Goal: Task Accomplishment & Management: Use online tool/utility

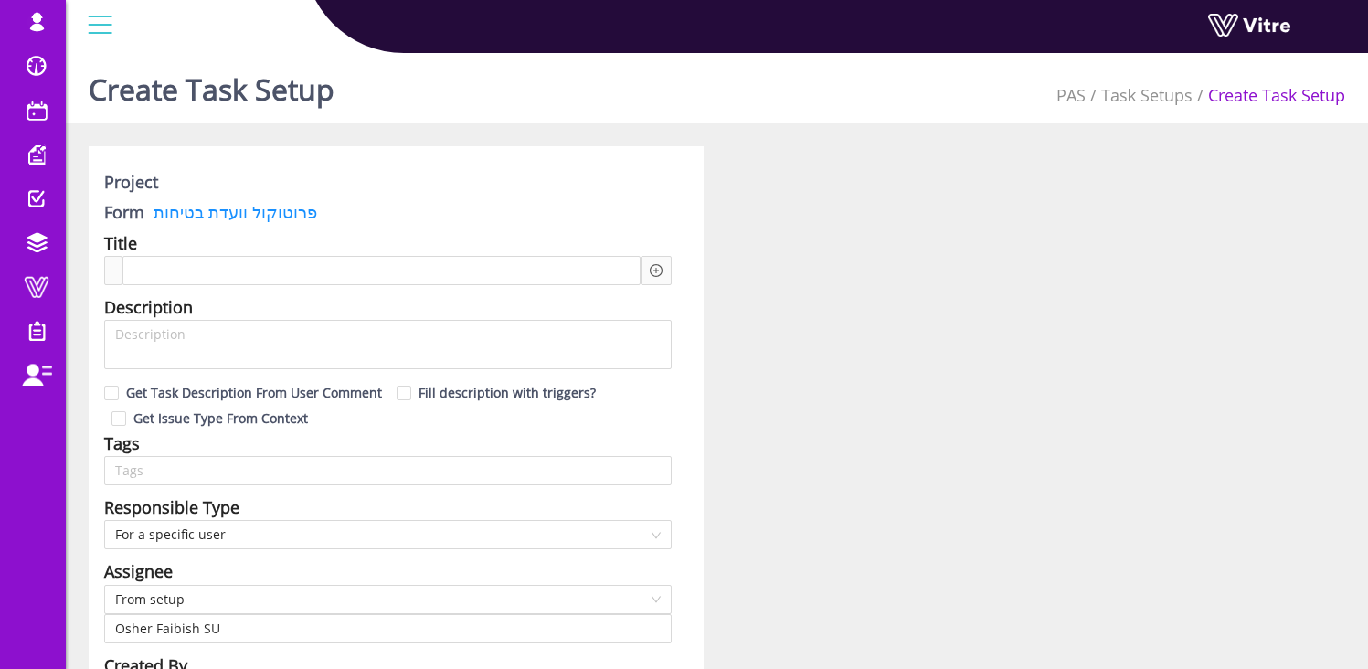
scroll to position [764, 0]
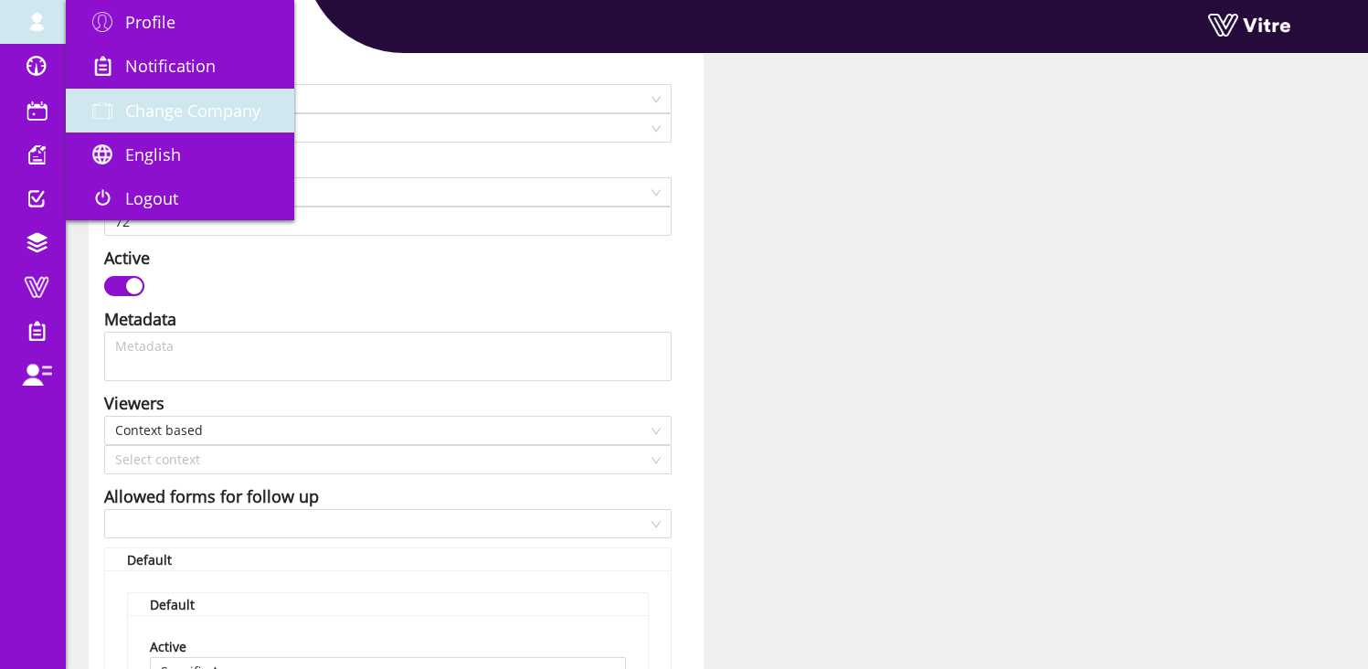
click at [169, 102] on span "Change Company" at bounding box center [192, 111] width 135 height 22
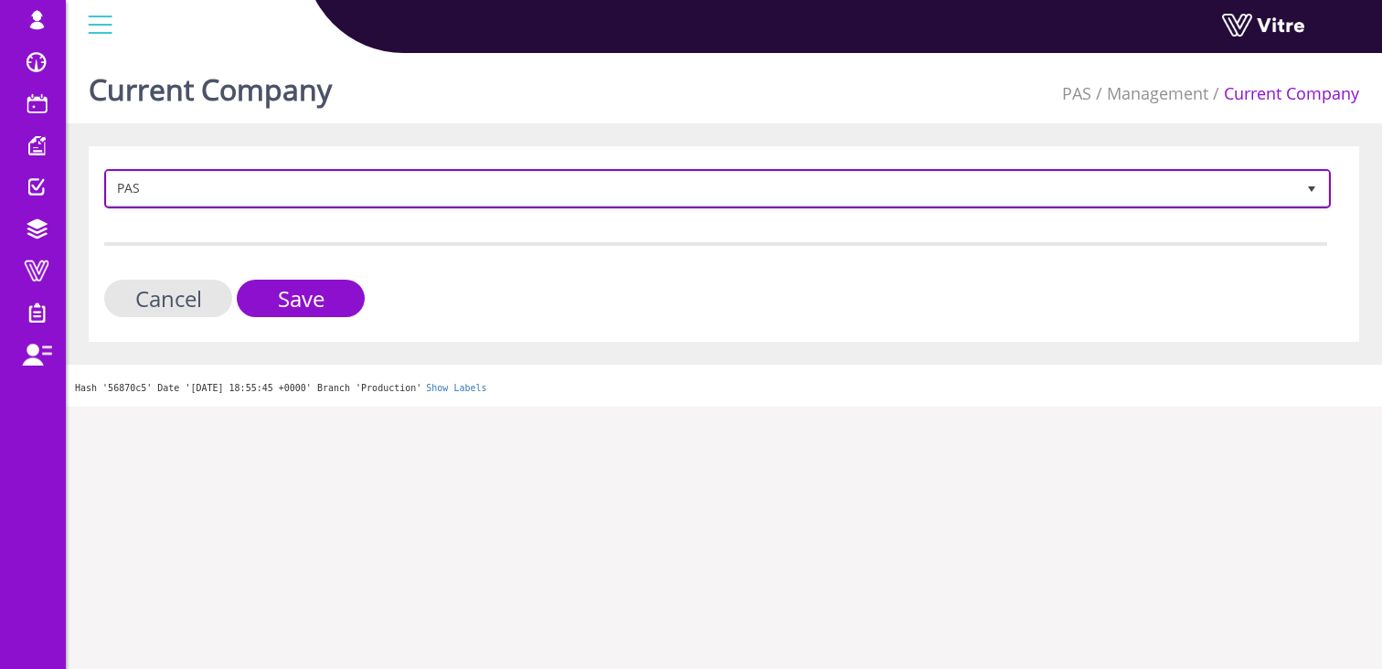
click at [168, 189] on span "PAS" at bounding box center [701, 188] width 1188 height 33
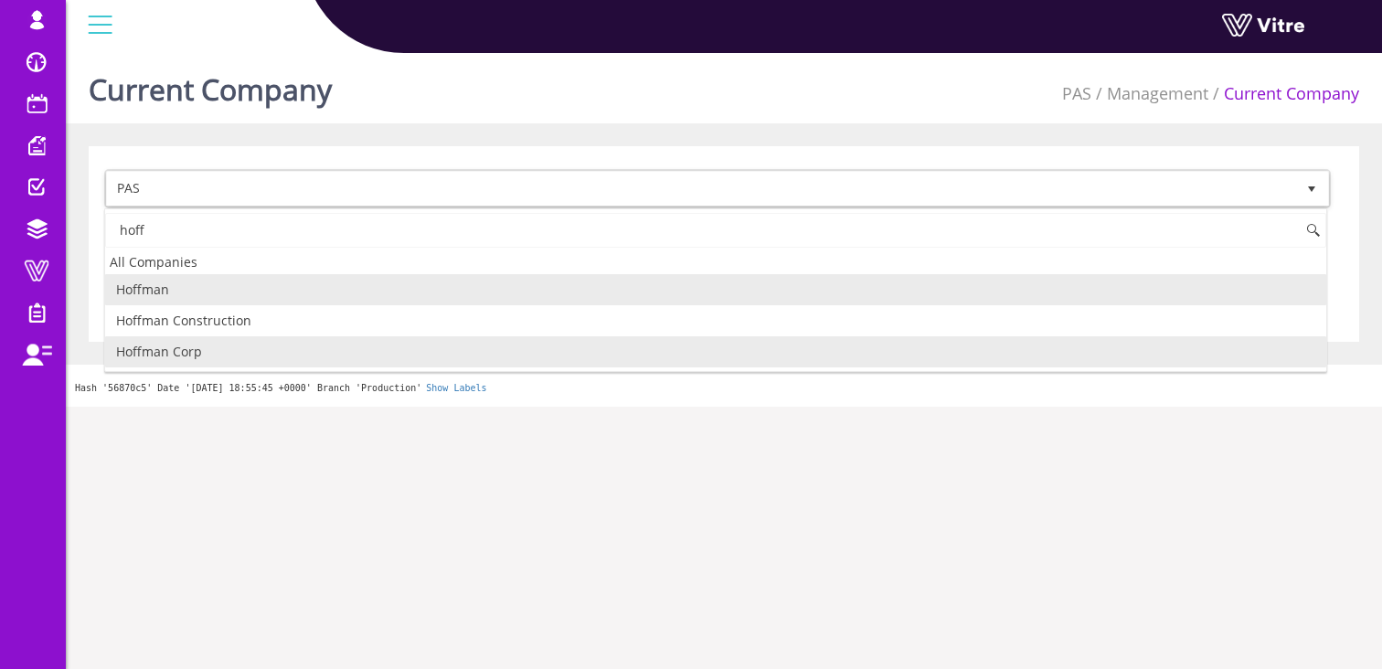
click at [193, 354] on li "Hoffman Corp" at bounding box center [715, 351] width 1221 height 31
type input "hoff"
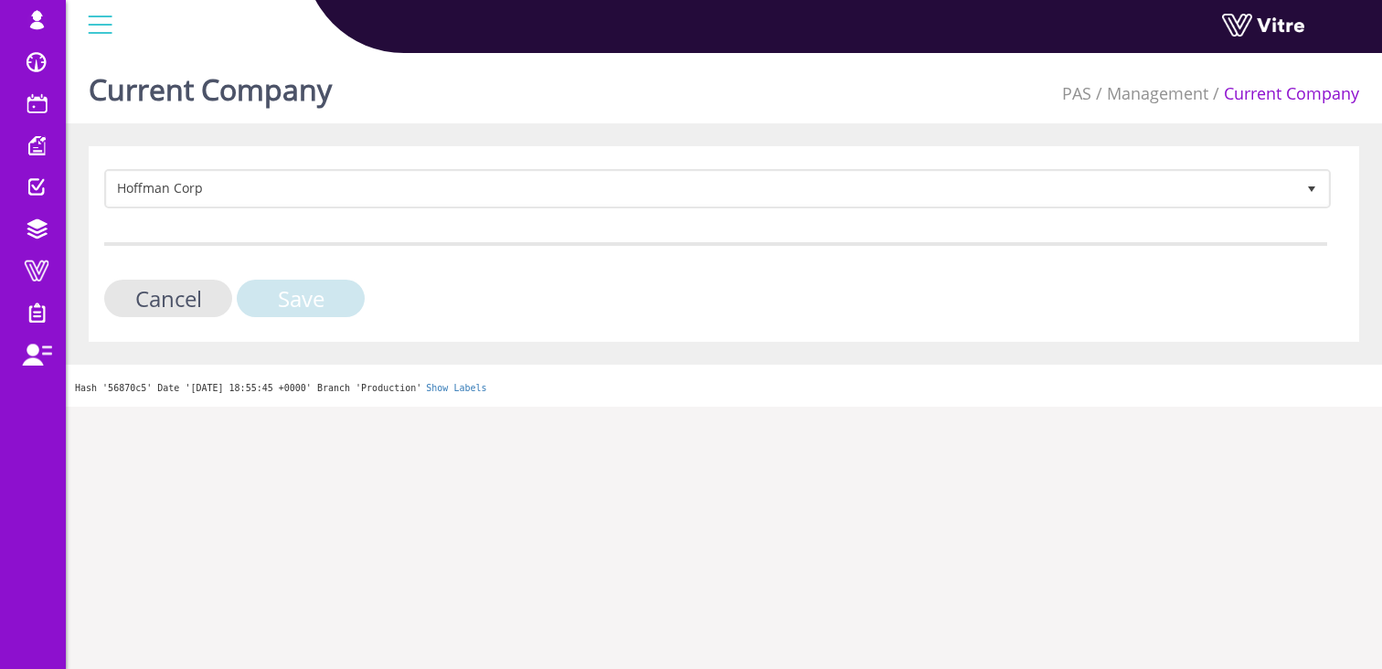
click at [293, 303] on input "Save" at bounding box center [301, 298] width 128 height 37
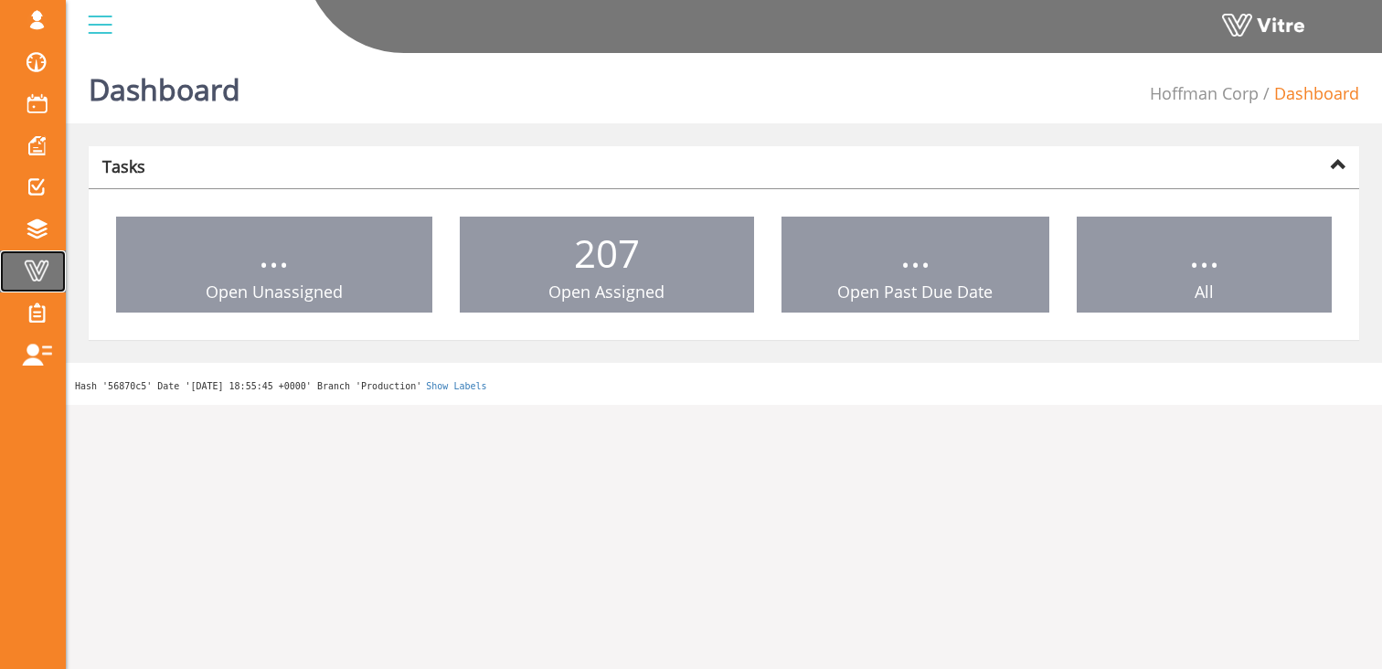
click at [33, 271] on span at bounding box center [37, 271] width 46 height 22
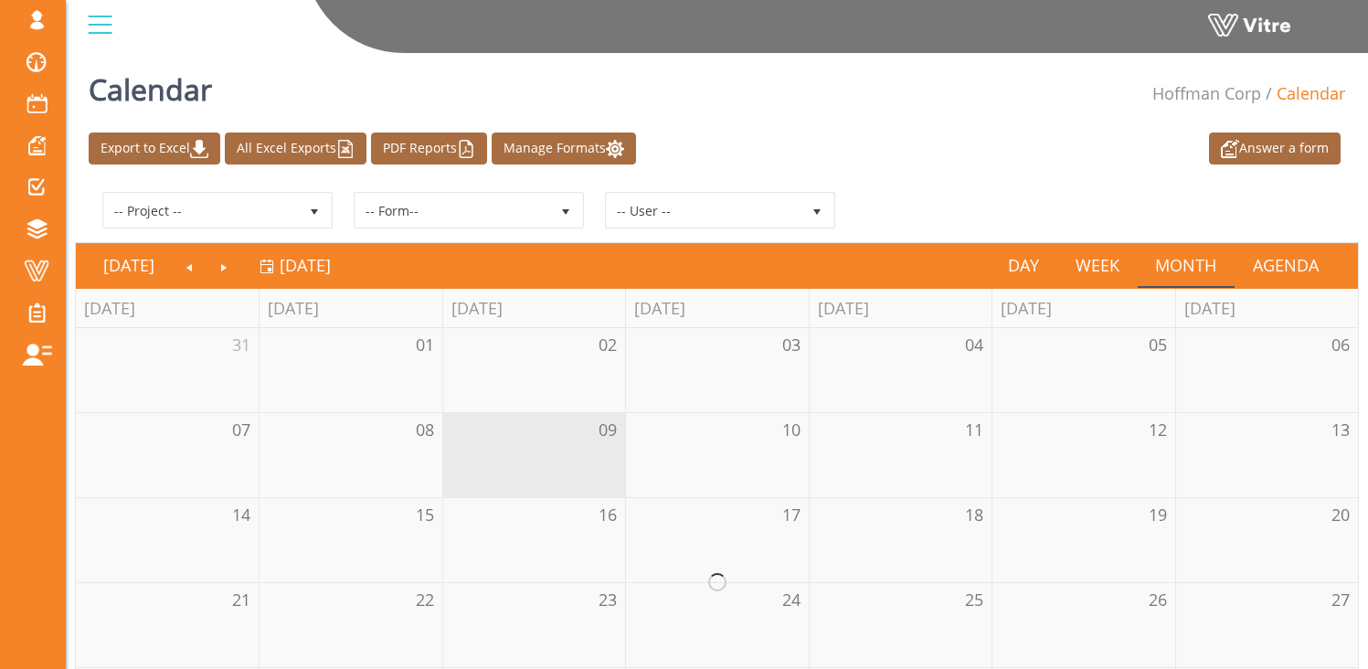
drag, startPoint x: 121, startPoint y: 281, endPoint x: 335, endPoint y: 272, distance: 215.0
click at [0, 0] on span "Forms" at bounding box center [0, 0] width 0 height 0
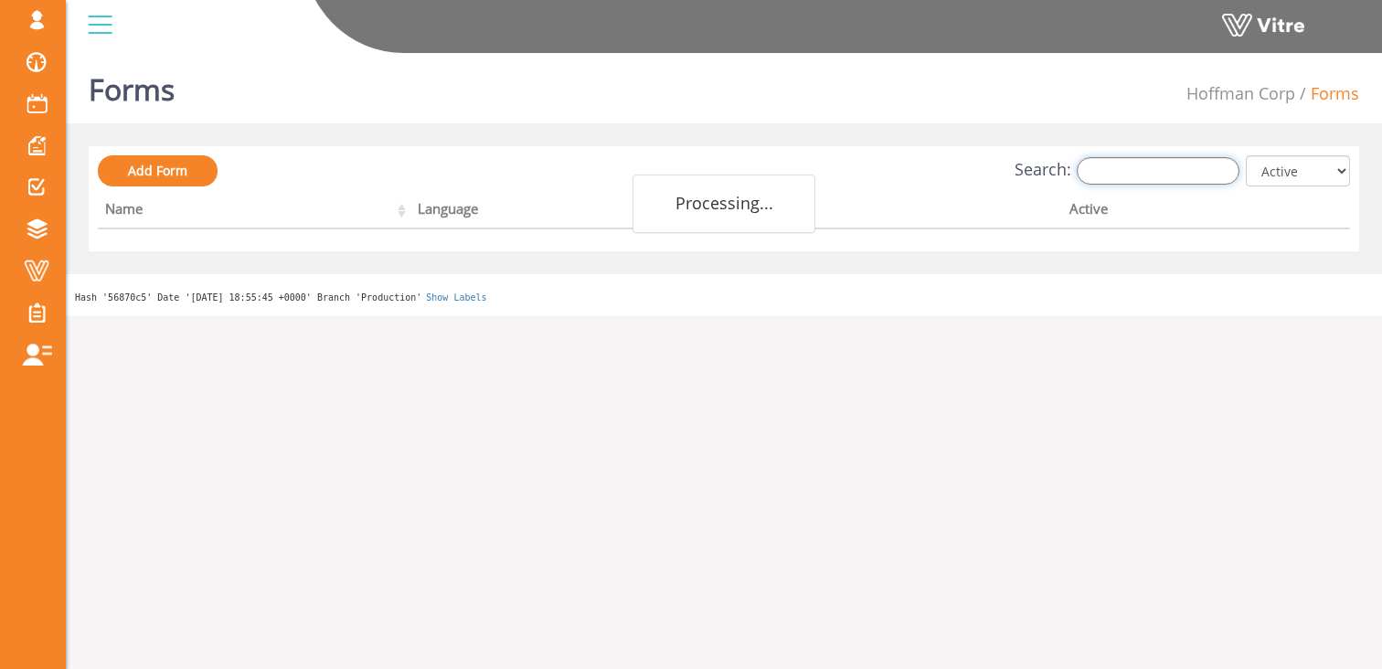
click at [1142, 162] on input "Search:" at bounding box center [1158, 170] width 163 height 27
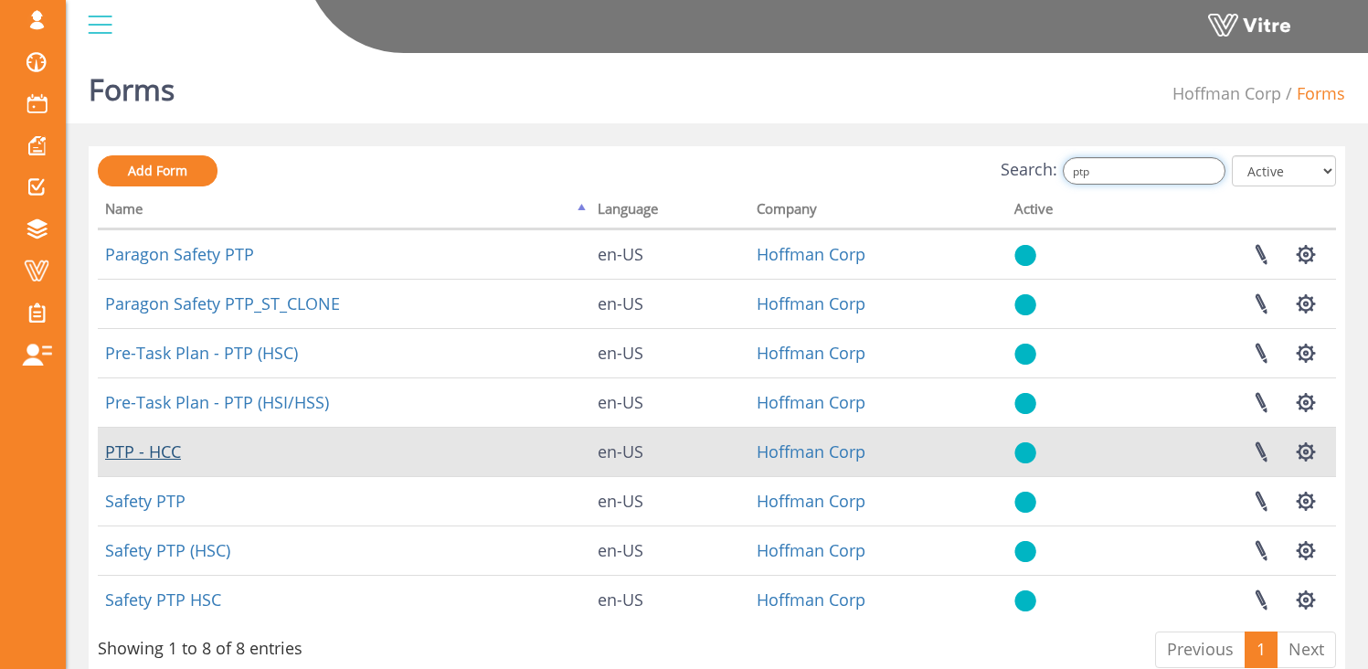
type input "ptp"
click at [145, 452] on link "PTP - HCC" at bounding box center [143, 452] width 76 height 22
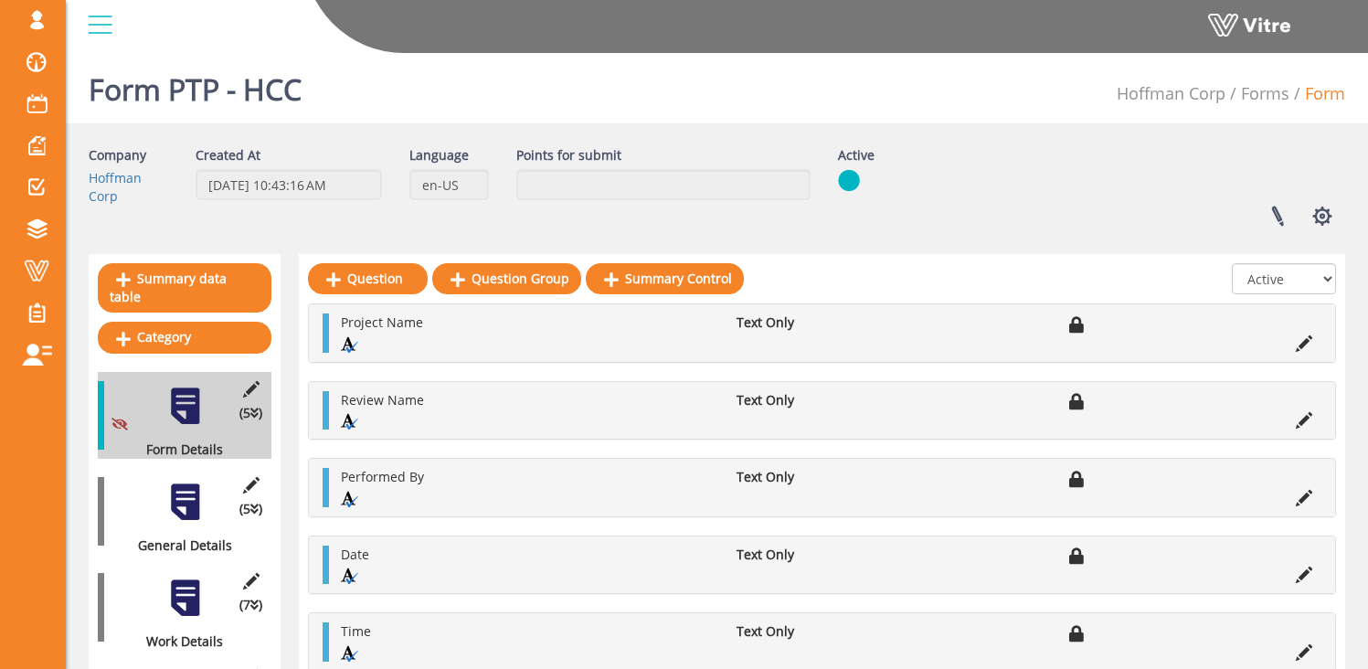
click at [191, 490] on div at bounding box center [185, 502] width 41 height 41
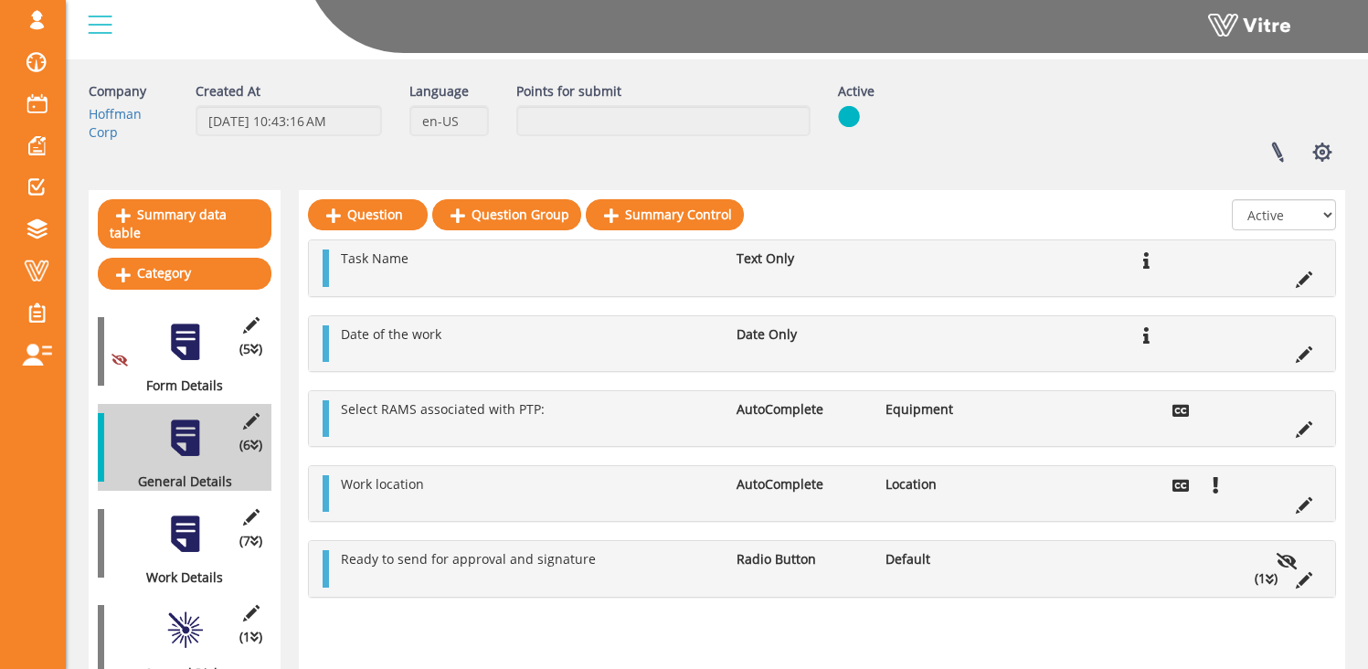
scroll to position [65, 0]
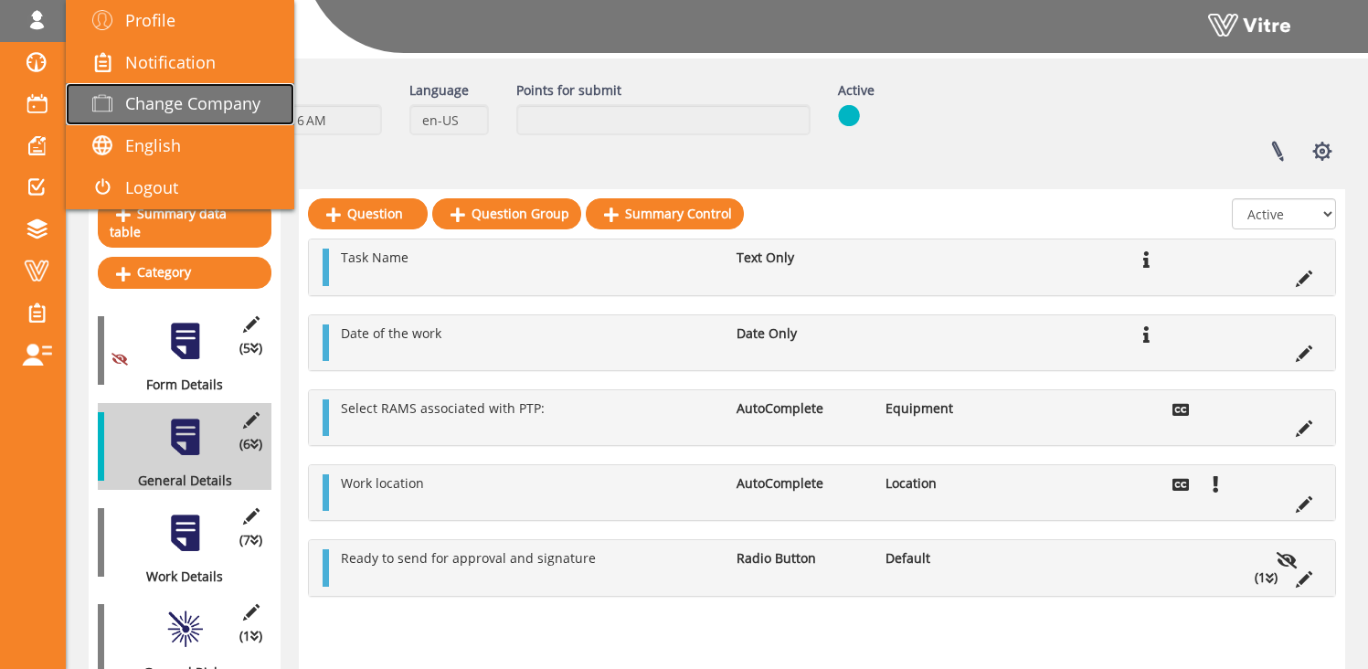
click at [179, 94] on span "Change Company" at bounding box center [192, 103] width 135 height 22
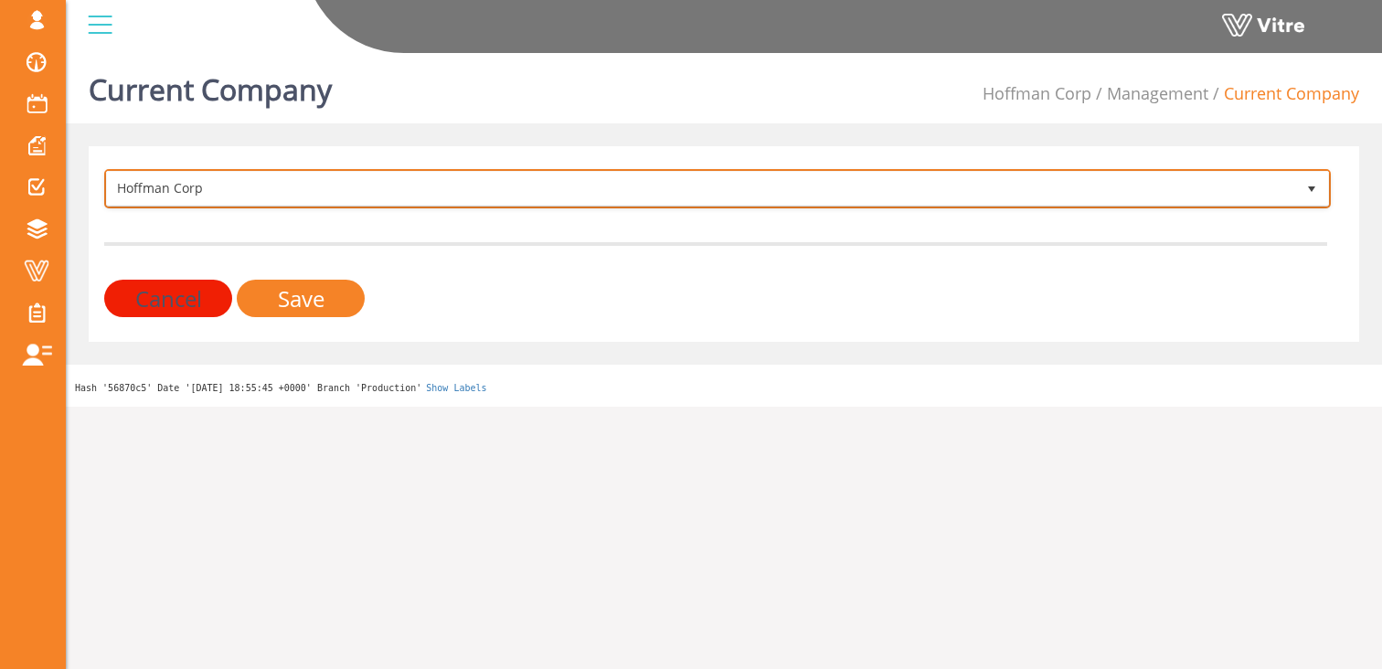
click at [205, 187] on span "Hoffman Corp" at bounding box center [701, 188] width 1188 height 33
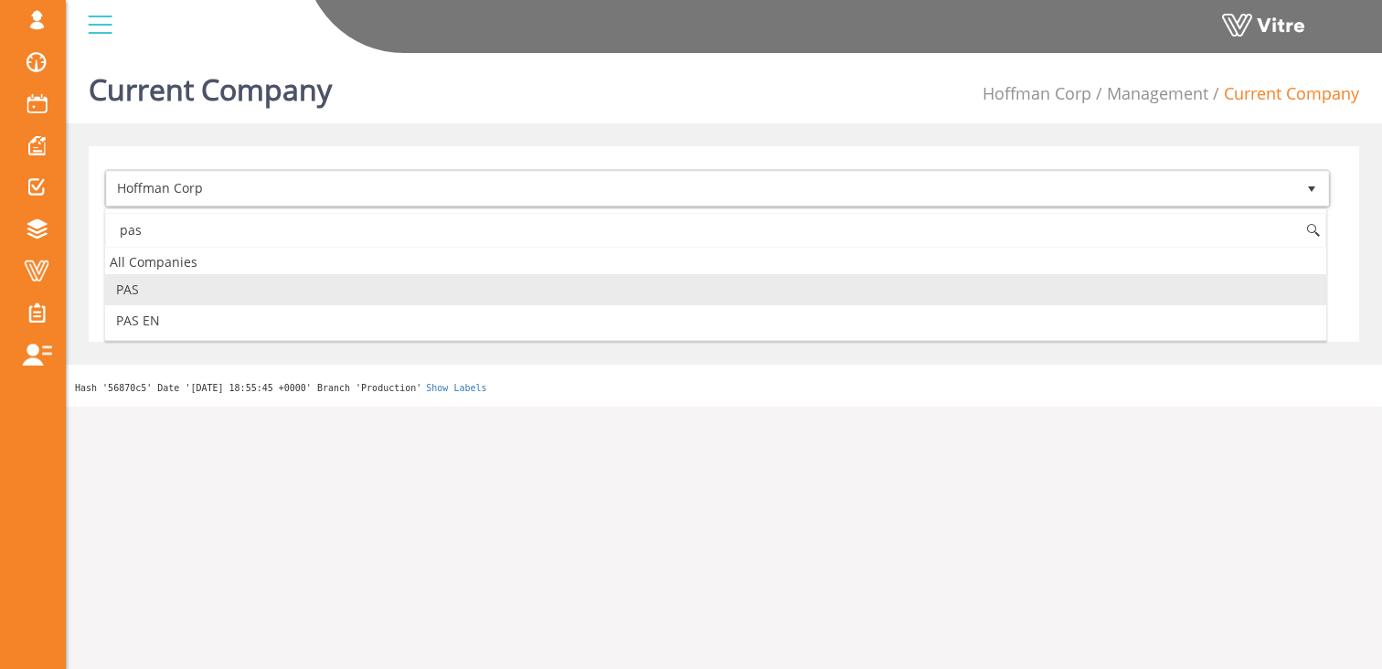
click at [149, 288] on li "PAS" at bounding box center [715, 289] width 1221 height 31
type input "pas"
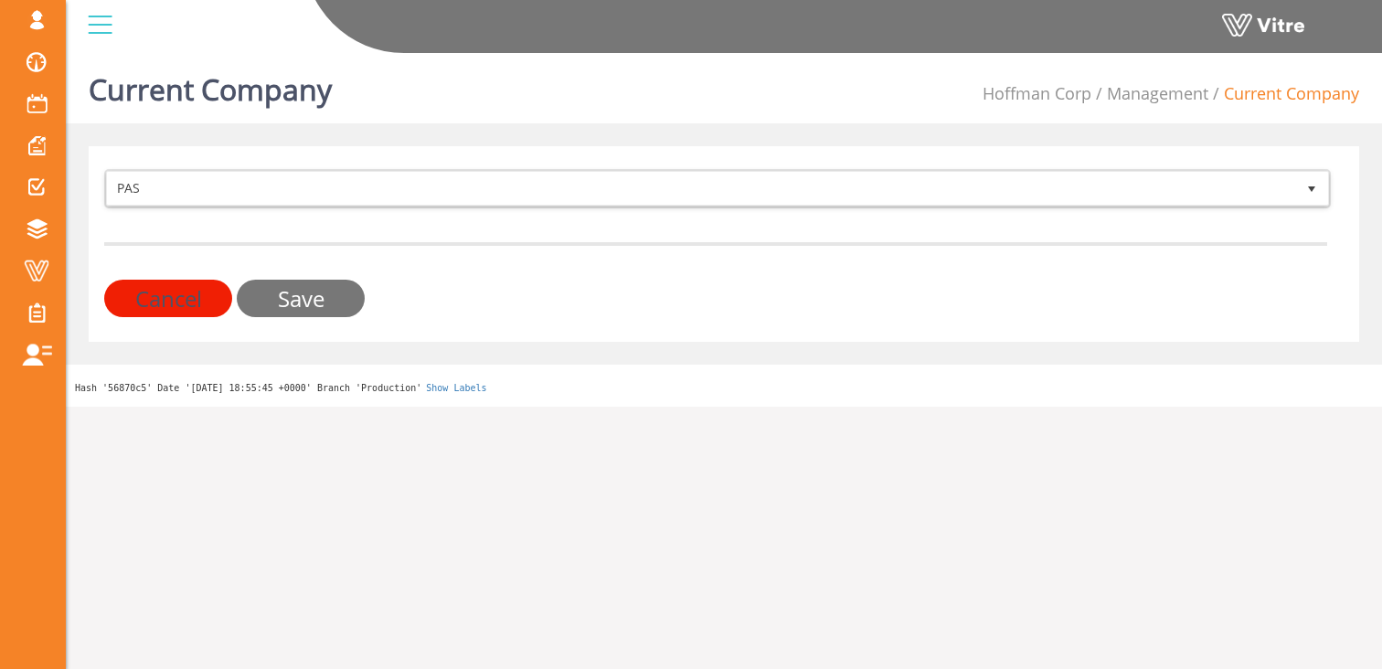
click at [331, 303] on input "Save" at bounding box center [301, 298] width 128 height 37
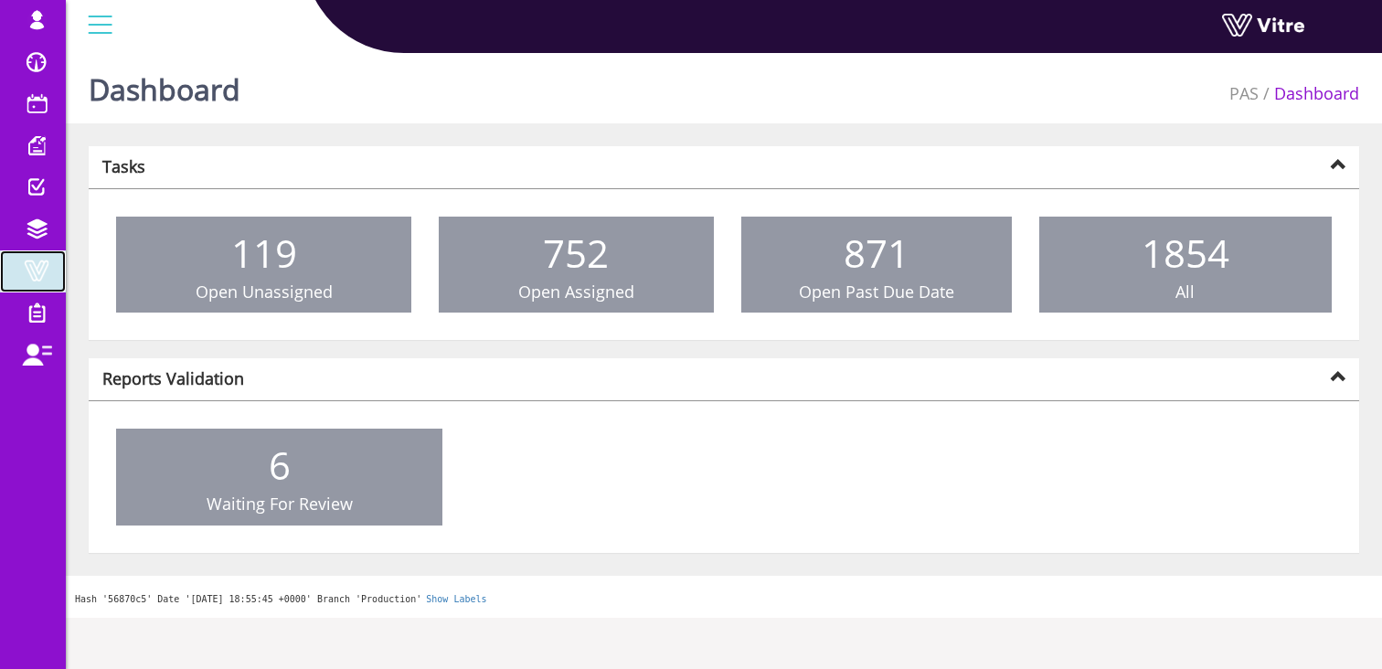
click at [37, 271] on span at bounding box center [37, 271] width 46 height 22
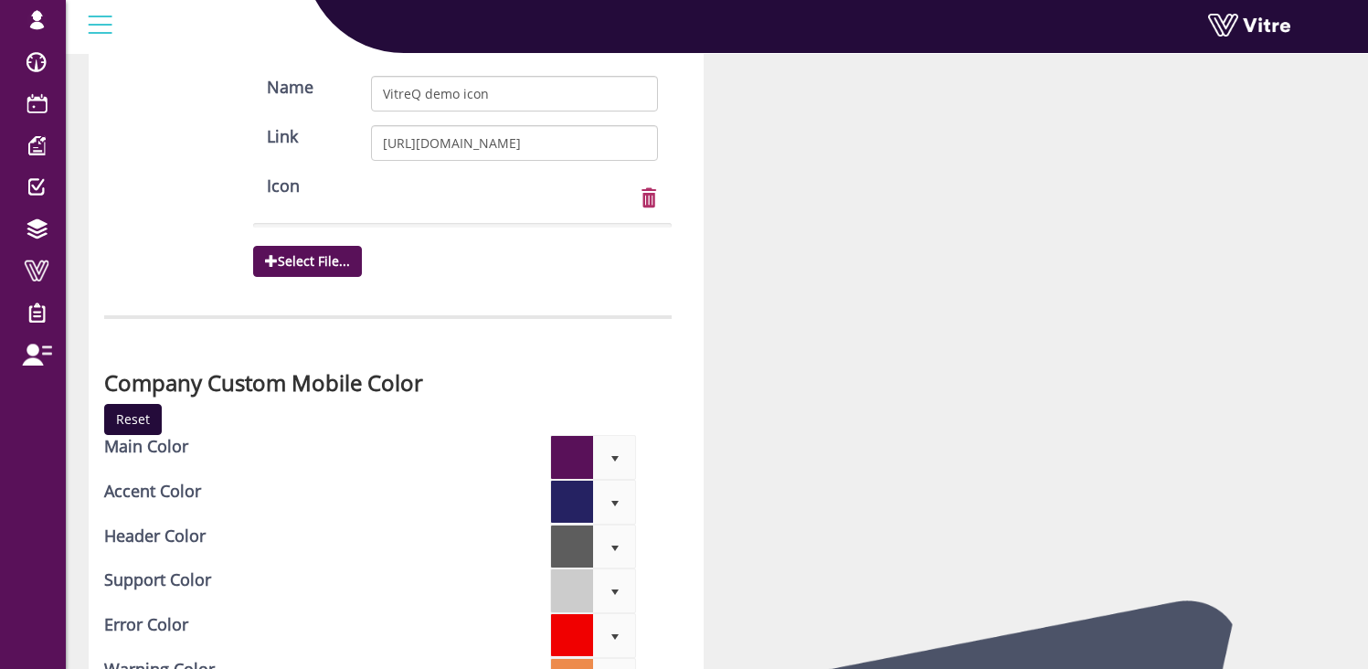
scroll to position [5392, 0]
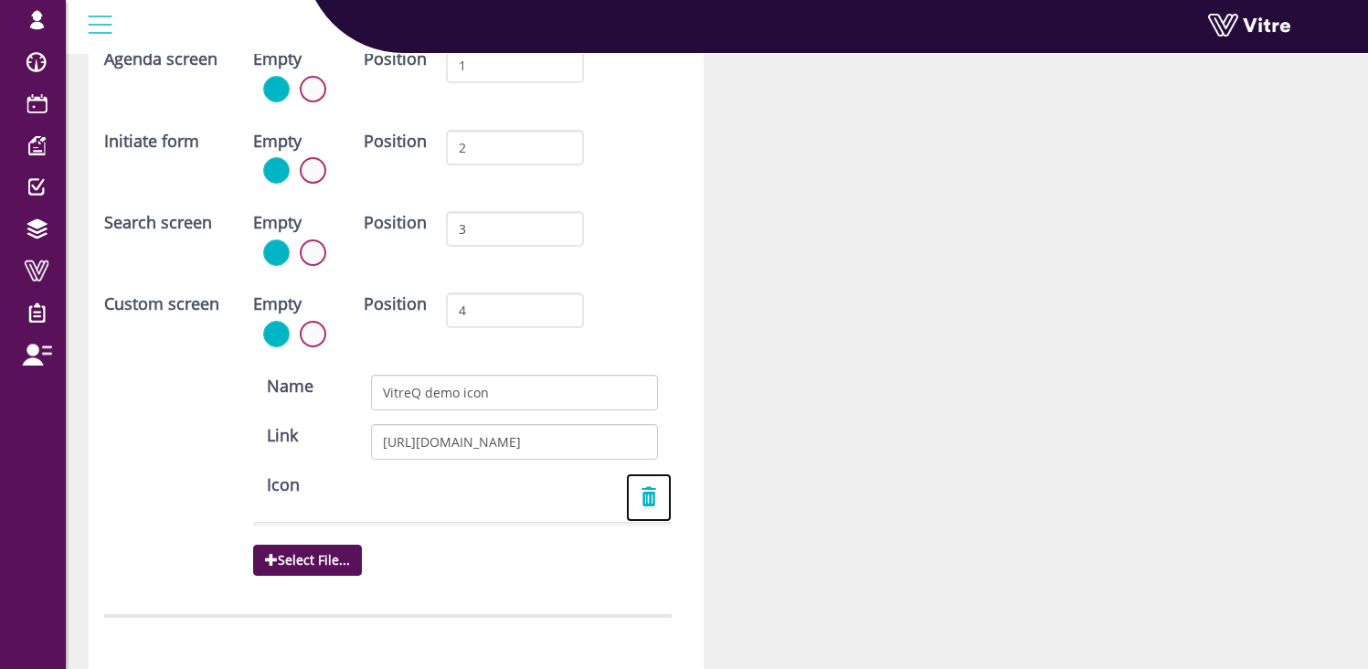
click at [643, 493] on link at bounding box center [649, 497] width 46 height 48
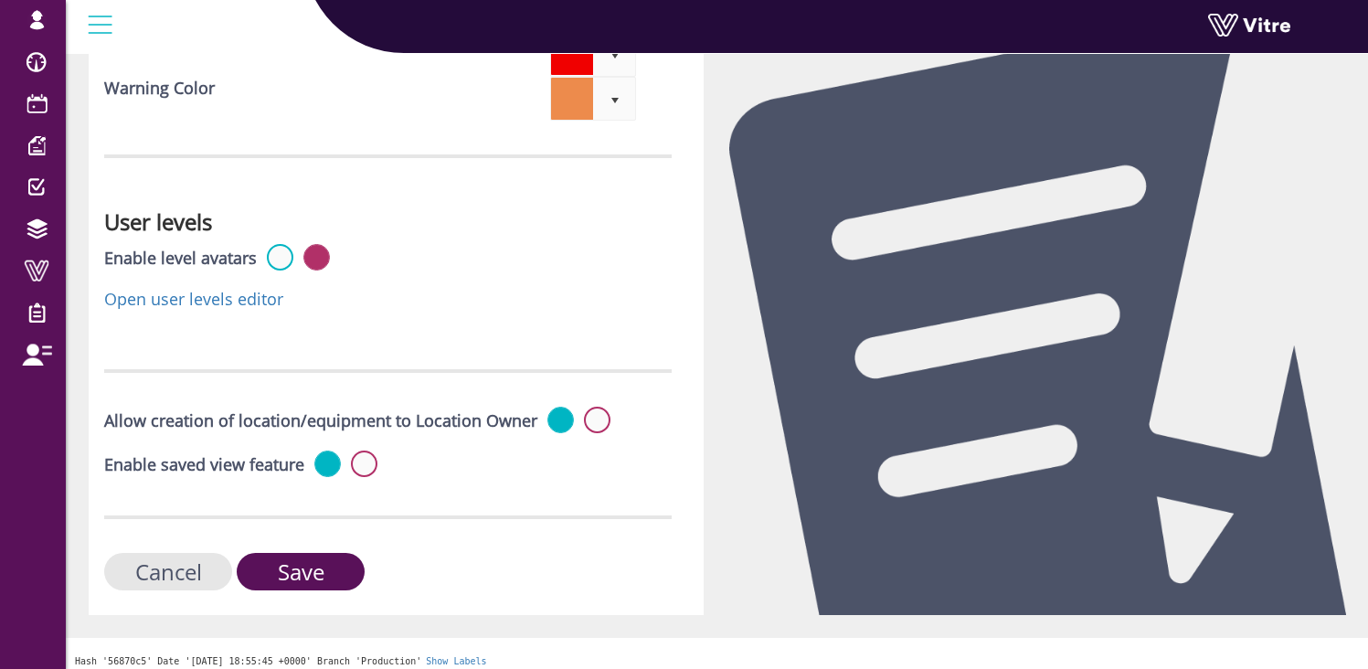
scroll to position [6281, 0]
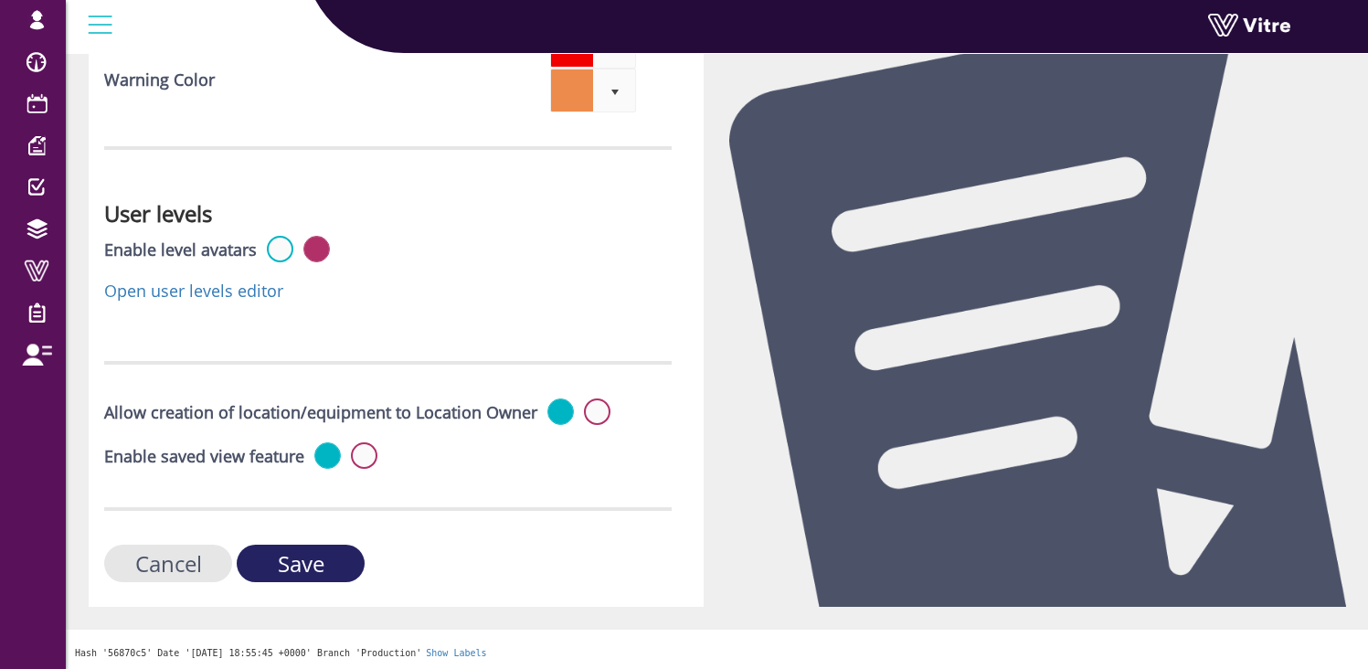
click at [313, 559] on input "Save" at bounding box center [301, 563] width 128 height 37
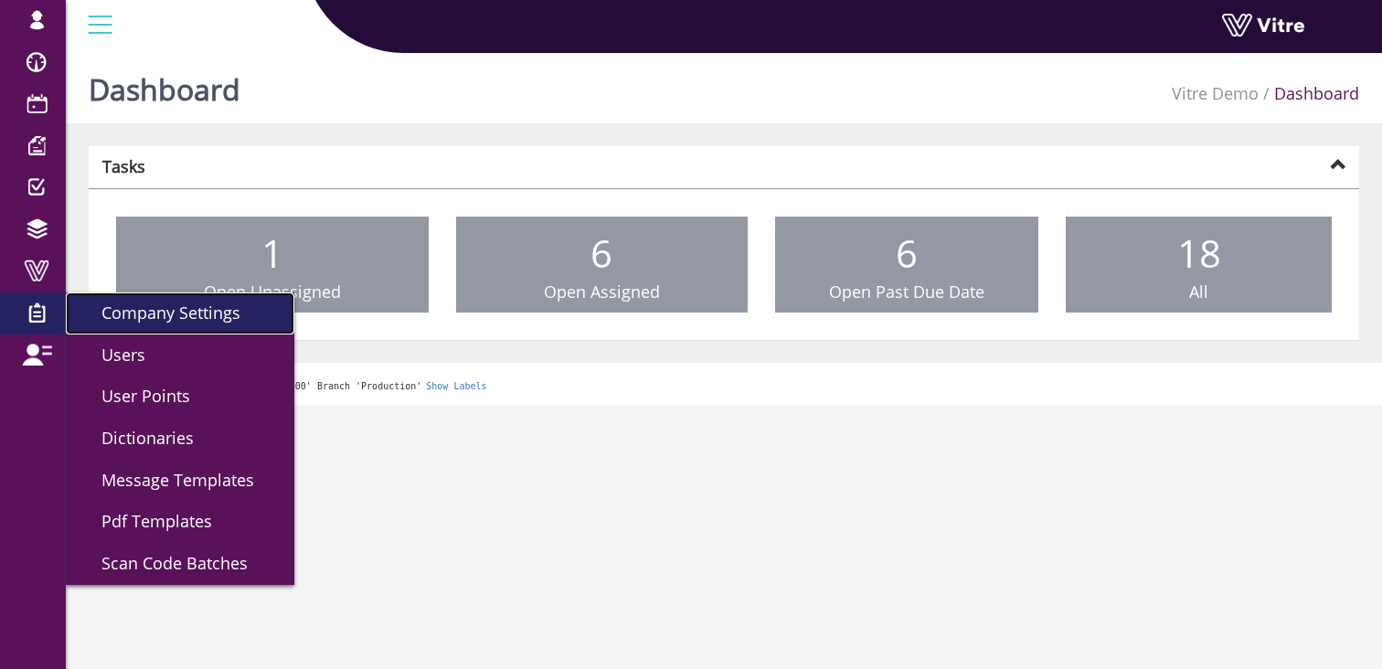
click at [113, 318] on span "Company Settings" at bounding box center [160, 313] width 161 height 22
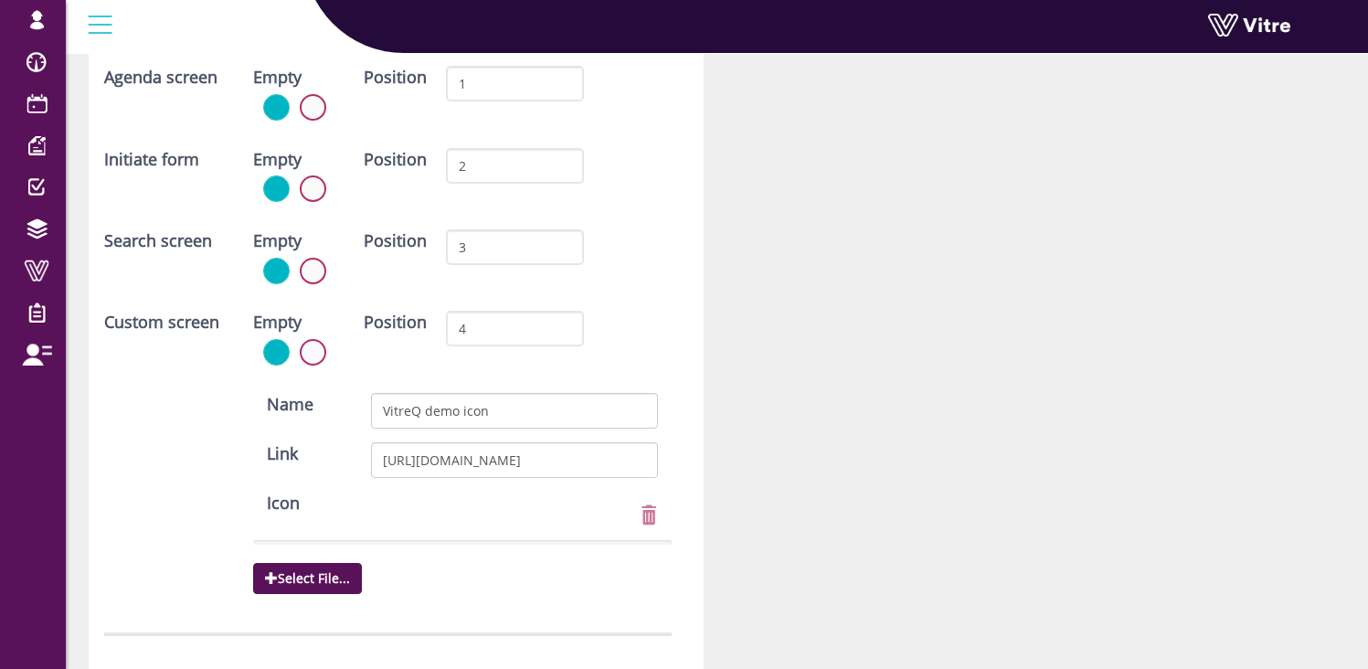
scroll to position [5420, 0]
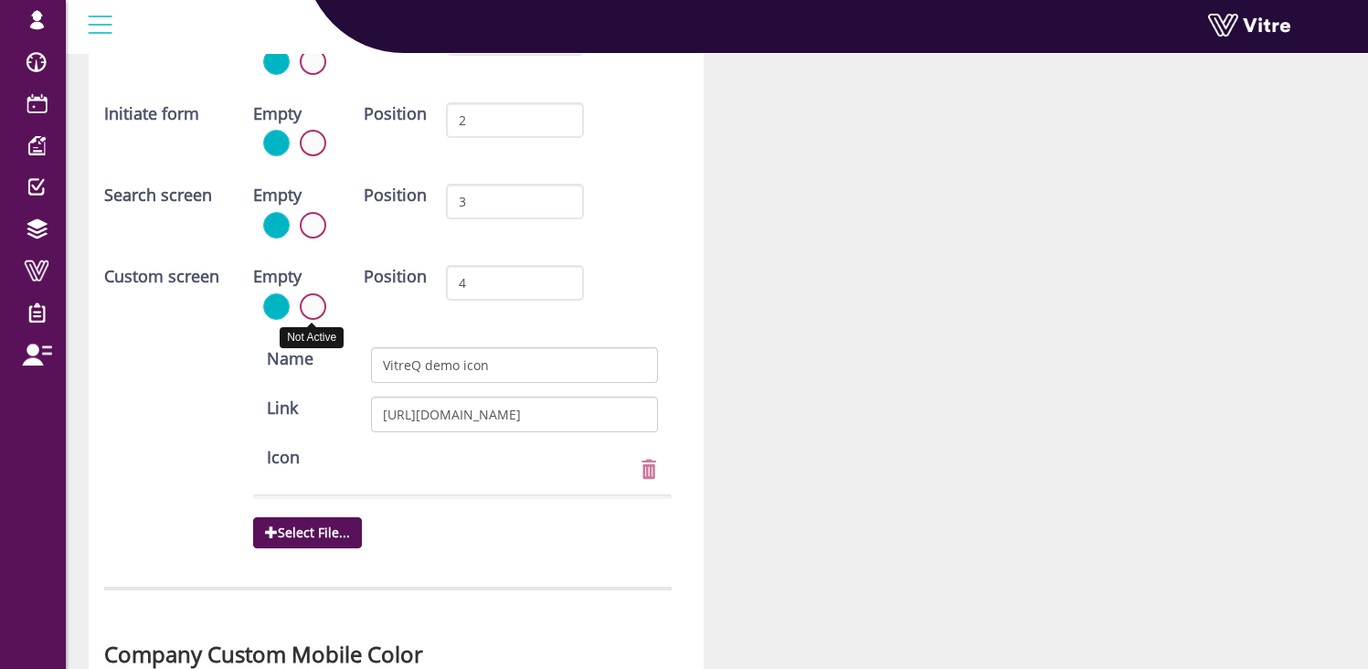
click at [314, 304] on label at bounding box center [313, 306] width 27 height 27
click at [0, 0] on input "radio" at bounding box center [0, 0] width 0 height 0
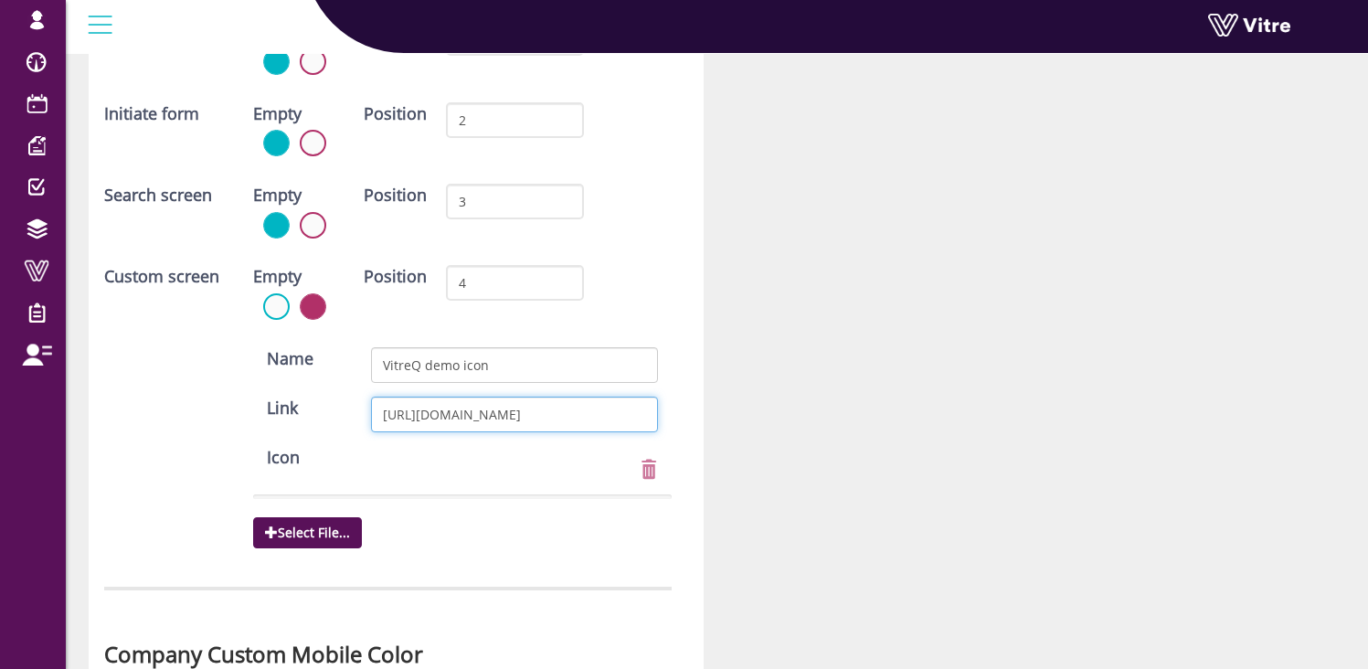
click at [444, 422] on input "https://blue-beach-037918c10.2.azurestaticapps.net/" at bounding box center [514, 415] width 286 height 36
click at [444, 421] on input "https://blue-beach-037918c10.2.azurestaticapps.net/" at bounding box center [514, 415] width 286 height 36
click at [445, 421] on input "https://blue-beach-037918c10.2.azurestaticapps.net/" at bounding box center [514, 415] width 286 height 36
click at [174, 413] on div "Link" at bounding box center [387, 415] width 595 height 36
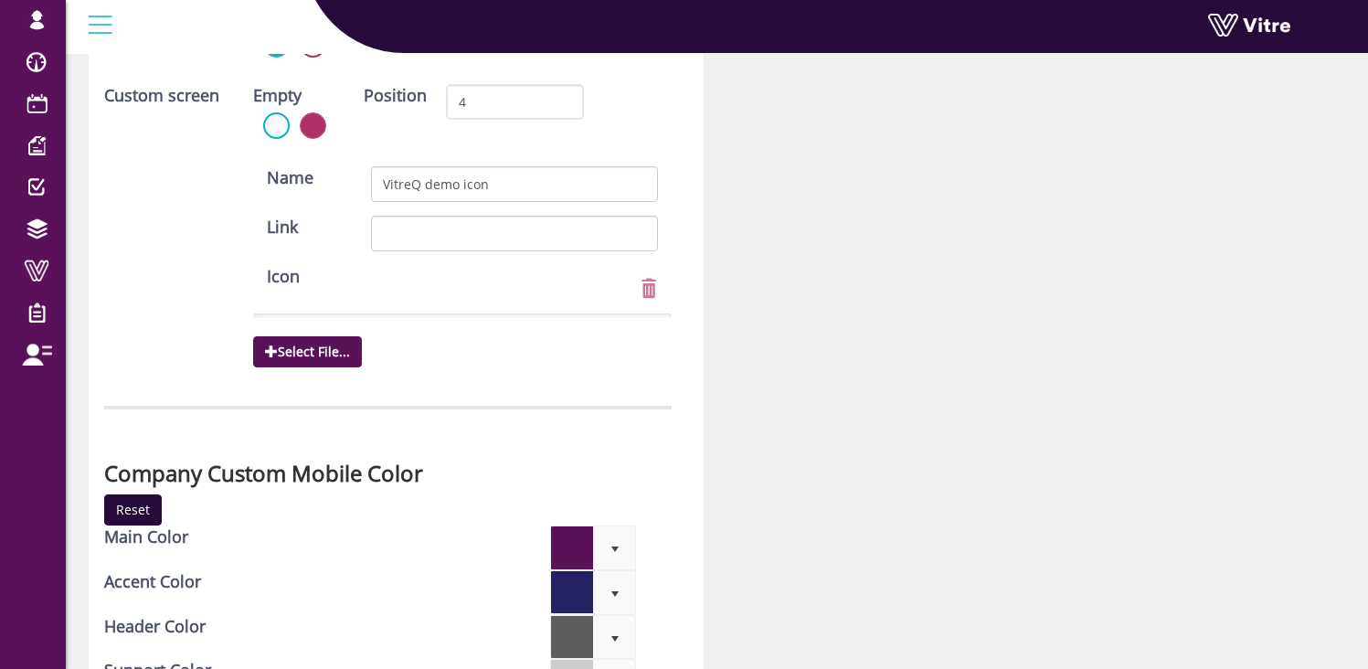
scroll to position [5596, 0]
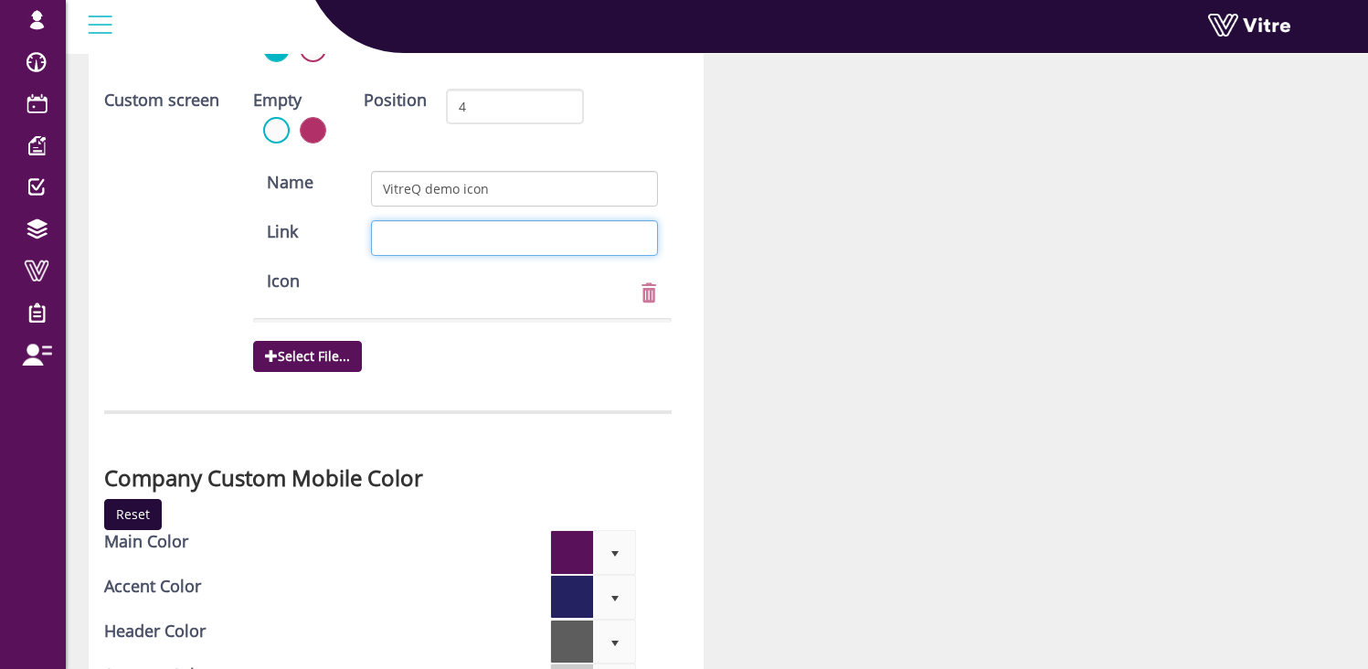
click at [425, 232] on input "Link" at bounding box center [514, 238] width 286 height 36
paste input "https://www.vitre.io/"
type input "https://www.vitre.io/"
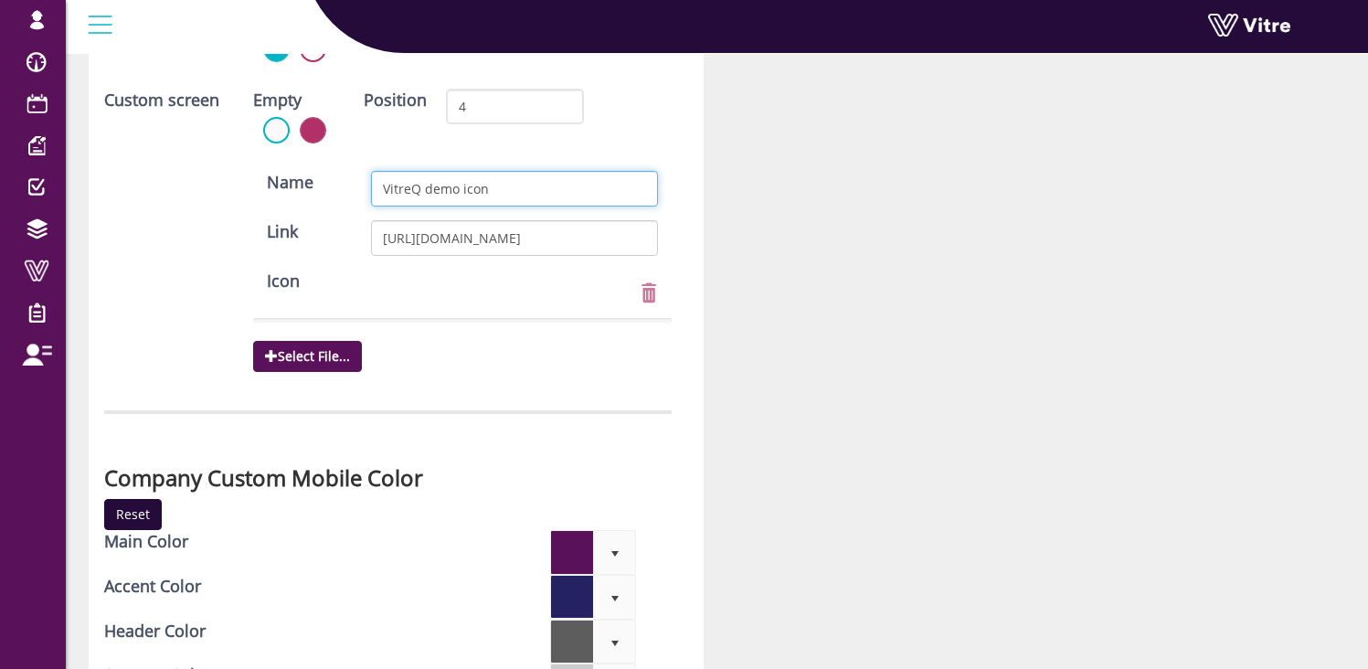
drag, startPoint x: 420, startPoint y: 189, endPoint x: 561, endPoint y: 187, distance: 140.8
click at [531, 186] on input "VitreQ demo icon" at bounding box center [514, 189] width 286 height 36
type input "VitreQ"
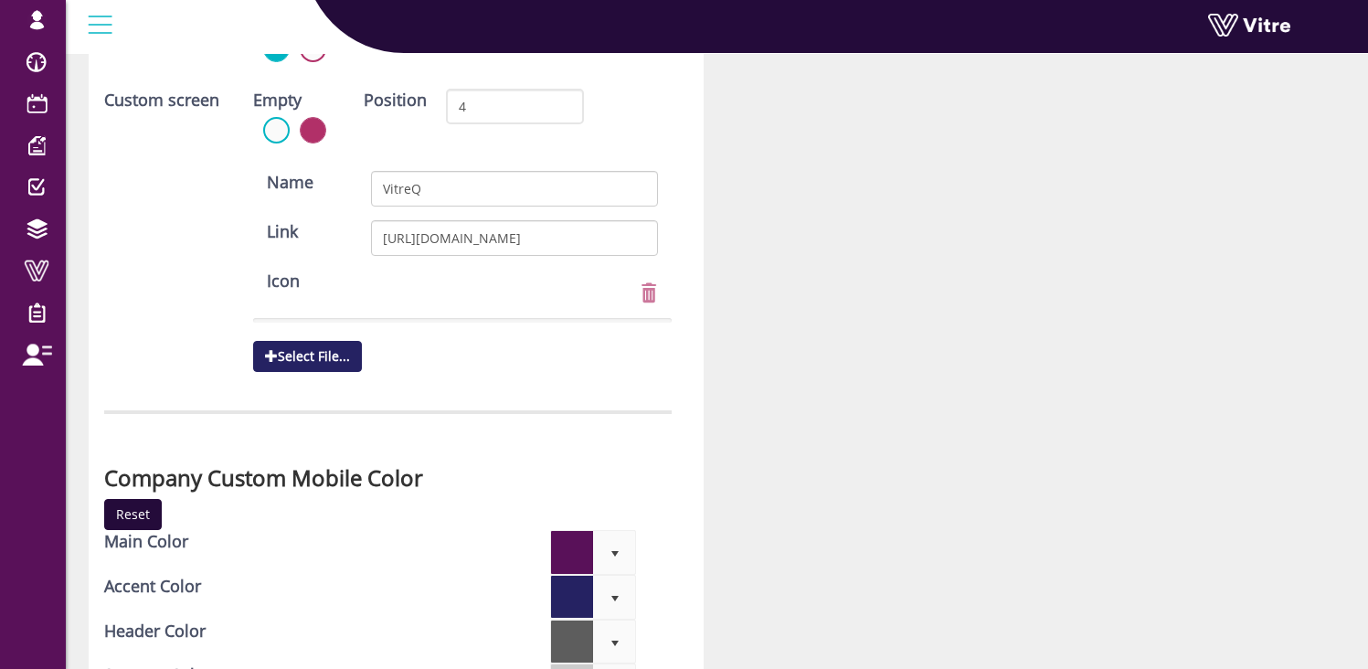
click at [303, 356] on span "Select File..." at bounding box center [307, 356] width 109 height 31
click at [0, 0] on input "Select File..." at bounding box center [0, 0] width 0 height 0
click at [314, 356] on span "Select File..." at bounding box center [307, 356] width 109 height 31
click at [0, 0] on input "Select File..." at bounding box center [0, 0] width 0 height 0
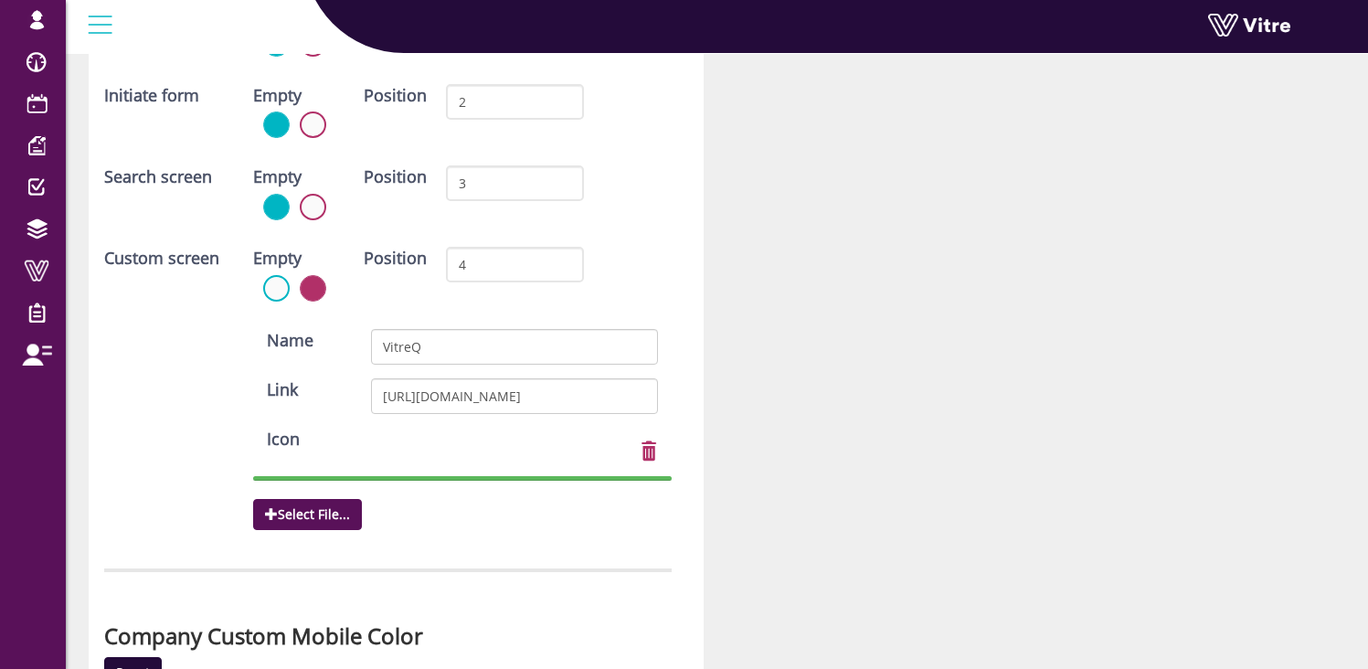
scroll to position [5414, 0]
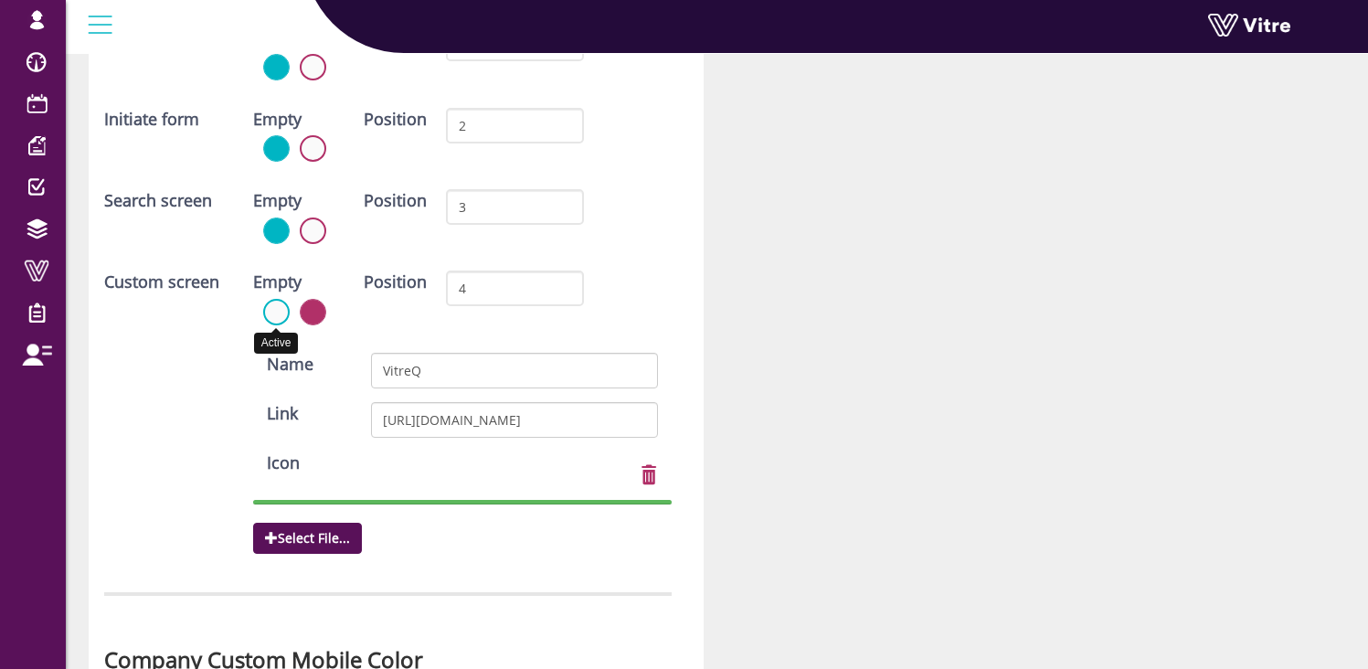
drag, startPoint x: 275, startPoint y: 309, endPoint x: 362, endPoint y: 340, distance: 92.2
click at [276, 309] on label at bounding box center [276, 312] width 27 height 27
click at [0, 0] on input "radio" at bounding box center [0, 0] width 0 height 0
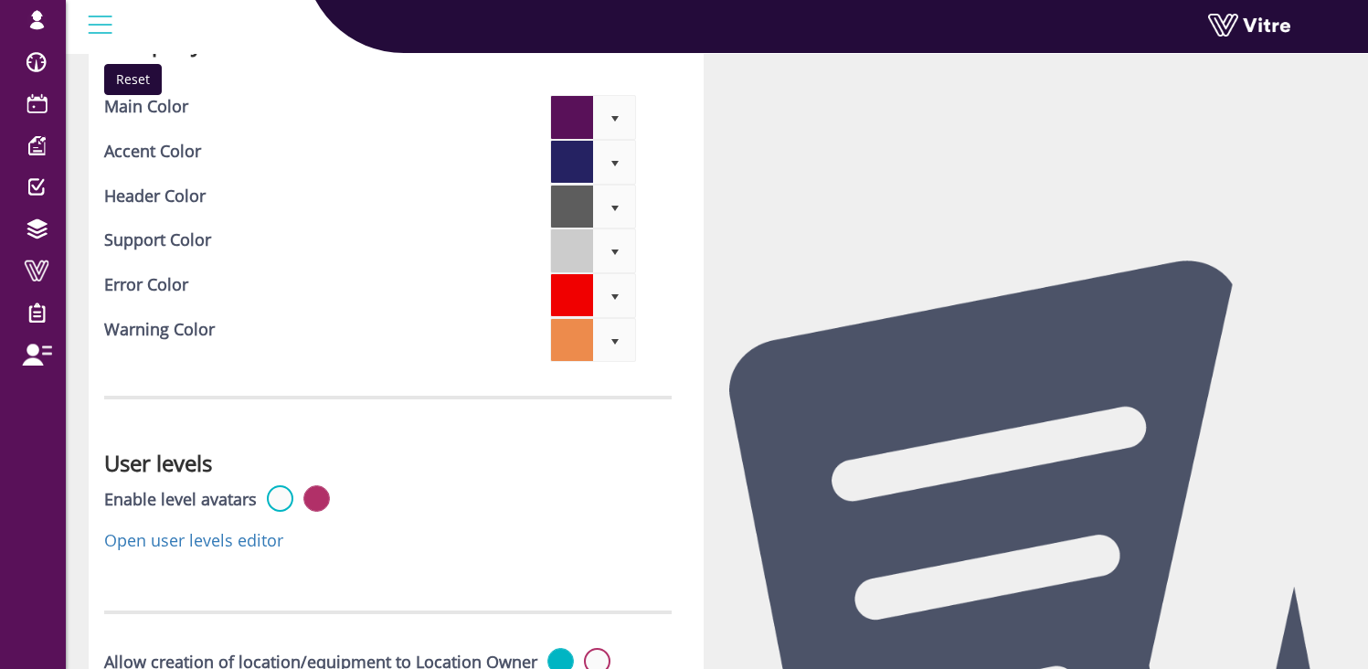
scroll to position [6281, 0]
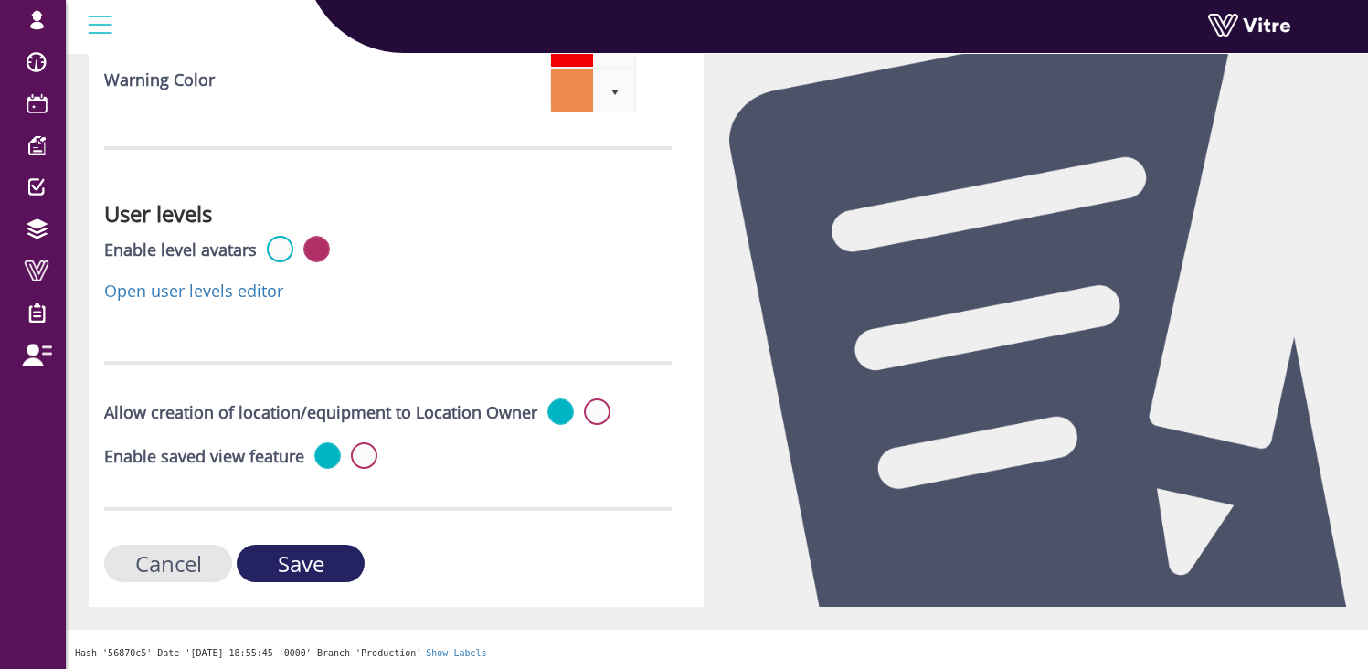
drag, startPoint x: 328, startPoint y: 561, endPoint x: 341, endPoint y: 561, distance: 12.8
click at [329, 560] on input "Save" at bounding box center [301, 563] width 128 height 37
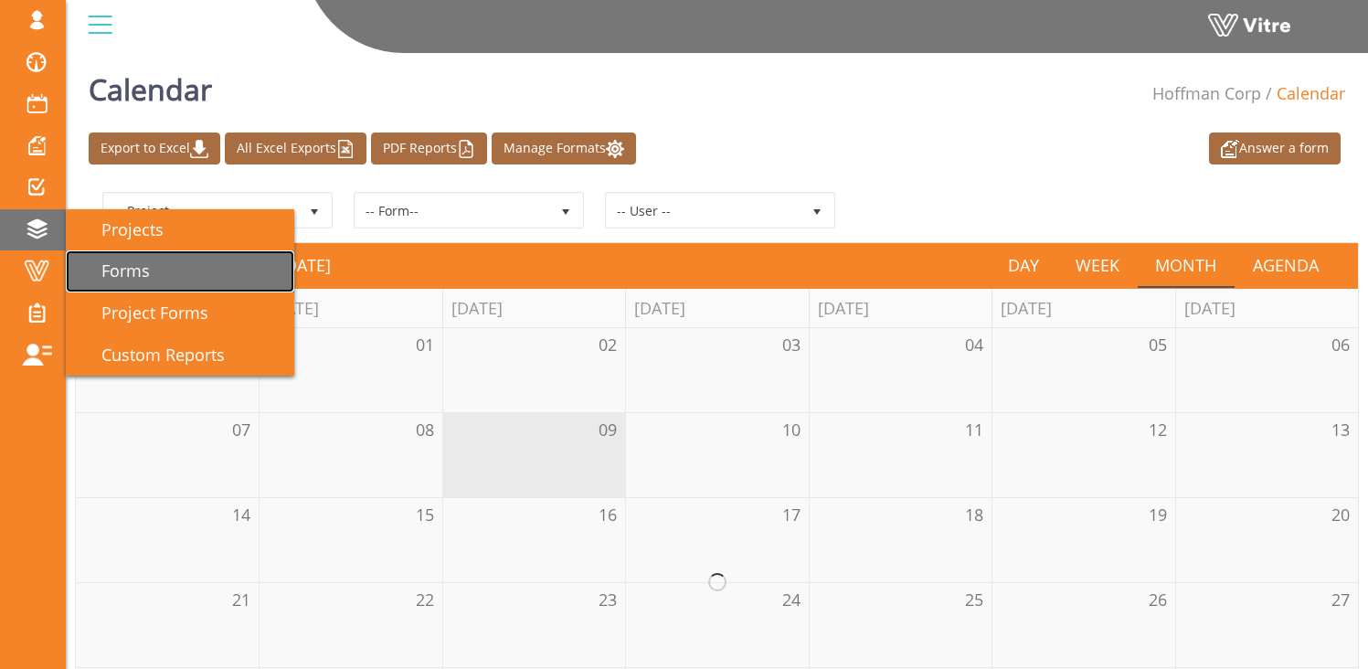
click at [116, 265] on span "Forms" at bounding box center [115, 271] width 70 height 22
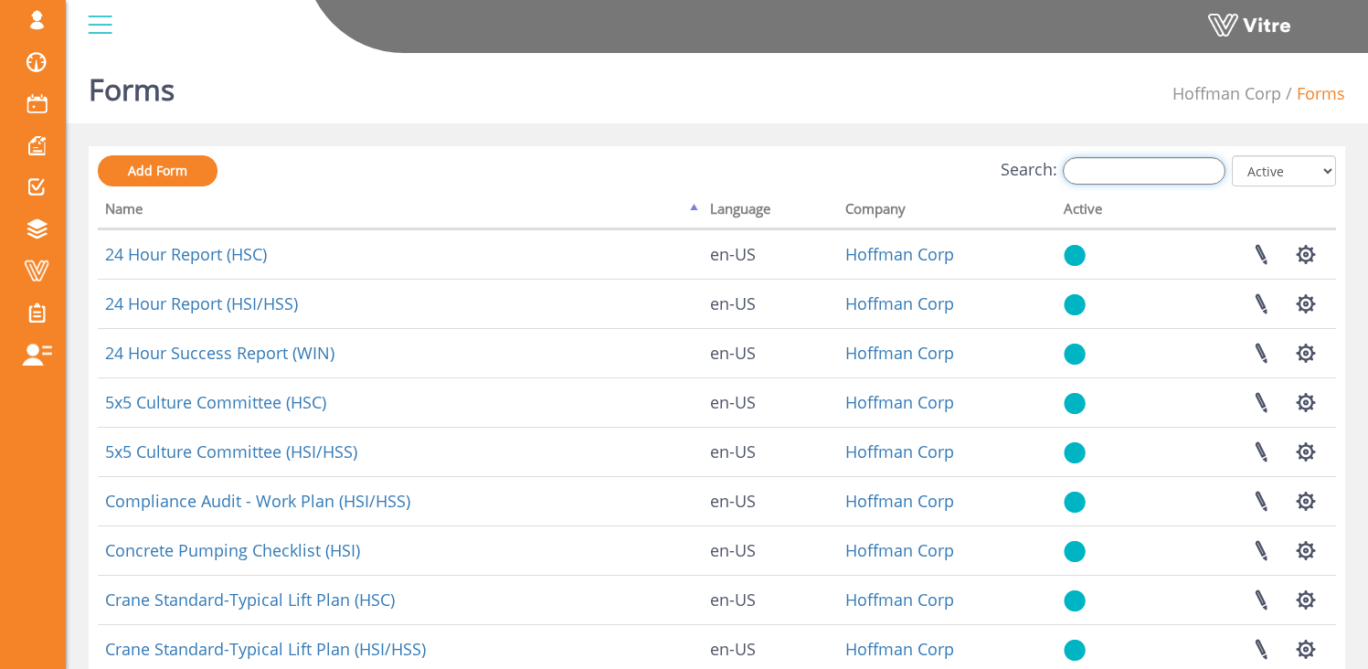
click at [1184, 172] on input "Search:" at bounding box center [1144, 170] width 163 height 27
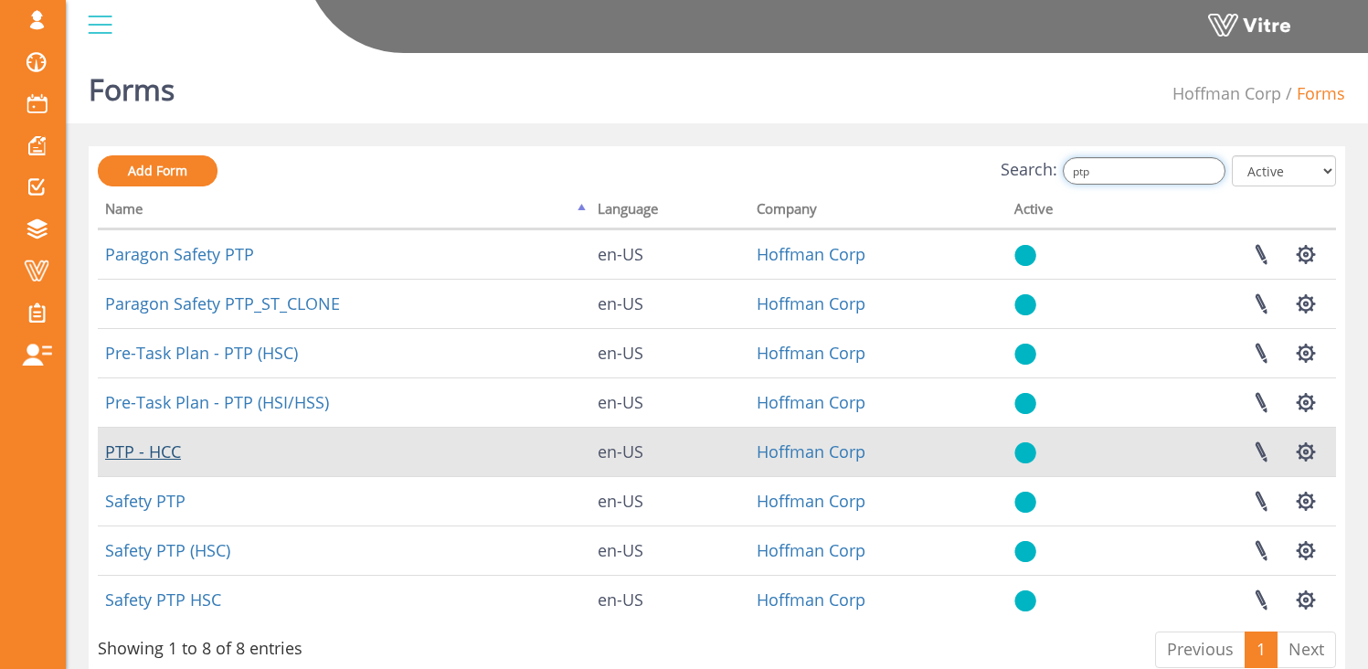
type input "ptp"
click at [145, 459] on link "PTP - HCC" at bounding box center [143, 452] width 76 height 22
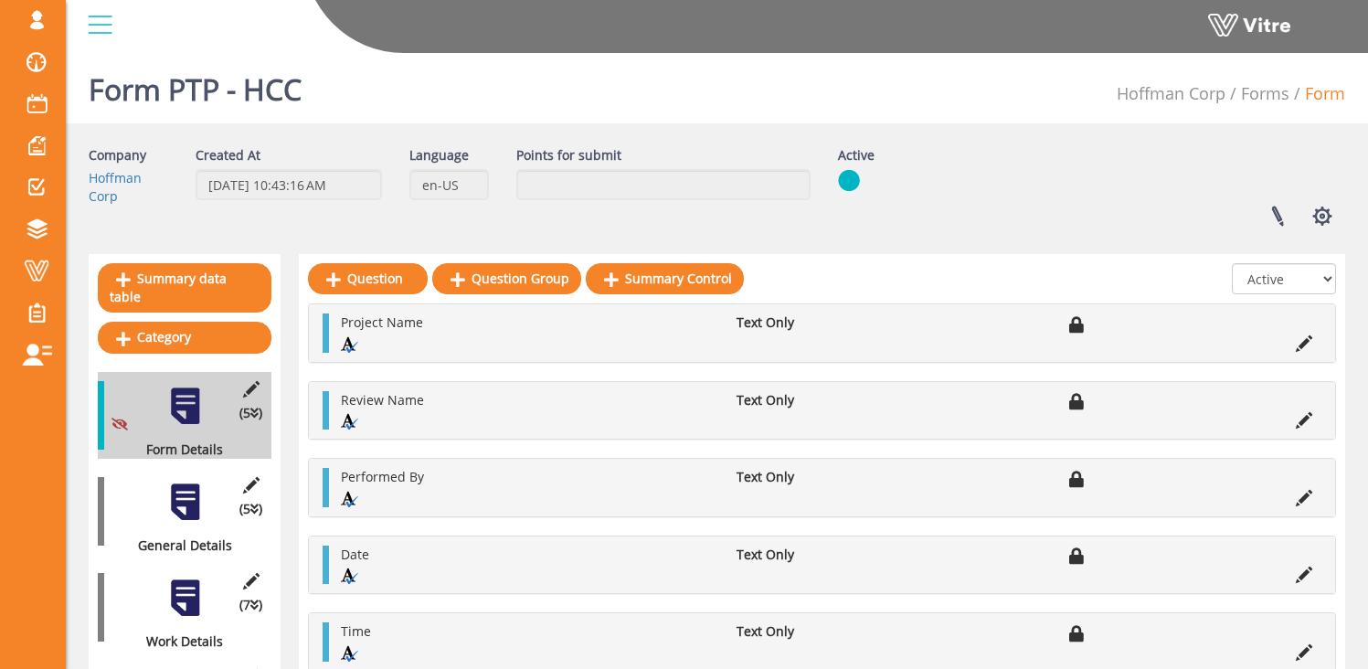
click at [180, 484] on div at bounding box center [185, 502] width 41 height 41
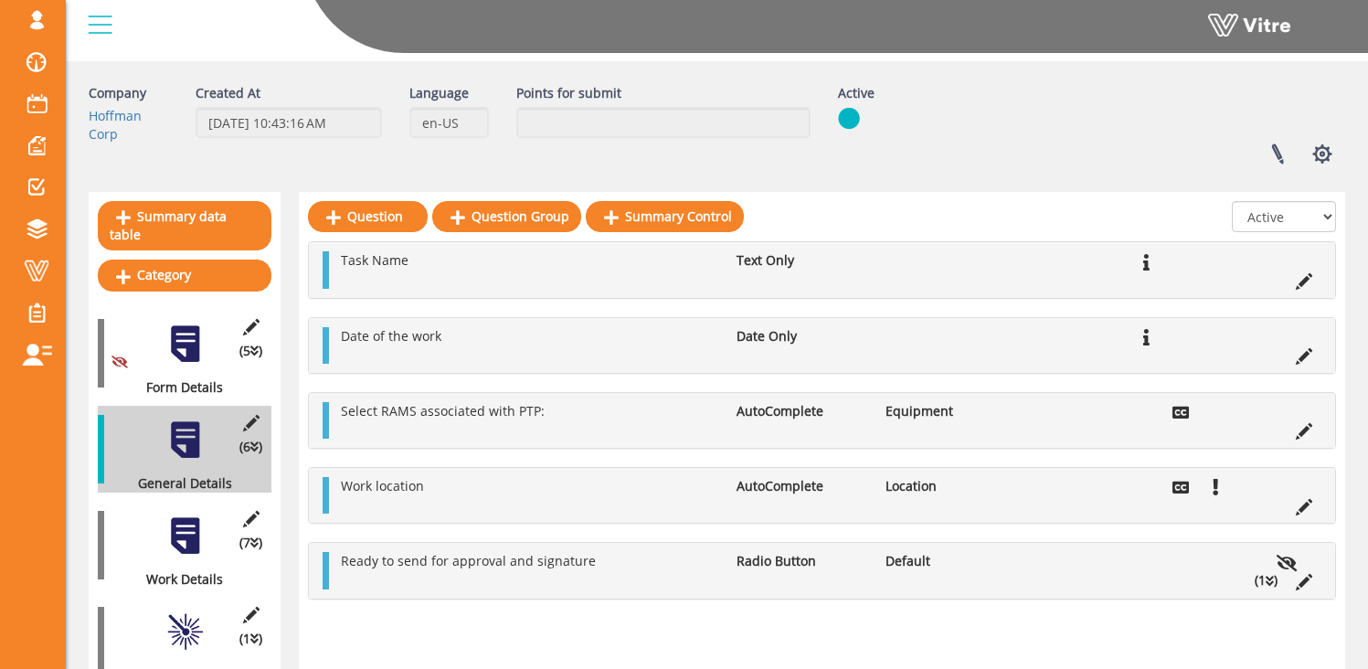
scroll to position [108, 0]
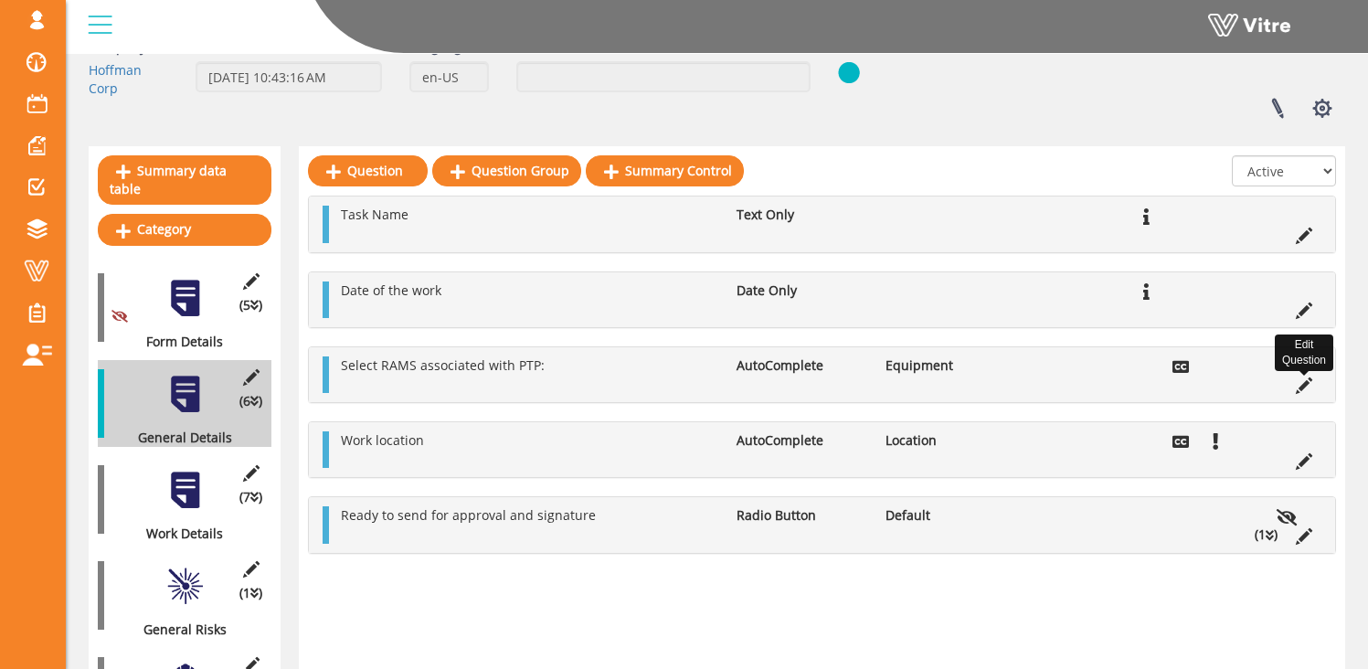
click at [1307, 384] on icon at bounding box center [1304, 385] width 16 height 16
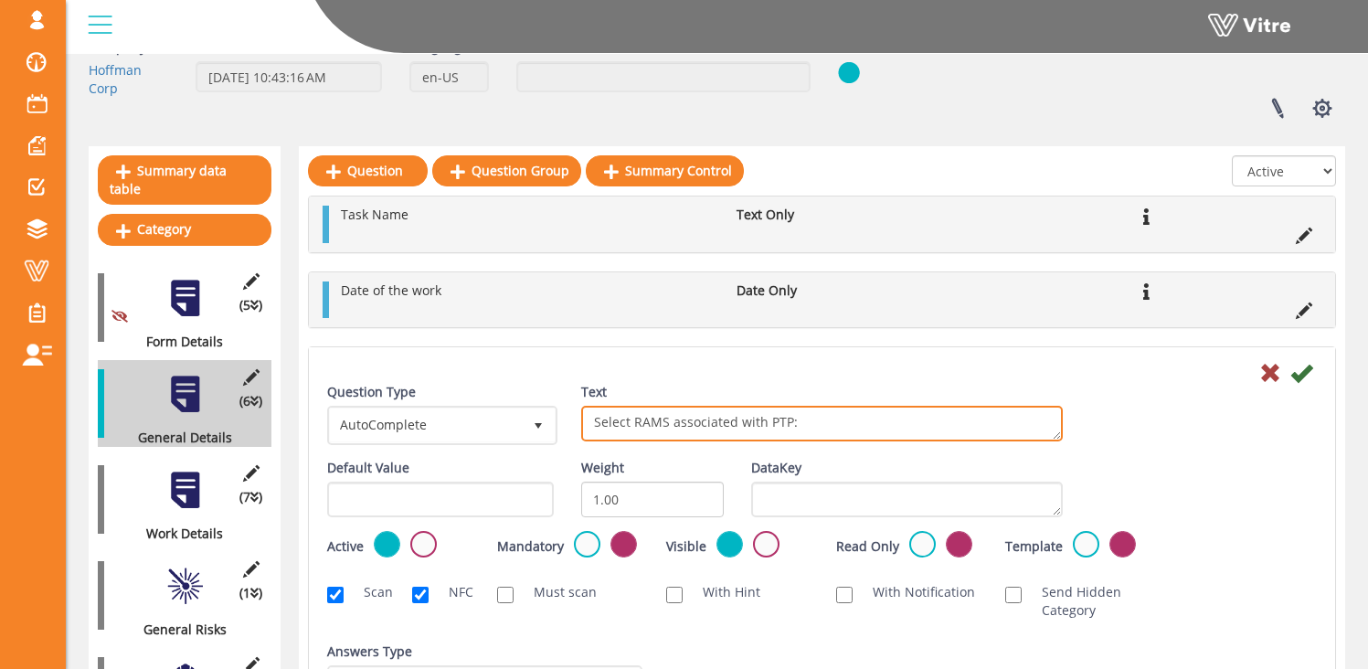
click at [608, 422] on textarea "Select RAMS associated with PTP:" at bounding box center [822, 424] width 482 height 36
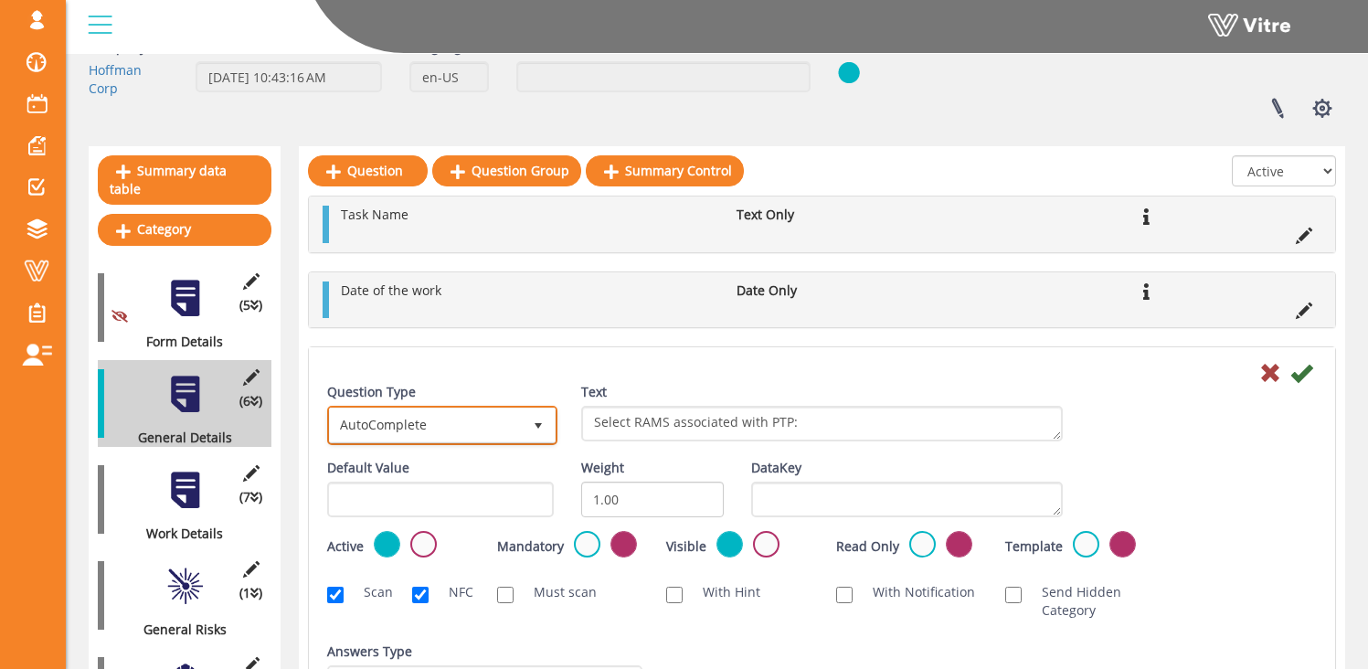
click at [505, 431] on span "AutoComplete" at bounding box center [426, 425] width 192 height 33
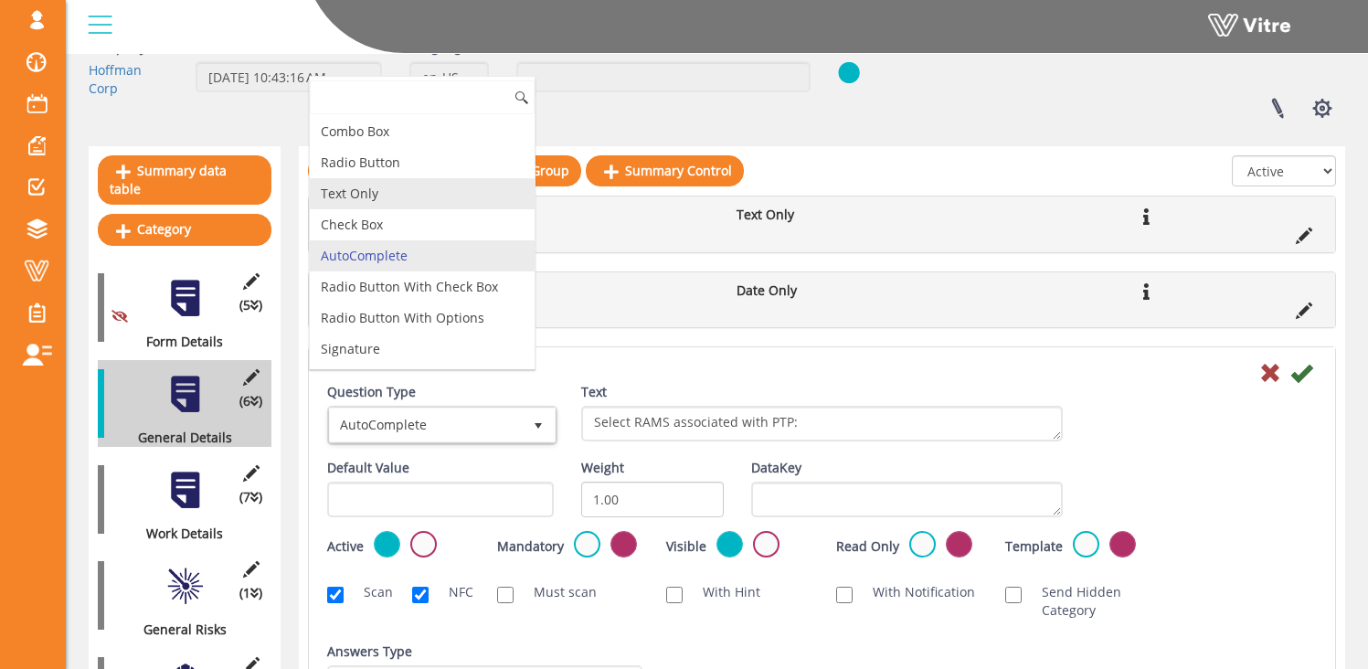
click at [356, 193] on li "Text Only" at bounding box center [422, 193] width 225 height 31
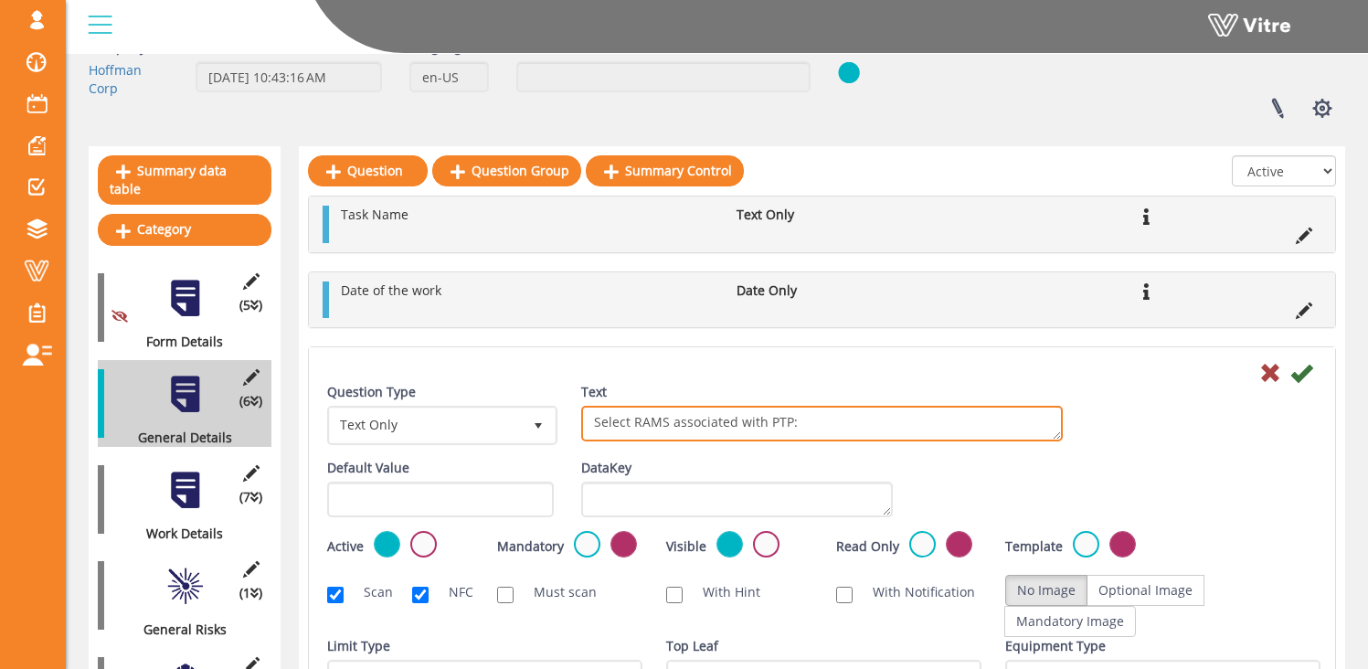
click at [607, 422] on textarea "Select RAMS associated with PTP:" at bounding box center [822, 424] width 482 height 36
click at [605, 422] on textarea "Select RAMS associated with PTP:" at bounding box center [822, 424] width 482 height 36
click at [799, 429] on textarea "Select RAMS associated with PTP:" at bounding box center [822, 424] width 482 height 36
type textarea "RAMS associated with PTP"
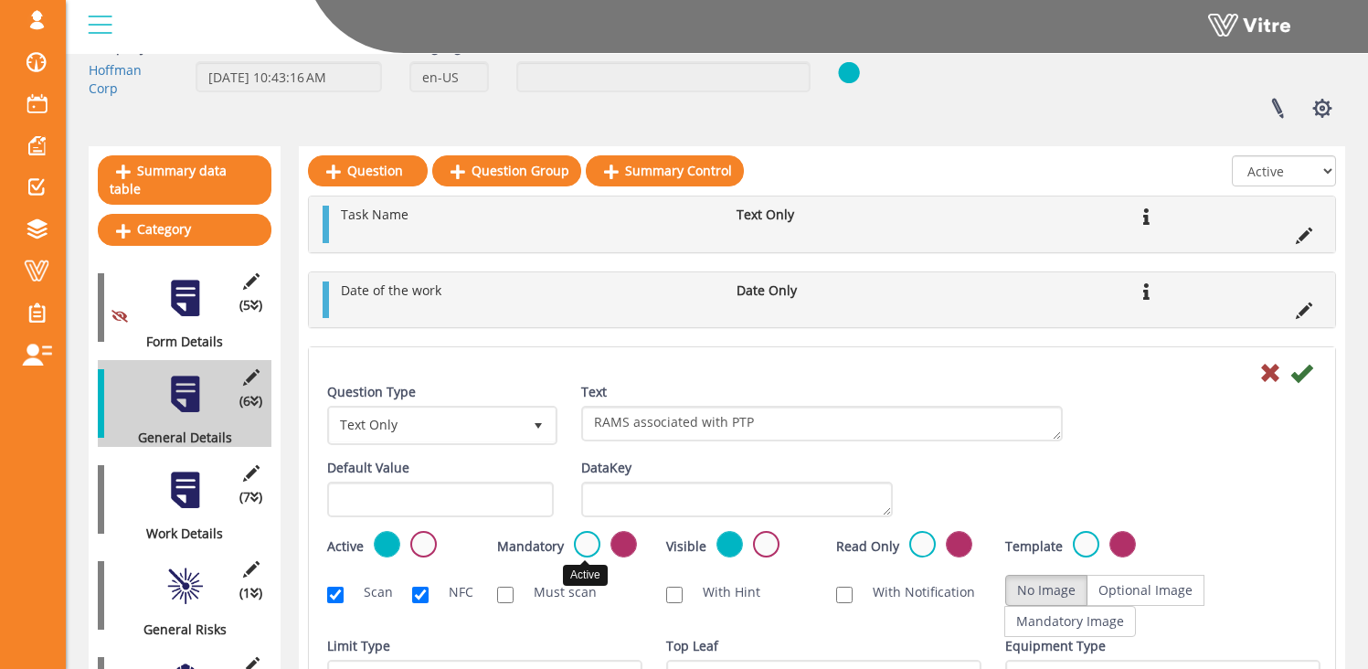
click at [582, 541] on label at bounding box center [587, 544] width 27 height 27
click at [0, 0] on input "radio" at bounding box center [0, 0] width 0 height 0
click at [1305, 375] on icon at bounding box center [1301, 373] width 22 height 22
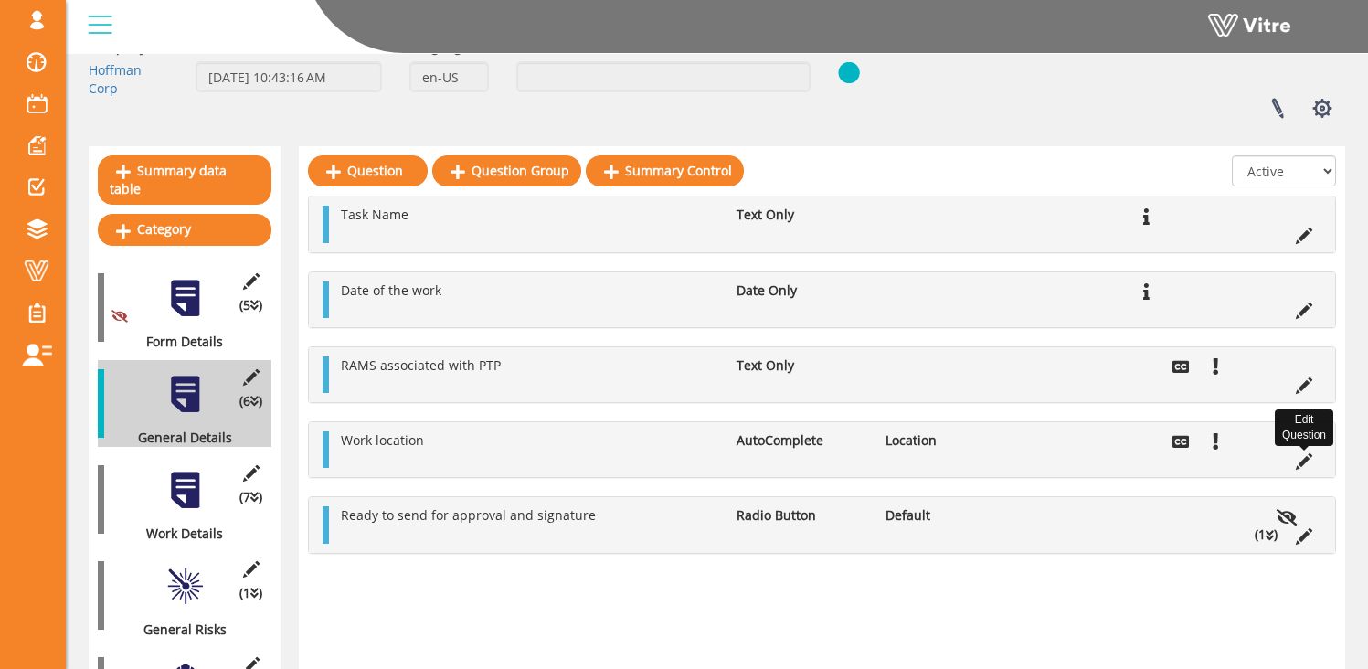
click at [1305, 464] on icon at bounding box center [1304, 461] width 16 height 16
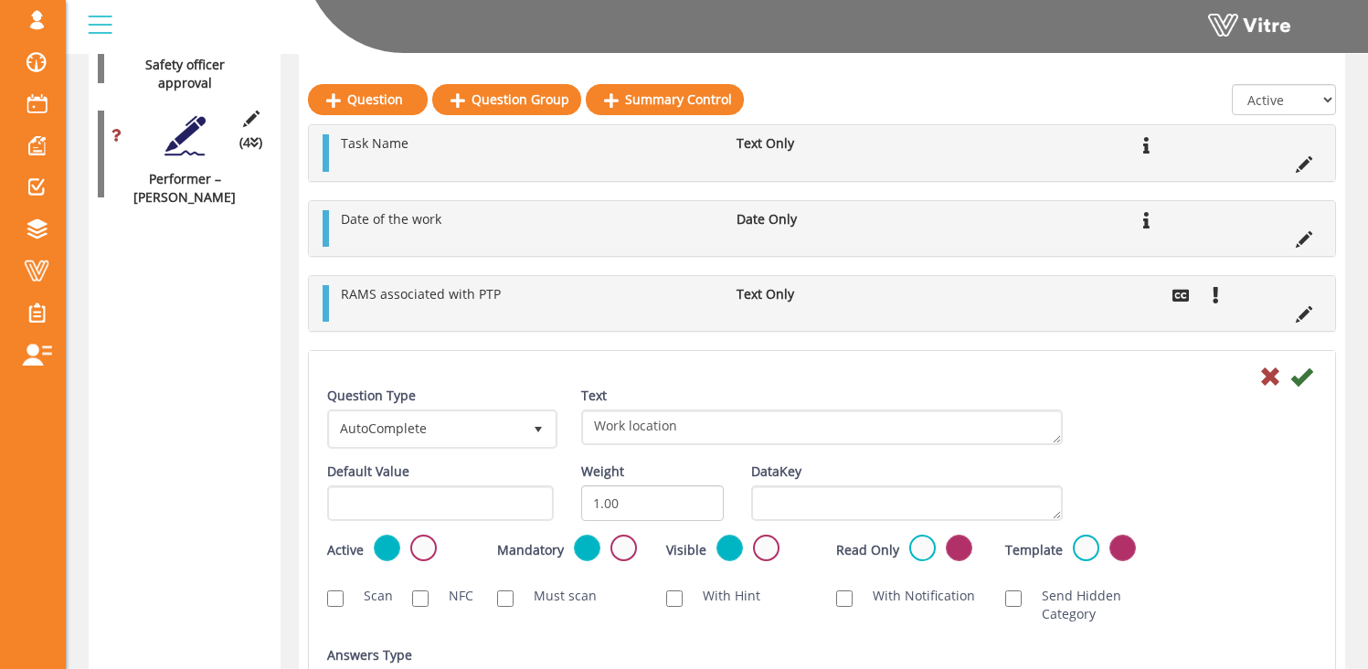
scroll to position [2237, 0]
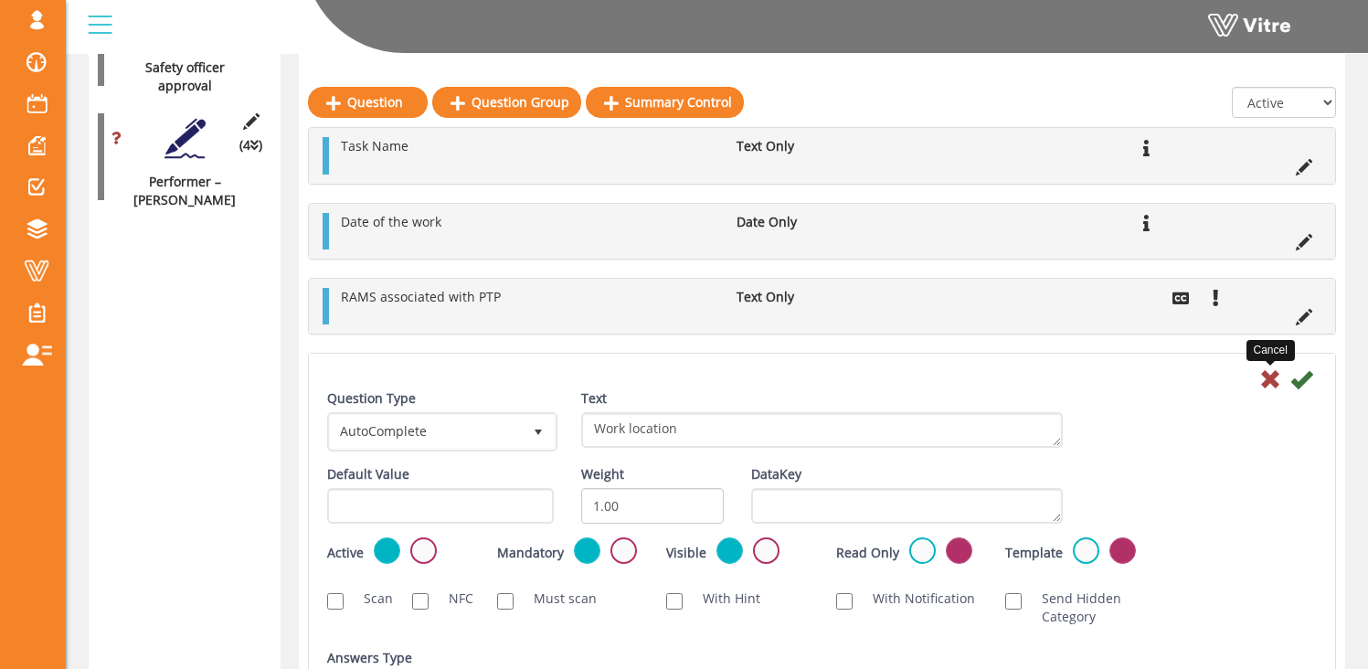
click at [1268, 384] on icon at bounding box center [1270, 379] width 22 height 22
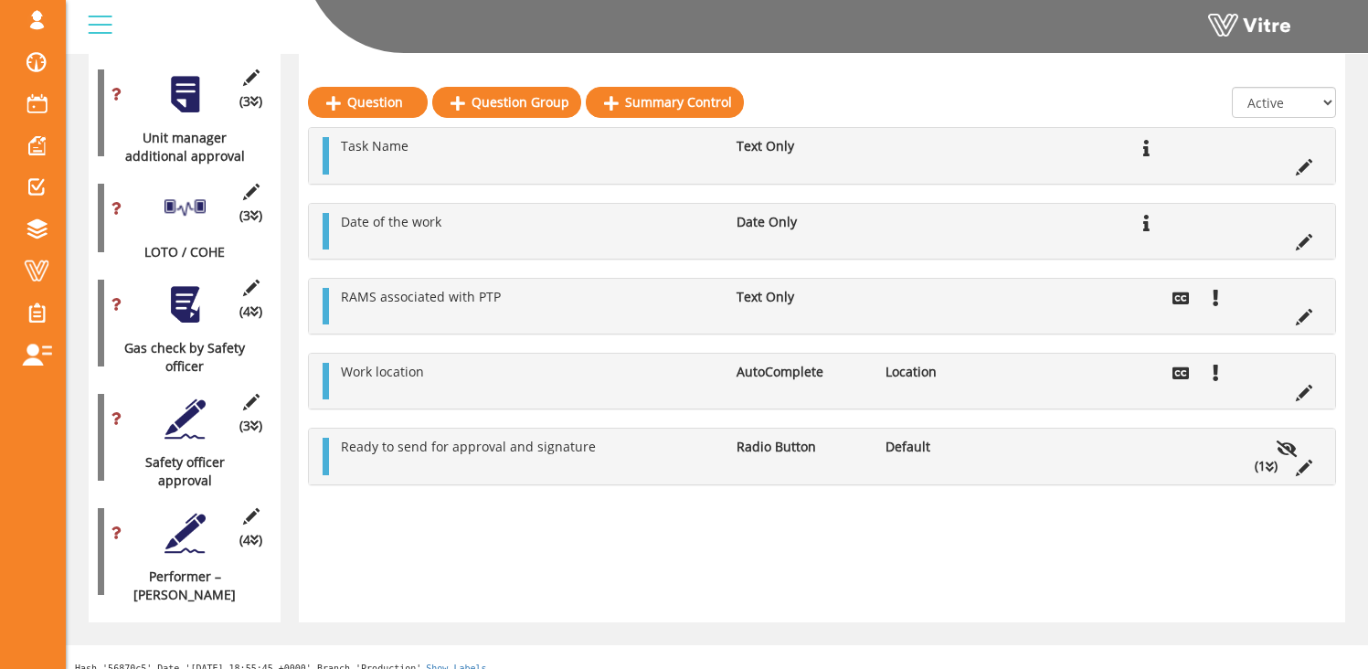
click at [1057, 461] on ul "Ready to send for approval and signature Radio Button Default (1 )" at bounding box center [827, 456] width 990 height 37
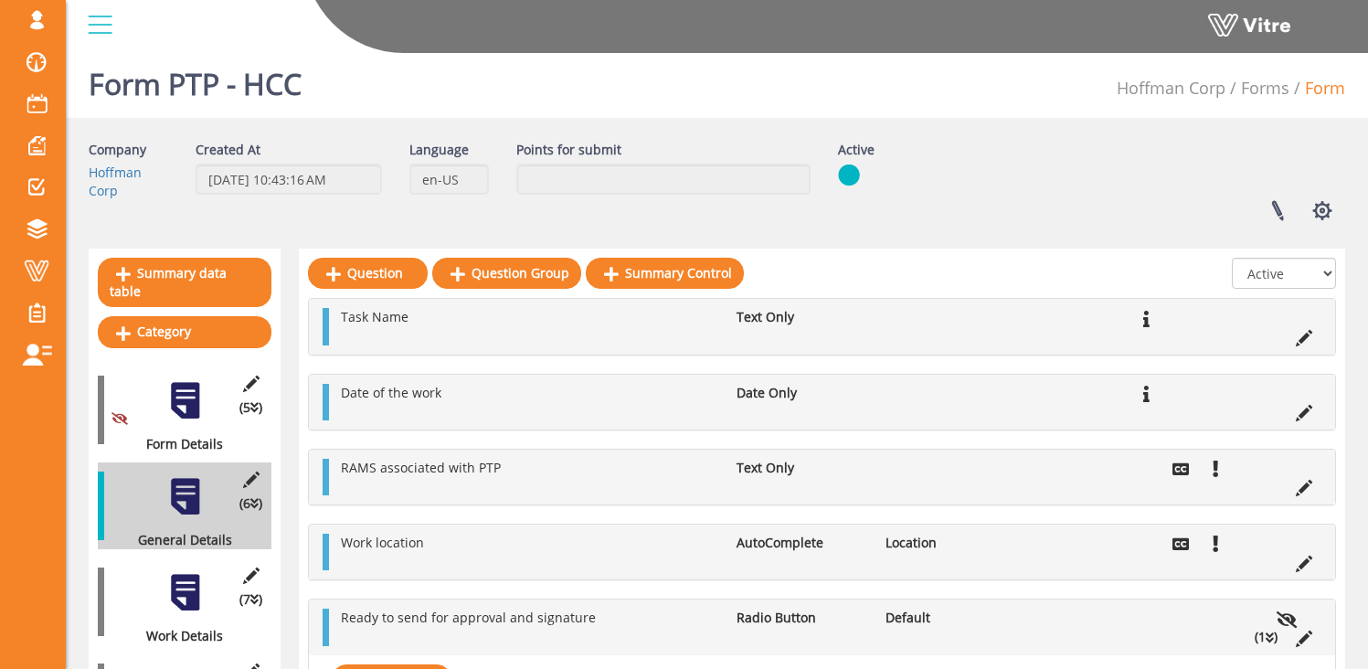
scroll to position [2, 0]
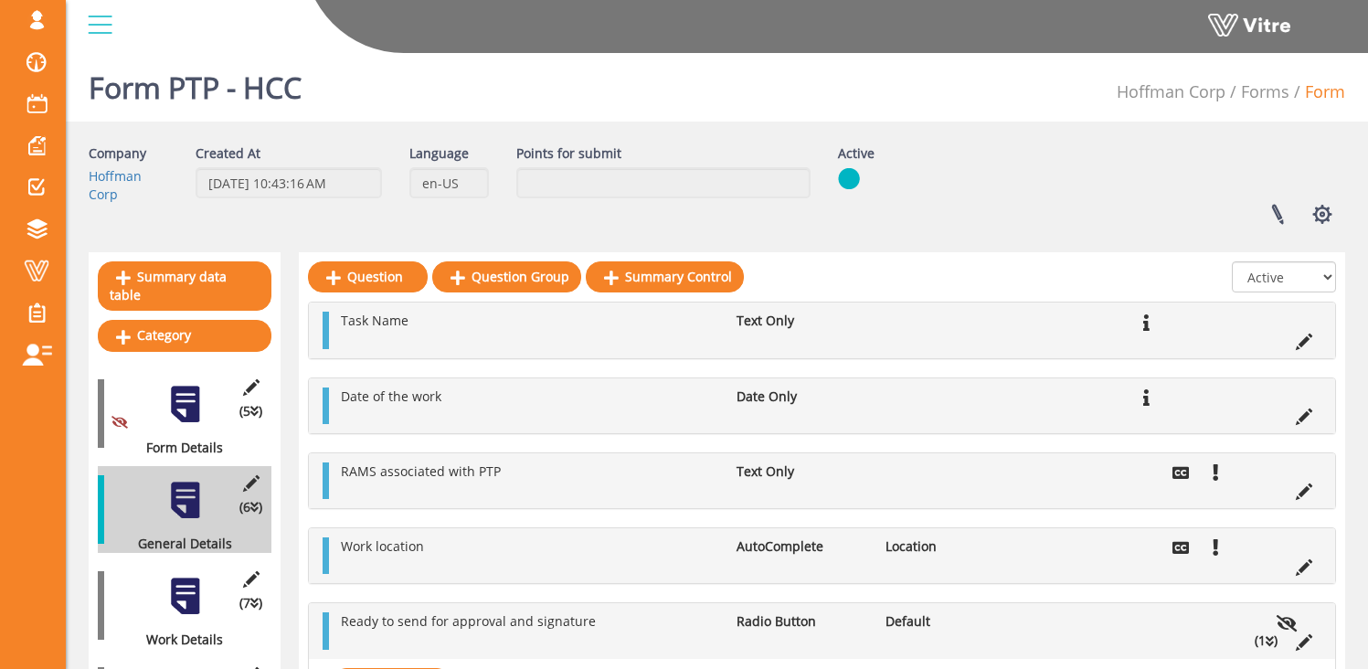
click at [190, 582] on div at bounding box center [185, 596] width 41 height 41
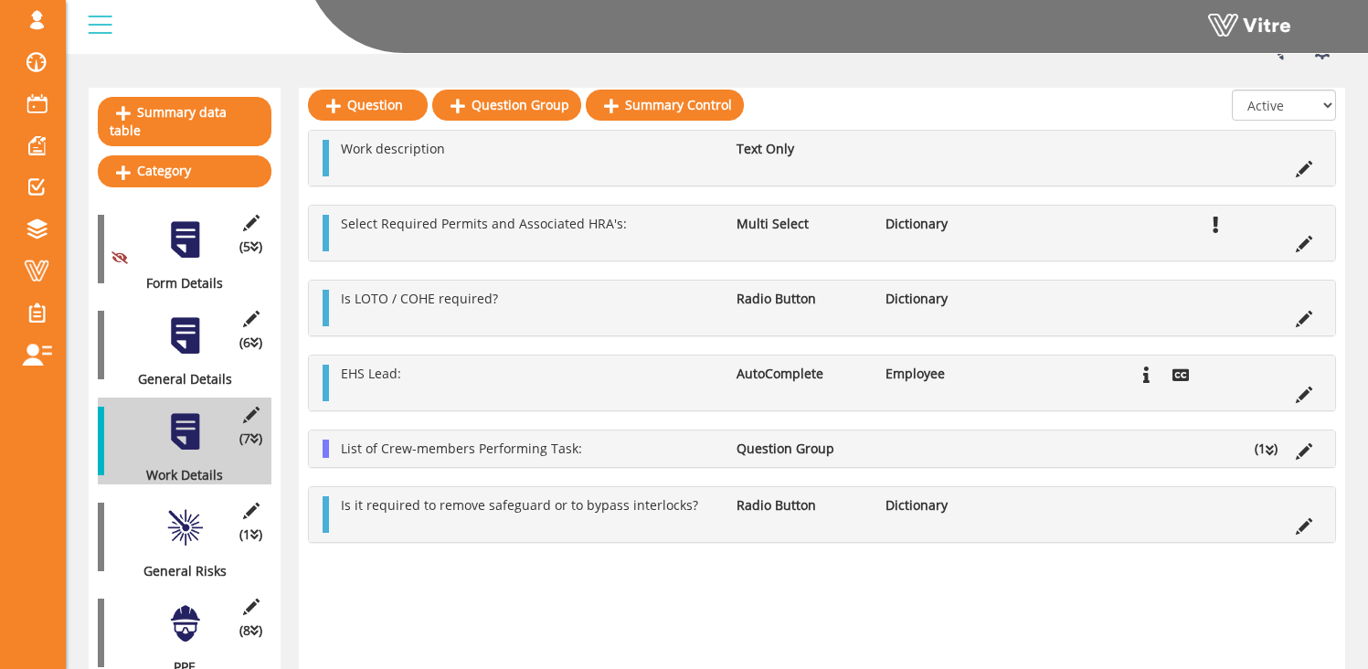
scroll to position [168, 0]
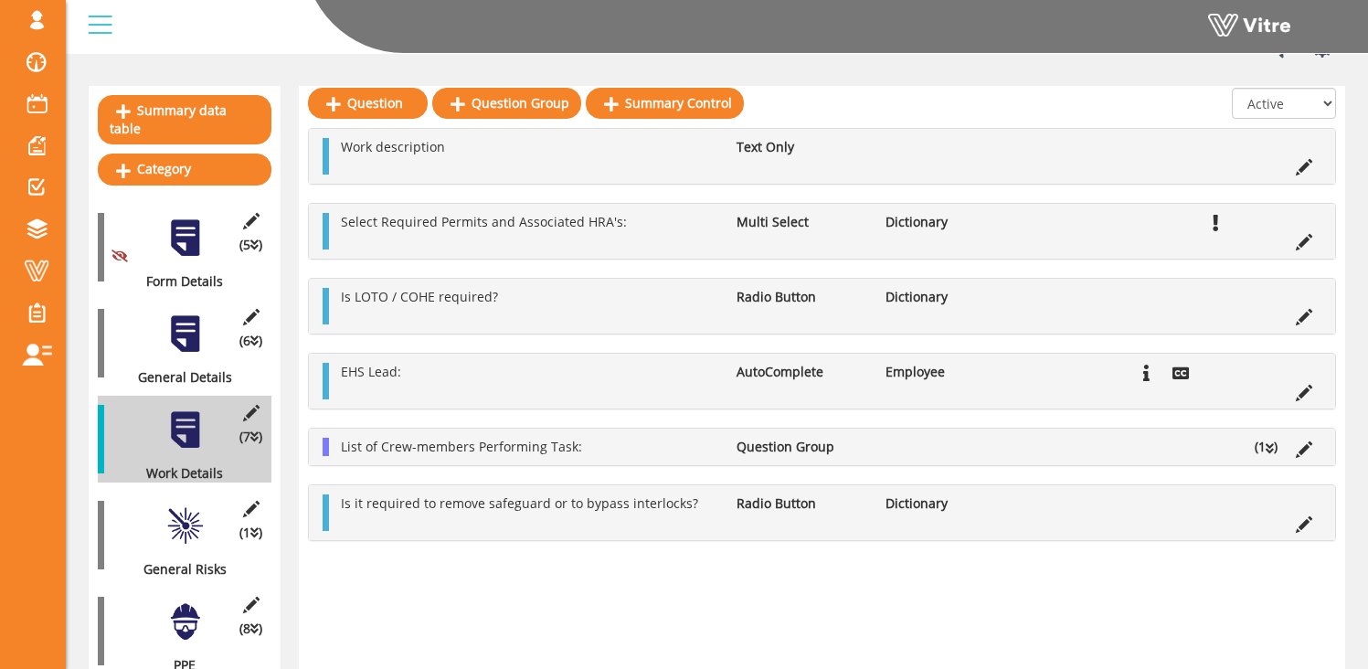
click at [551, 377] on li "EHS Lead:" at bounding box center [530, 372] width 396 height 18
click at [753, 375] on li "AutoComplete" at bounding box center [801, 372] width 148 height 18
click at [1302, 391] on icon at bounding box center [1304, 393] width 16 height 16
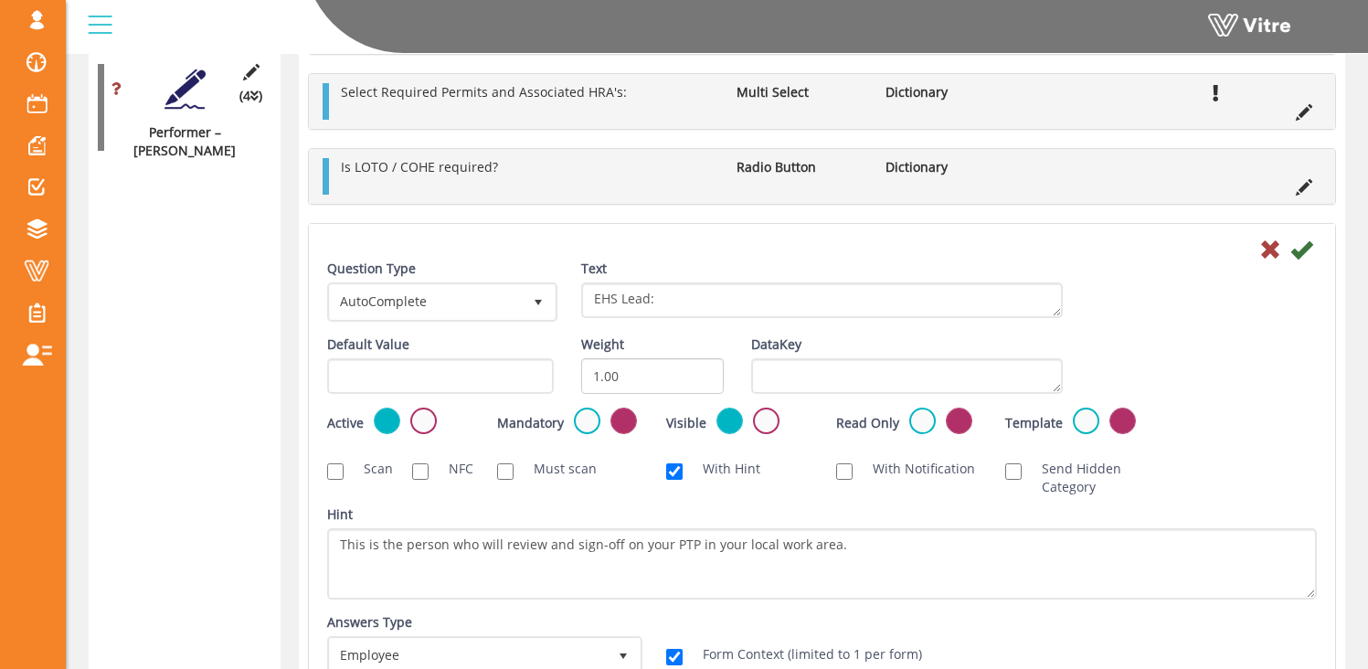
scroll to position [2285, 0]
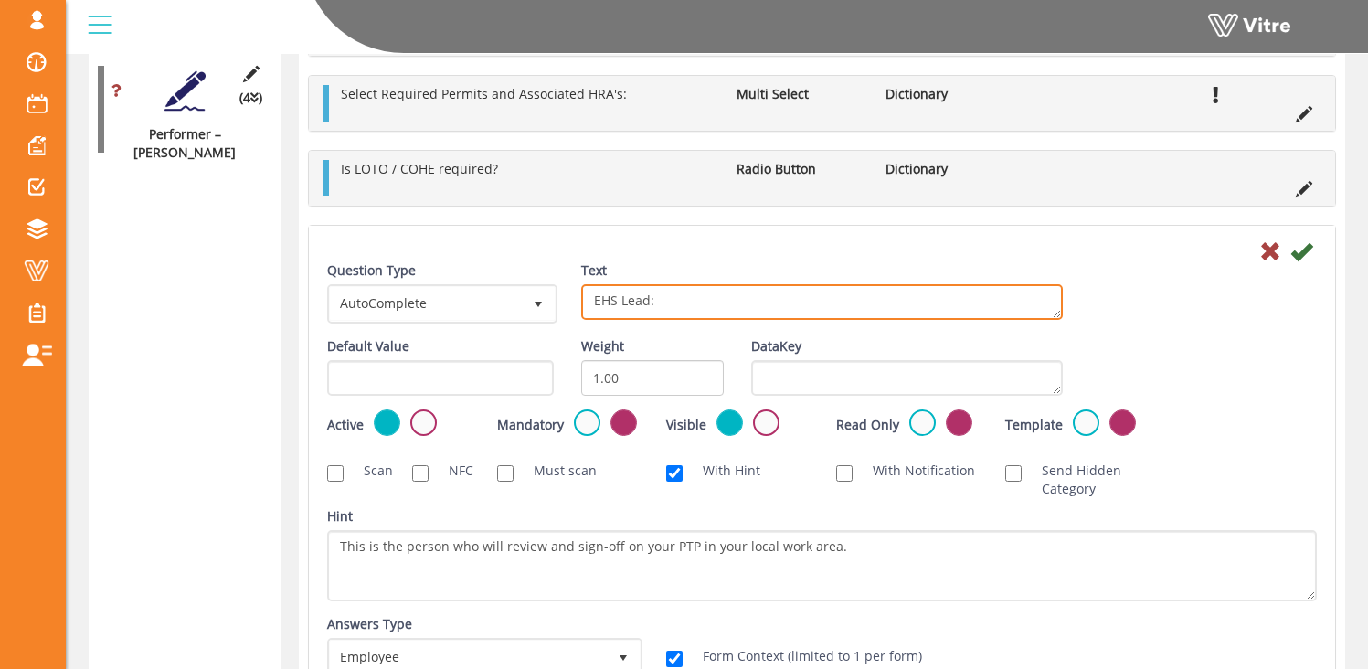
drag, startPoint x: 667, startPoint y: 305, endPoint x: 704, endPoint y: 318, distance: 38.7
click at [667, 306] on textarea "EHS Lead:" at bounding box center [822, 302] width 482 height 36
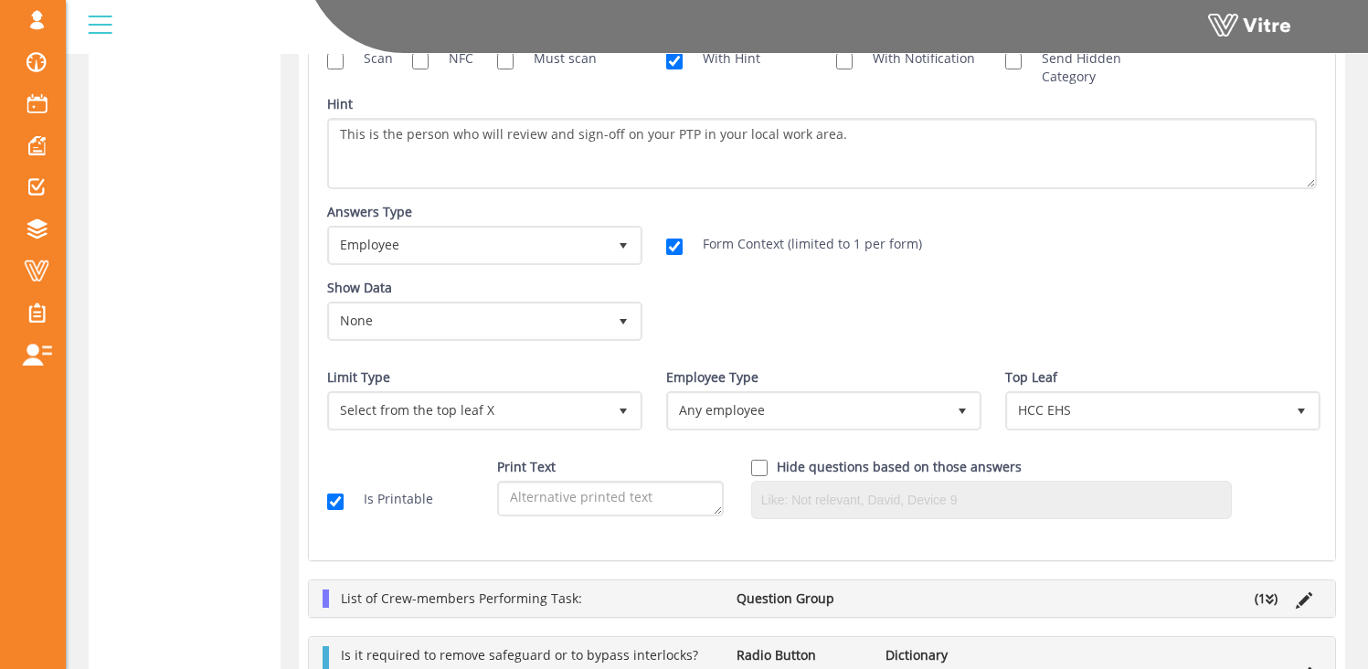
scroll to position [2211, 0]
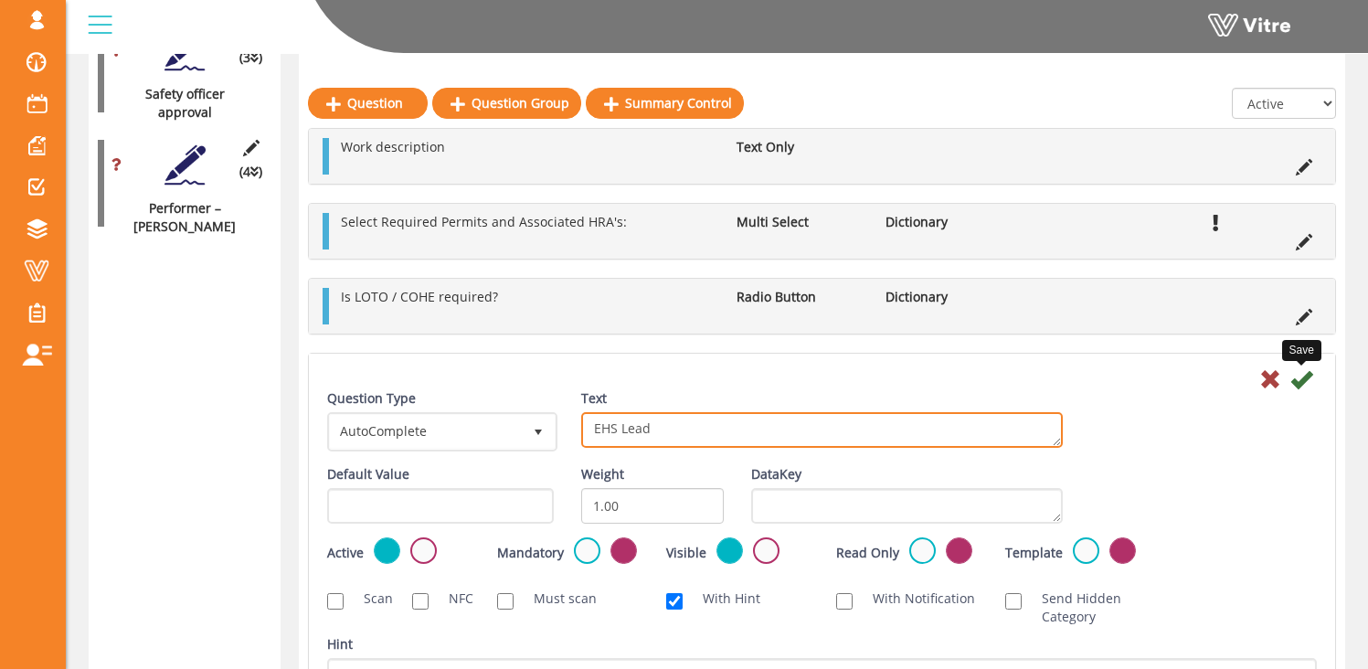
type textarea "EHS Lead"
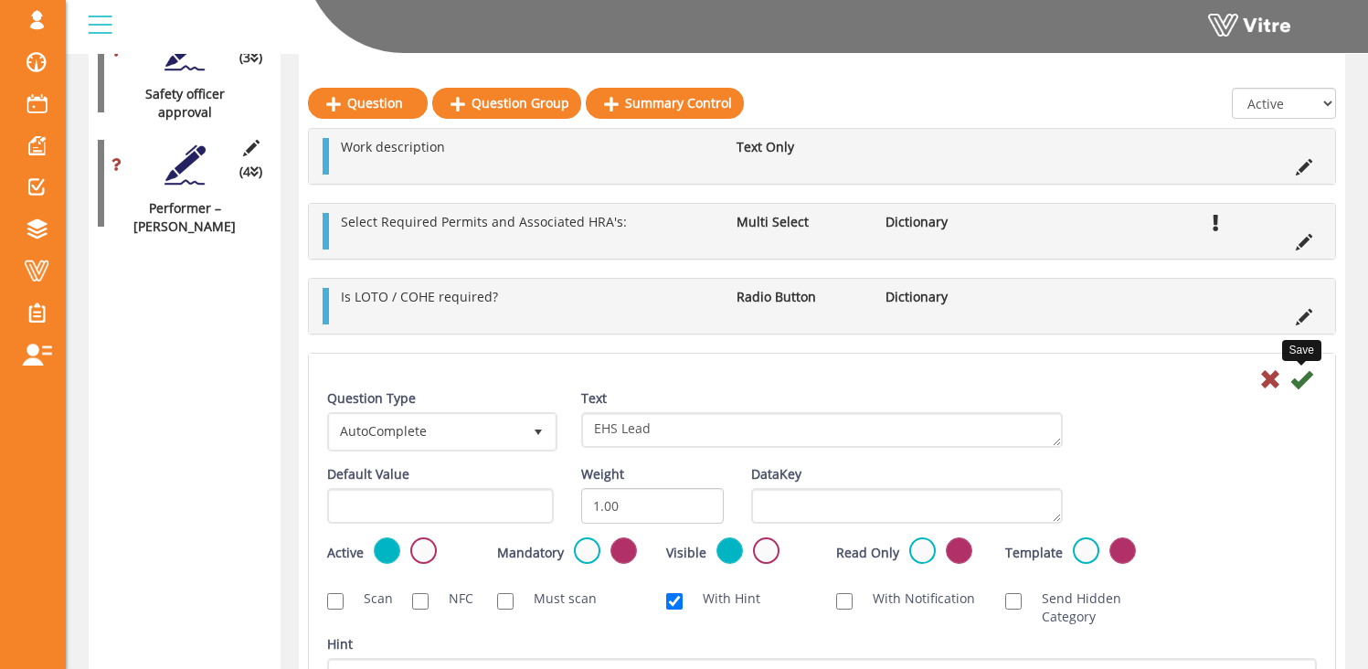
click at [1308, 382] on icon at bounding box center [1301, 379] width 22 height 22
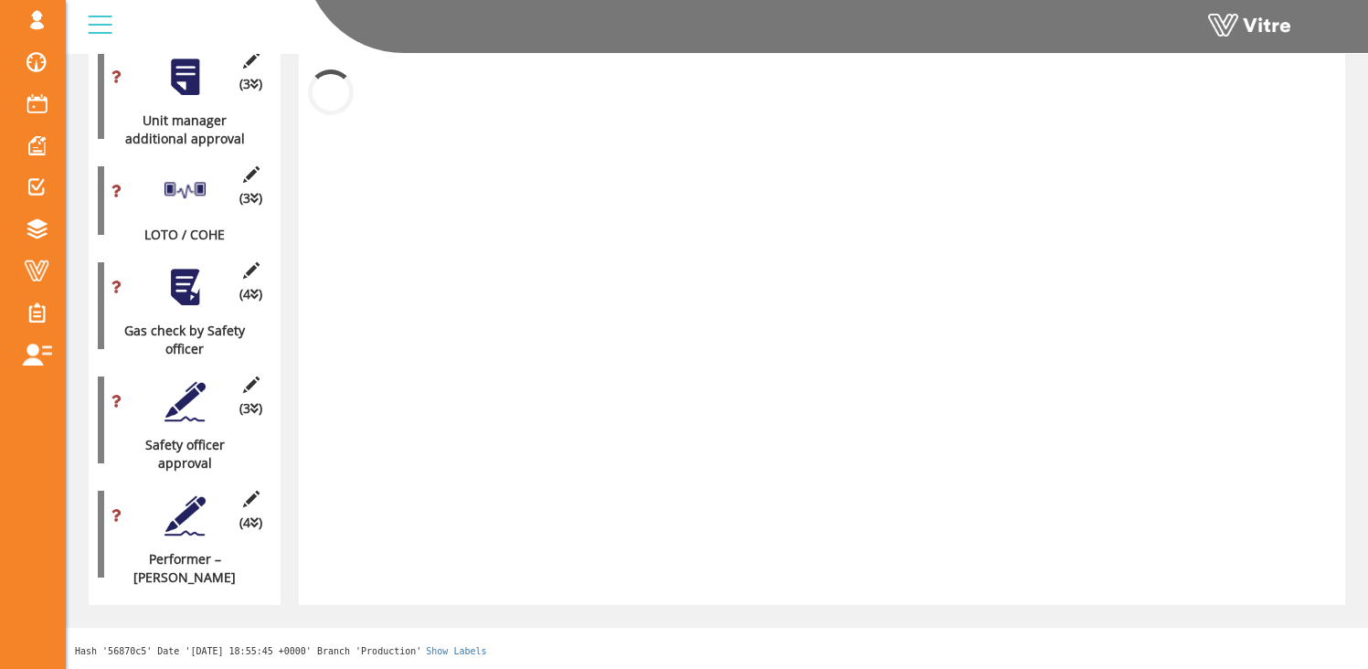
scroll to position [1843, 0]
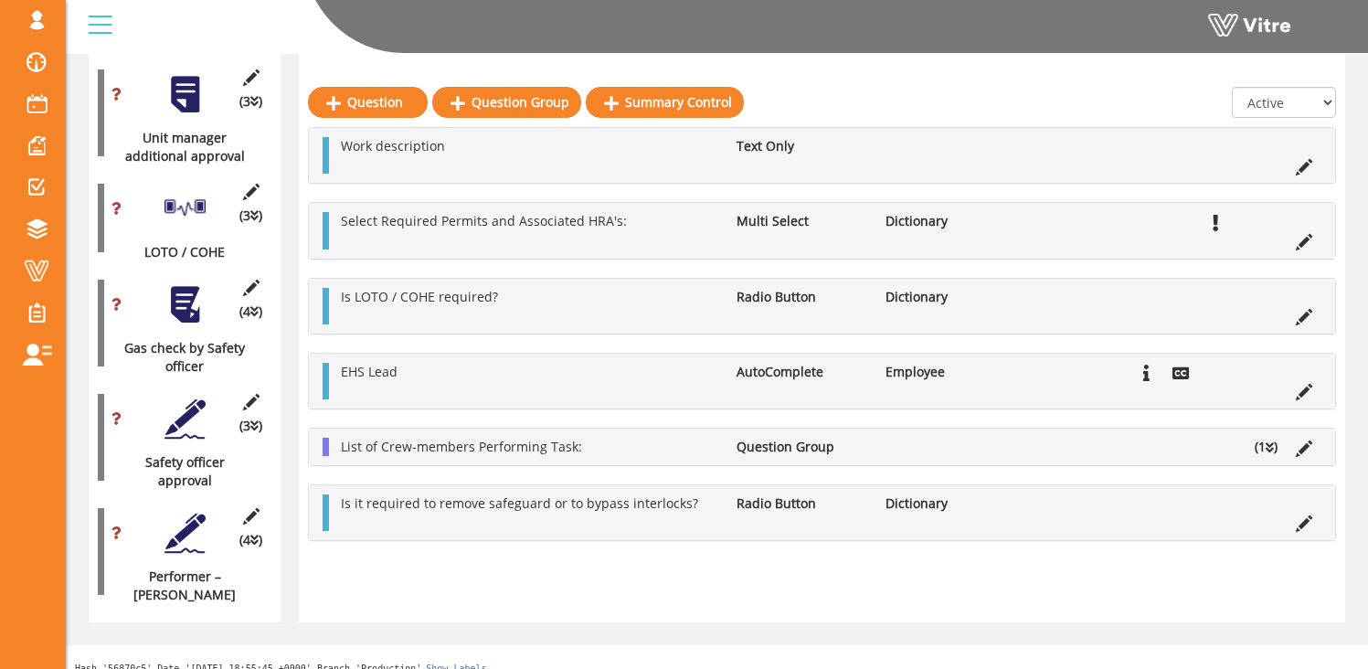
click at [746, 451] on li "Question Group" at bounding box center [801, 447] width 148 height 18
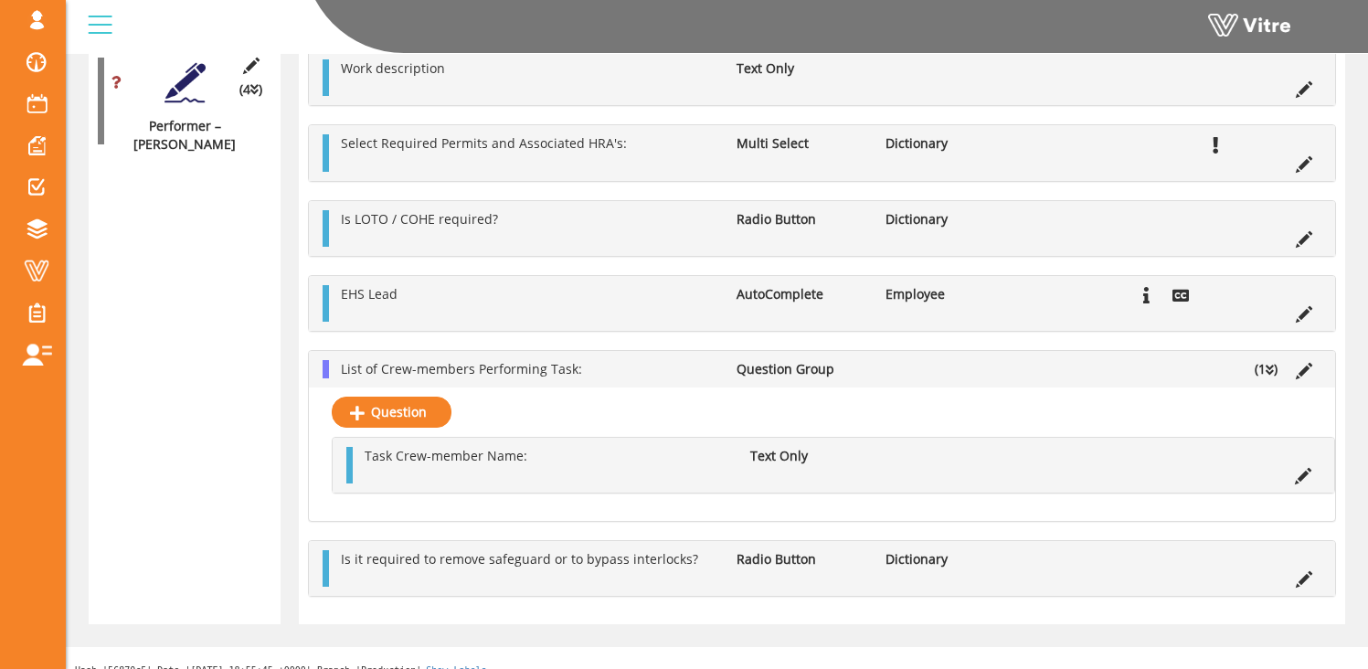
scroll to position [2314, 0]
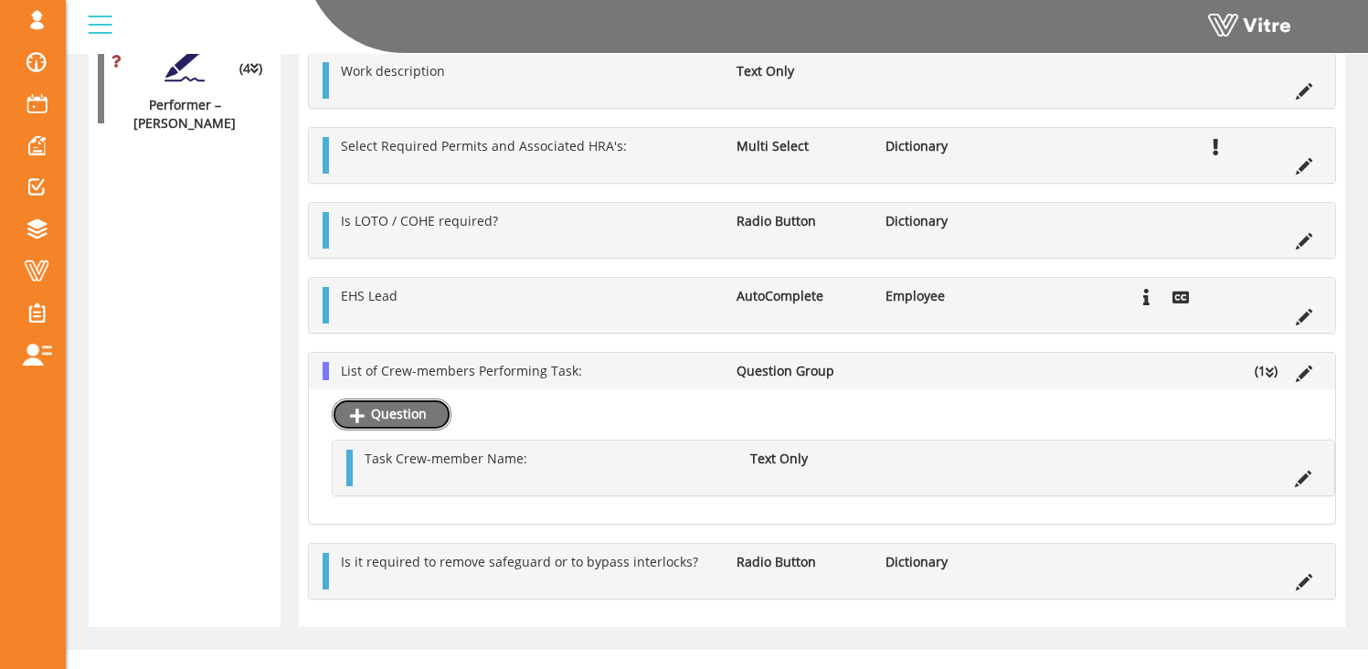
click at [374, 414] on link "Question" at bounding box center [392, 413] width 120 height 31
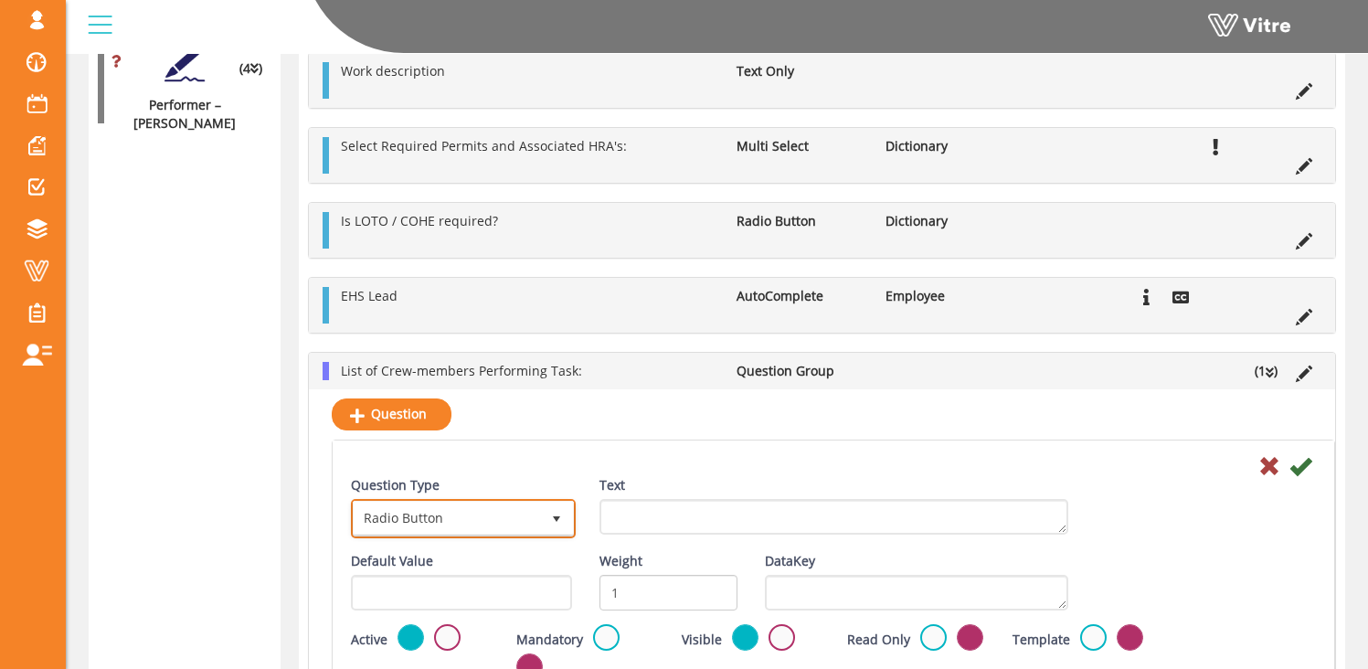
click at [447, 523] on span "Radio Button" at bounding box center [447, 518] width 186 height 33
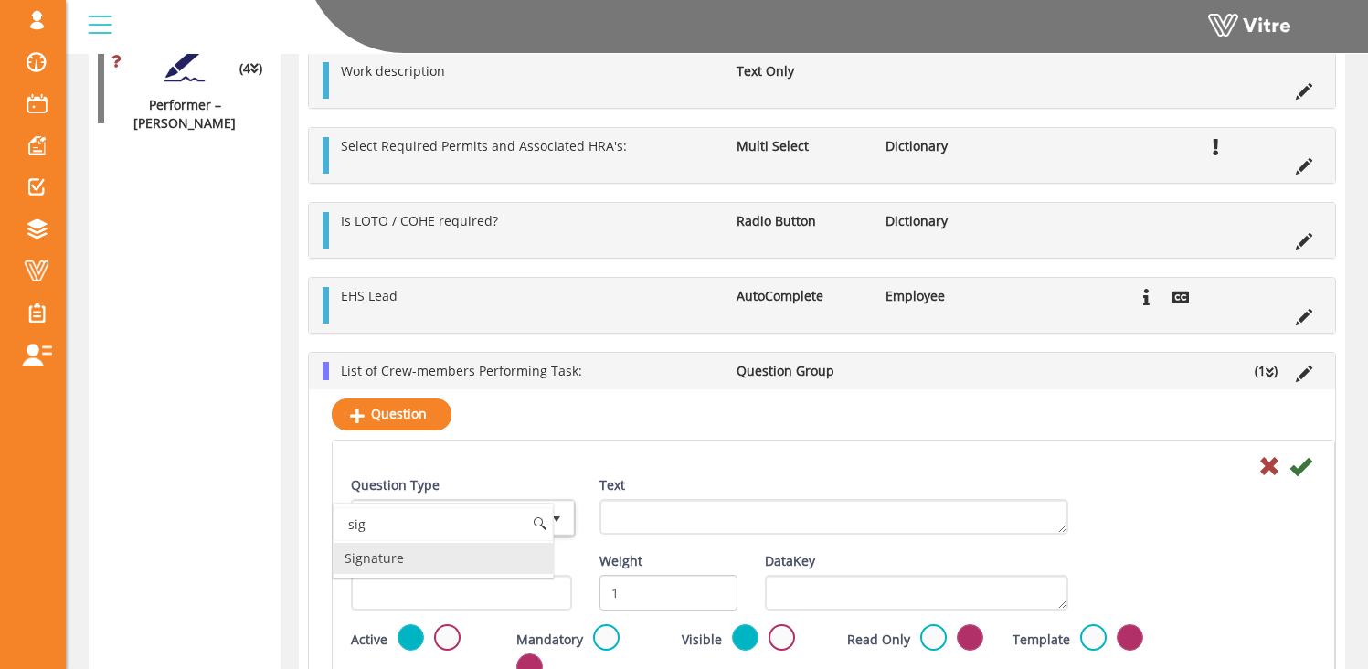
click at [392, 559] on li "Signature" at bounding box center [443, 558] width 219 height 31
type input "sig"
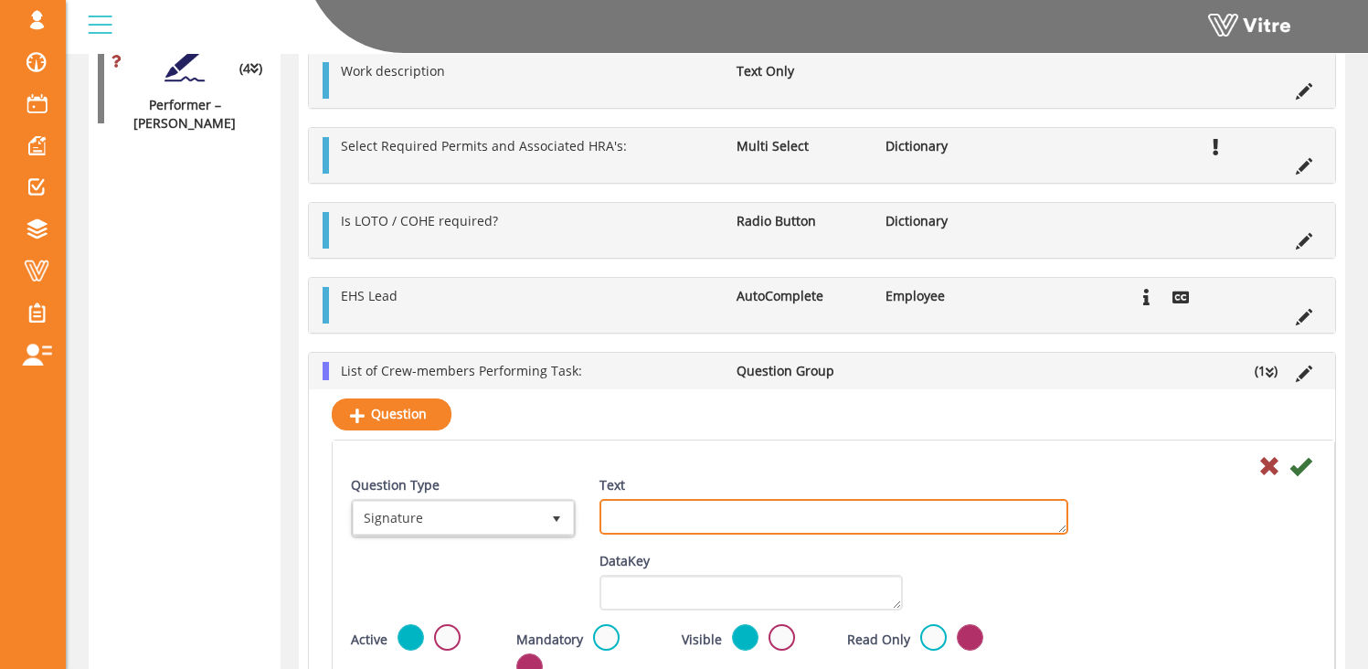
click at [659, 524] on textarea "Text" at bounding box center [834, 517] width 469 height 36
type textarea "Signature"
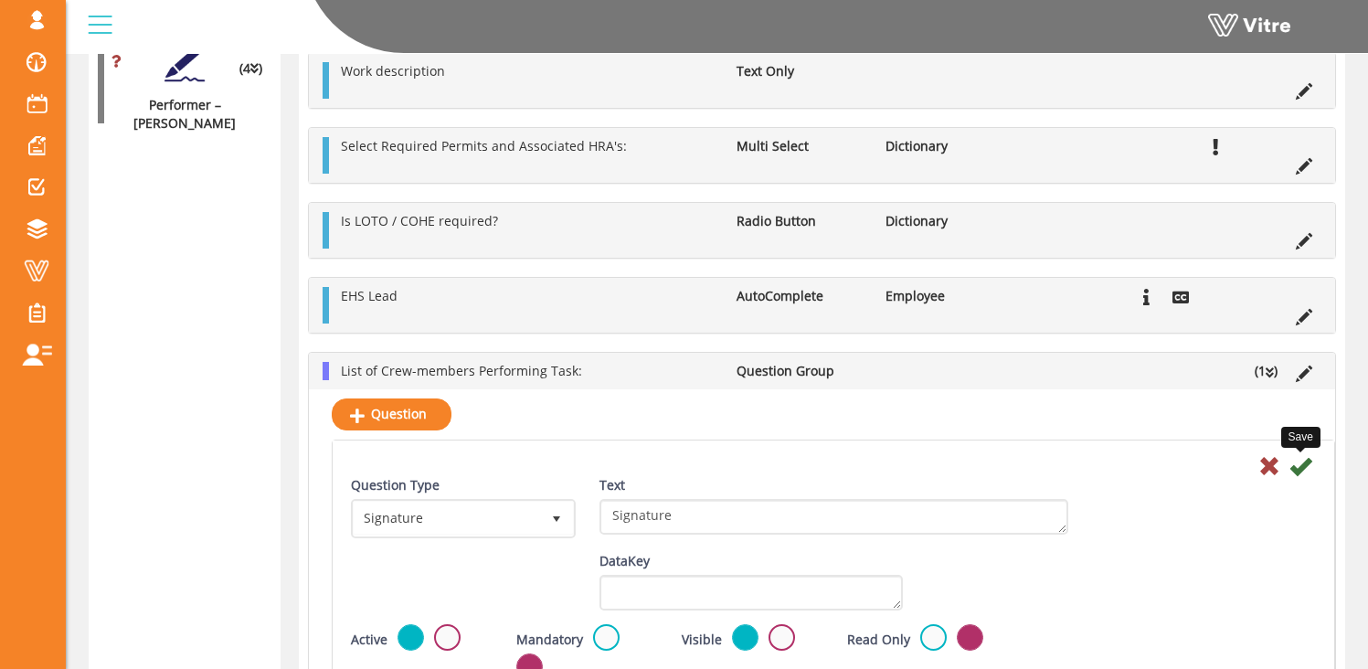
click at [1300, 468] on icon at bounding box center [1301, 466] width 22 height 22
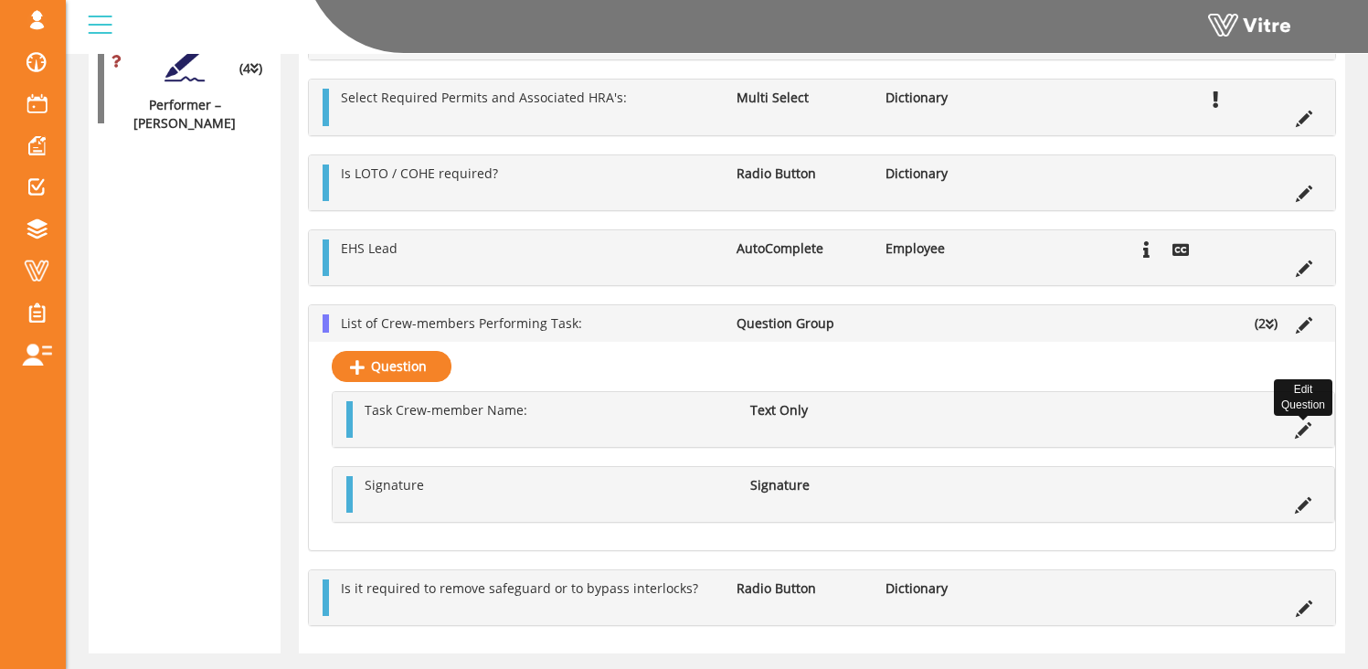
click at [1300, 430] on icon at bounding box center [1303, 430] width 16 height 16
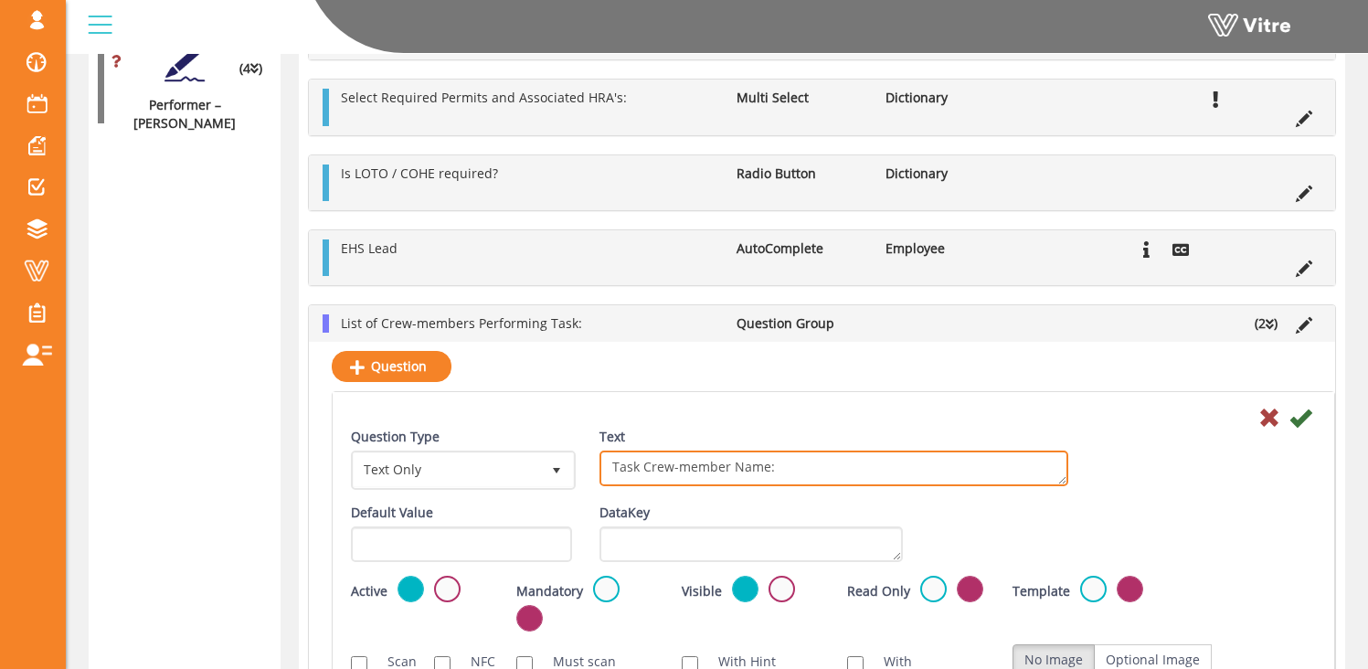
click at [787, 469] on textarea "Task Crew-member Name:" at bounding box center [834, 469] width 469 height 36
type textarea "Task Crew-member Name"
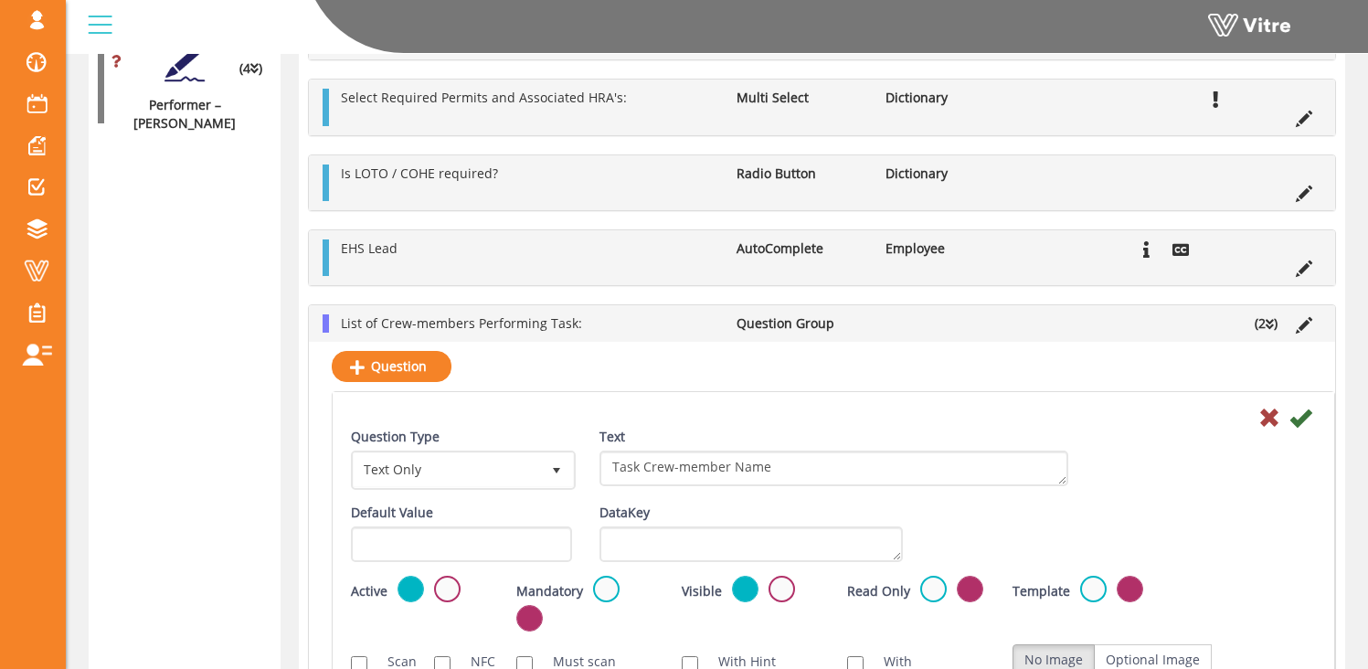
click at [594, 591] on label at bounding box center [606, 589] width 27 height 27
click at [0, 0] on input "radio" at bounding box center [0, 0] width 0 height 0
click at [1302, 420] on icon at bounding box center [1301, 418] width 22 height 22
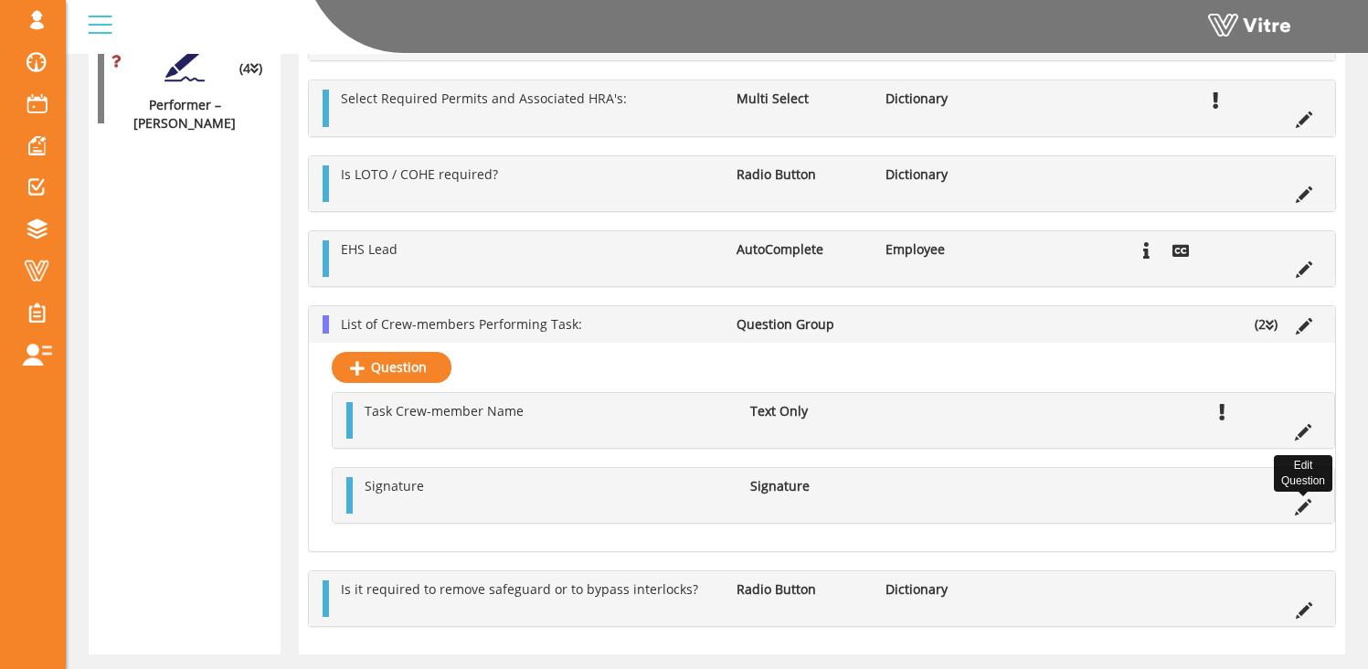
click at [1303, 509] on icon at bounding box center [1303, 507] width 16 height 16
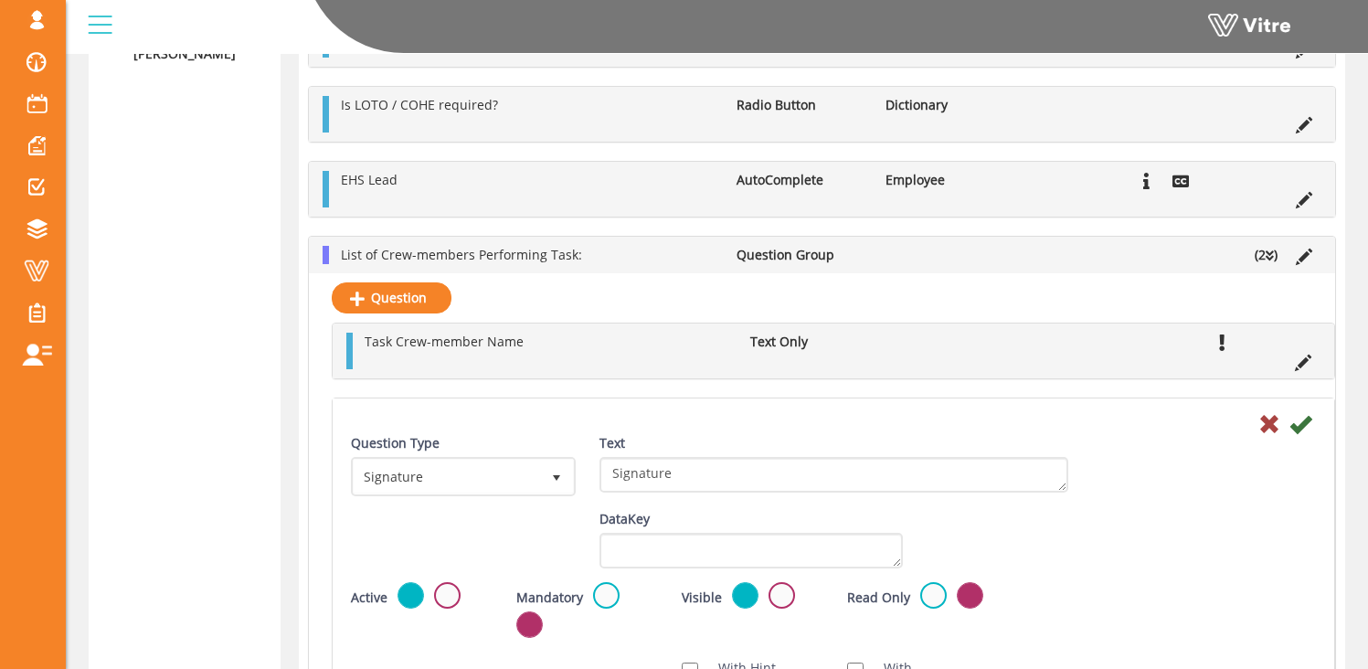
scroll to position [2396, 0]
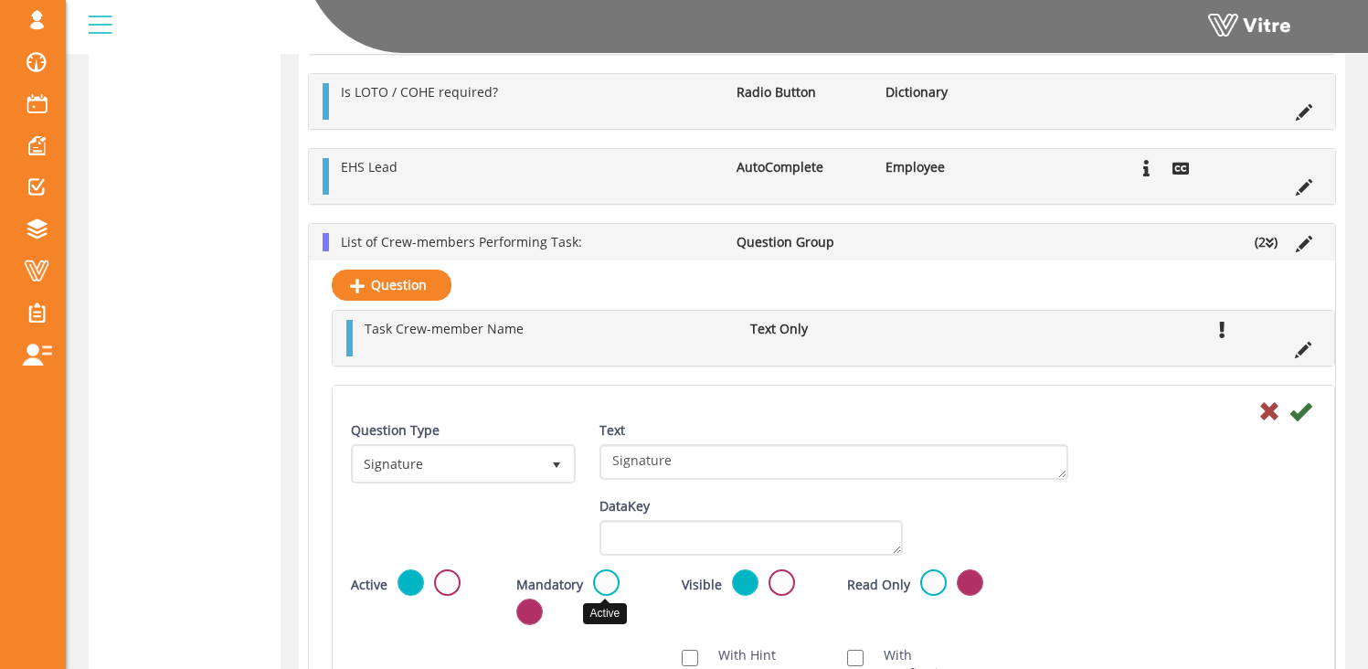
click at [601, 587] on label at bounding box center [606, 582] width 27 height 27
click at [0, 0] on input "radio" at bounding box center [0, 0] width 0 height 0
click at [1298, 414] on icon at bounding box center [1301, 411] width 22 height 22
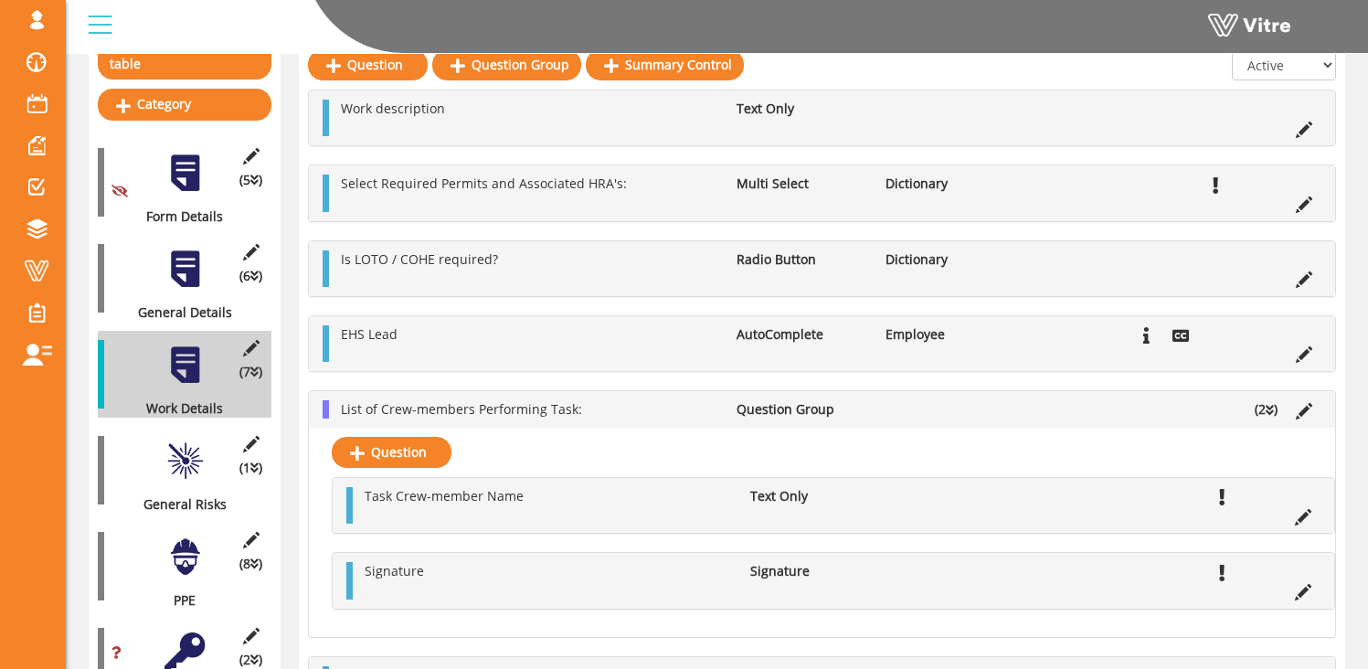
scroll to position [254, 0]
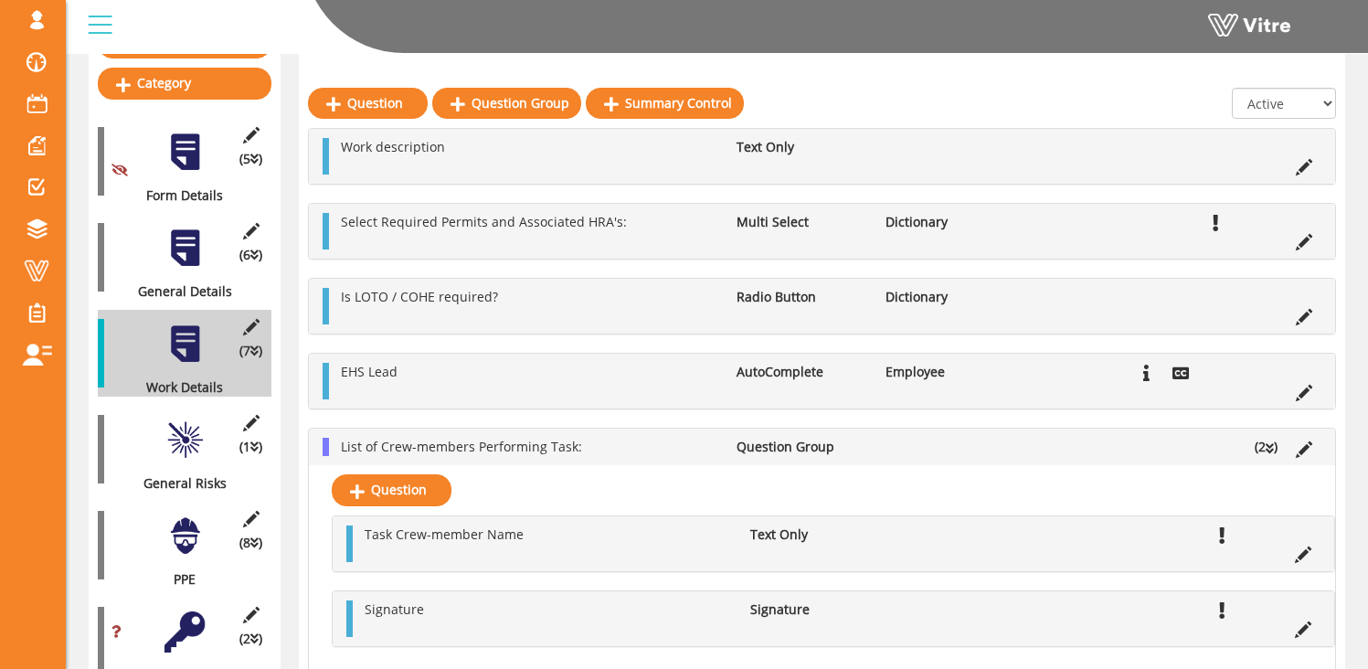
click at [180, 426] on div at bounding box center [185, 439] width 41 height 41
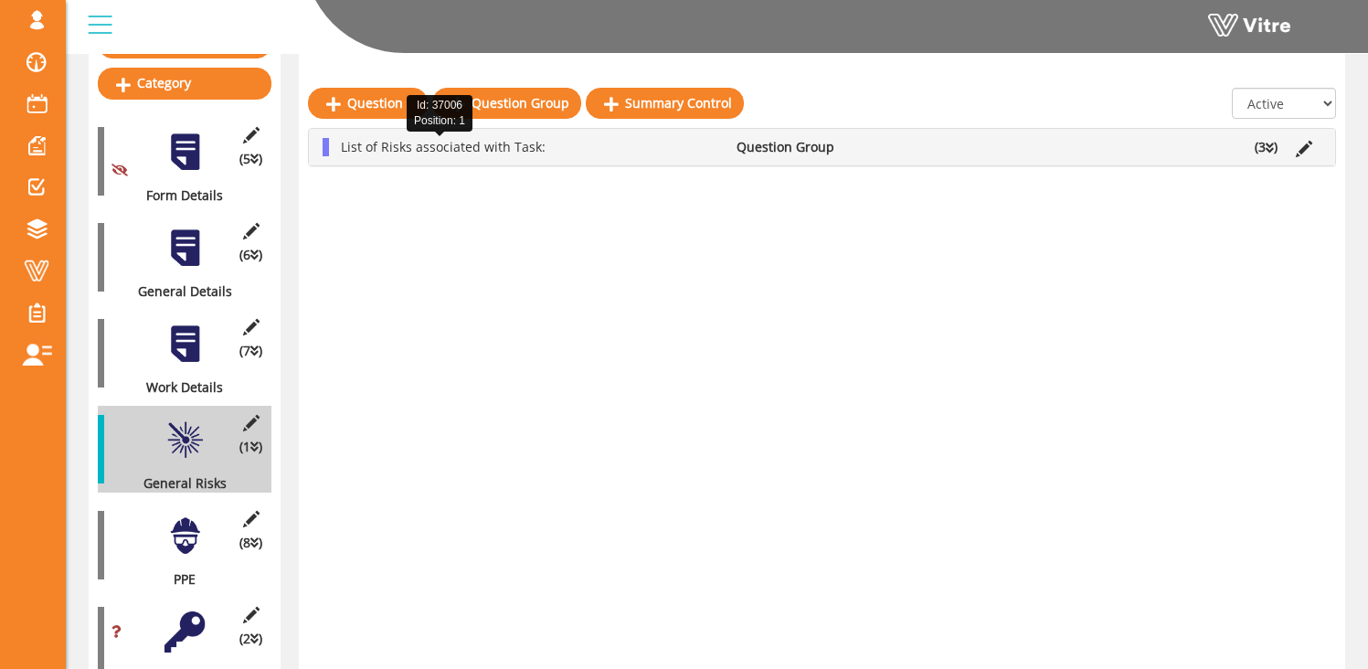
click at [437, 142] on span "List of Risks associated with Task:" at bounding box center [443, 146] width 205 height 17
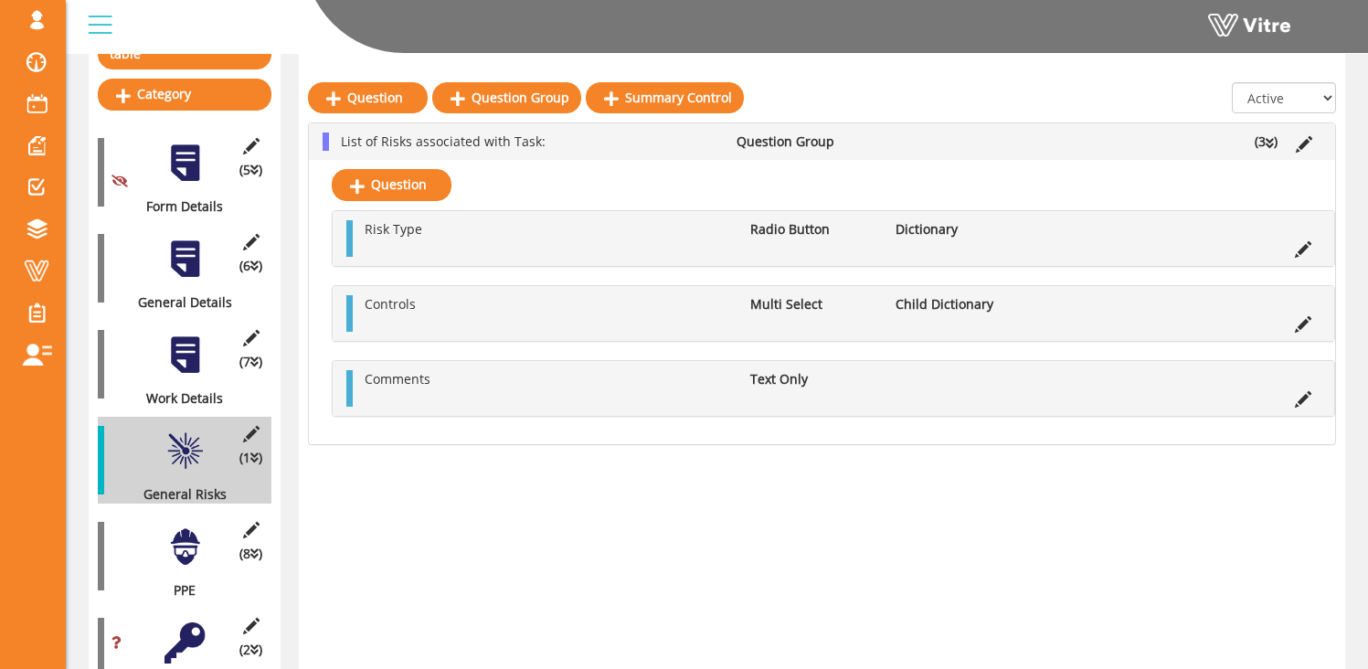
scroll to position [301, 0]
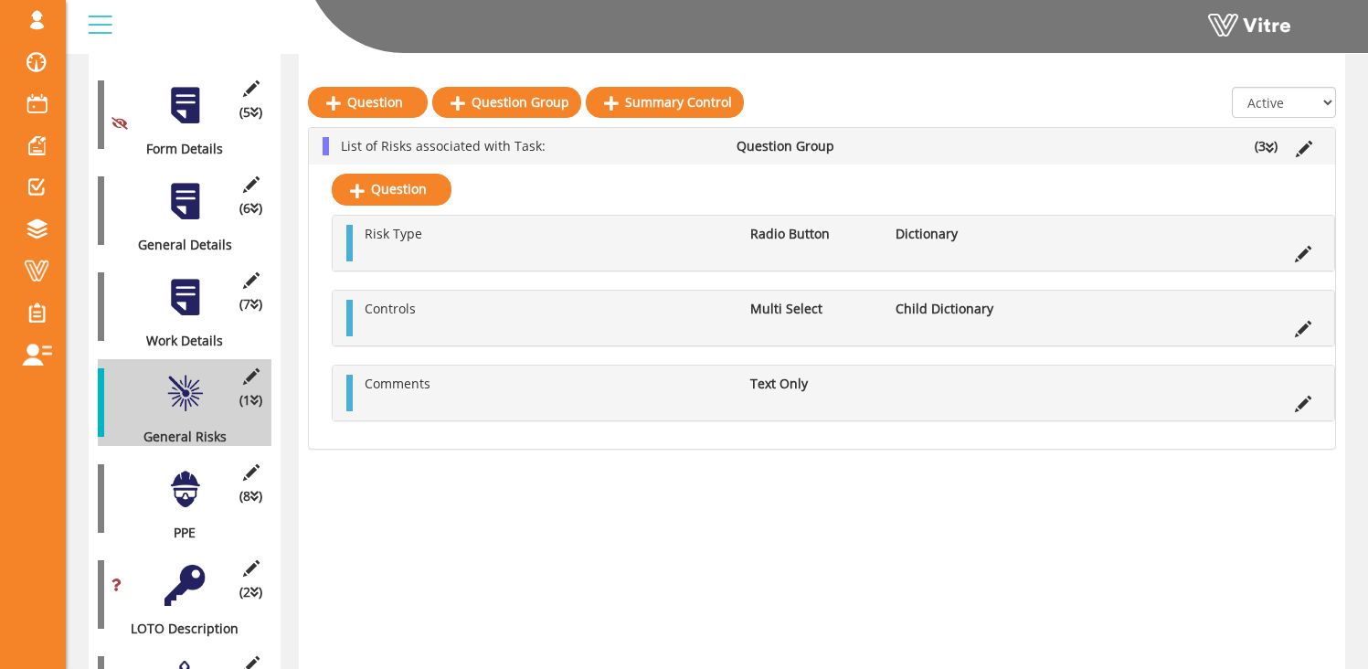
click at [182, 469] on div at bounding box center [185, 489] width 41 height 41
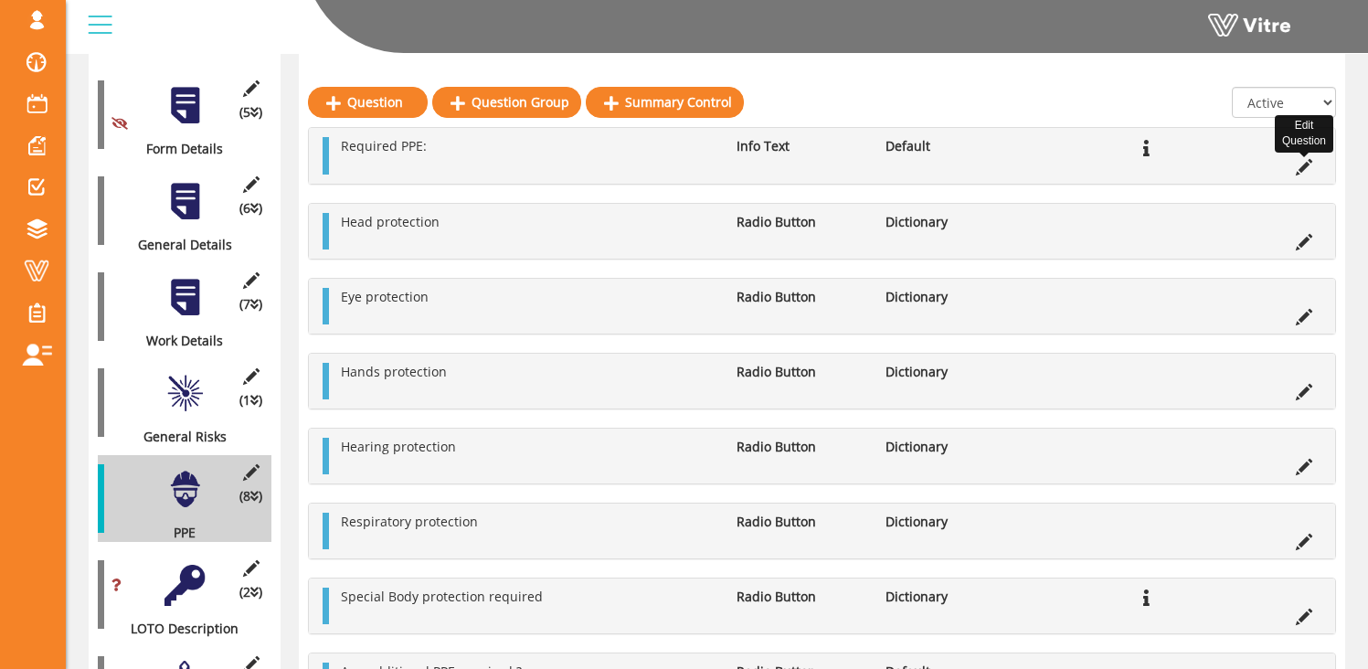
click at [1300, 166] on icon at bounding box center [1304, 167] width 16 height 16
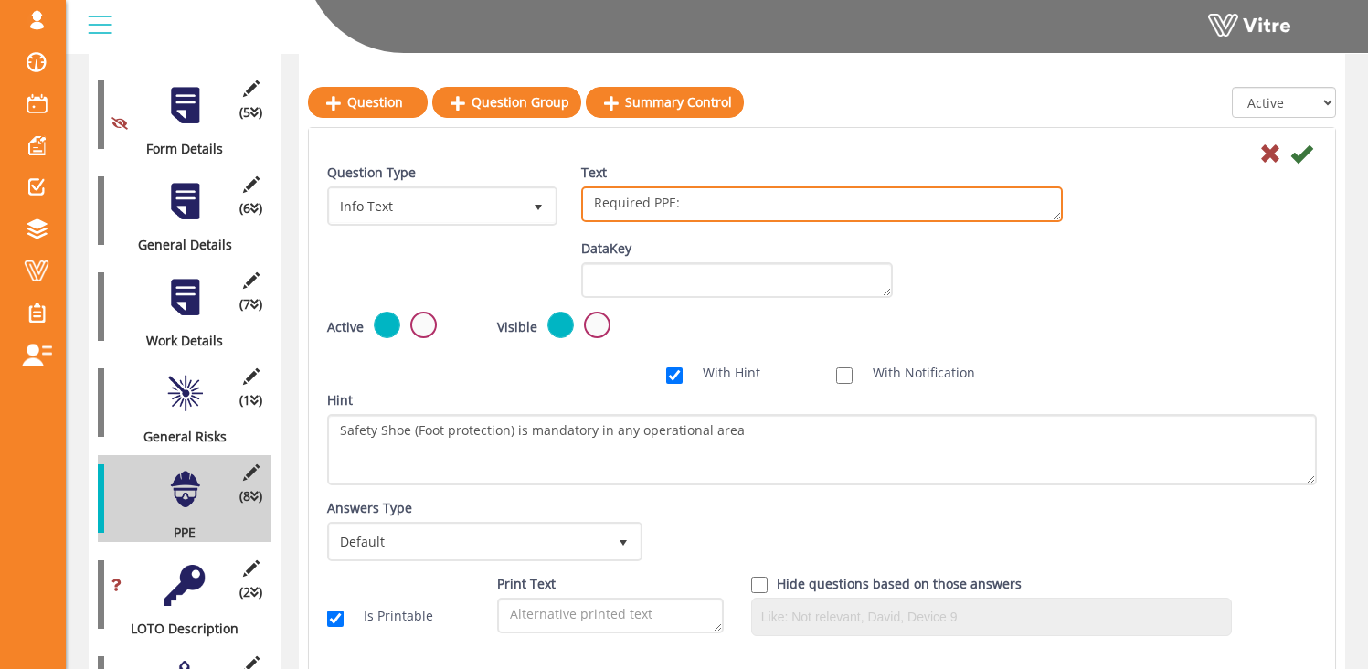
click at [691, 204] on textarea "Required PPE:" at bounding box center [822, 204] width 482 height 36
type textarea "Required PPE"
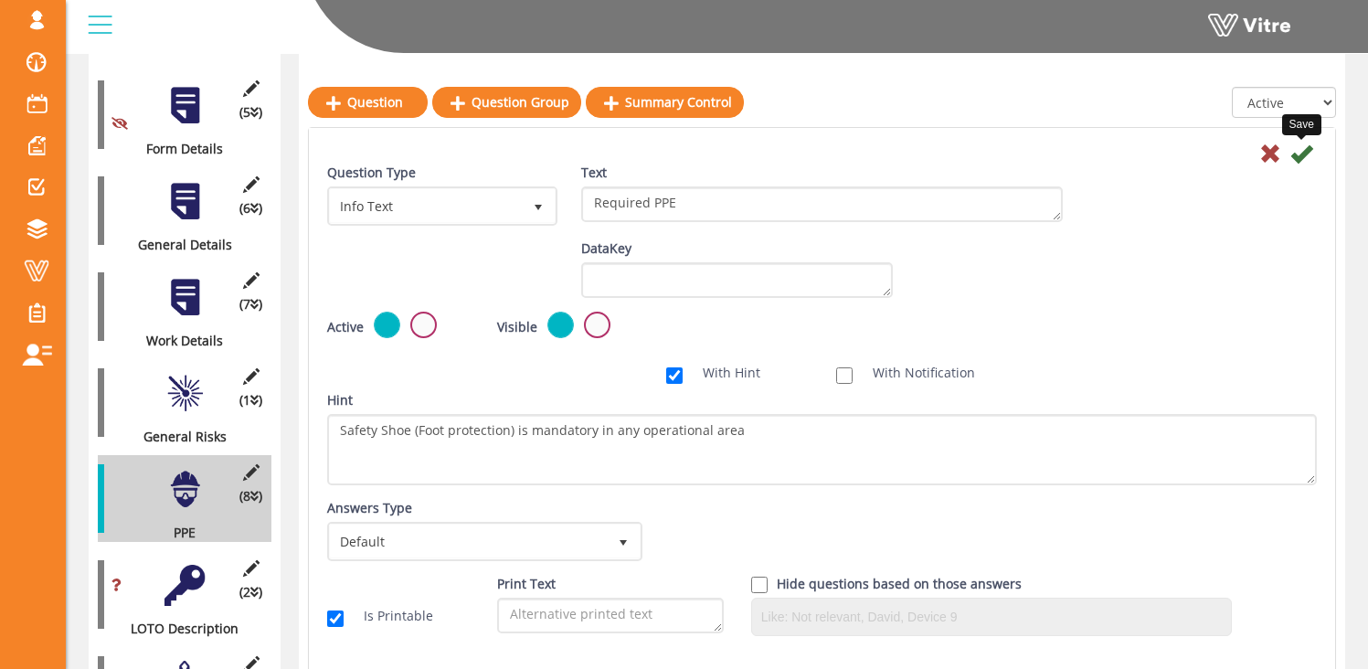
click at [1302, 158] on icon at bounding box center [1301, 154] width 22 height 22
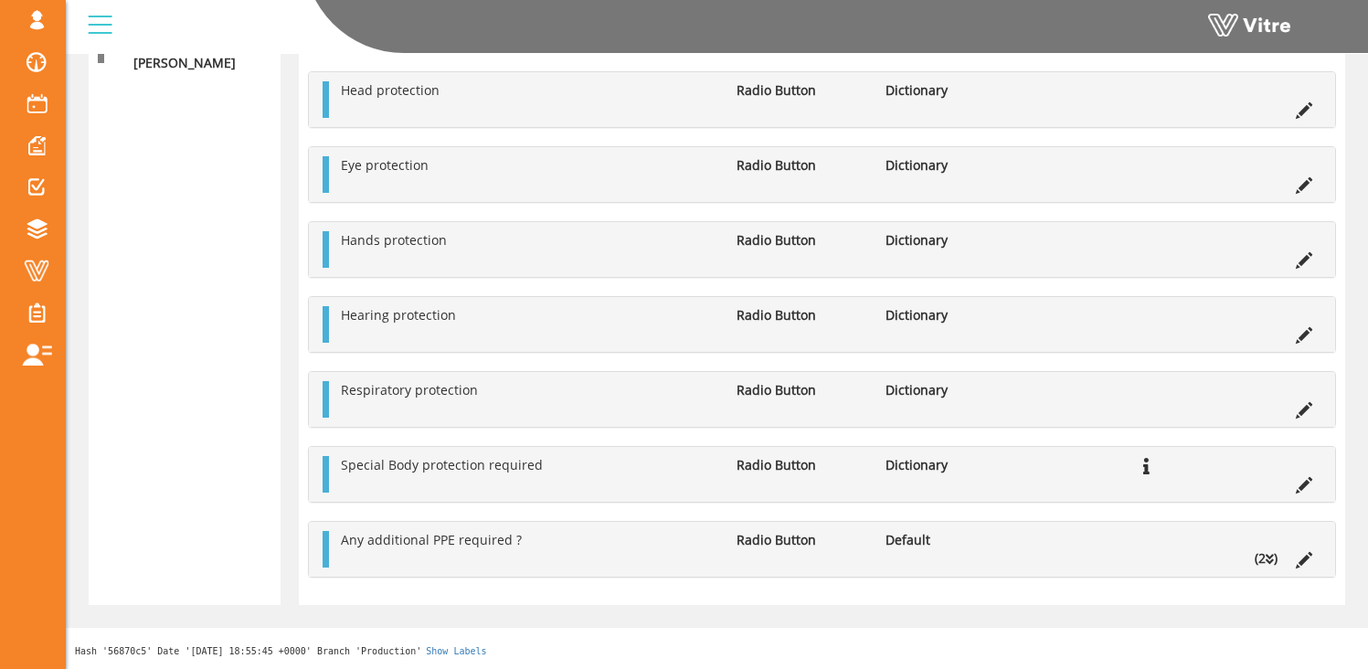
scroll to position [2376, 0]
click at [1307, 558] on icon at bounding box center [1304, 560] width 16 height 16
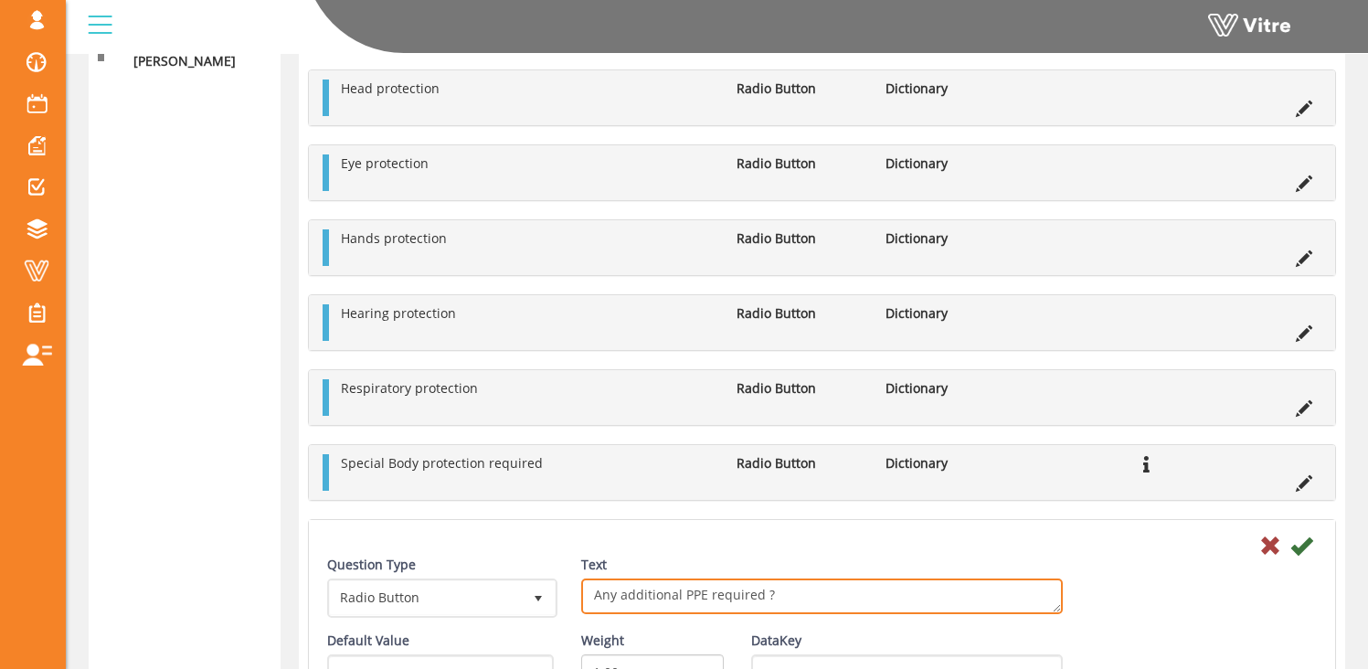
click at [766, 596] on textarea "Any additional PPE required ?" at bounding box center [822, 597] width 482 height 36
type textarea "Any additional PPE required?"
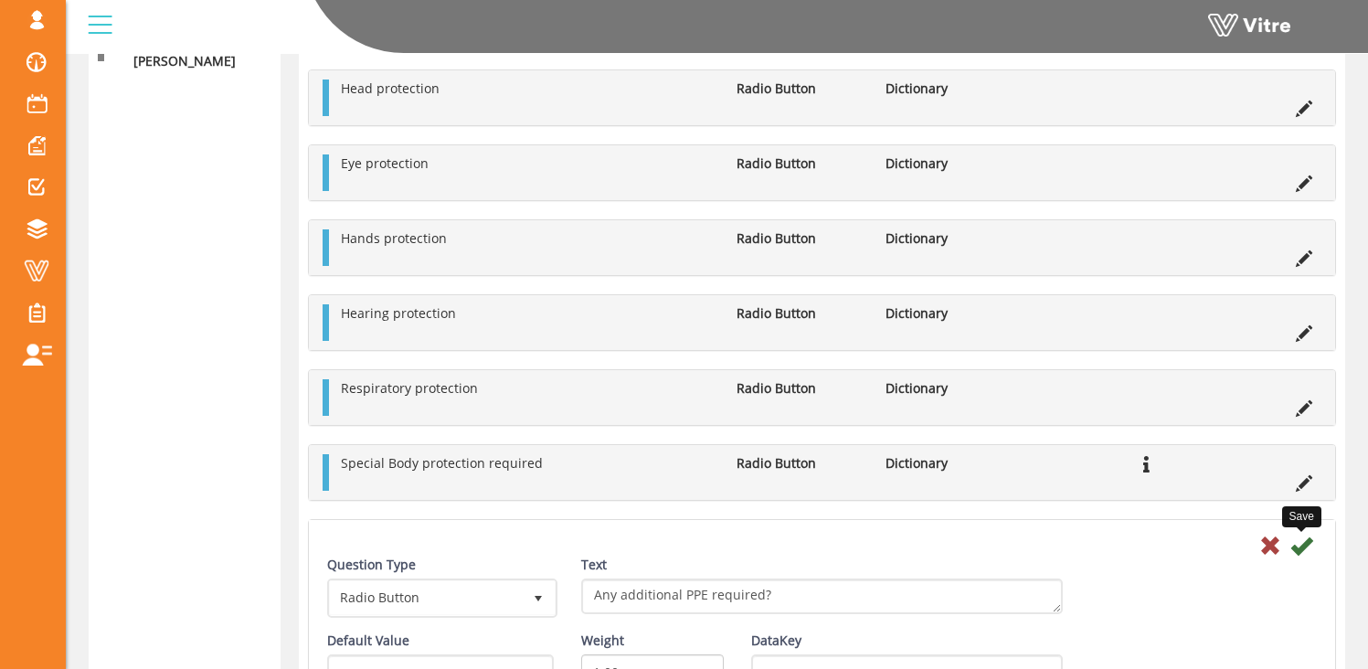
click at [1307, 548] on icon at bounding box center [1301, 546] width 22 height 22
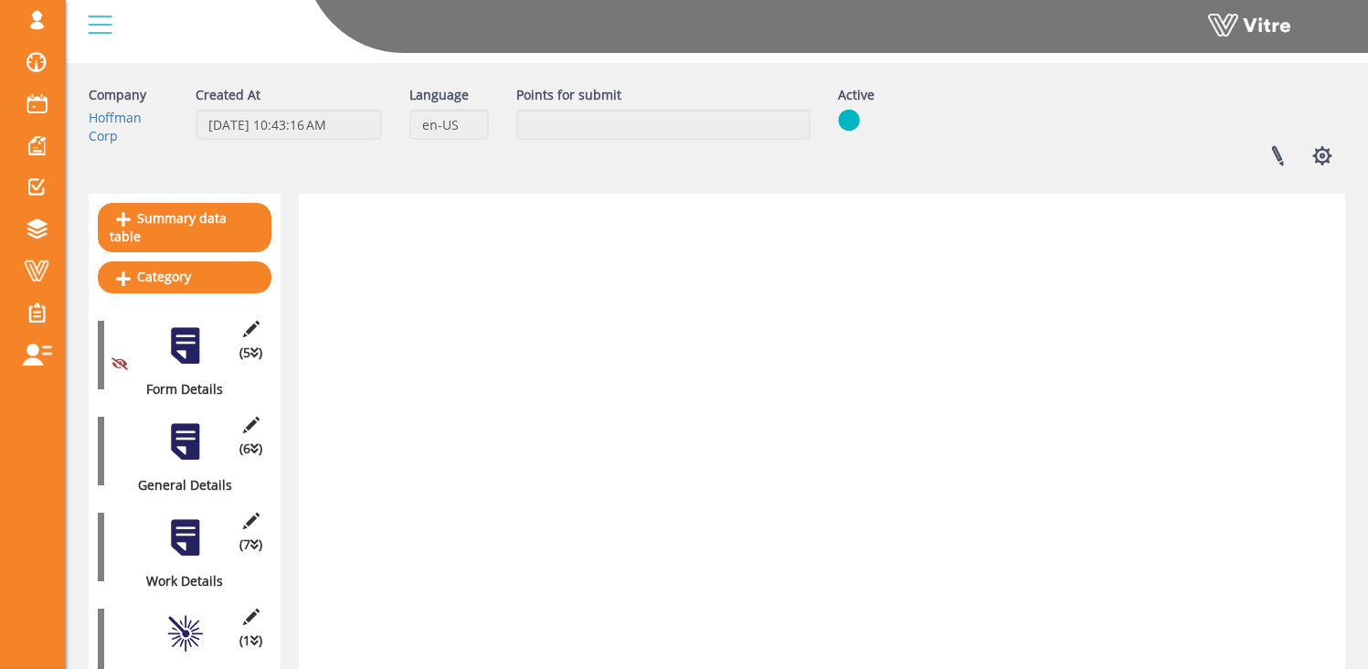
scroll to position [0, 0]
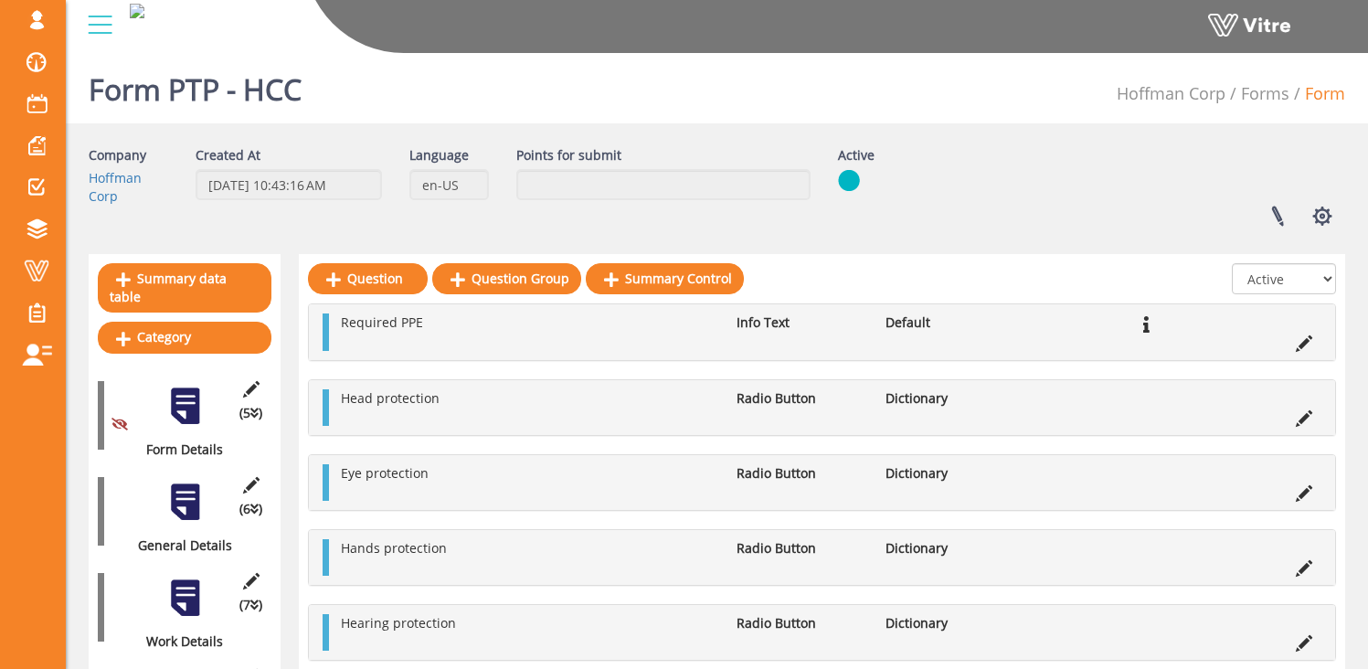
click at [1273, 279] on select "All Active Not Active" at bounding box center [1284, 278] width 104 height 31
click at [1310, 281] on select "All Active Not Active" at bounding box center [1284, 278] width 104 height 31
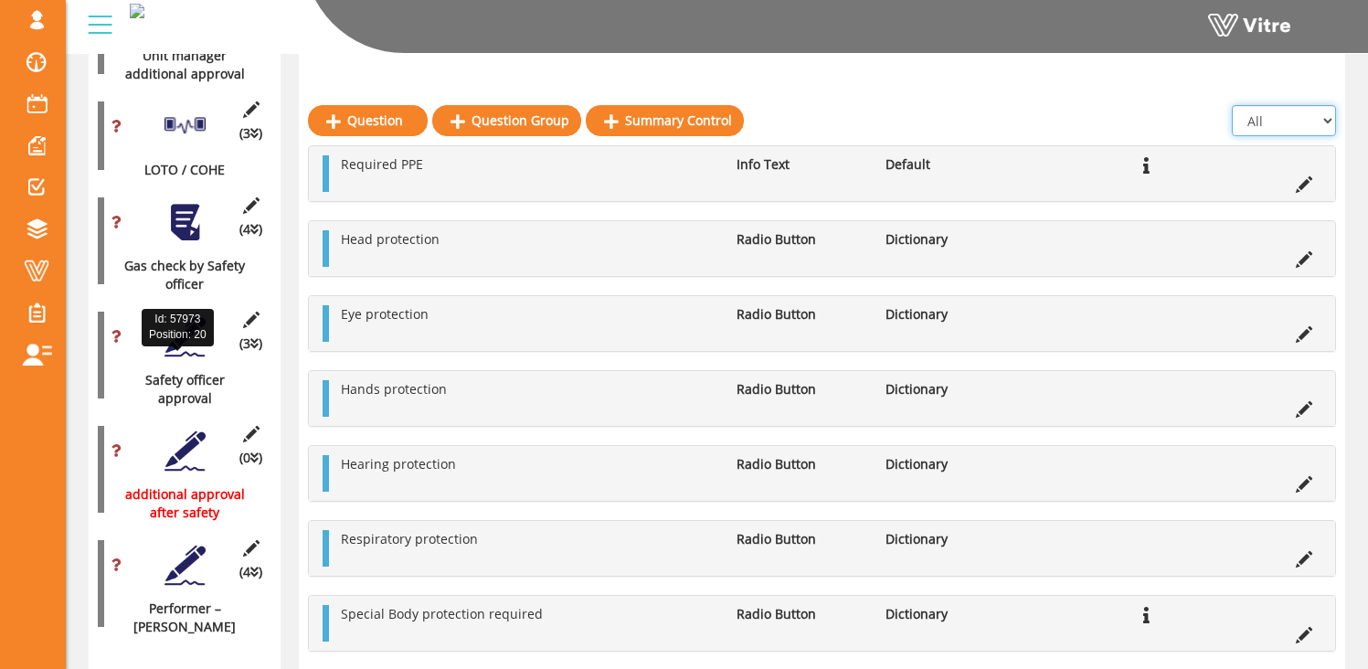
scroll to position [2041, 0]
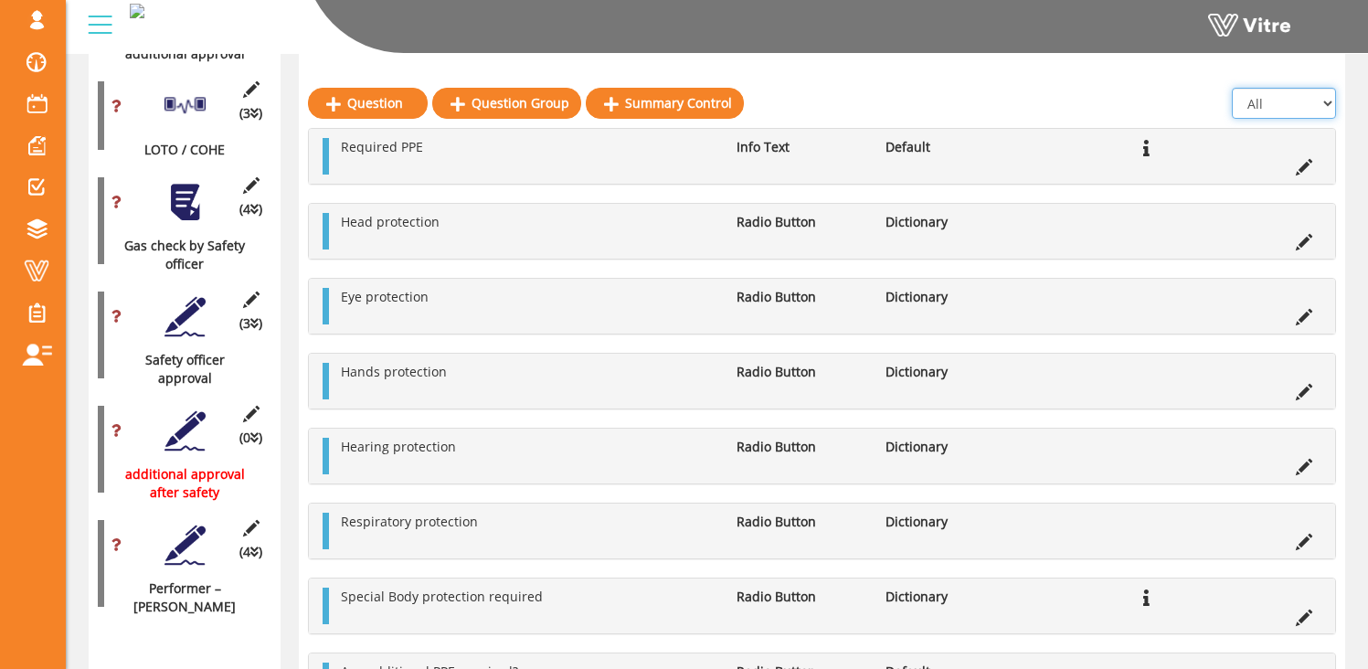
click at [1320, 101] on select "All Active Not Active" at bounding box center [1284, 103] width 104 height 31
select select "1"
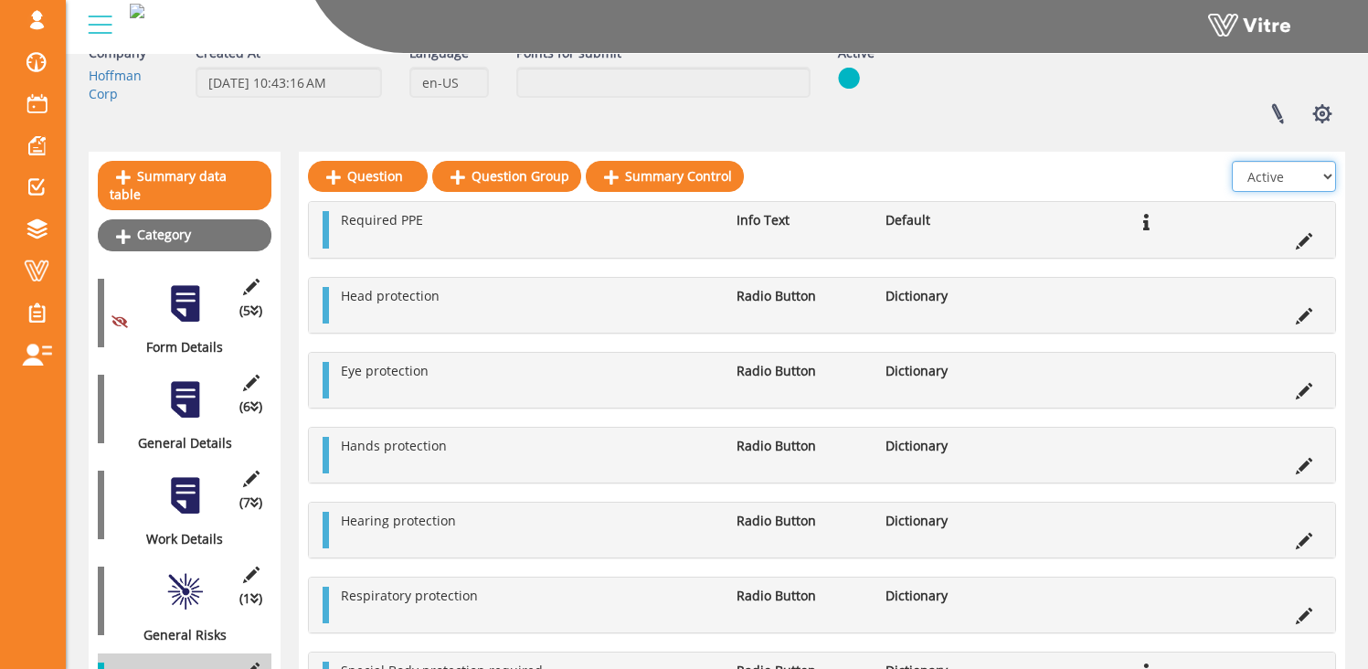
scroll to position [0, 0]
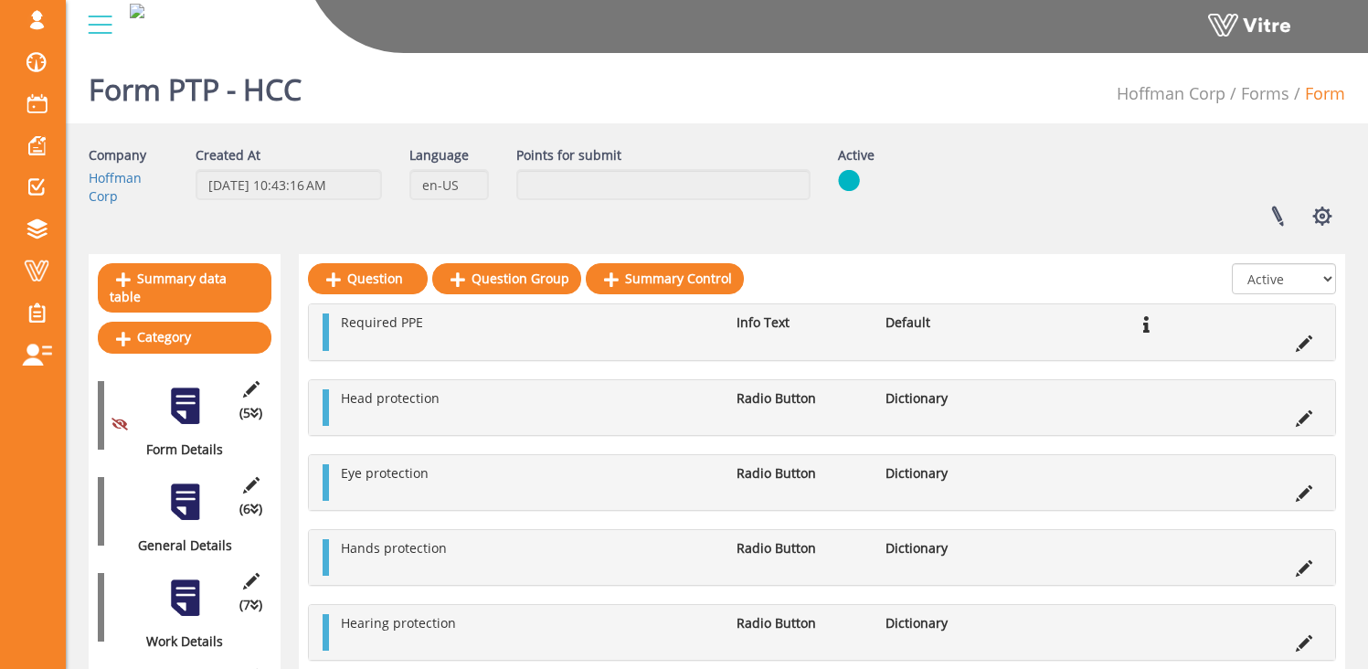
click at [184, 485] on div at bounding box center [185, 502] width 41 height 41
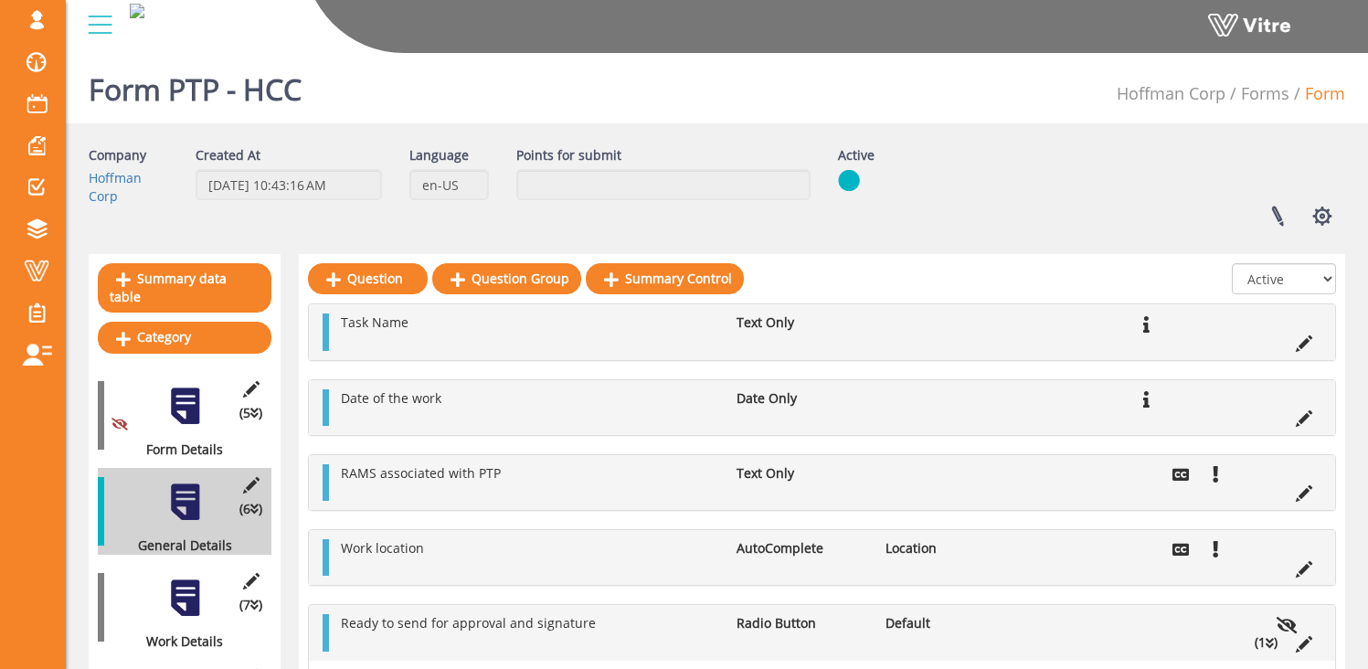
click at [188, 586] on div at bounding box center [185, 598] width 41 height 41
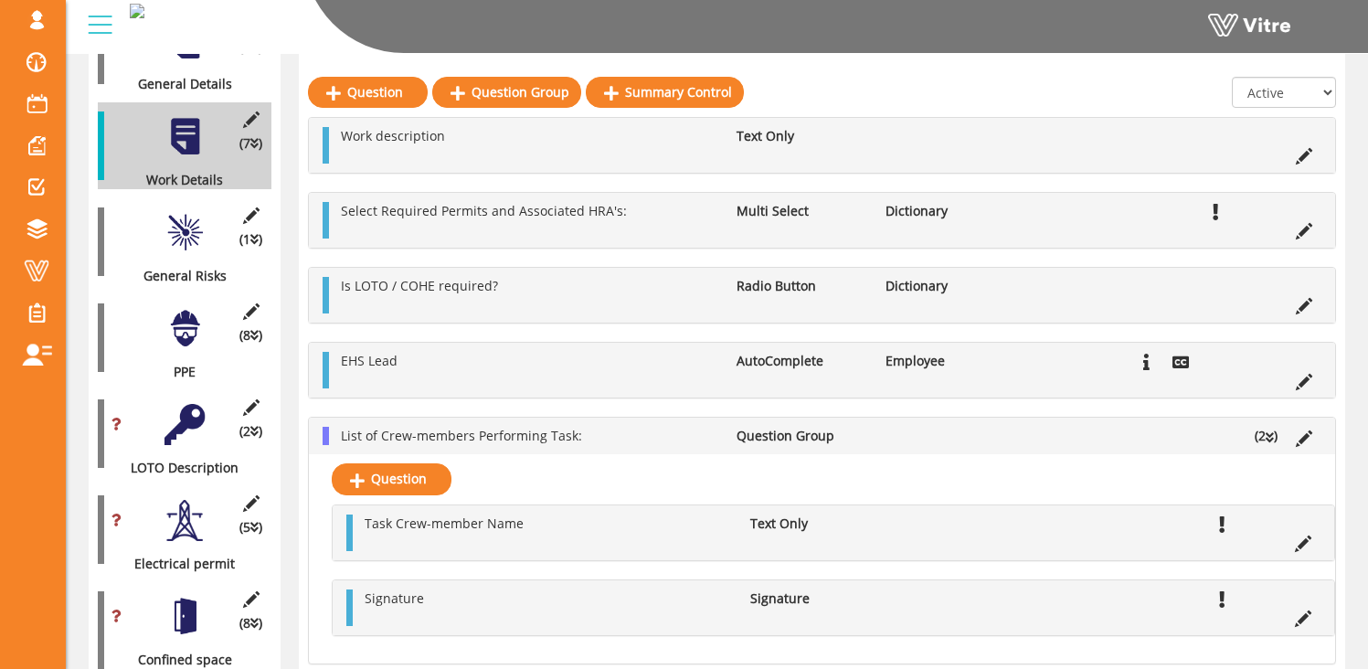
scroll to position [503, 0]
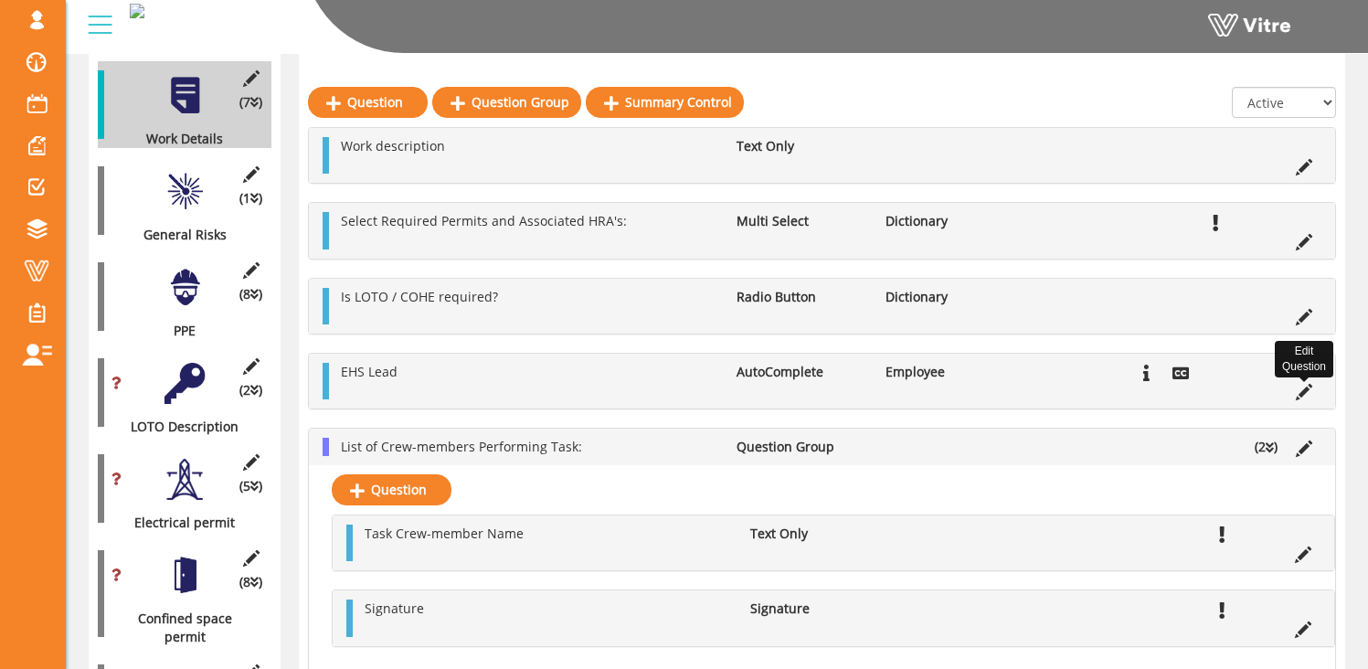
click at [1303, 394] on icon at bounding box center [1304, 392] width 16 height 16
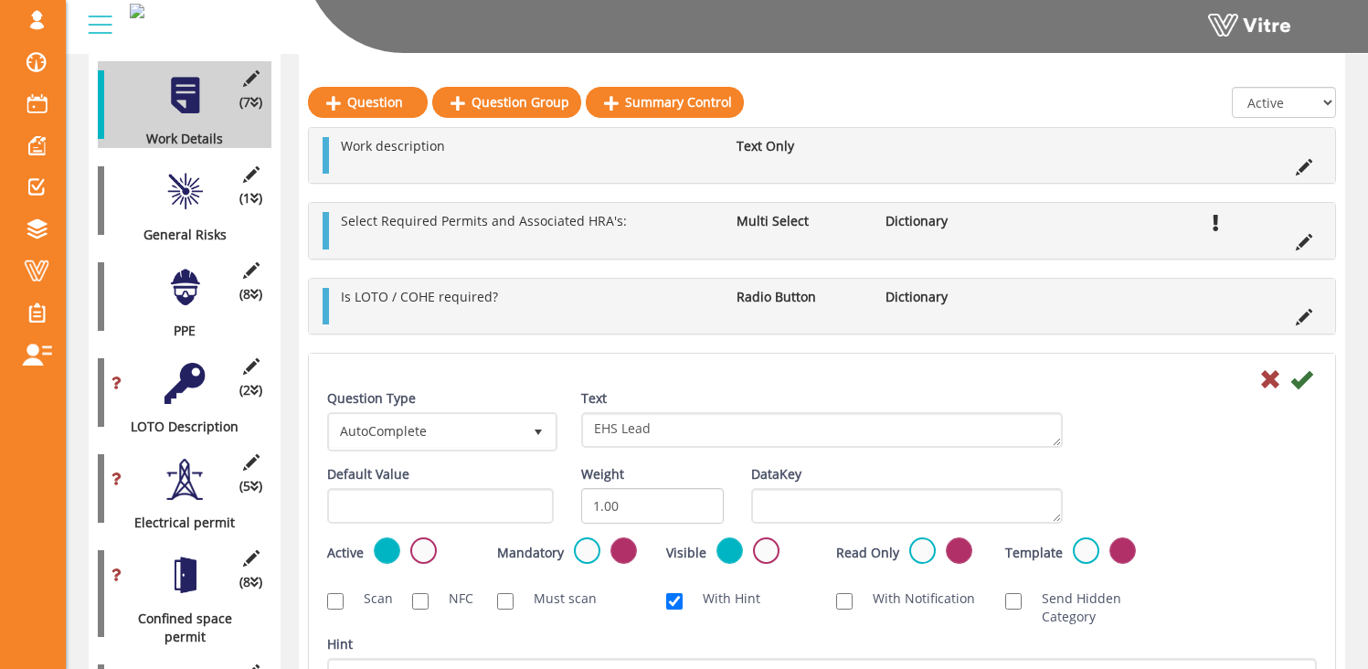
drag, startPoint x: 950, startPoint y: 58, endPoint x: 857, endPoint y: 69, distance: 93.9
click at [950, 54] on div "osher@hbinov.com Profile Notification Change Company English English Español Fr…" at bounding box center [717, 27] width 1302 height 54
click at [377, 103] on link "Question" at bounding box center [368, 102] width 120 height 31
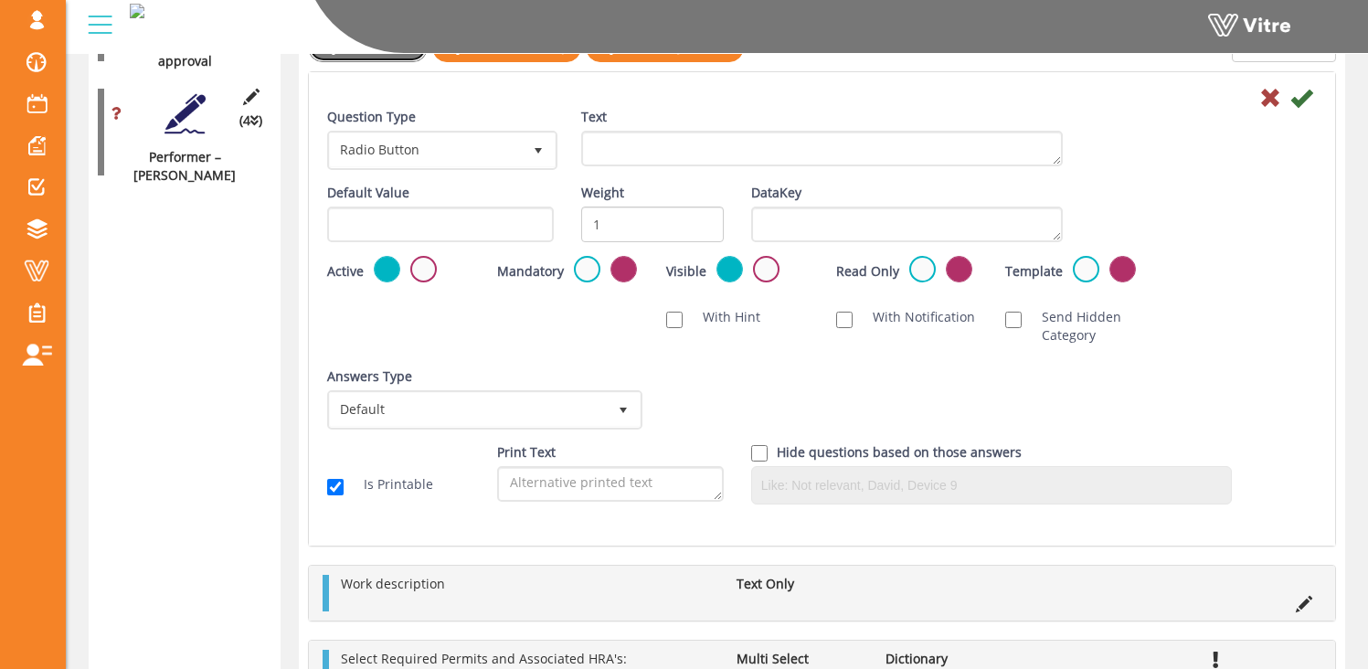
scroll to position [2196, 0]
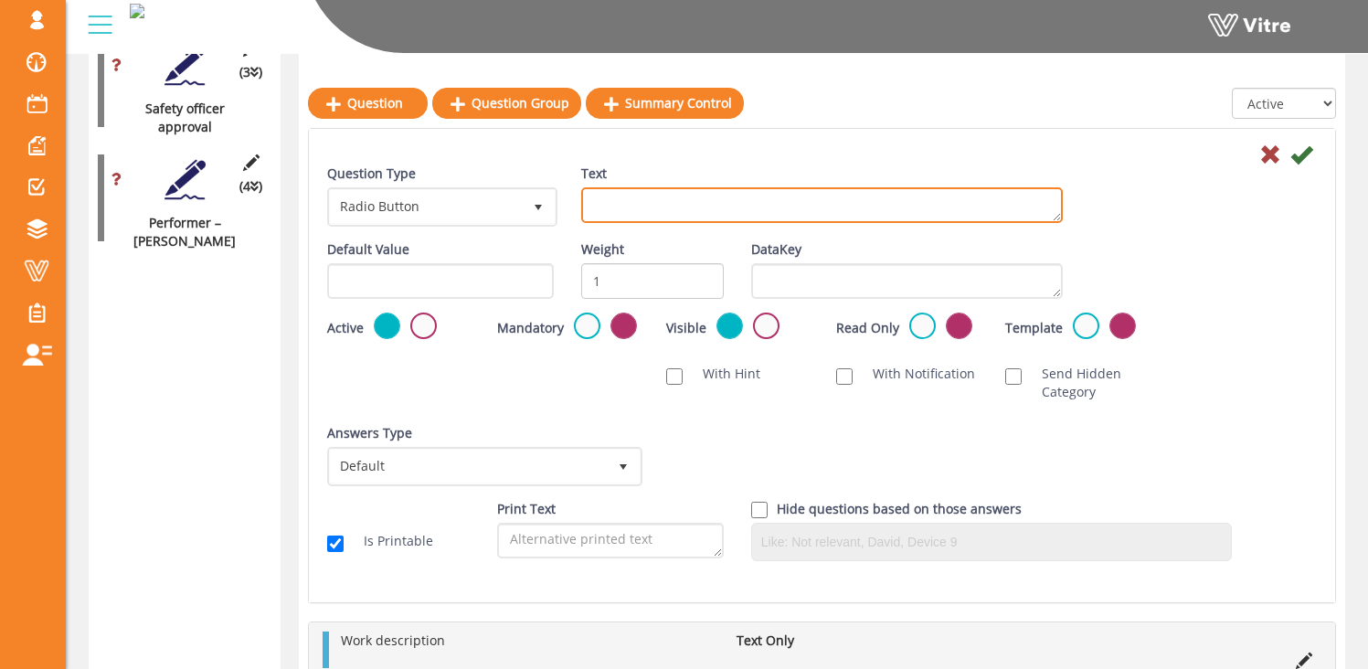
click at [644, 210] on textarea "Text" at bounding box center [822, 205] width 482 height 36
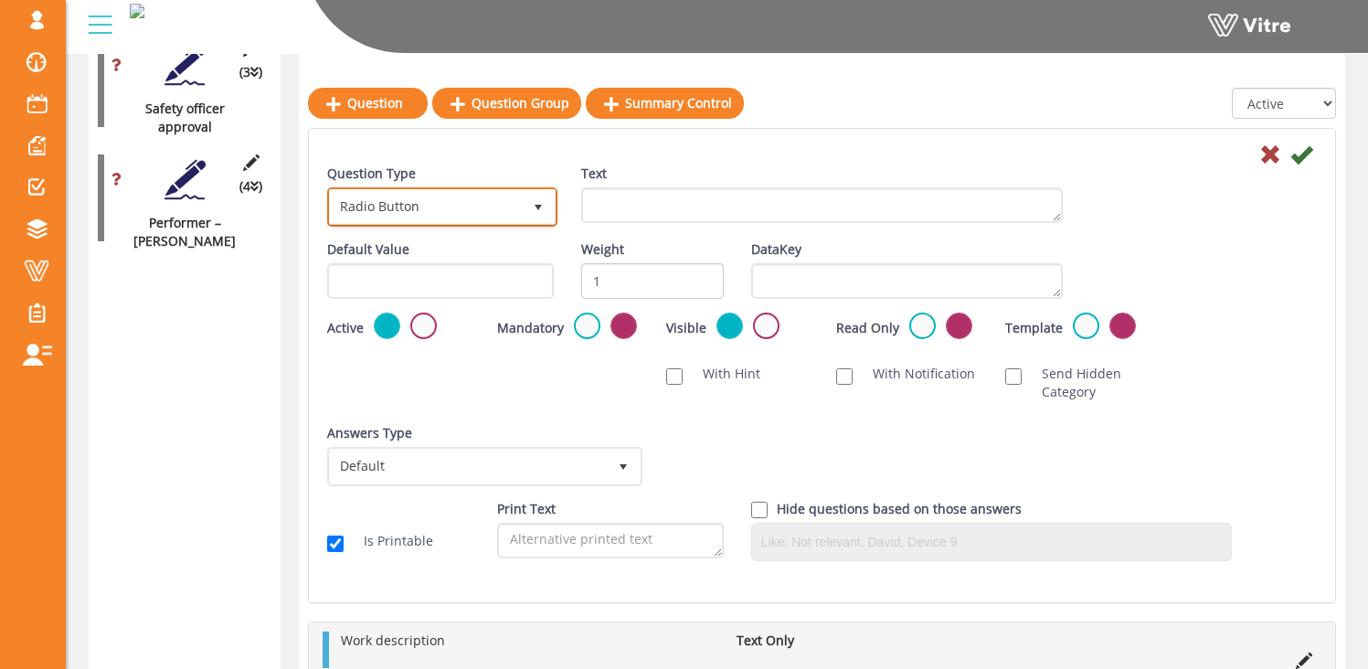
click at [503, 201] on span "Radio Button" at bounding box center [426, 206] width 192 height 33
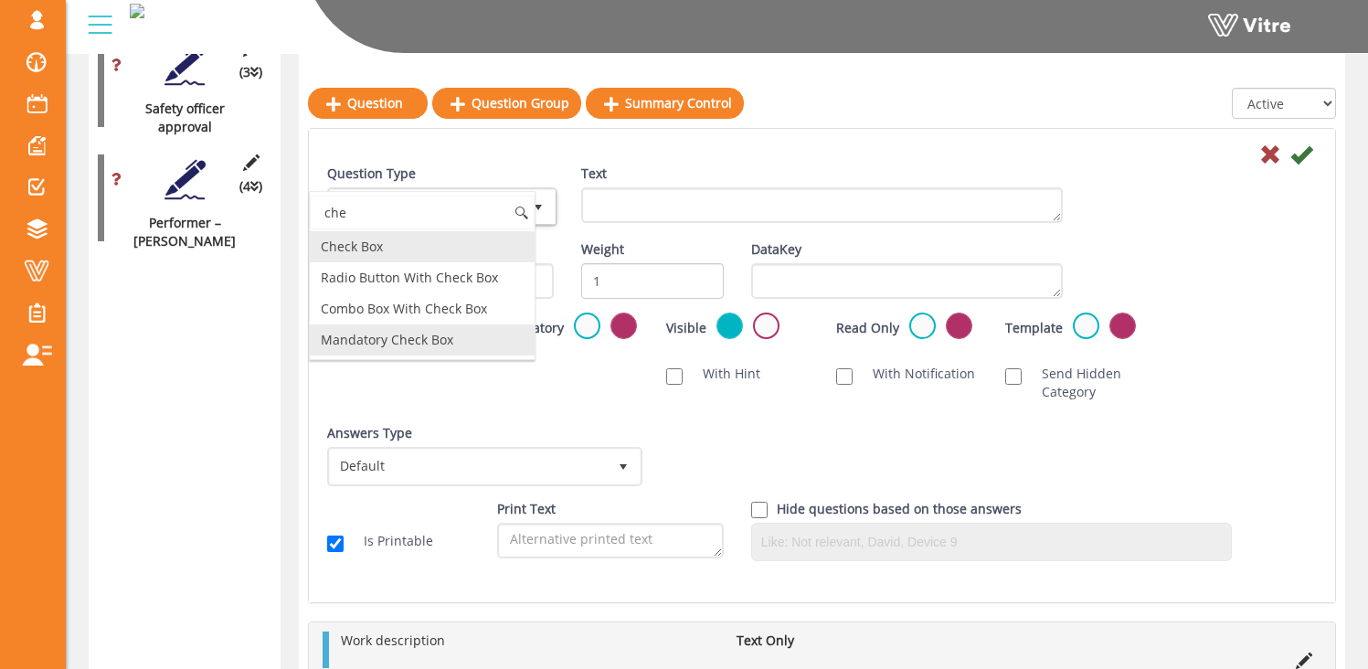
click at [435, 338] on li "Mandatory Check Box" at bounding box center [422, 339] width 225 height 31
type input "che"
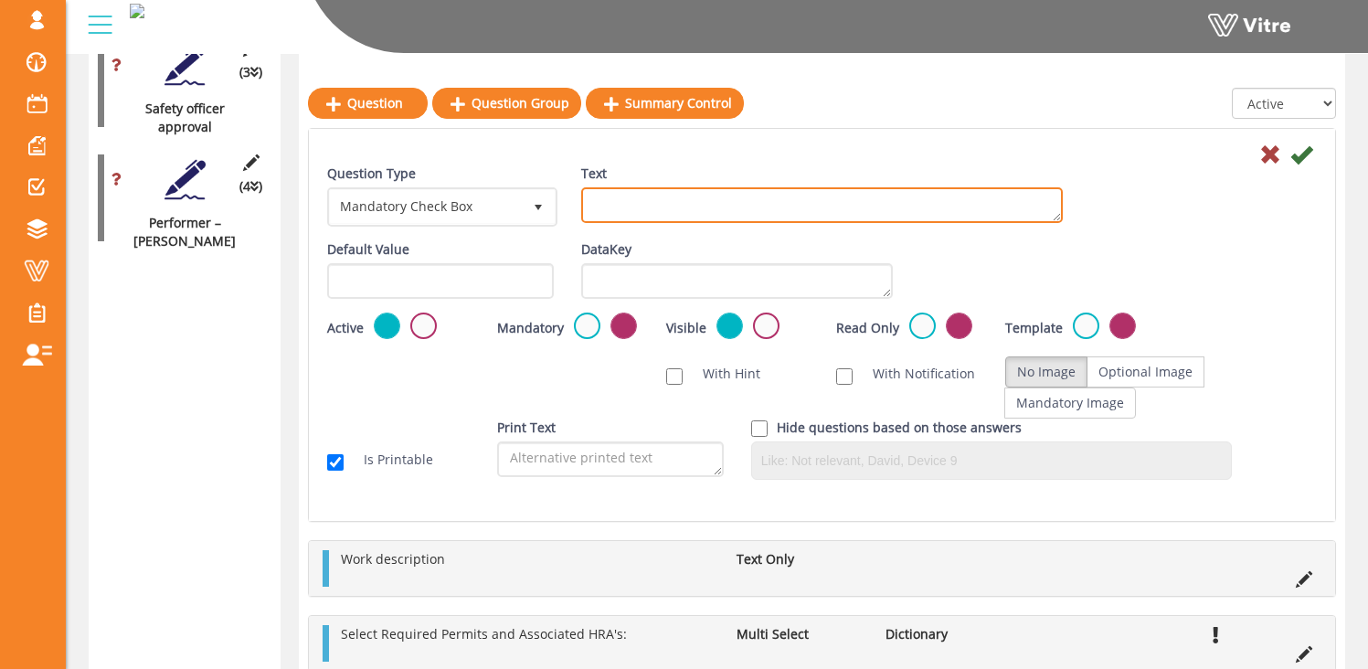
click at [622, 209] on textarea "Text" at bounding box center [822, 205] width 482 height 36
type textarea "C"
type textarea "By checking this box I confirm all members below have read the associated RAMS"
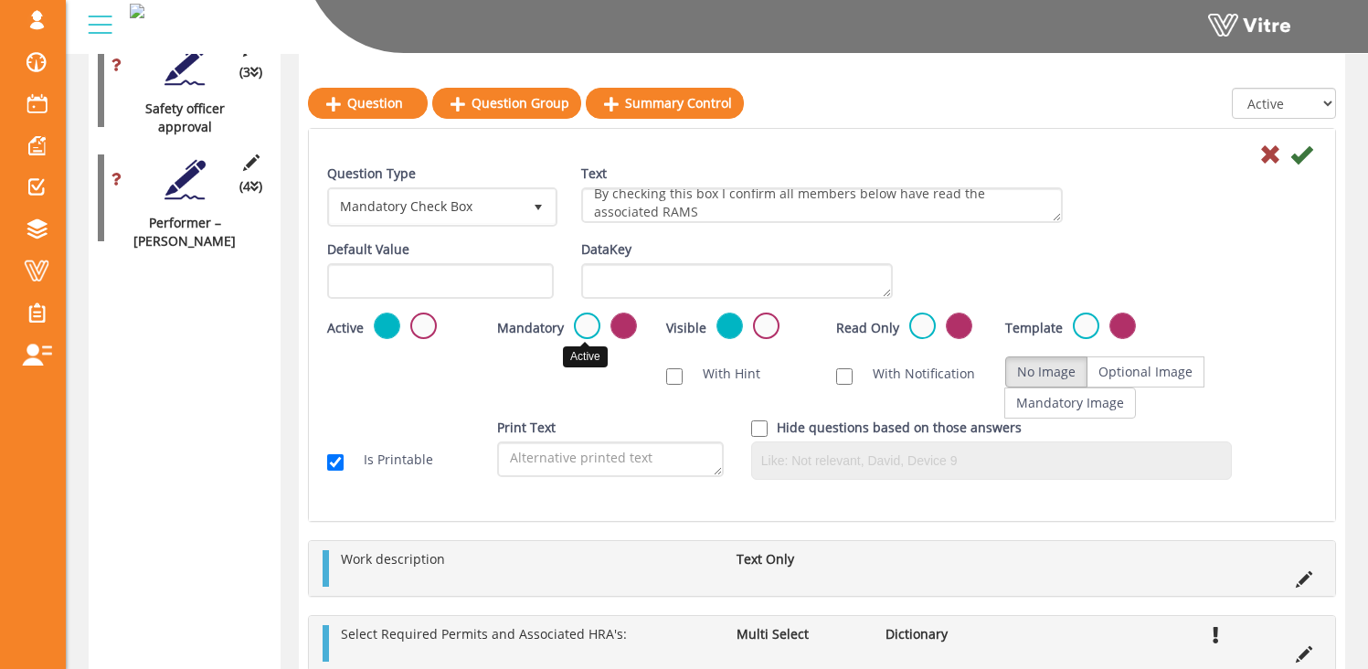
click at [583, 324] on label at bounding box center [587, 326] width 27 height 27
click at [0, 0] on input "radio" at bounding box center [0, 0] width 0 height 0
click at [1301, 154] on icon at bounding box center [1301, 154] width 22 height 22
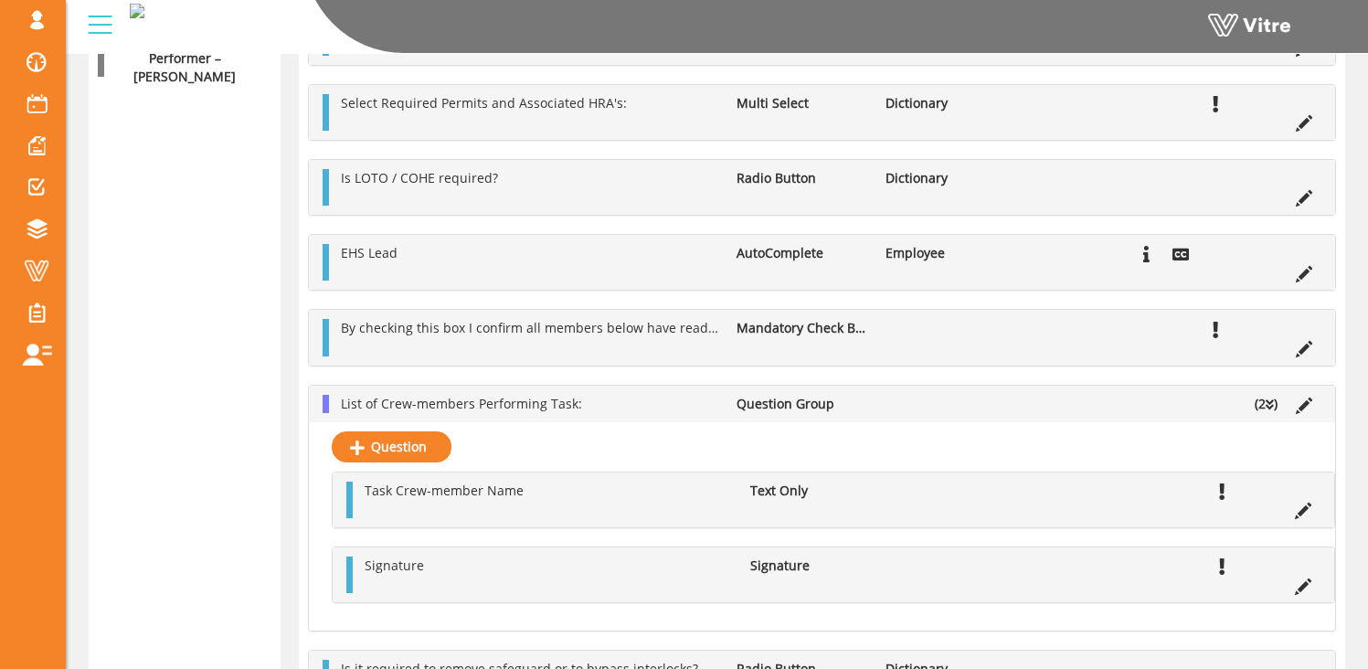
scroll to position [2356, 0]
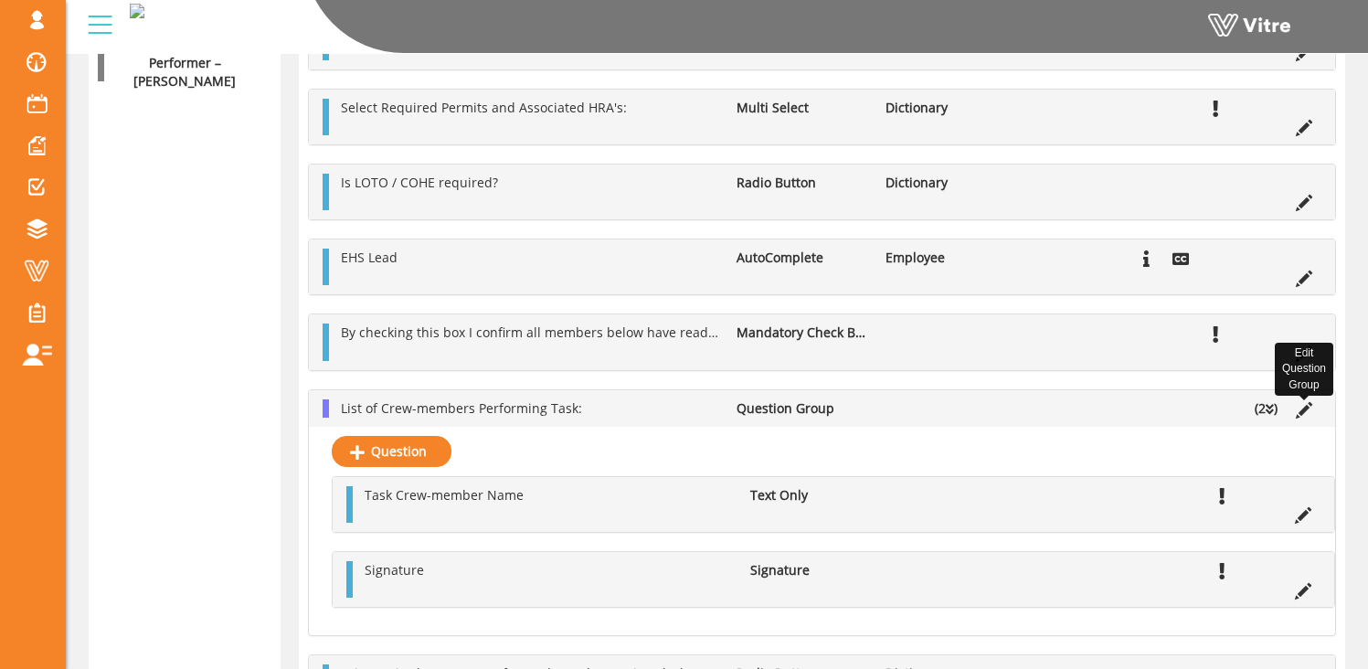
click at [1308, 409] on icon at bounding box center [1304, 410] width 16 height 16
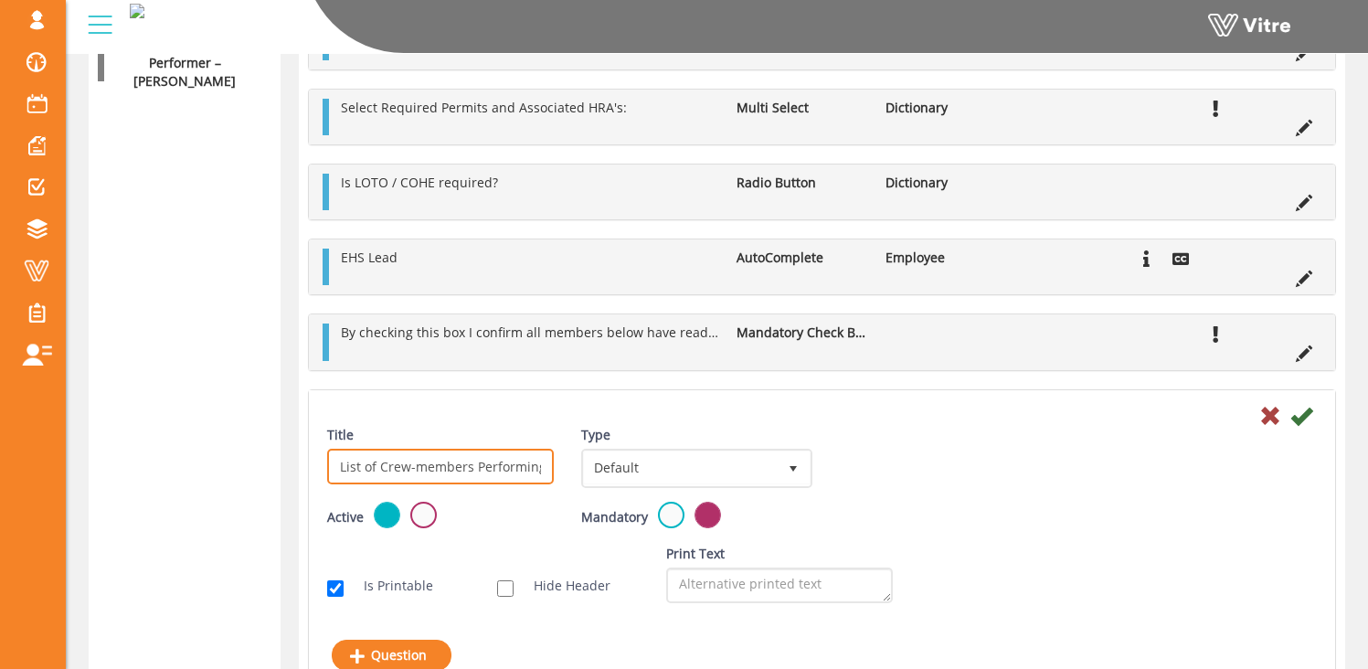
click at [498, 471] on input "List of Crew-members Performing Task:" at bounding box center [440, 467] width 227 height 36
drag, startPoint x: 380, startPoint y: 469, endPoint x: 654, endPoint y: 477, distance: 274.3
click at [654, 477] on div "Title List of Crew-members Performing Task: Type Default 0 Scan Codes Select Va…" at bounding box center [821, 464] width 1017 height 76
click at [542, 471] on input "List of Crew-members Performing Task:" at bounding box center [440, 467] width 227 height 36
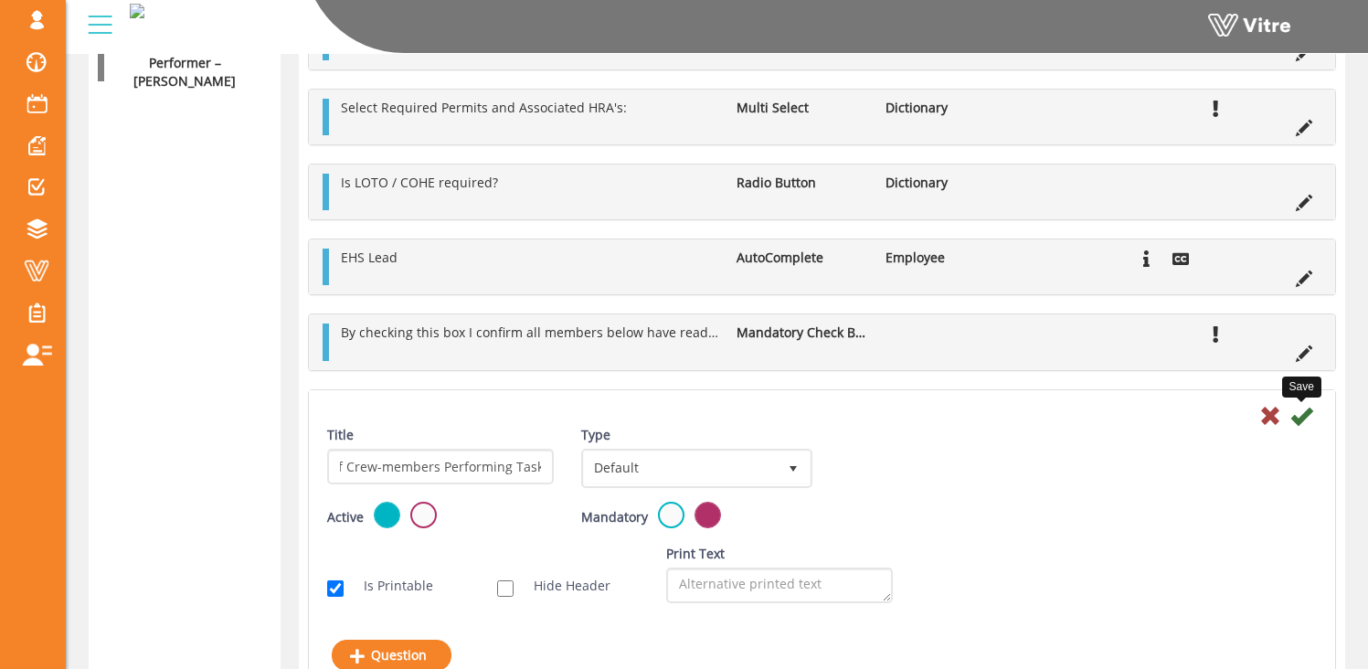
click at [1304, 417] on icon at bounding box center [1301, 416] width 22 height 22
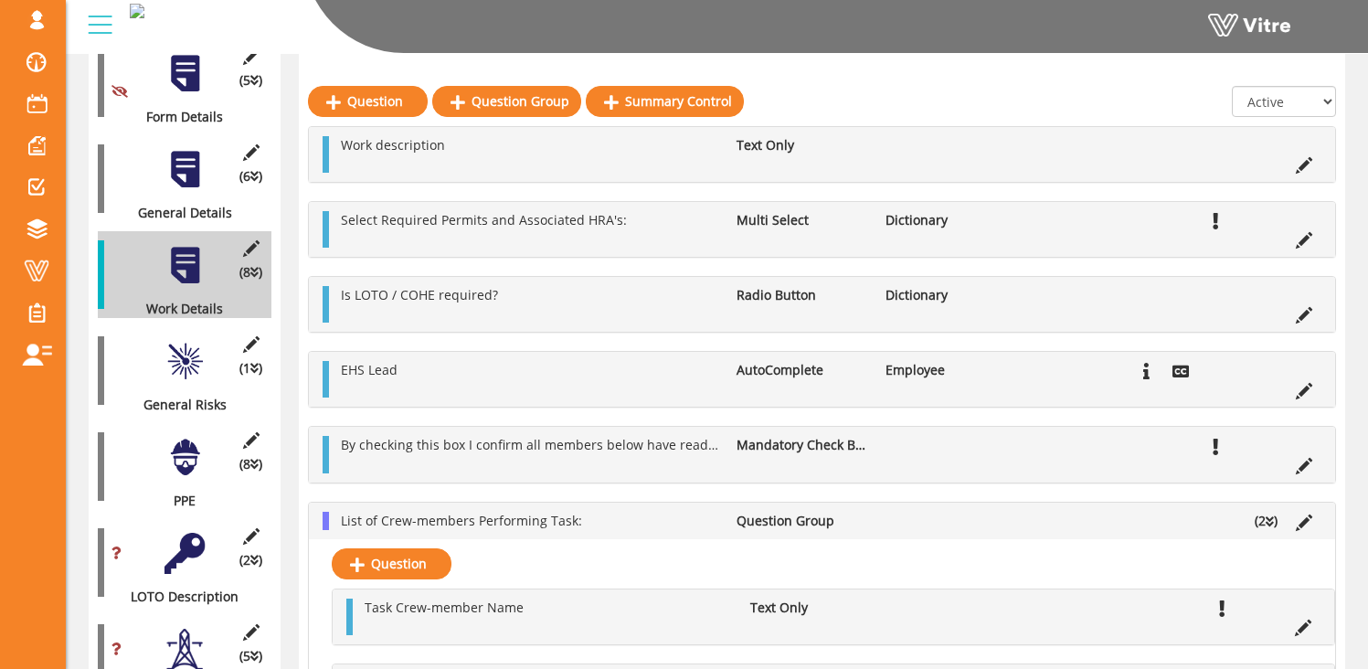
scroll to position [0, 0]
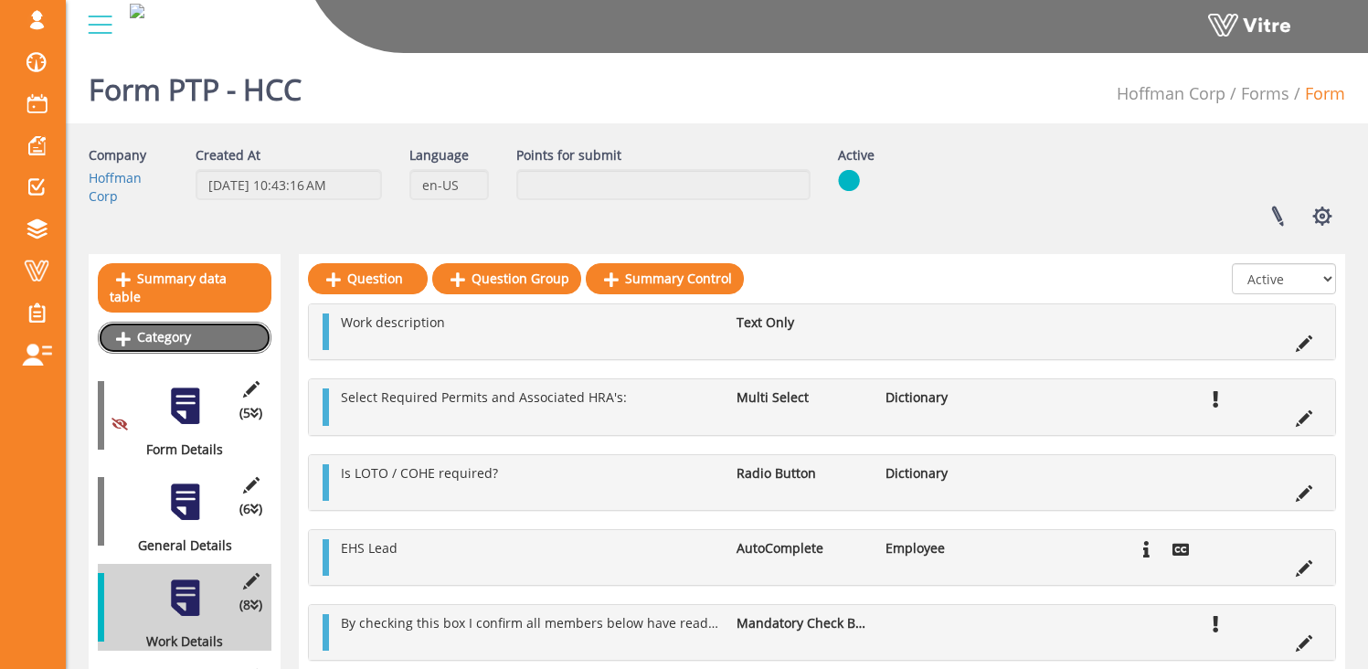
click at [168, 322] on link "Category" at bounding box center [185, 337] width 174 height 31
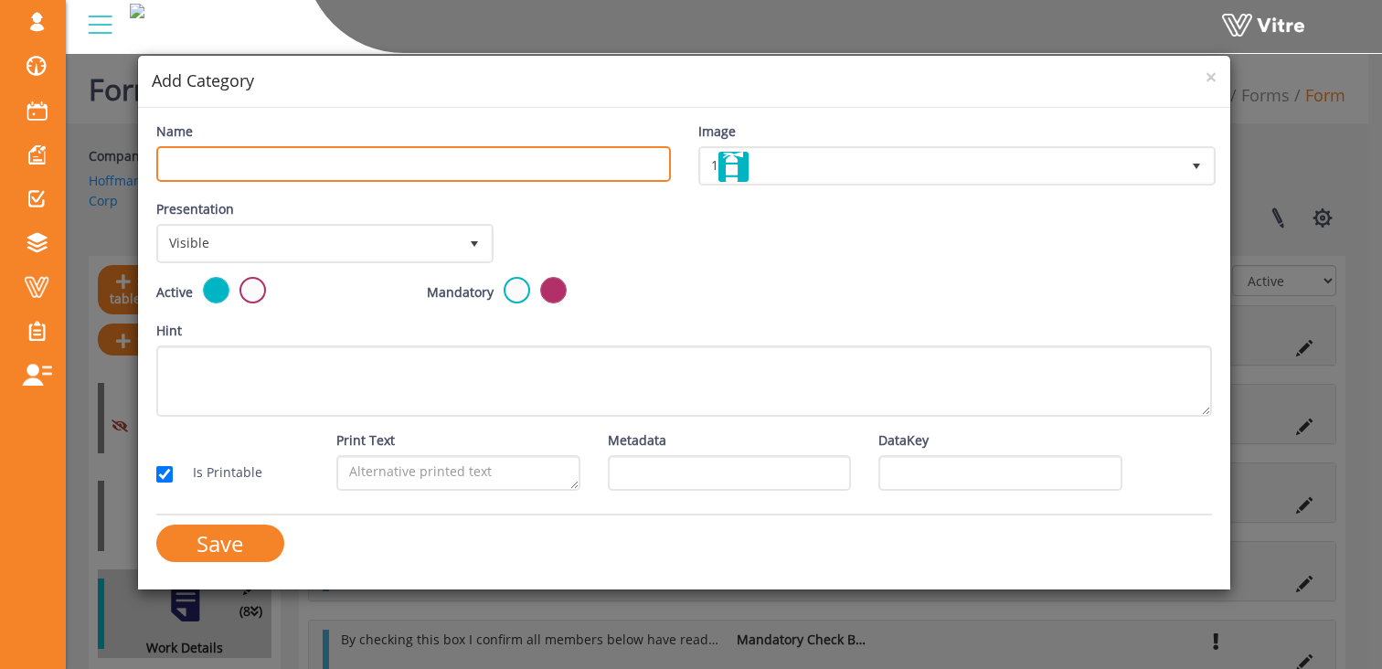
click at [188, 170] on input "Name" at bounding box center [413, 164] width 515 height 36
type input "Work Deviation"
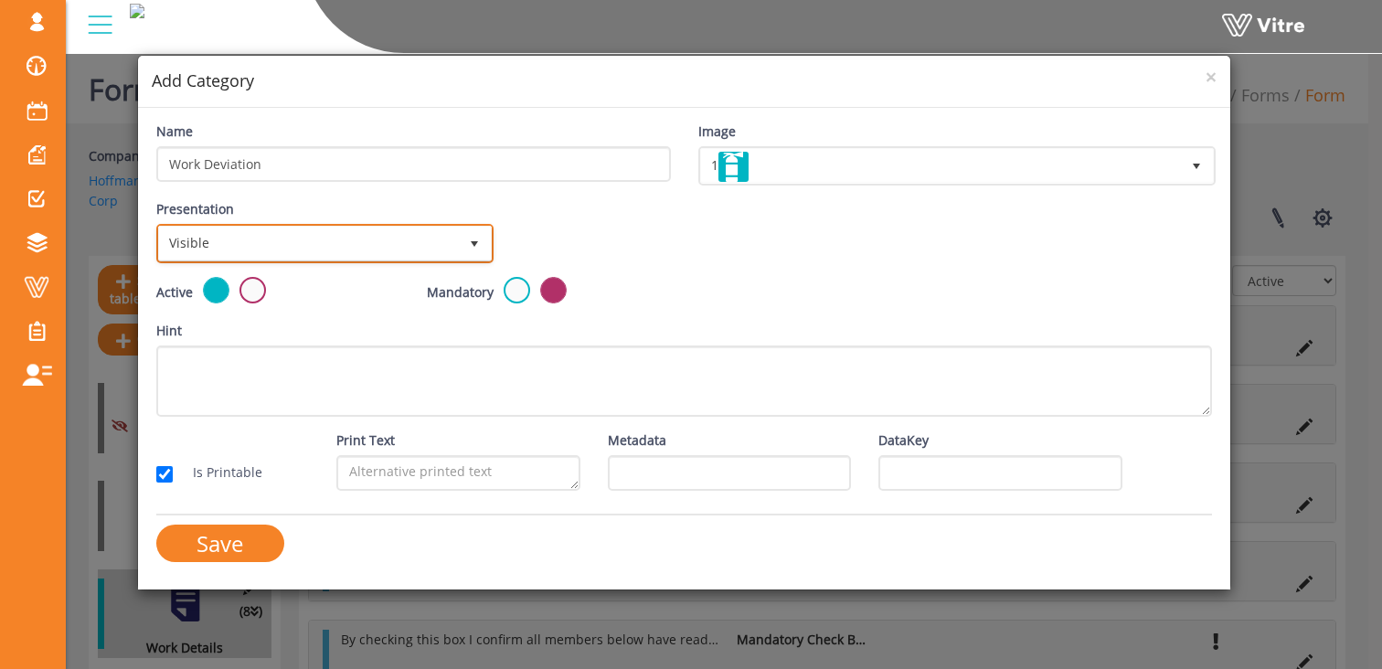
click at [270, 239] on span "Visible" at bounding box center [308, 243] width 299 height 33
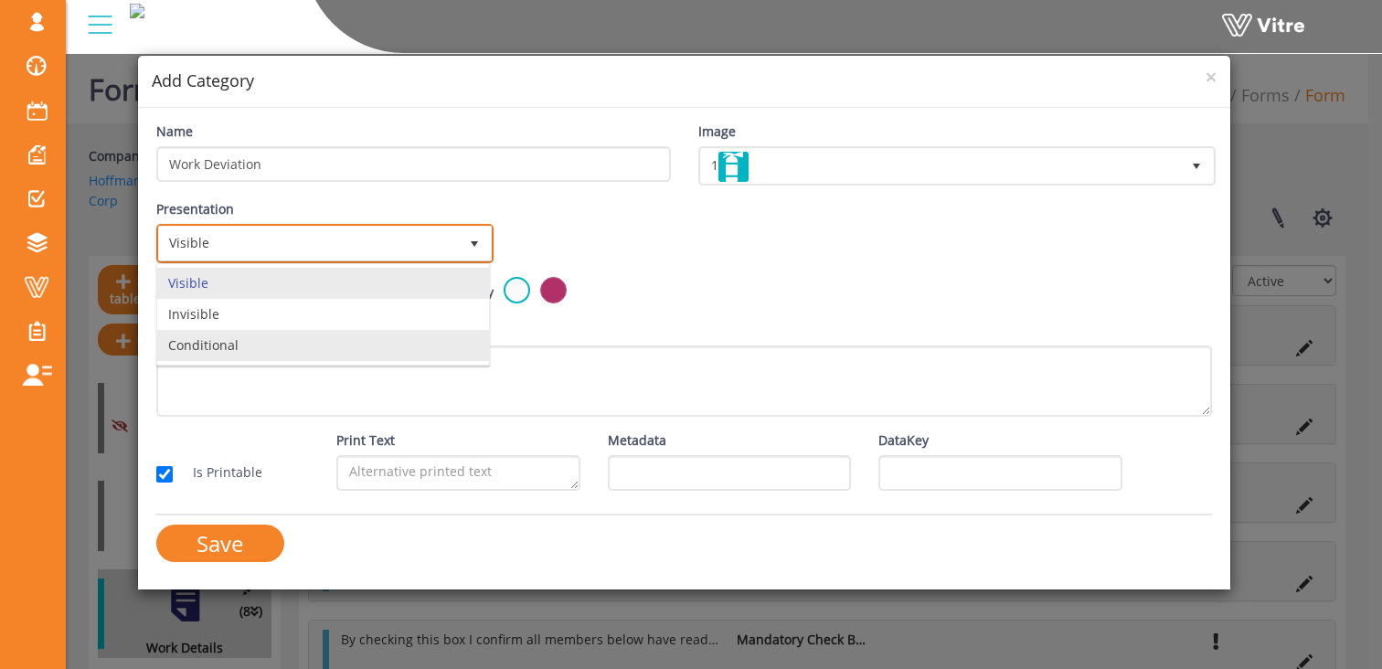
click at [281, 339] on li "Conditional" at bounding box center [323, 345] width 332 height 31
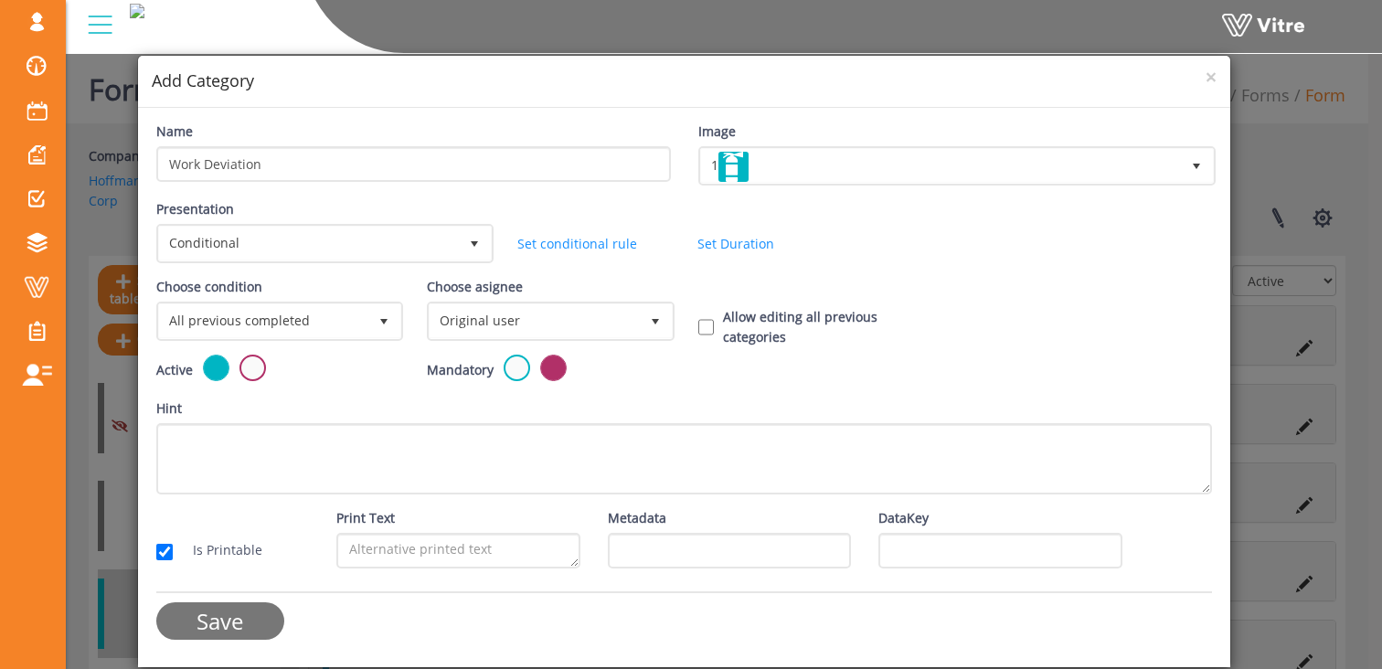
click at [242, 616] on input "Save" at bounding box center [220, 620] width 128 height 37
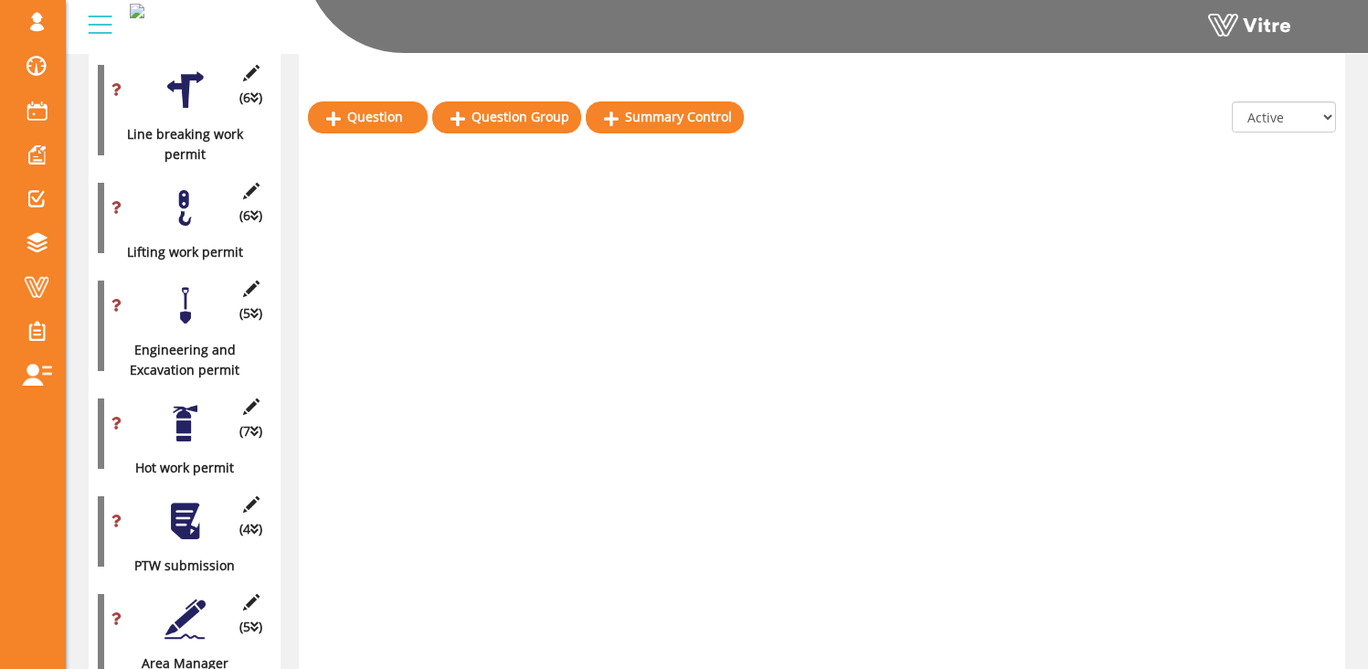
scroll to position [1998, 0]
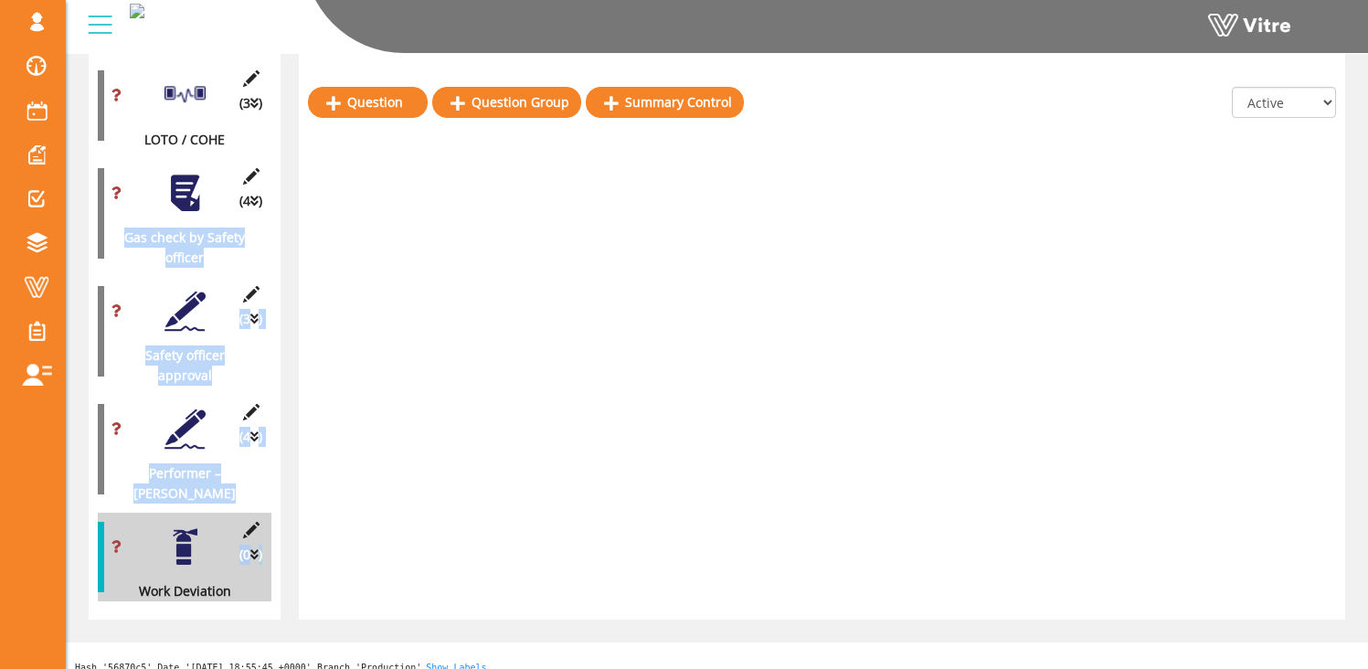
drag, startPoint x: 183, startPoint y: 537, endPoint x: 154, endPoint y: 143, distance: 395.9
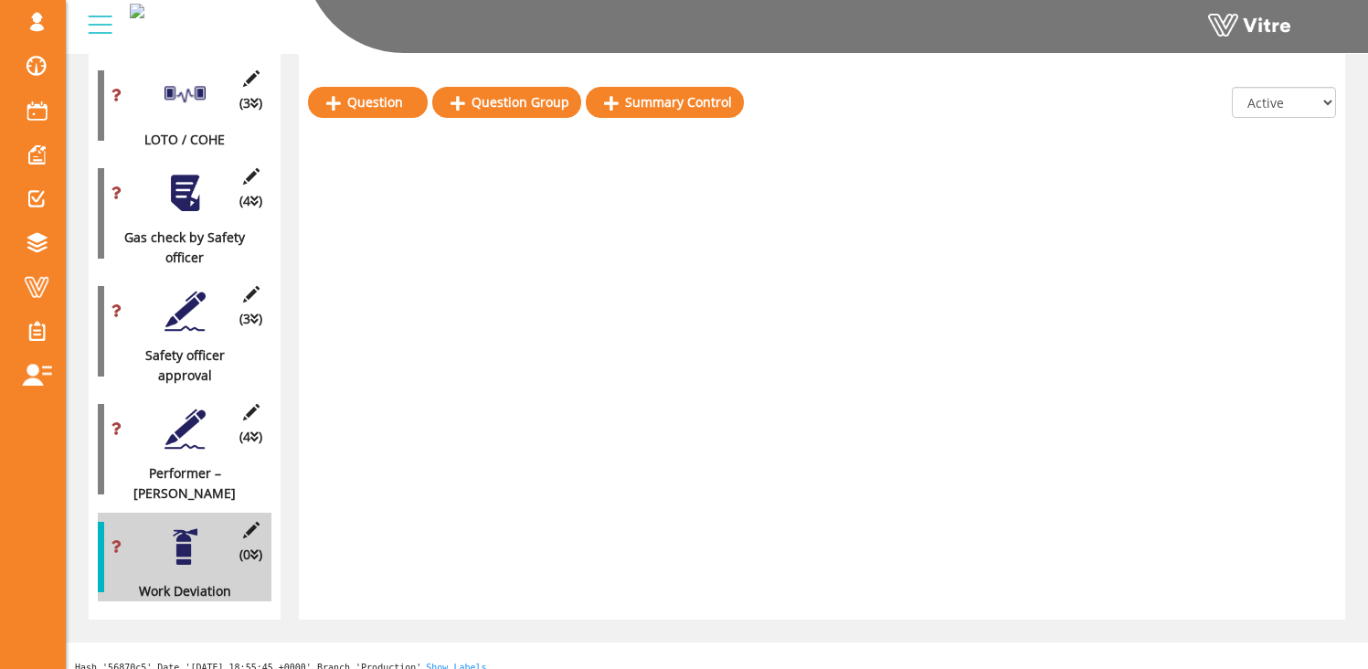
drag, startPoint x: 106, startPoint y: 555, endPoint x: 107, endPoint y: 398, distance: 156.3
click at [118, 537] on div "(0 ) Work Deviation" at bounding box center [185, 557] width 174 height 89
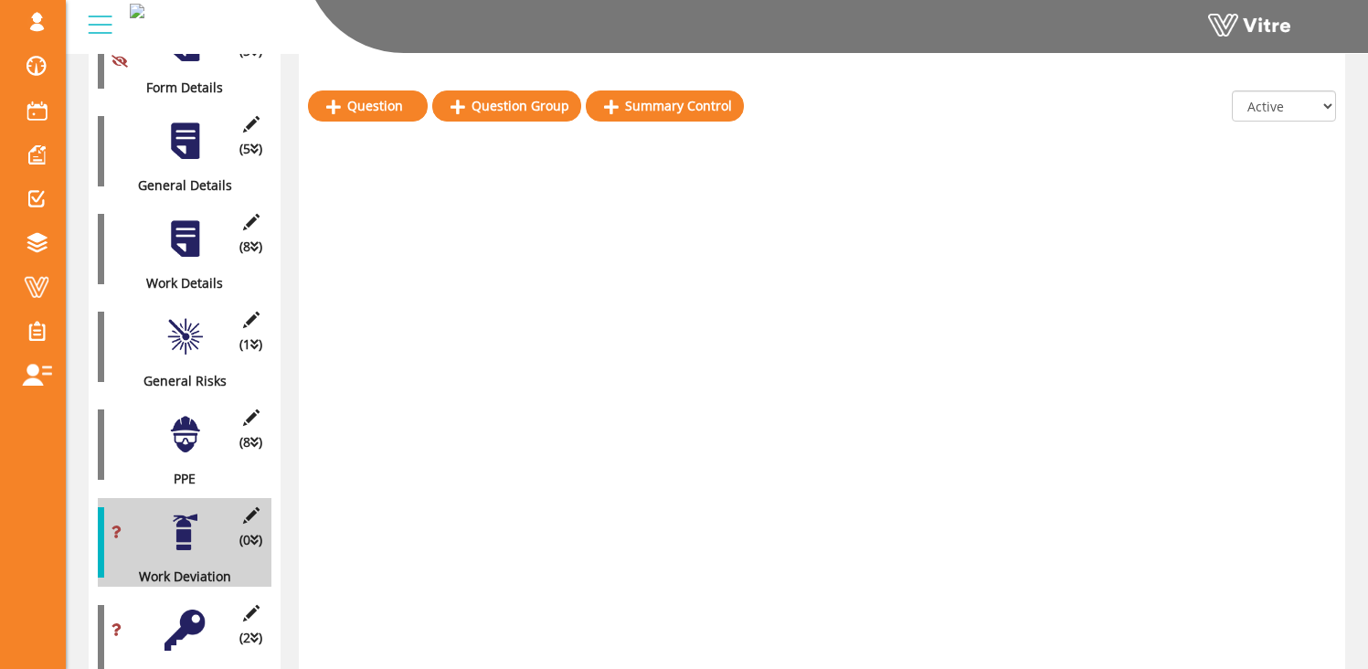
scroll to position [360, 0]
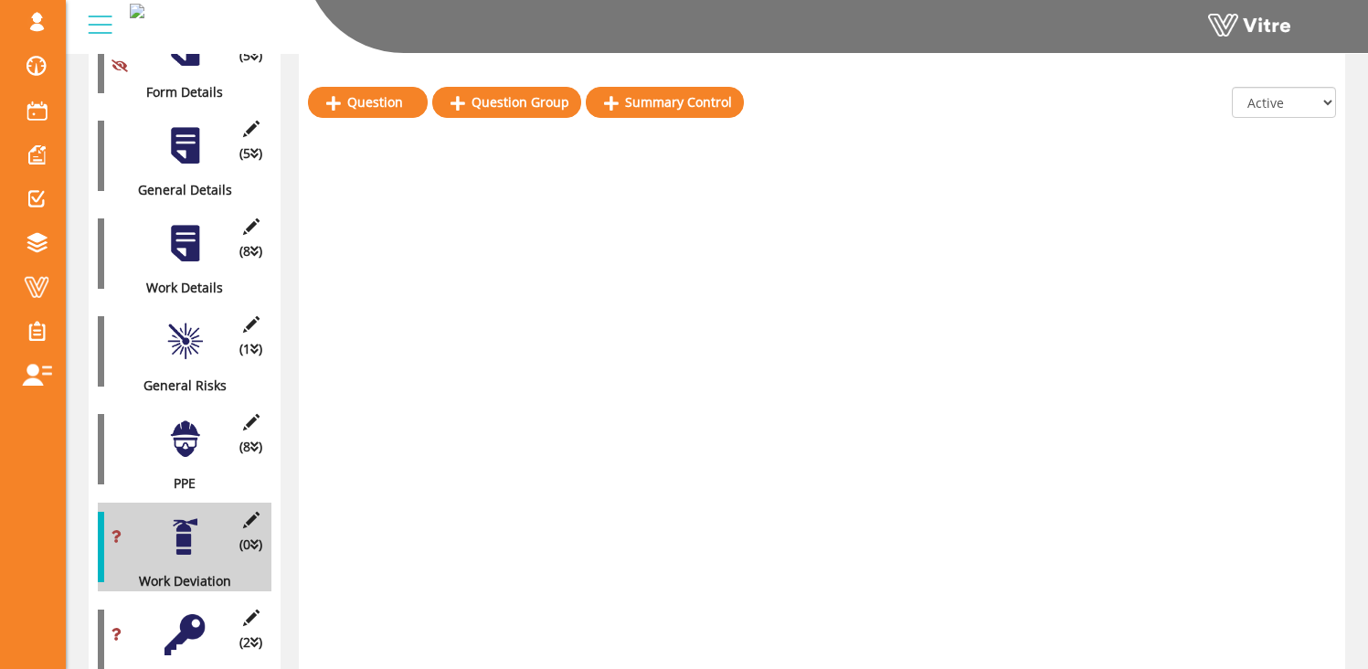
click at [190, 235] on div at bounding box center [185, 243] width 41 height 41
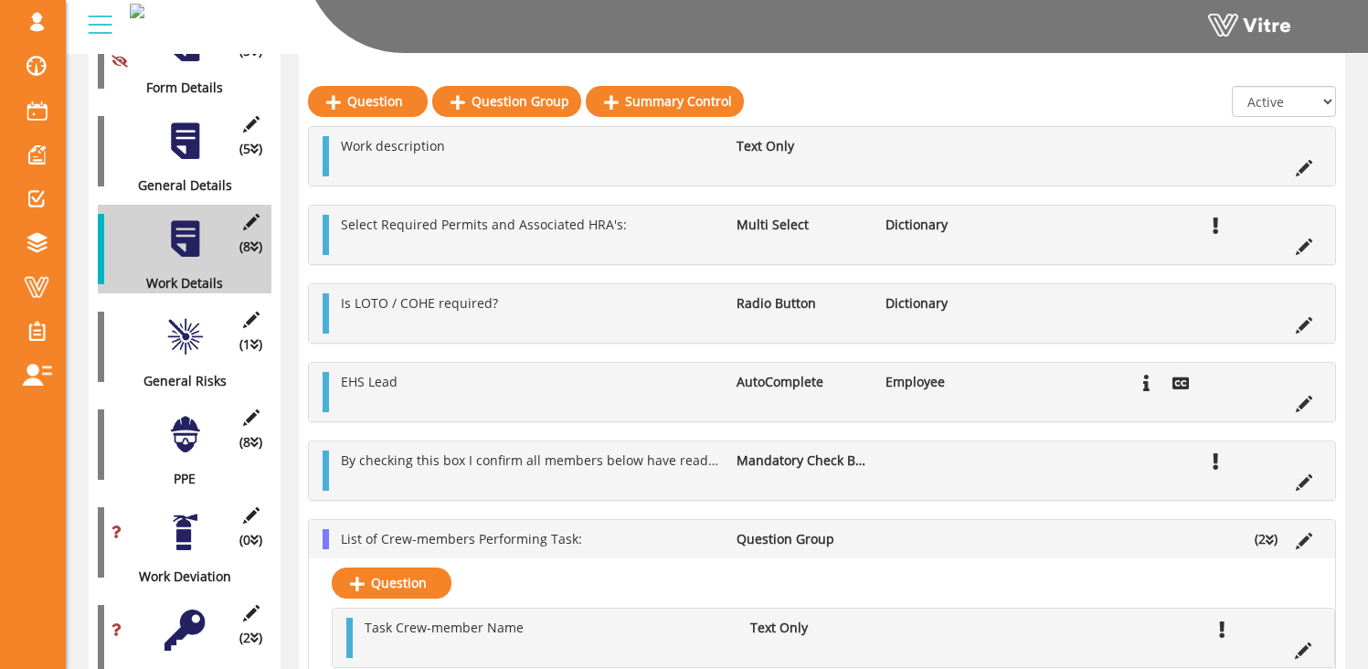
scroll to position [648, 0]
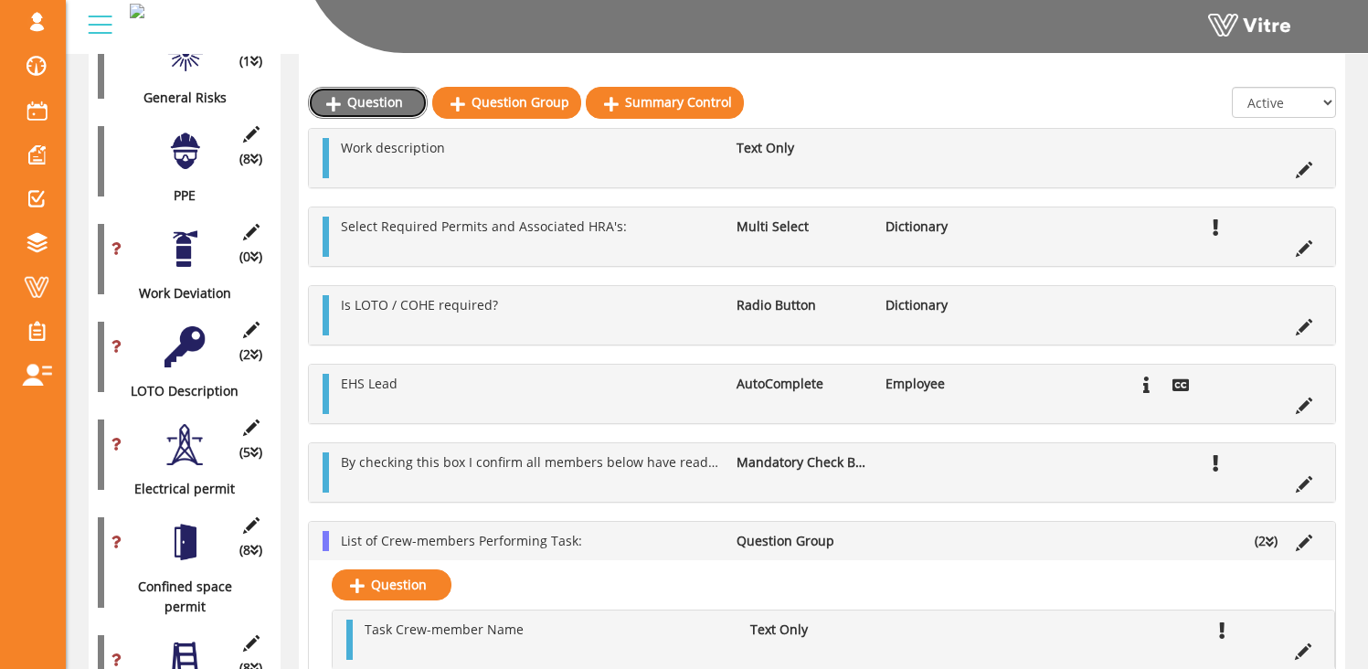
click at [372, 102] on link "Question" at bounding box center [368, 102] width 120 height 31
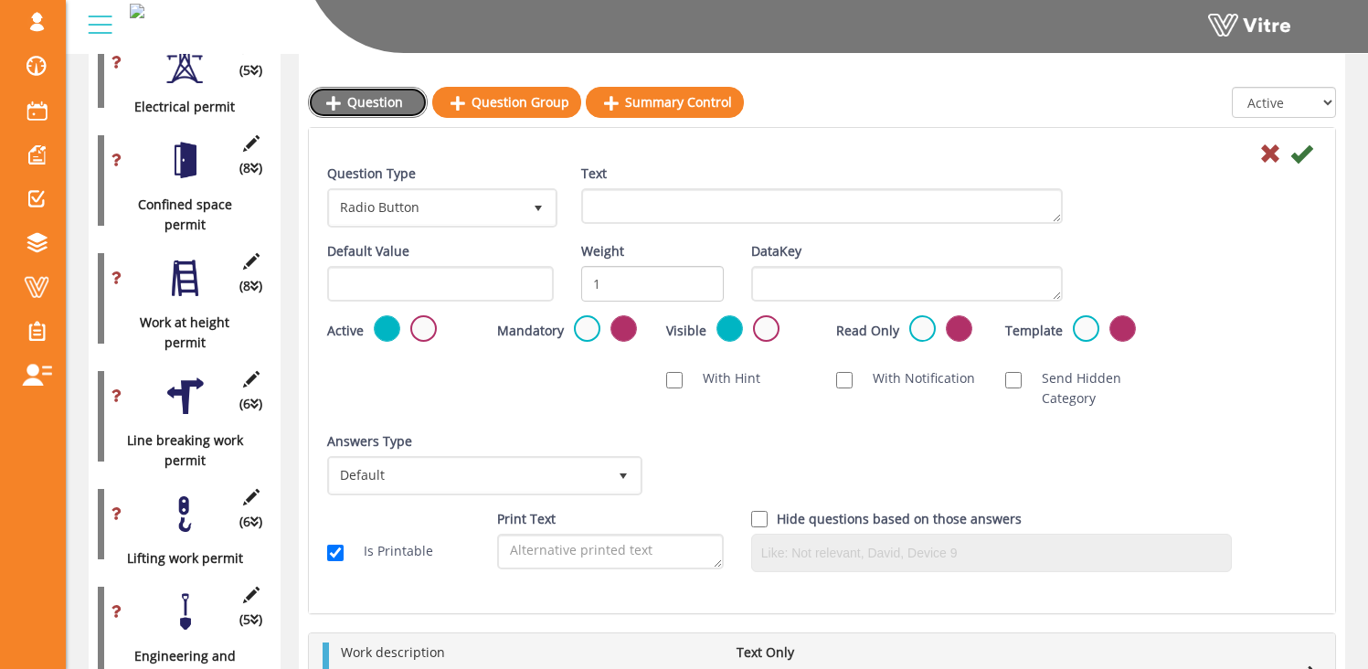
scroll to position [1208, 0]
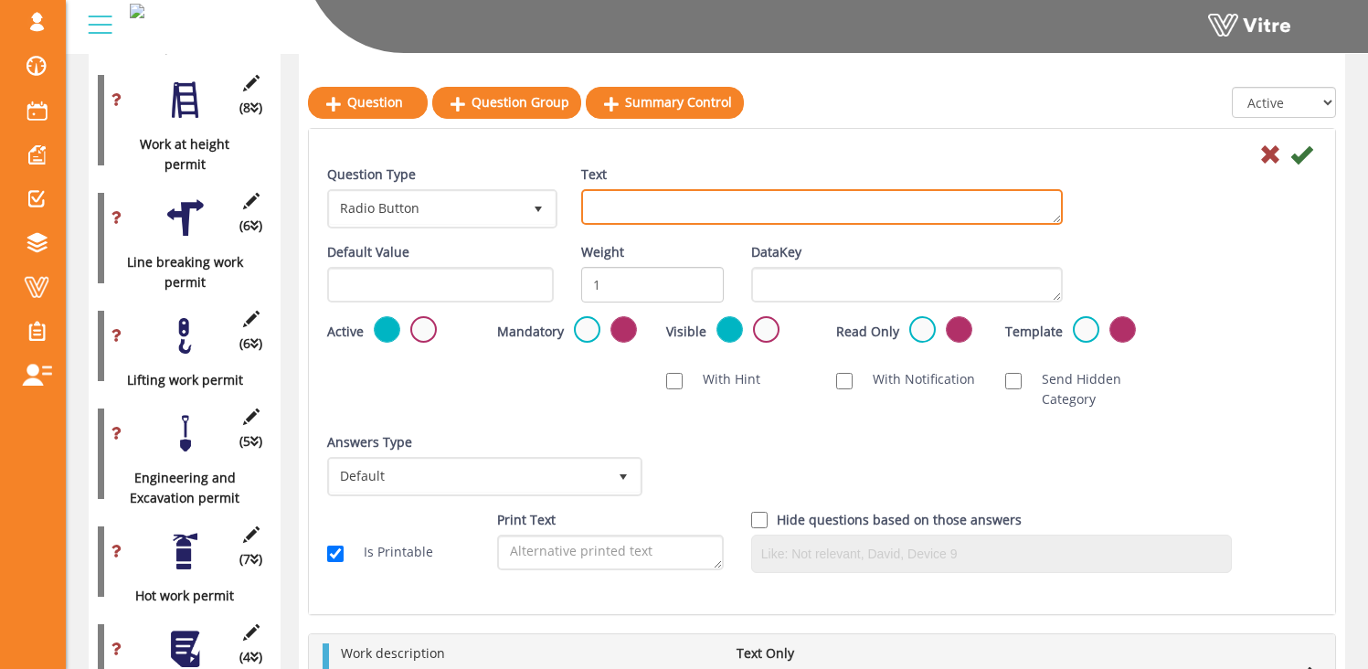
click at [608, 211] on textarea "Text" at bounding box center [822, 207] width 482 height 36
type textarea "Are there deviations from the RAMS?"
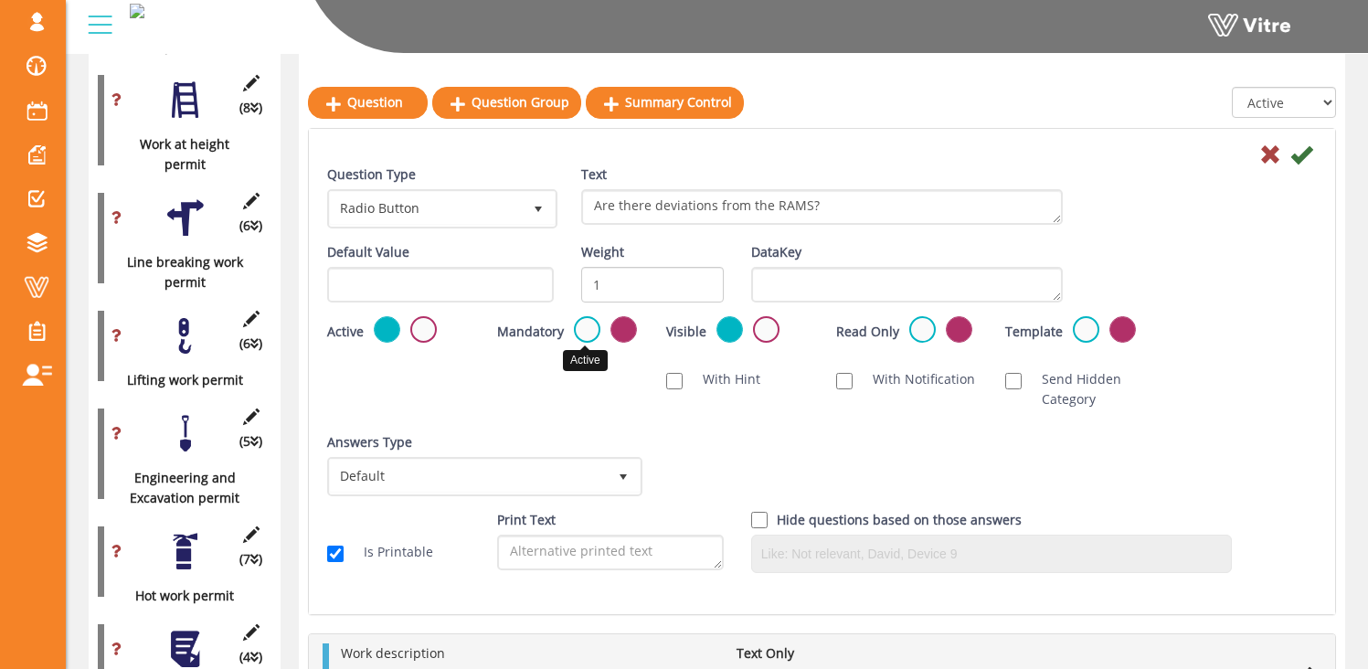
click at [584, 334] on label at bounding box center [587, 329] width 27 height 27
click at [0, 0] on input "radio" at bounding box center [0, 0] width 0 height 0
click at [1306, 153] on icon at bounding box center [1301, 154] width 22 height 22
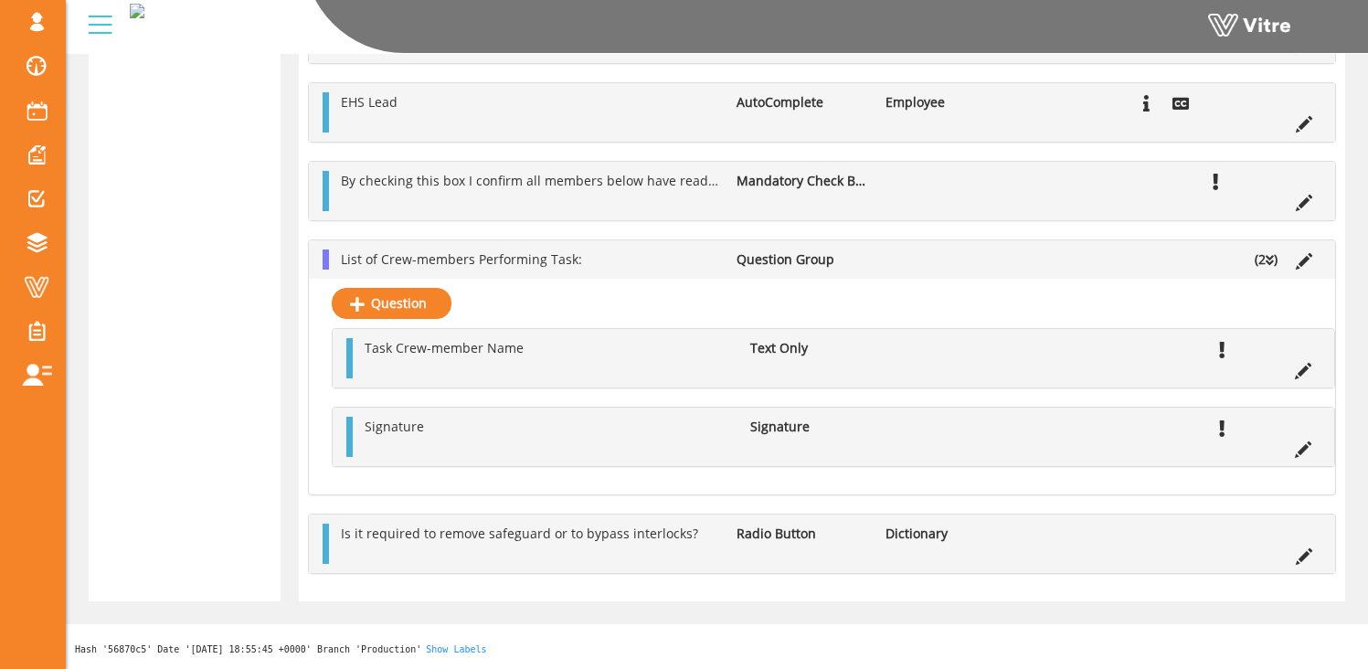
scroll to position [2698, 0]
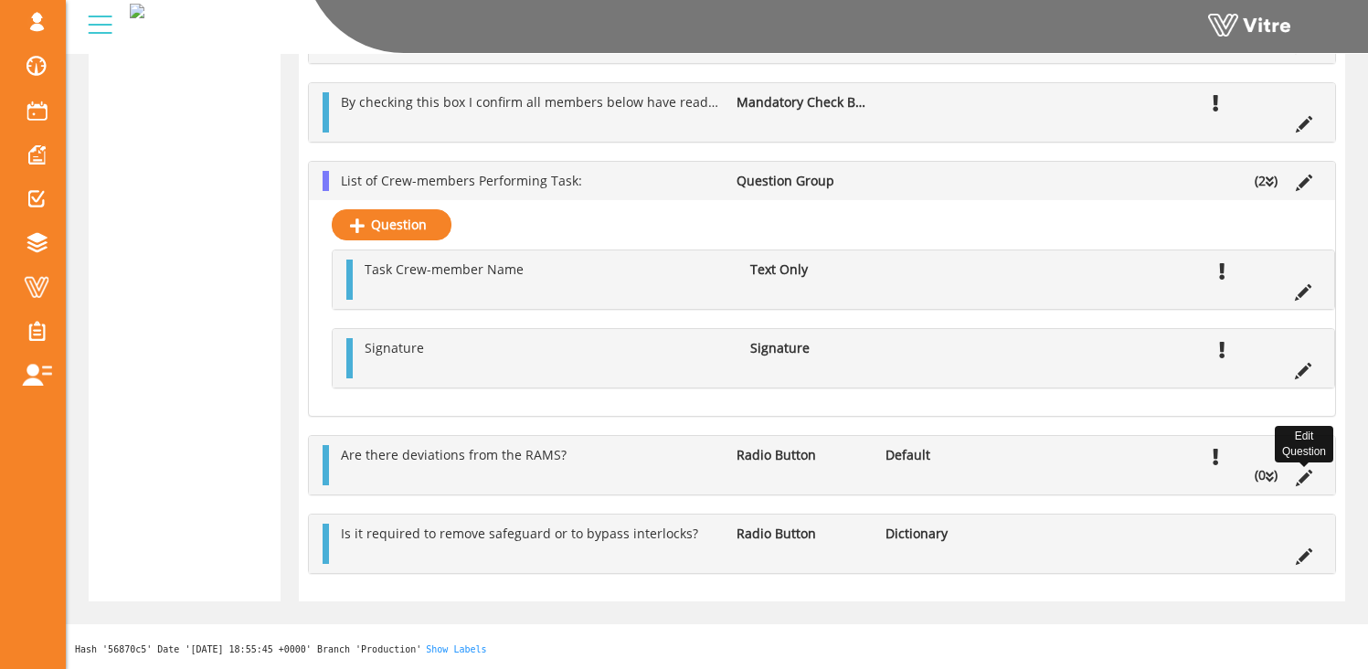
click at [1307, 474] on icon at bounding box center [1304, 478] width 16 height 16
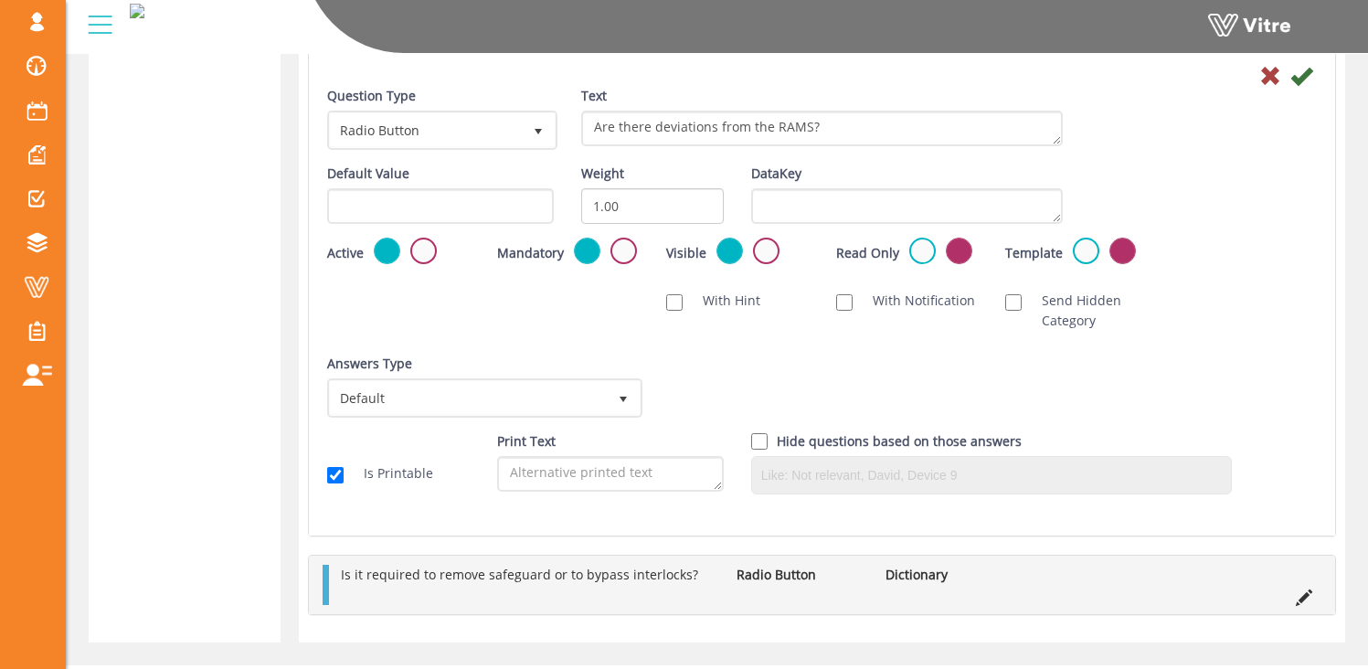
scroll to position [3105, 0]
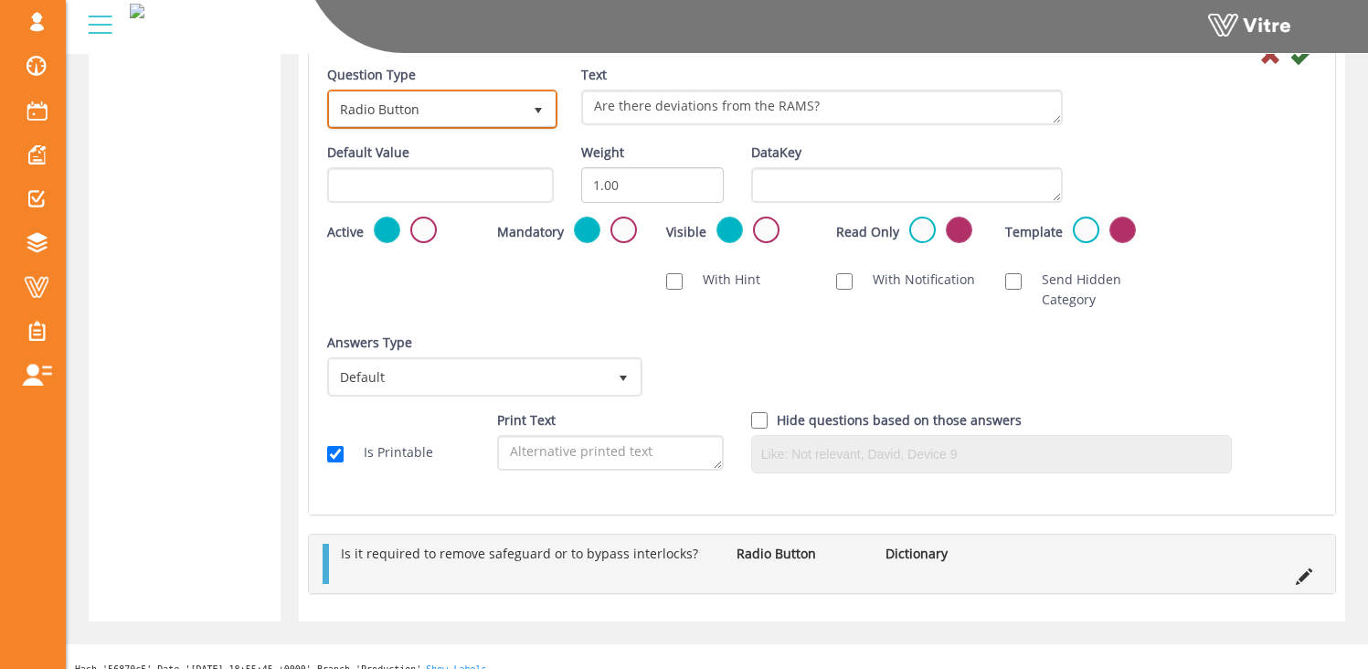
click at [409, 111] on span "Radio Button" at bounding box center [426, 108] width 192 height 33
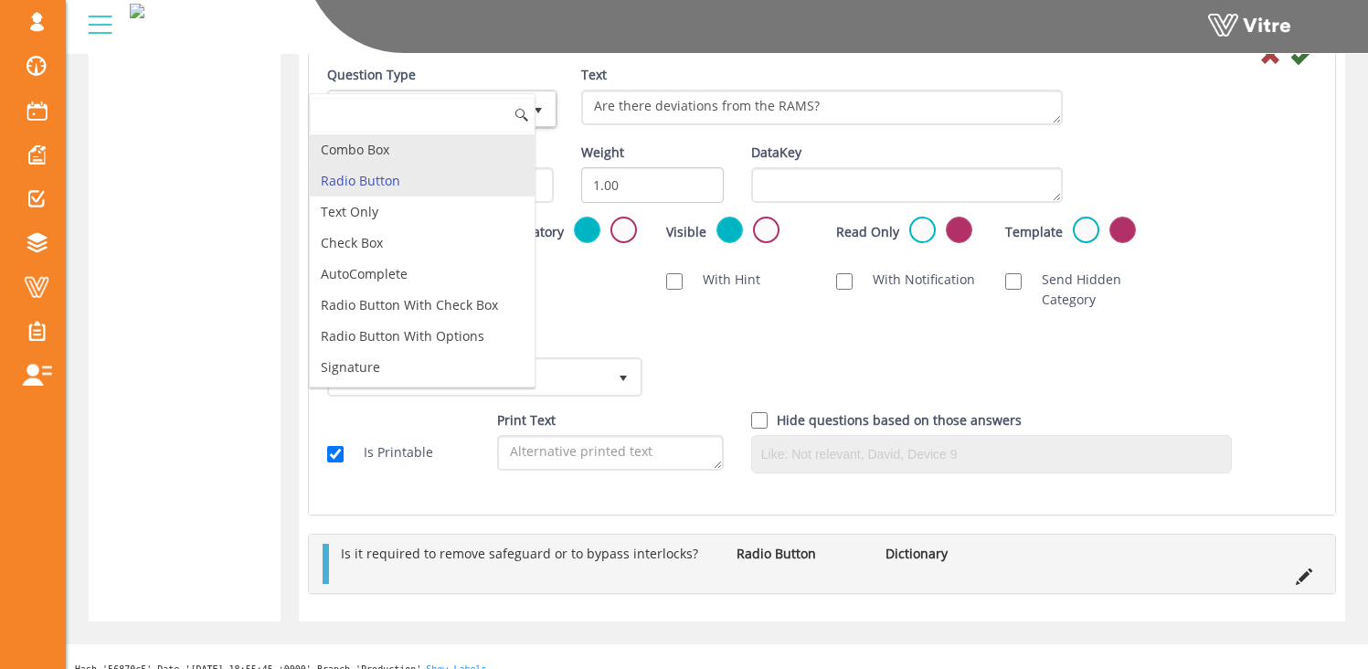
click at [397, 150] on li "Combo Box" at bounding box center [422, 149] width 225 height 31
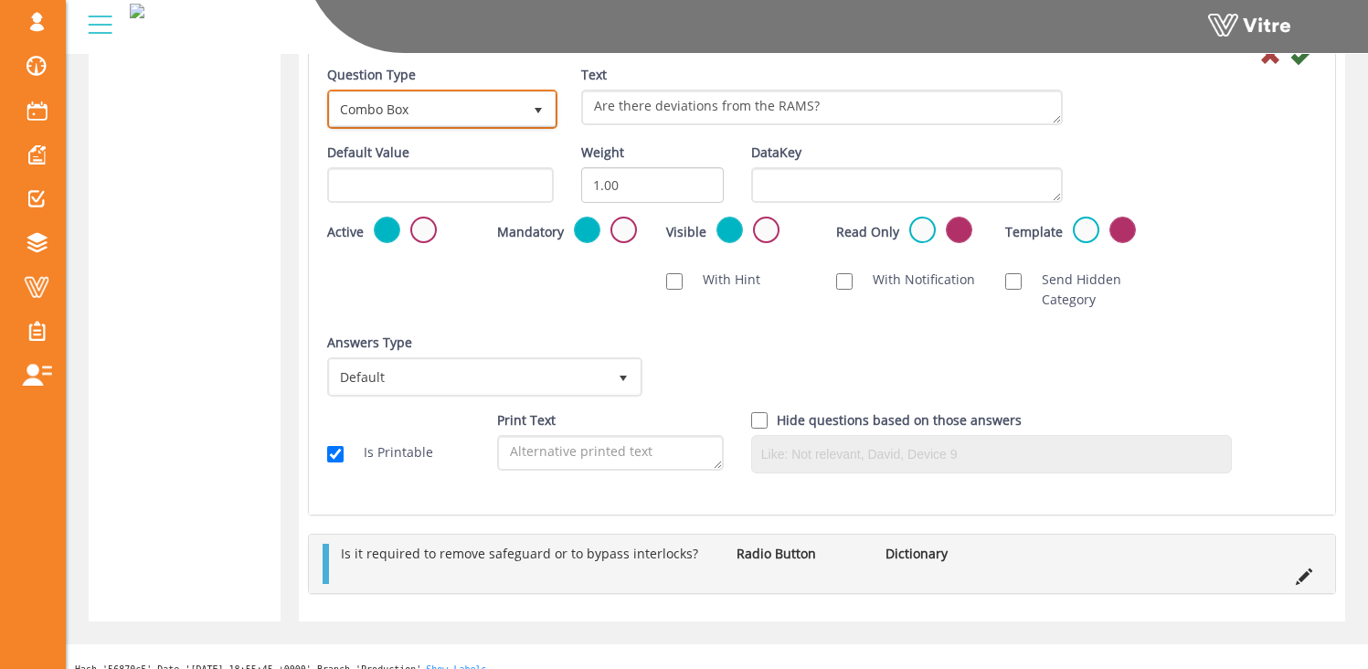
click at [442, 114] on span "Combo Box" at bounding box center [426, 108] width 192 height 33
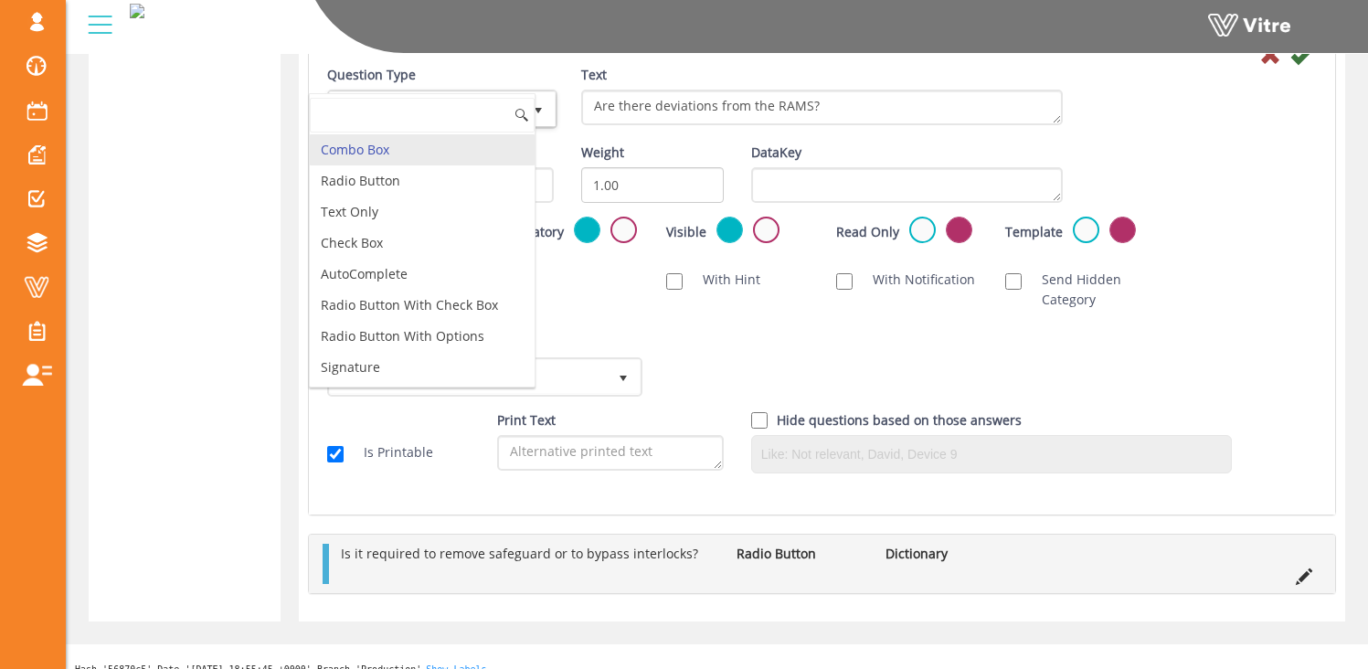
click at [633, 308] on div "Scan NFC Must scan With Hint With Notification Send Hidden Category No Image Op…" at bounding box center [821, 289] width 1017 height 58
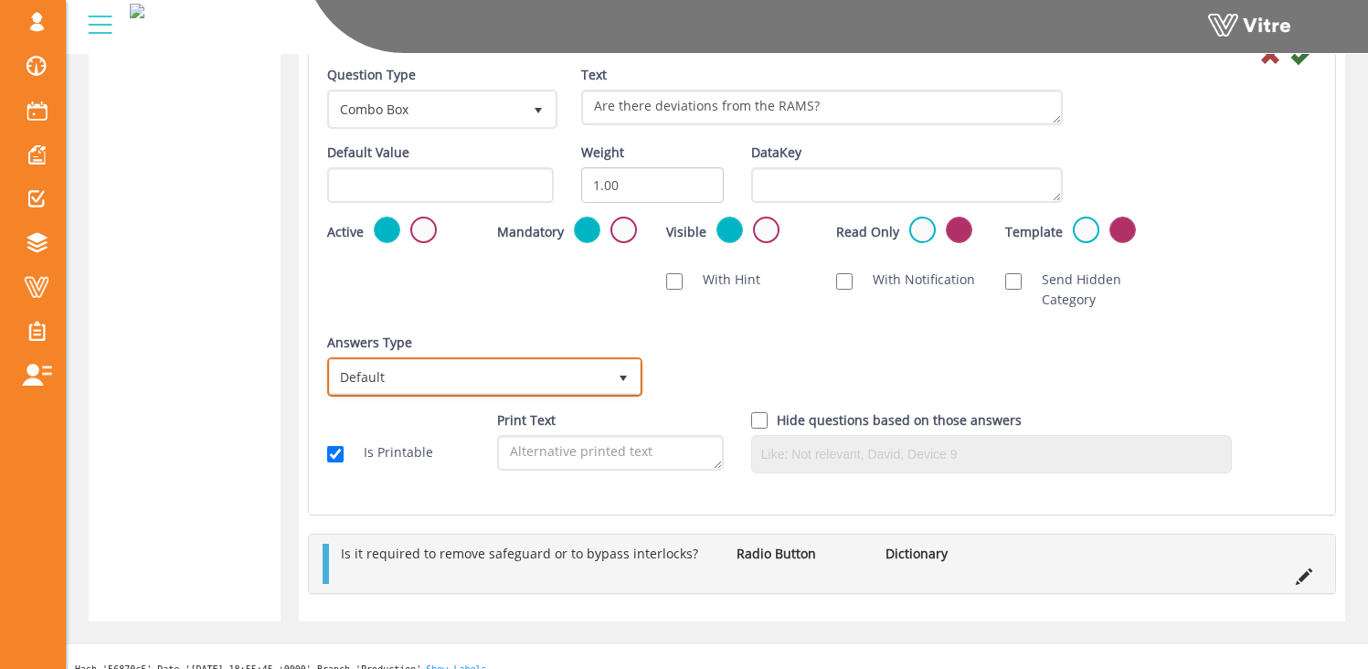
click at [578, 373] on span "Default" at bounding box center [468, 376] width 277 height 33
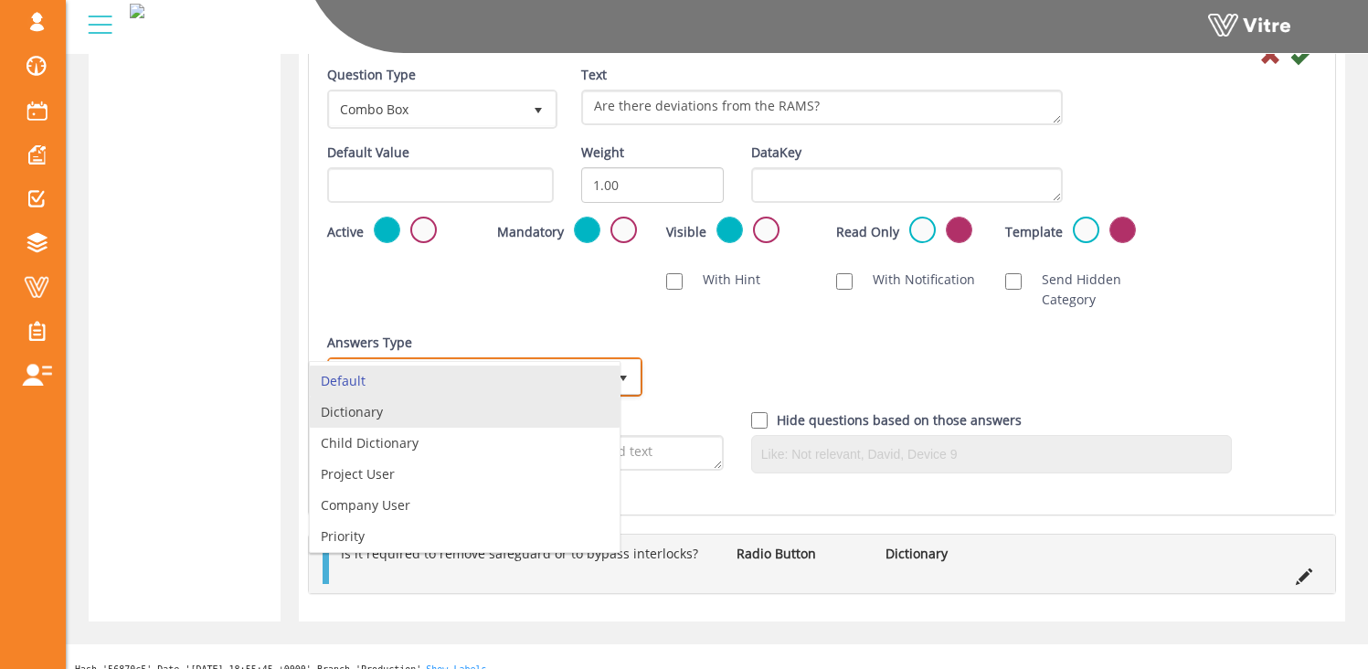
drag, startPoint x: 494, startPoint y: 418, endPoint x: 729, endPoint y: 400, distance: 235.5
click at [495, 418] on li "Dictionary" at bounding box center [465, 412] width 310 height 31
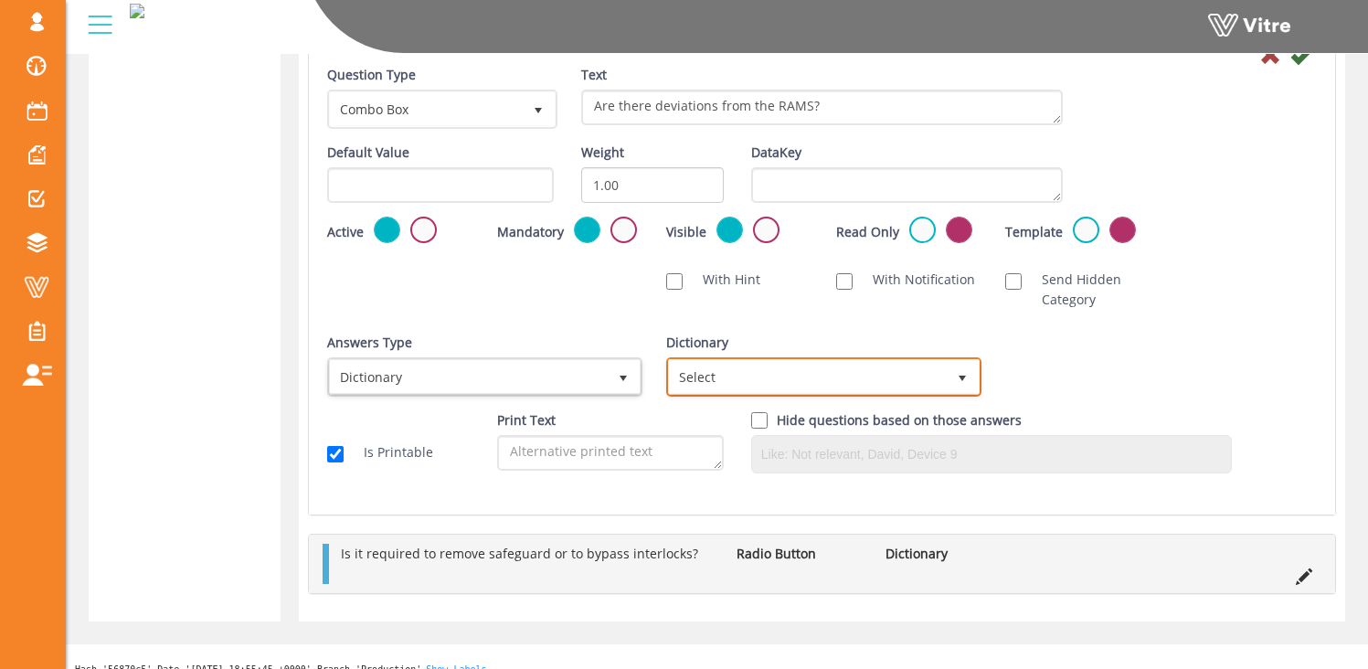
click at [823, 383] on span "Select" at bounding box center [807, 376] width 277 height 33
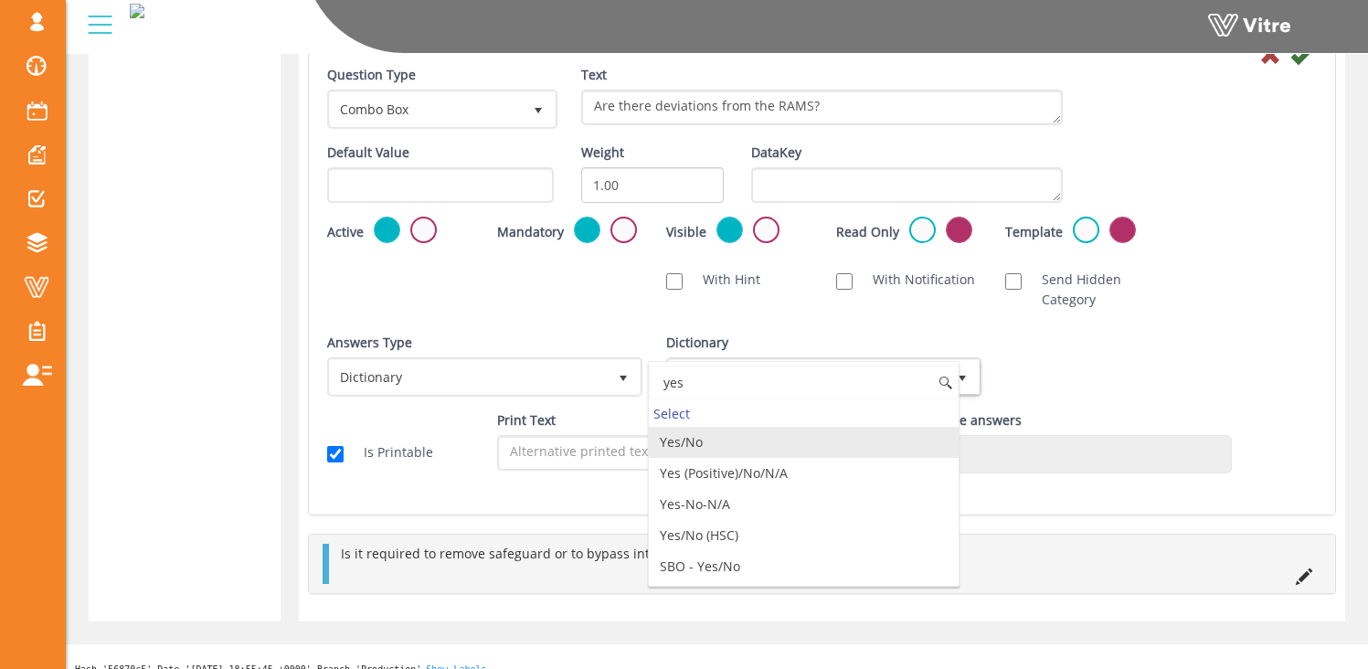
click at [820, 447] on li "Yes/No" at bounding box center [804, 442] width 310 height 31
type input "yes"
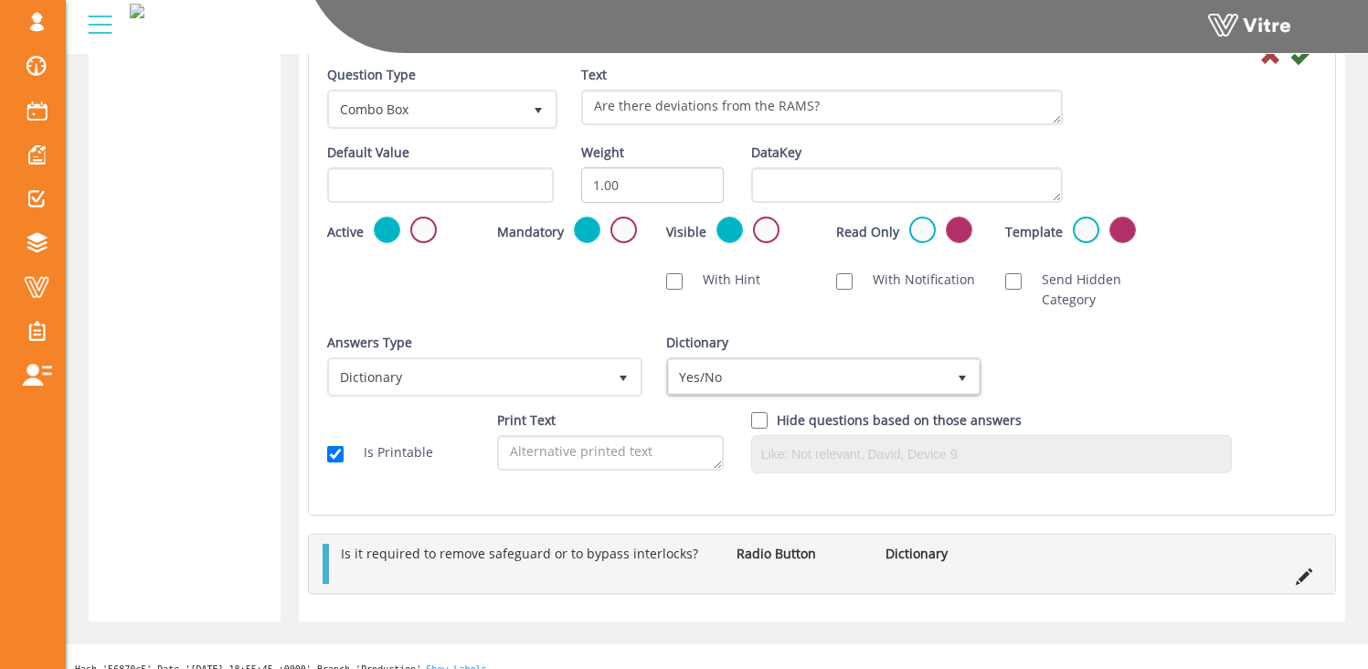
click at [1113, 338] on div "Answers Type Dictionary 1 Answers Type Default 0 Module Select Form Context (li…" at bounding box center [821, 372] width 1017 height 78
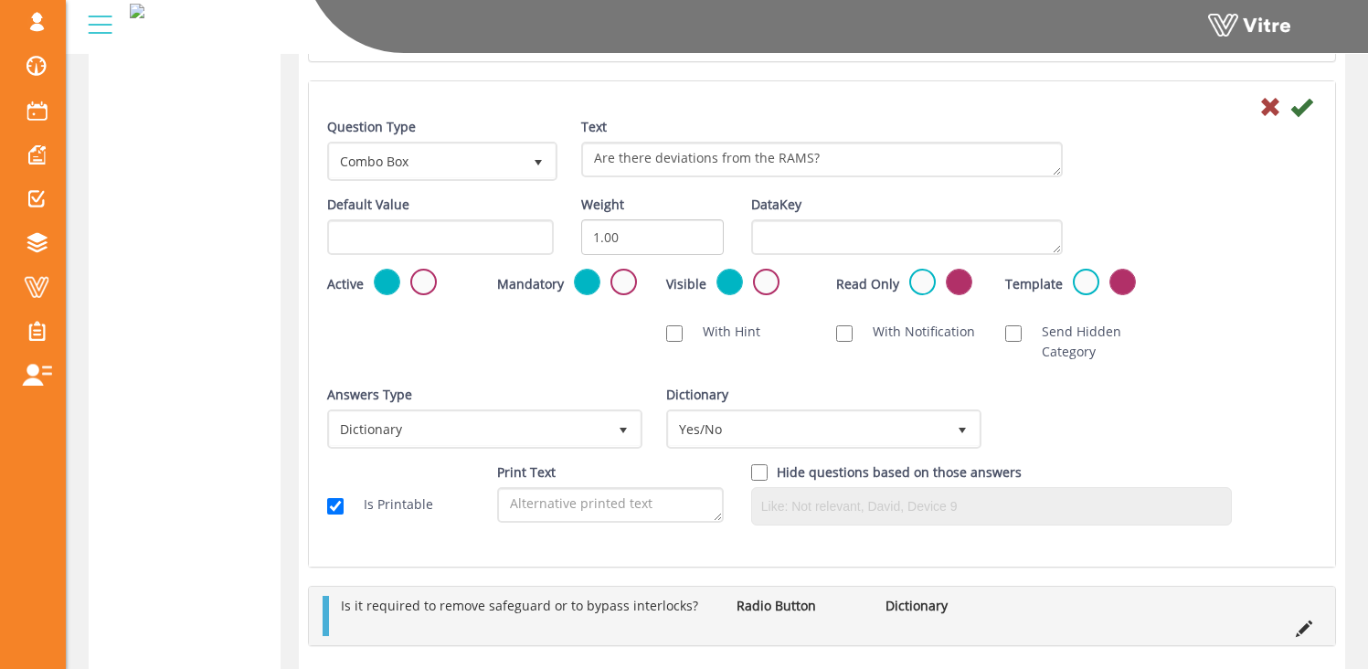
scroll to position [2961, 0]
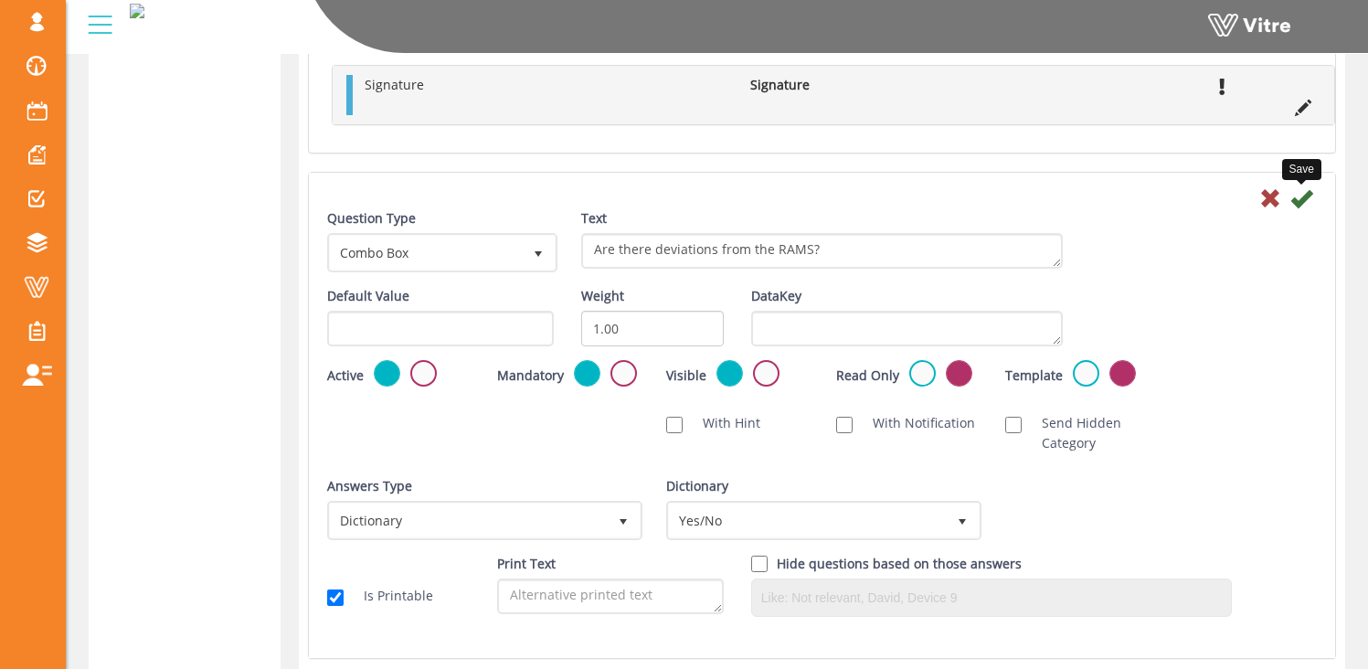
click at [1302, 192] on icon at bounding box center [1301, 198] width 22 height 22
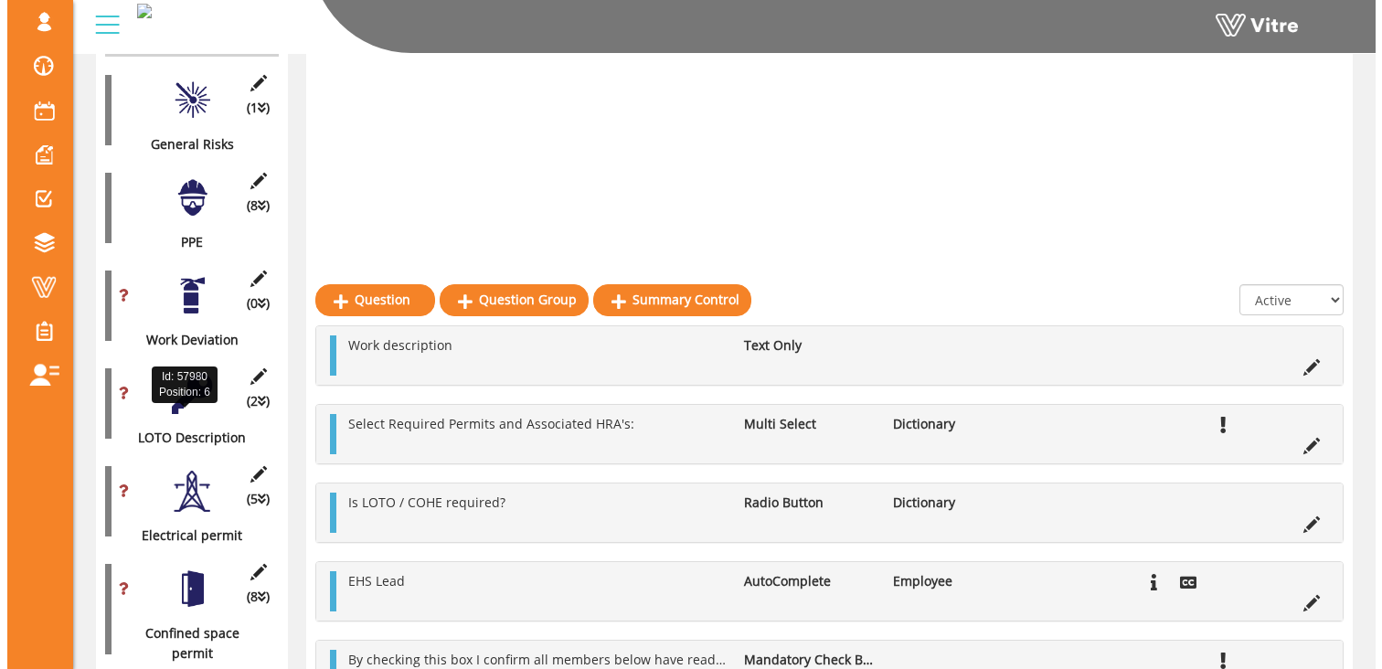
scroll to position [584, 0]
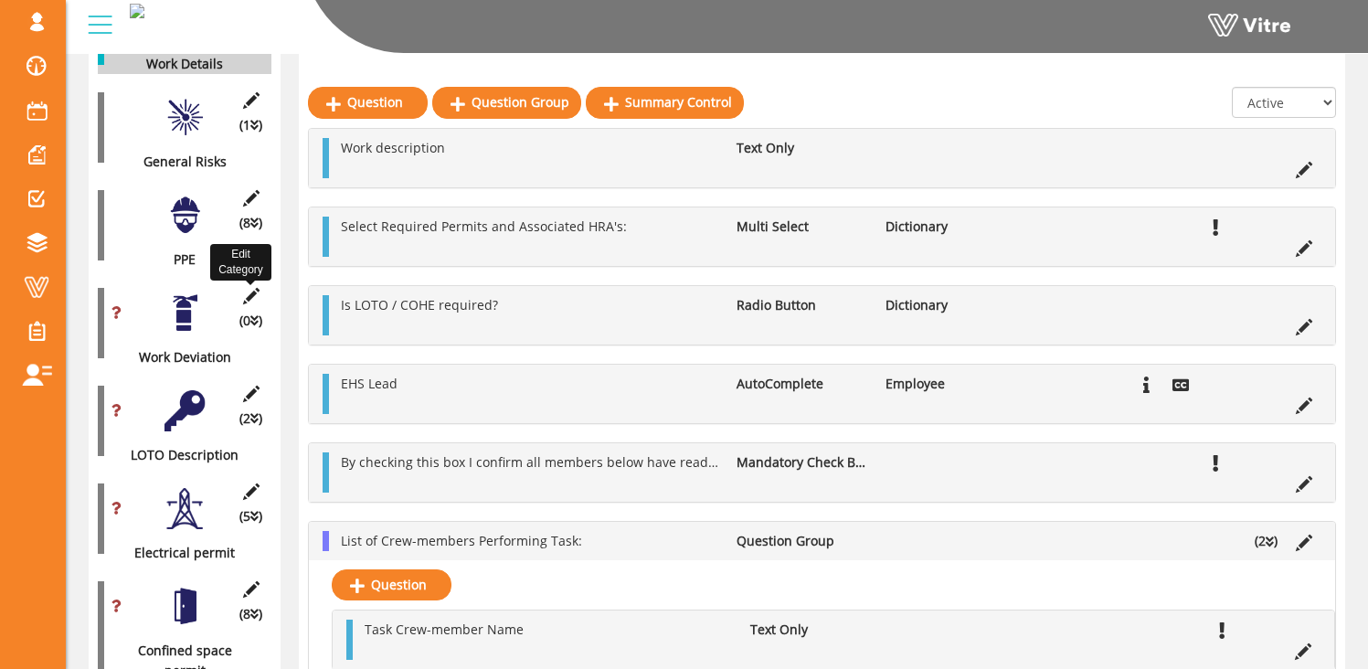
click at [255, 288] on icon at bounding box center [250, 296] width 23 height 16
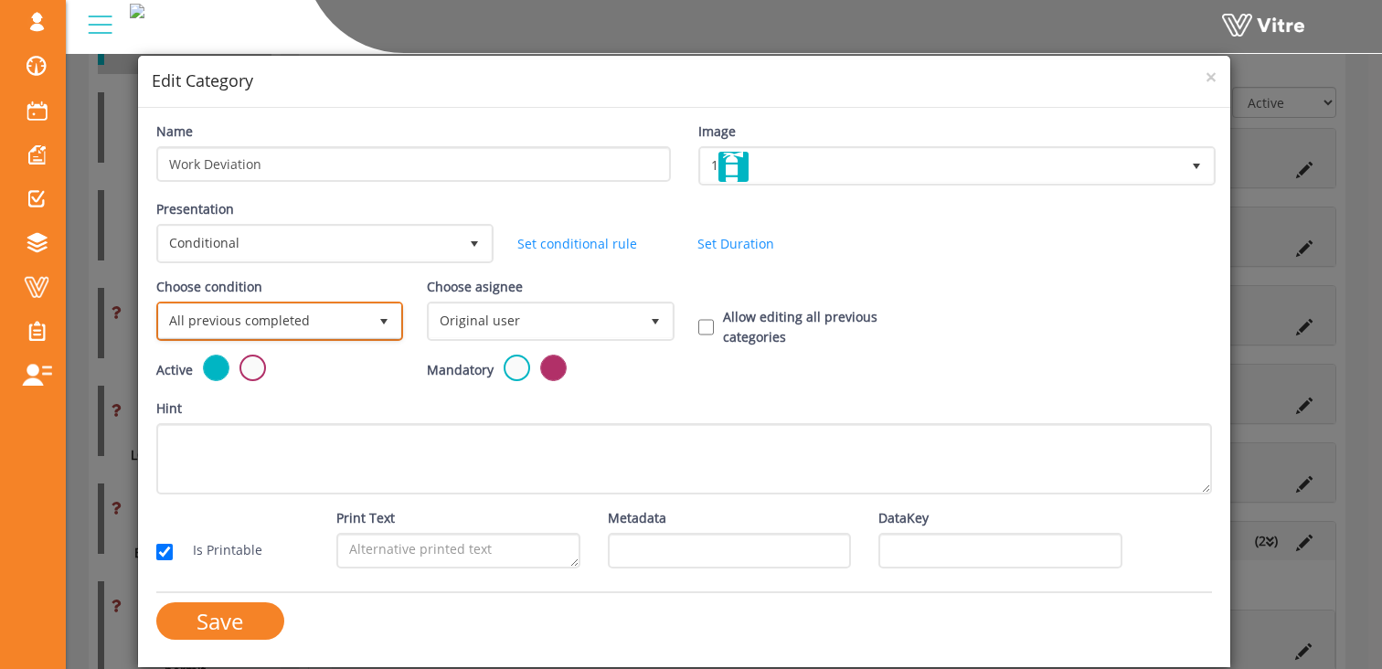
click at [272, 313] on span "All previous completed" at bounding box center [263, 320] width 208 height 33
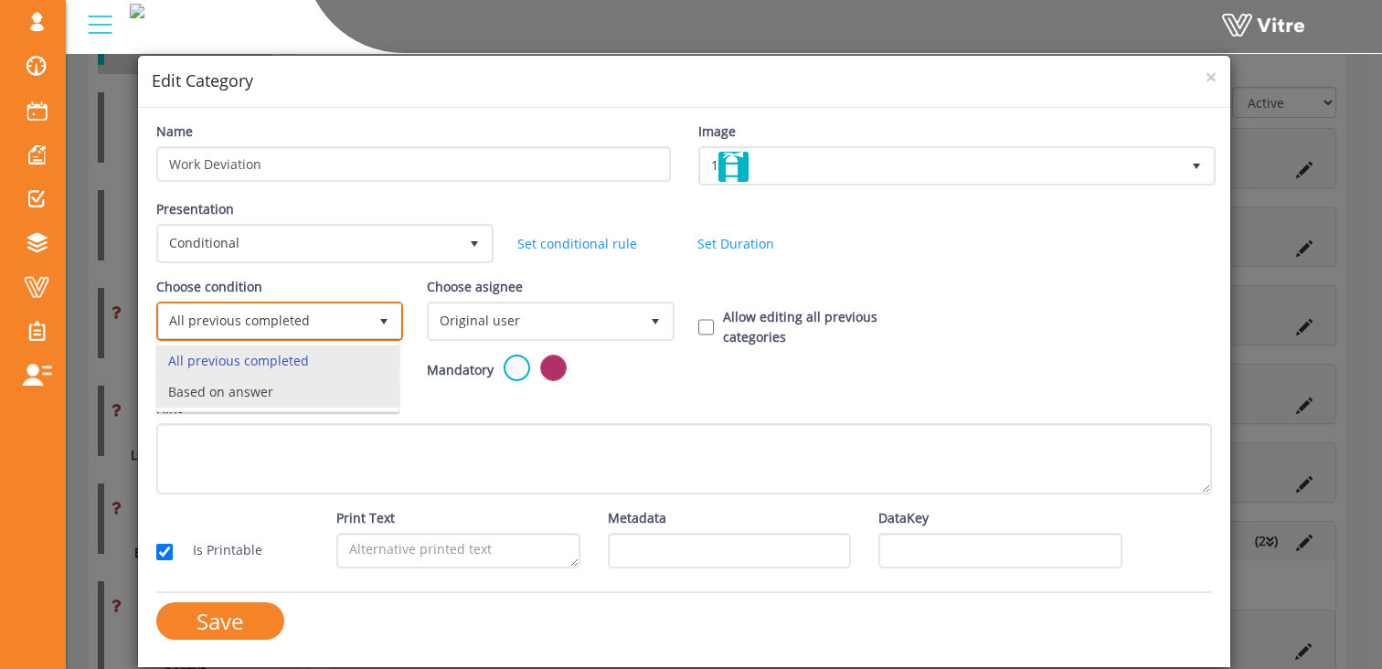
click at [260, 389] on li "Based on answer" at bounding box center [277, 392] width 241 height 31
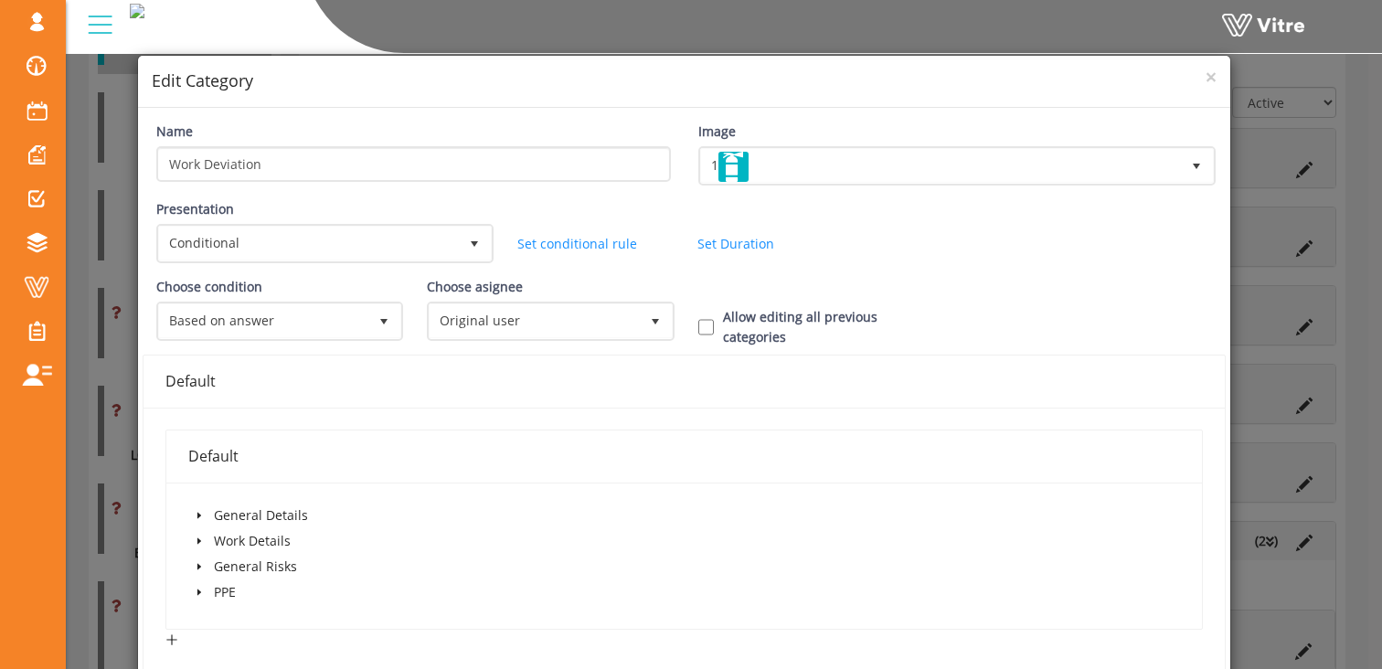
click at [202, 542] on span "caret-down" at bounding box center [199, 540] width 9 height 9
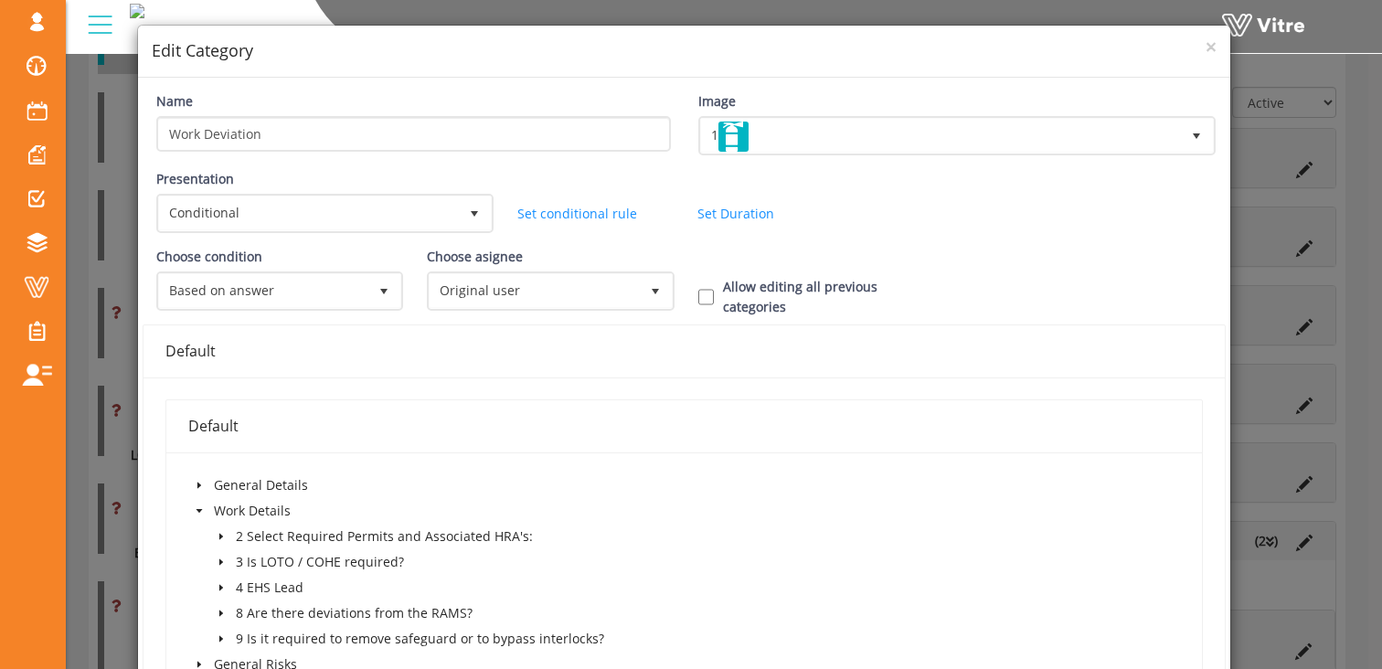
scroll to position [151, 0]
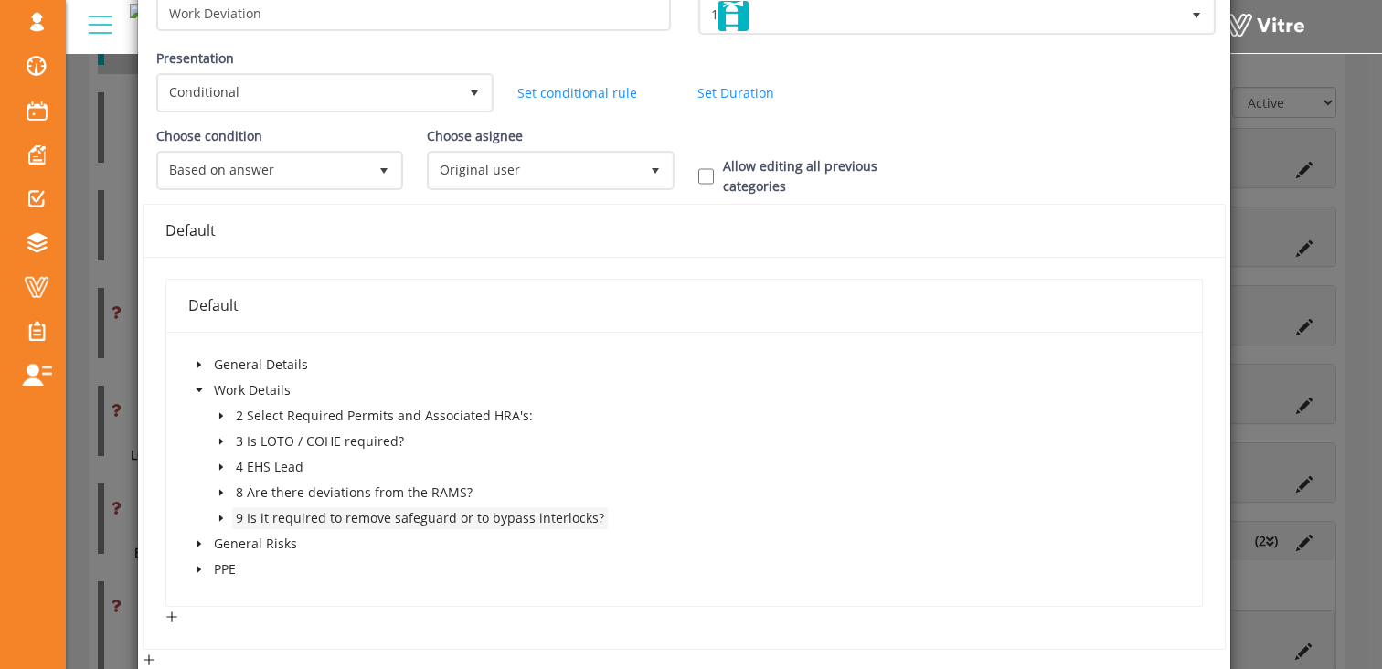
drag, startPoint x: 216, startPoint y: 518, endPoint x: 235, endPoint y: 520, distance: 19.3
click at [217, 518] on icon "caret-down" at bounding box center [221, 518] width 9 height 9
click at [263, 542] on span at bounding box center [261, 543] width 15 height 15
click at [262, 540] on span at bounding box center [261, 543] width 15 height 15
click at [217, 491] on icon "caret-down" at bounding box center [221, 492] width 9 height 9
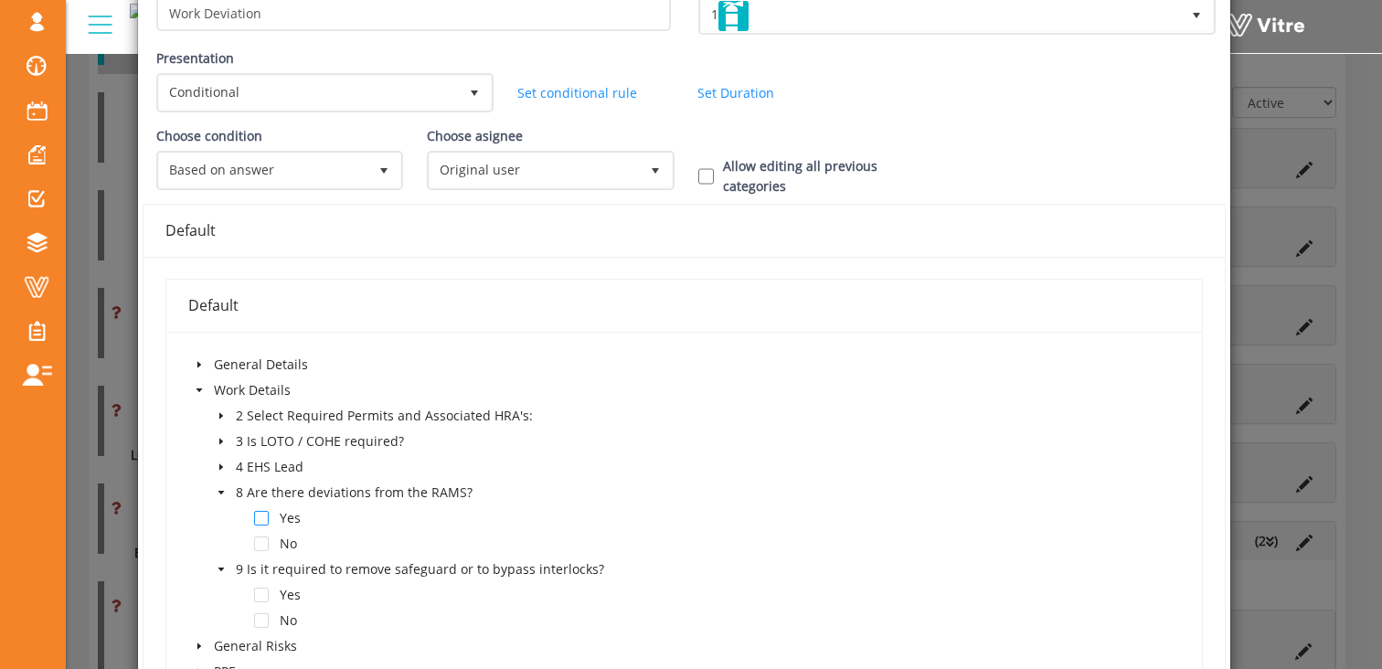
click at [260, 516] on span at bounding box center [261, 518] width 15 height 15
click at [699, 168] on input "Allow editing all previous categories" at bounding box center [706, 176] width 16 height 16
checkbox input "true"
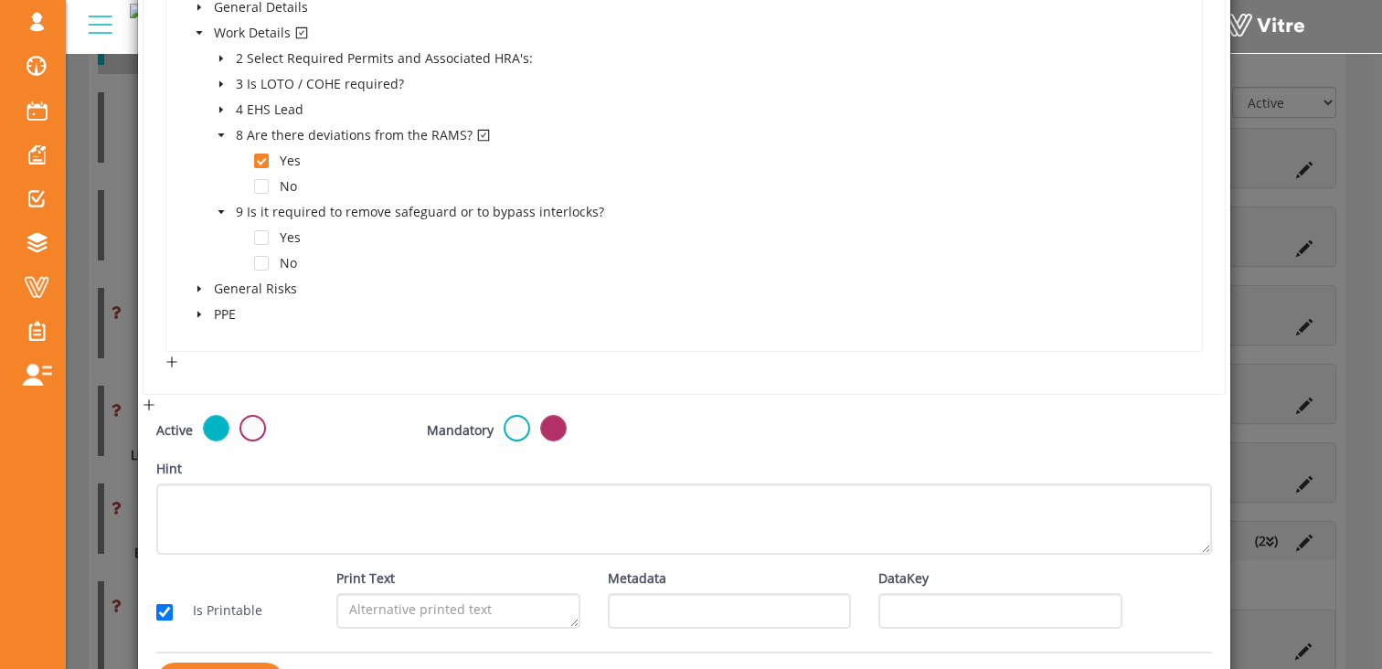
scroll to position [567, 0]
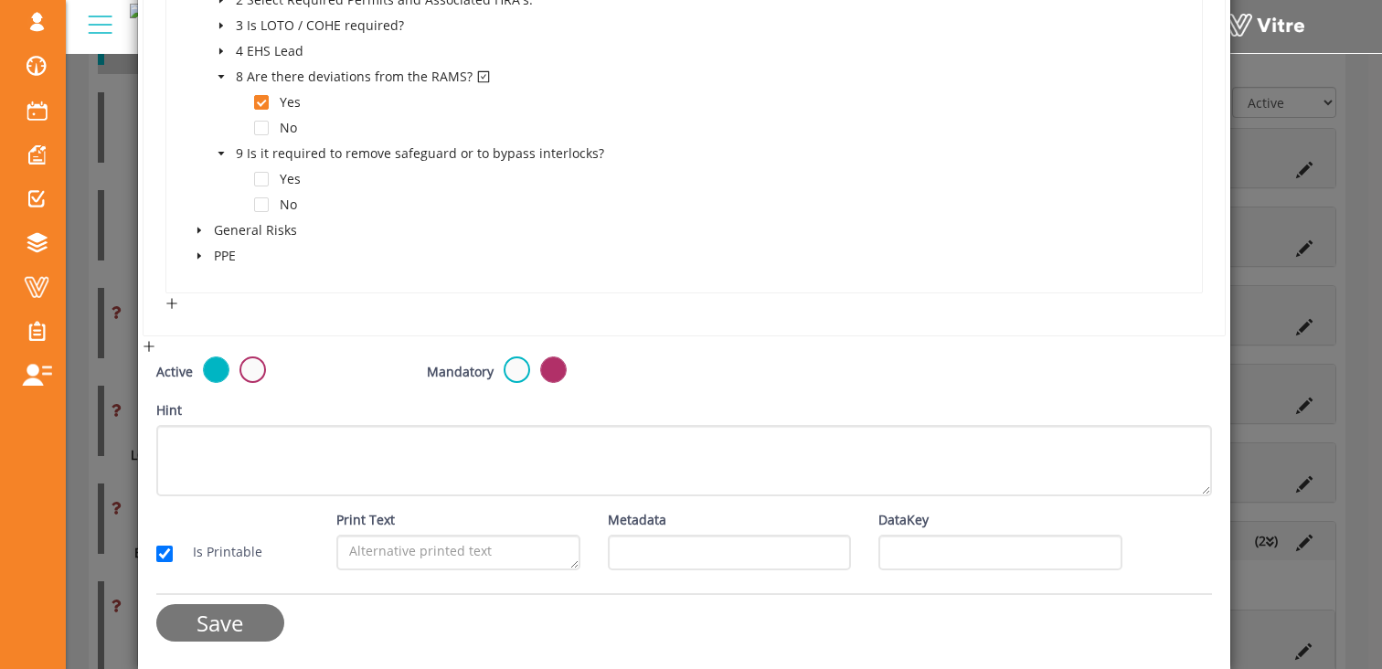
click at [242, 624] on input "Save" at bounding box center [220, 622] width 128 height 37
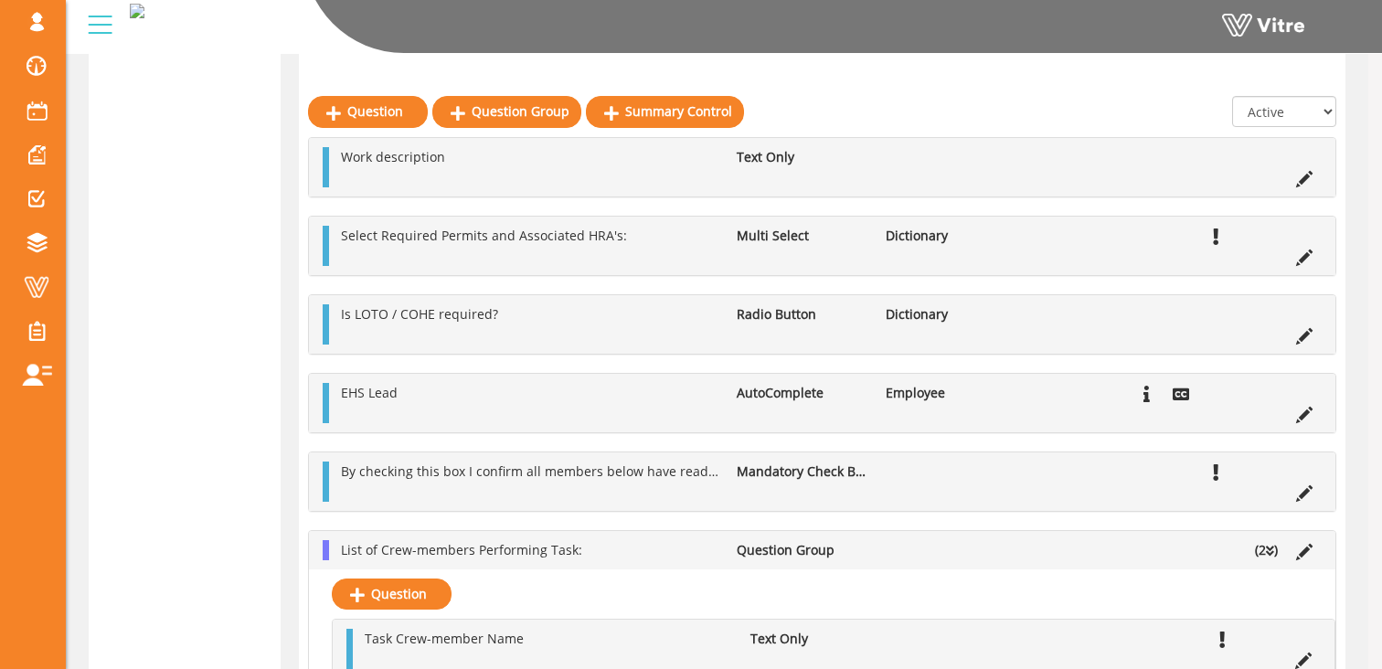
scroll to position [584, 0]
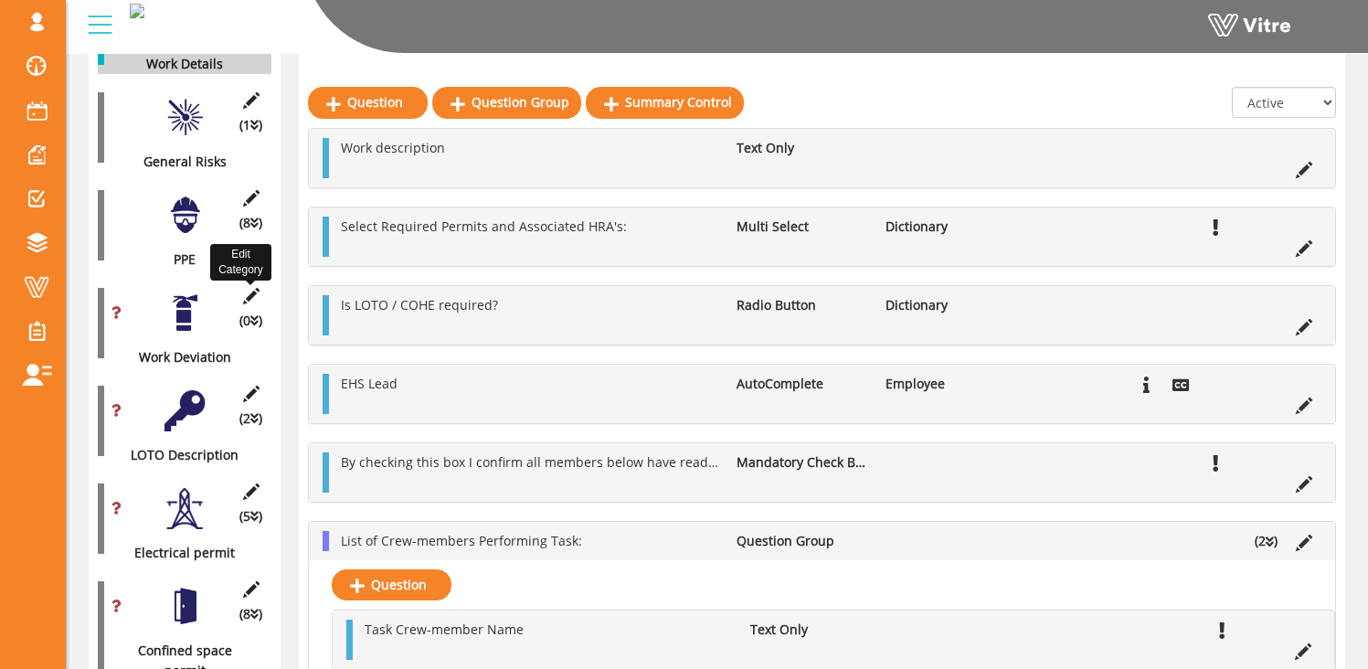
click at [250, 288] on icon at bounding box center [250, 296] width 23 height 16
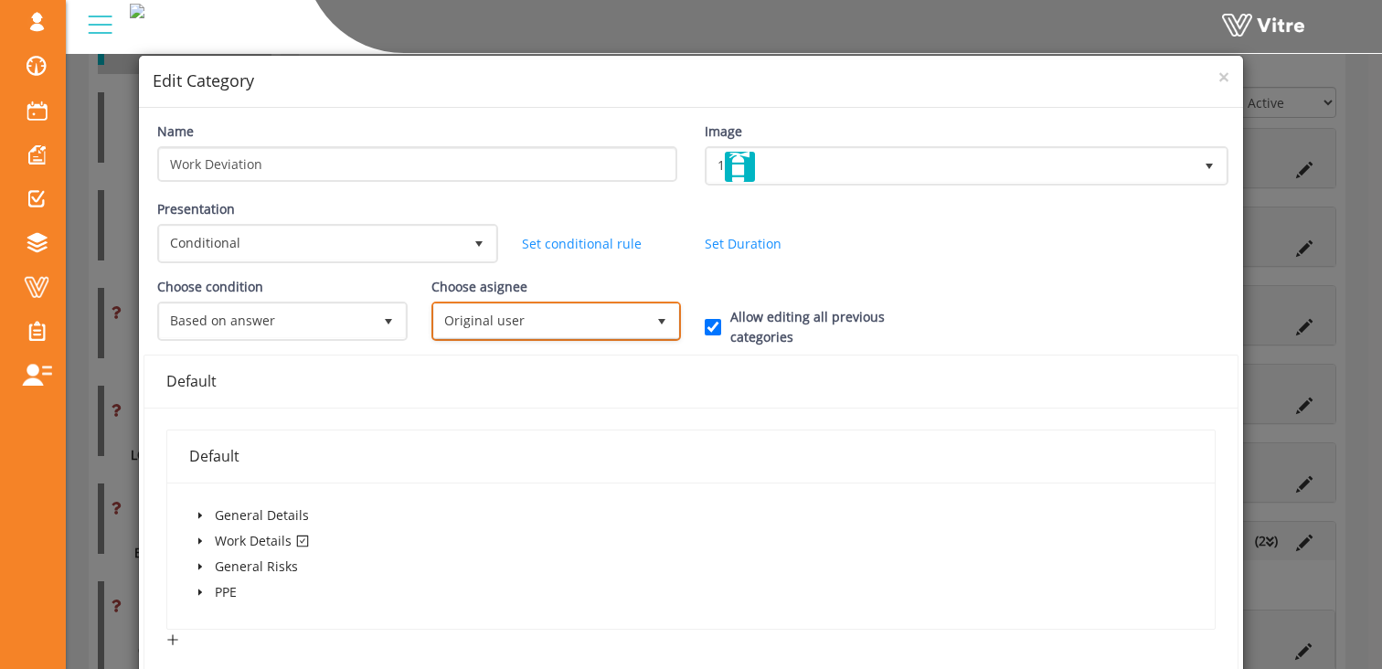
click at [526, 328] on span "Original user" at bounding box center [539, 320] width 211 height 33
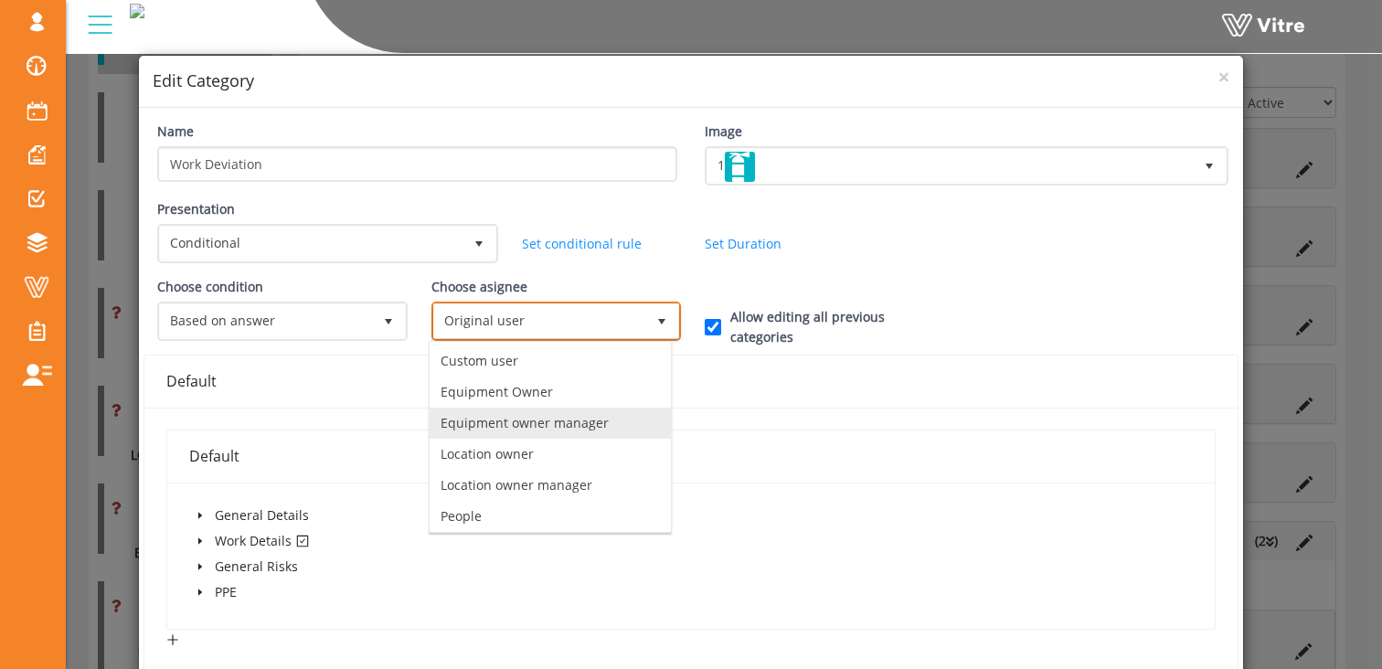
scroll to position [128, 0]
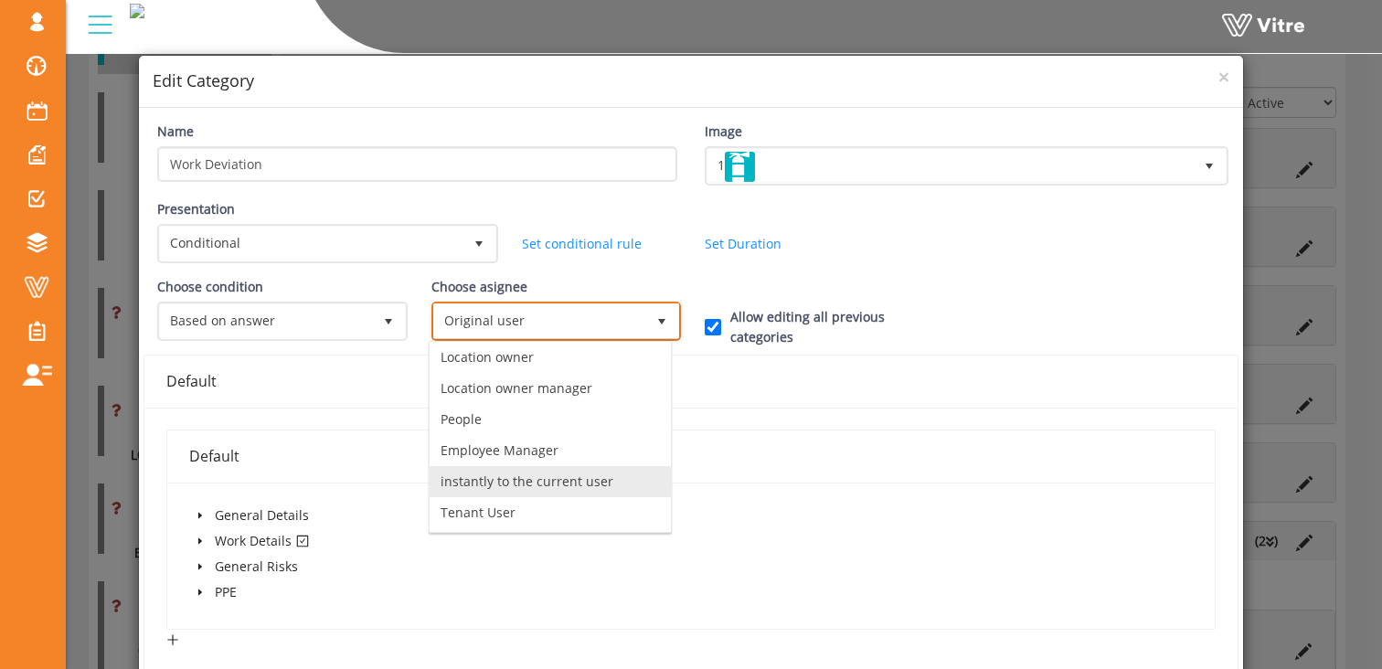
click at [544, 483] on li "instantly to the current user" at bounding box center [550, 481] width 241 height 31
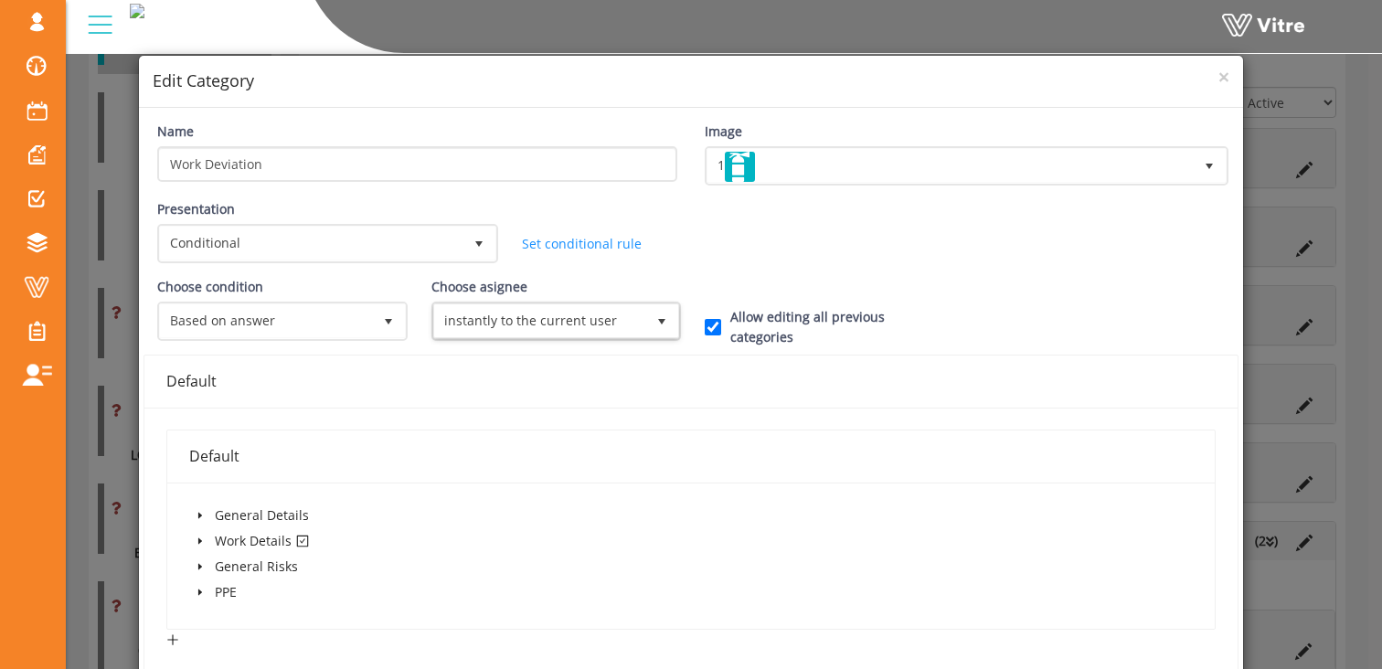
click at [954, 239] on div "Presentation Conditional 5 Set Duration Minutes 0 Set conditional rule Set Dura…" at bounding box center [690, 238] width 1095 height 78
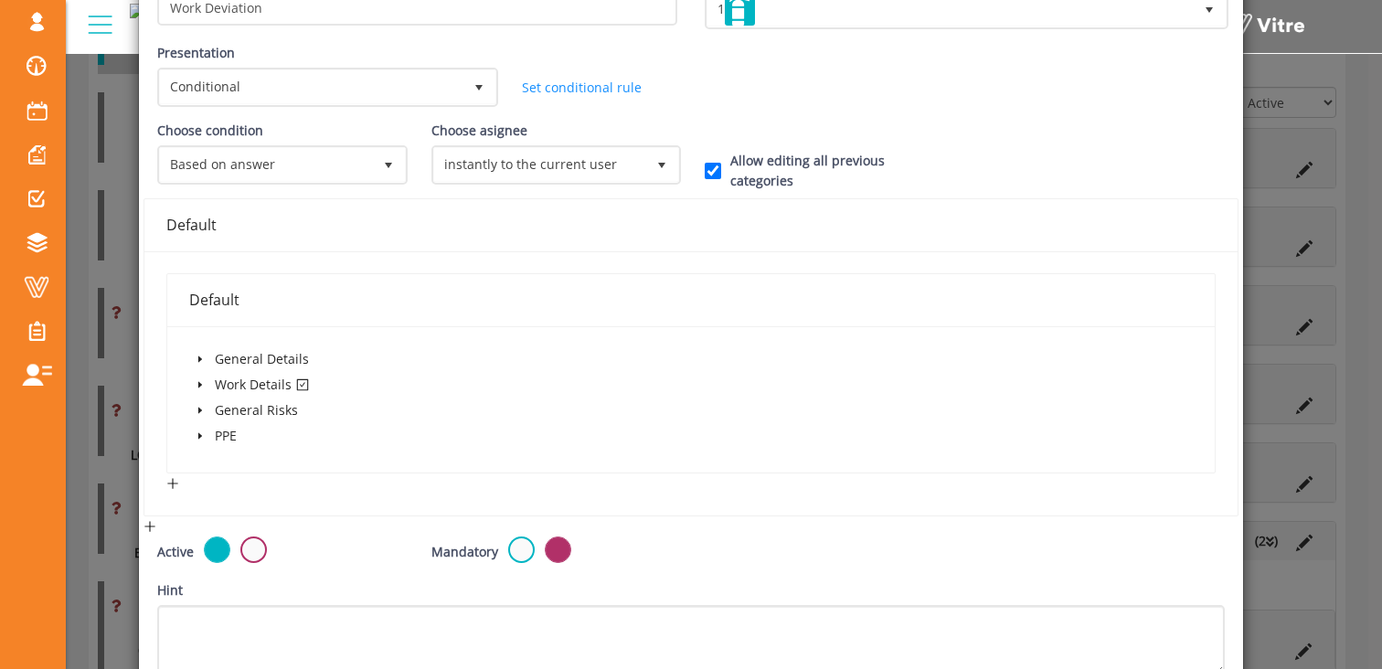
scroll to position [336, 0]
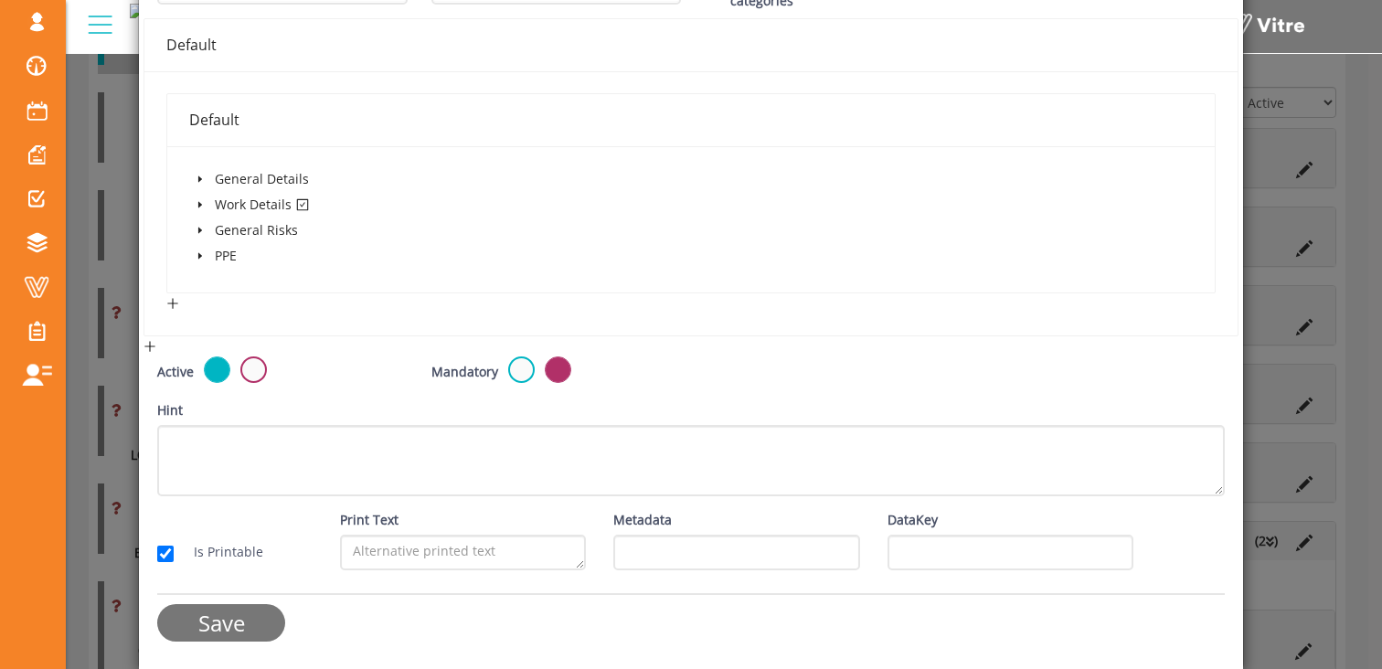
click at [235, 626] on input "Save" at bounding box center [221, 622] width 128 height 37
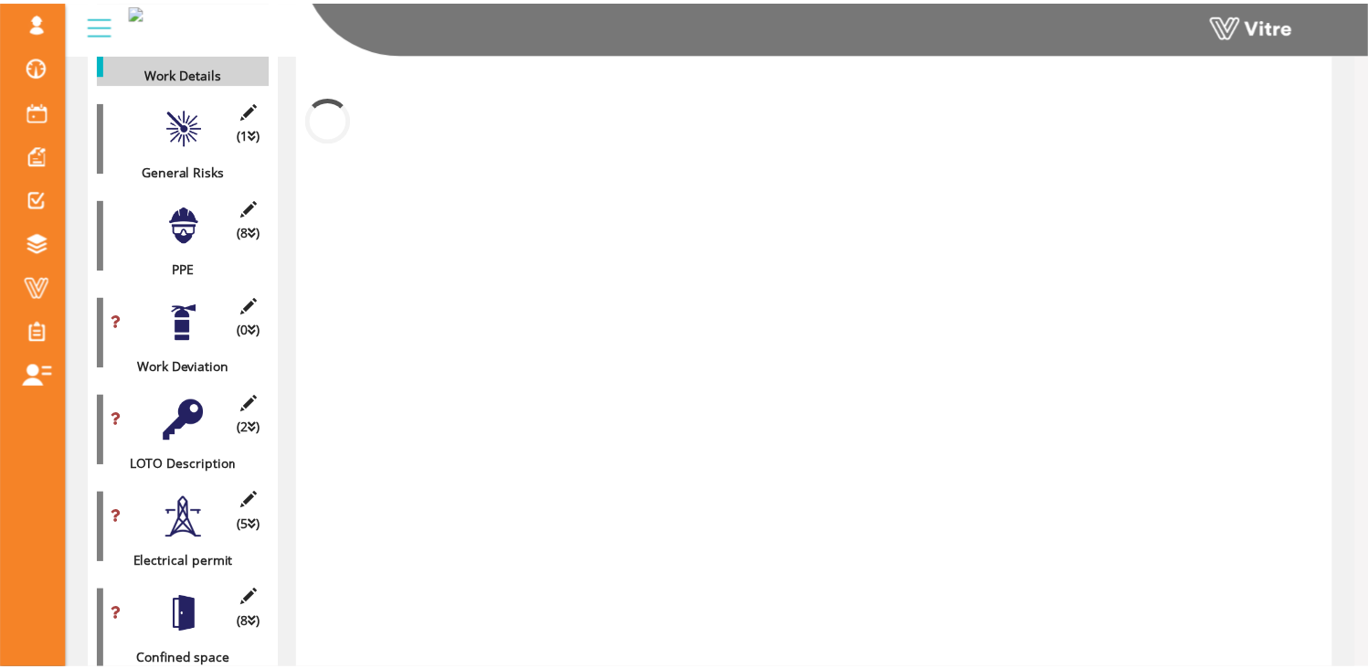
scroll to position [584, 0]
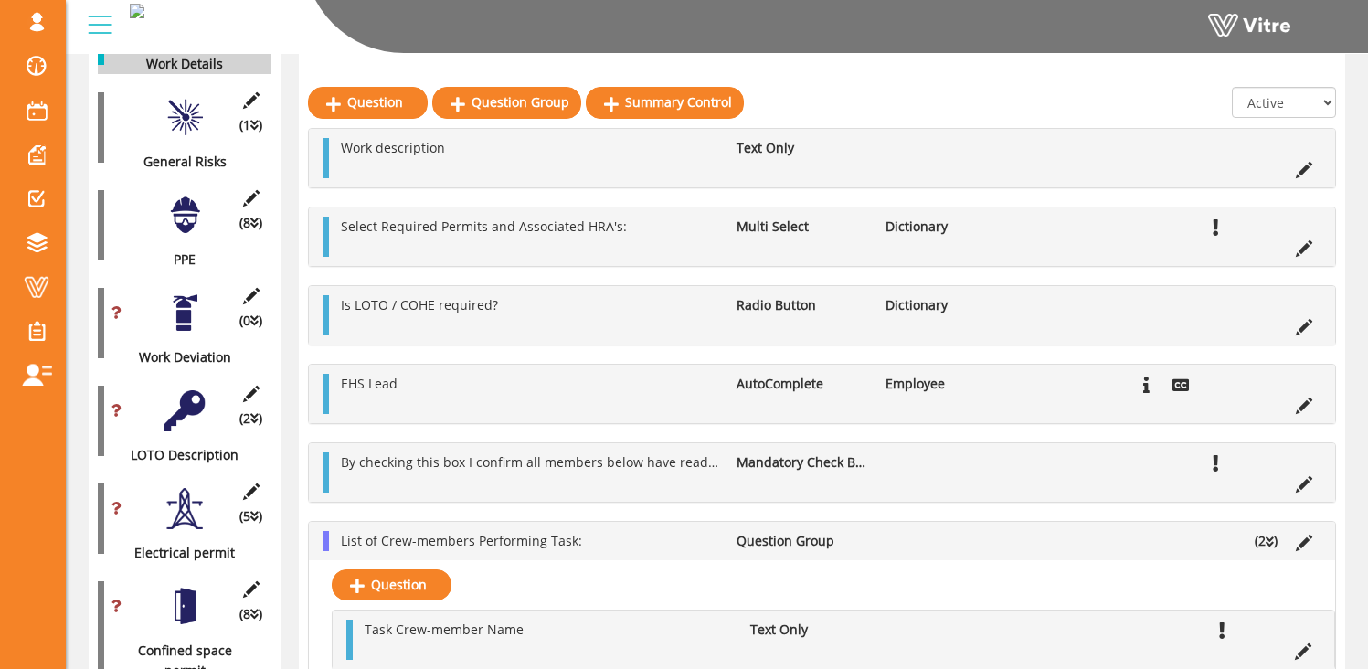
click at [183, 295] on div at bounding box center [185, 312] width 41 height 41
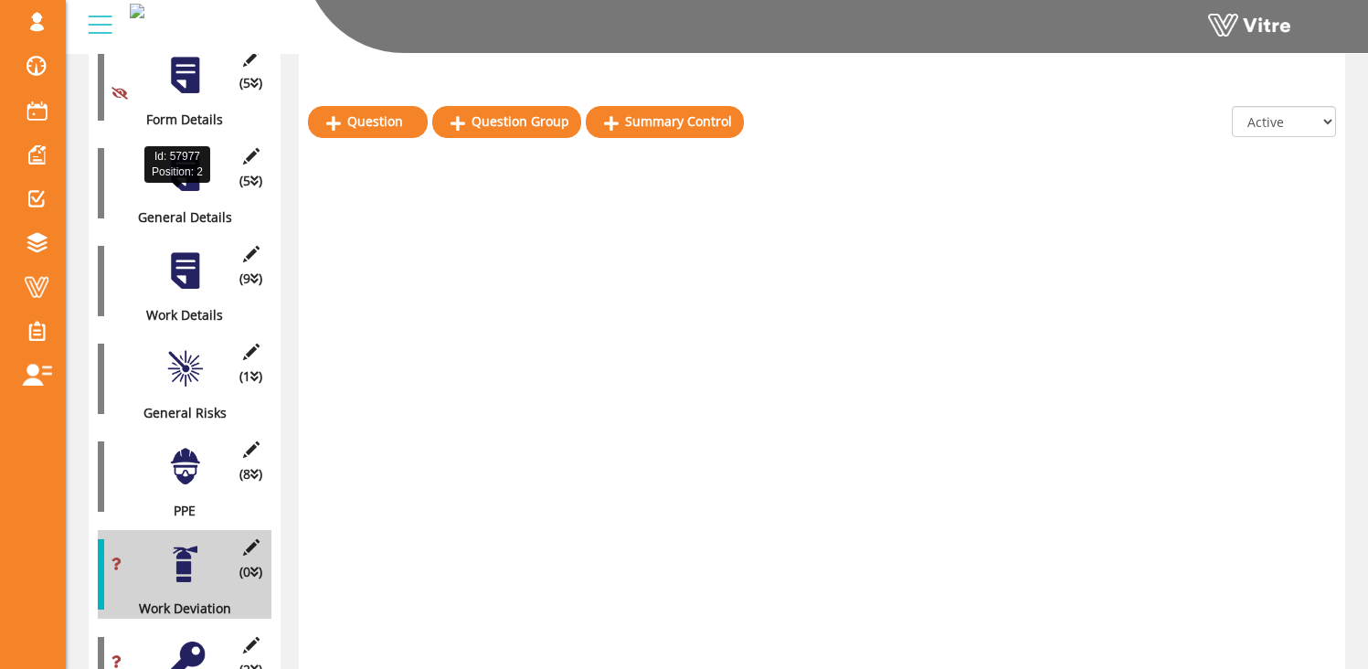
scroll to position [297, 0]
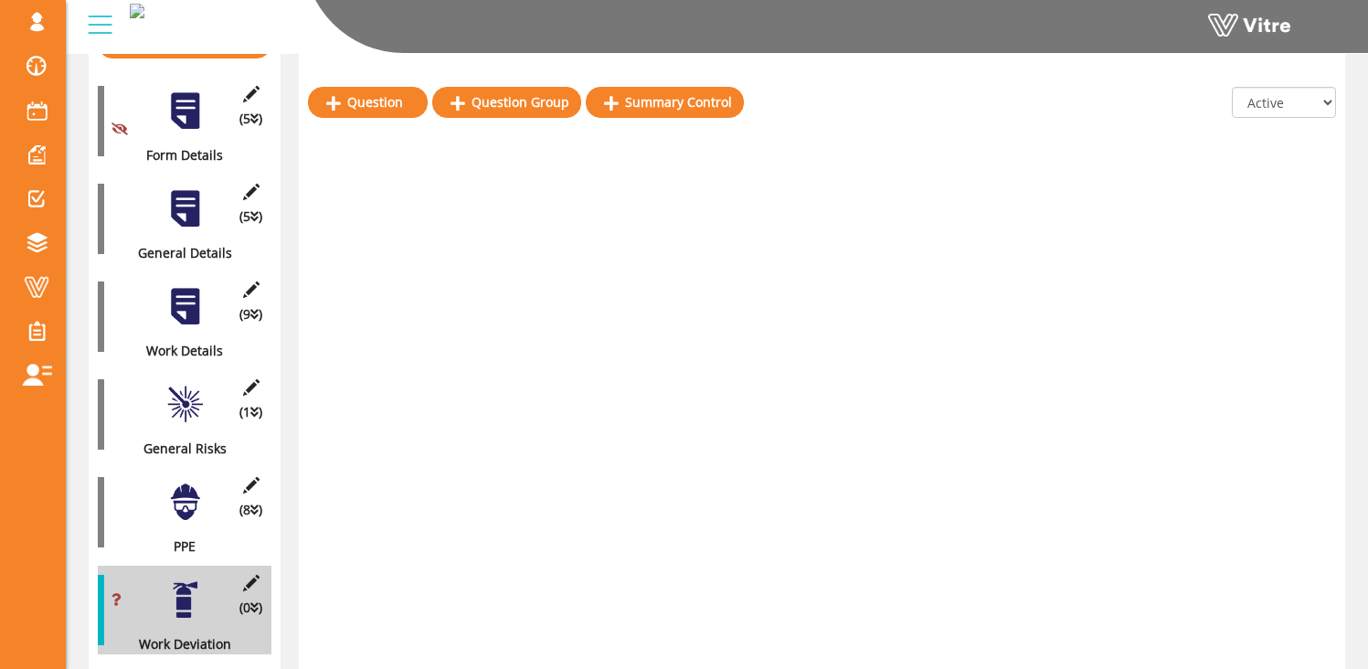
click at [186, 205] on div at bounding box center [185, 208] width 41 height 41
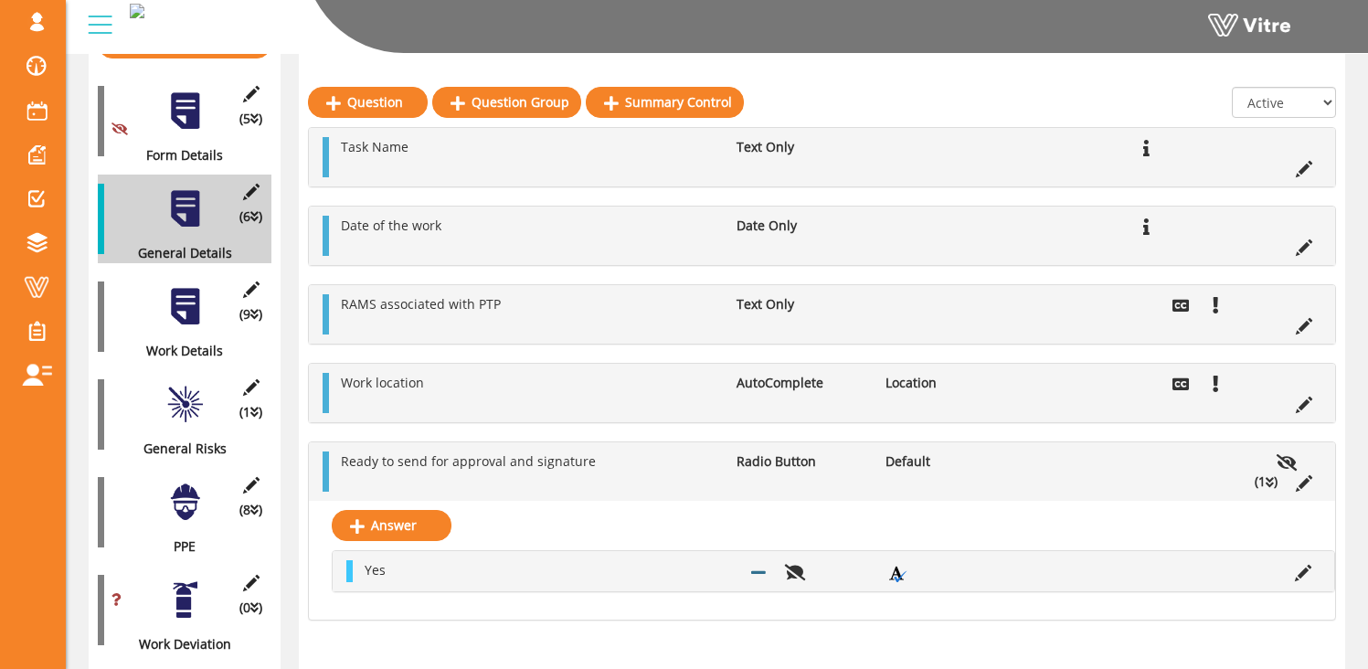
click at [184, 297] on div at bounding box center [185, 306] width 41 height 41
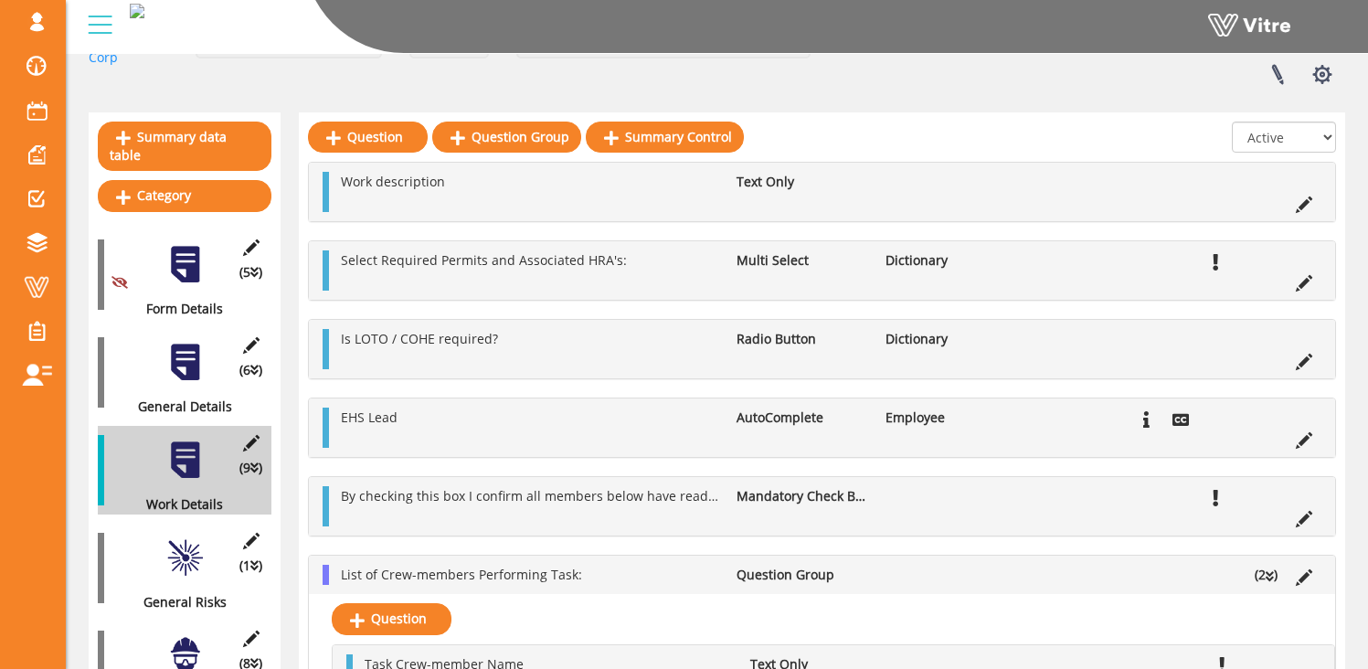
scroll to position [148, 0]
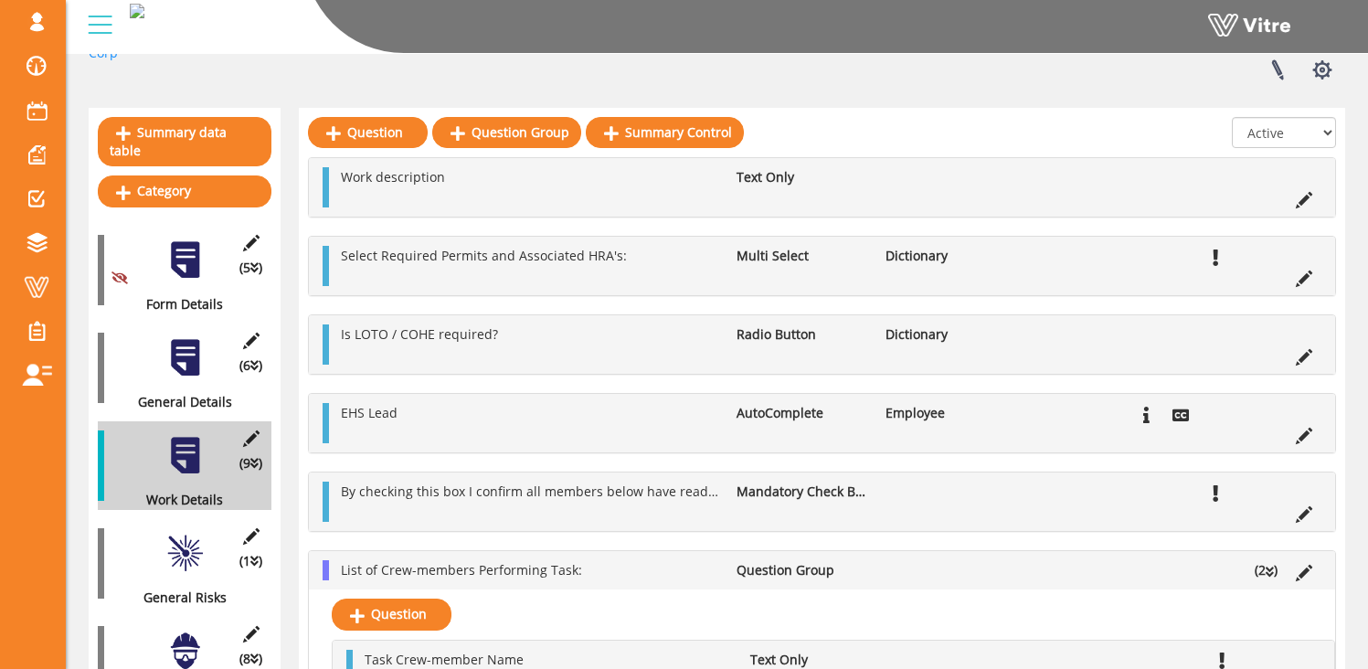
click at [191, 533] on div at bounding box center [185, 553] width 41 height 41
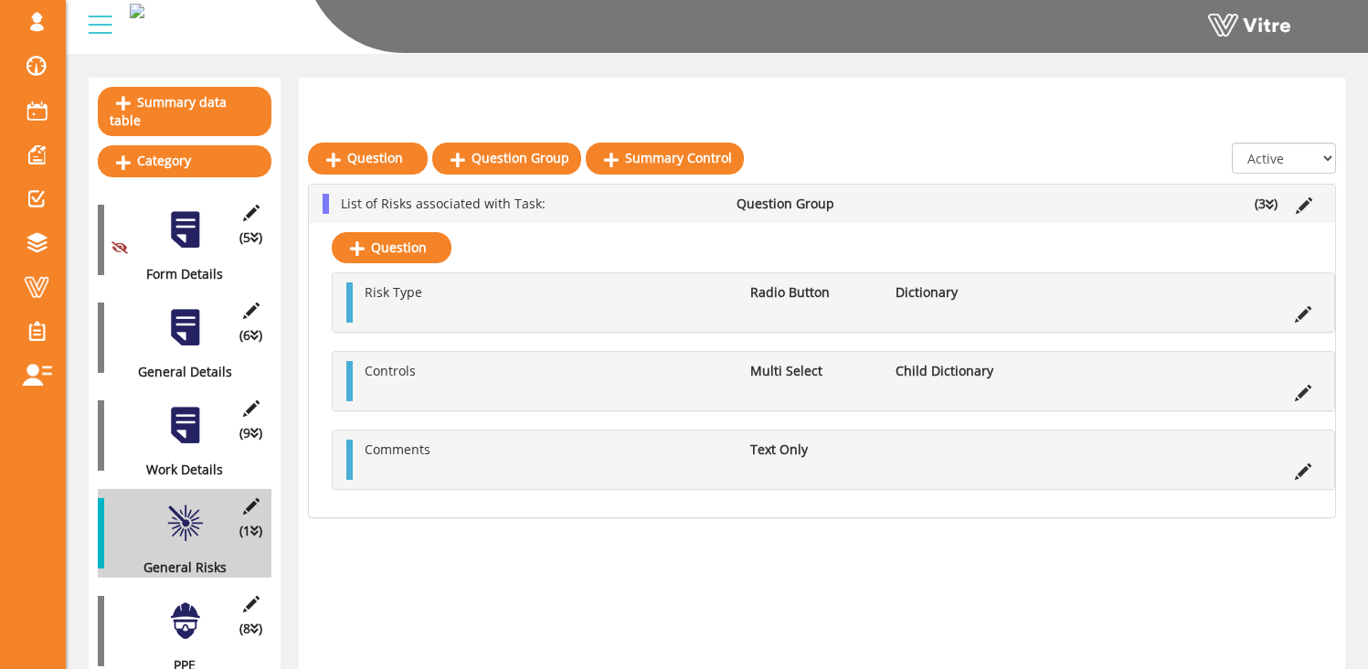
scroll to position [451, 0]
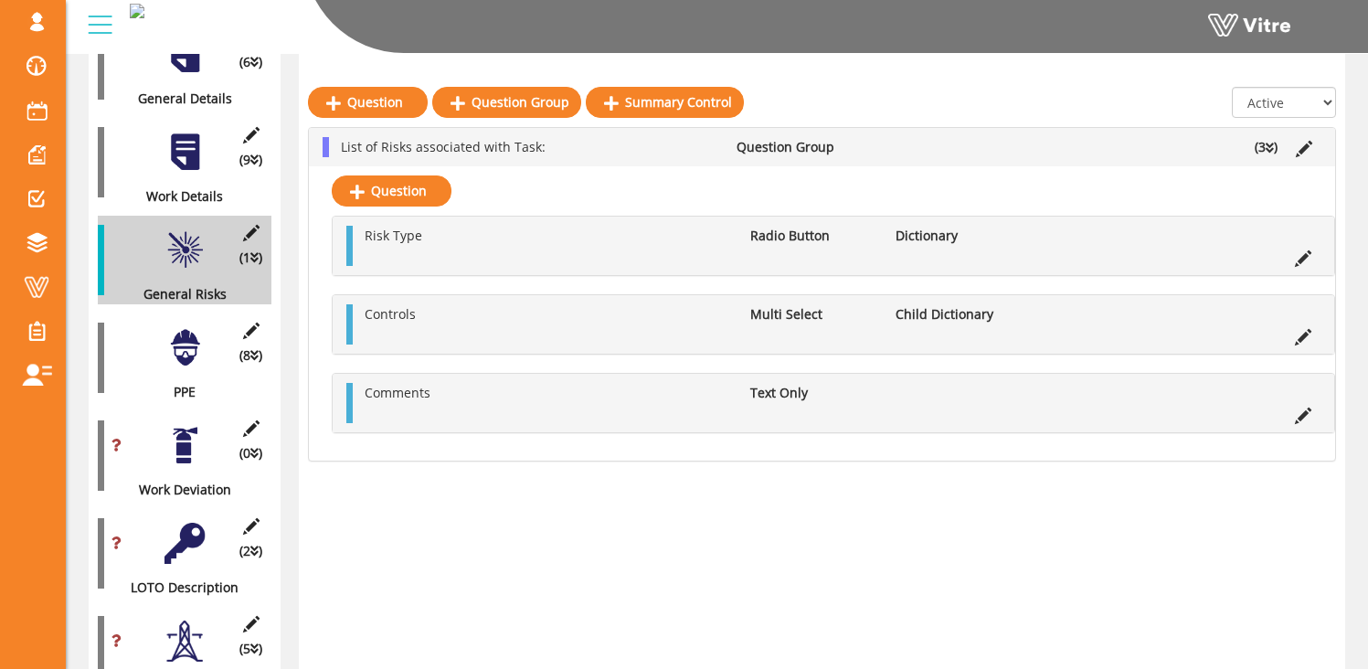
click at [185, 343] on div at bounding box center [185, 347] width 41 height 41
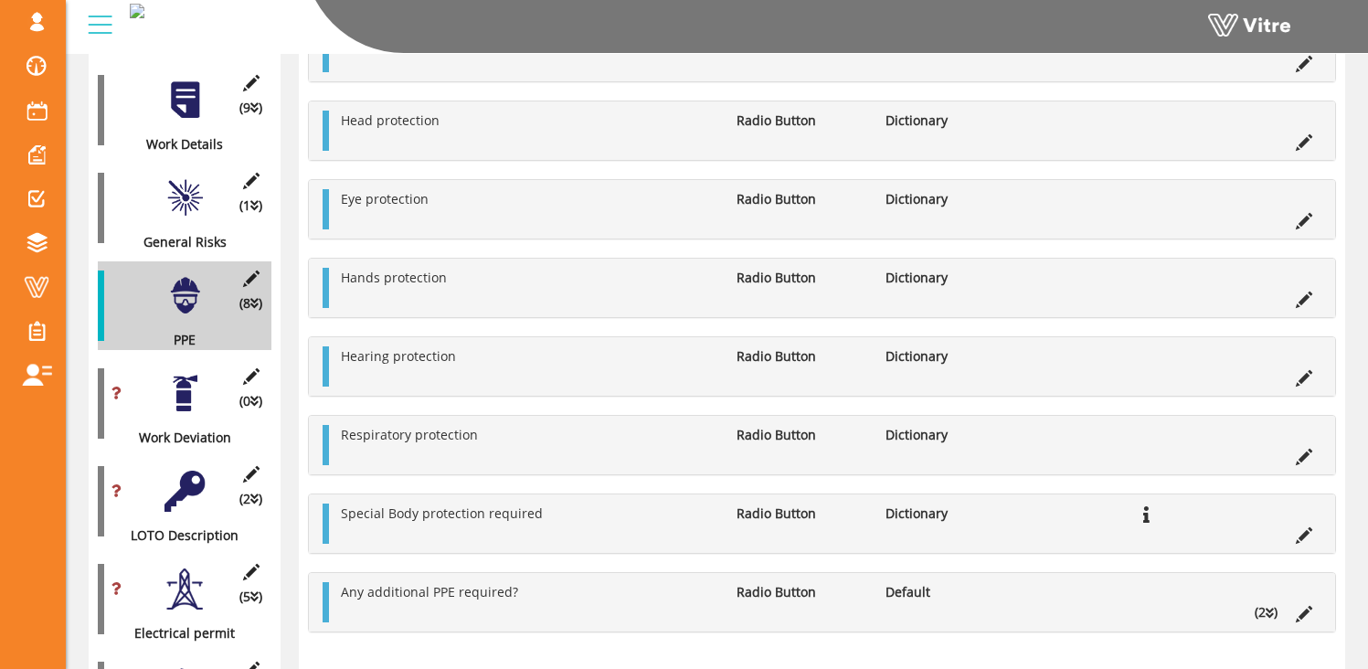
scroll to position [332, 0]
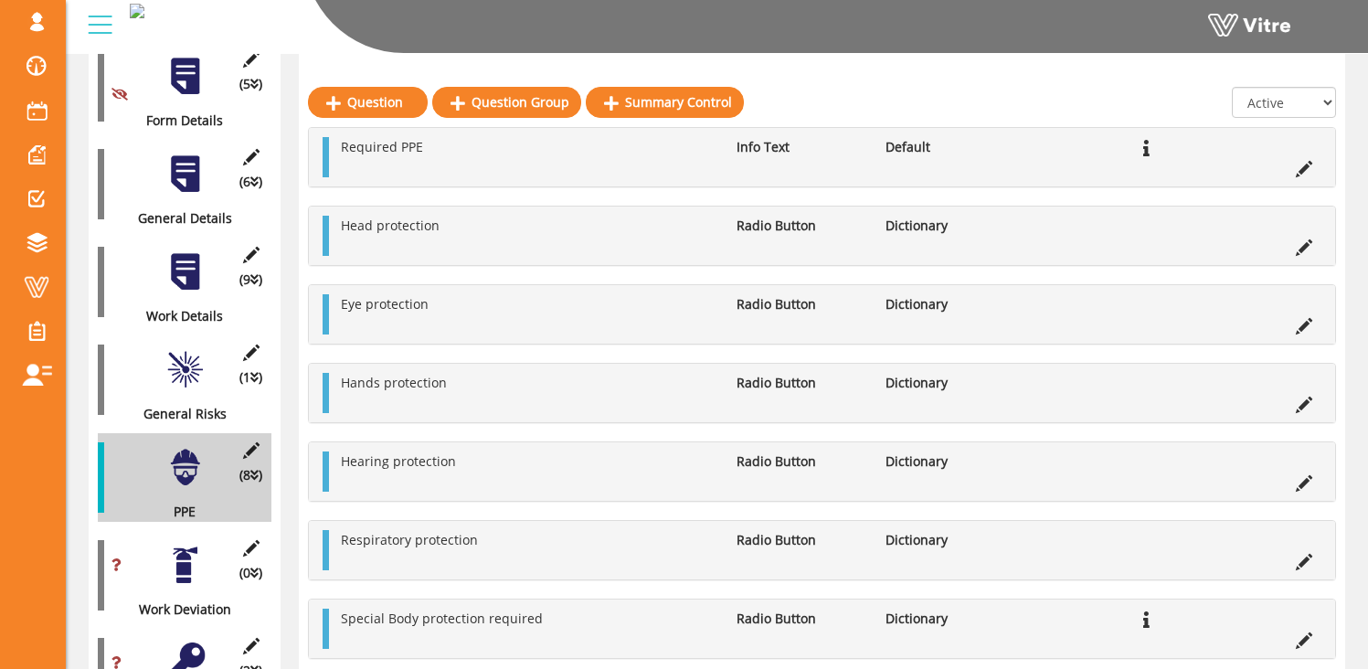
click at [185, 552] on div at bounding box center [185, 565] width 41 height 41
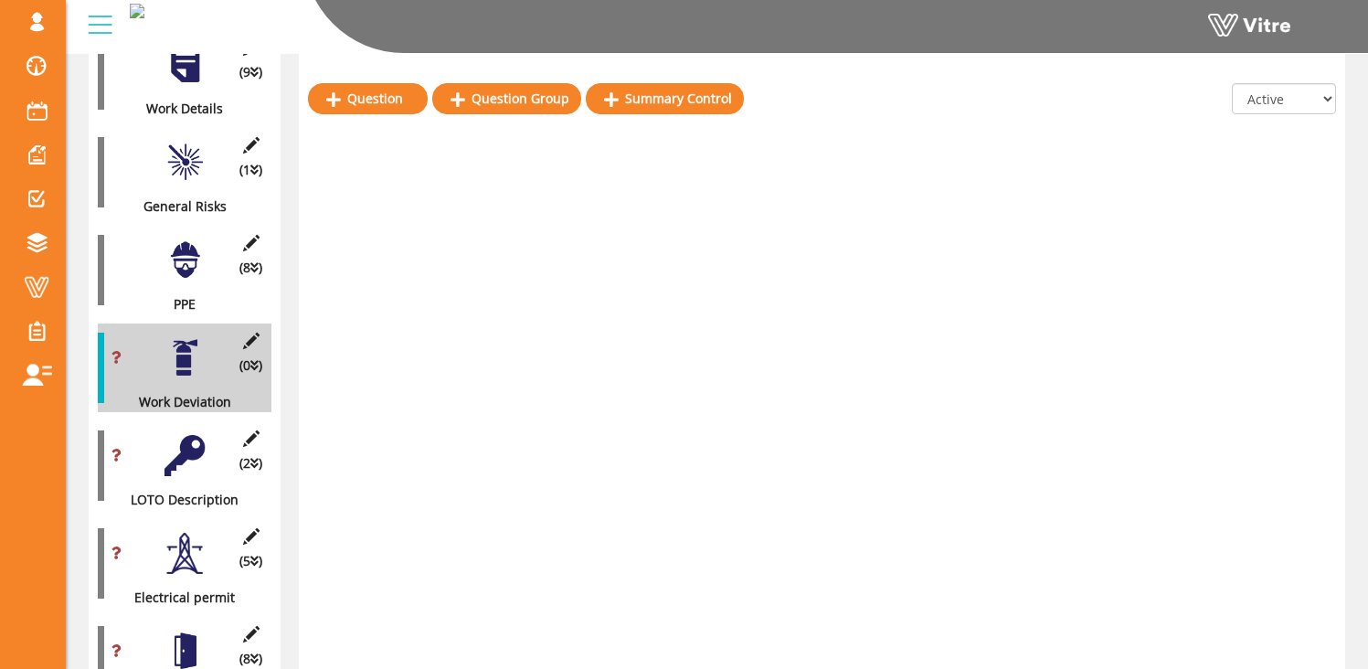
scroll to position [539, 0]
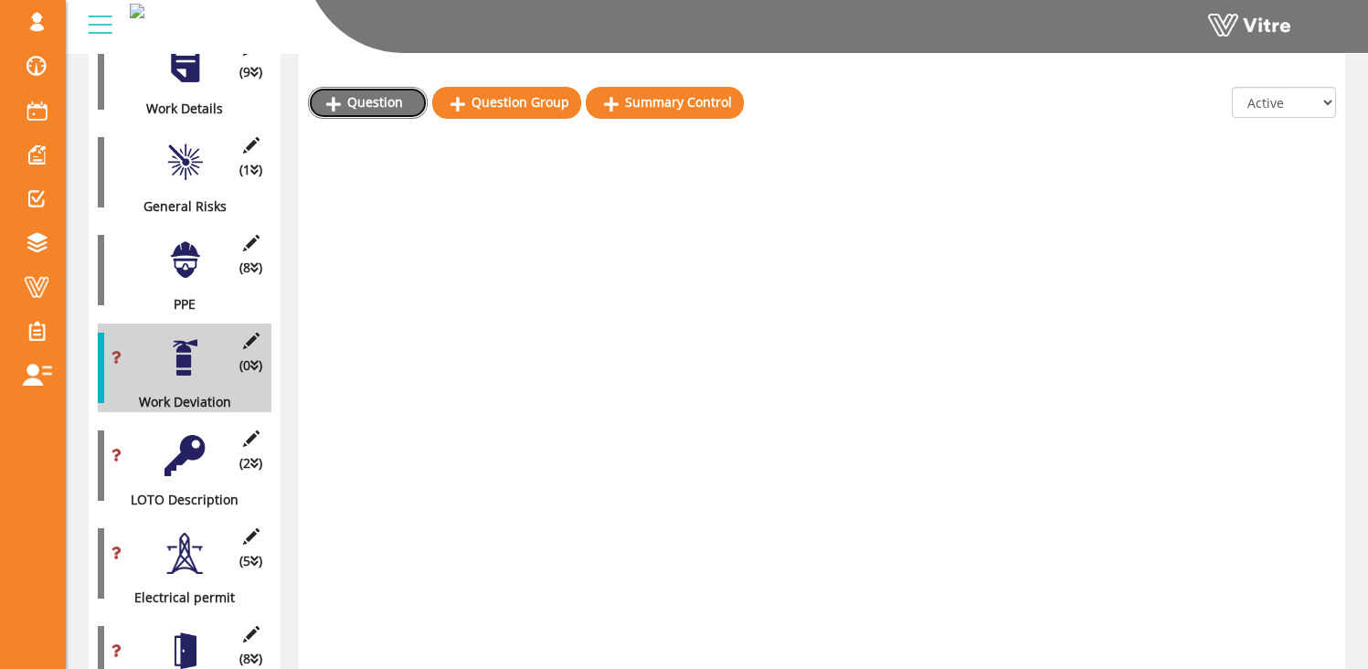
click at [366, 103] on link "Question" at bounding box center [368, 102] width 120 height 31
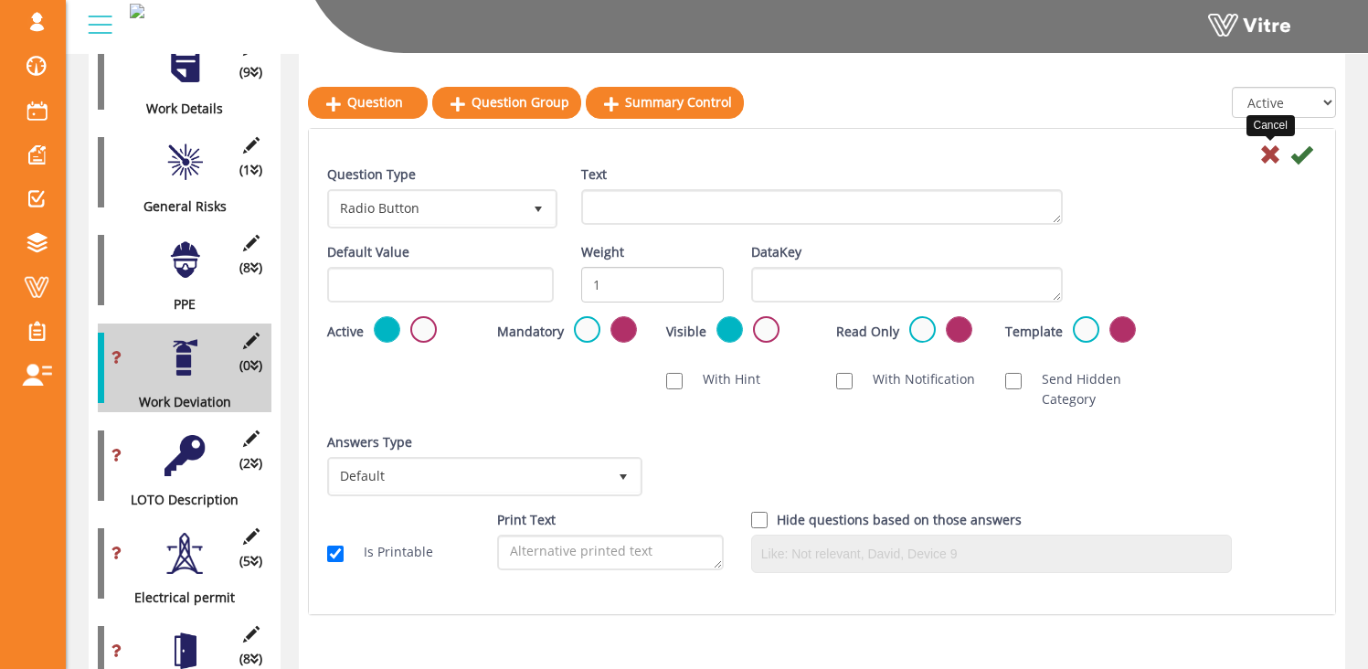
click at [1269, 149] on icon at bounding box center [1270, 154] width 22 height 22
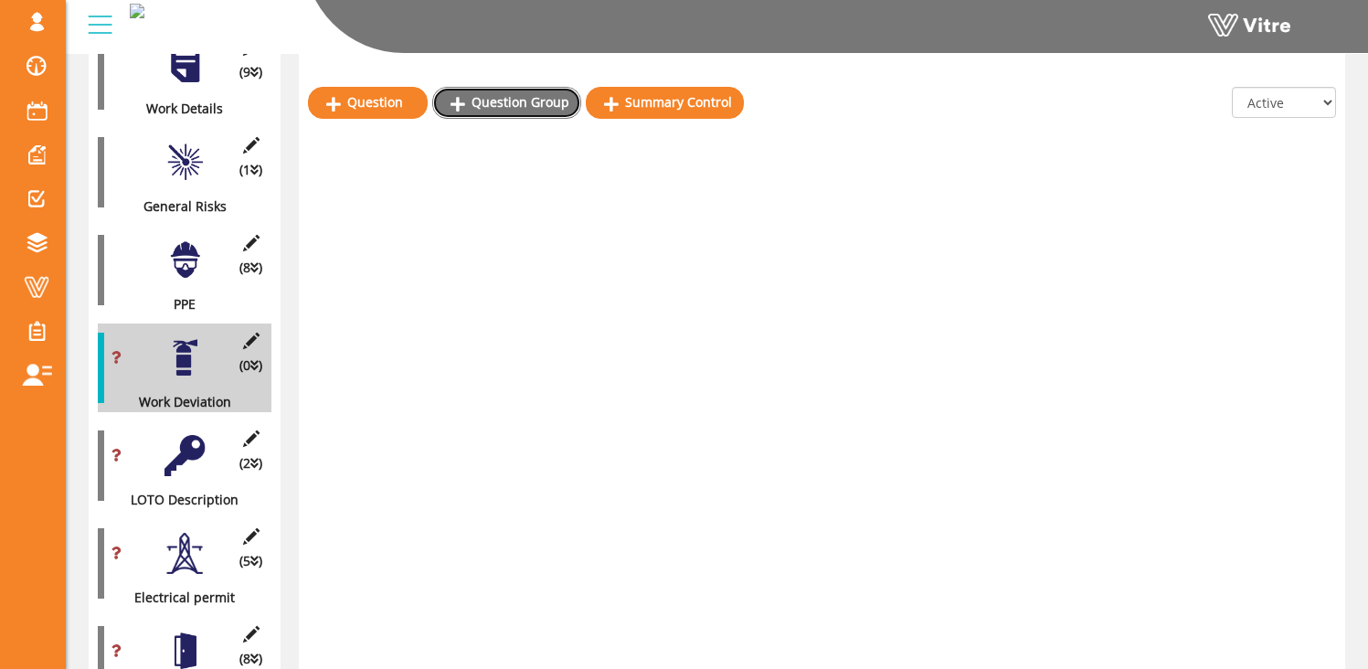
click at [496, 110] on link "Question Group" at bounding box center [506, 102] width 149 height 31
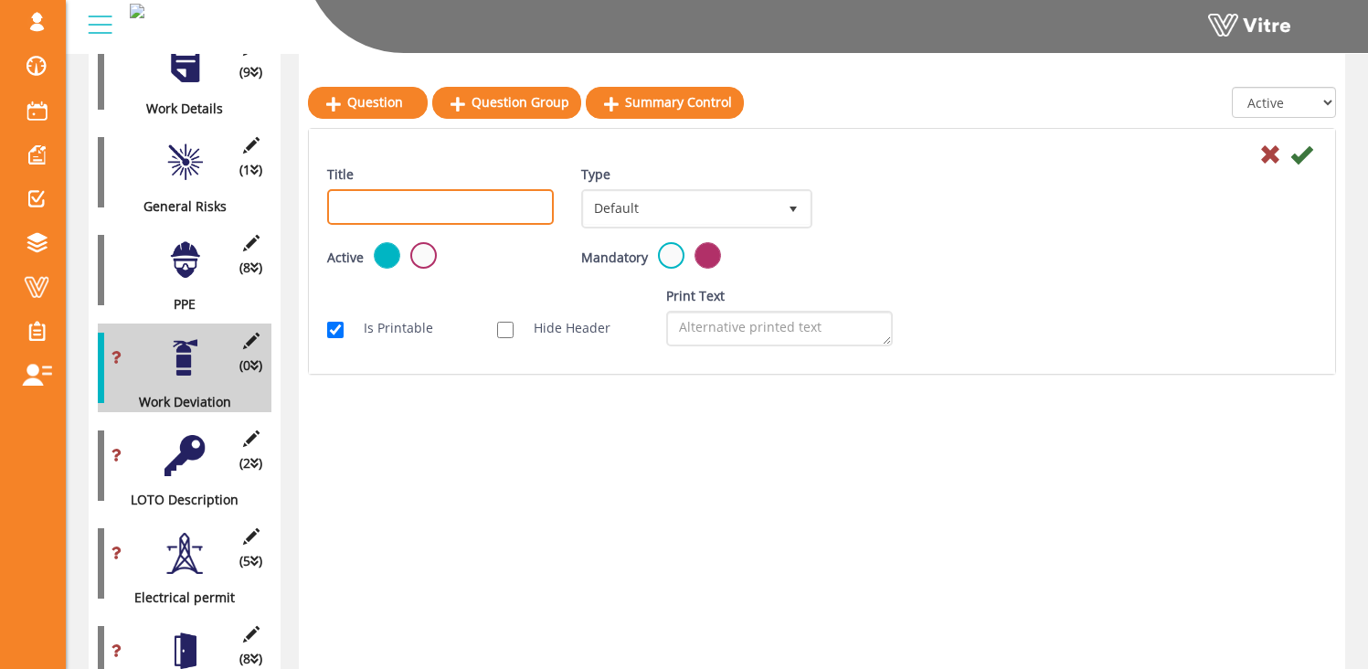
click at [374, 207] on input "Title" at bounding box center [440, 207] width 227 height 36
type input "S"
type input "Deviation description"
click at [1305, 154] on icon at bounding box center [1301, 154] width 22 height 22
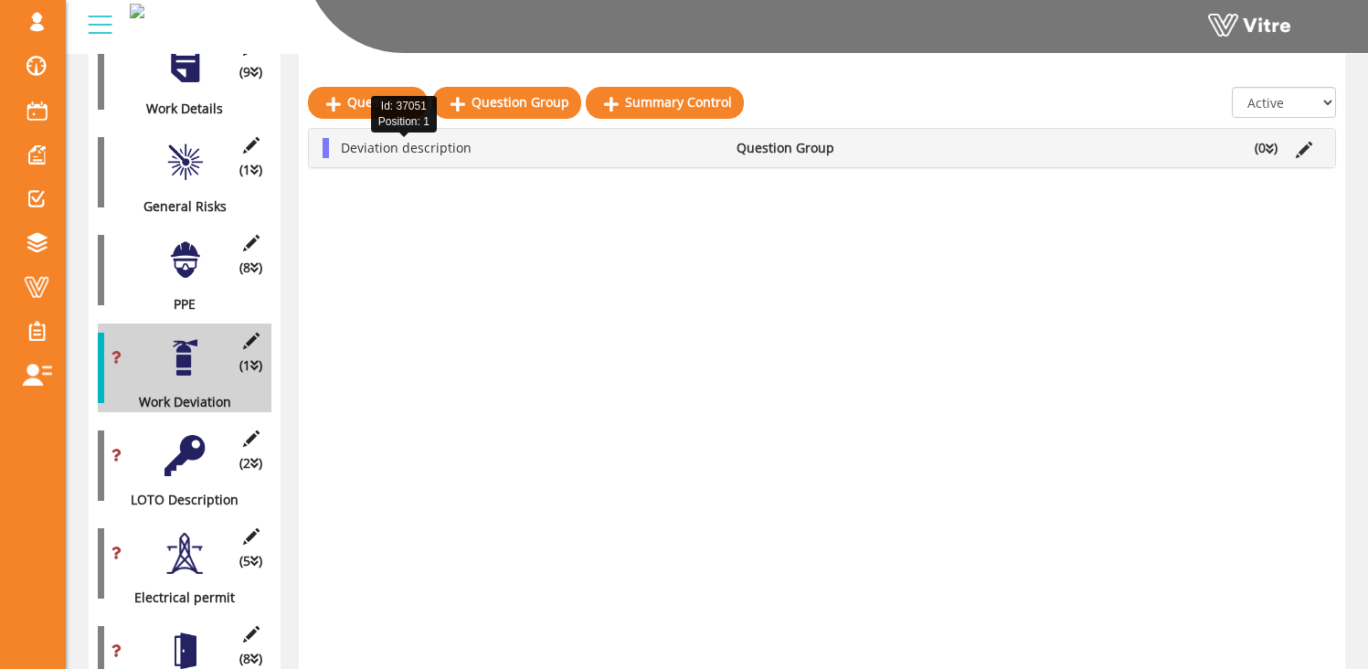
click at [399, 150] on span "Deviation description" at bounding box center [406, 147] width 131 height 17
click at [392, 196] on link "Question" at bounding box center [392, 191] width 120 height 31
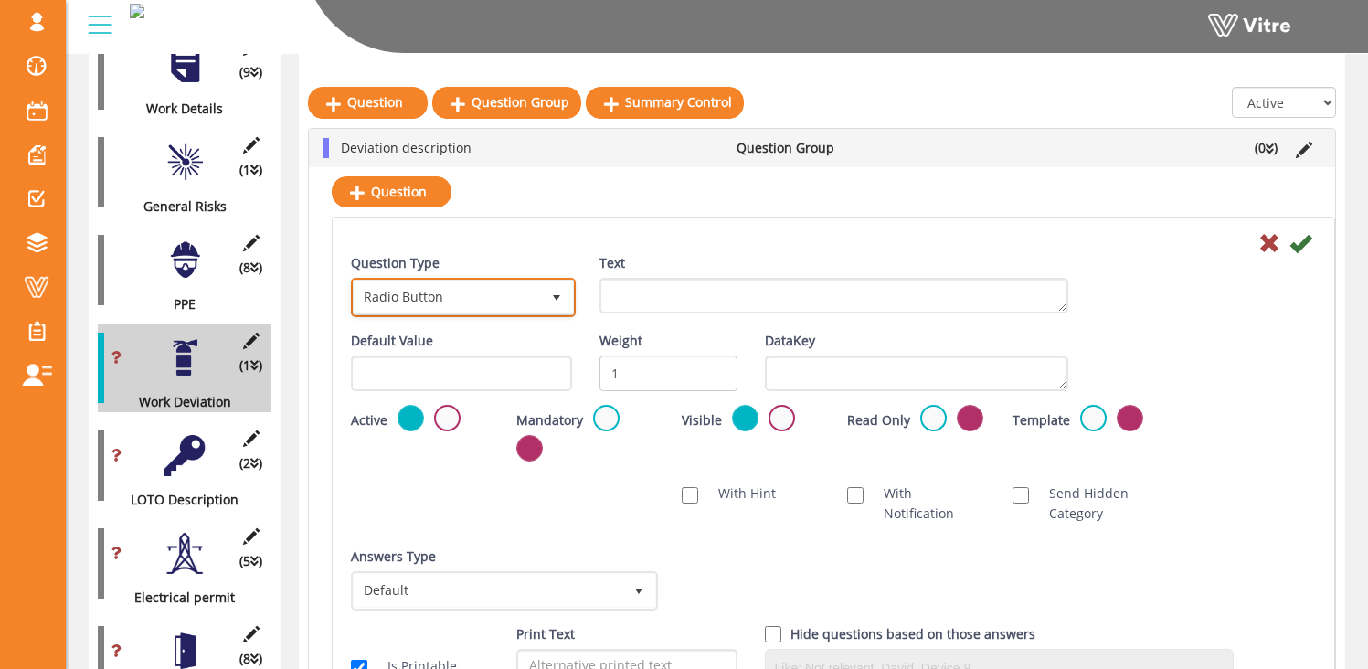
click at [451, 303] on span "Radio Button" at bounding box center [447, 297] width 186 height 33
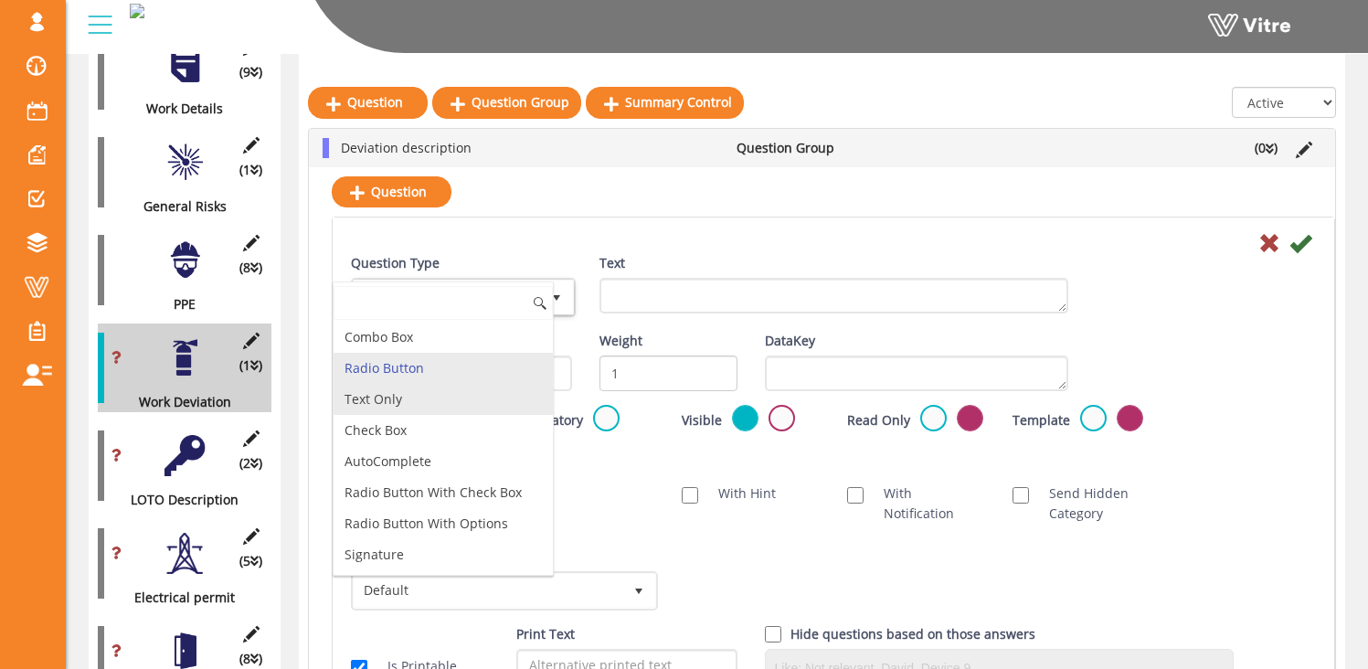
click at [412, 407] on li "Text Only" at bounding box center [443, 399] width 219 height 31
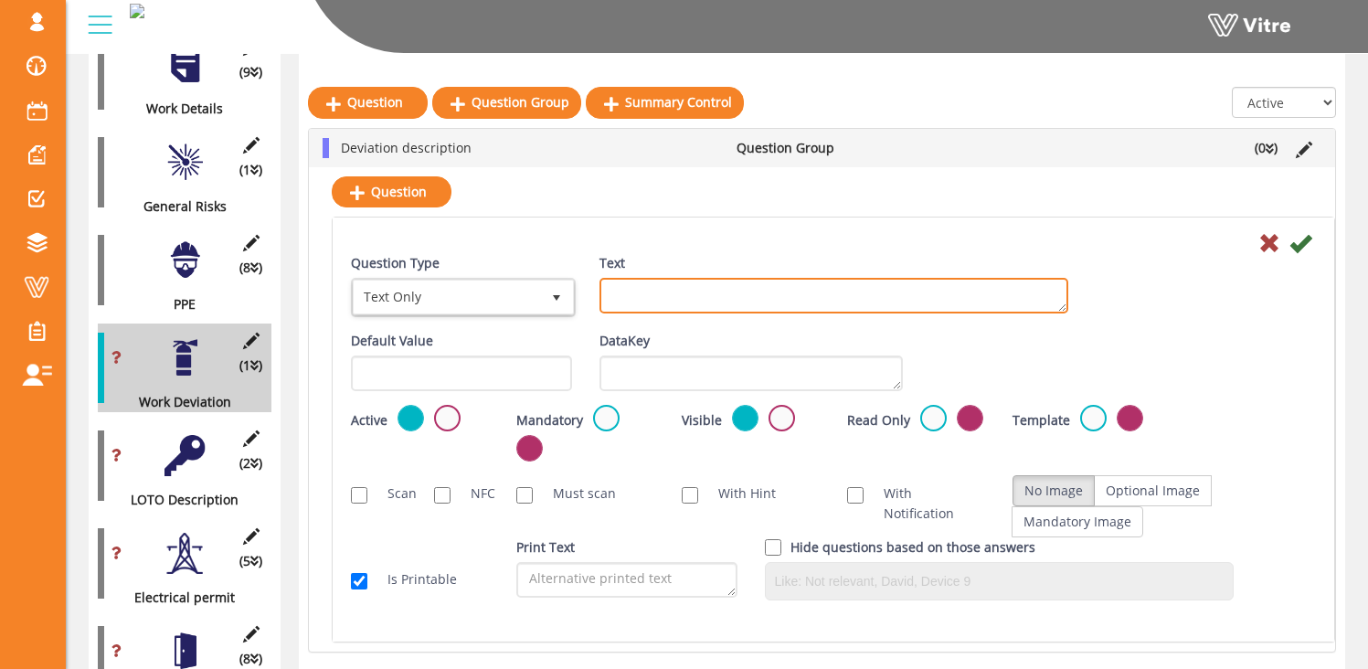
click at [622, 294] on textarea "Text" at bounding box center [834, 296] width 469 height 36
type textarea "What is the change?"
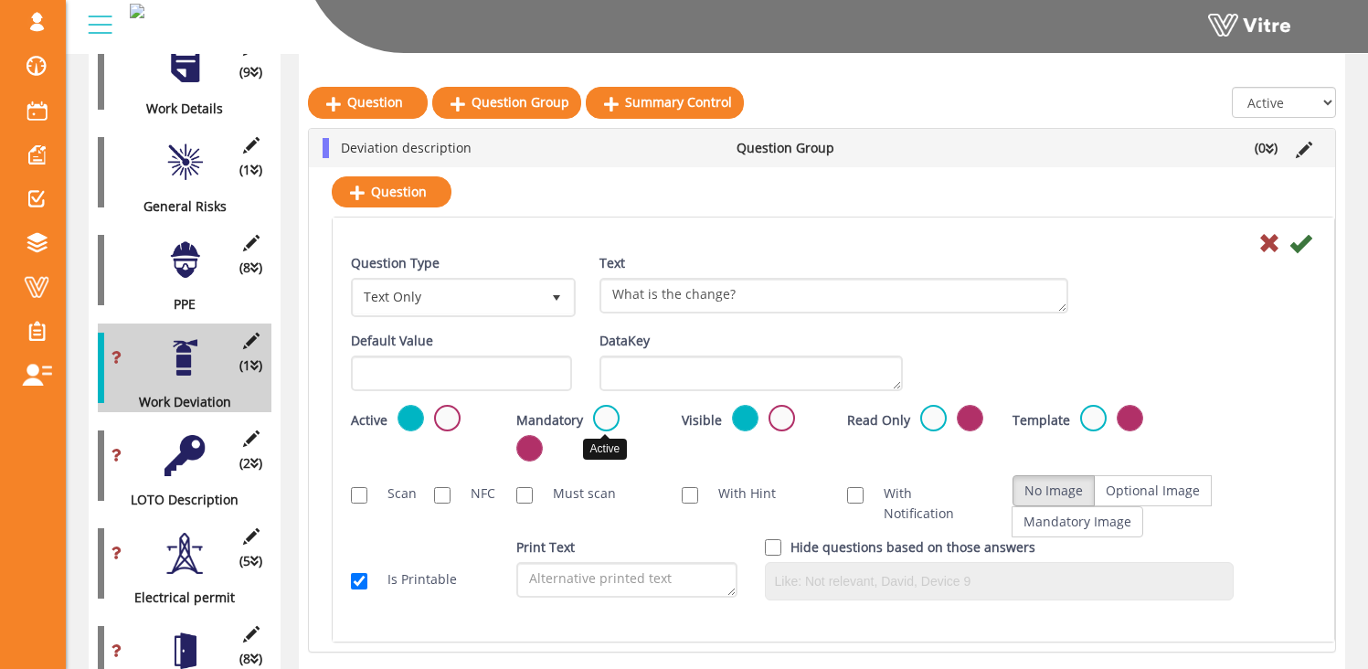
click at [603, 420] on label at bounding box center [606, 418] width 27 height 27
click at [0, 0] on input "radio" at bounding box center [0, 0] width 0 height 0
click at [1303, 243] on icon at bounding box center [1301, 243] width 22 height 22
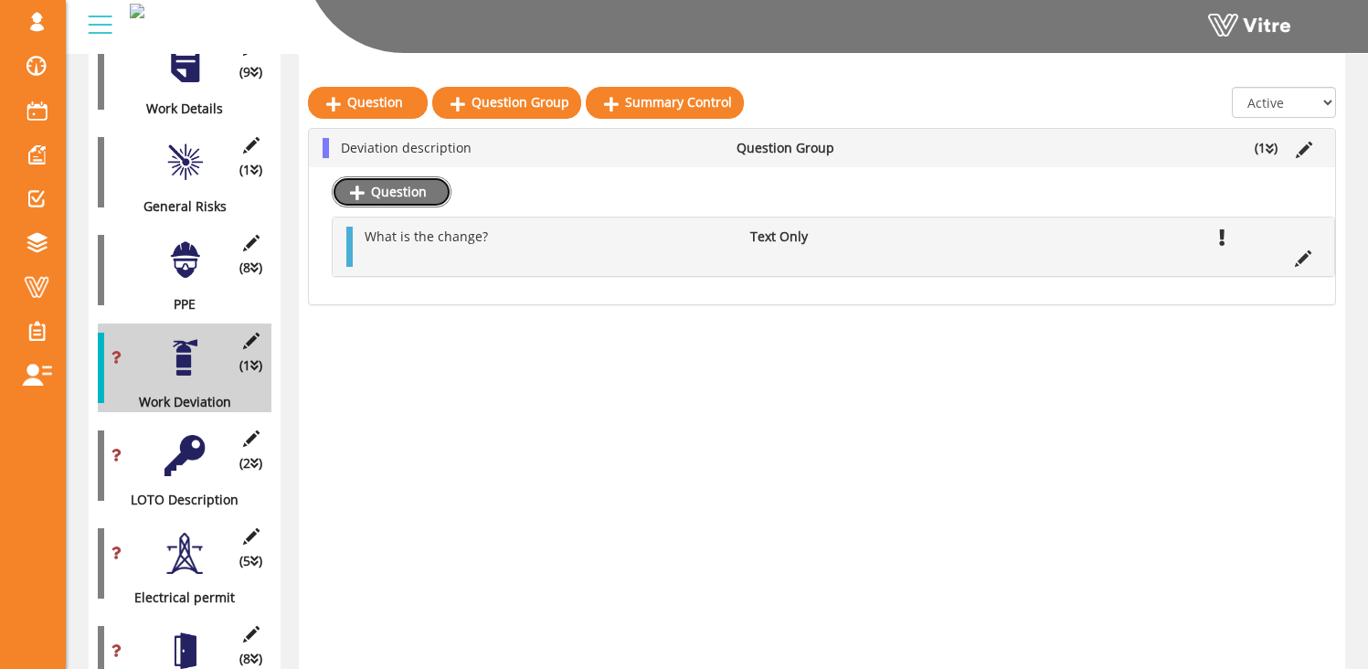
click at [392, 193] on link "Question" at bounding box center [392, 191] width 120 height 31
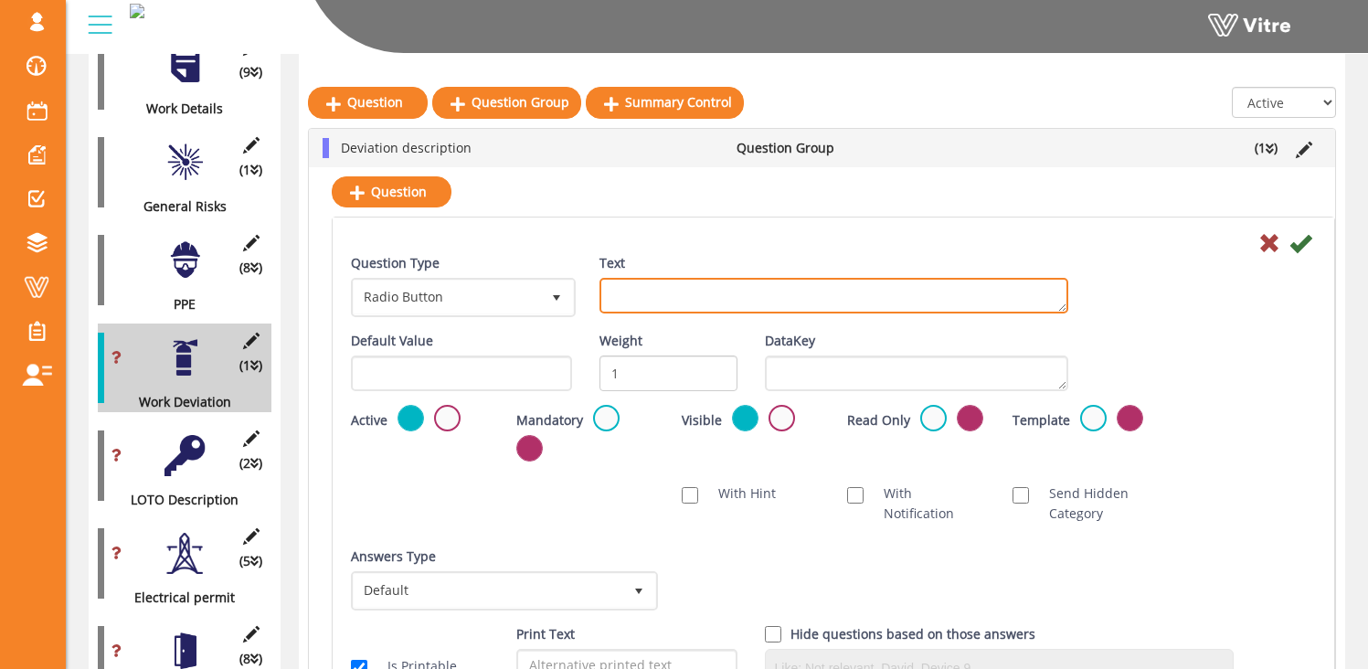
click at [643, 281] on textarea "Text" at bounding box center [834, 296] width 469 height 36
type textarea "What are the Hazards associated with this change?"
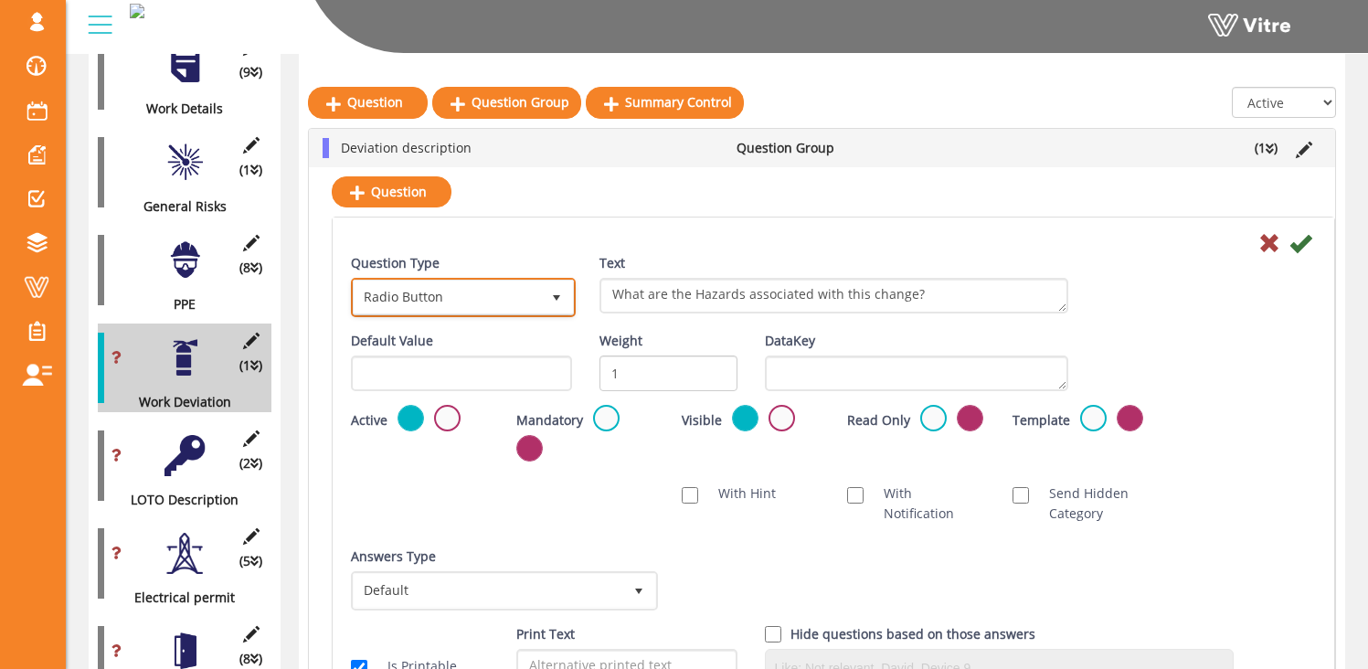
click at [496, 298] on span "Radio Button" at bounding box center [447, 297] width 186 height 33
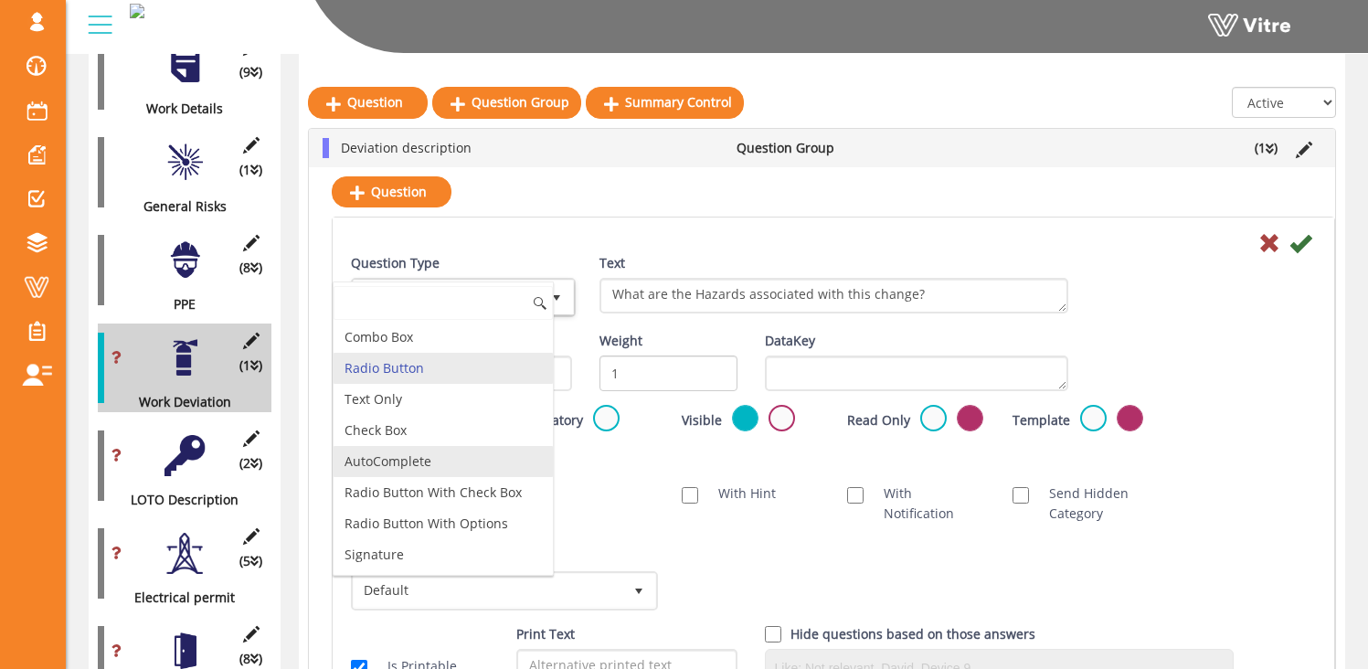
click at [461, 459] on li "AutoComplete" at bounding box center [443, 461] width 219 height 31
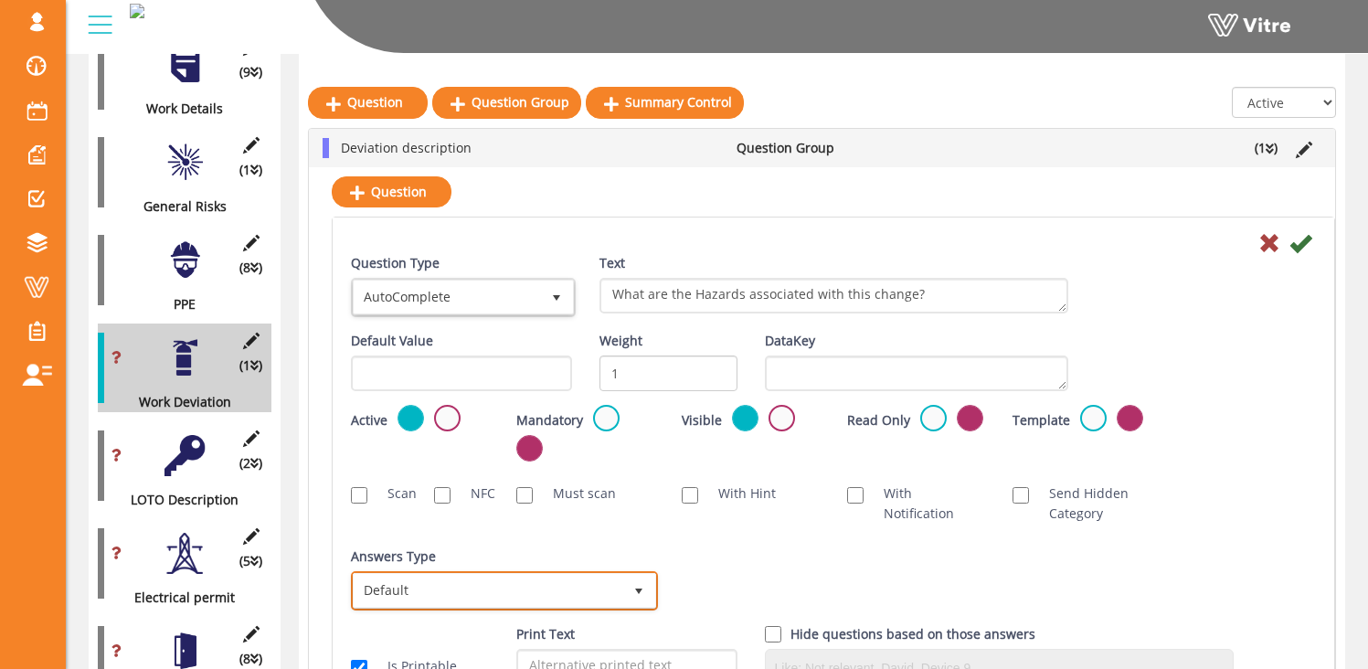
click at [505, 586] on span "Default" at bounding box center [488, 590] width 269 height 33
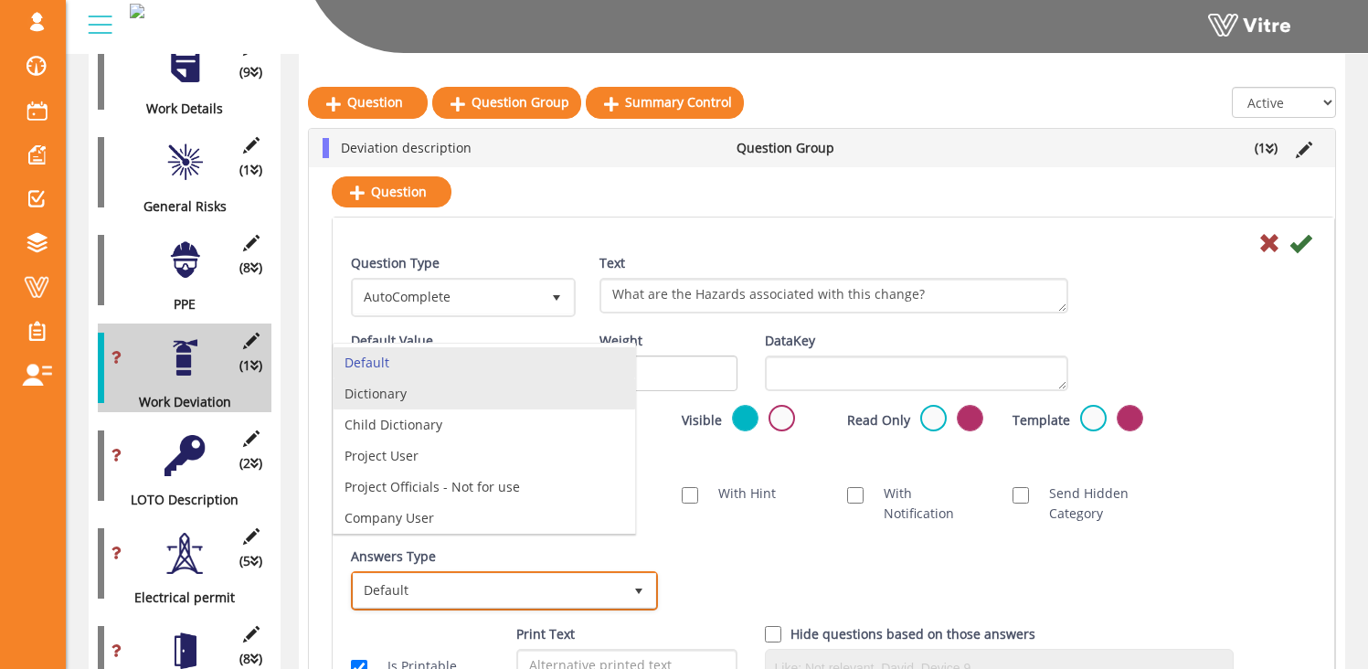
click at [453, 397] on li "Dictionary" at bounding box center [485, 393] width 302 height 31
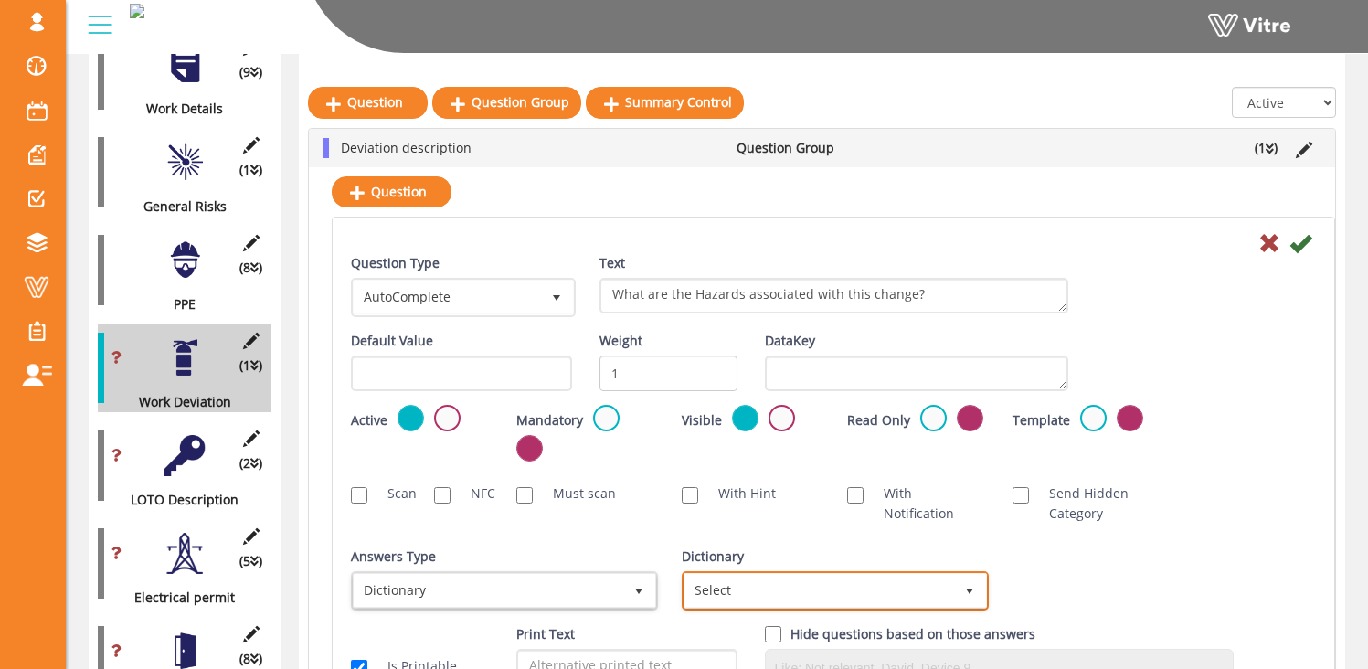
click at [770, 595] on span "Select" at bounding box center [819, 590] width 269 height 33
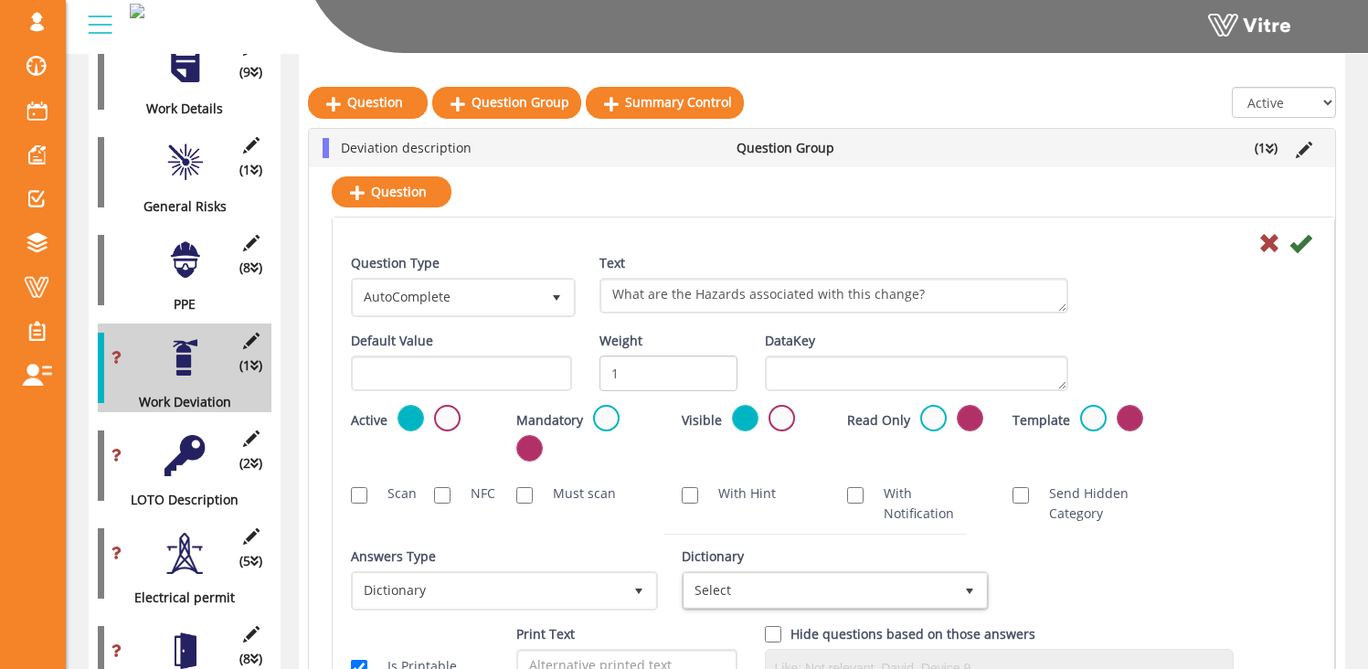
click at [1130, 263] on div "Question Type AutoComplete 11 Text What are the Hazards associated with this ch…" at bounding box center [833, 292] width 993 height 78
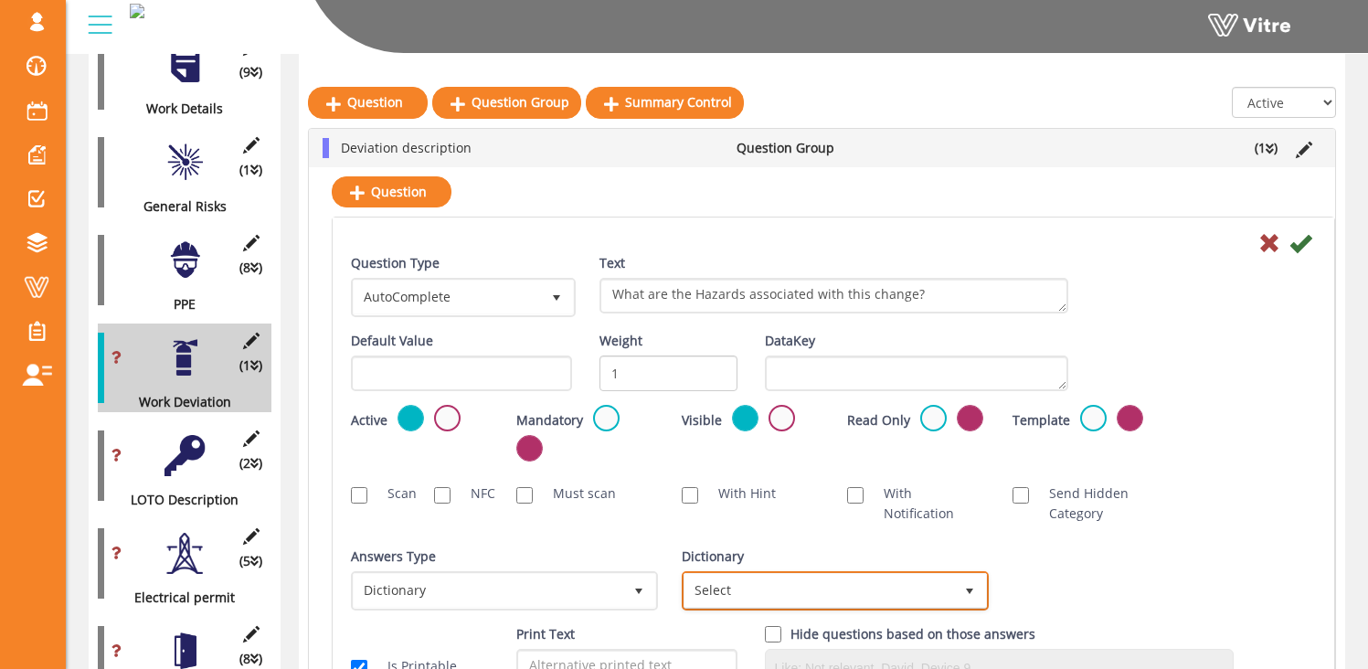
click at [727, 589] on span "Select" at bounding box center [819, 590] width 269 height 33
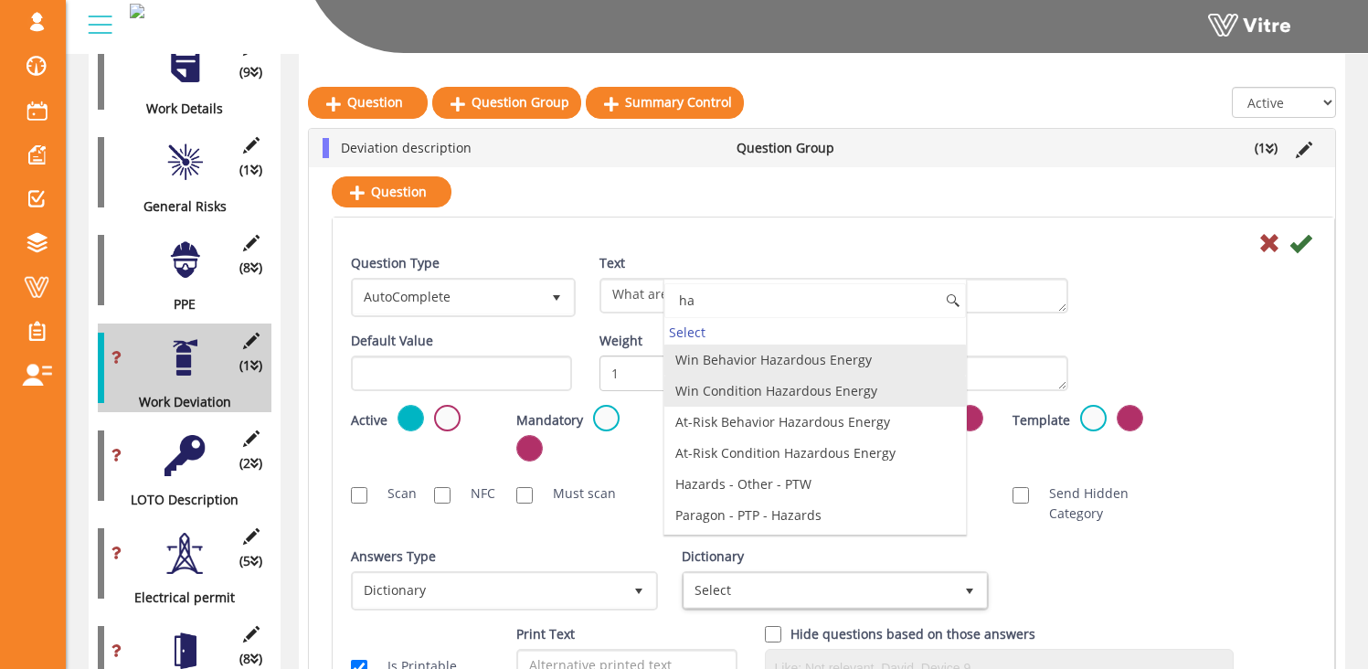
type input "h"
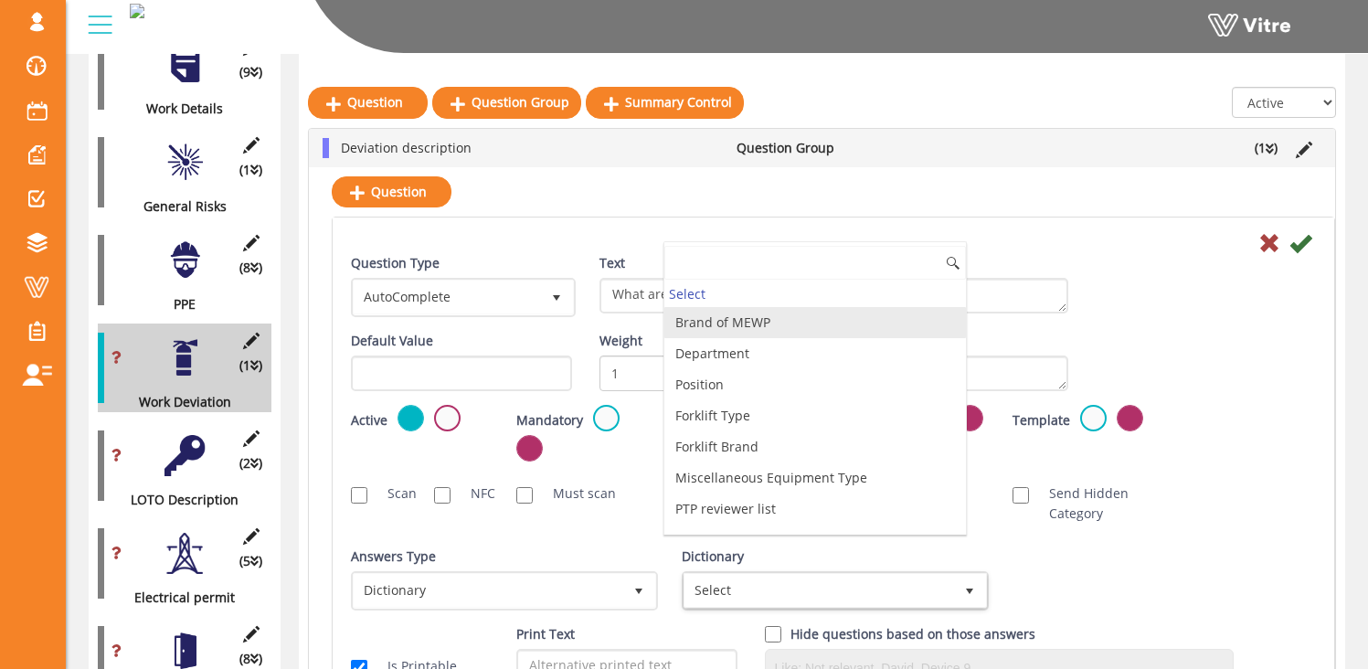
click at [674, 242] on div "Select Brand of MEWP Department Position Forklift Type Forklift Brand Miscellan…" at bounding box center [815, 387] width 303 height 293
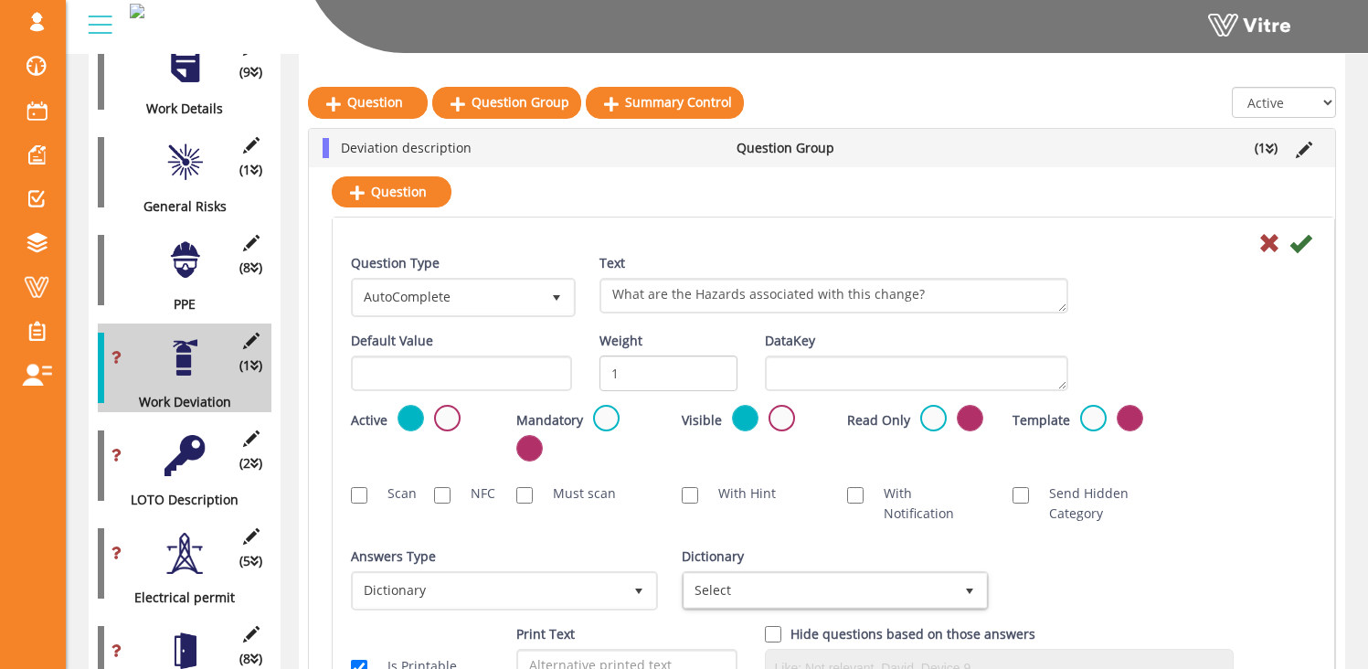
click at [1235, 270] on div "Question Type AutoComplete 11 Text What are the Hazards associated with this ch…" at bounding box center [833, 292] width 993 height 78
click at [473, 289] on span "AutoComplete" at bounding box center [447, 297] width 186 height 33
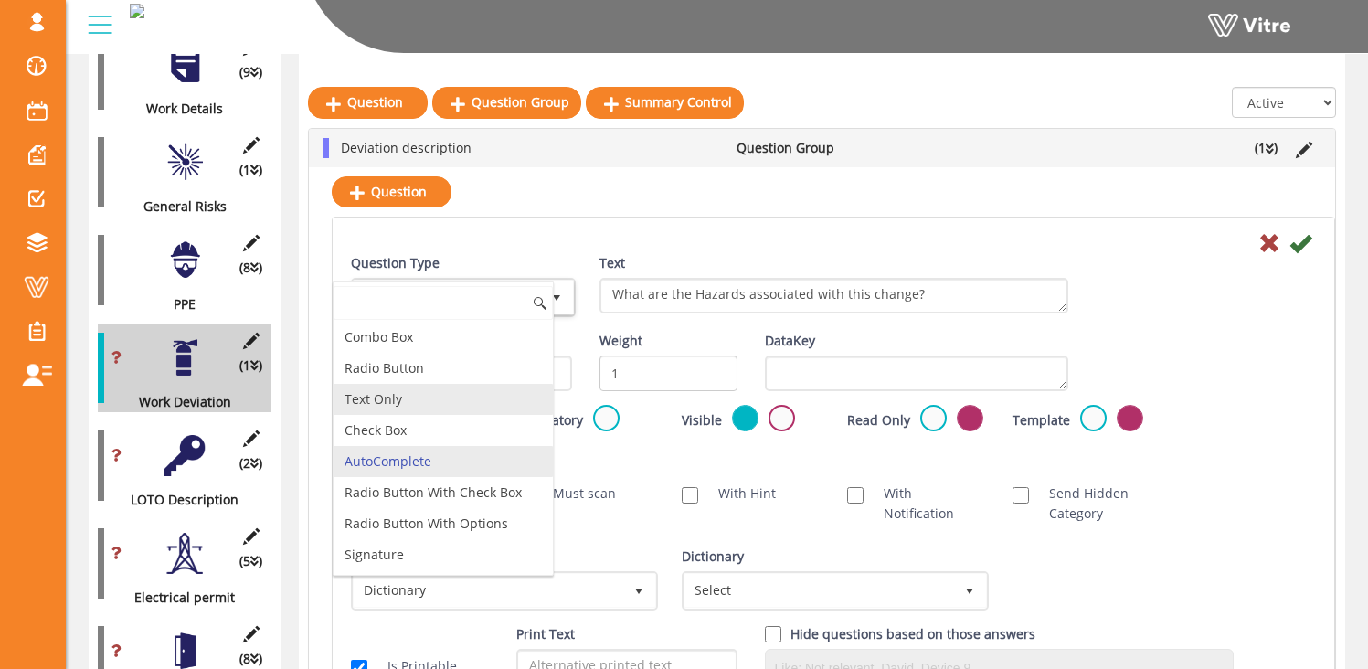
click at [427, 389] on li "Text Only" at bounding box center [443, 399] width 219 height 31
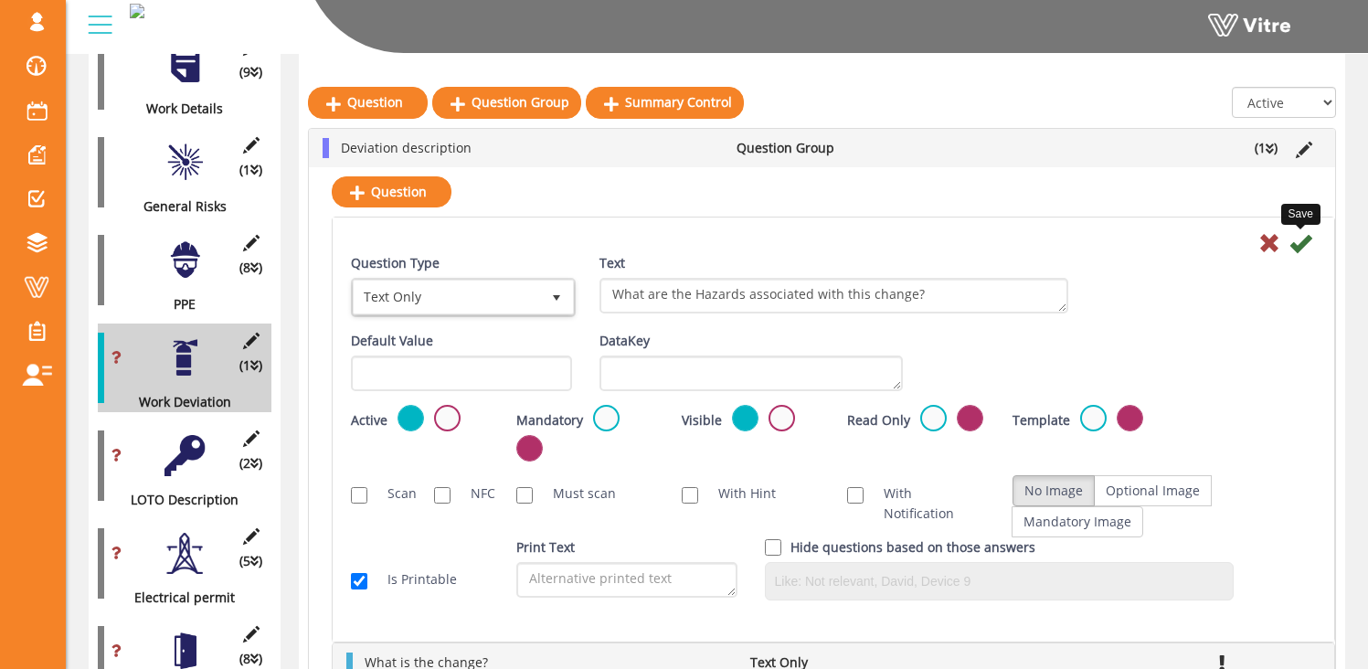
click at [1297, 238] on icon at bounding box center [1301, 243] width 22 height 22
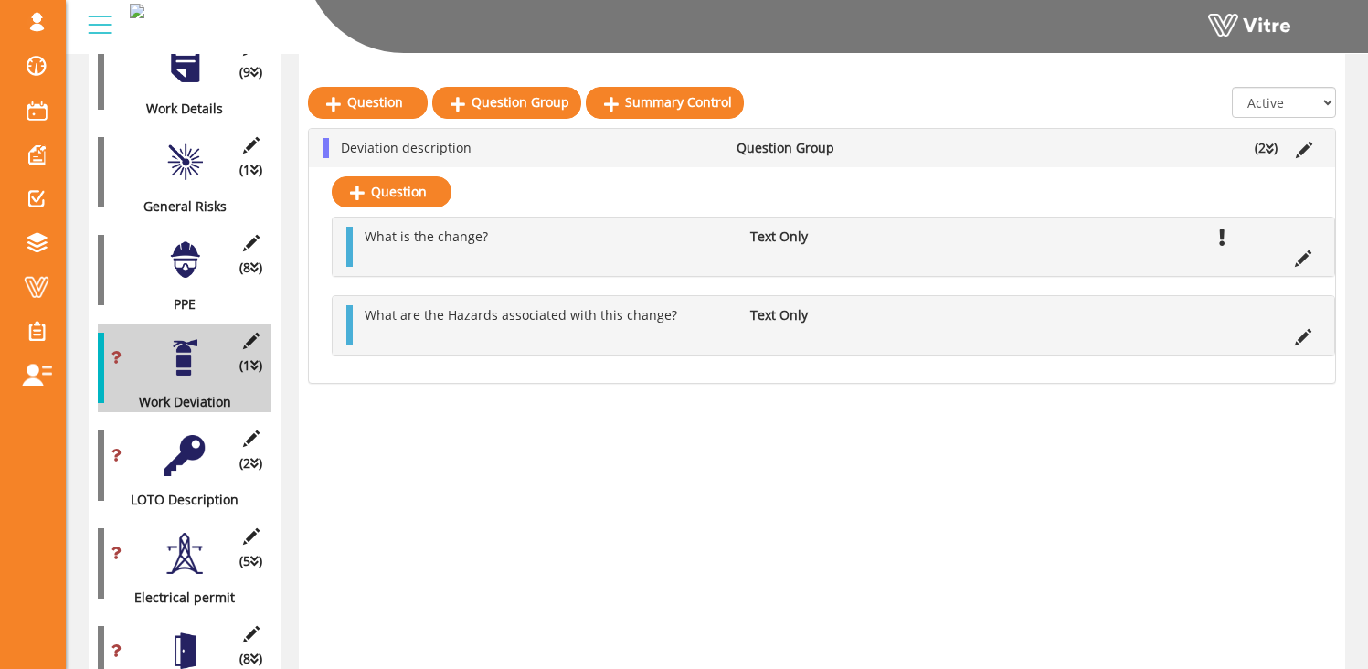
click at [178, 155] on div at bounding box center [185, 162] width 41 height 41
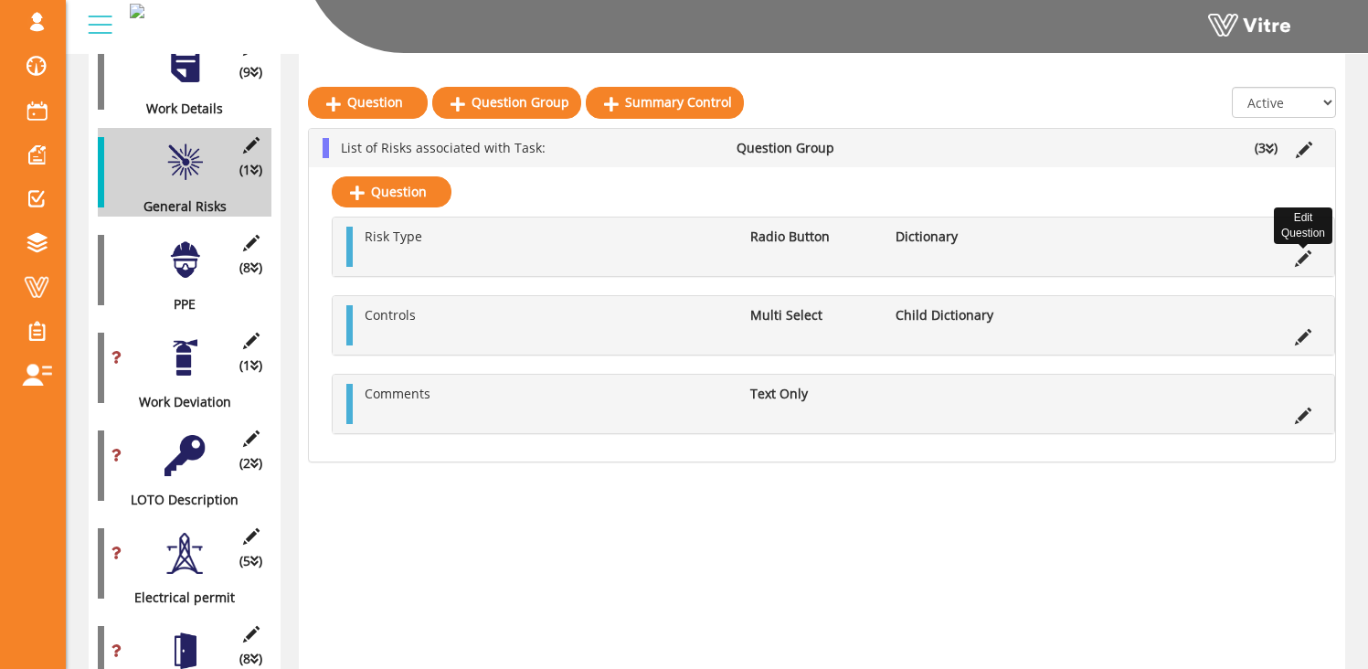
click at [1305, 261] on icon at bounding box center [1303, 258] width 16 height 16
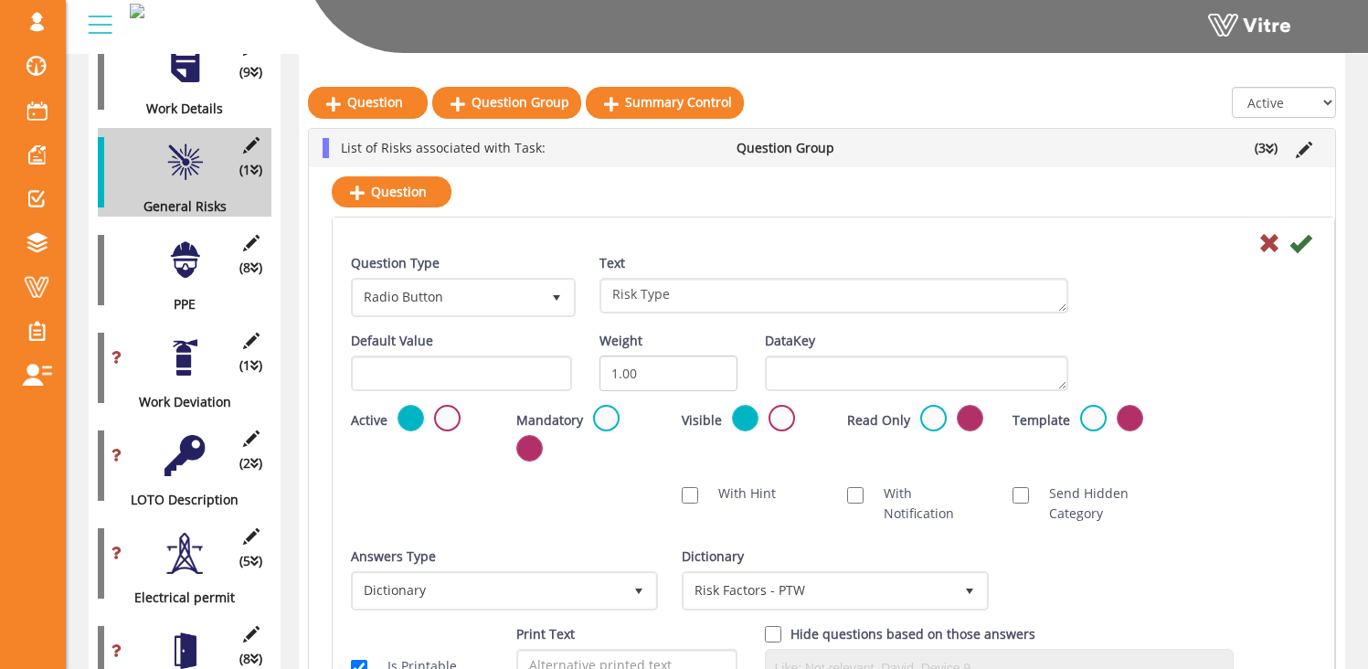
click at [189, 339] on div at bounding box center [185, 357] width 41 height 41
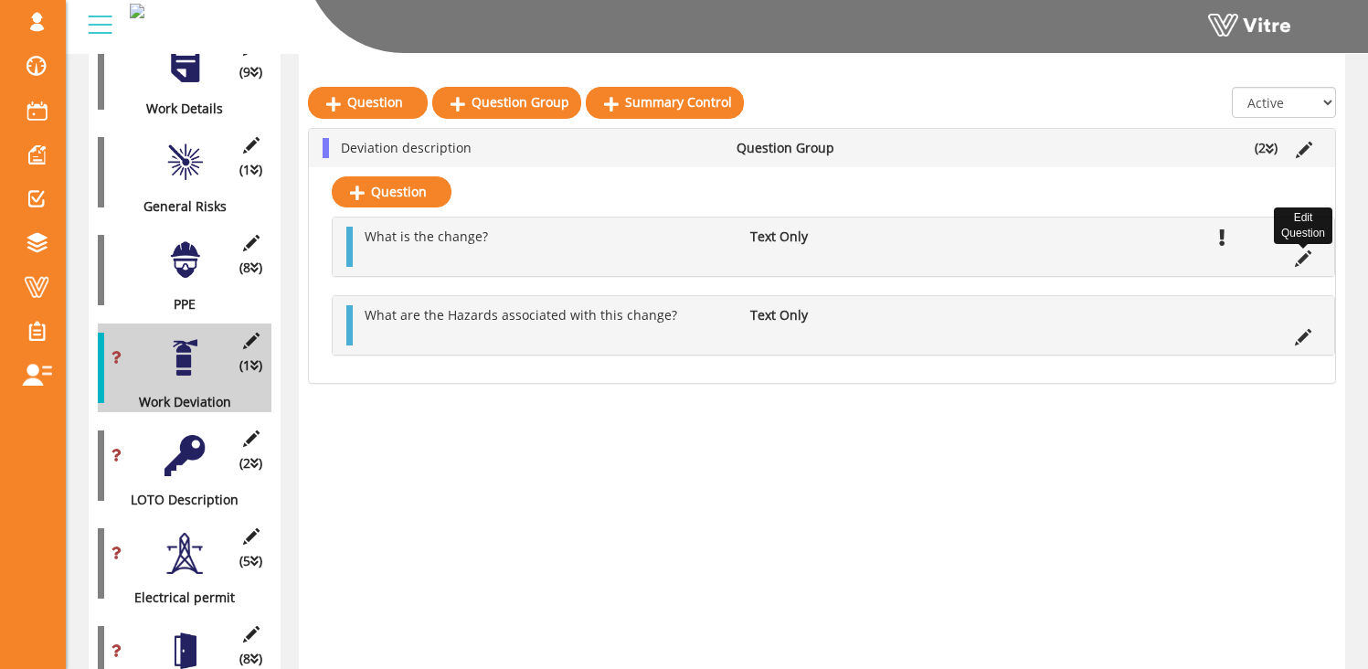
click at [1301, 258] on icon at bounding box center [1303, 258] width 16 height 16
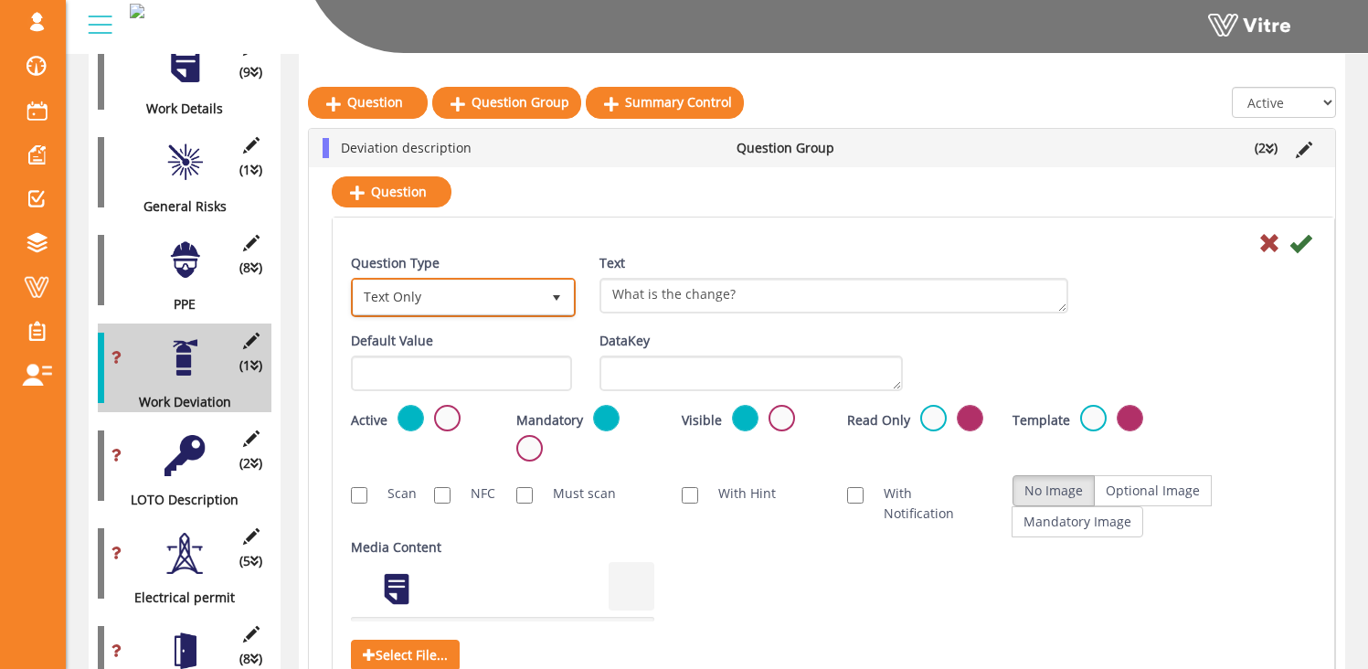
click at [532, 296] on span "Text Only" at bounding box center [447, 297] width 186 height 33
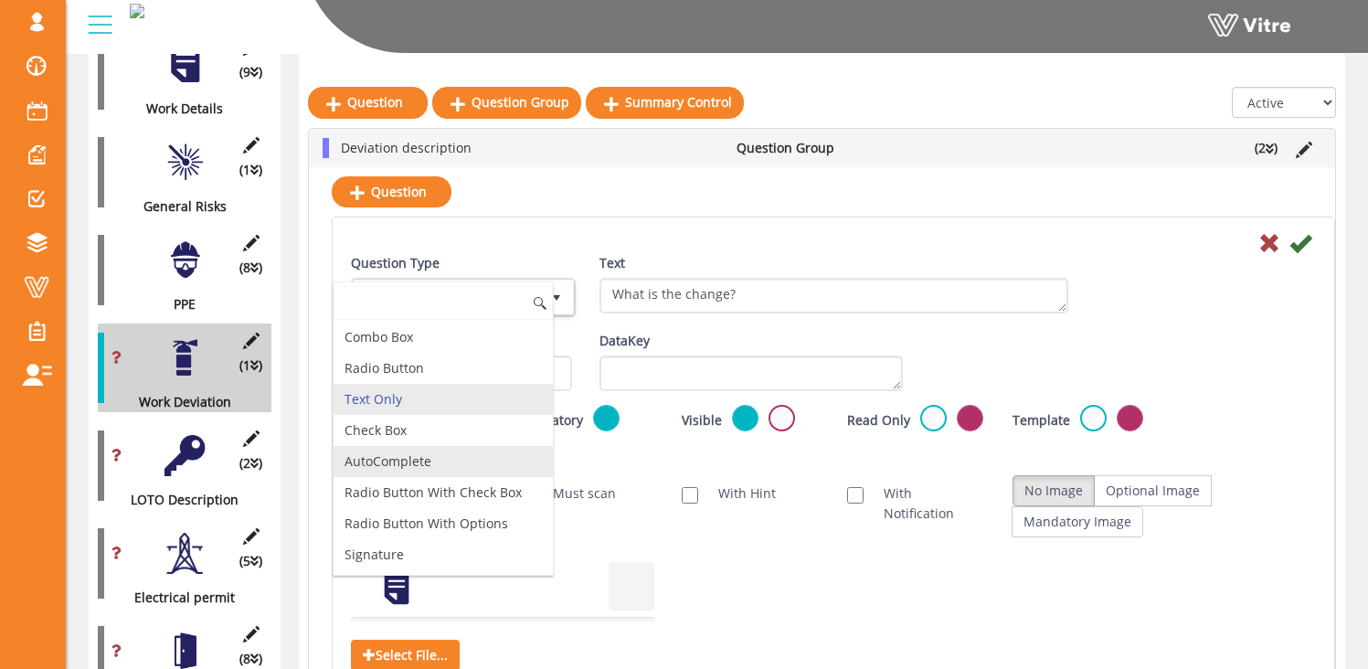
click at [451, 460] on li "AutoComplete" at bounding box center [443, 461] width 219 height 31
type input "1"
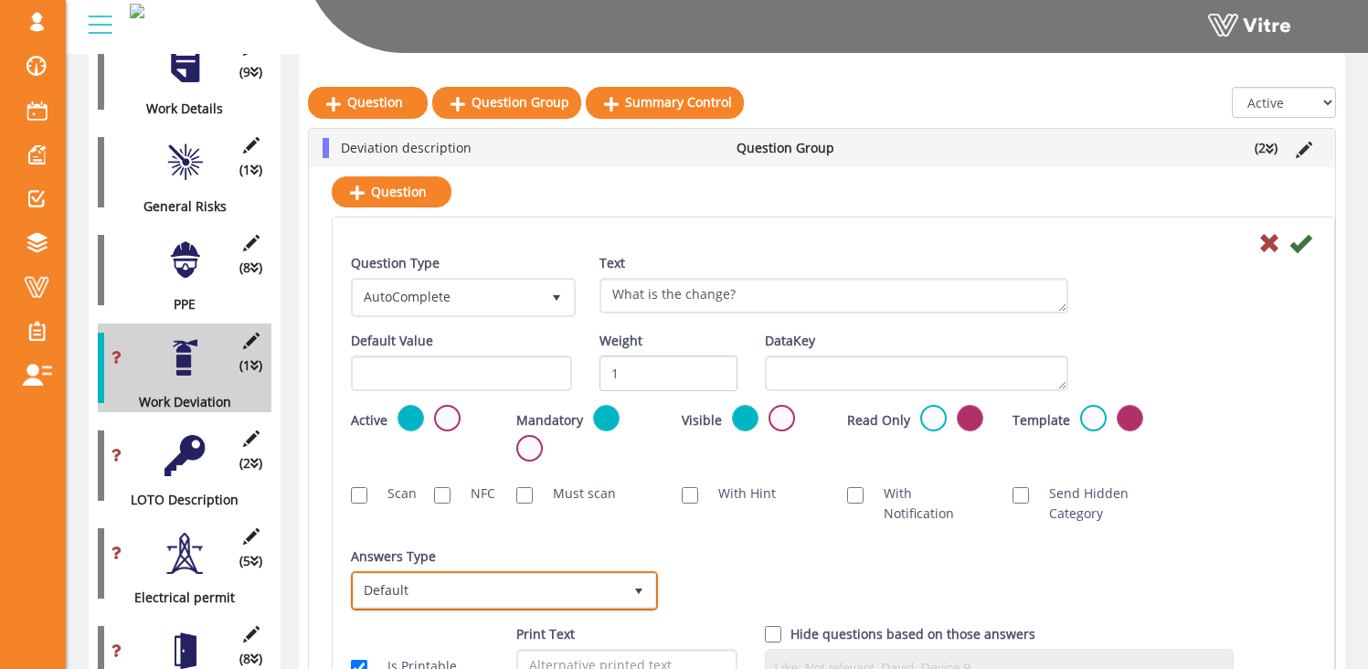
click at [491, 584] on span "Default" at bounding box center [488, 590] width 269 height 33
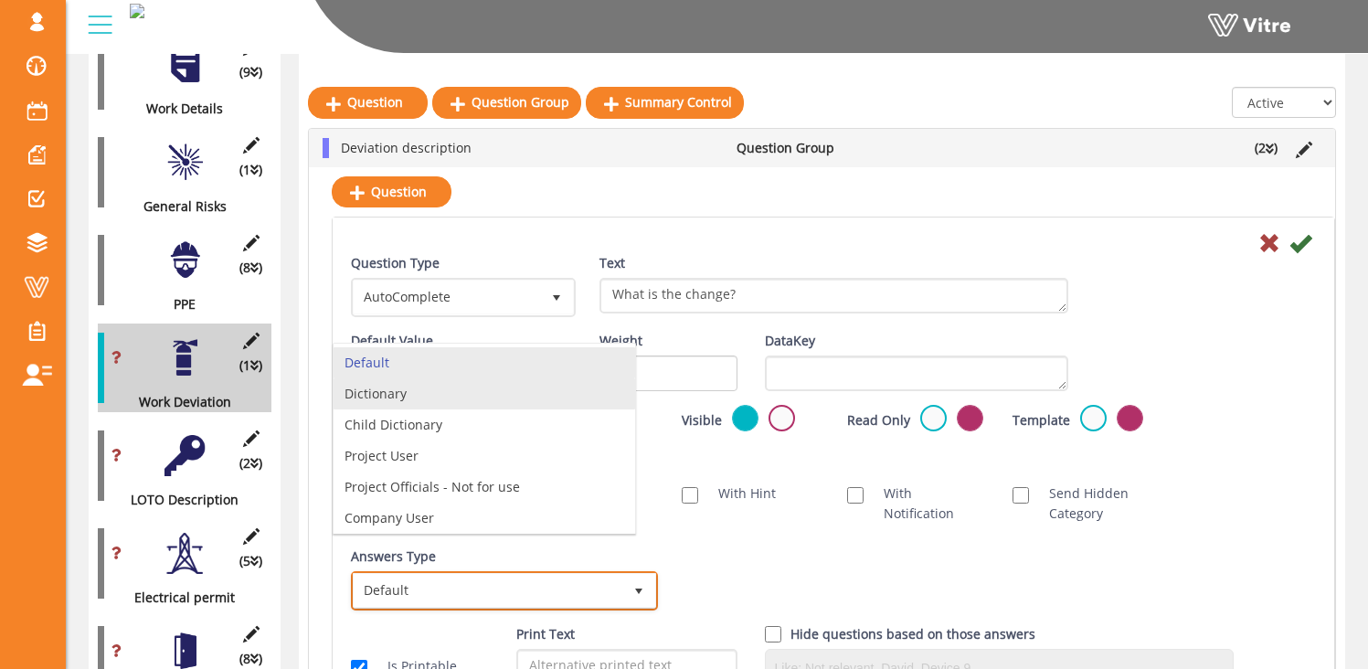
click at [430, 402] on li "Dictionary" at bounding box center [485, 393] width 302 height 31
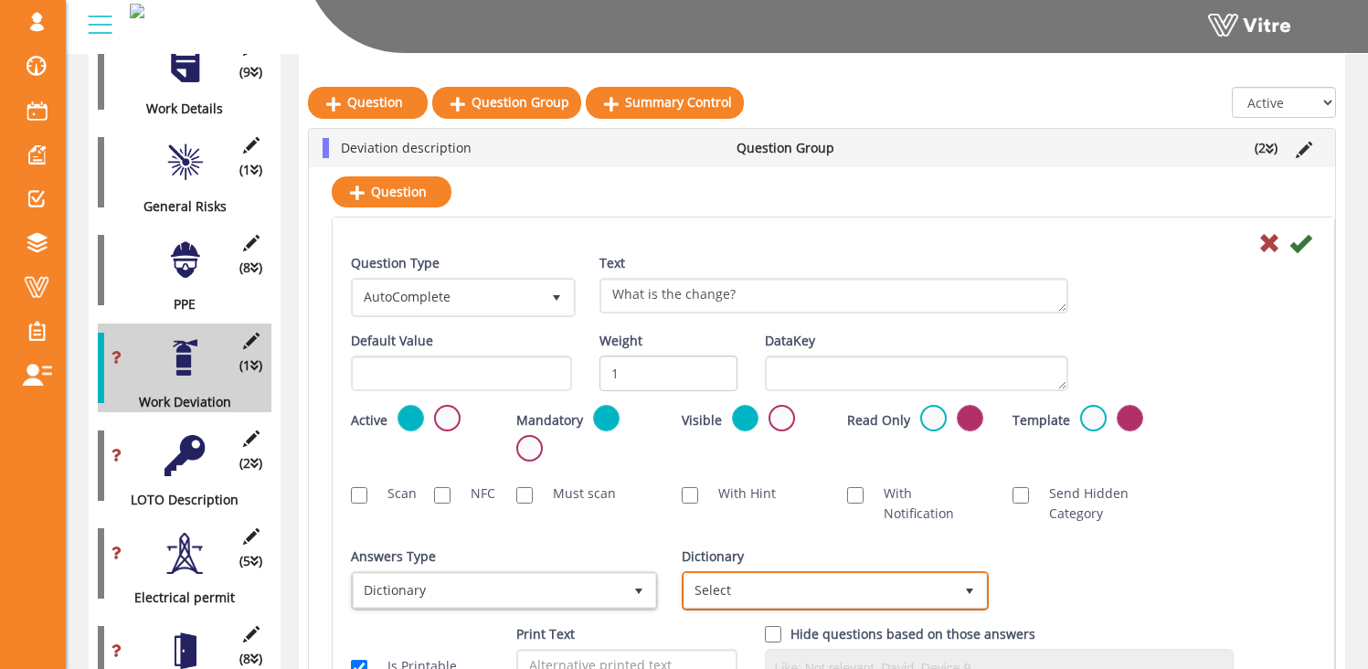
click at [750, 591] on span "Select" at bounding box center [819, 590] width 269 height 33
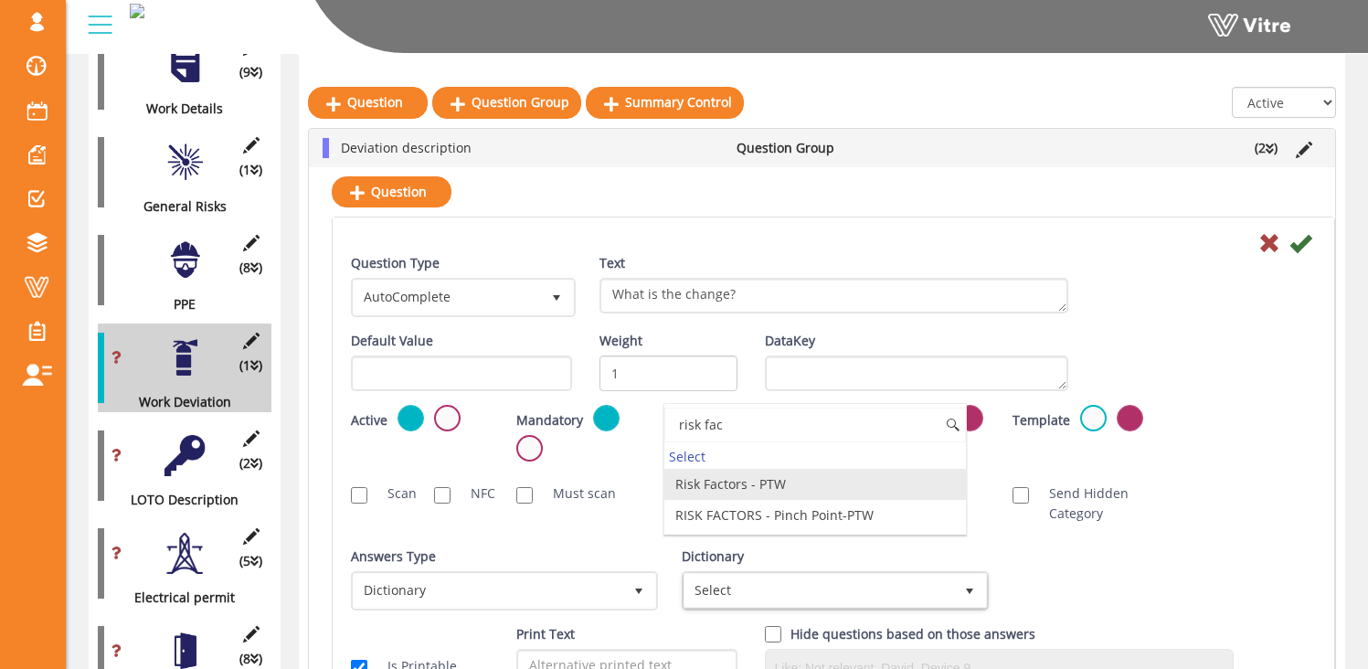
click at [806, 487] on li "Risk Factors - PTW" at bounding box center [815, 484] width 302 height 31
type input "risk fac"
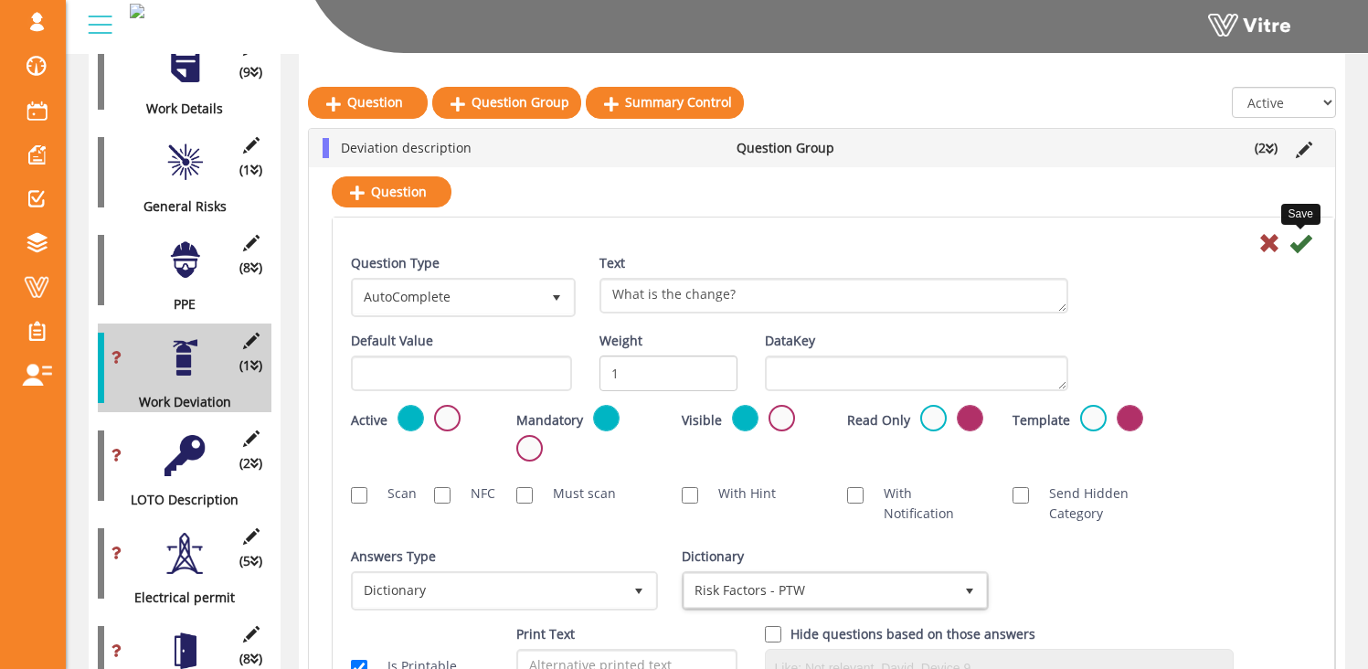
click at [1302, 243] on icon at bounding box center [1301, 243] width 22 height 22
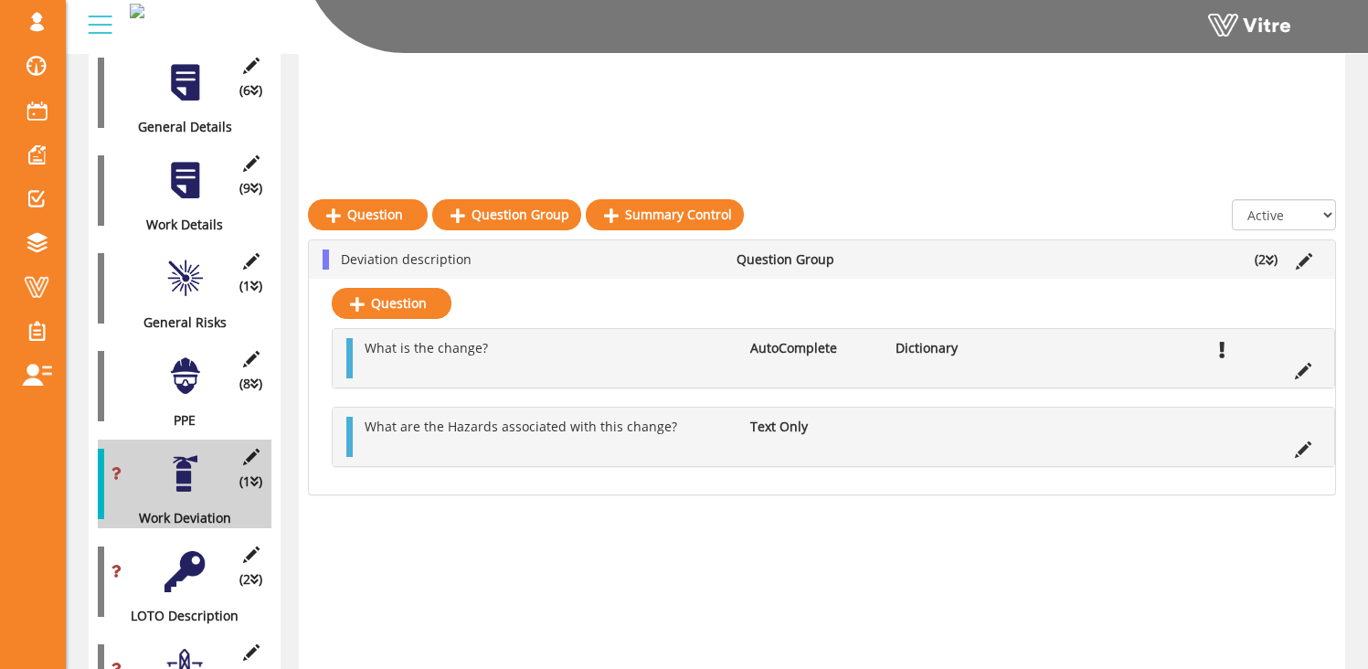
scroll to position [400, 0]
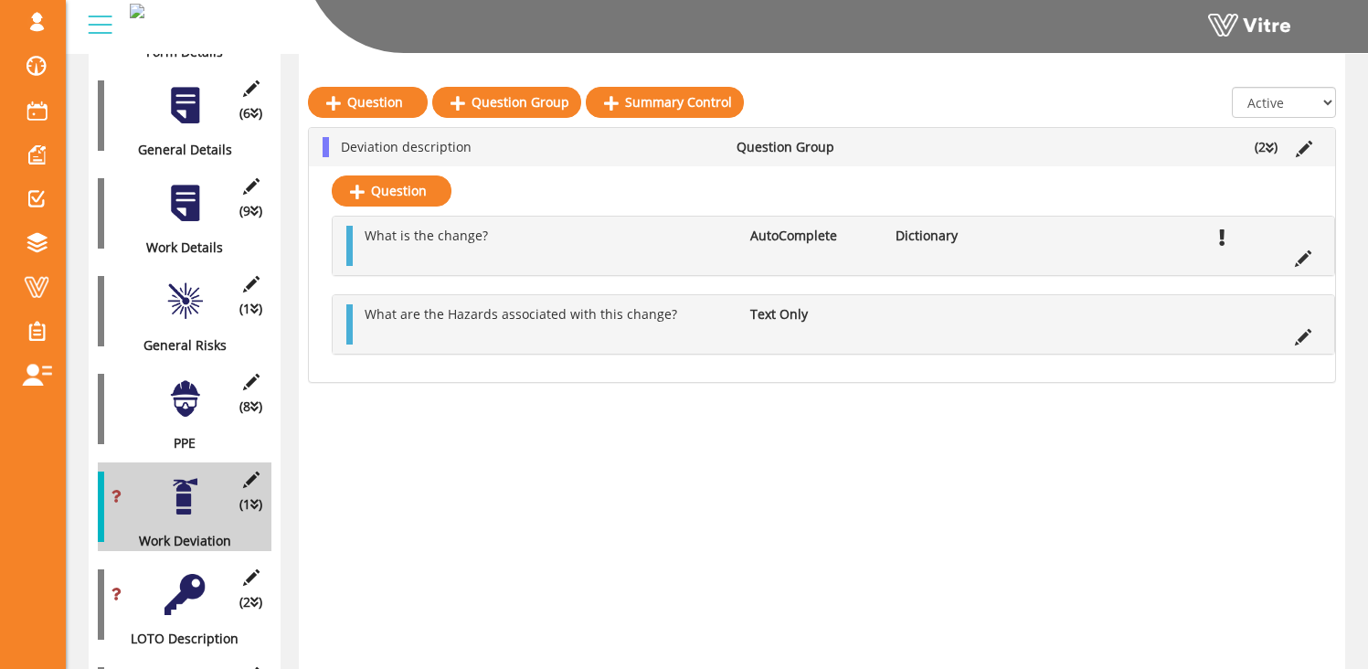
click at [167, 296] on div at bounding box center [185, 301] width 41 height 41
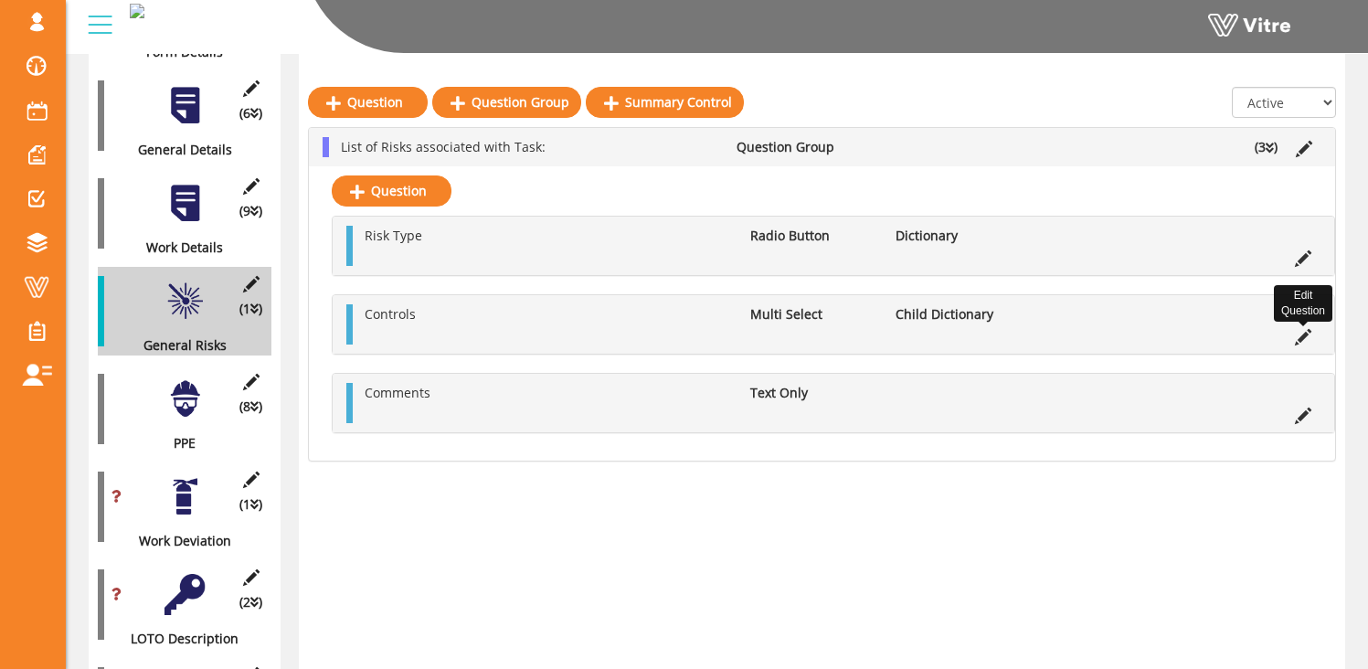
click at [1301, 333] on icon at bounding box center [1303, 337] width 16 height 16
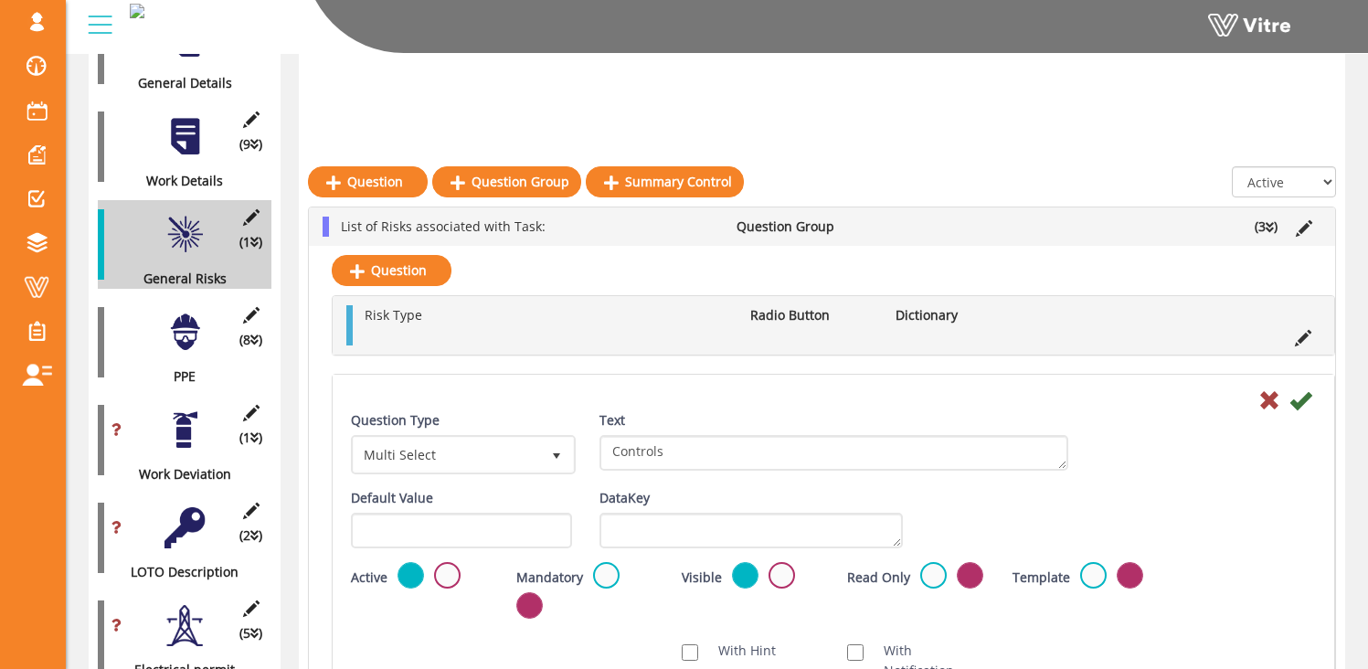
scroll to position [547, 0]
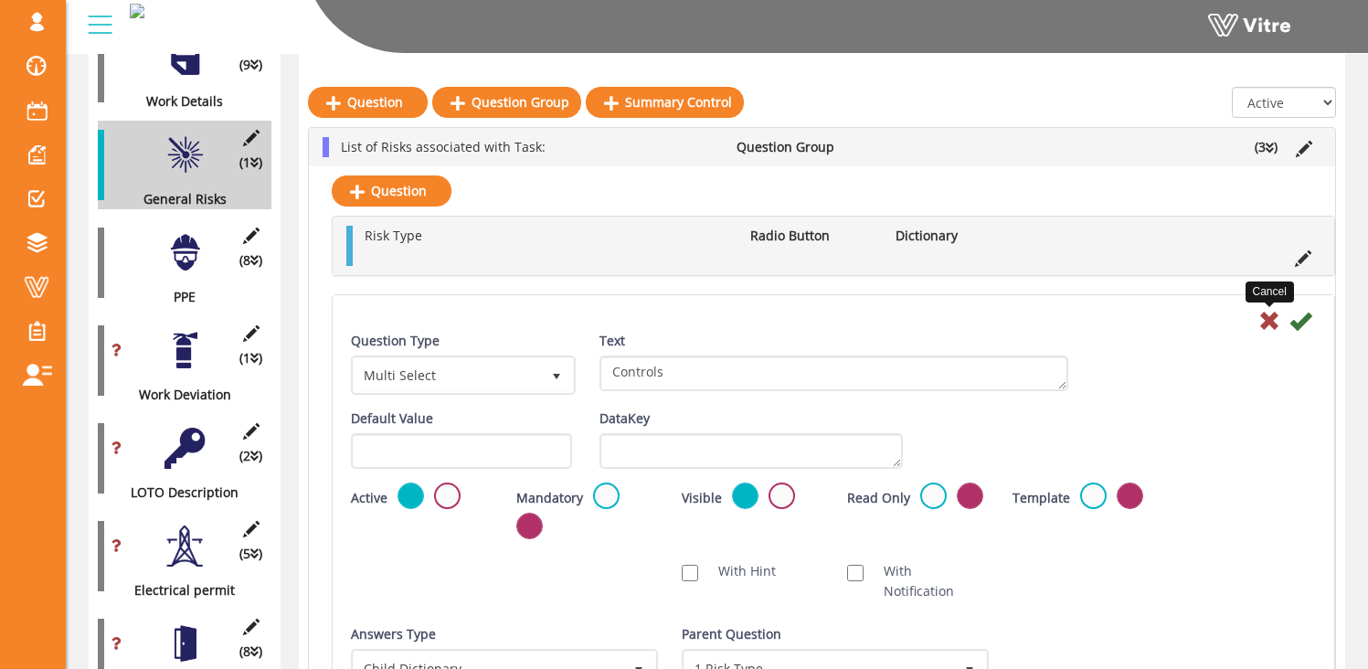
click at [1269, 316] on icon at bounding box center [1269, 321] width 22 height 22
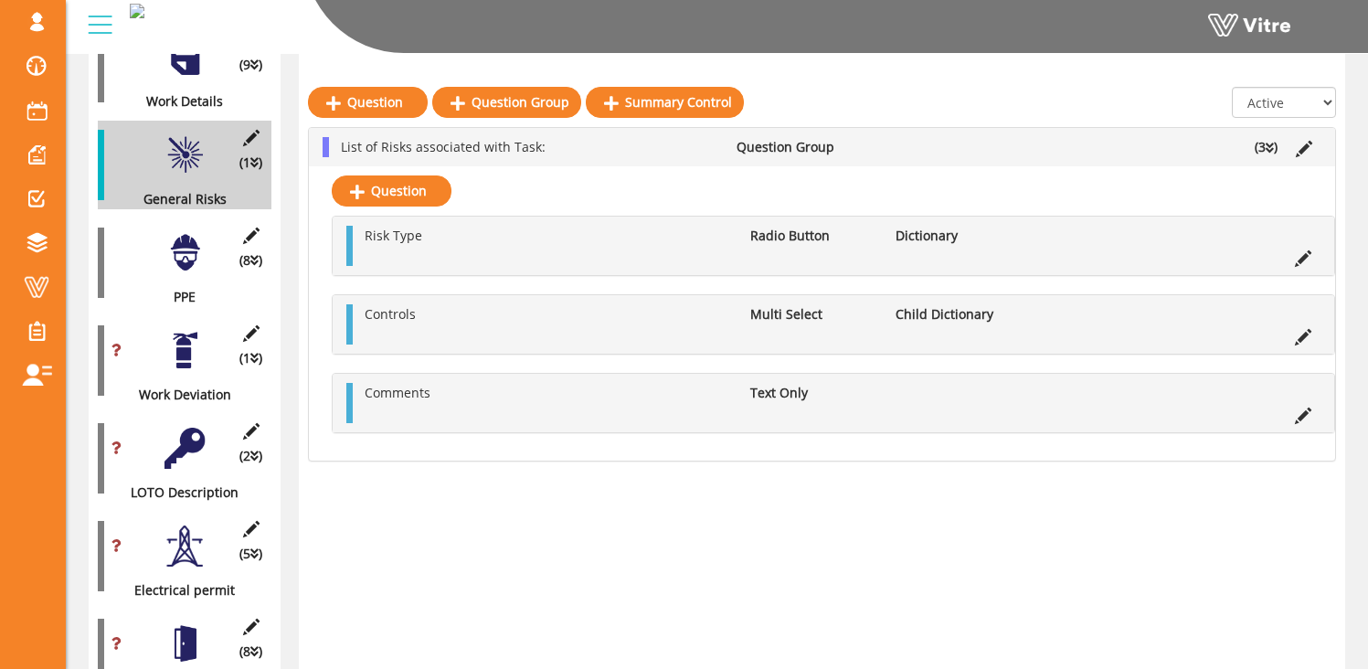
click at [175, 330] on div at bounding box center [185, 350] width 41 height 41
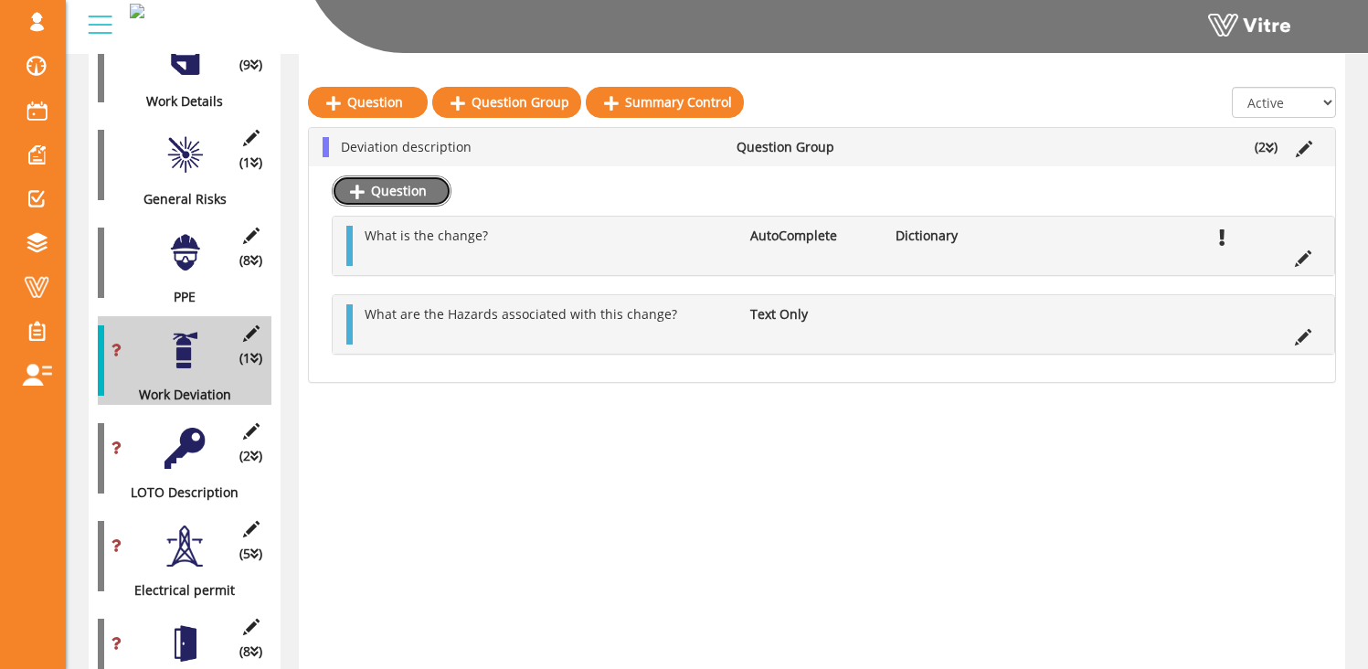
click at [419, 186] on link "Question" at bounding box center [392, 190] width 120 height 31
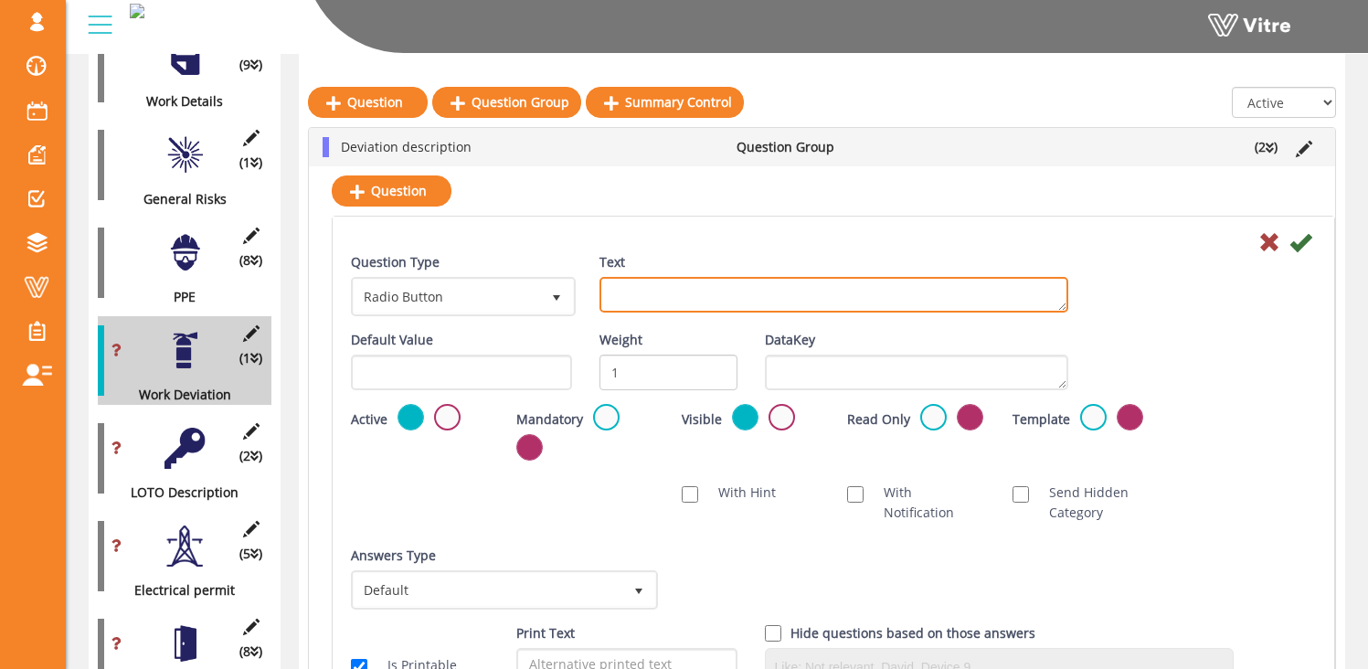
click at [641, 294] on textarea "Text" at bounding box center [834, 295] width 469 height 36
type textarea "Controls"
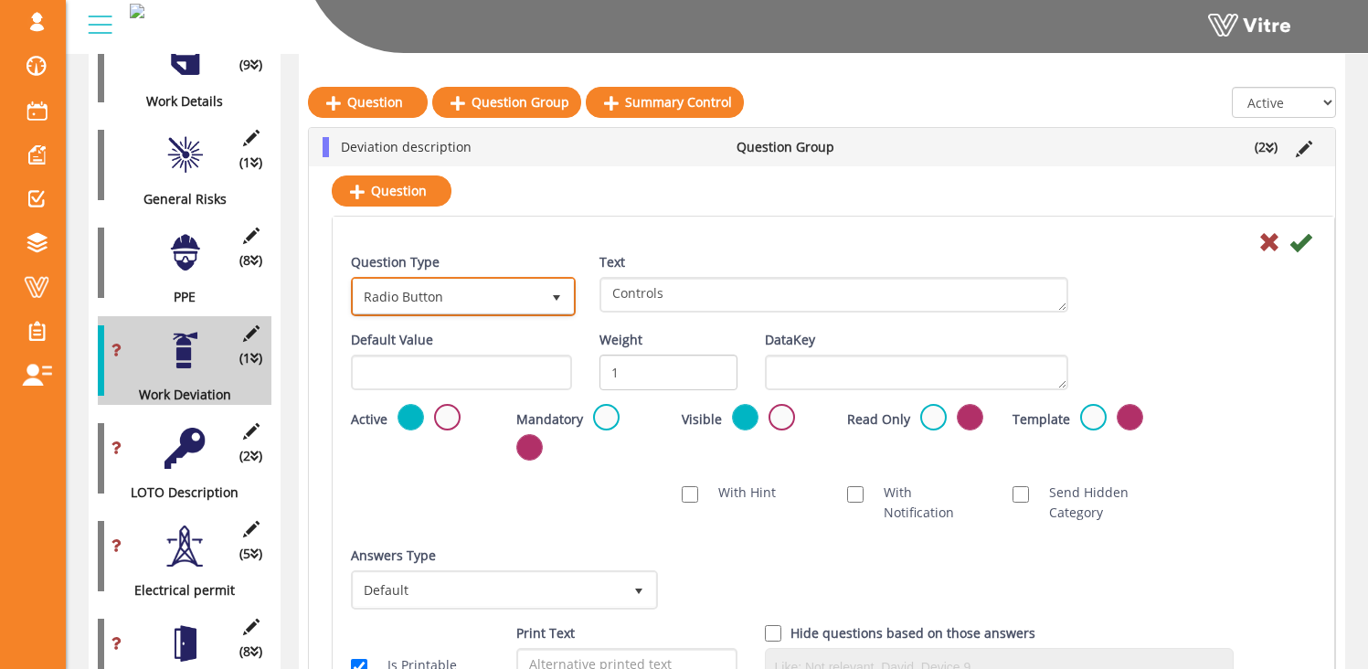
click at [493, 300] on span "Radio Button" at bounding box center [447, 296] width 186 height 33
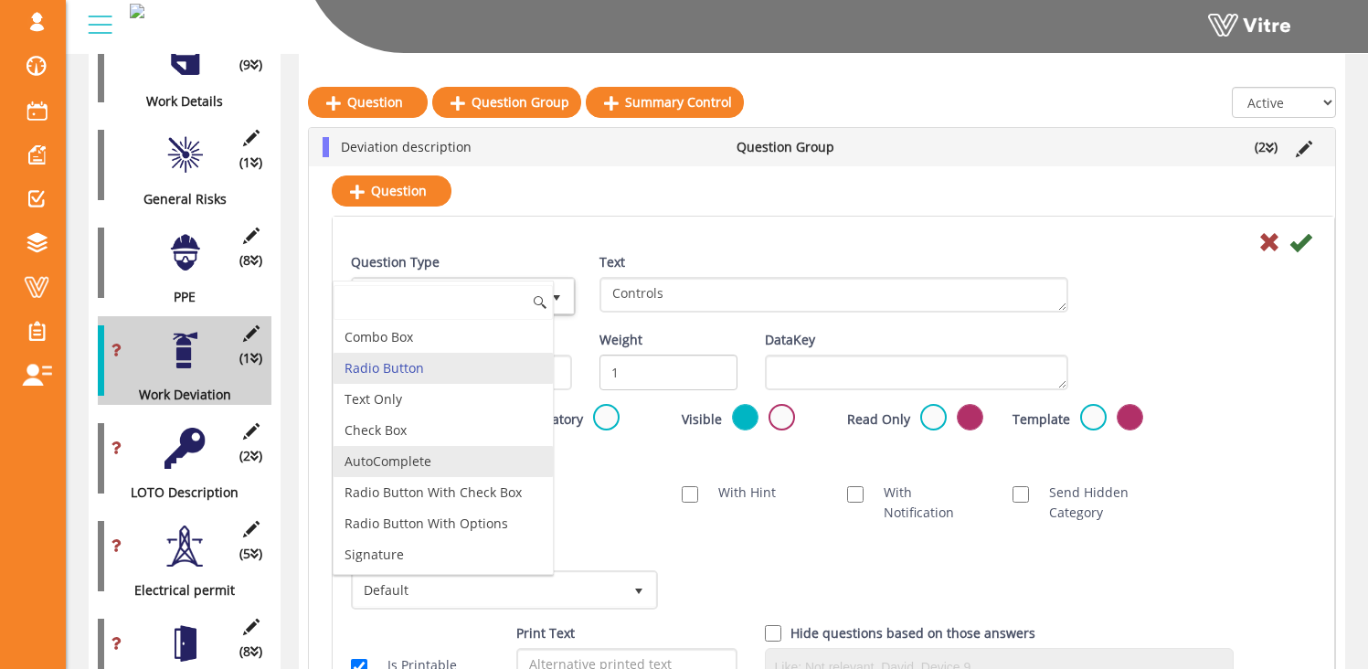
click at [409, 459] on li "AutoComplete" at bounding box center [443, 461] width 219 height 31
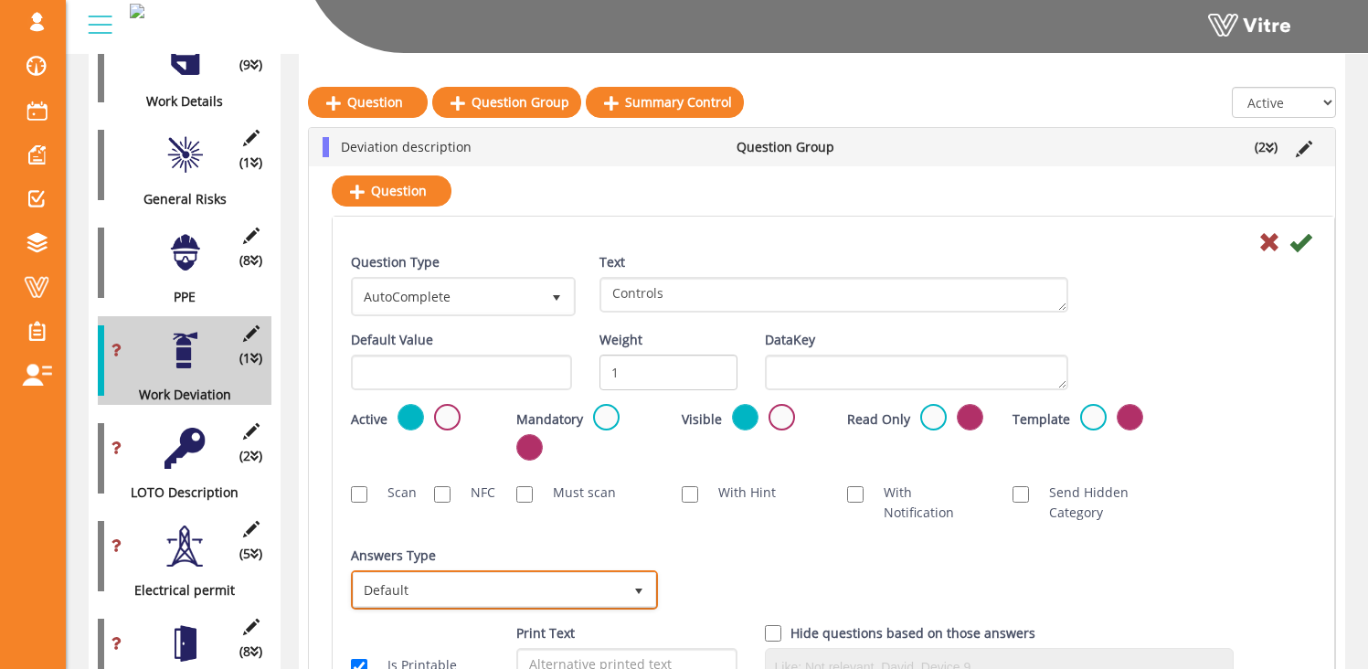
click at [523, 597] on span "Default" at bounding box center [488, 589] width 269 height 33
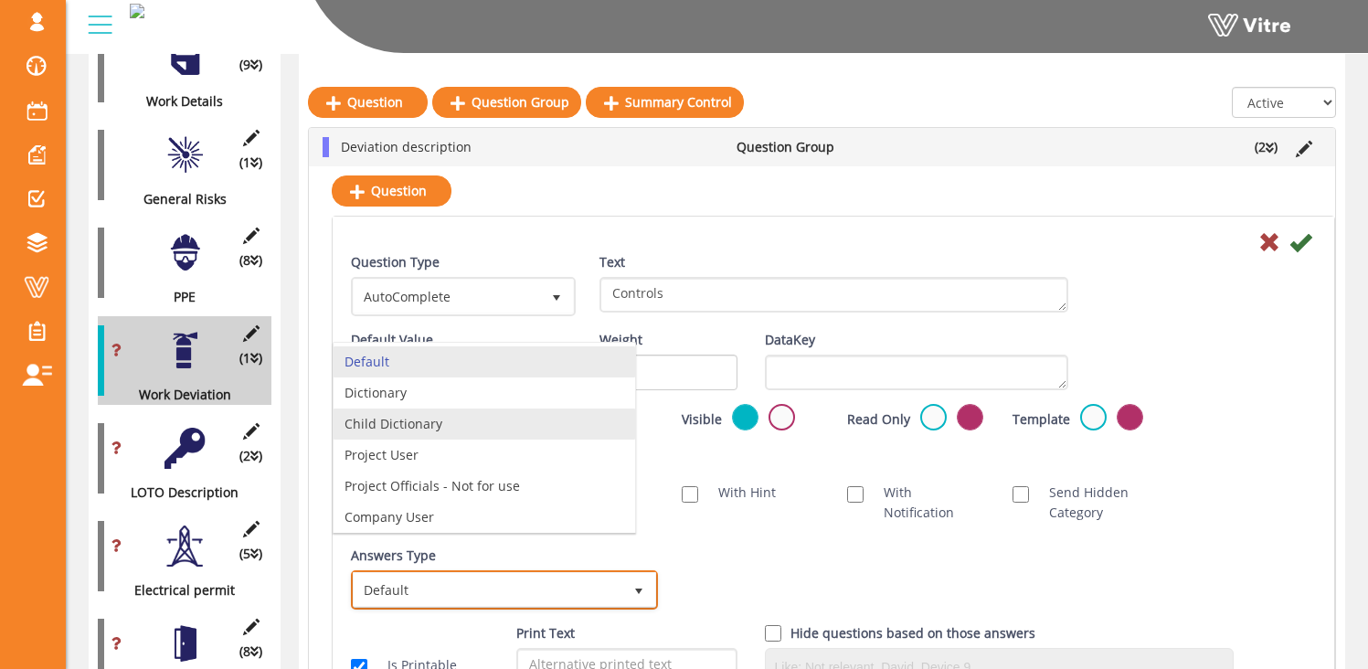
click at [461, 433] on li "Child Dictionary" at bounding box center [485, 424] width 302 height 31
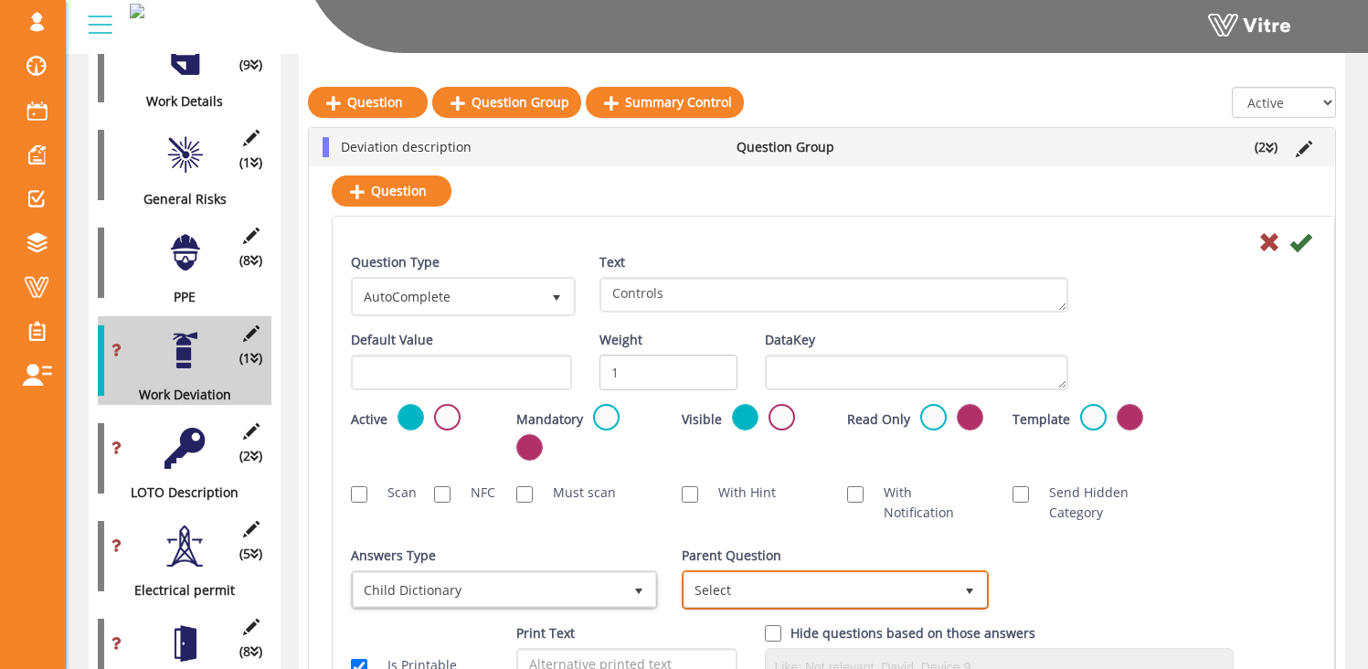
click at [790, 591] on span "Select" at bounding box center [819, 589] width 269 height 33
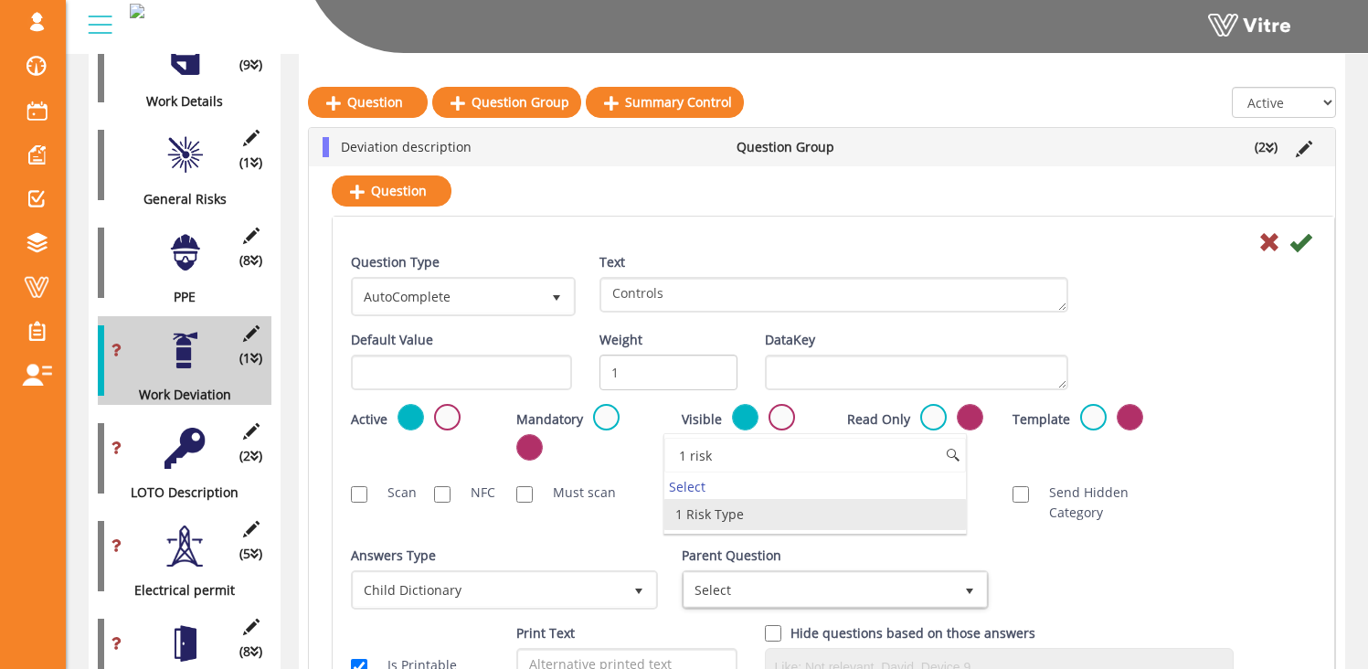
click at [716, 516] on li "1 Risk Type" at bounding box center [815, 514] width 302 height 31
type input "1 risk"
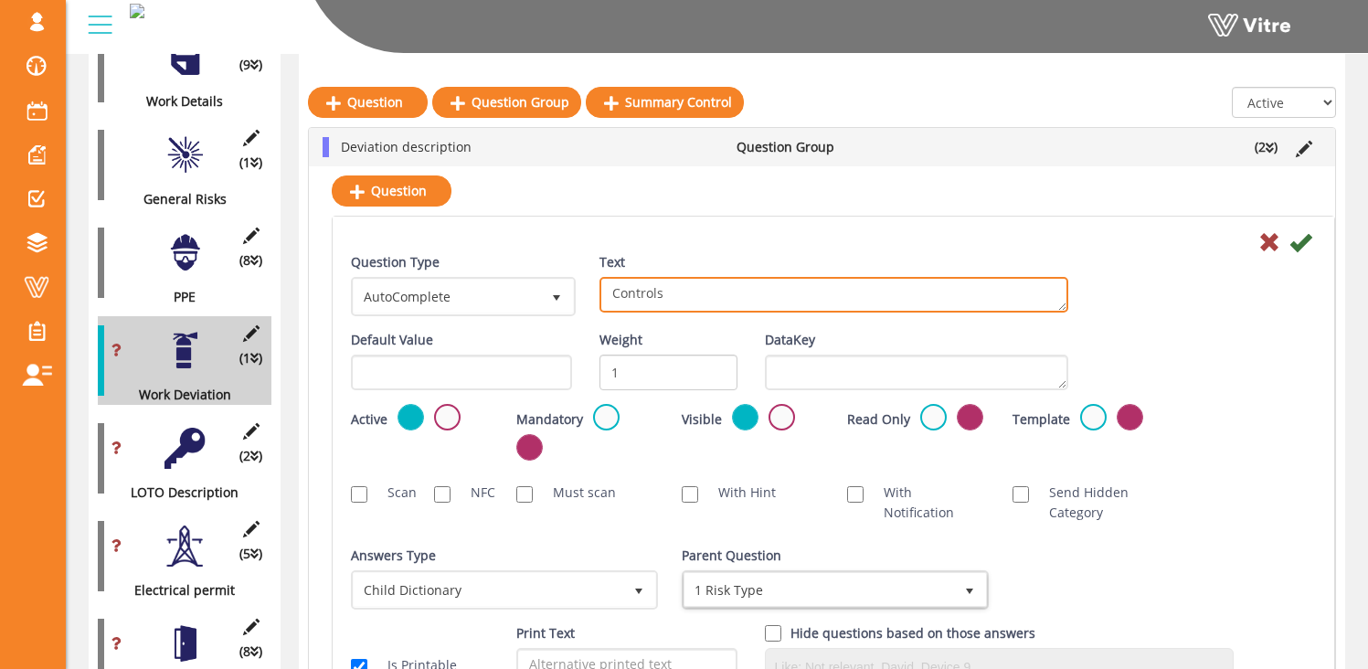
click at [668, 295] on textarea "Controls" at bounding box center [834, 295] width 469 height 36
click at [607, 297] on textarea "Control" at bounding box center [834, 295] width 469 height 36
type textarea "What is the control?"
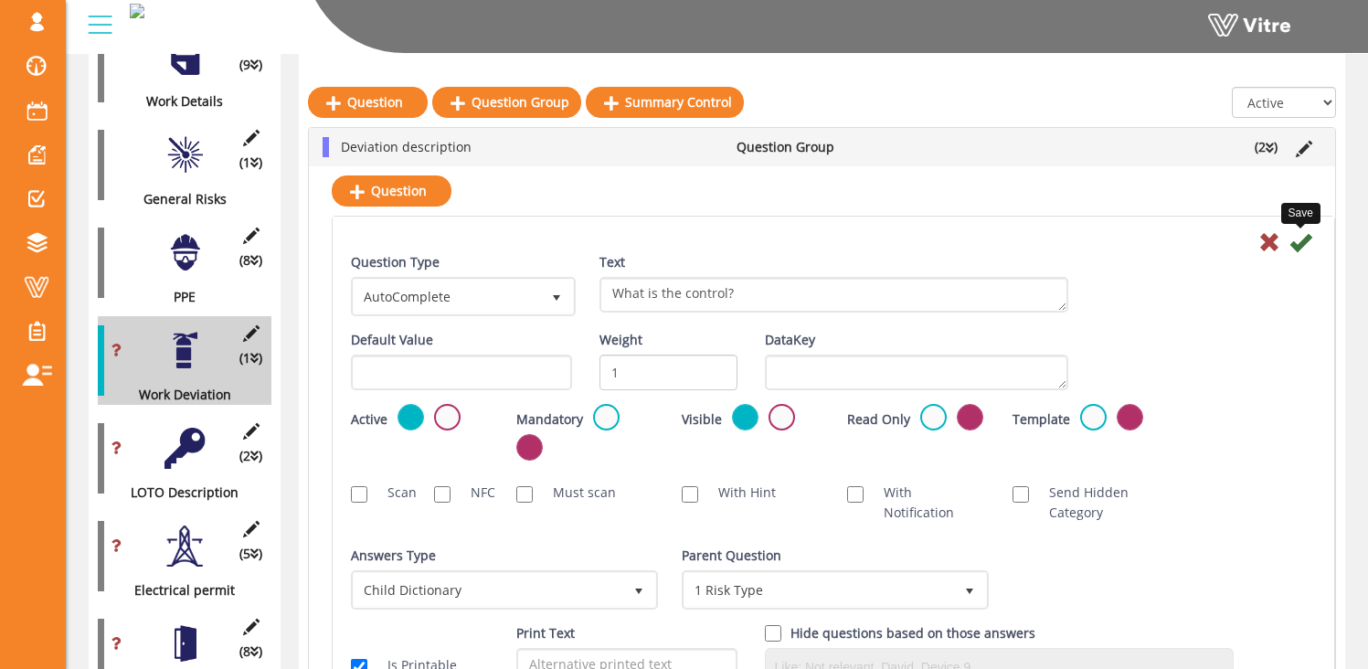
click at [1302, 250] on icon at bounding box center [1301, 242] width 22 height 22
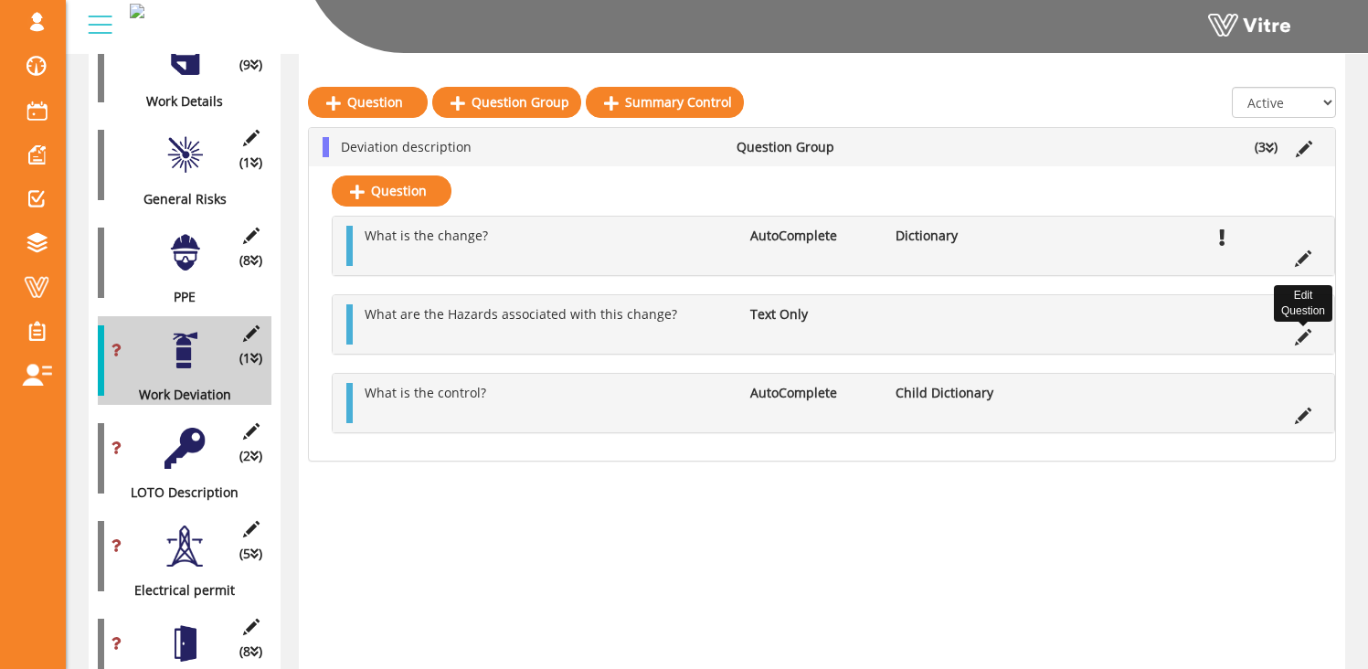
click at [1305, 335] on icon at bounding box center [1303, 337] width 16 height 16
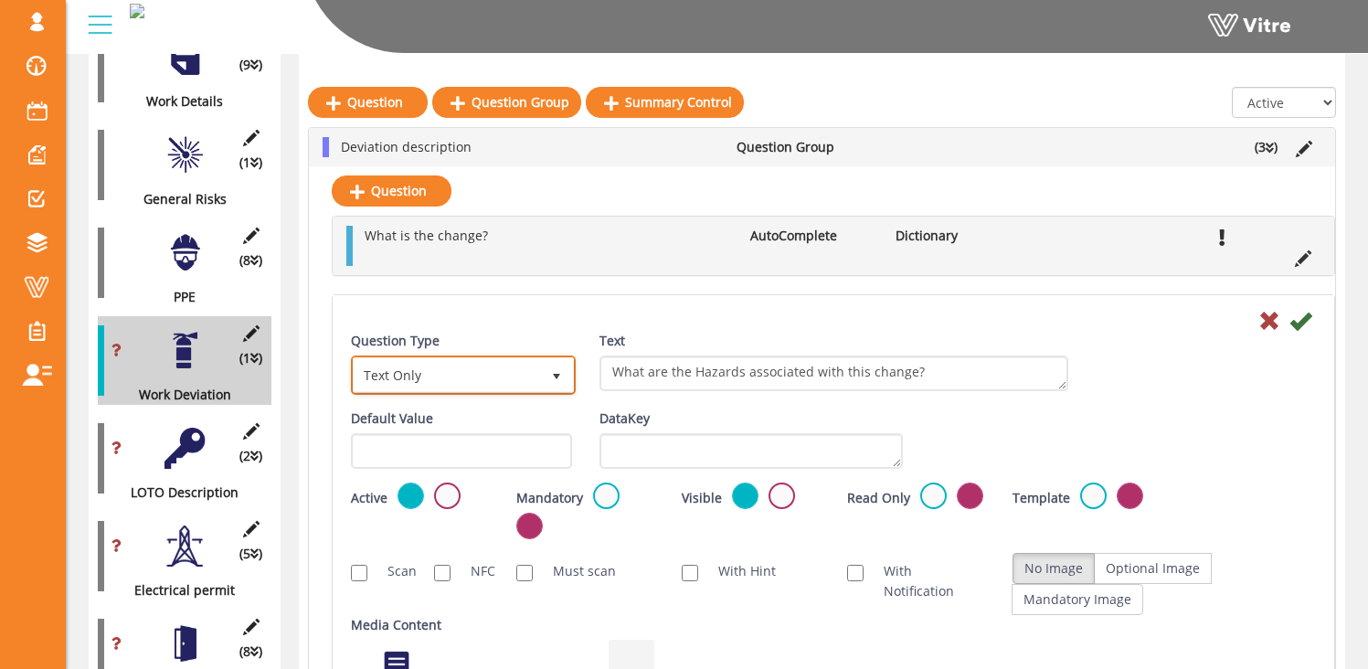
click at [454, 379] on span "Text Only" at bounding box center [447, 374] width 186 height 33
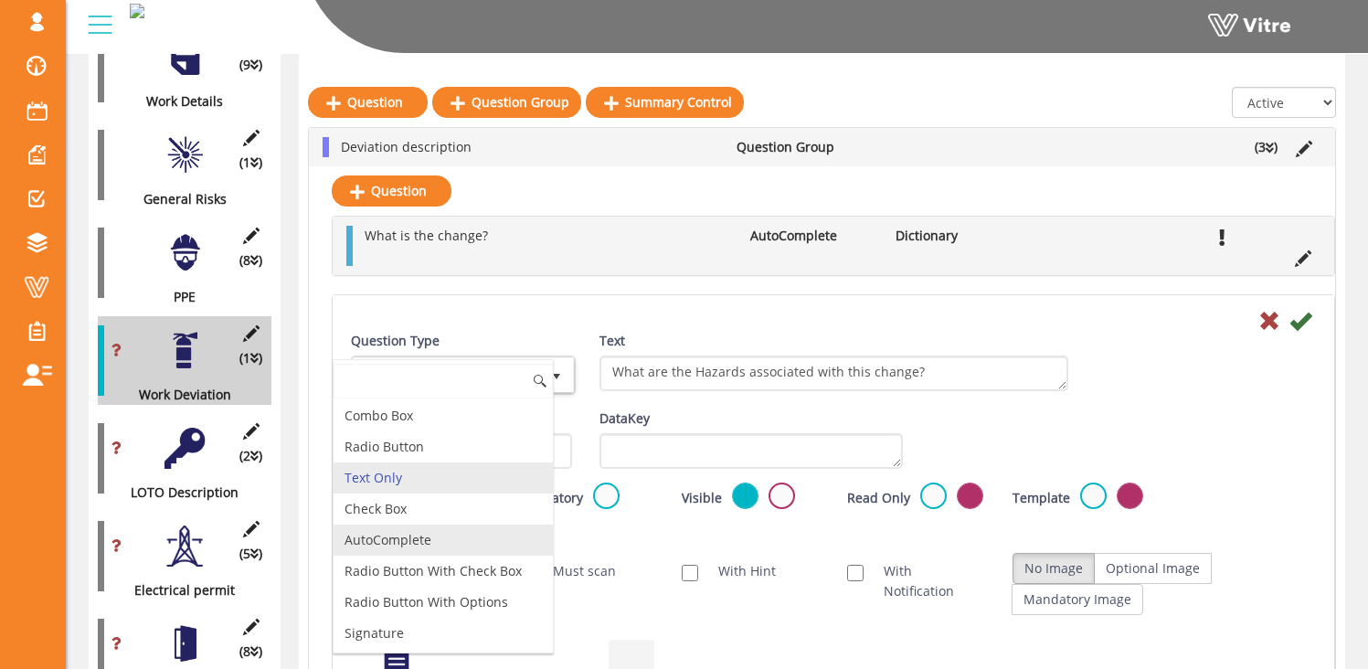
click at [432, 531] on li "AutoComplete" at bounding box center [443, 540] width 219 height 31
type input "1"
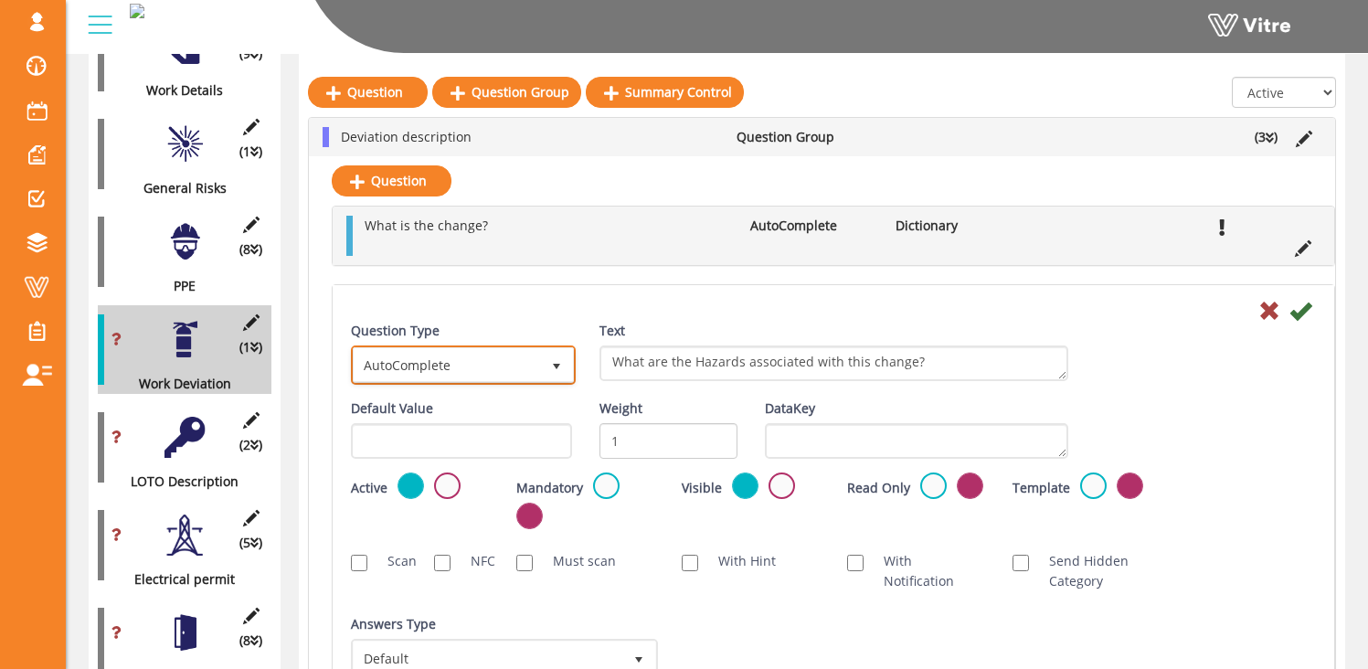
scroll to position [875, 0]
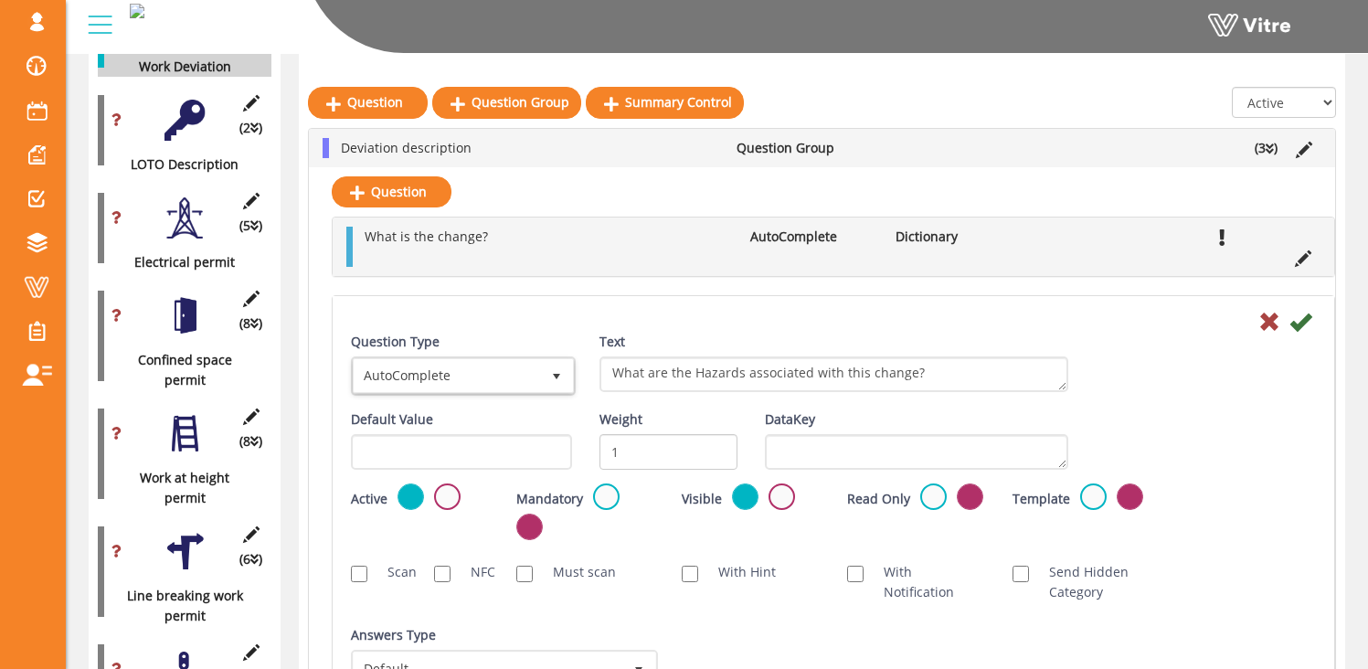
click at [540, 648] on div "Answers Type Default 0" at bounding box center [502, 657] width 303 height 64
click at [546, 656] on span "Default" at bounding box center [488, 669] width 269 height 33
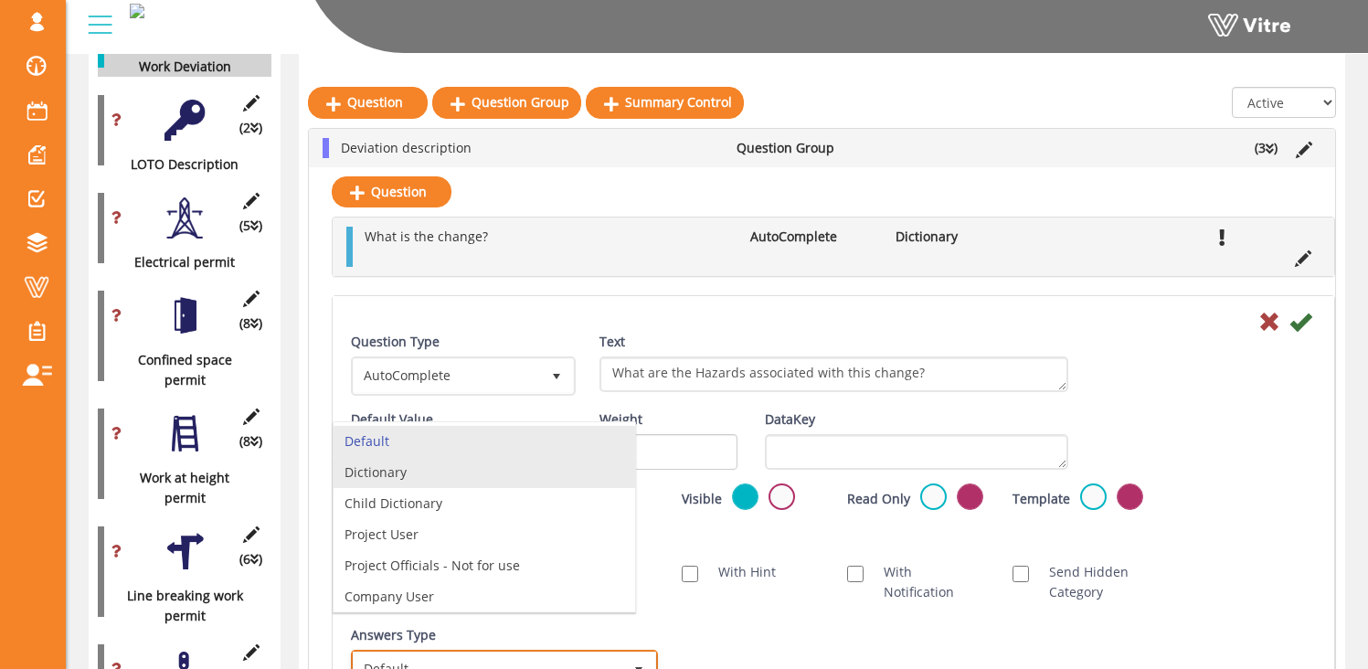
click at [480, 482] on li "Dictionary" at bounding box center [485, 472] width 302 height 31
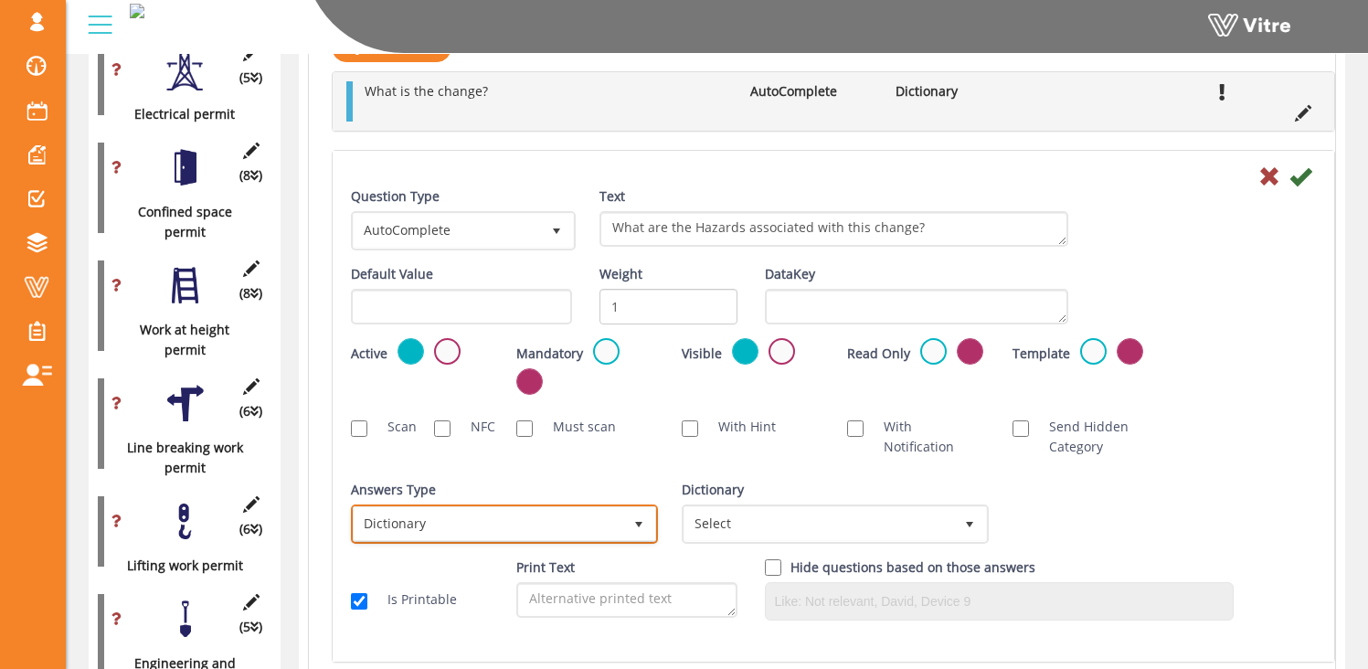
scroll to position [1030, 0]
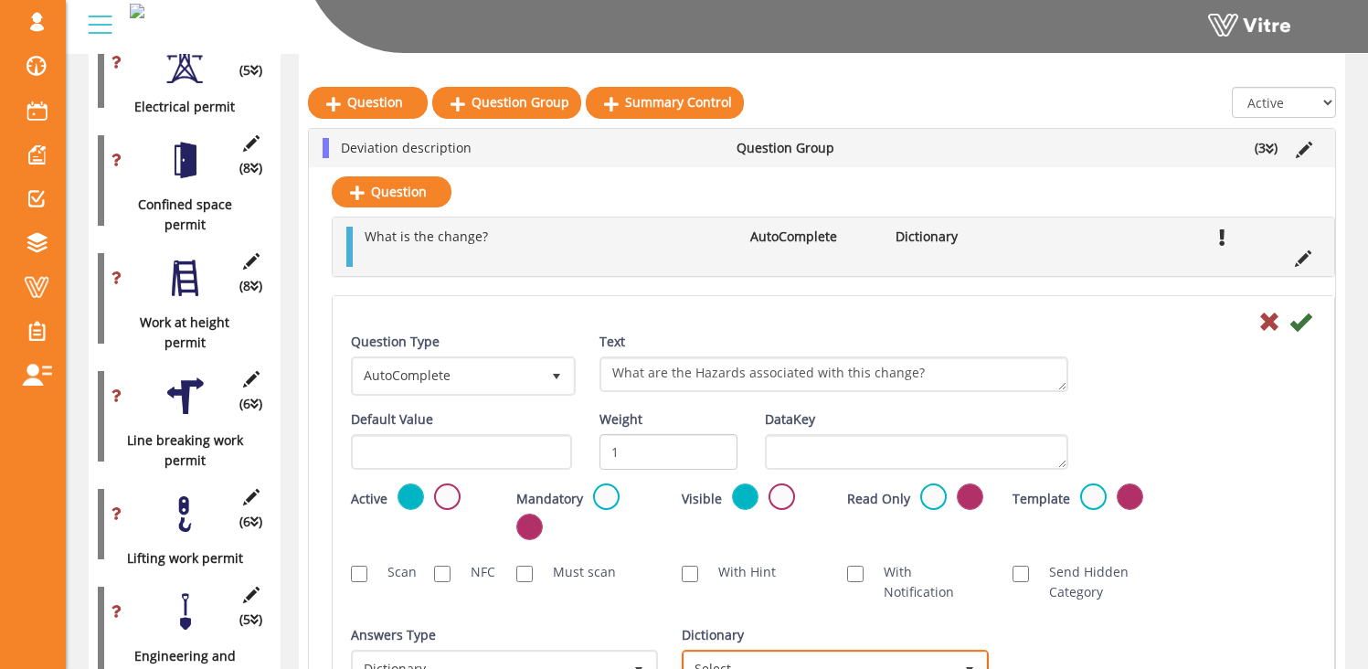
click at [792, 660] on span "Select" at bounding box center [819, 669] width 269 height 33
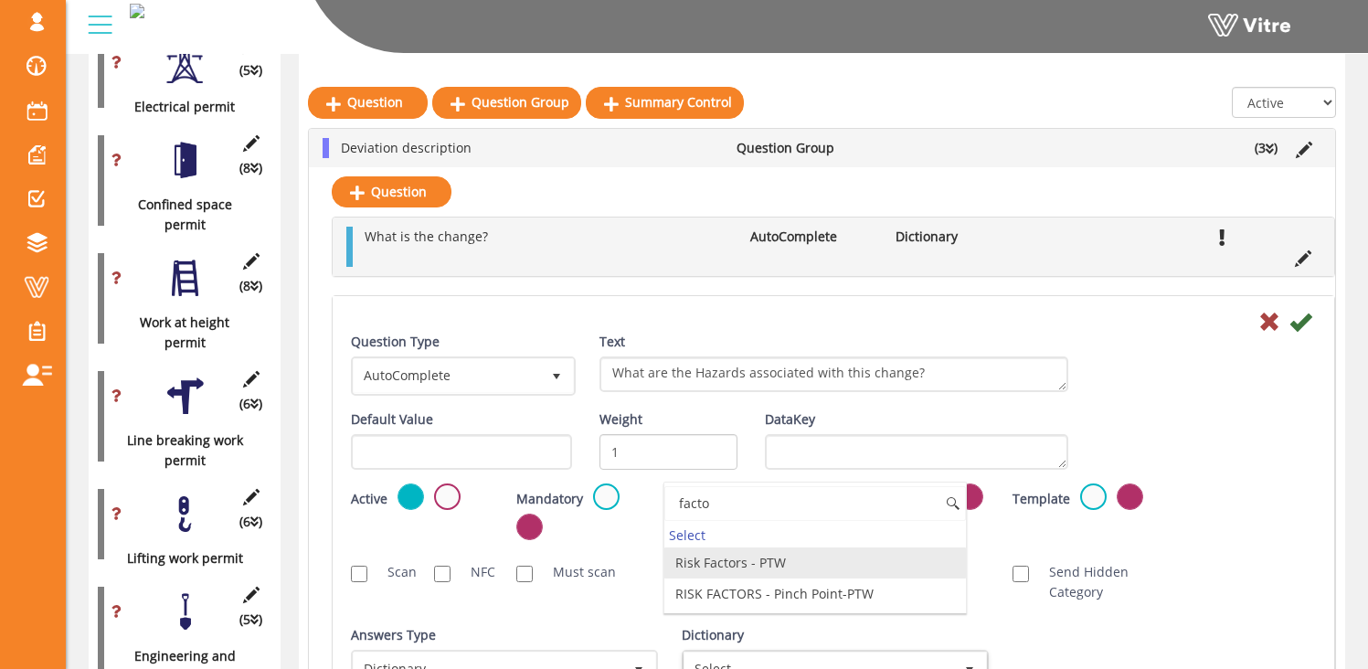
click at [804, 568] on li "Risk Factors - PTW" at bounding box center [815, 562] width 302 height 31
type input "facto"
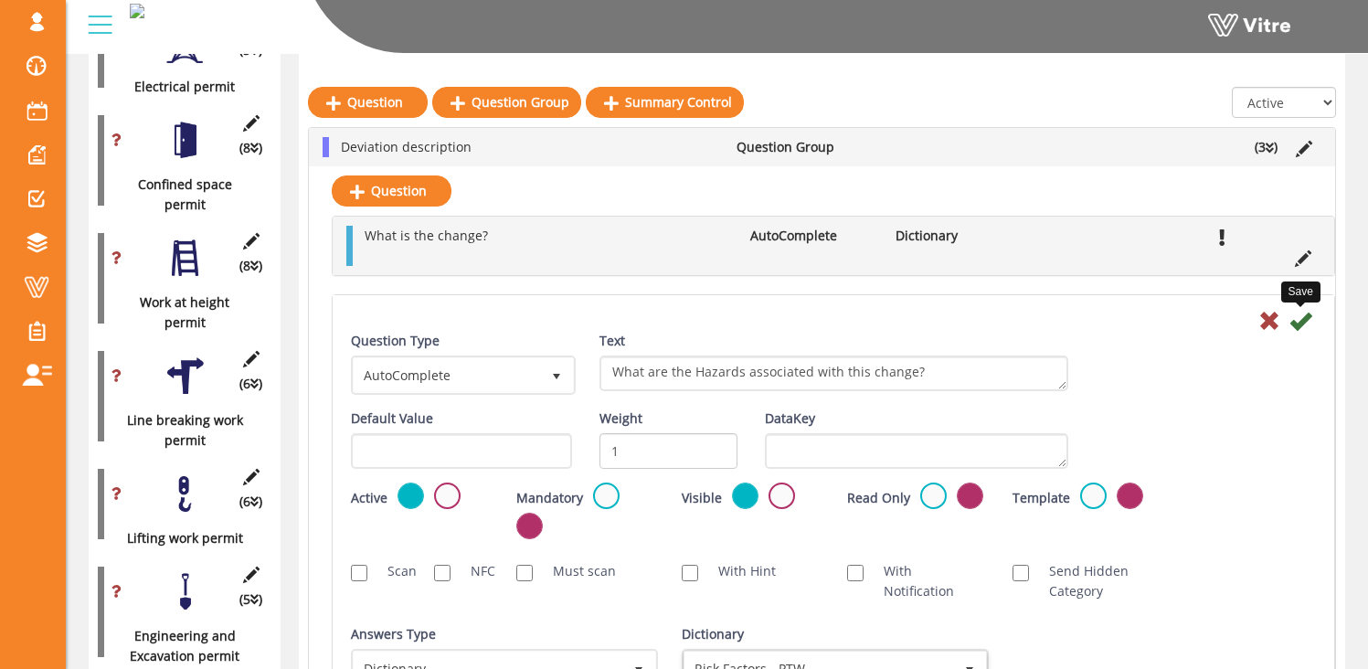
click at [1301, 320] on icon at bounding box center [1301, 321] width 22 height 22
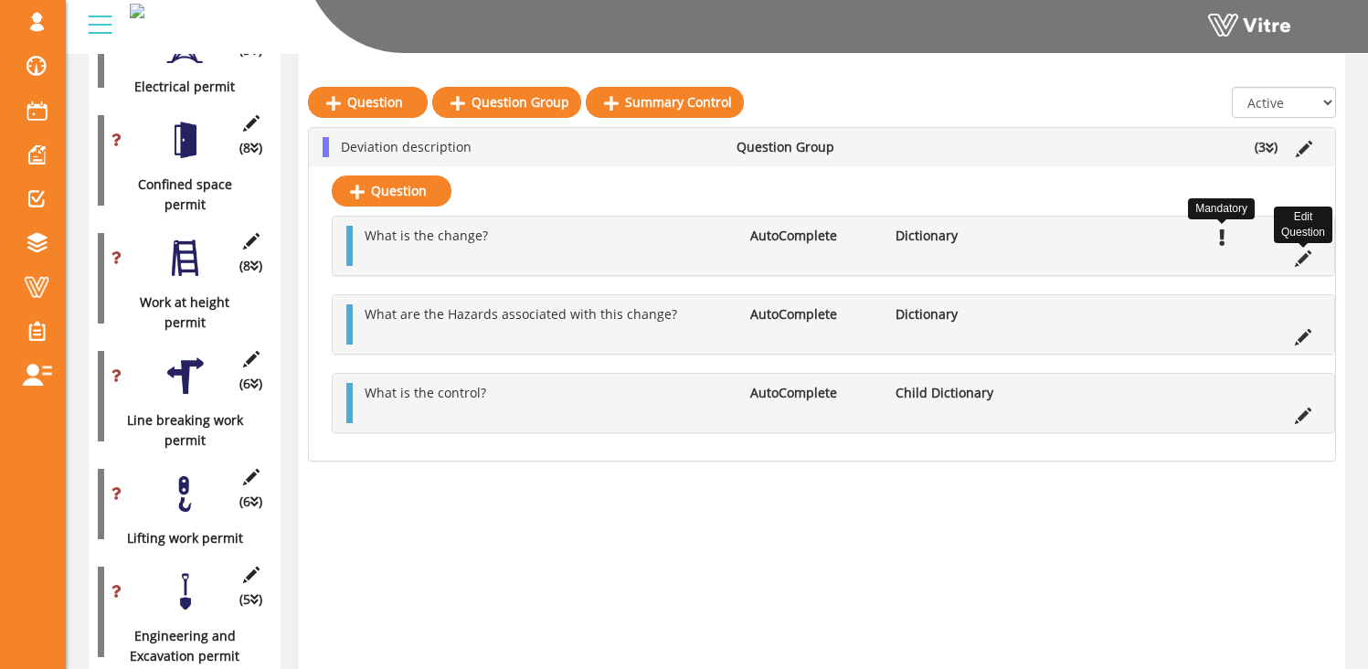
click at [1301, 255] on icon at bounding box center [1303, 258] width 16 height 16
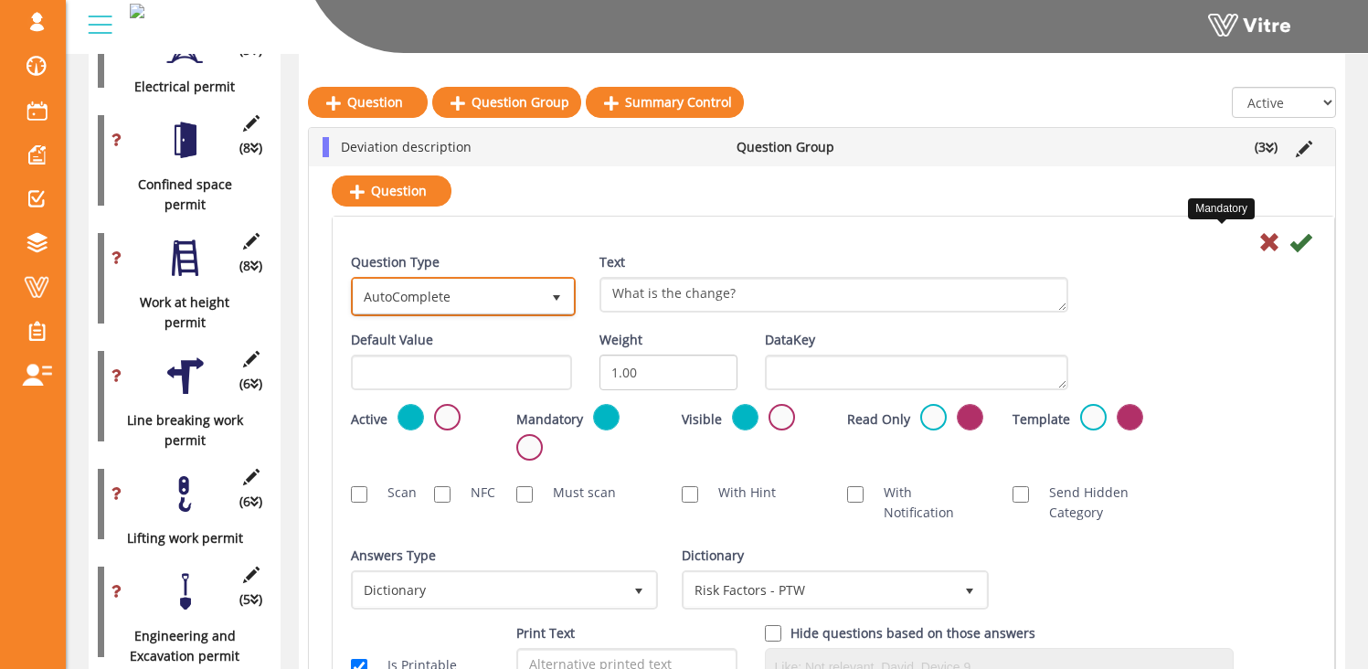
click at [467, 302] on span "AutoComplete" at bounding box center [447, 296] width 186 height 33
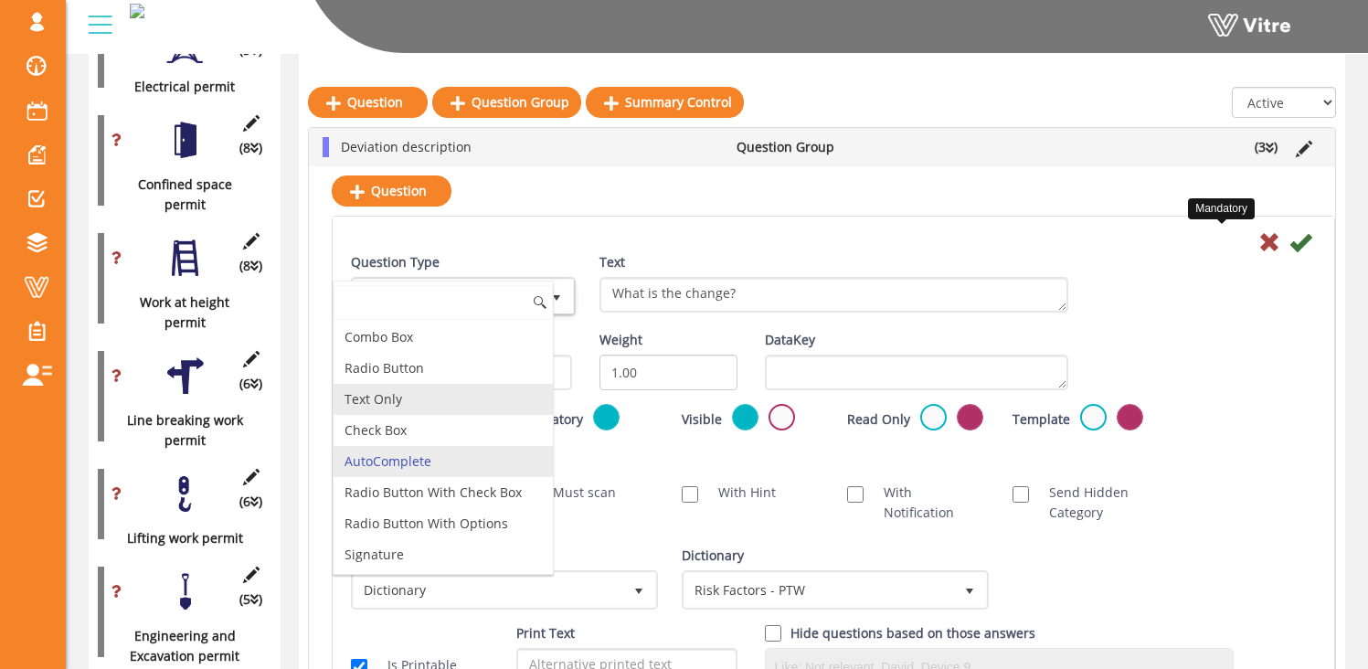
click at [414, 409] on li "Text Only" at bounding box center [443, 399] width 219 height 31
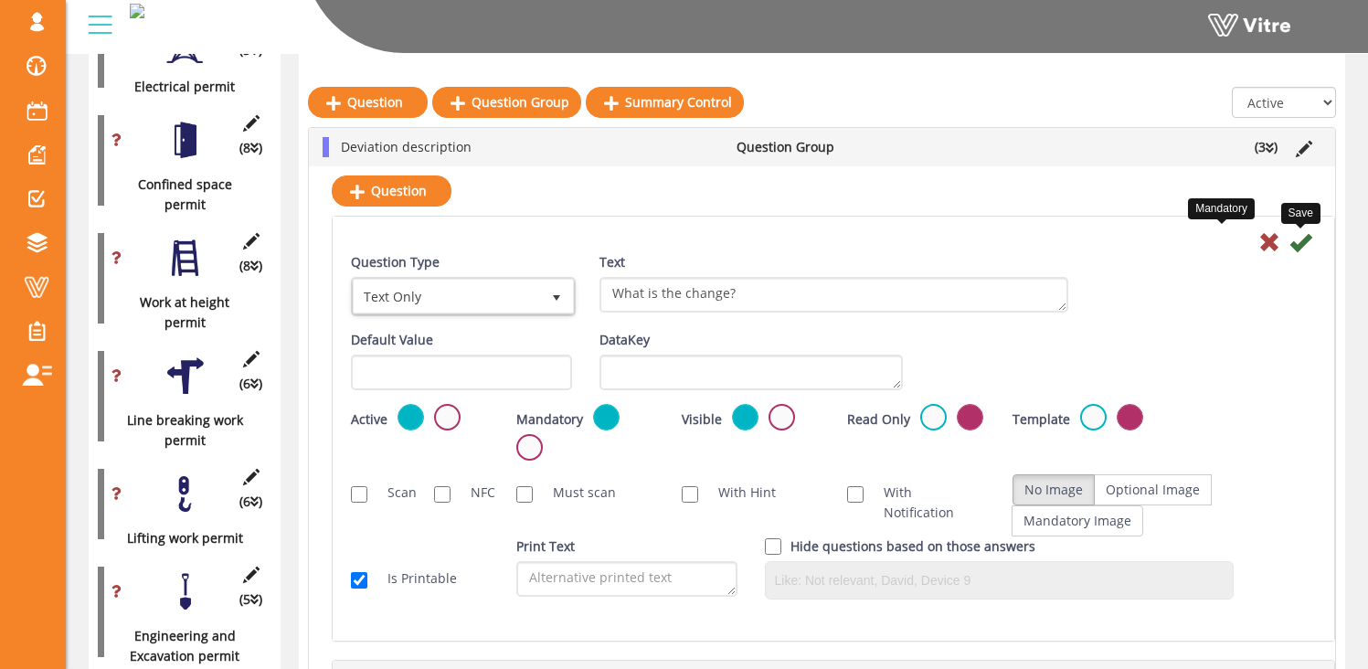
click at [1301, 240] on icon at bounding box center [1301, 242] width 22 height 22
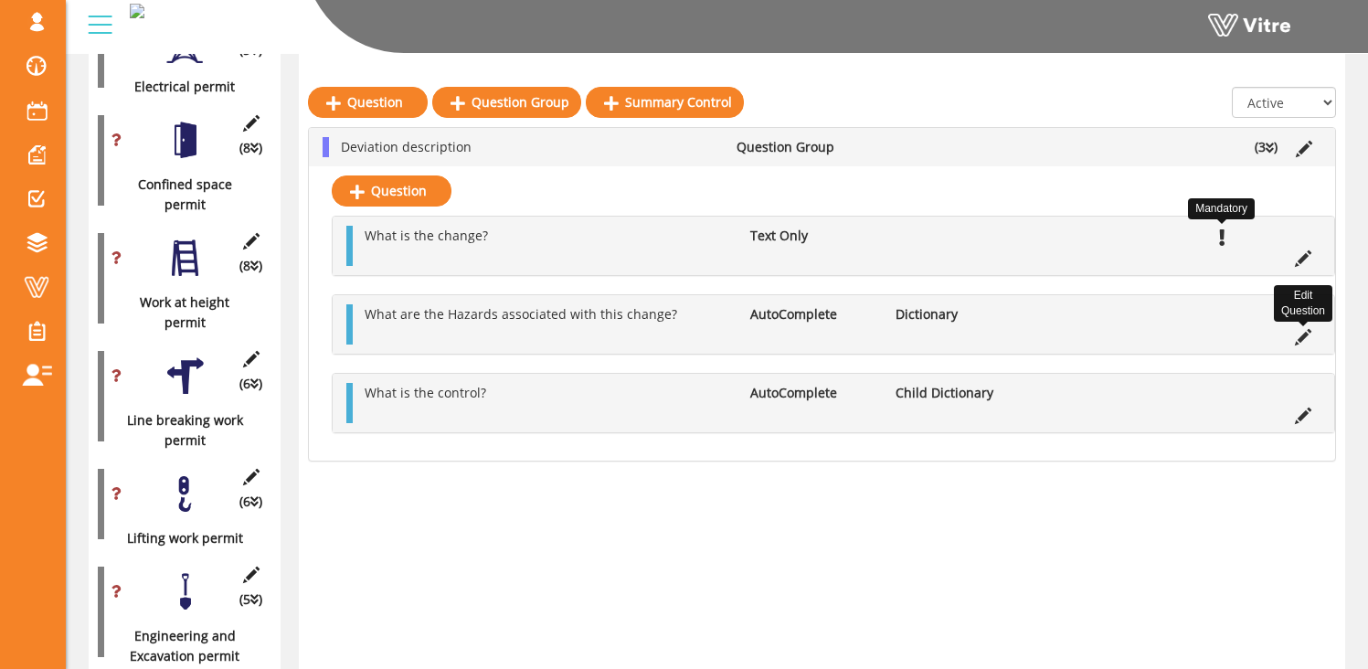
click at [1307, 333] on icon at bounding box center [1303, 337] width 16 height 16
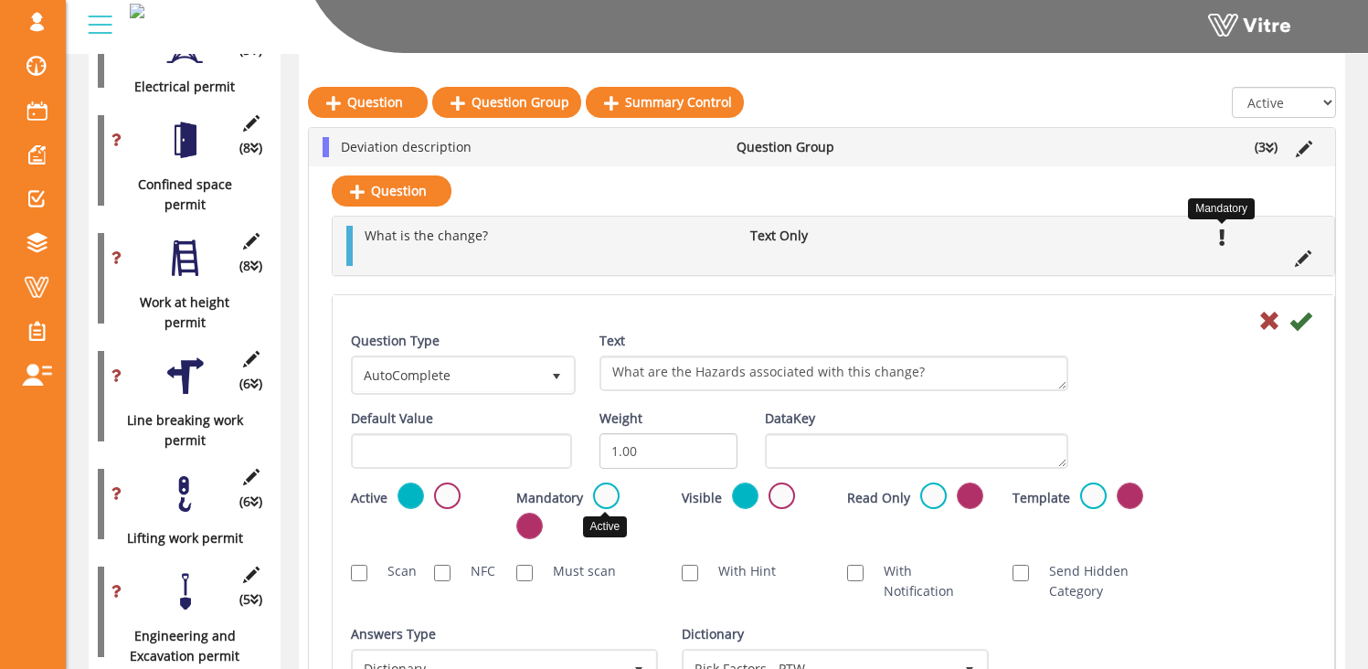
click at [597, 498] on label at bounding box center [606, 496] width 27 height 27
click at [0, 0] on input "radio" at bounding box center [0, 0] width 0 height 0
click at [1300, 316] on icon at bounding box center [1301, 321] width 22 height 22
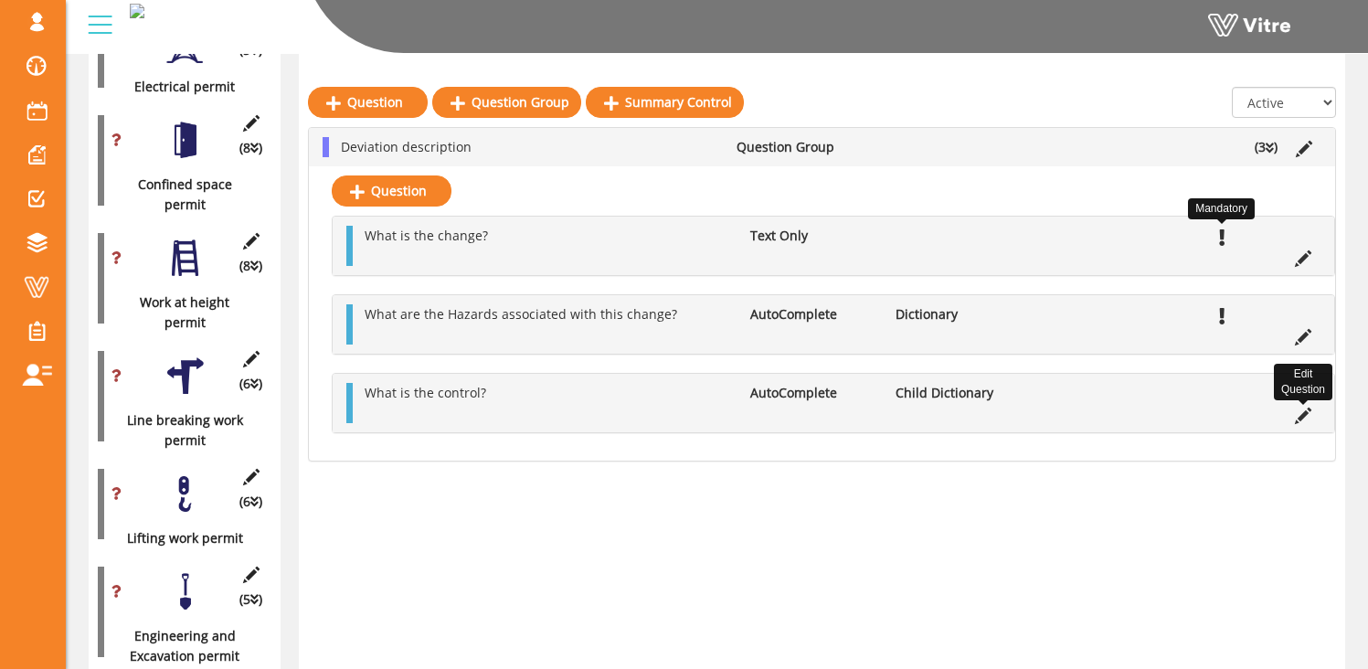
click at [1299, 414] on icon at bounding box center [1303, 416] width 16 height 16
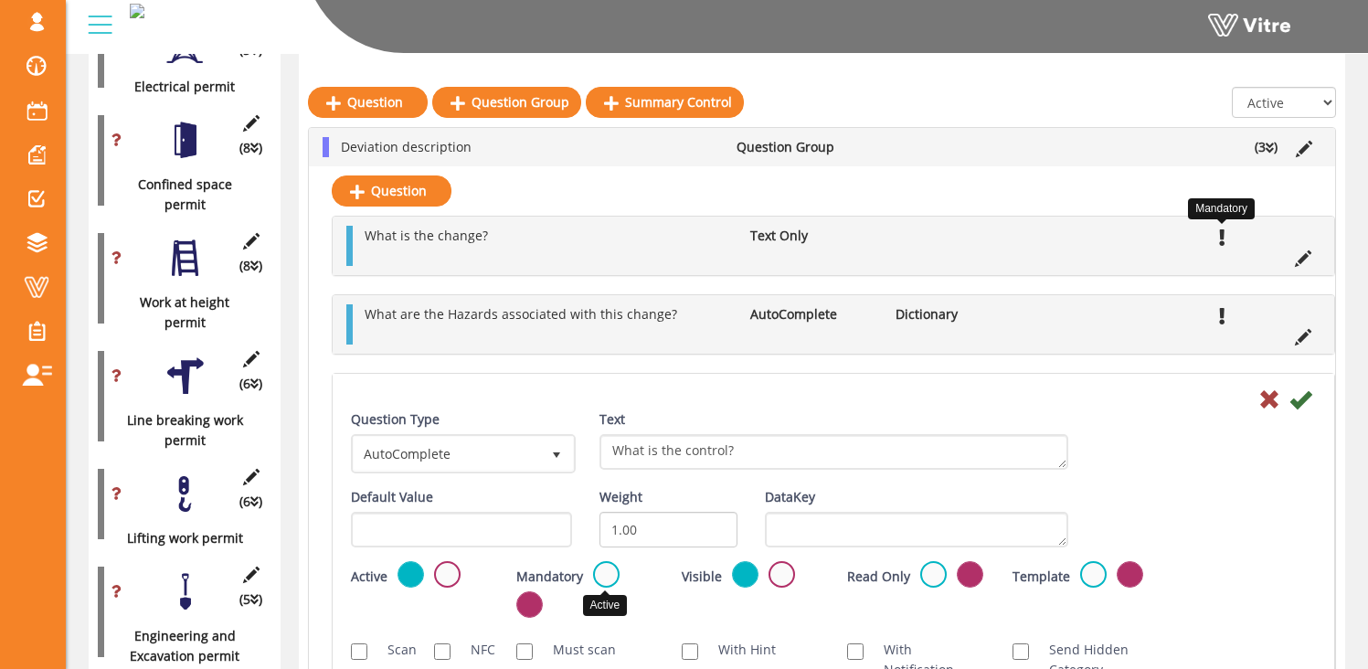
click at [598, 577] on label at bounding box center [606, 574] width 27 height 27
click at [0, 0] on input "radio" at bounding box center [0, 0] width 0 height 0
click at [1301, 396] on icon at bounding box center [1301, 399] width 22 height 22
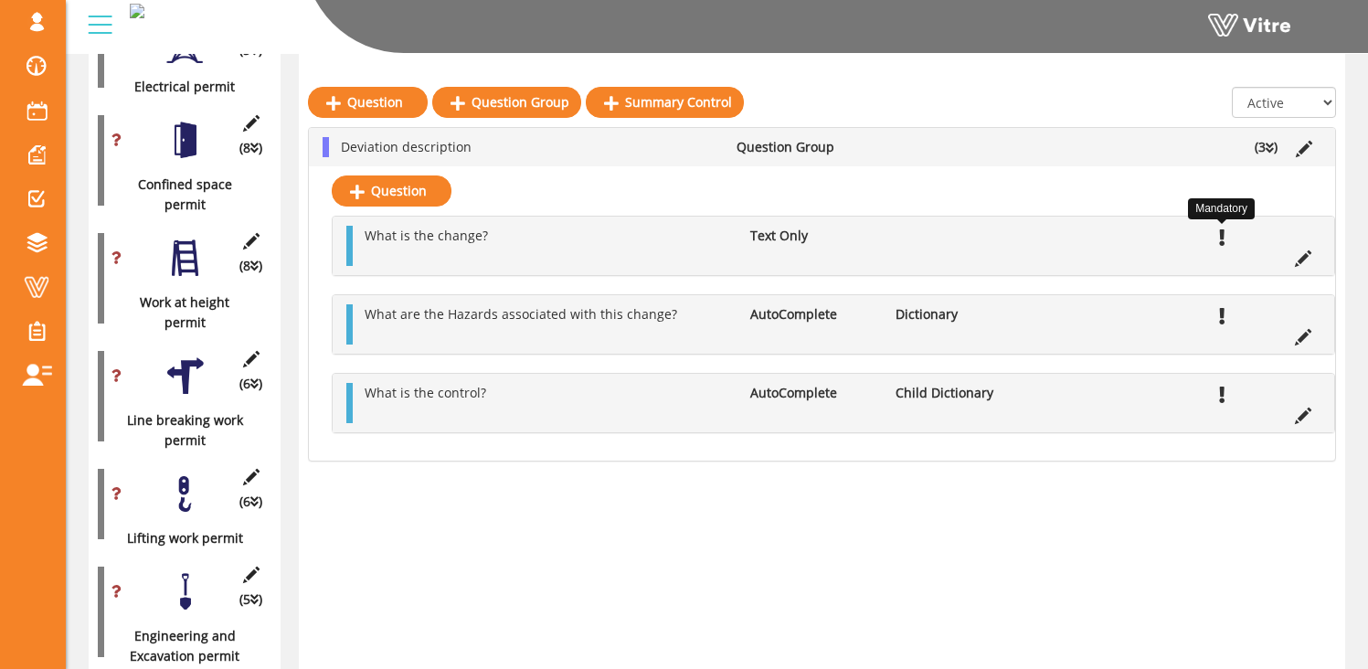
click at [437, 478] on div "Question Question Group Summary Control All Active Not Active Deviation descrip…" at bounding box center [822, 387] width 1046 height 2362
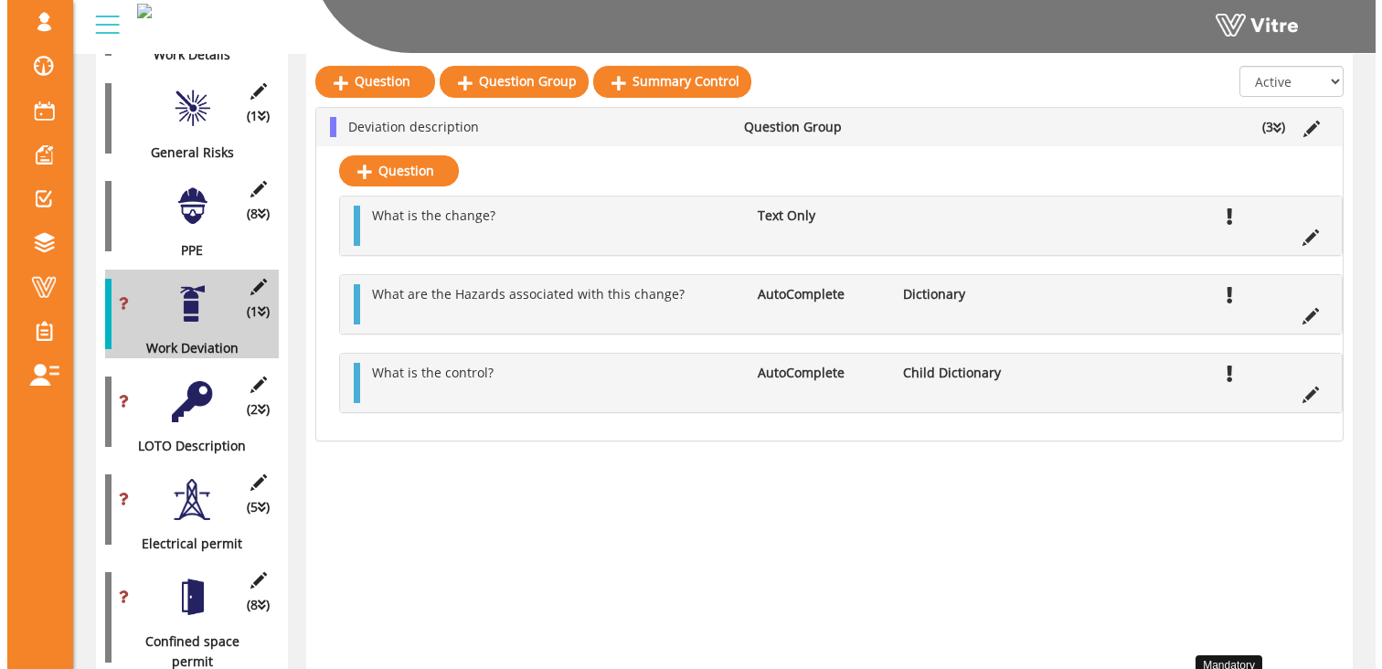
scroll to position [594, 0]
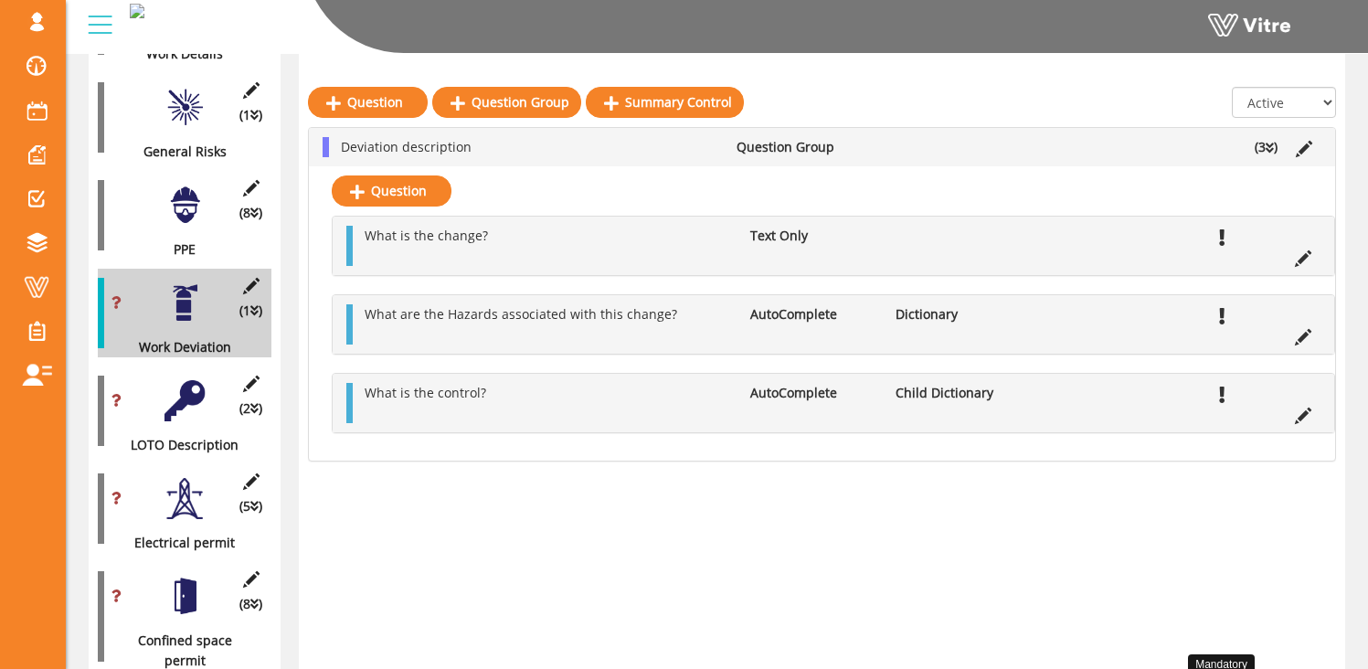
click at [187, 383] on div at bounding box center [185, 400] width 41 height 41
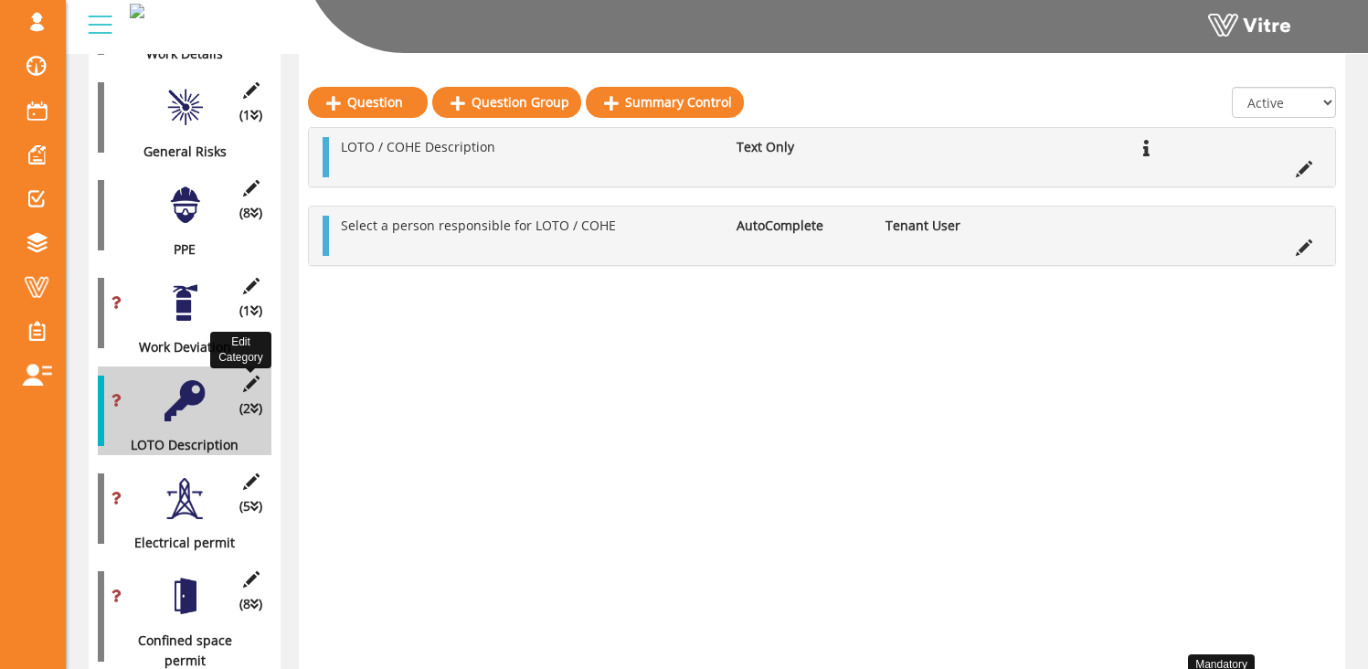
click at [254, 376] on icon at bounding box center [250, 384] width 23 height 16
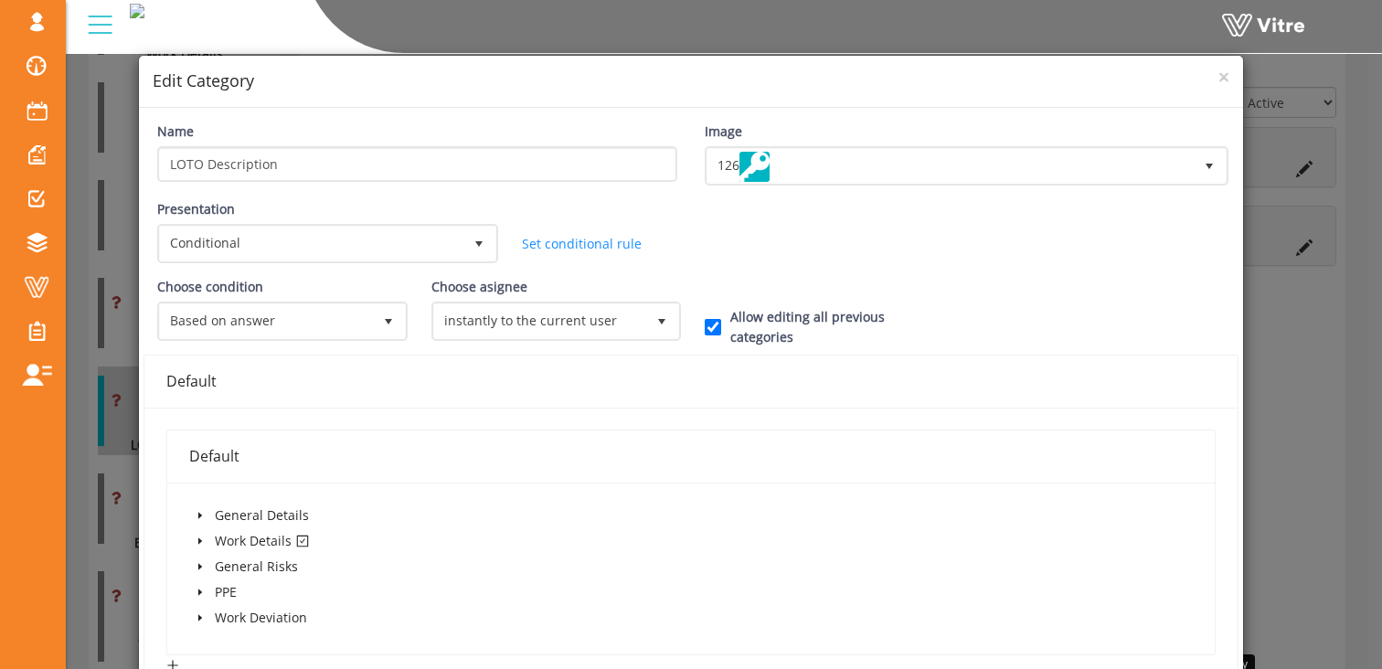
click at [196, 541] on icon "caret-down" at bounding box center [200, 540] width 9 height 9
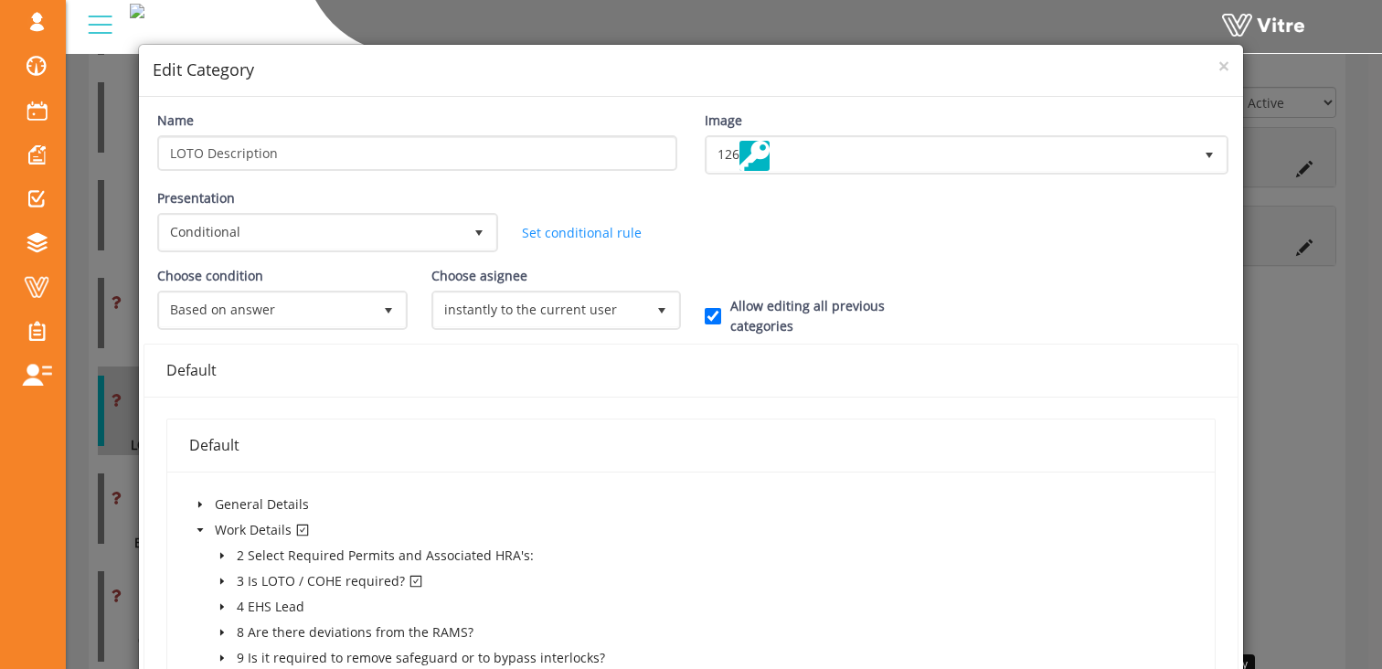
scroll to position [0, 0]
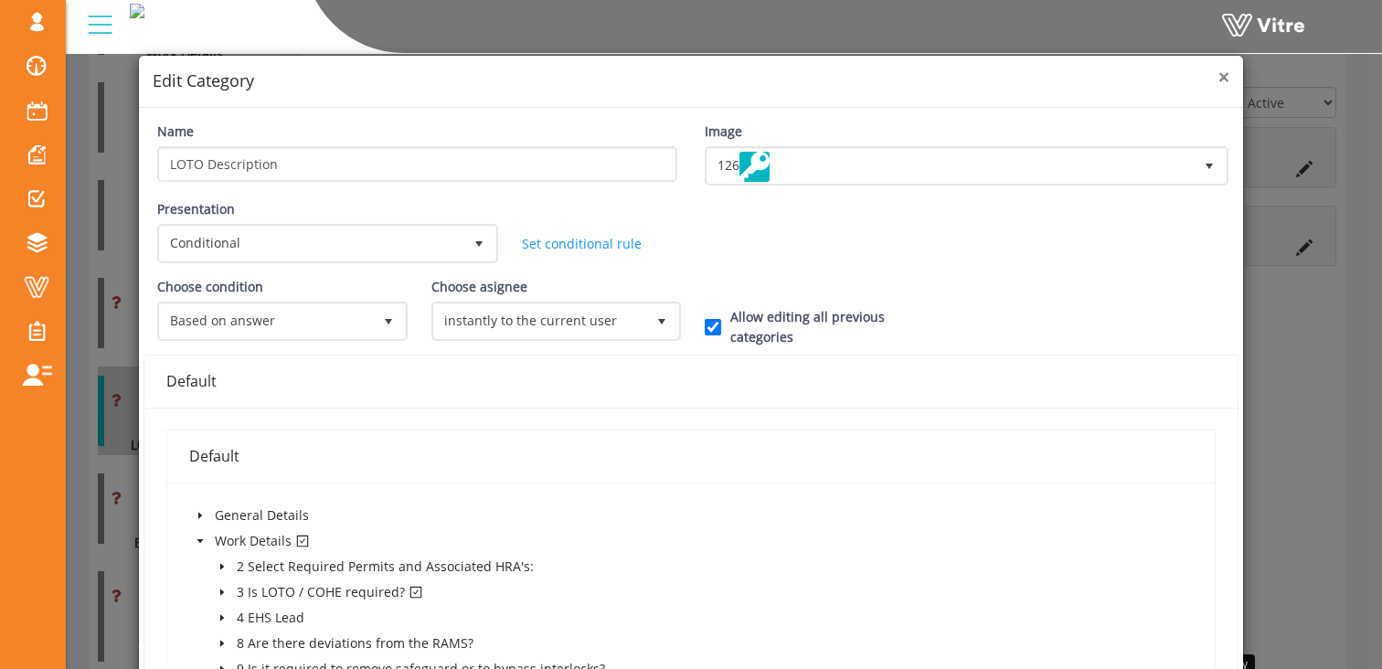
click at [1218, 74] on span "×" at bounding box center [1223, 77] width 11 height 26
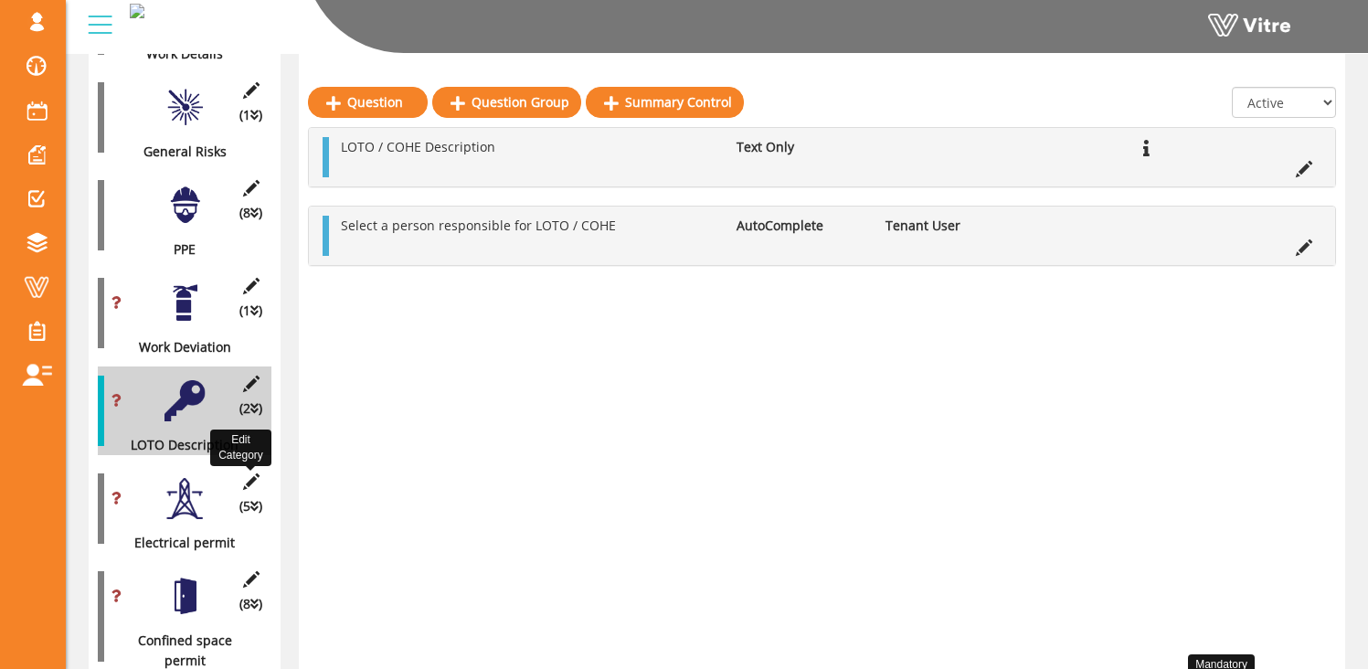
click at [253, 473] on icon at bounding box center [250, 481] width 23 height 16
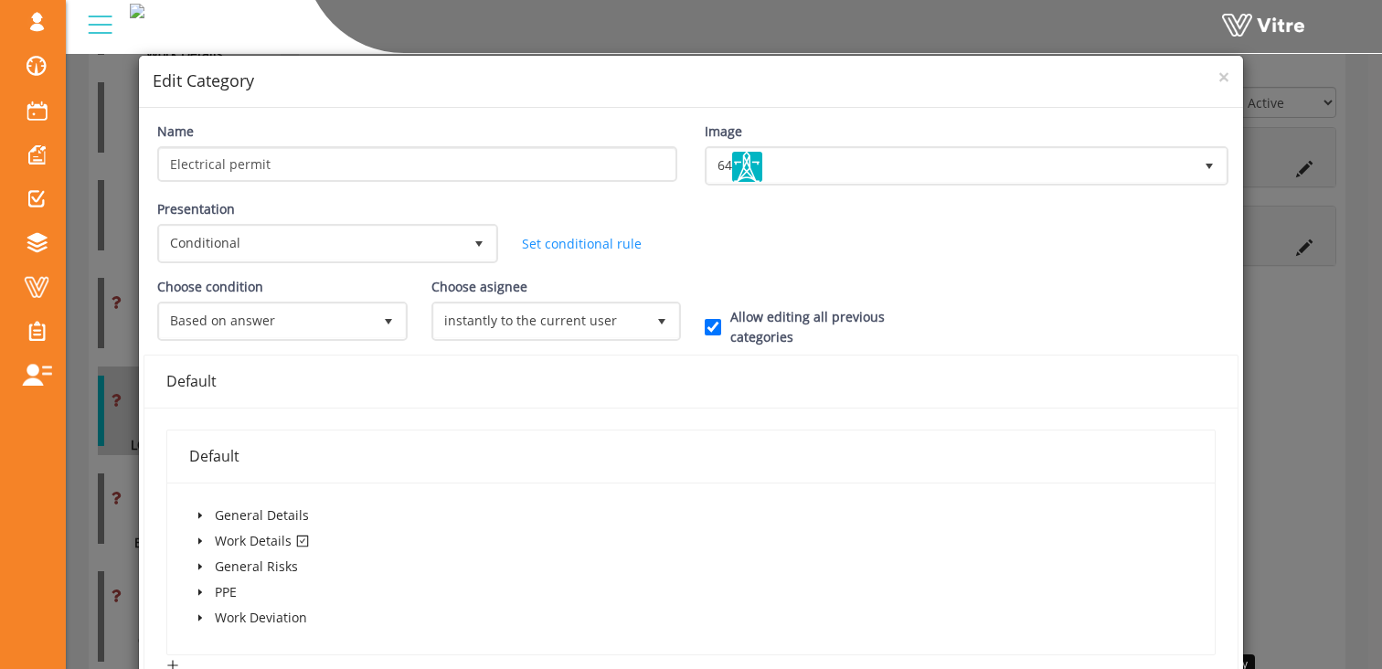
click at [200, 537] on icon "caret-down" at bounding box center [200, 540] width 9 height 9
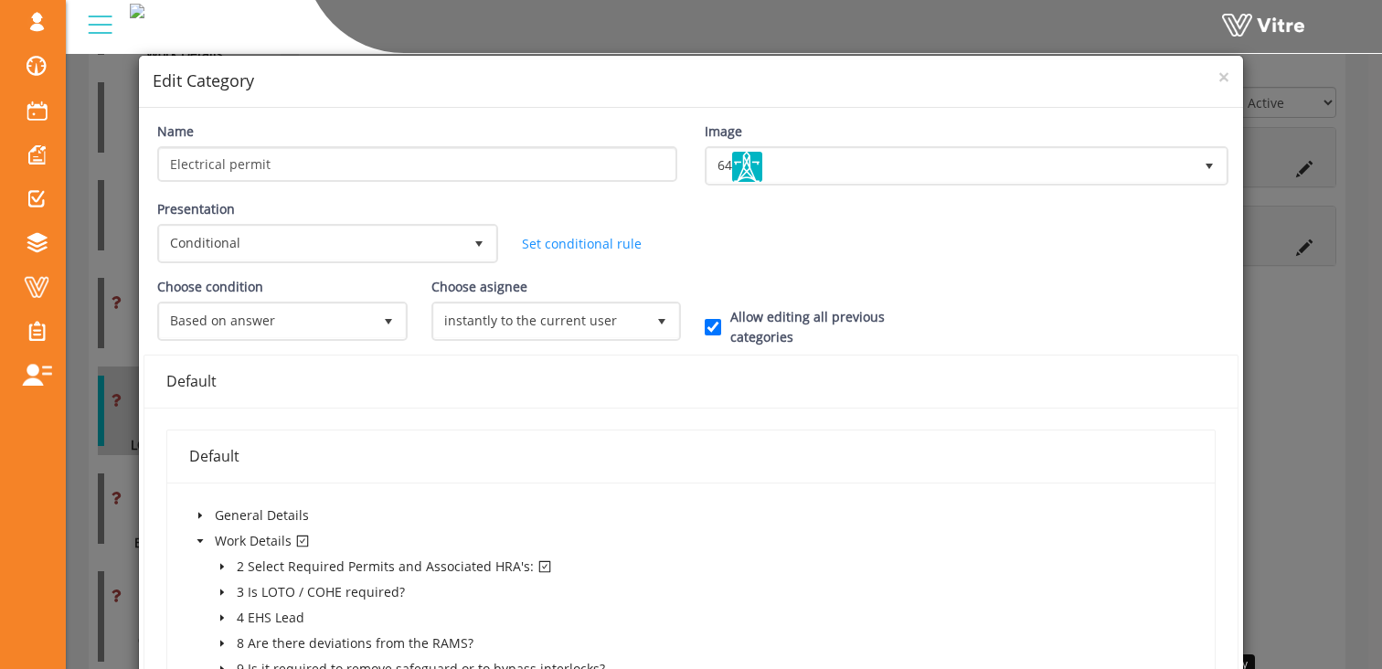
click at [220, 566] on icon "caret-down" at bounding box center [222, 567] width 4 height 6
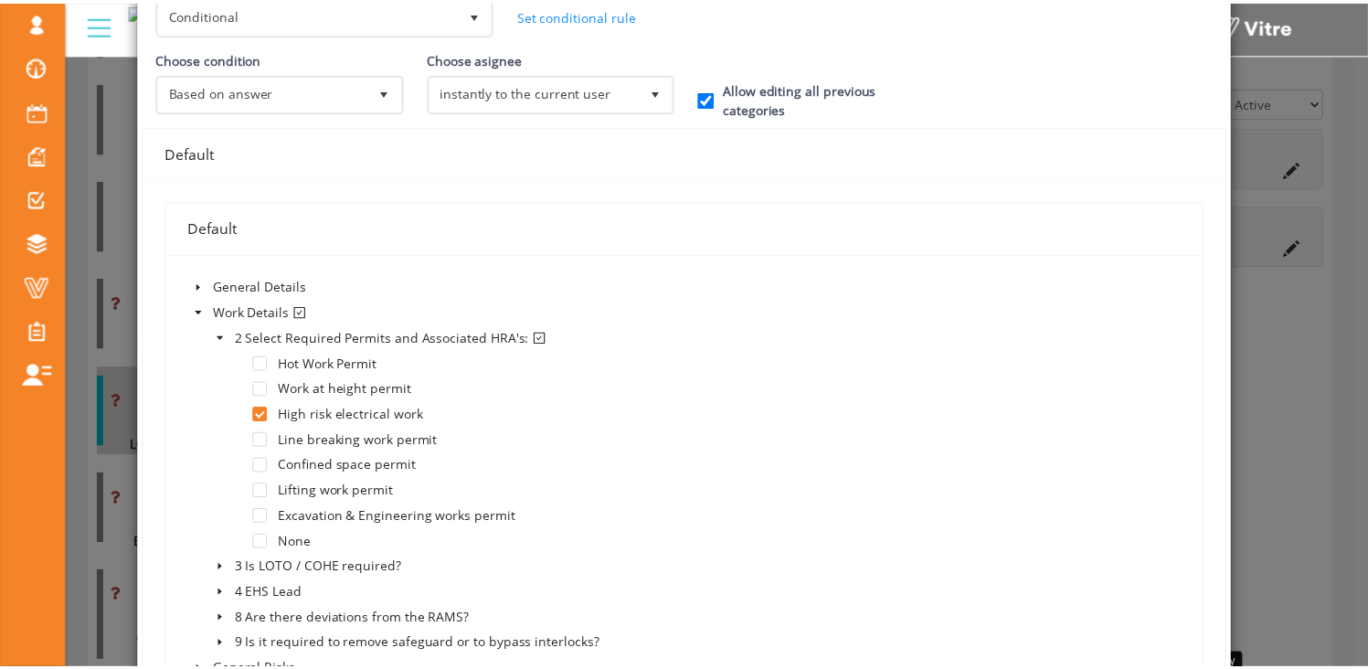
scroll to position [67, 0]
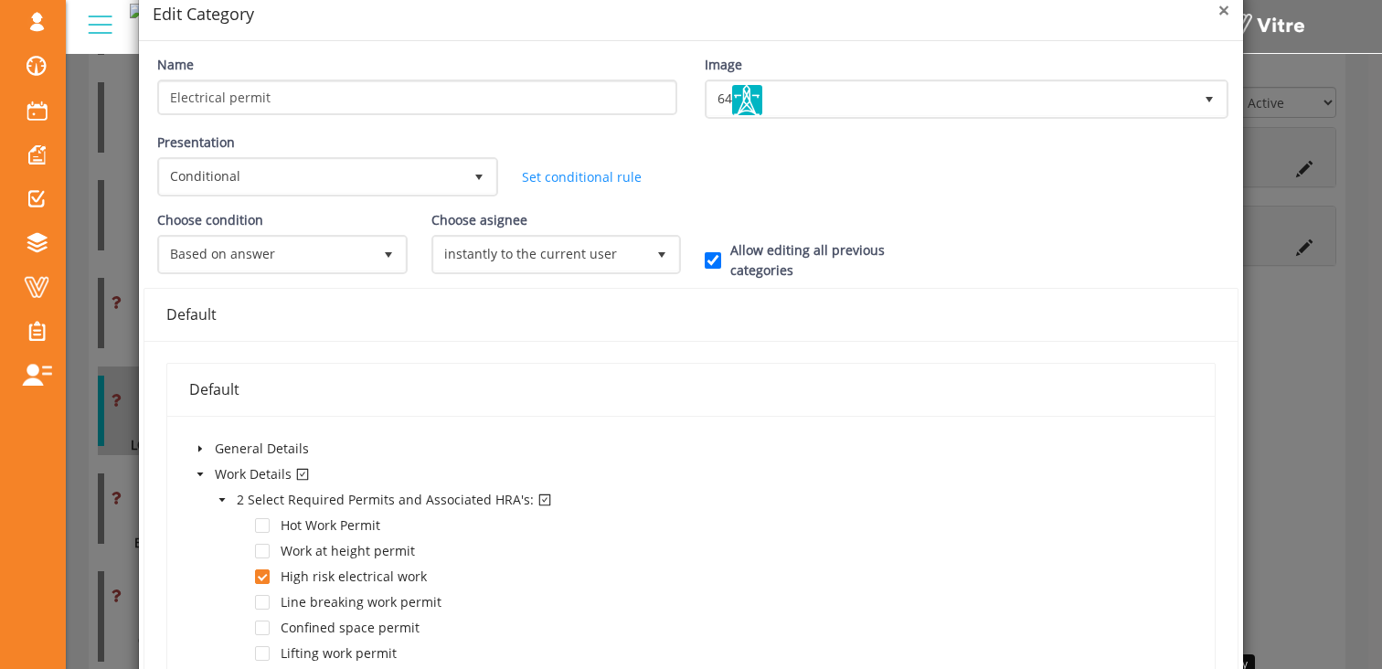
click at [1218, 9] on span "×" at bounding box center [1223, 10] width 11 height 26
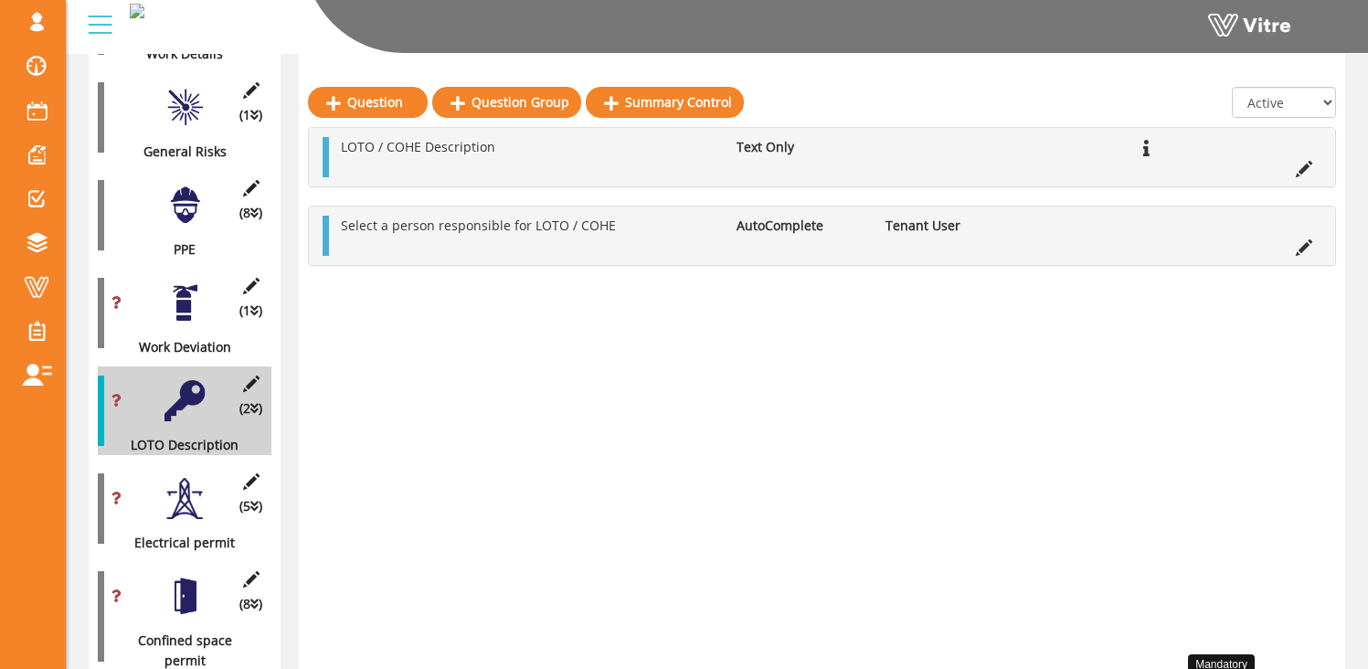
click at [160, 489] on div "(5 ) Electrical permit" at bounding box center [185, 508] width 174 height 89
click at [185, 483] on div at bounding box center [185, 498] width 41 height 41
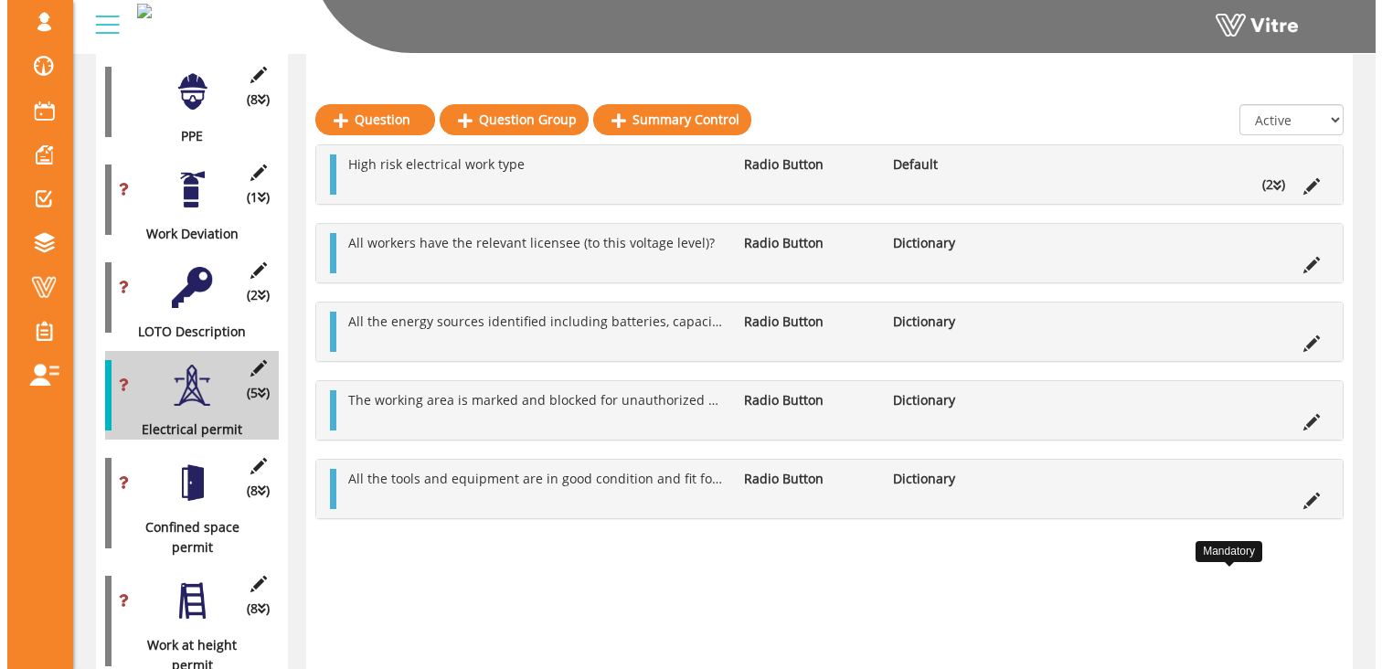
scroll to position [749, 0]
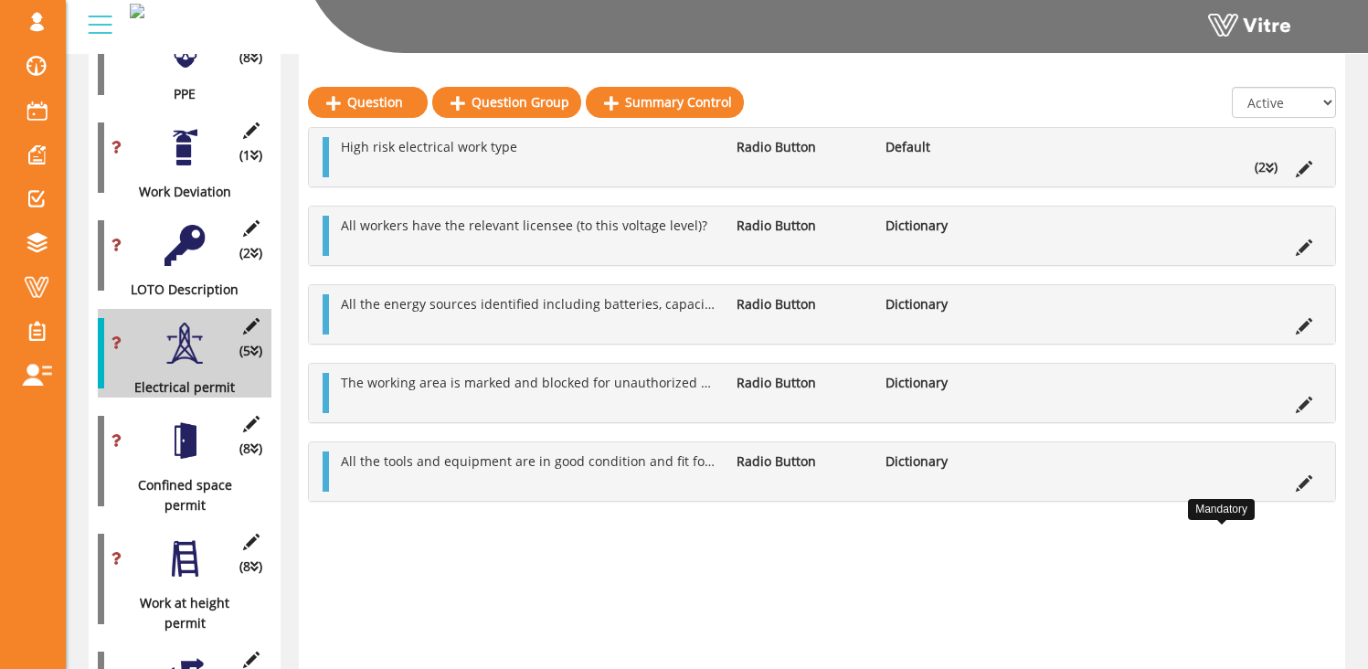
click at [183, 426] on div at bounding box center [185, 440] width 41 height 41
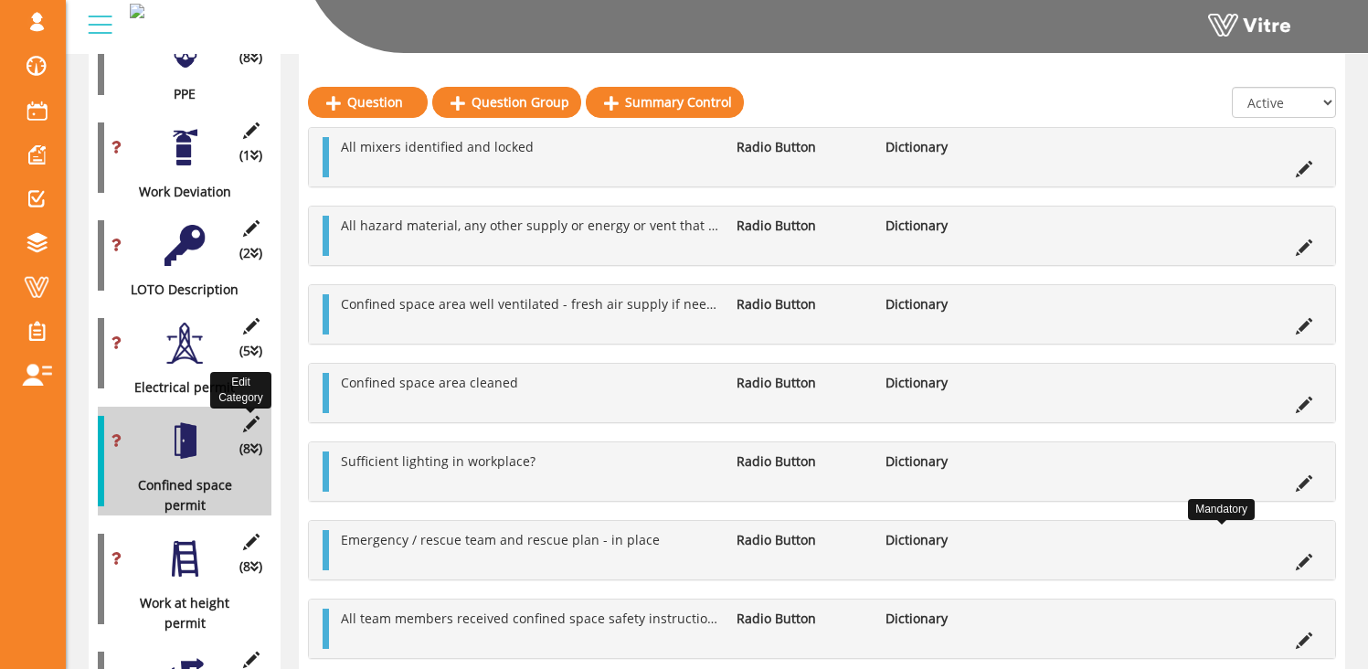
click at [251, 416] on icon at bounding box center [250, 424] width 23 height 16
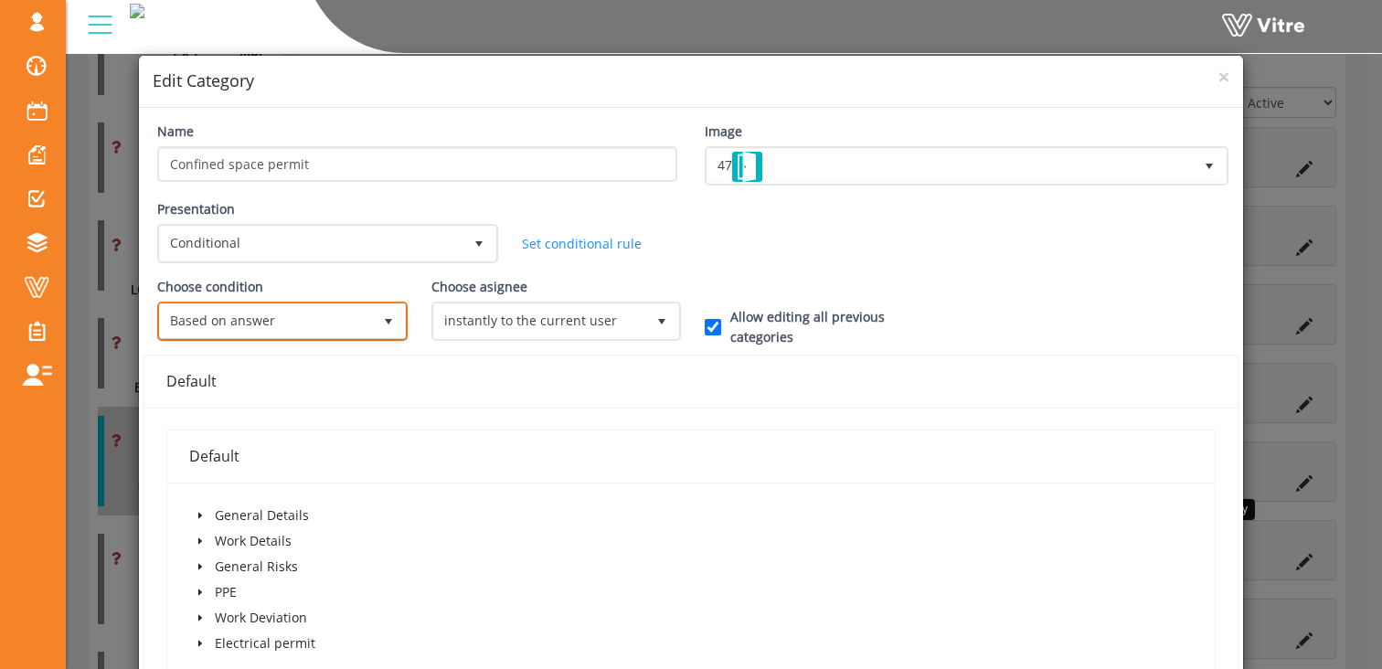
click at [373, 319] on span "select" at bounding box center [388, 320] width 33 height 33
click at [441, 377] on div "Default" at bounding box center [690, 381] width 1049 height 23
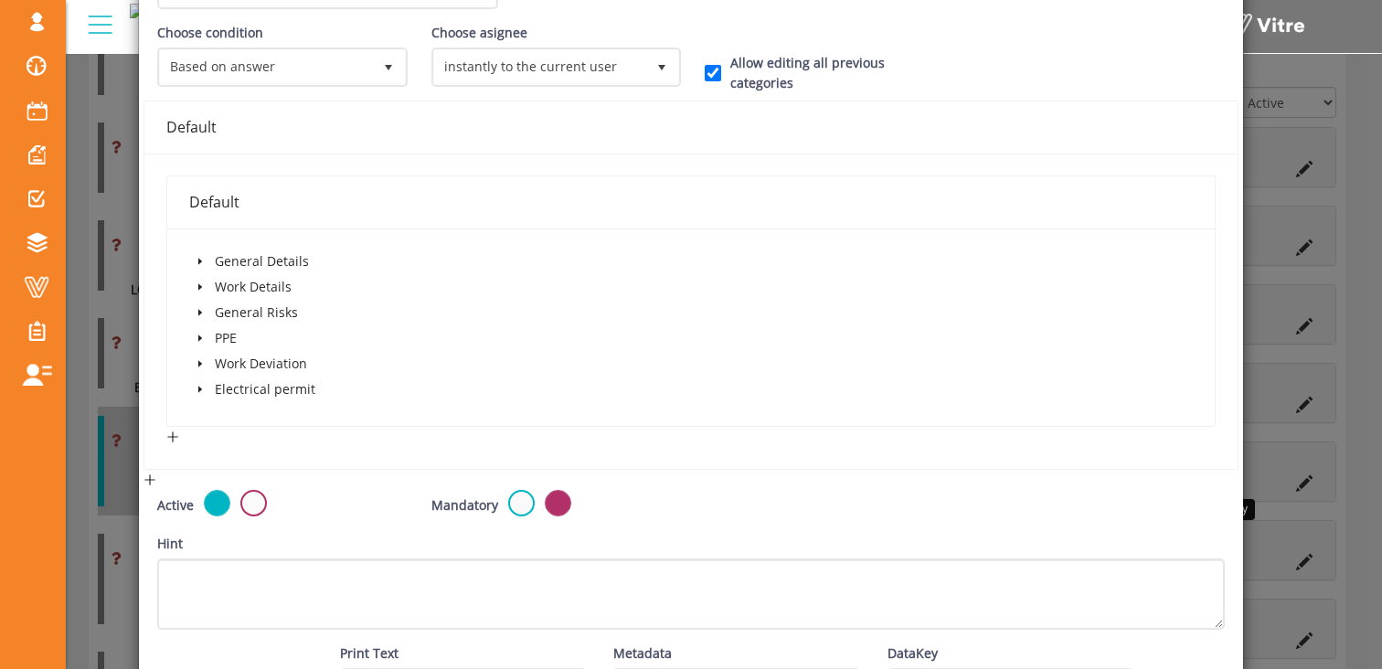
scroll to position [300, 0]
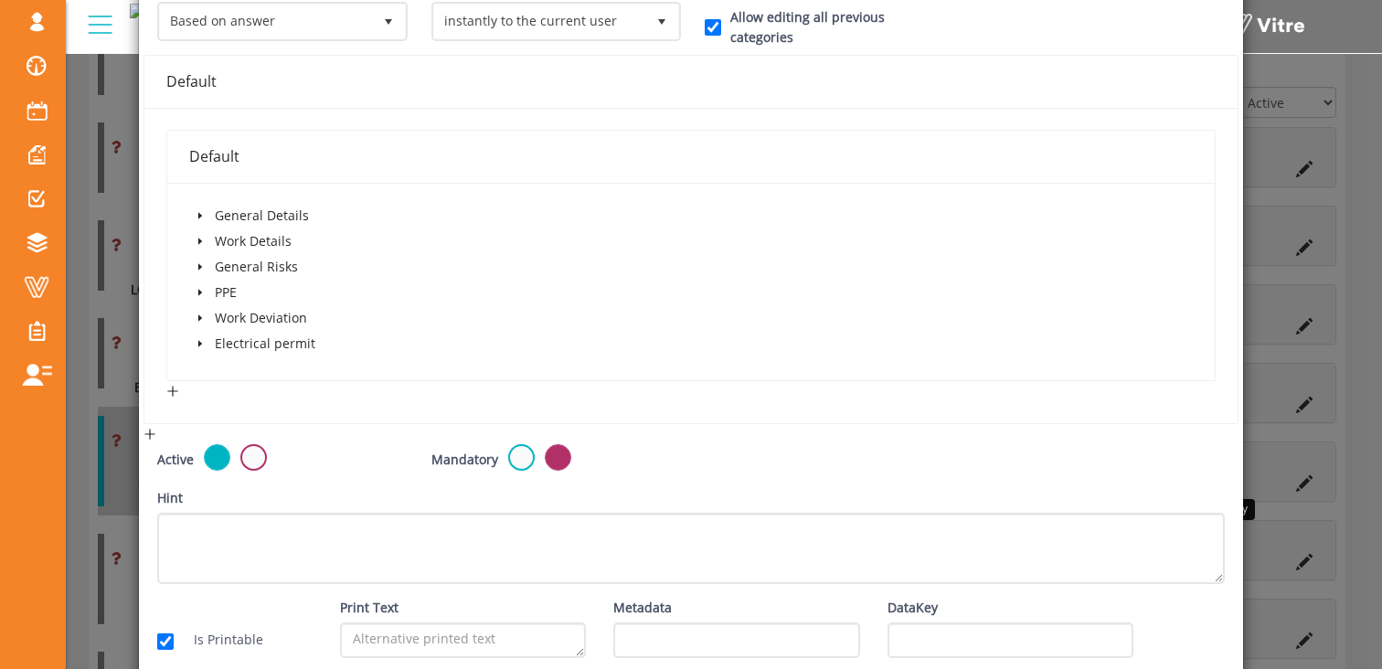
click at [198, 267] on icon "caret-down" at bounding box center [200, 267] width 4 height 6
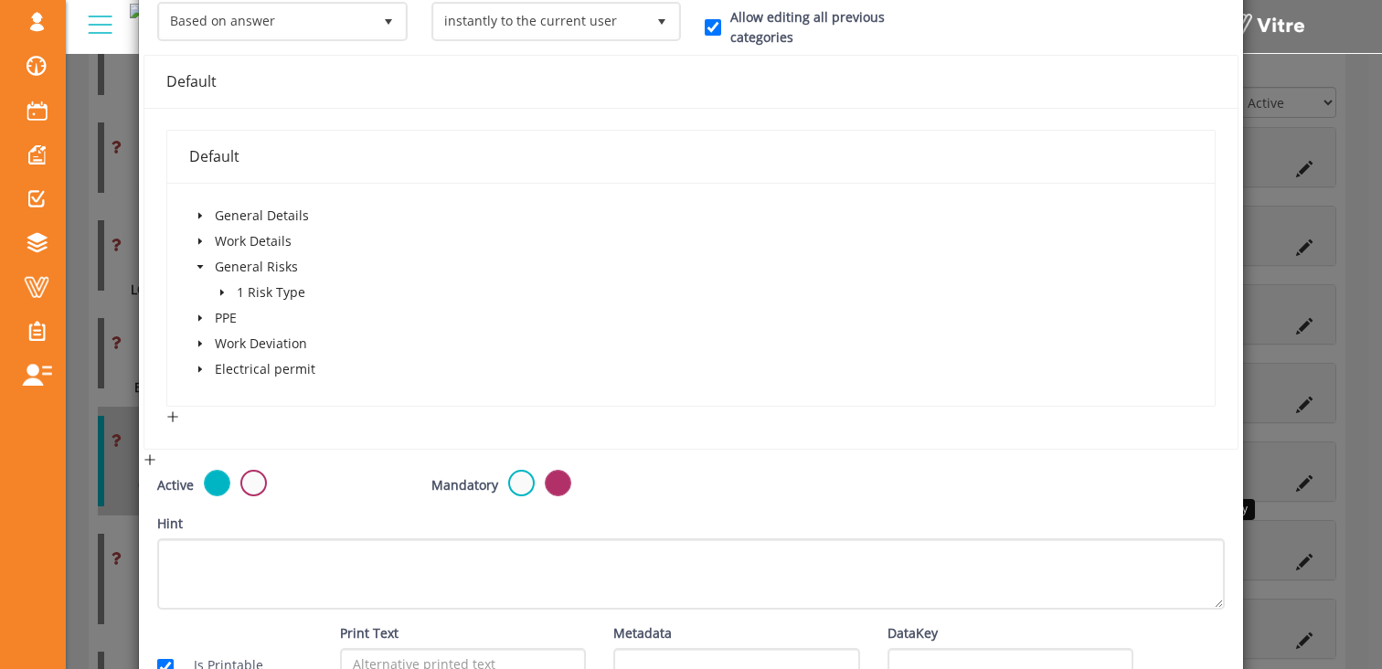
click at [226, 289] on span at bounding box center [222, 292] width 22 height 22
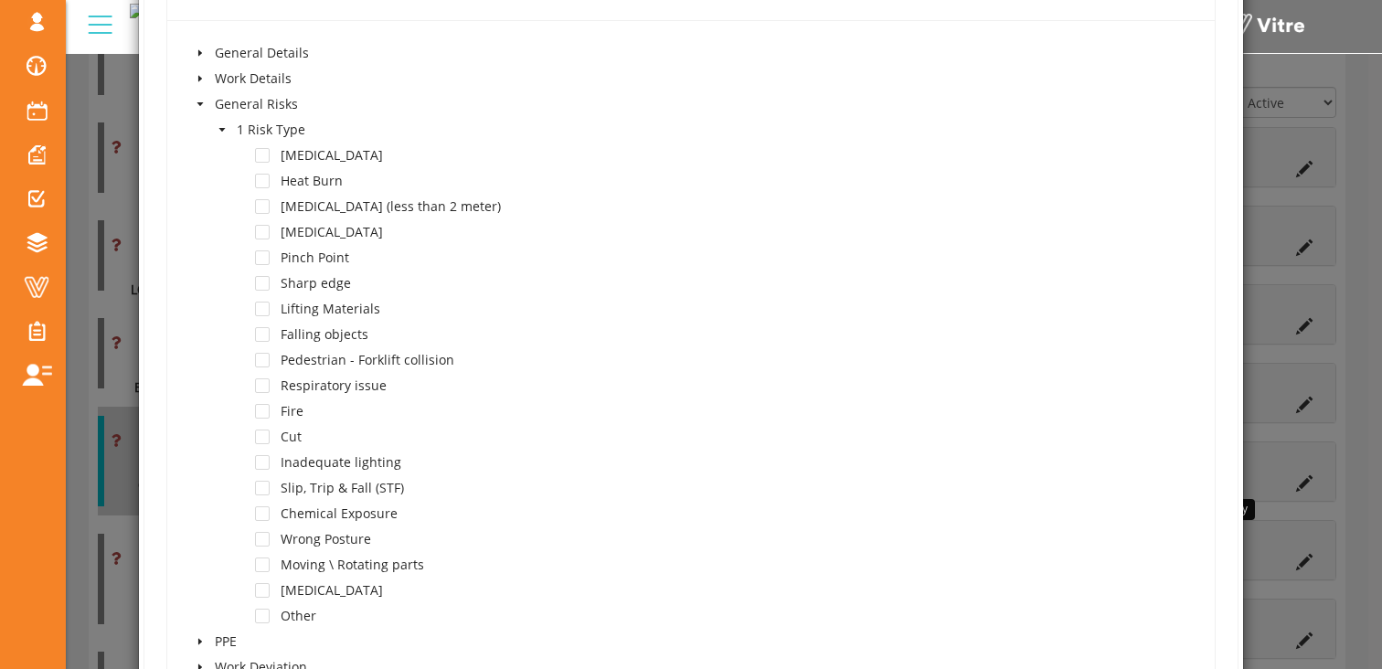
scroll to position [457, 0]
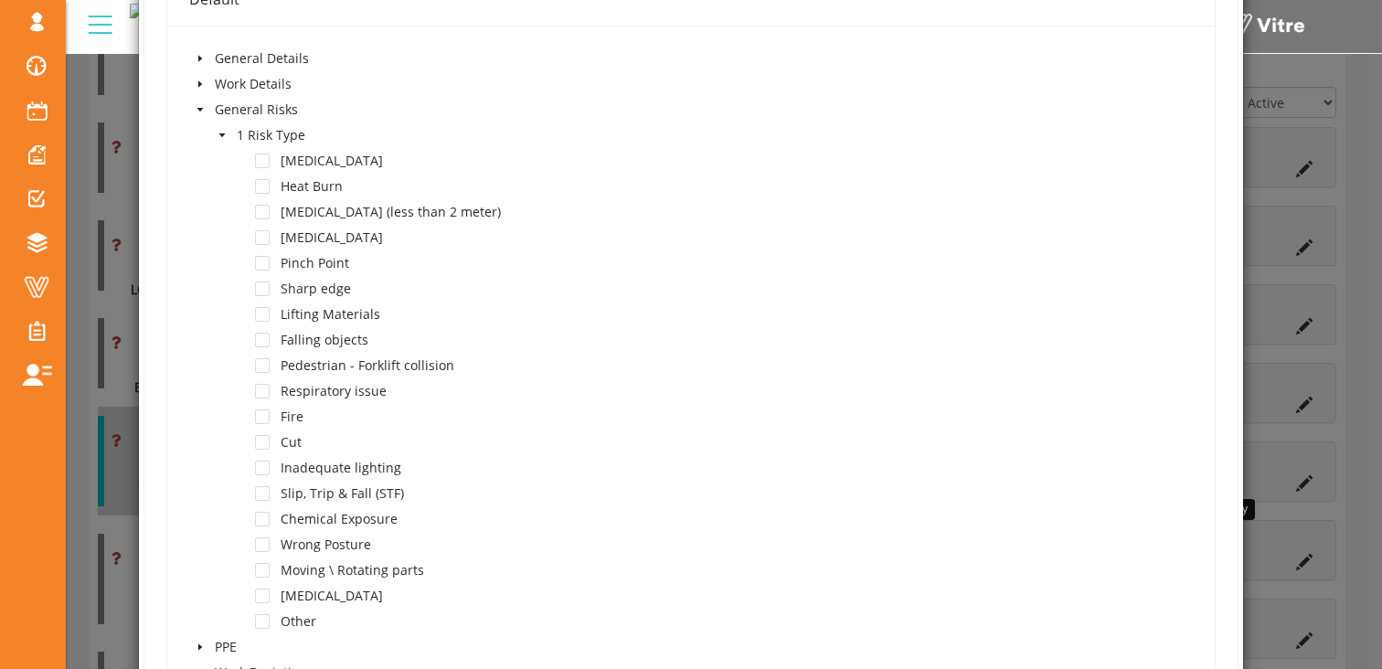
click at [198, 84] on icon "caret-down" at bounding box center [200, 84] width 4 height 6
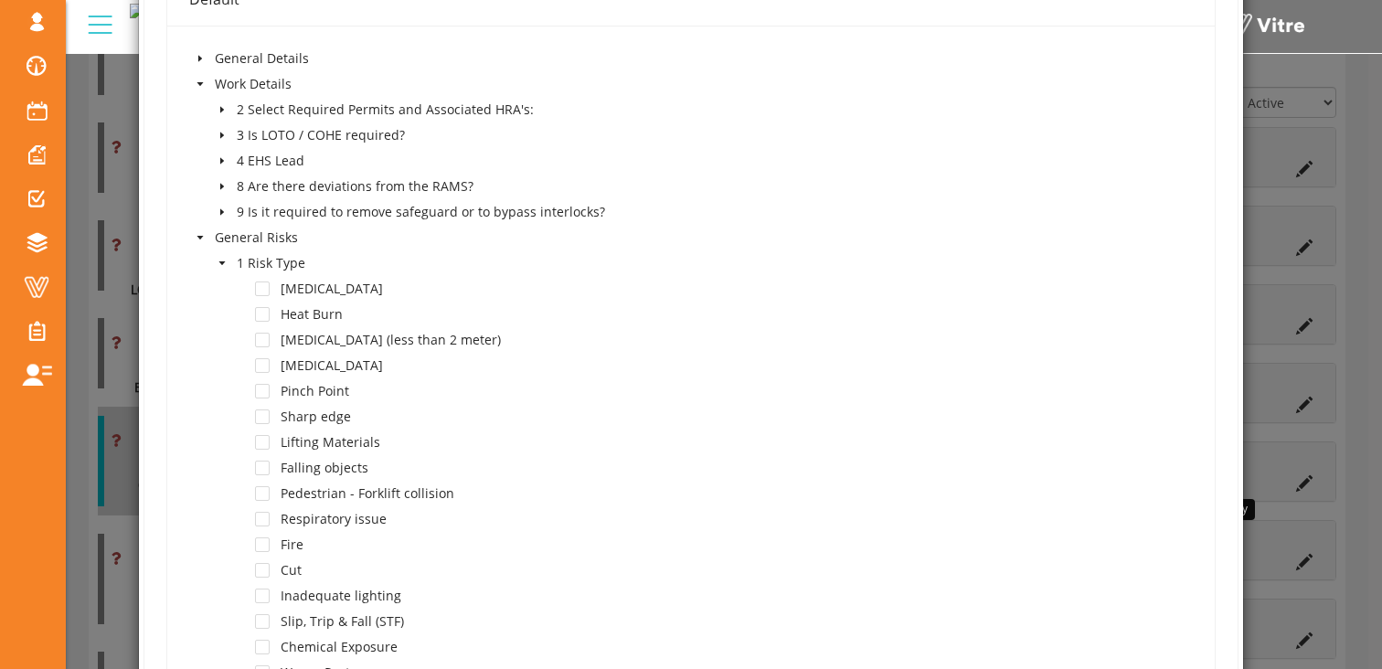
click at [228, 109] on span at bounding box center [222, 110] width 22 height 22
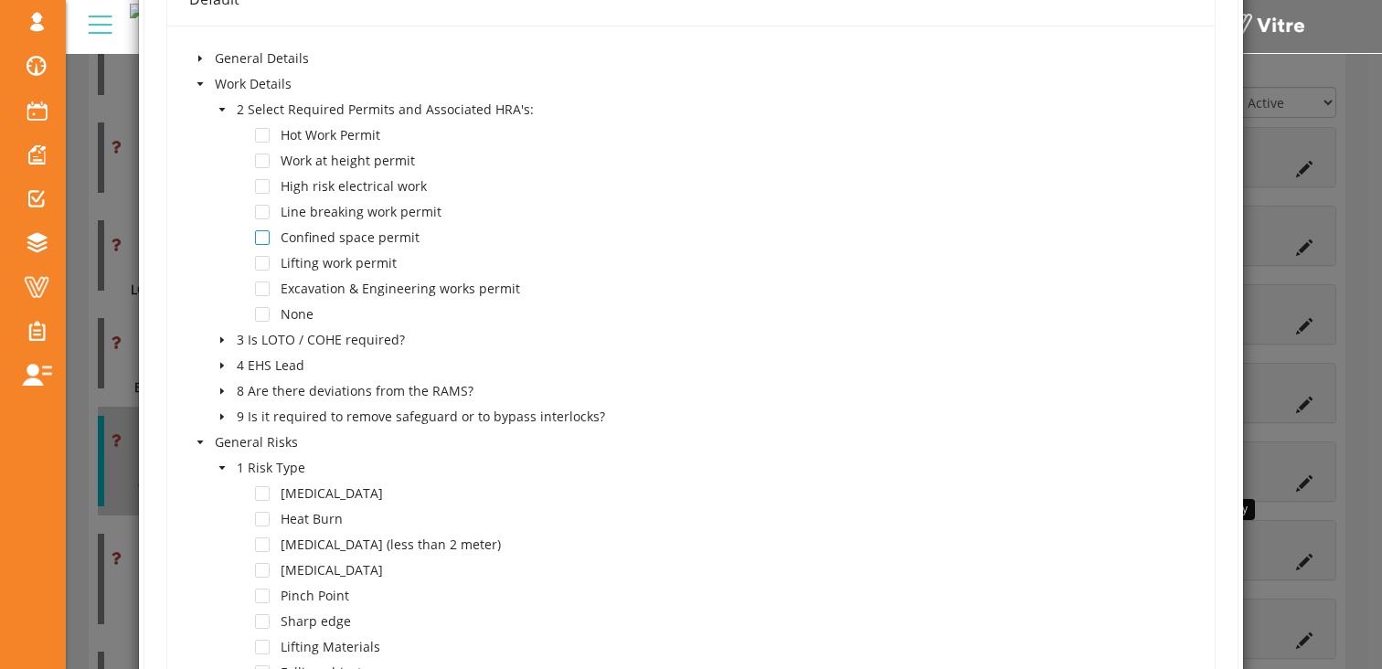
click at [260, 238] on span at bounding box center [262, 237] width 15 height 15
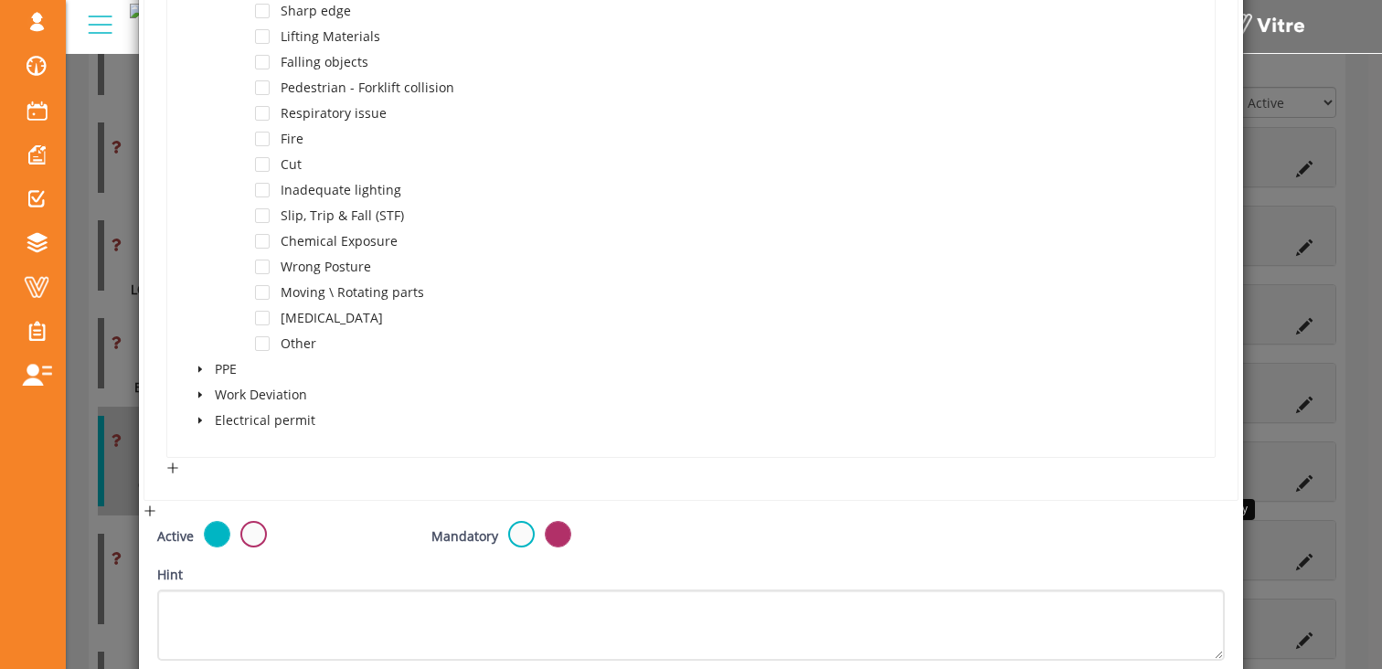
scroll to position [1232, 0]
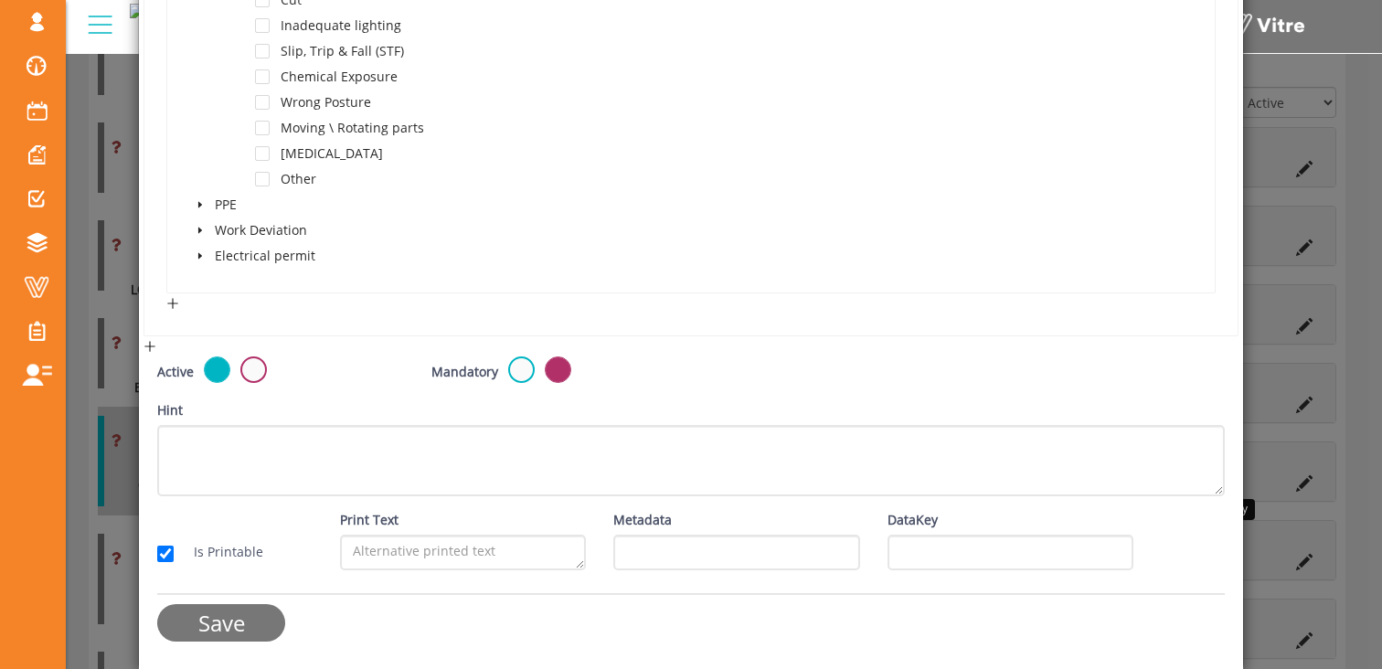
click at [245, 618] on input "Save" at bounding box center [221, 622] width 128 height 37
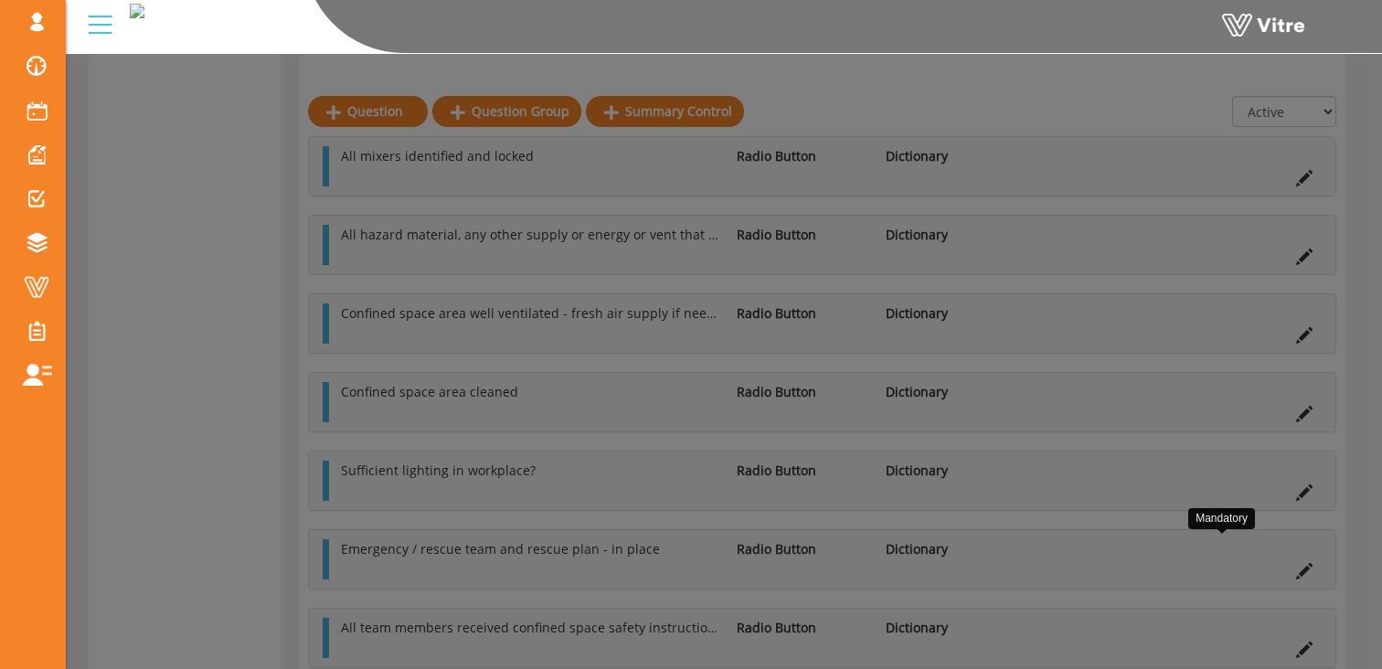
scroll to position [749, 0]
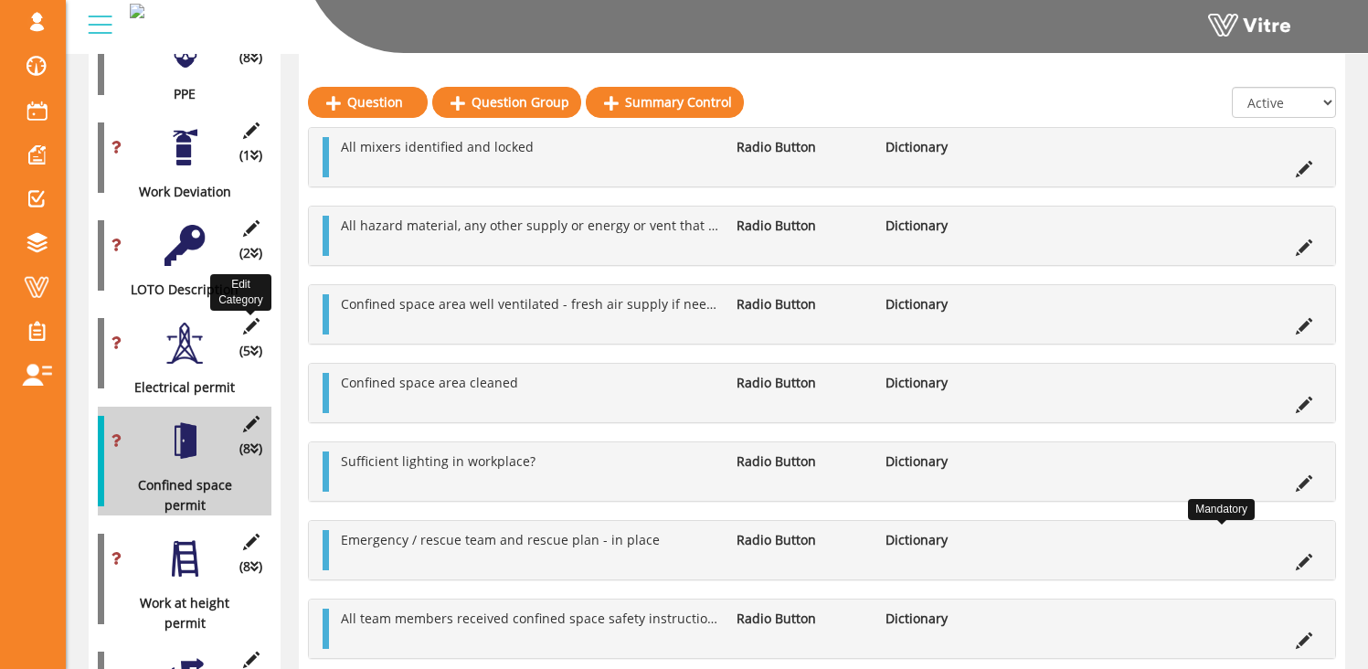
click at [255, 318] on icon at bounding box center [250, 326] width 23 height 16
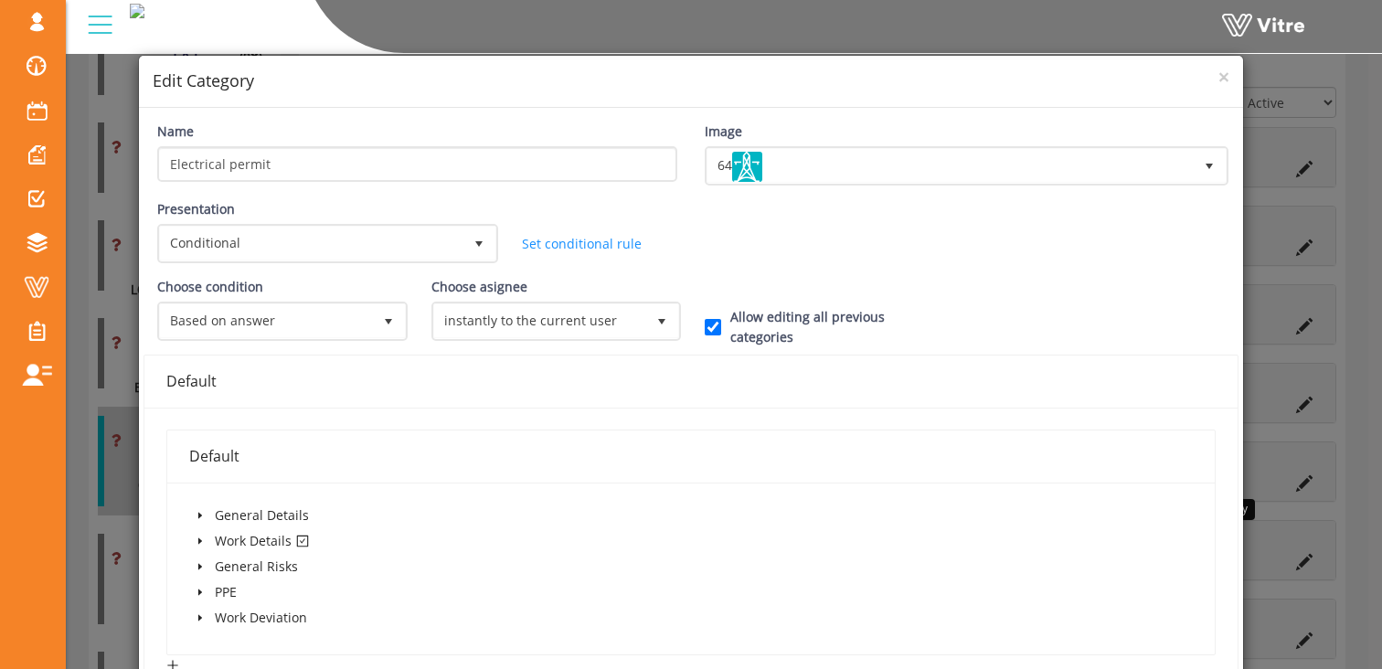
click at [199, 544] on icon "caret-down" at bounding box center [200, 540] width 9 height 9
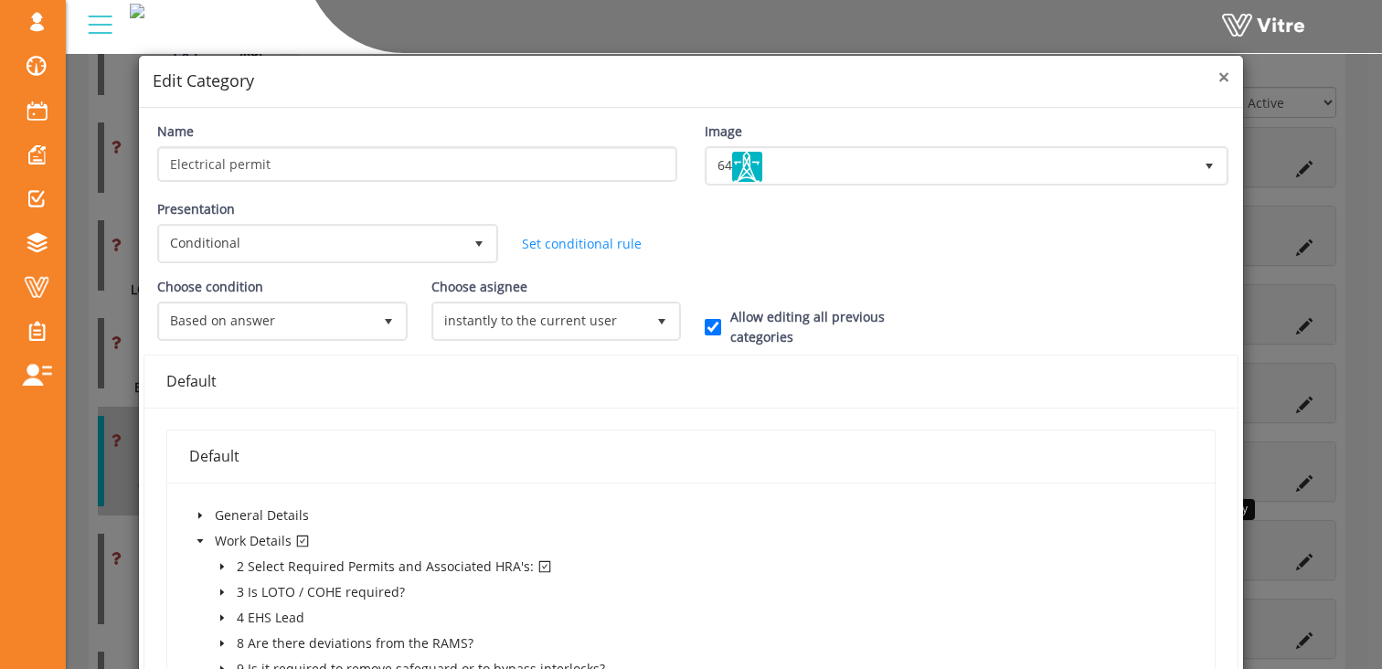
click at [1218, 76] on span "×" at bounding box center [1223, 77] width 11 height 26
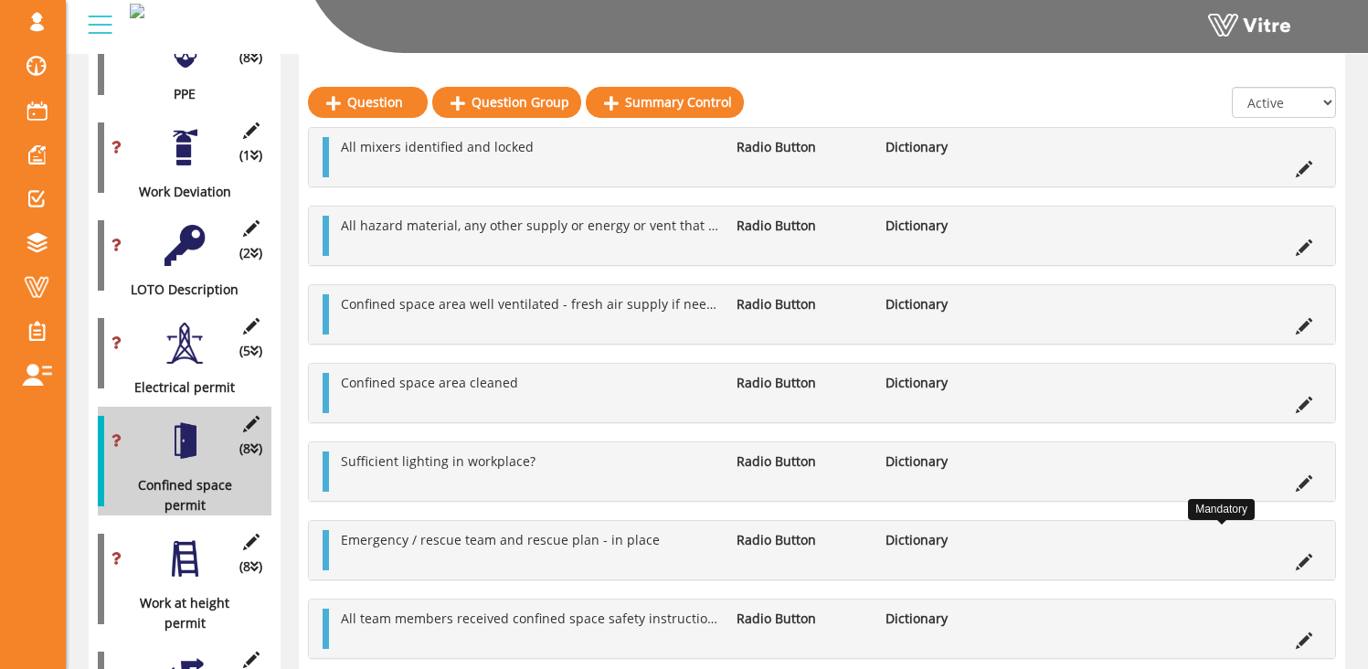
click at [179, 551] on div at bounding box center [185, 558] width 41 height 41
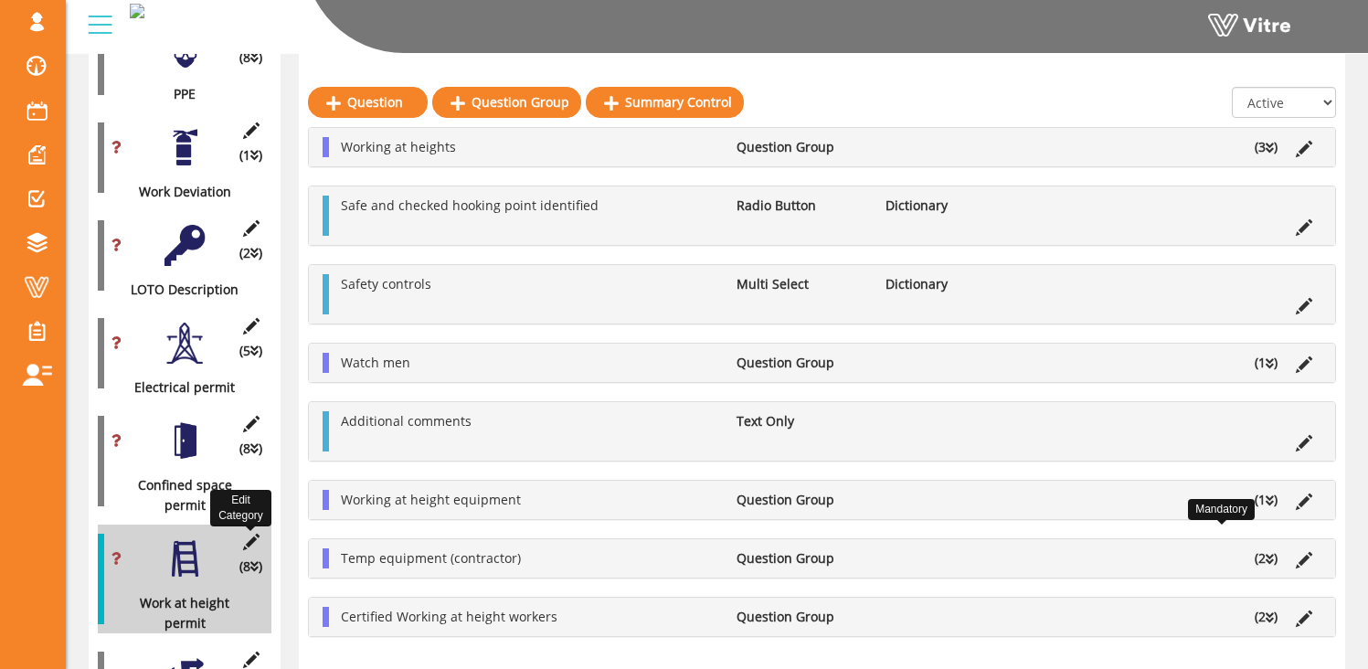
click at [251, 534] on icon at bounding box center [250, 542] width 23 height 16
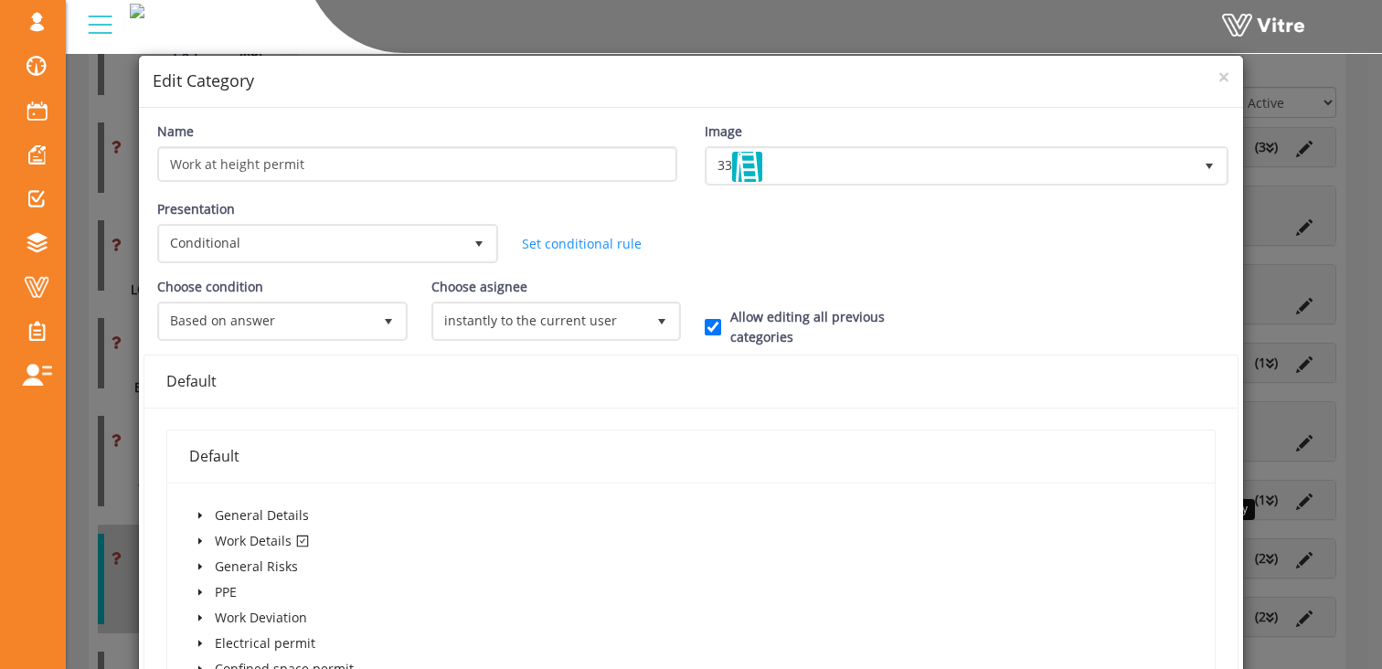
click at [198, 539] on icon "caret-down" at bounding box center [200, 541] width 4 height 6
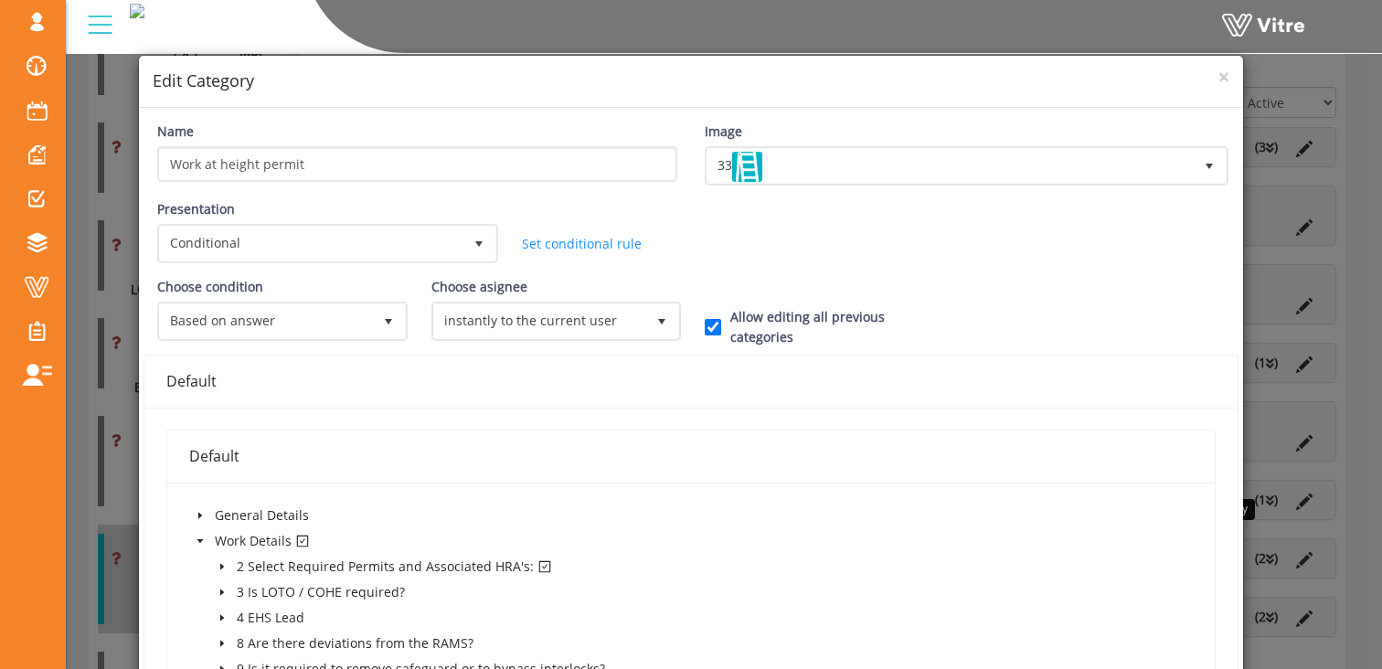
click at [220, 567] on icon "caret-down" at bounding box center [222, 567] width 4 height 6
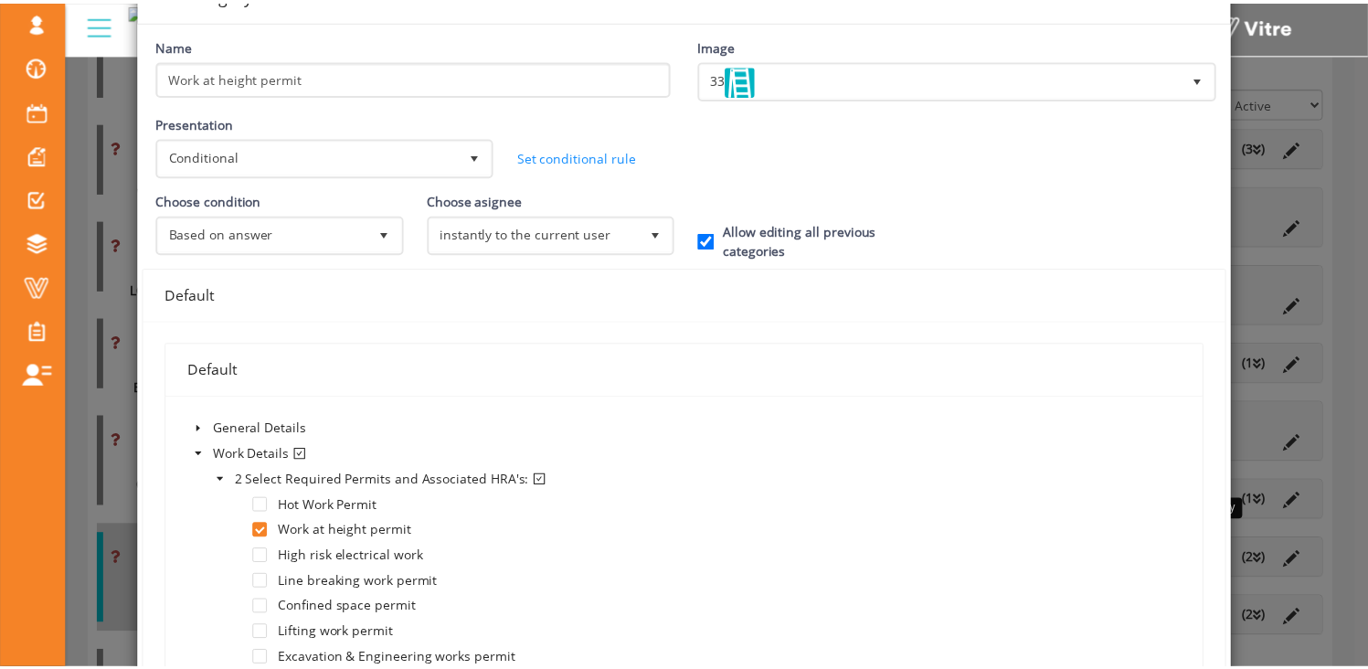
scroll to position [0, 0]
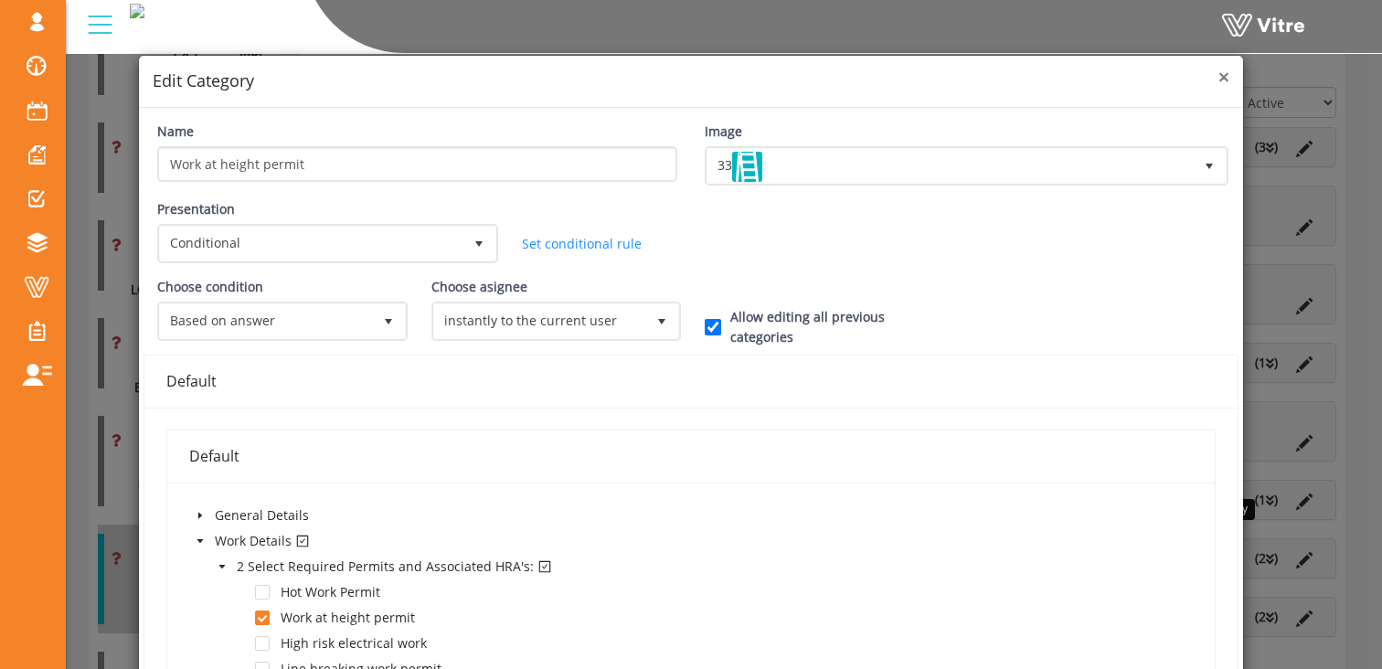
click at [1218, 76] on span "×" at bounding box center [1223, 77] width 11 height 26
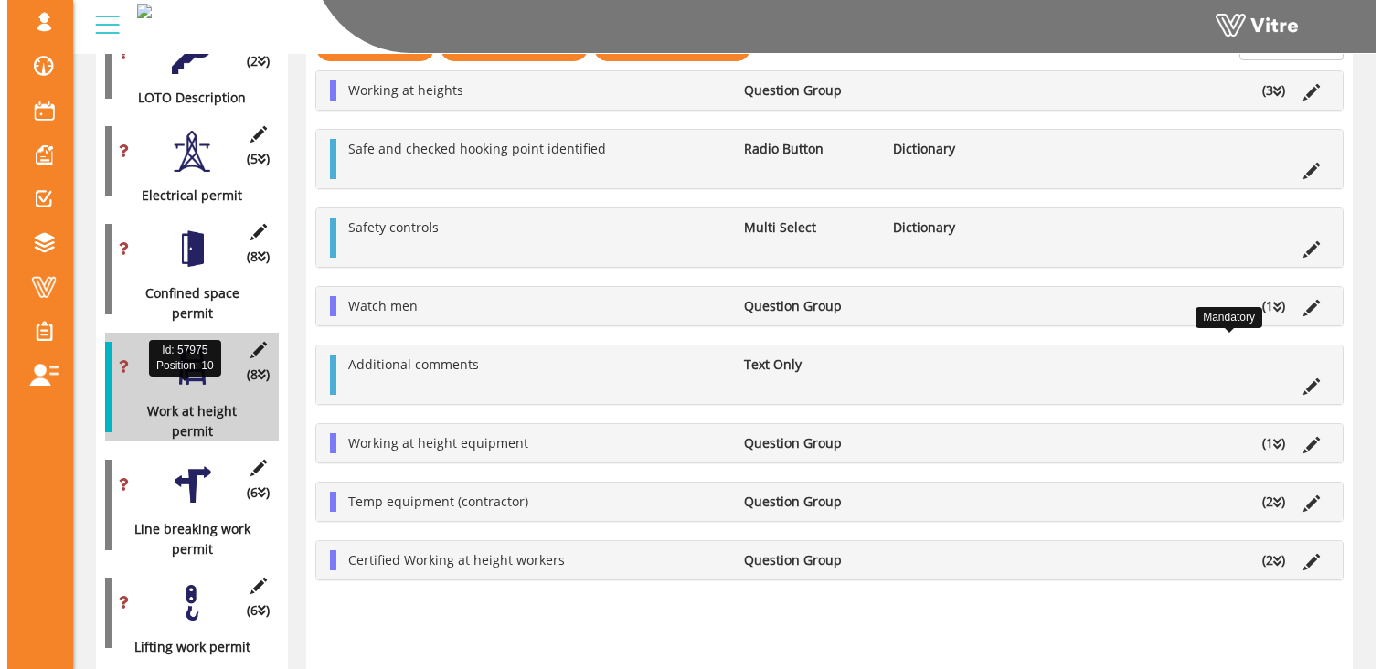
scroll to position [1058, 0]
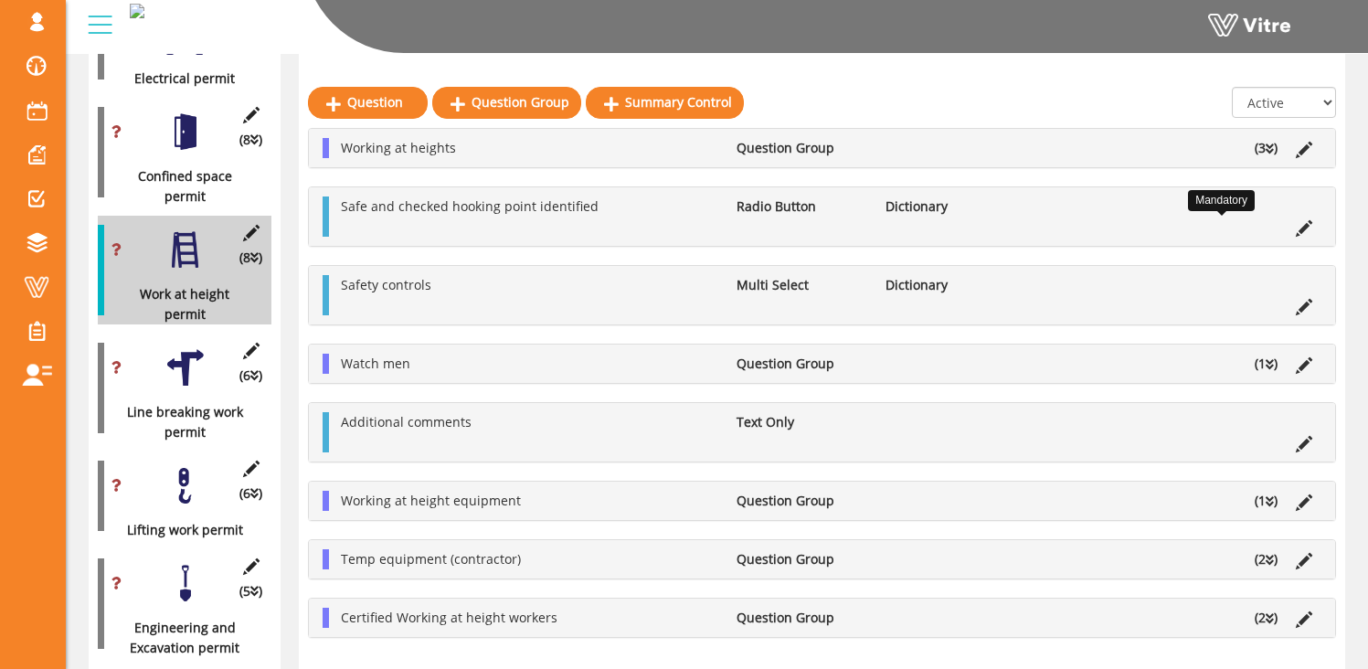
click at [183, 354] on div at bounding box center [185, 367] width 41 height 41
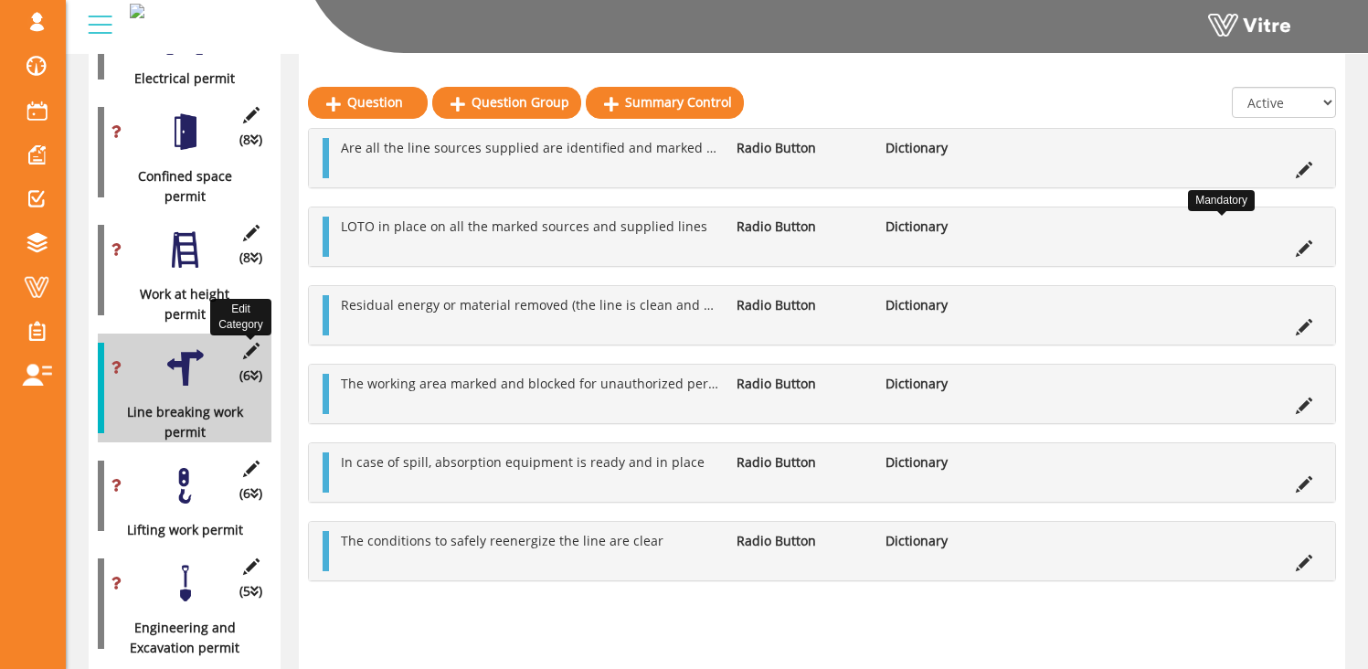
click at [250, 343] on icon at bounding box center [250, 351] width 23 height 16
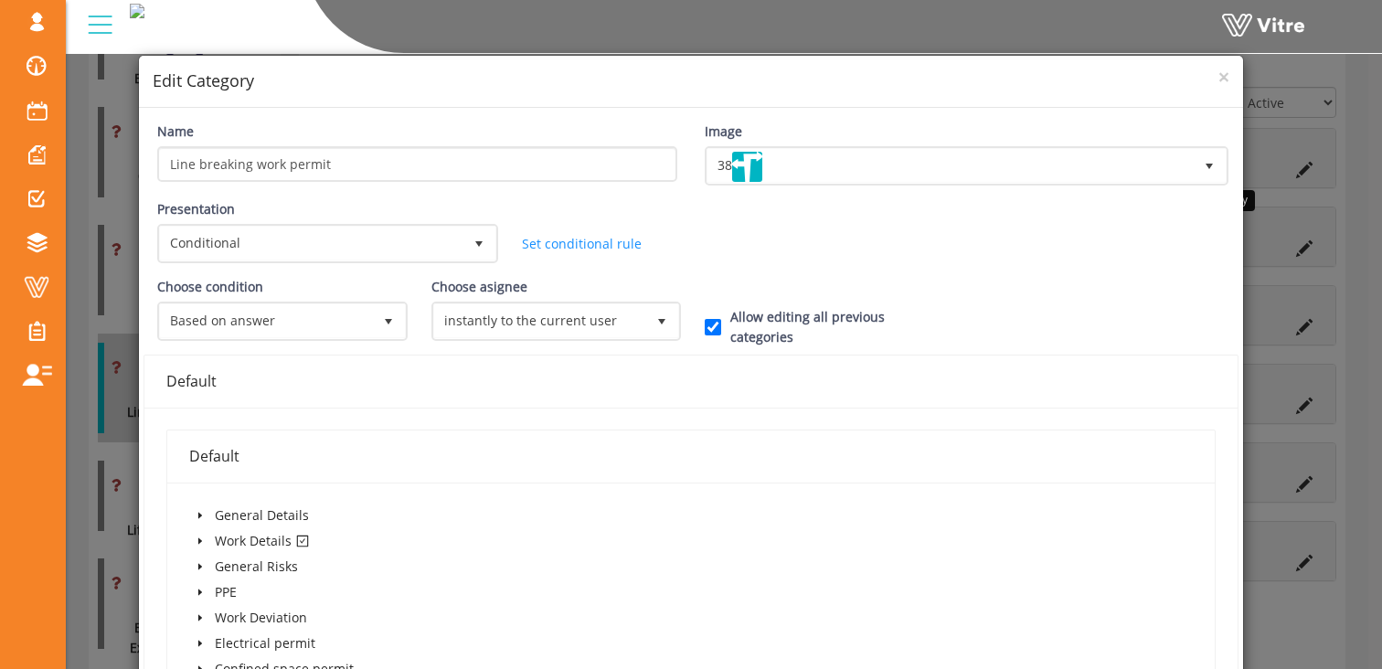
click at [198, 540] on icon "caret-down" at bounding box center [200, 541] width 4 height 6
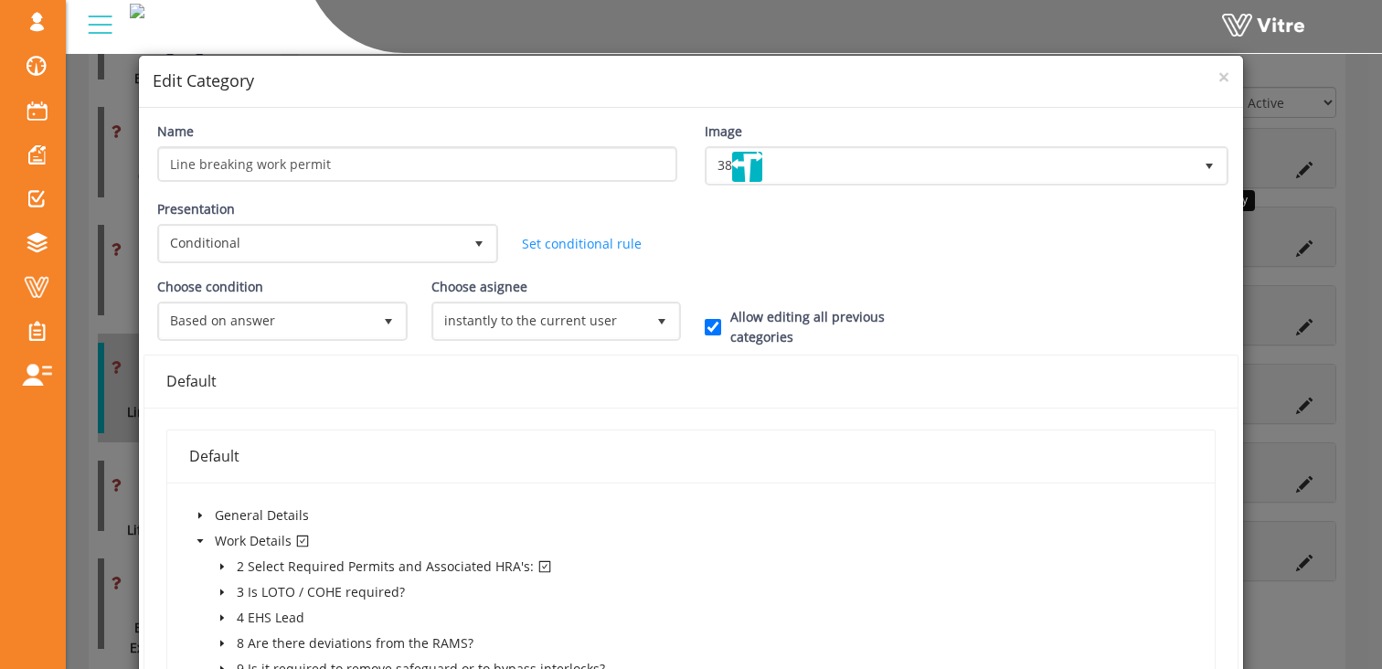
click at [214, 568] on span at bounding box center [222, 567] width 22 height 22
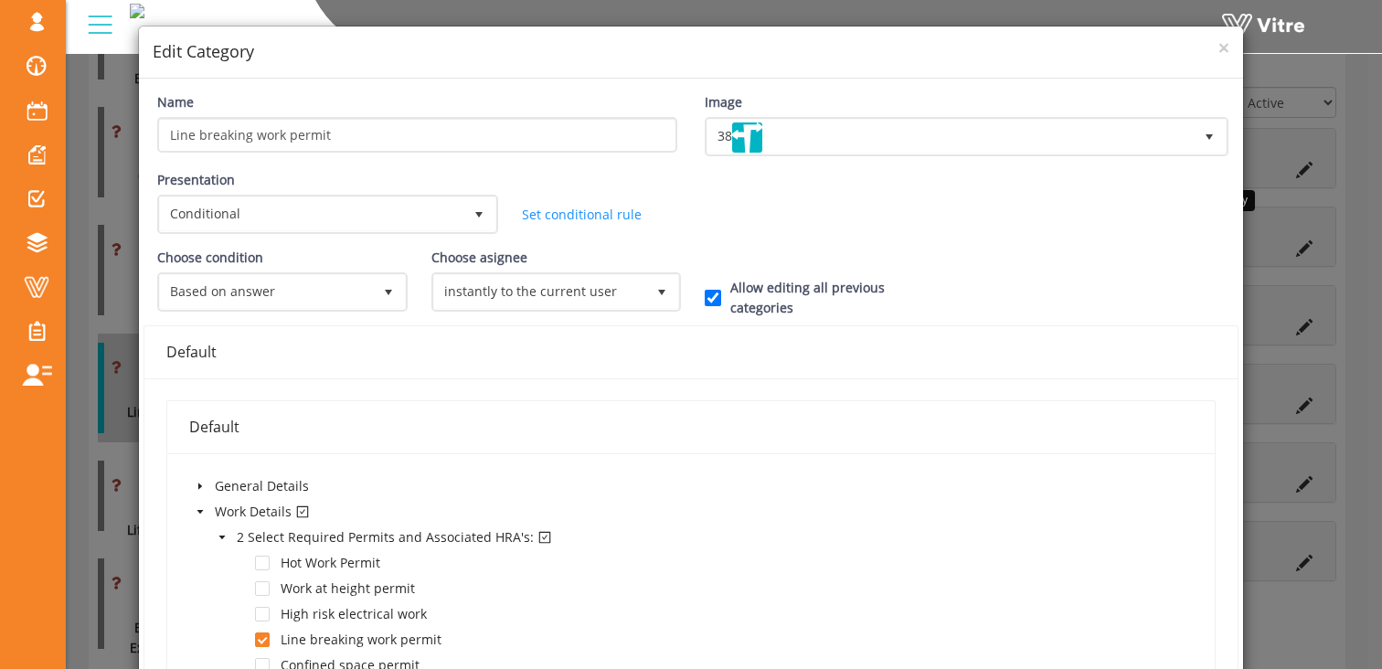
scroll to position [35, 0]
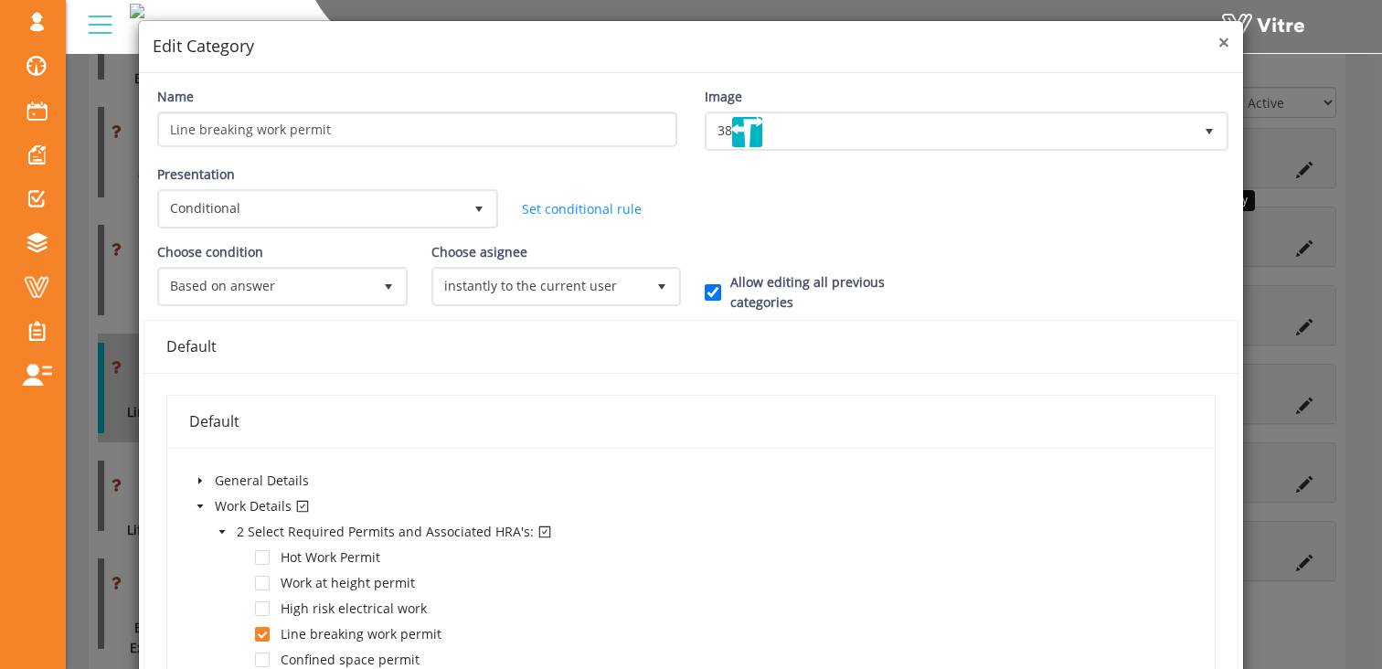
click at [1218, 35] on span "×" at bounding box center [1223, 42] width 11 height 26
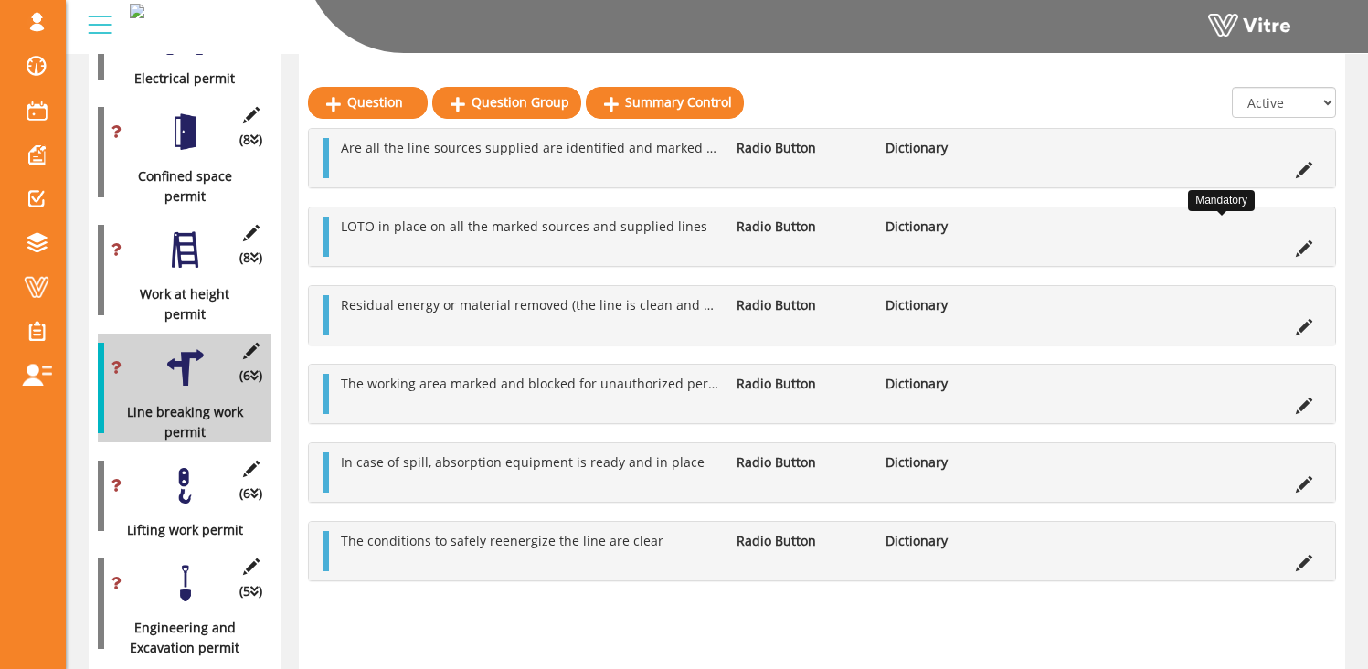
click at [175, 466] on div at bounding box center [185, 485] width 41 height 41
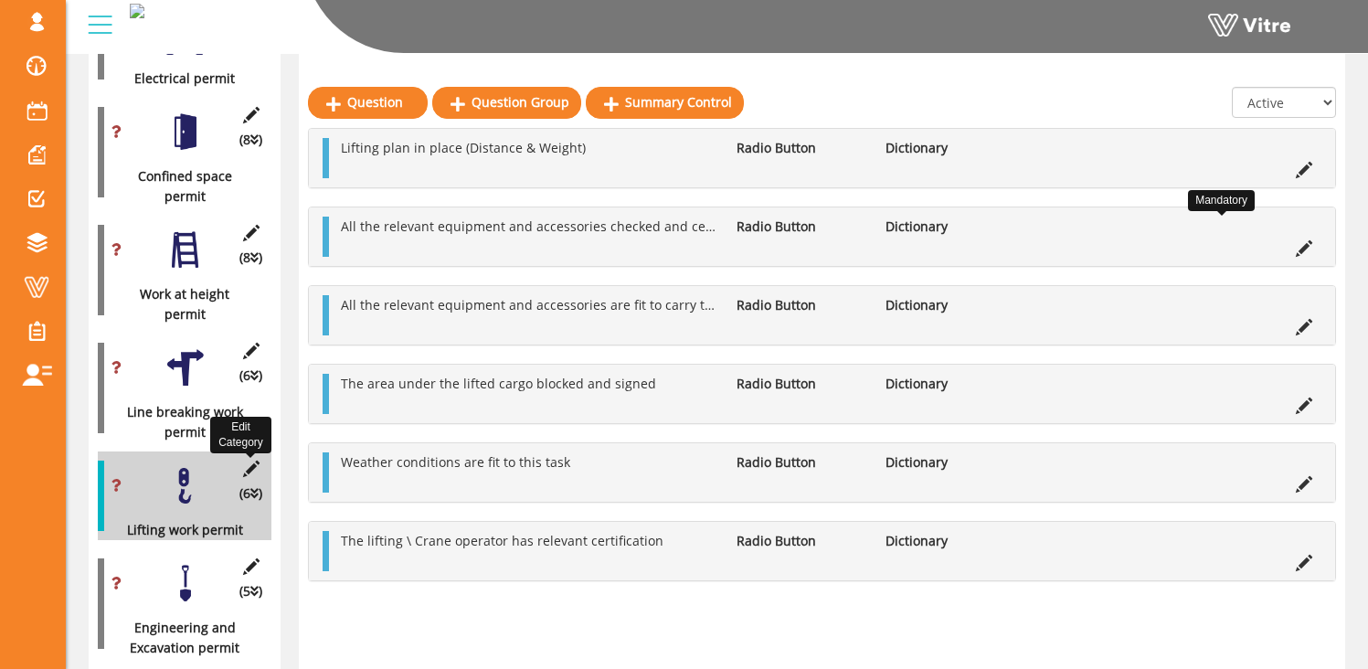
click at [248, 461] on icon at bounding box center [250, 469] width 23 height 16
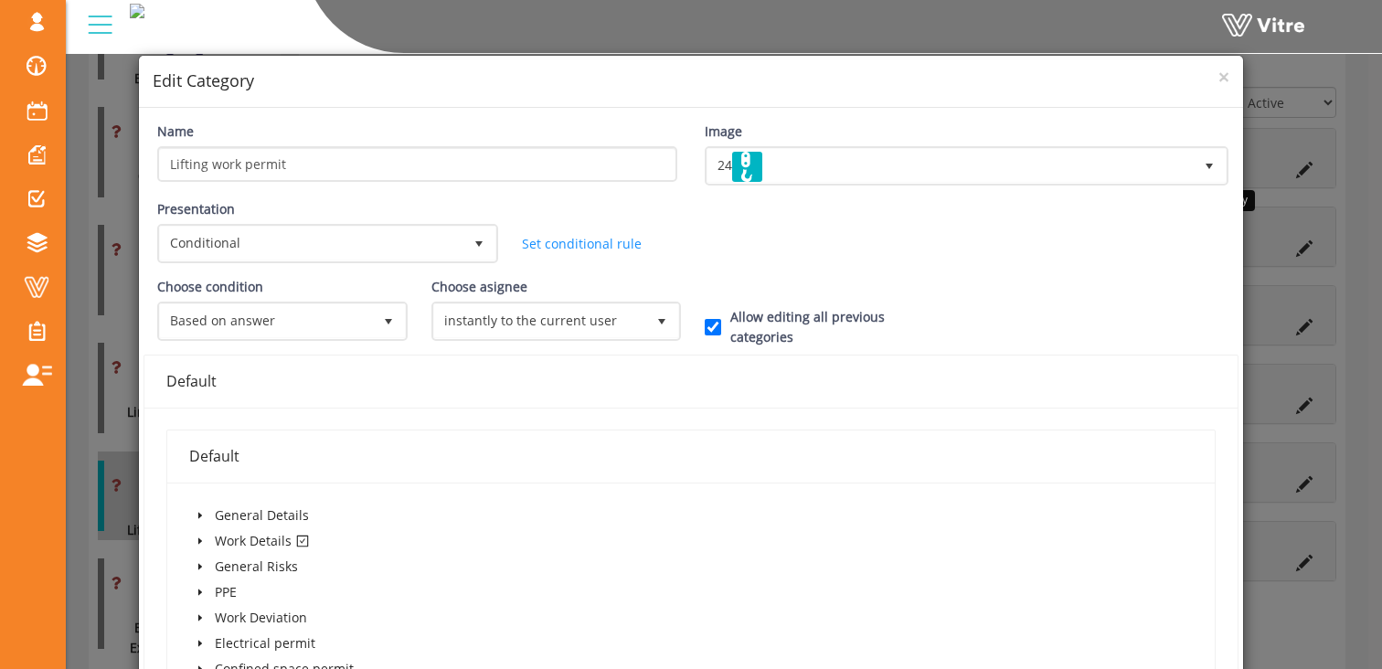
click at [200, 545] on icon "caret-down" at bounding box center [200, 540] width 9 height 9
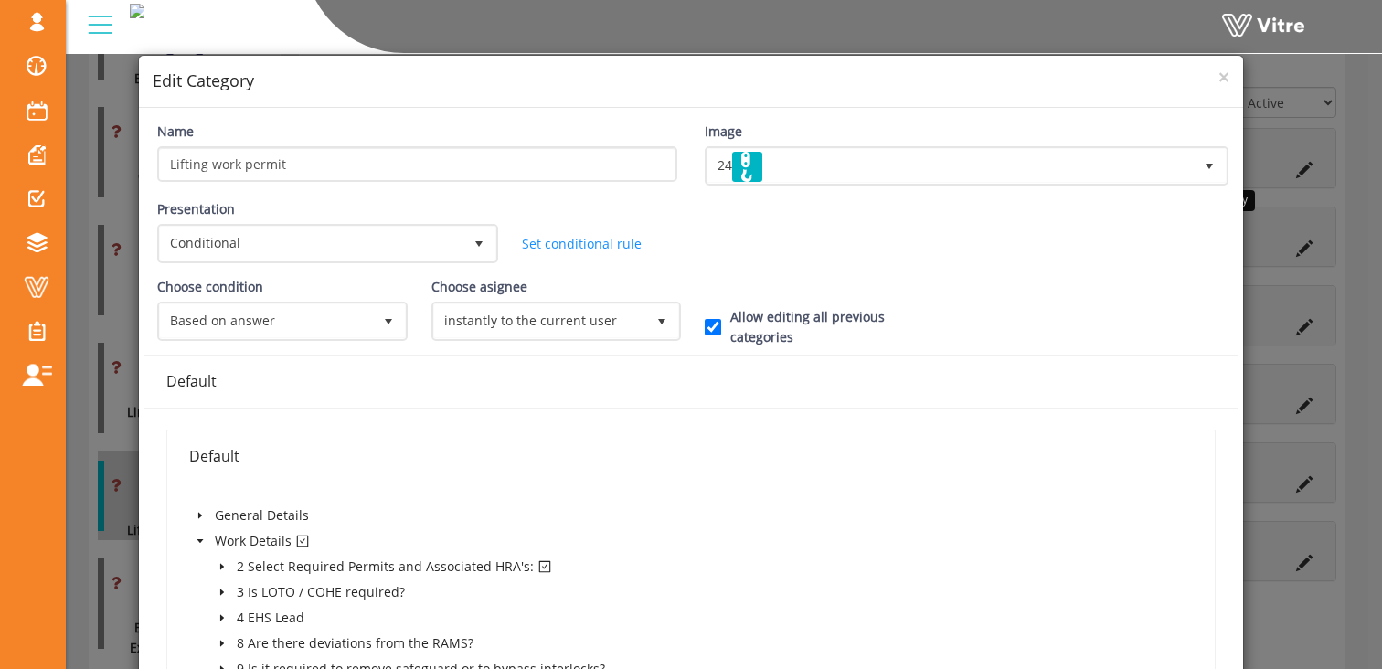
click at [223, 567] on icon "caret-down" at bounding box center [222, 566] width 9 height 9
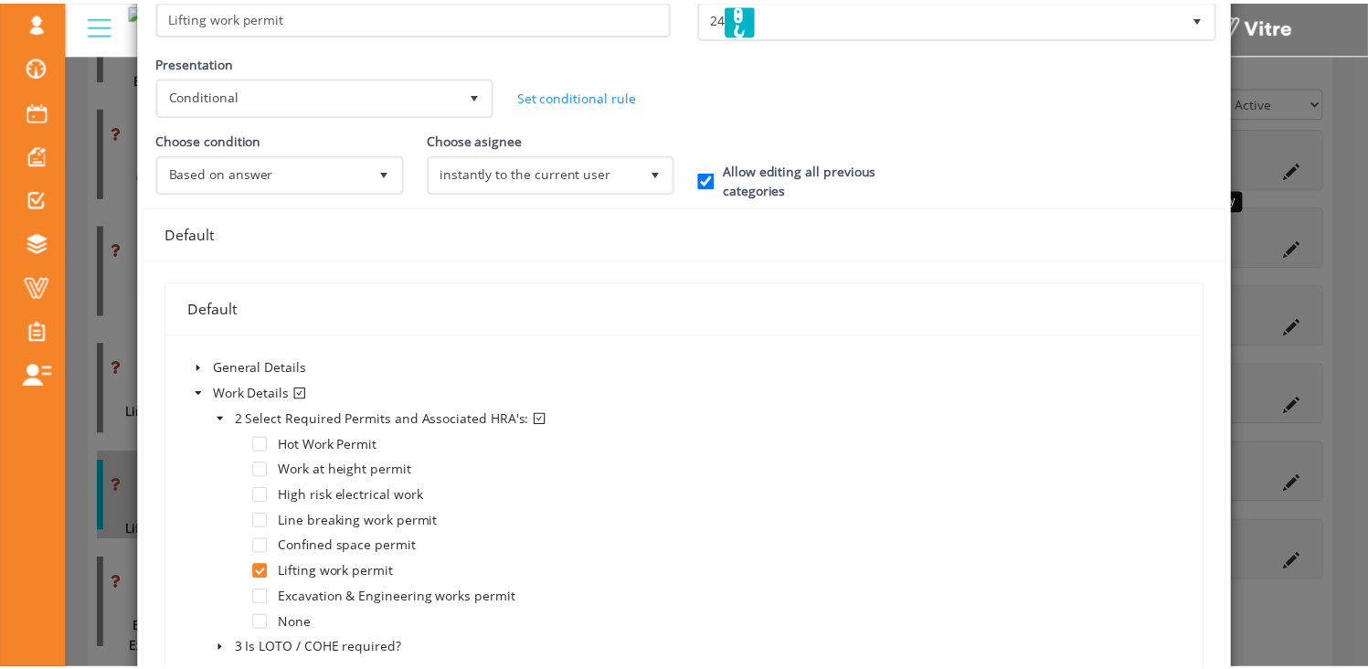
scroll to position [0, 0]
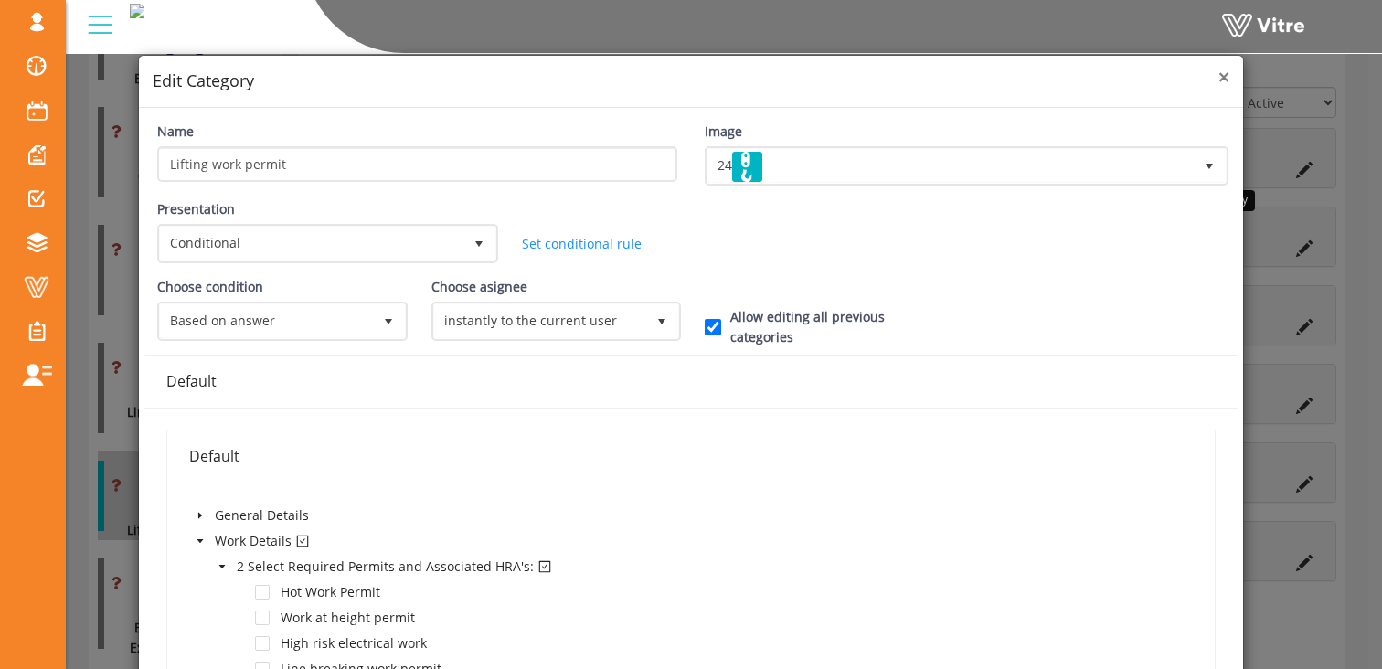
click at [1218, 78] on span "×" at bounding box center [1223, 77] width 11 height 26
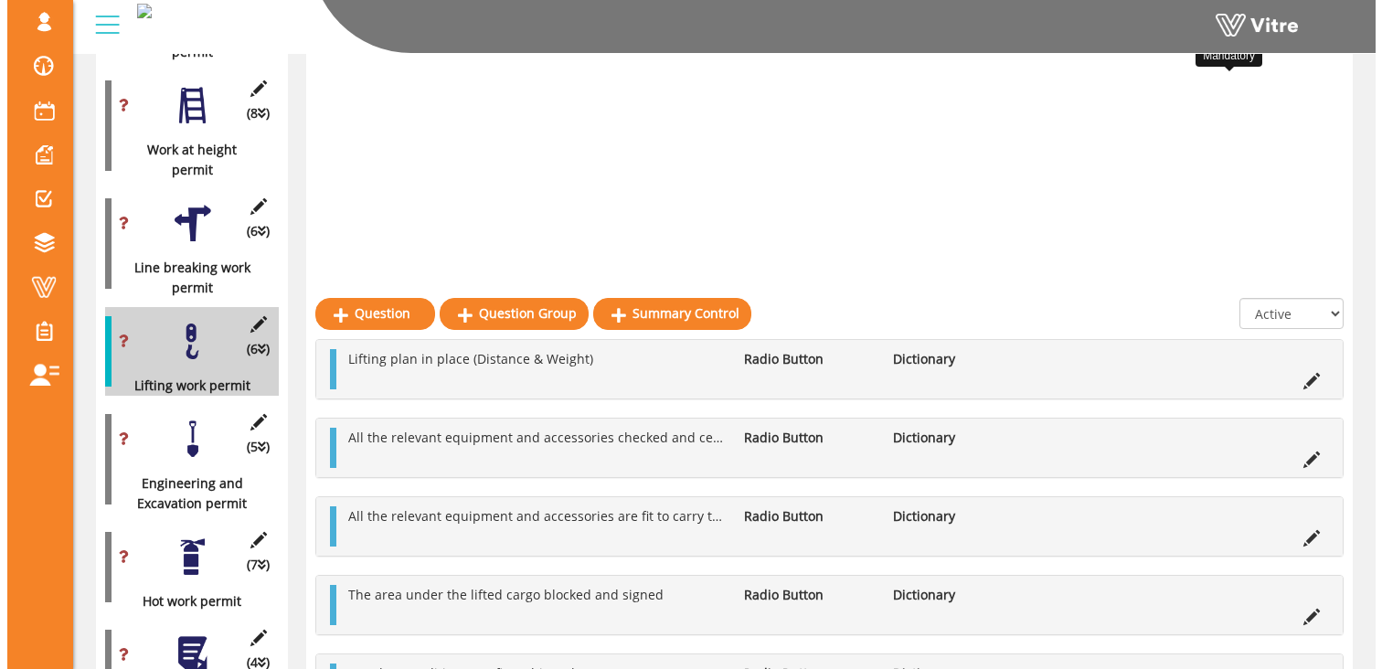
scroll to position [1414, 0]
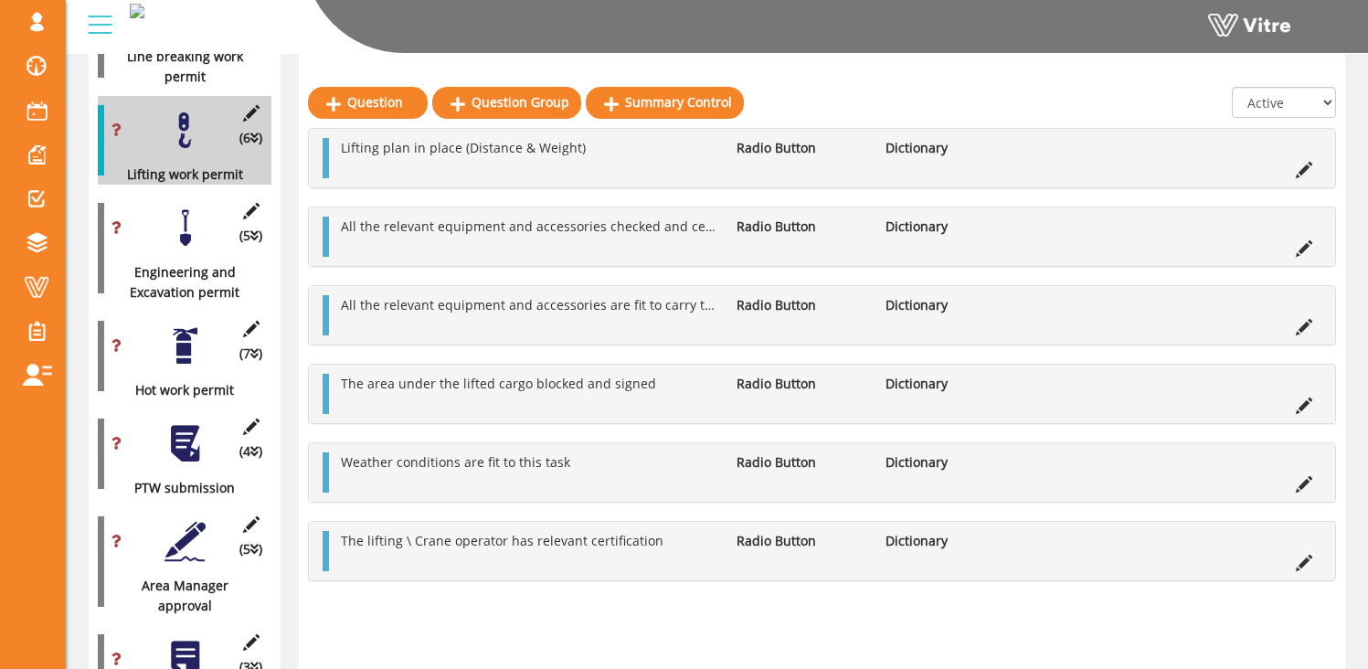
click at [178, 218] on div at bounding box center [185, 227] width 41 height 41
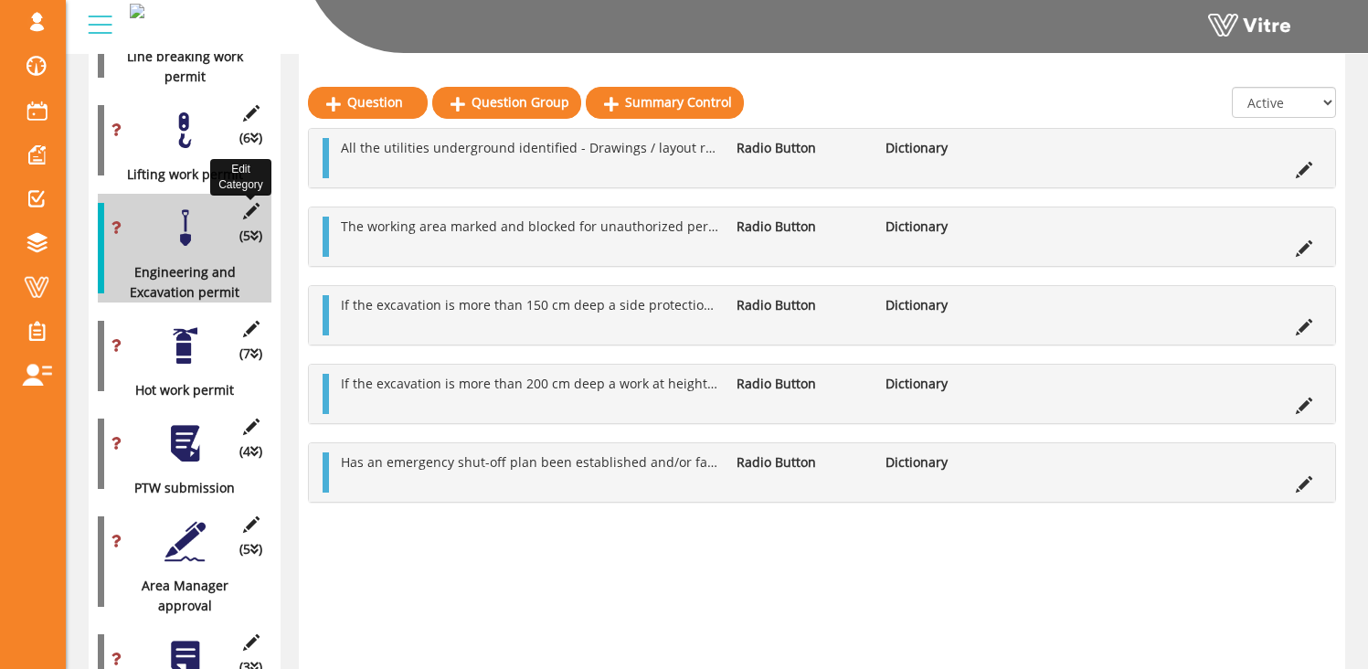
click at [250, 203] on icon at bounding box center [250, 211] width 23 height 16
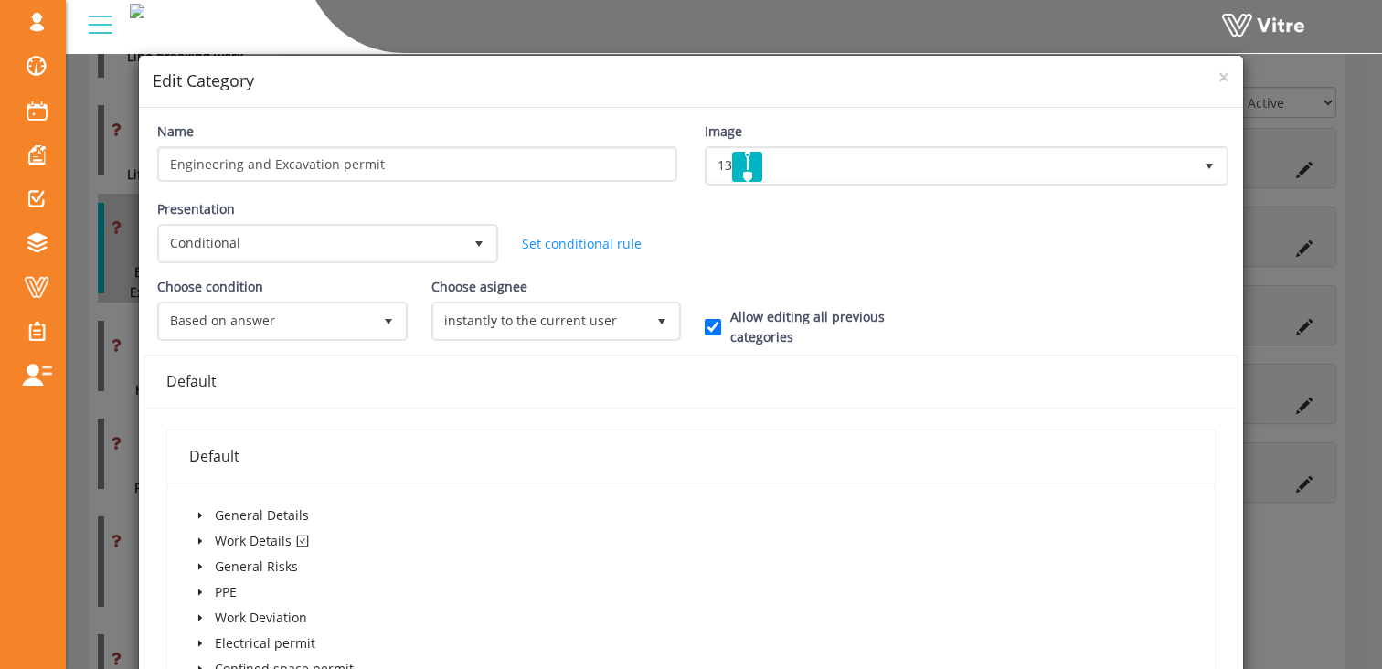
click at [198, 543] on icon "caret-down" at bounding box center [200, 541] width 4 height 6
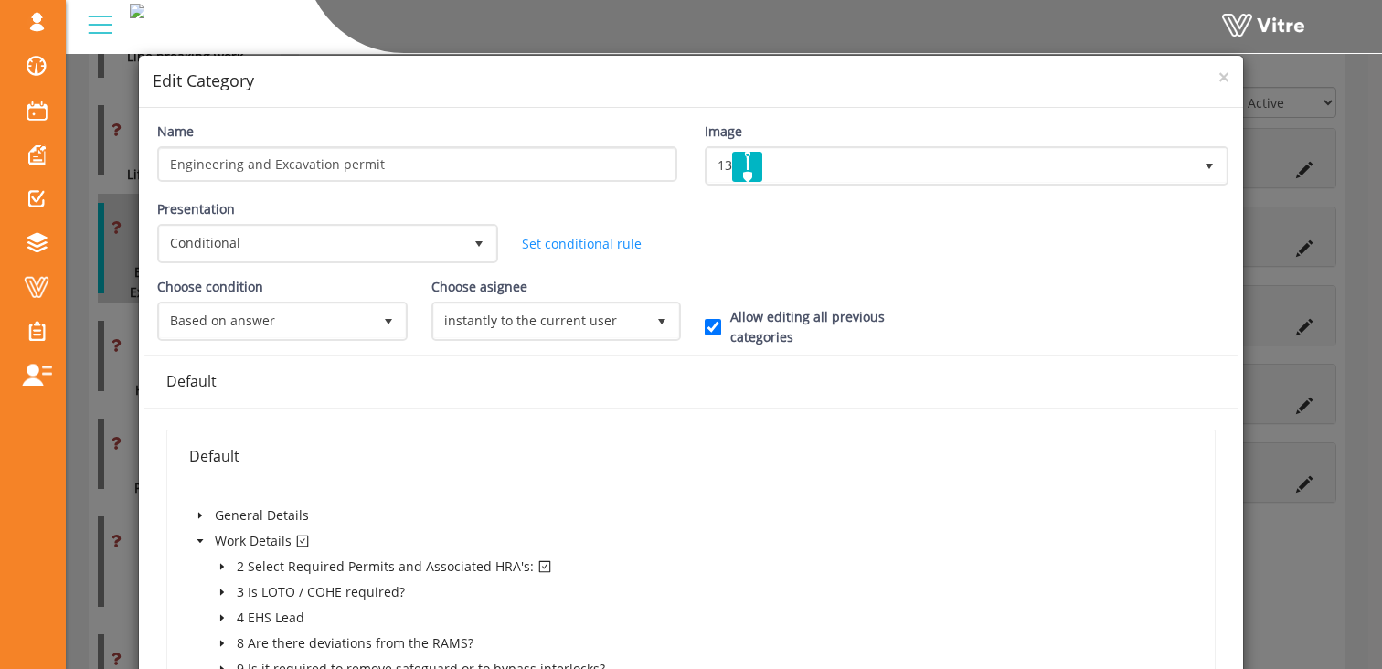
click at [223, 564] on icon "caret-down" at bounding box center [222, 566] width 9 height 9
drag, startPoint x: 1209, startPoint y: 78, endPoint x: 1161, endPoint y: 95, distance: 51.5
click at [1218, 78] on span "×" at bounding box center [1223, 77] width 11 height 26
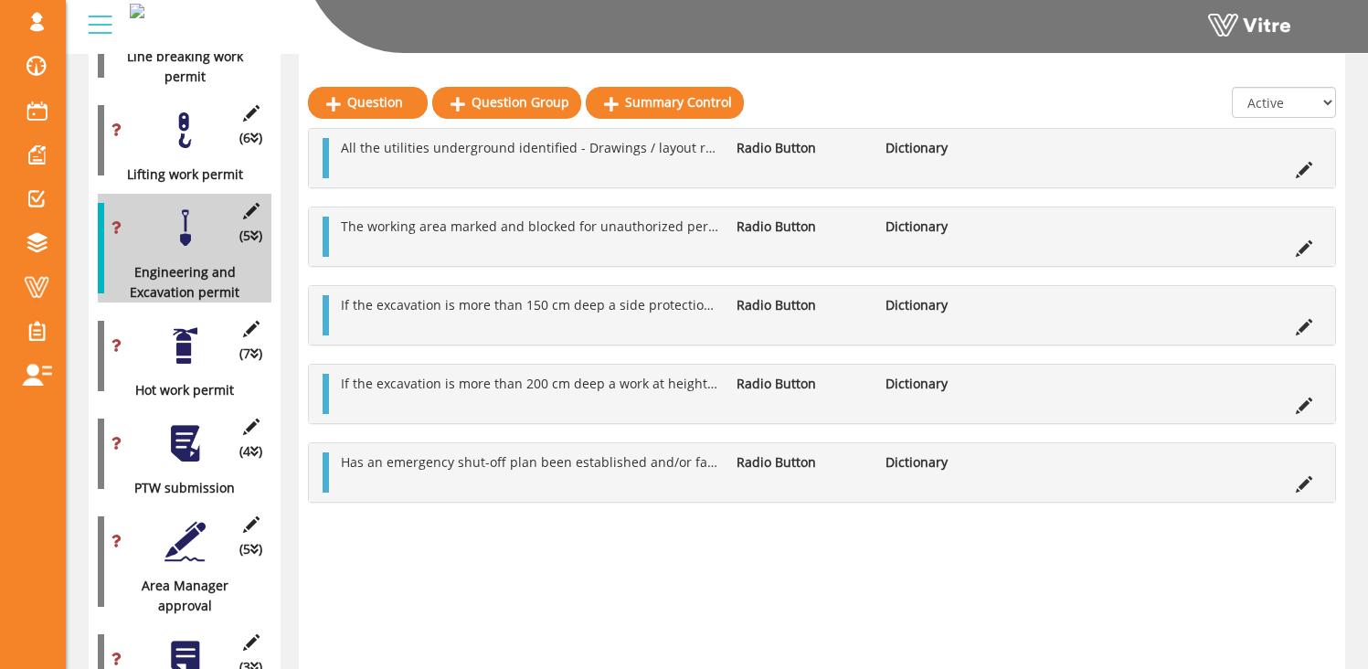
click at [185, 326] on div at bounding box center [185, 345] width 41 height 41
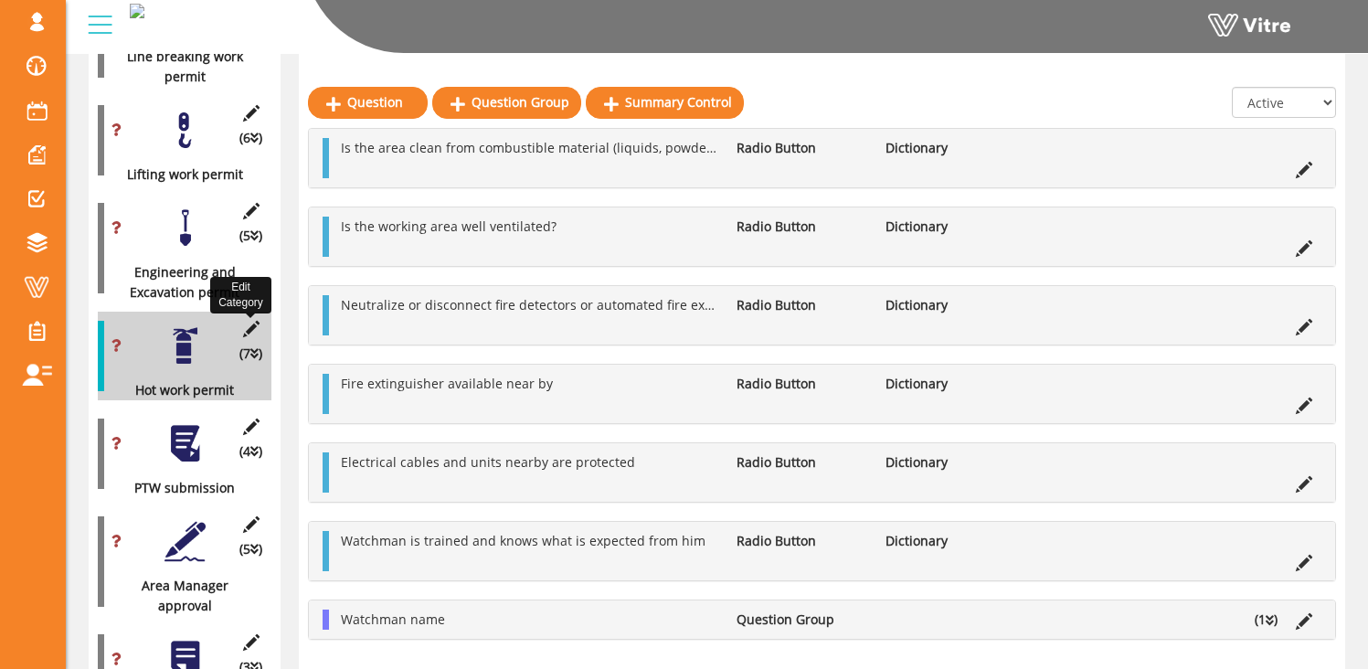
click at [254, 321] on icon at bounding box center [250, 329] width 23 height 16
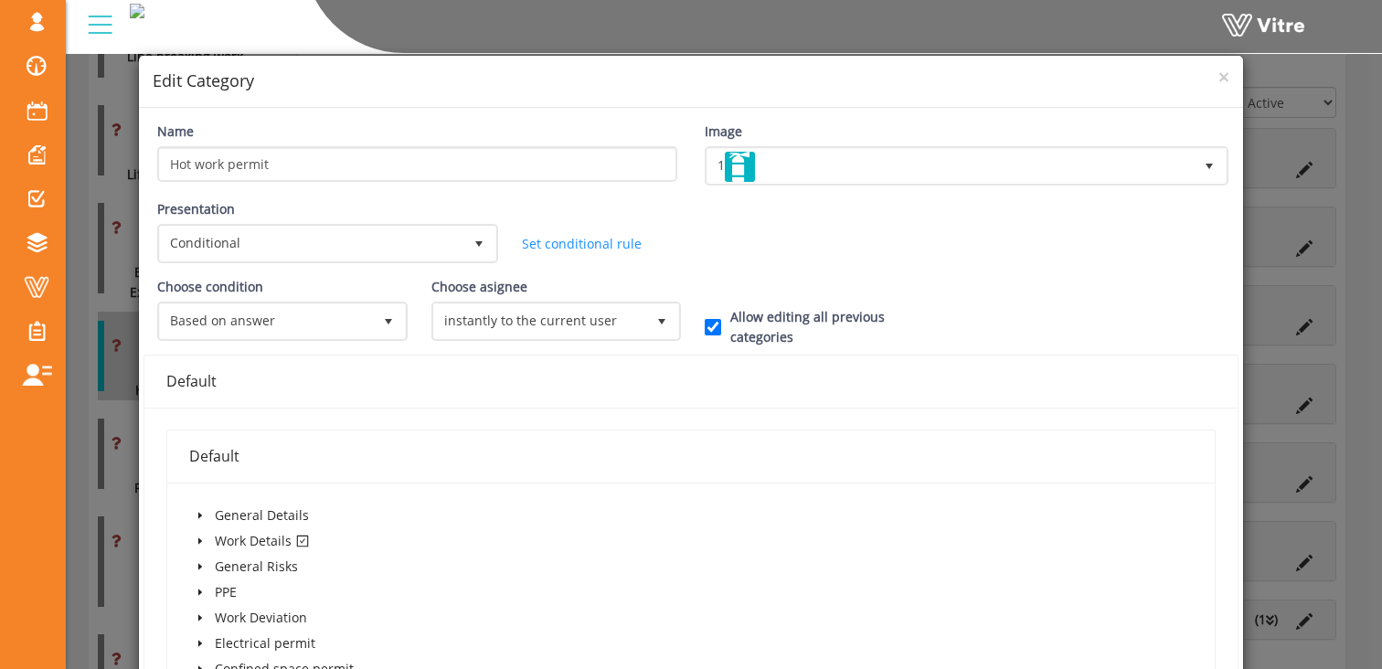
click at [199, 539] on icon "caret-down" at bounding box center [200, 540] width 9 height 9
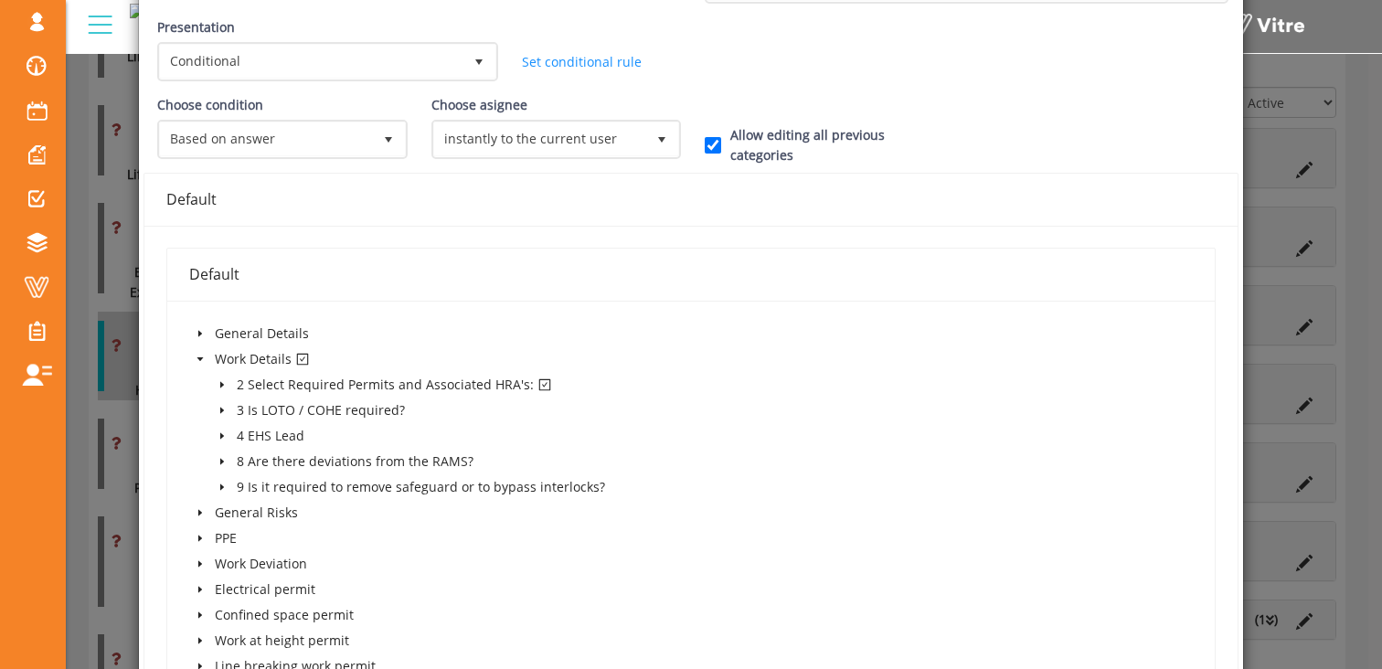
scroll to position [183, 0]
click at [224, 381] on icon "caret-down" at bounding box center [222, 383] width 9 height 9
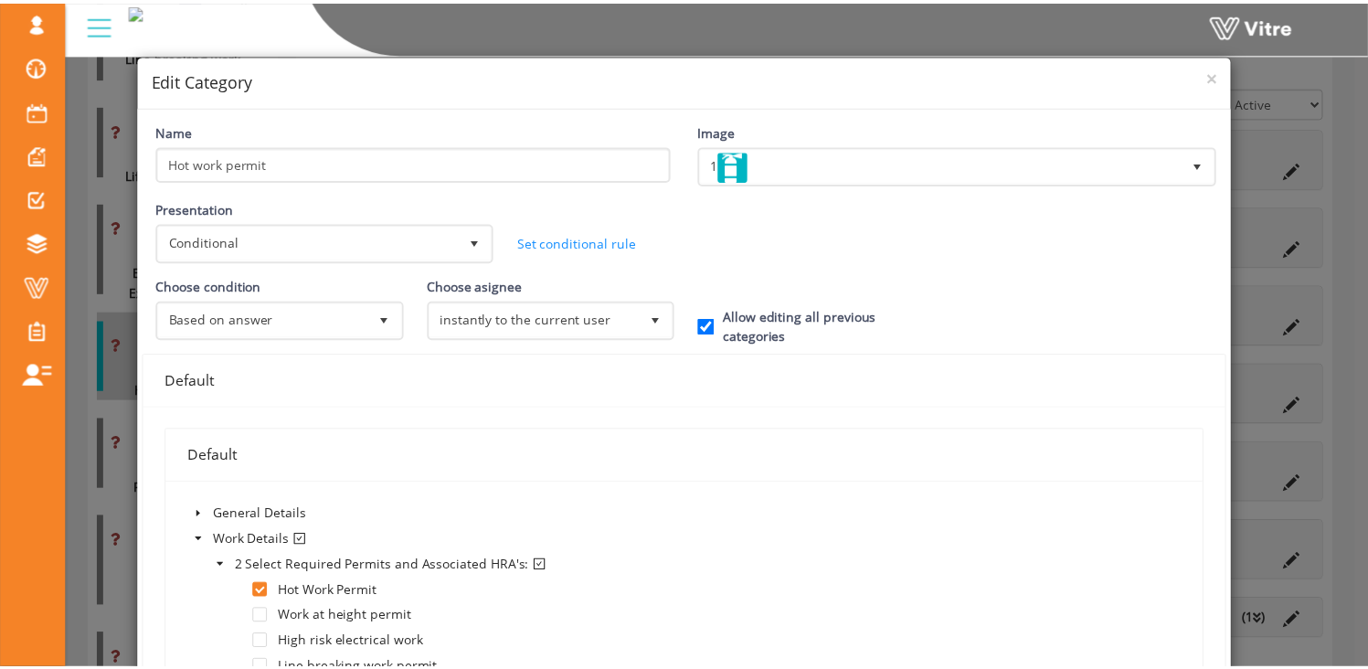
scroll to position [0, 0]
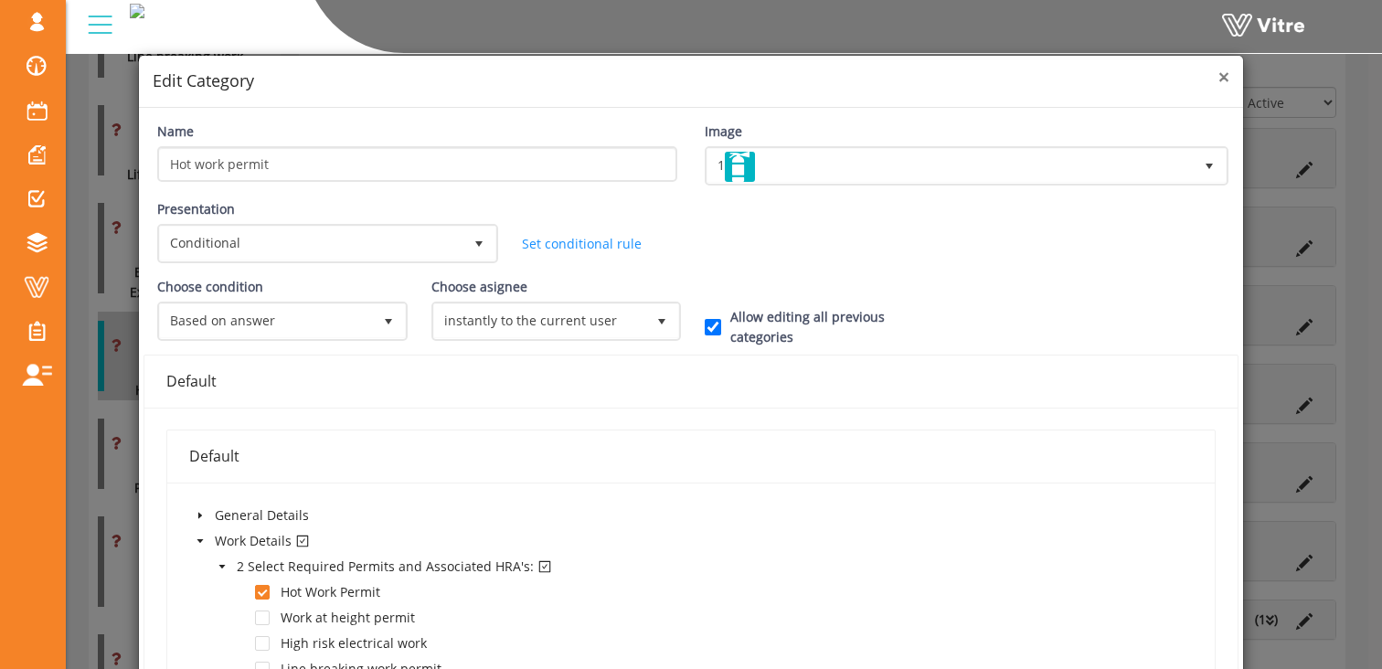
click at [1218, 77] on span "×" at bounding box center [1223, 77] width 11 height 26
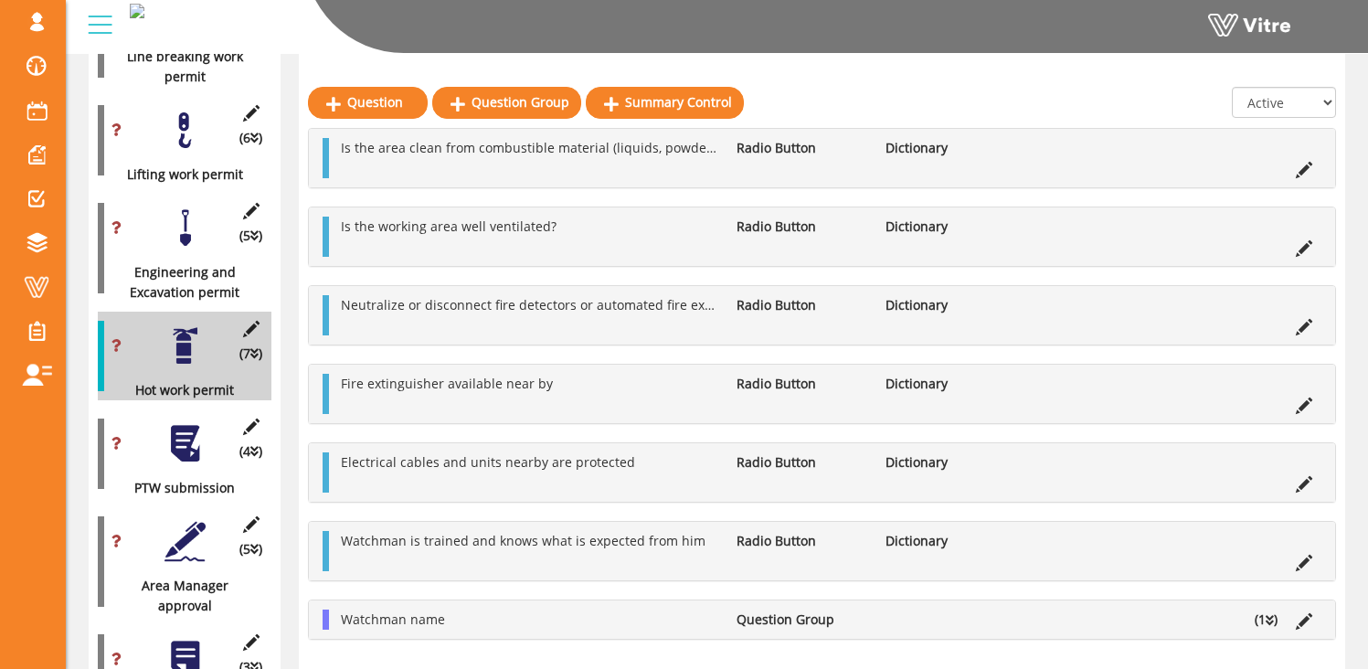
click at [182, 423] on div at bounding box center [185, 443] width 41 height 41
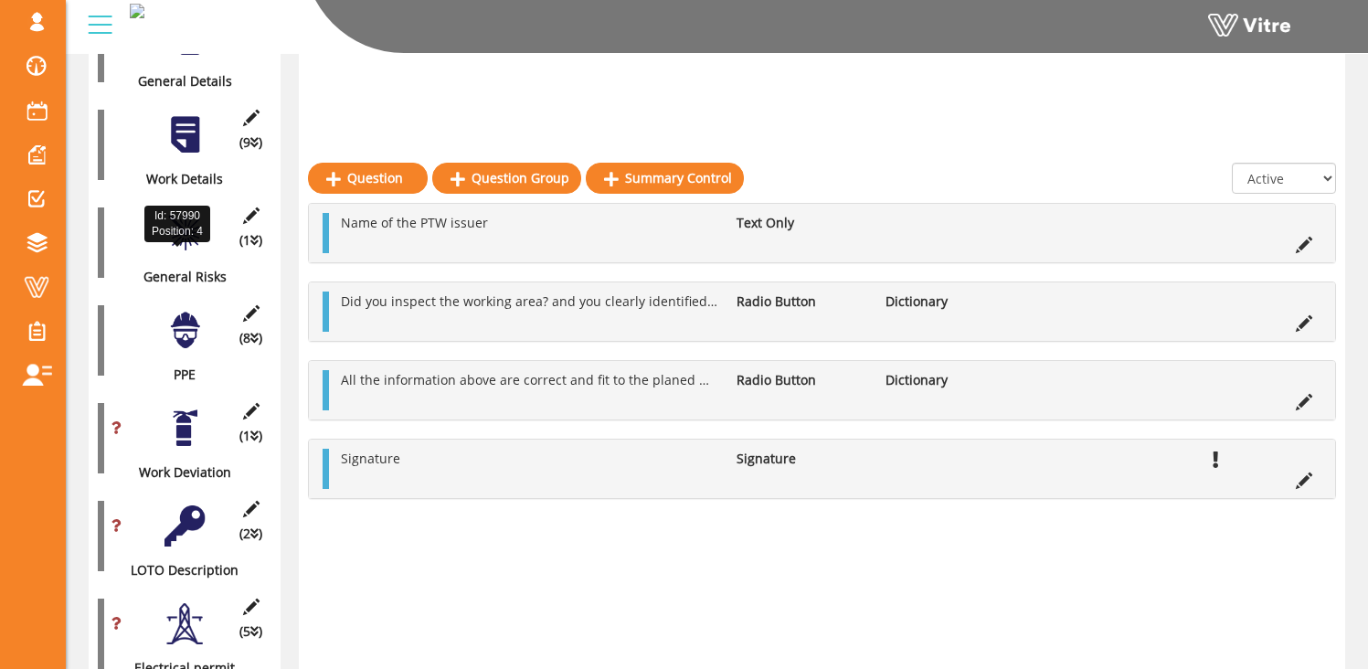
scroll to position [449, 0]
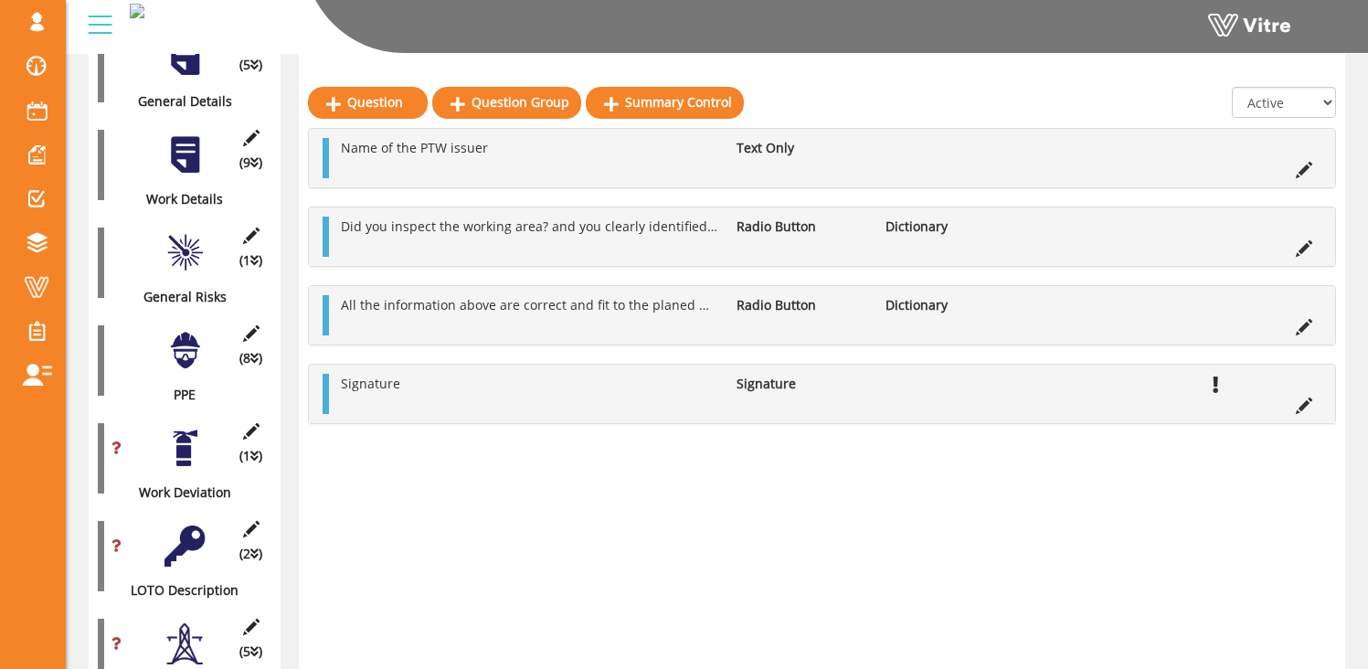
click at [187, 138] on div at bounding box center [185, 154] width 41 height 41
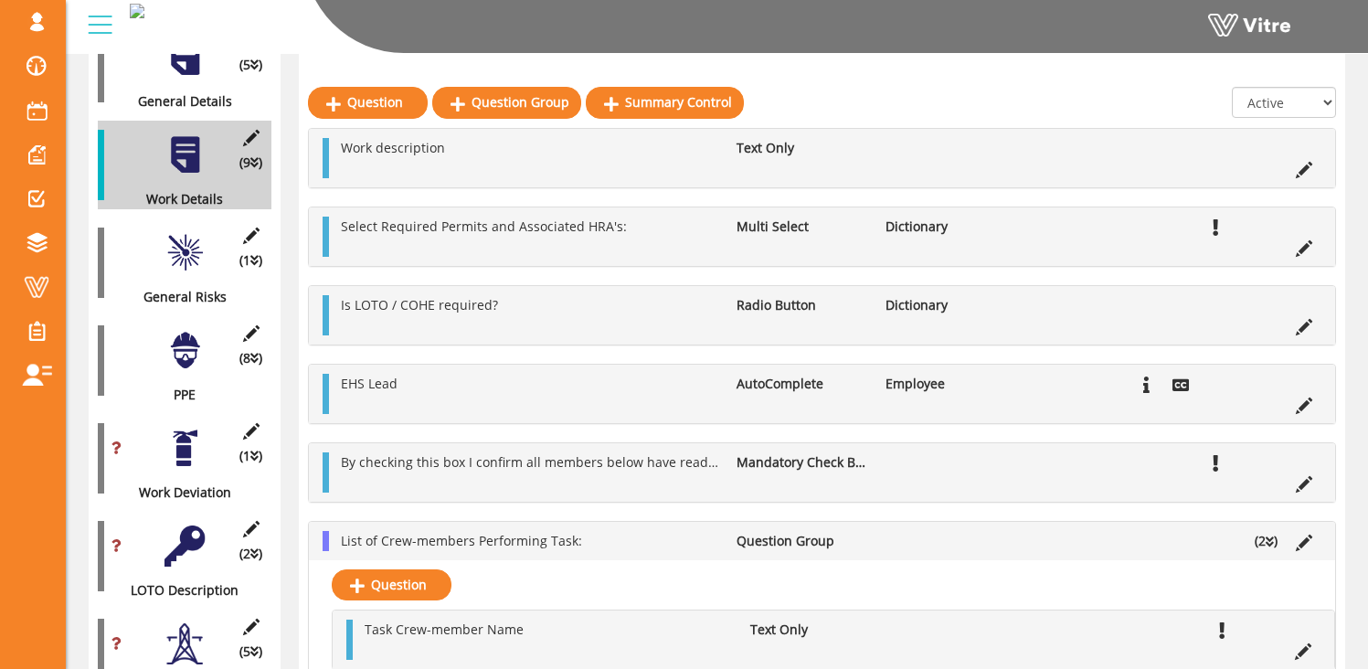
click at [923, 228] on li "Dictionary" at bounding box center [950, 227] width 148 height 20
click at [180, 436] on div at bounding box center [185, 448] width 41 height 41
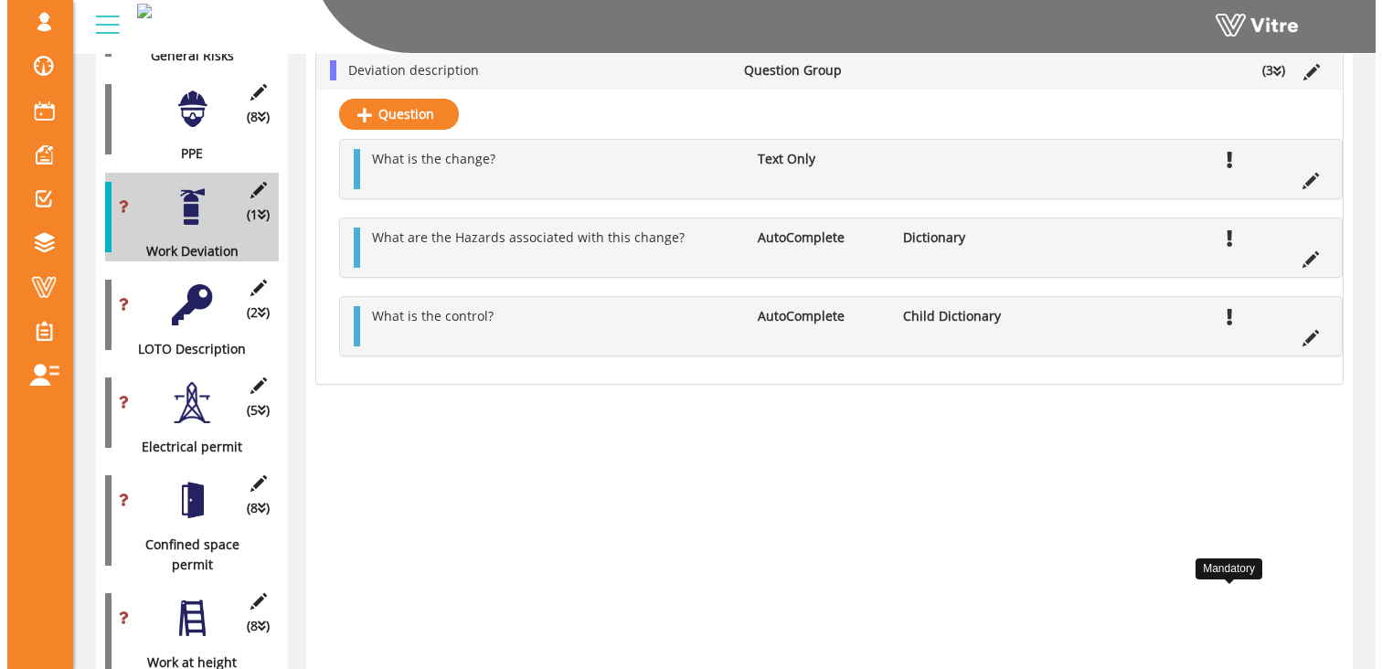
scroll to position [764, 0]
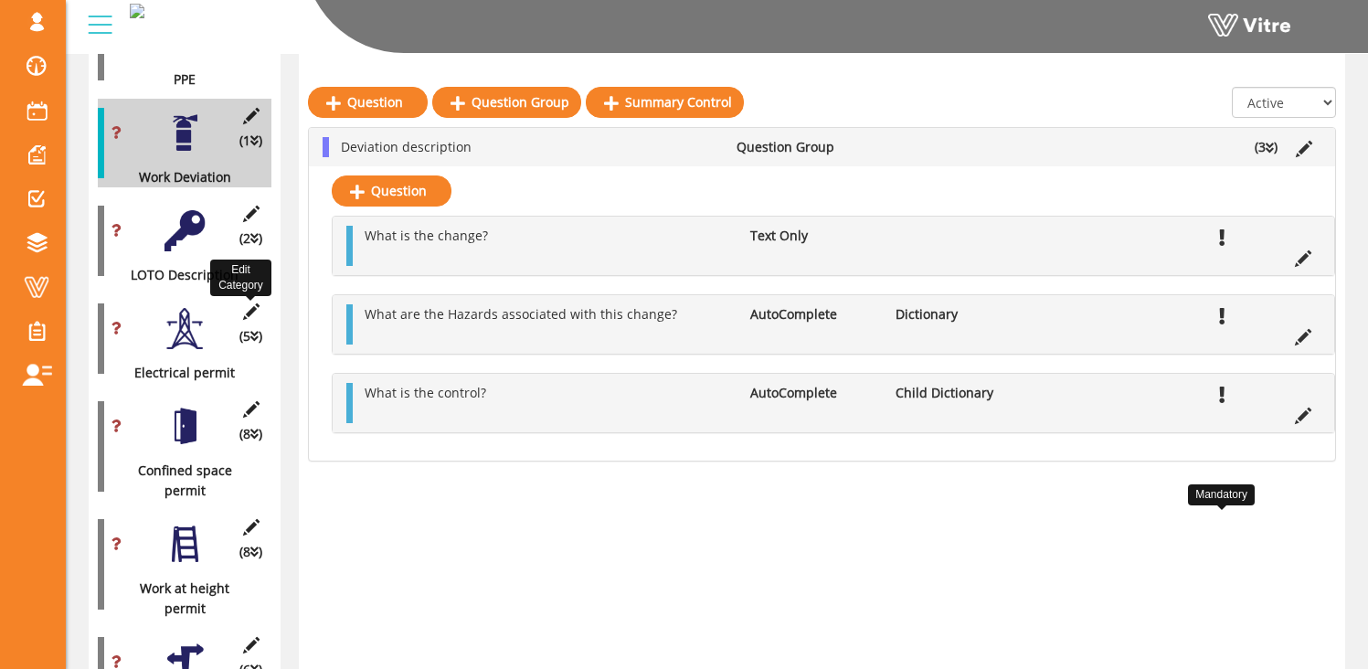
click at [249, 303] on icon at bounding box center [250, 311] width 23 height 16
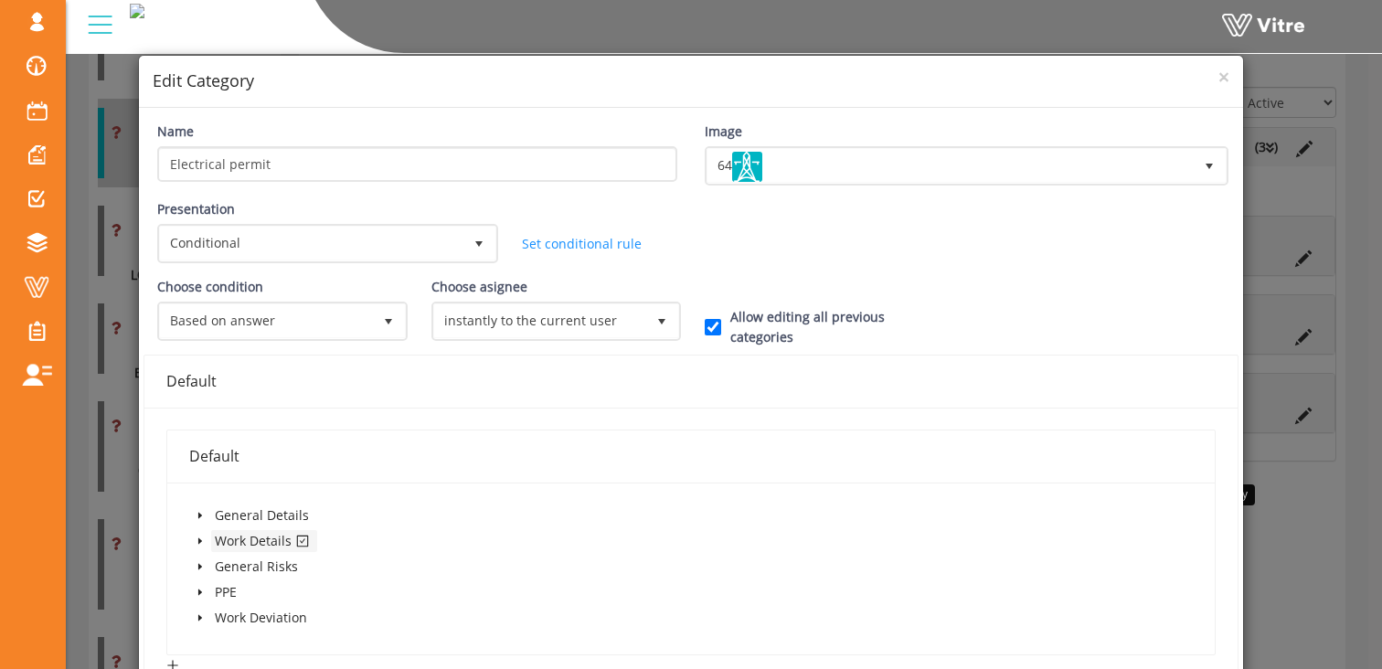
click at [198, 540] on icon "caret-down" at bounding box center [200, 541] width 4 height 6
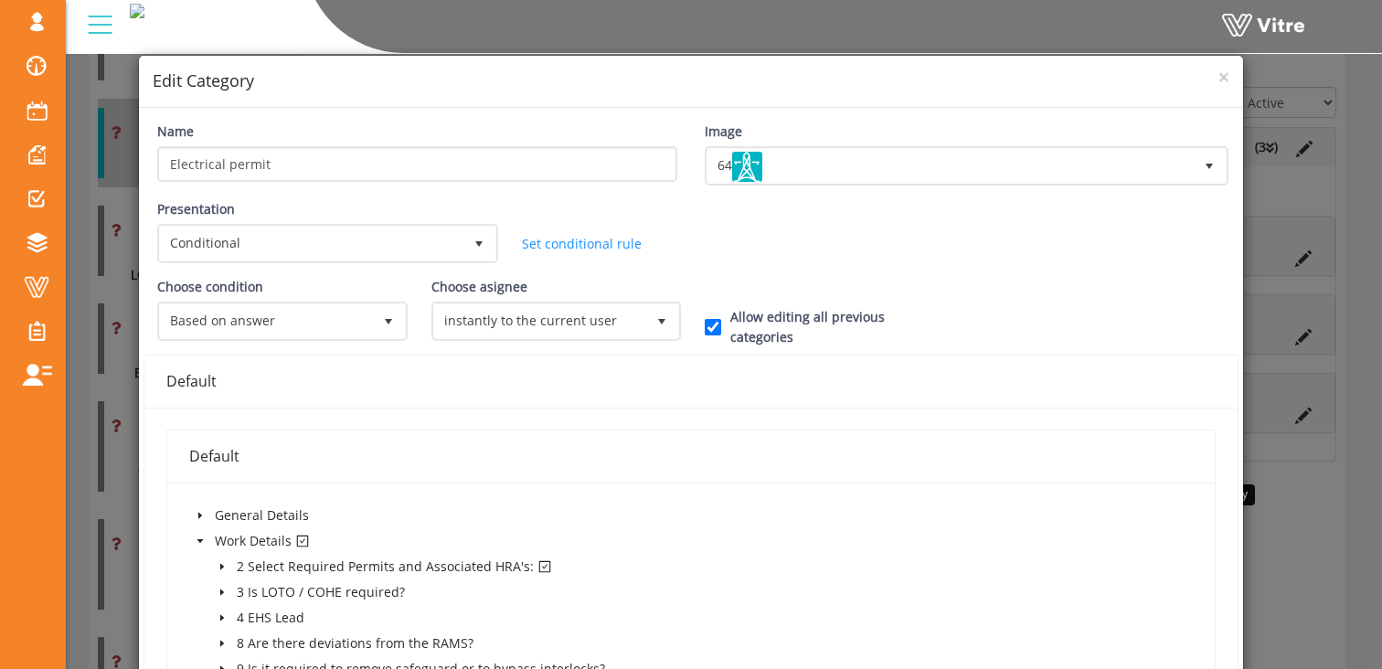
scroll to position [335, 0]
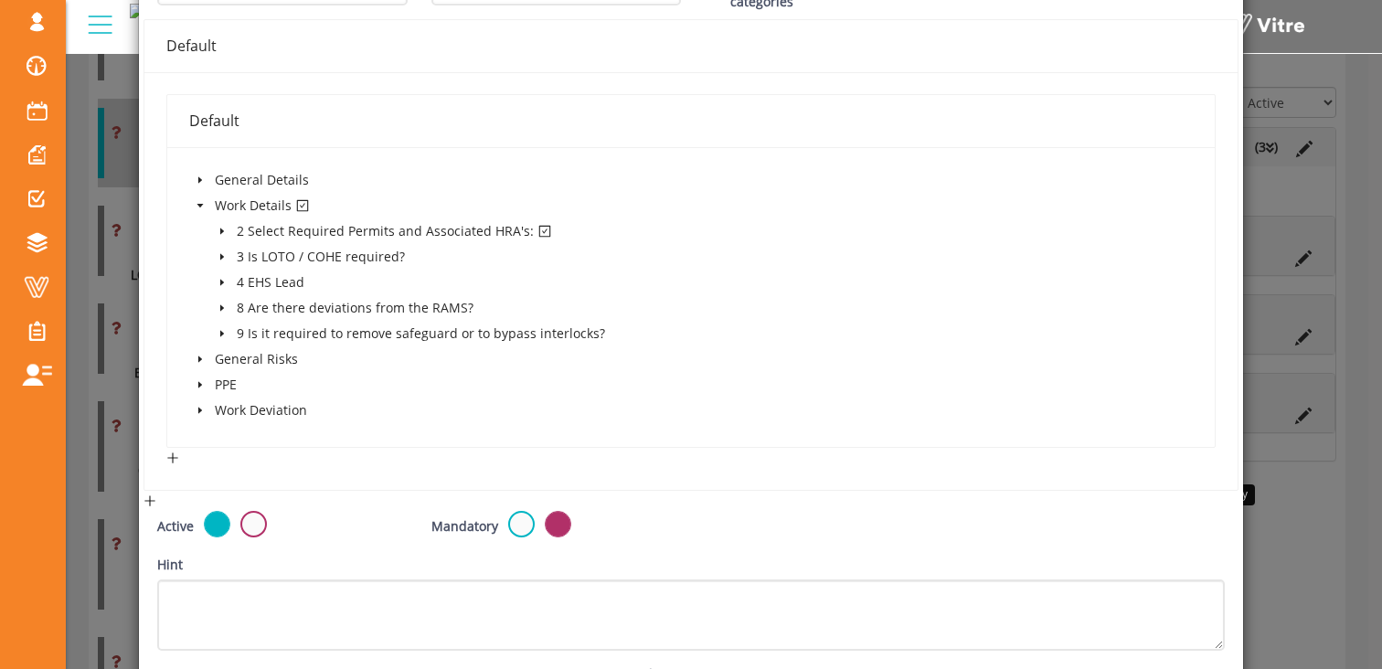
click at [220, 230] on icon "caret-down" at bounding box center [222, 231] width 4 height 6
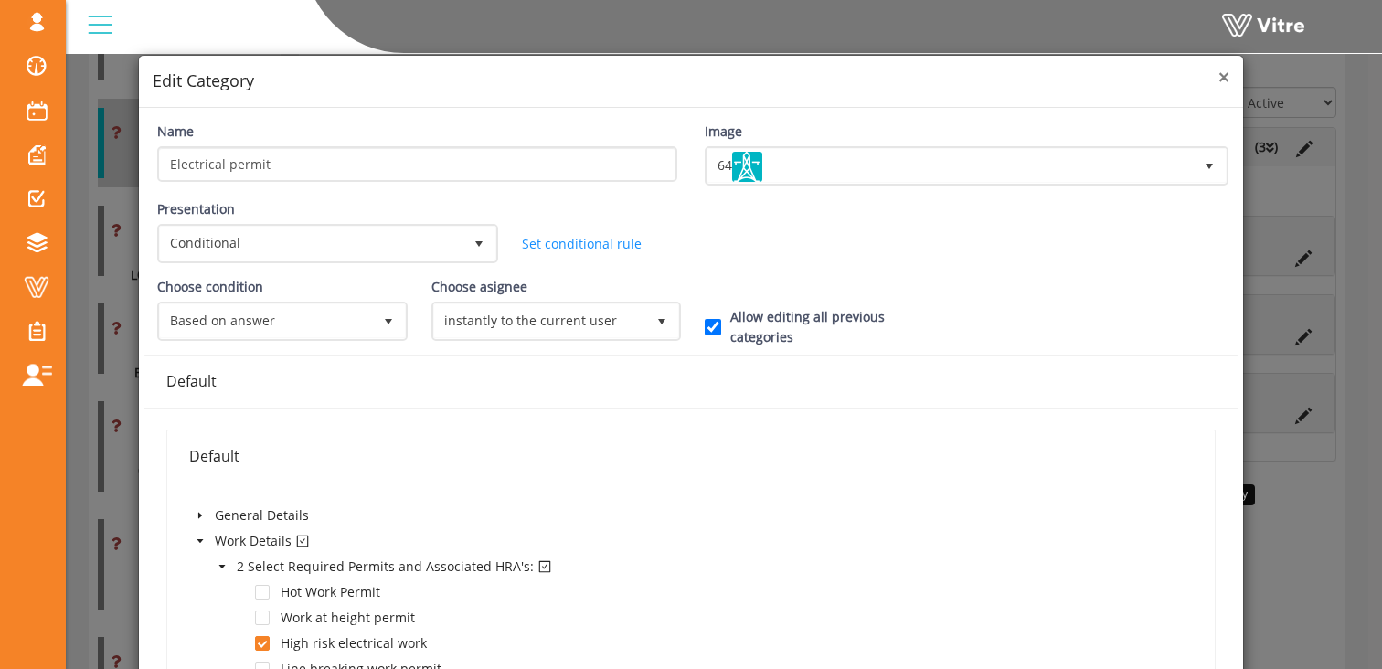
click at [1218, 76] on span "×" at bounding box center [1223, 77] width 11 height 26
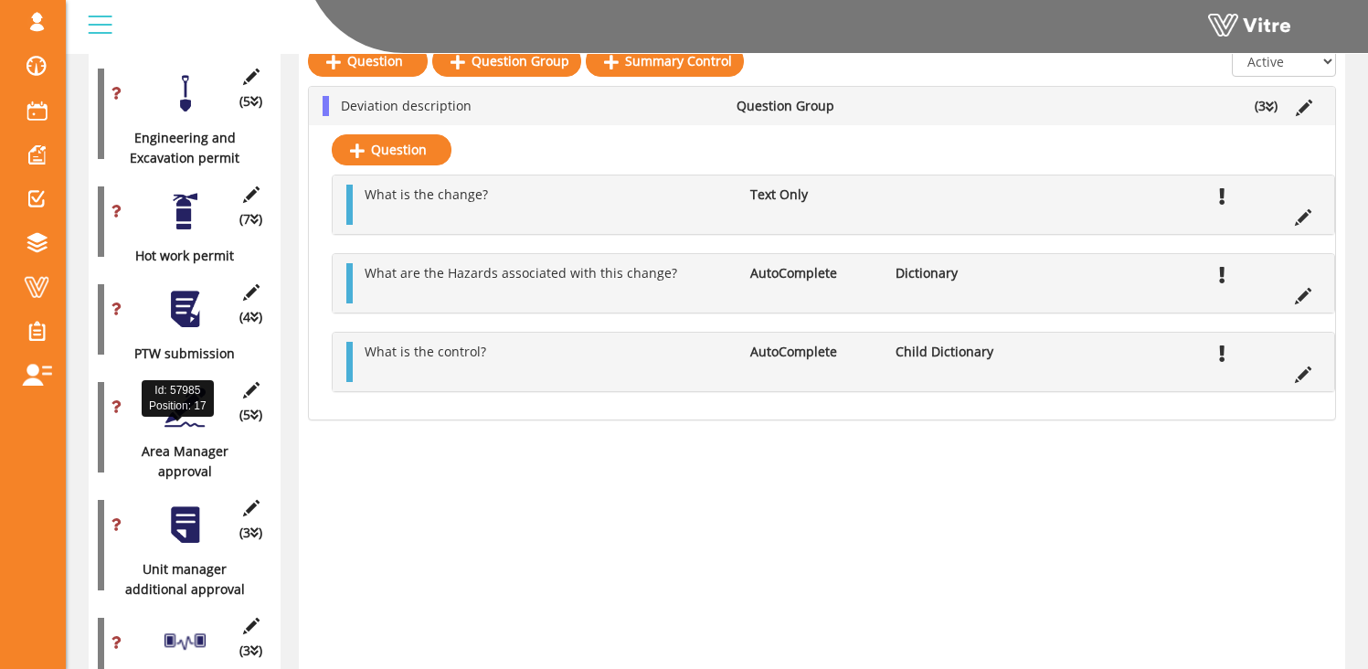
scroll to position [1561, 0]
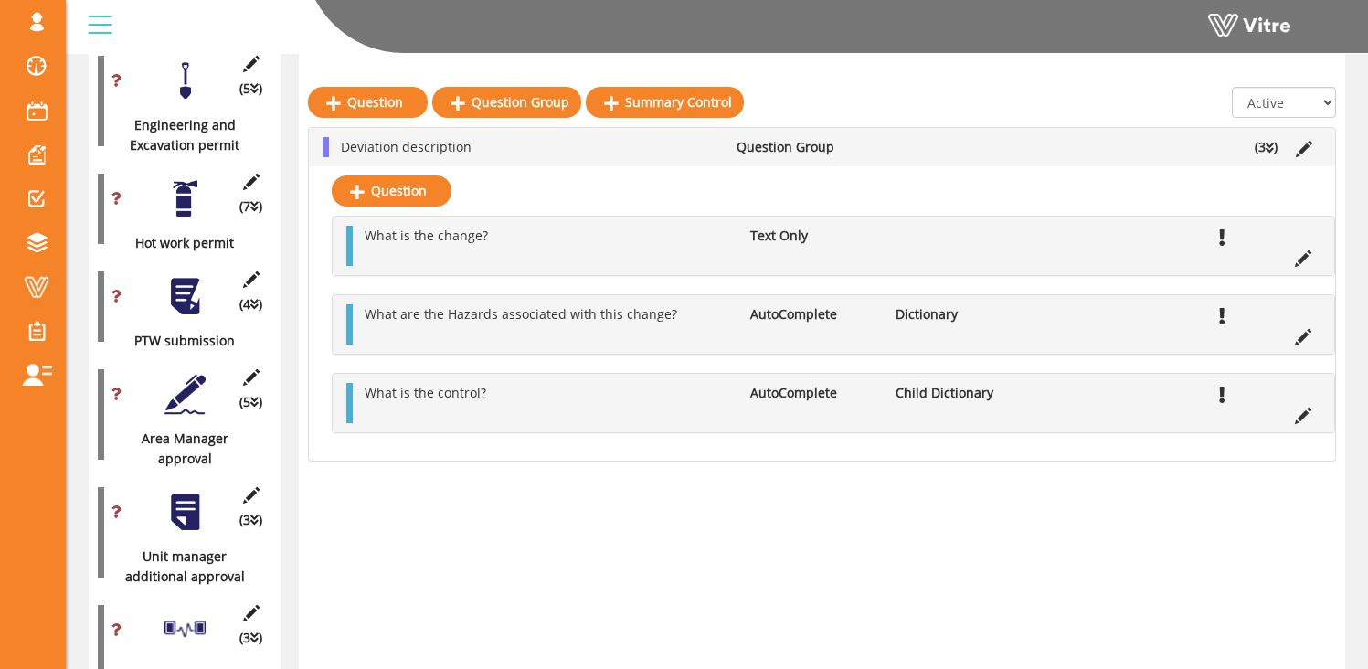
click at [190, 276] on div at bounding box center [185, 296] width 41 height 41
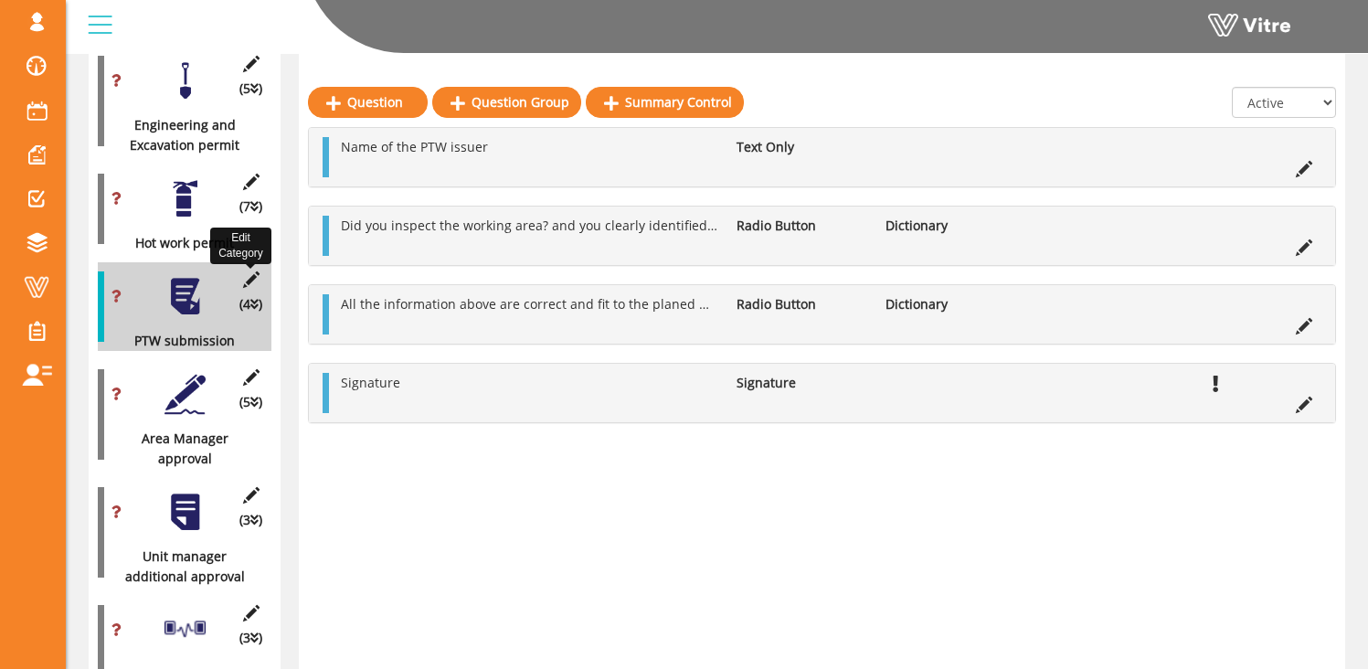
click at [246, 271] on icon at bounding box center [250, 279] width 23 height 16
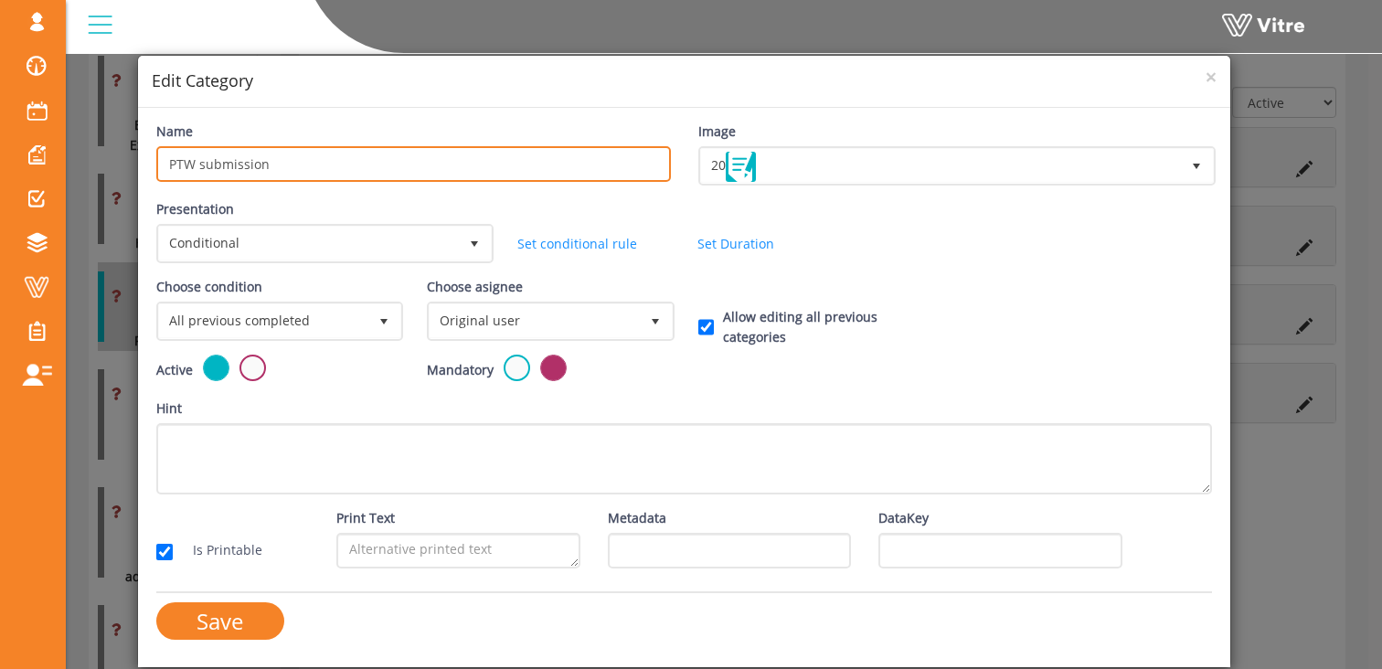
drag, startPoint x: 192, startPoint y: 165, endPoint x: 178, endPoint y: 165, distance: 13.7
click at [178, 165] on input "PTW submission" at bounding box center [413, 164] width 515 height 36
click at [195, 162] on input "PTW submission" at bounding box center [413, 164] width 515 height 36
type input "PTP submission"
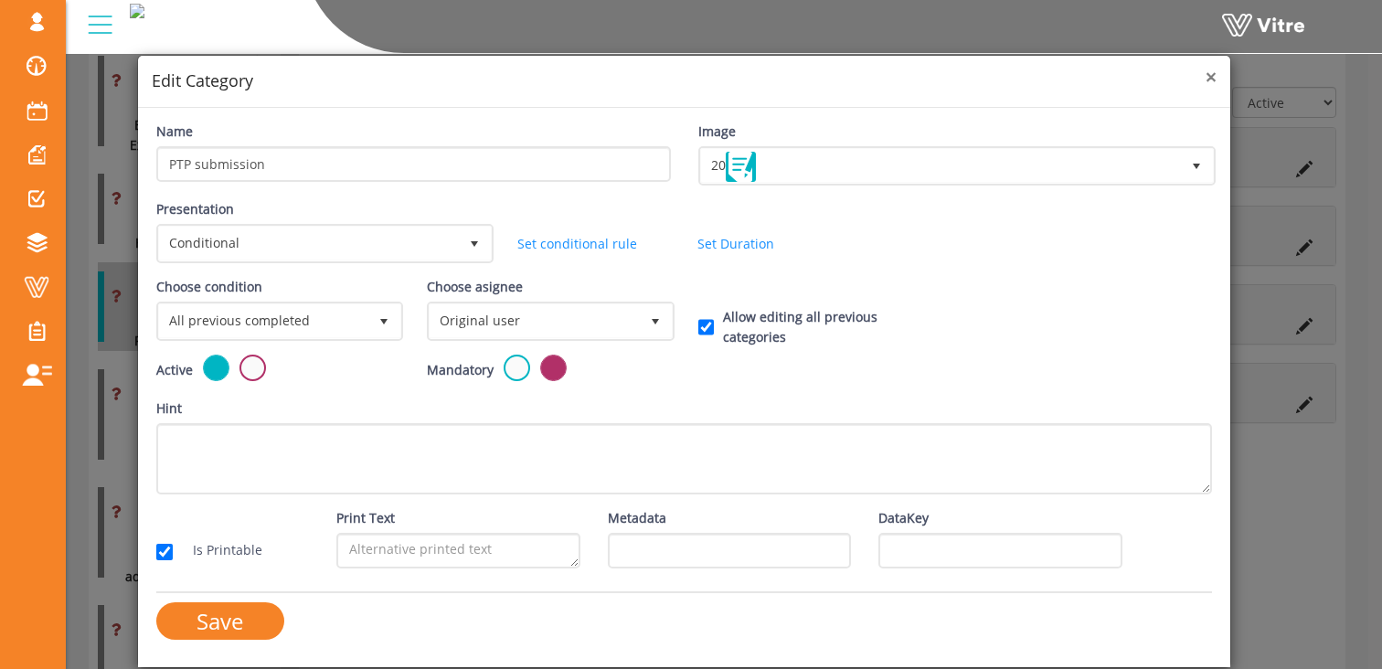
click at [1209, 79] on span "×" at bounding box center [1210, 77] width 11 height 26
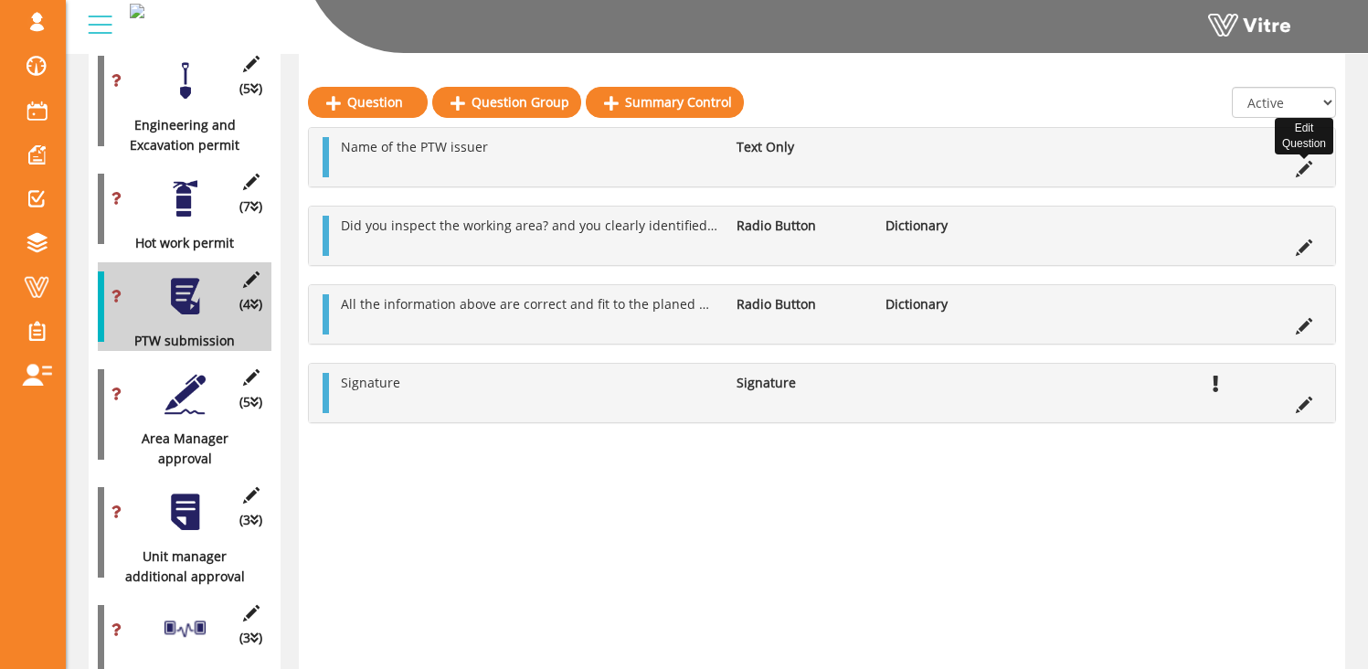
click at [1304, 169] on icon at bounding box center [1304, 169] width 16 height 16
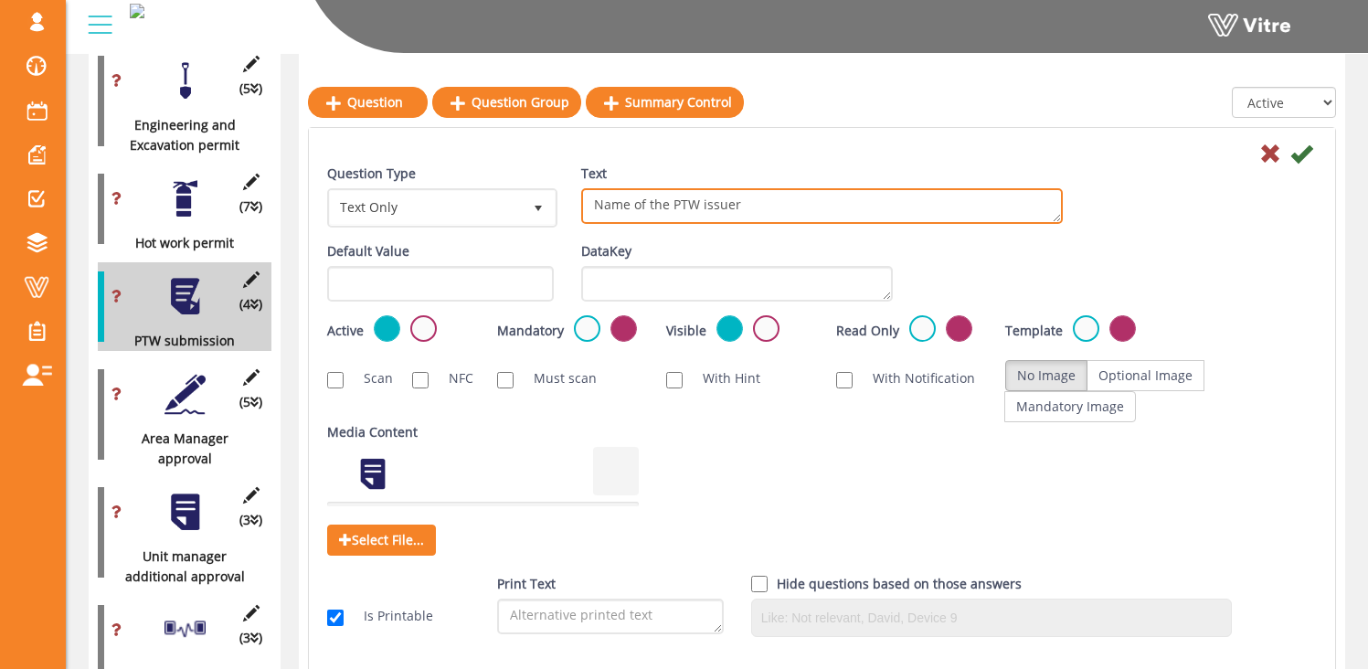
click at [688, 207] on textarea "Name of the PTW issuer" at bounding box center [822, 206] width 482 height 36
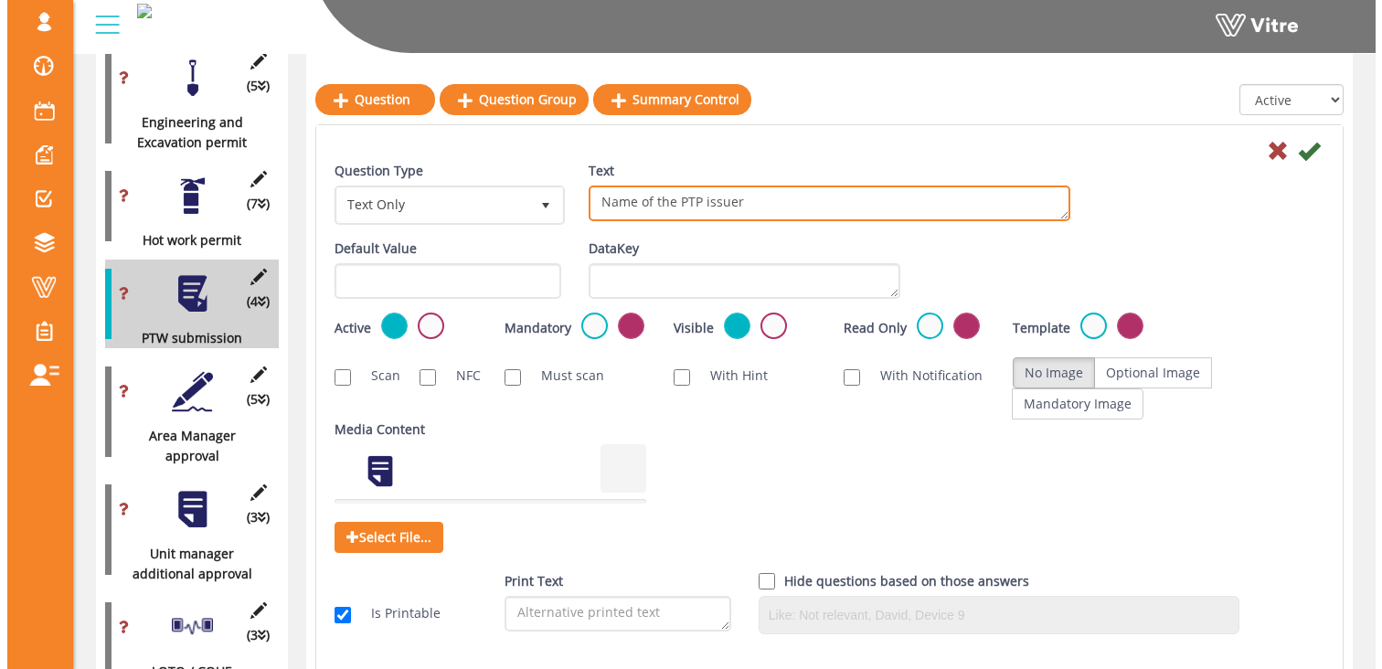
scroll to position [1565, 0]
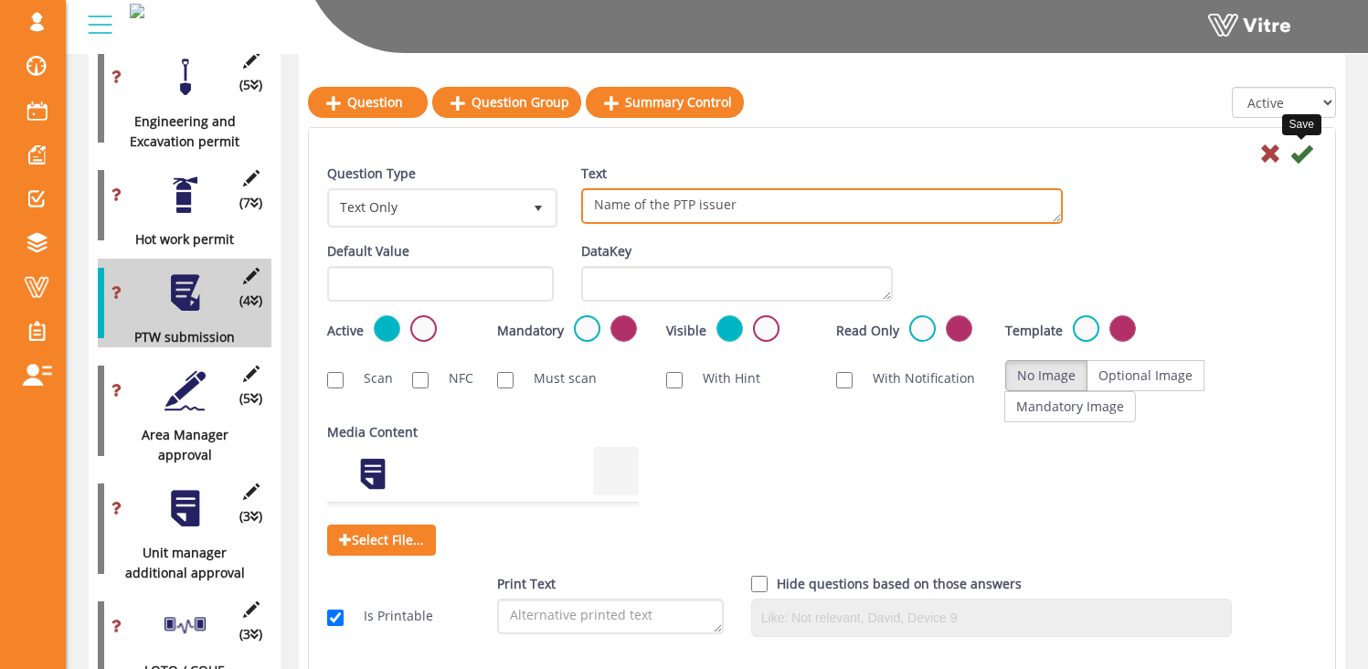
type textarea "Name of the PTP issuer"
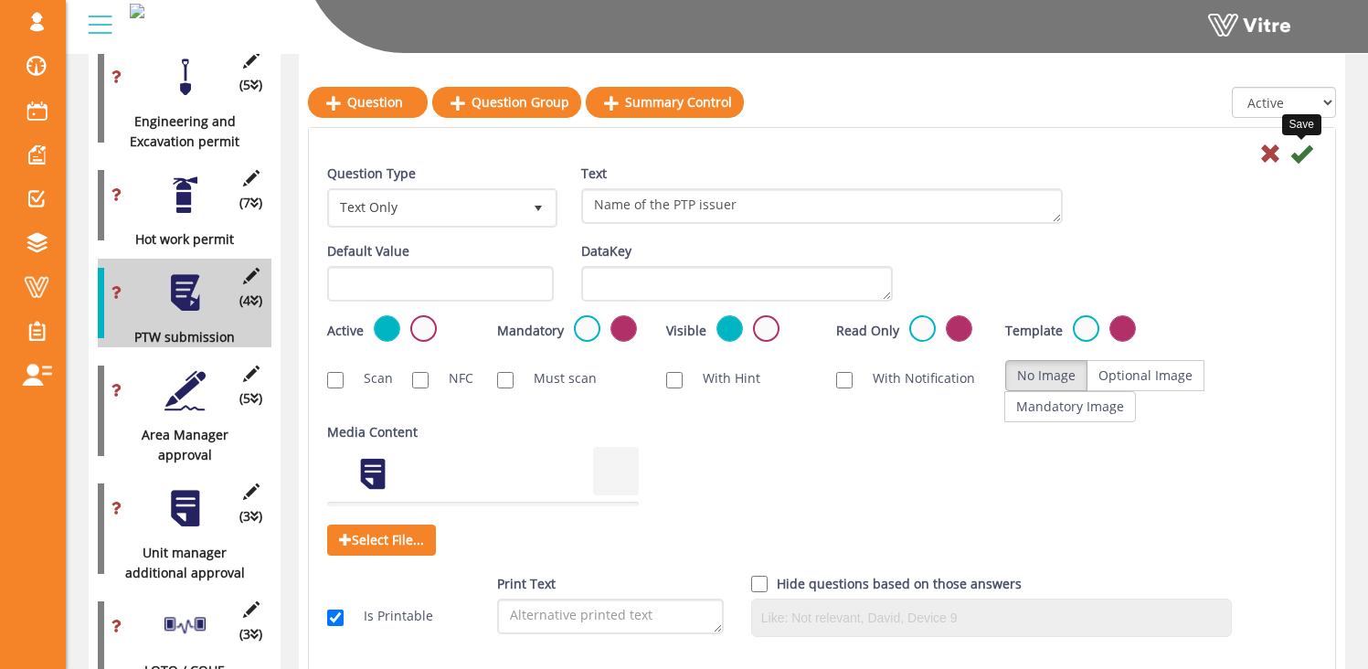
click at [1299, 152] on icon at bounding box center [1301, 154] width 22 height 22
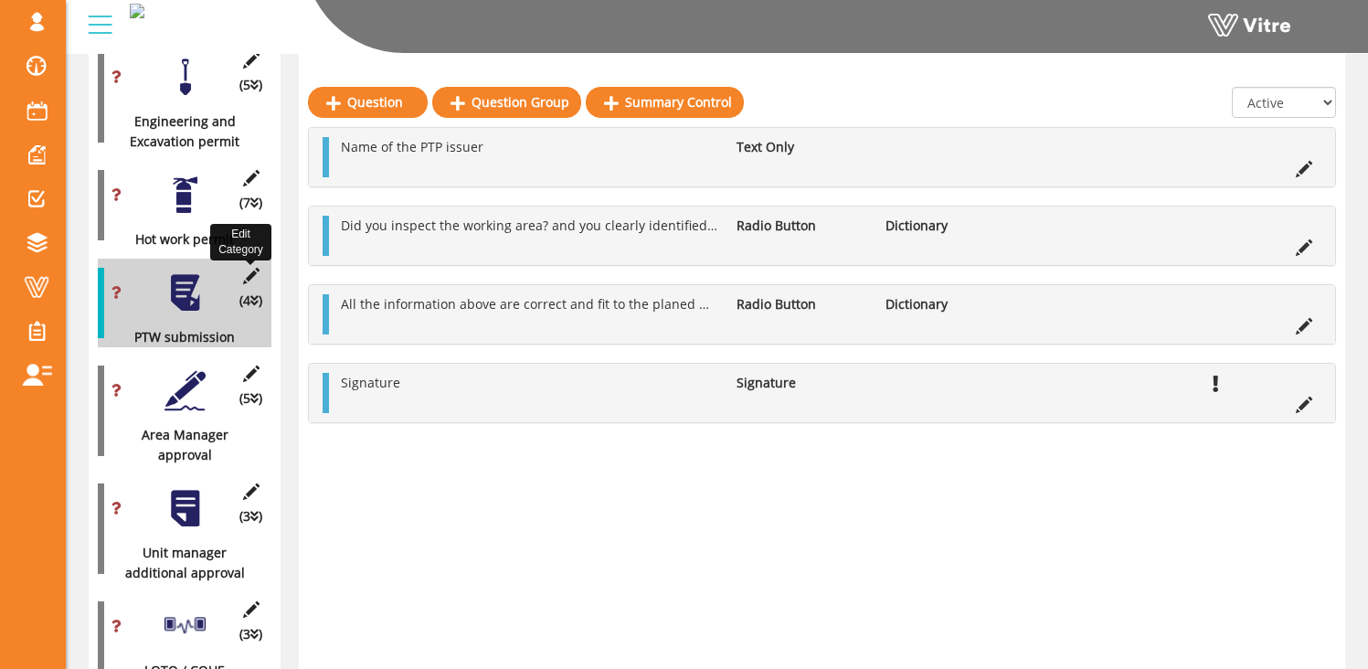
click at [248, 268] on icon at bounding box center [250, 276] width 23 height 16
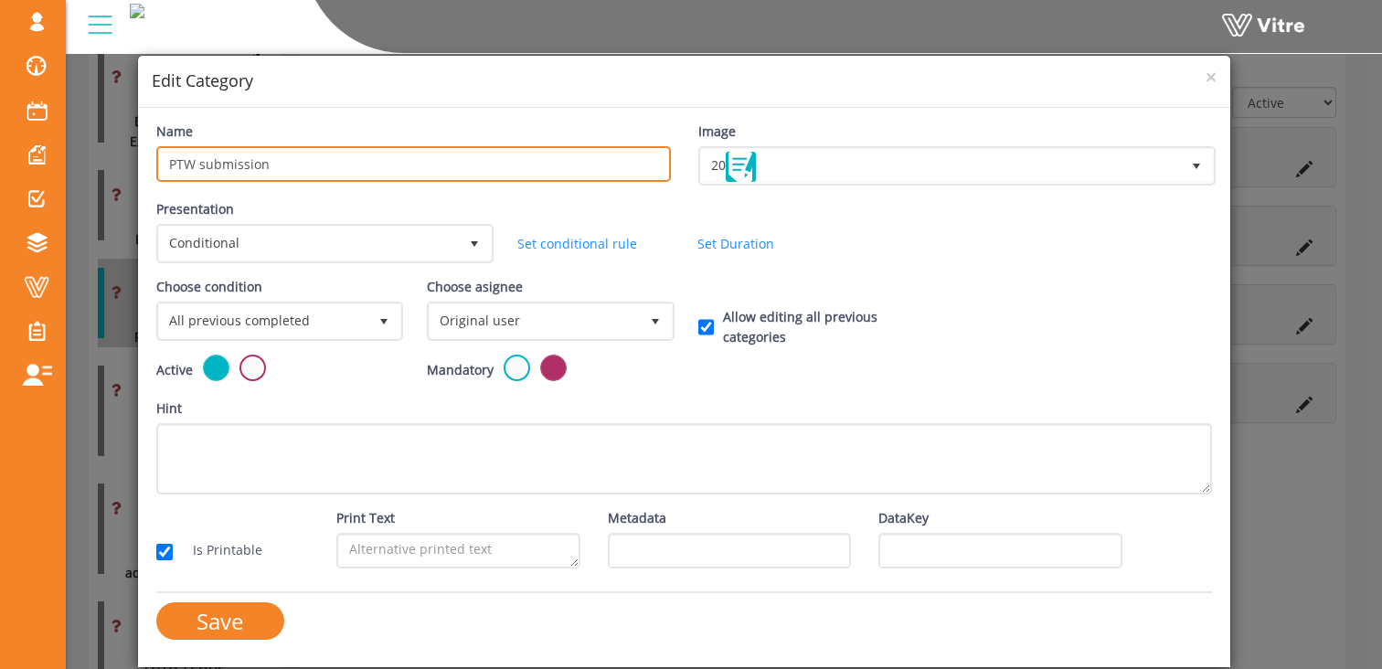
click at [185, 165] on input "PTW submission" at bounding box center [413, 164] width 515 height 36
type input "PTP submission"
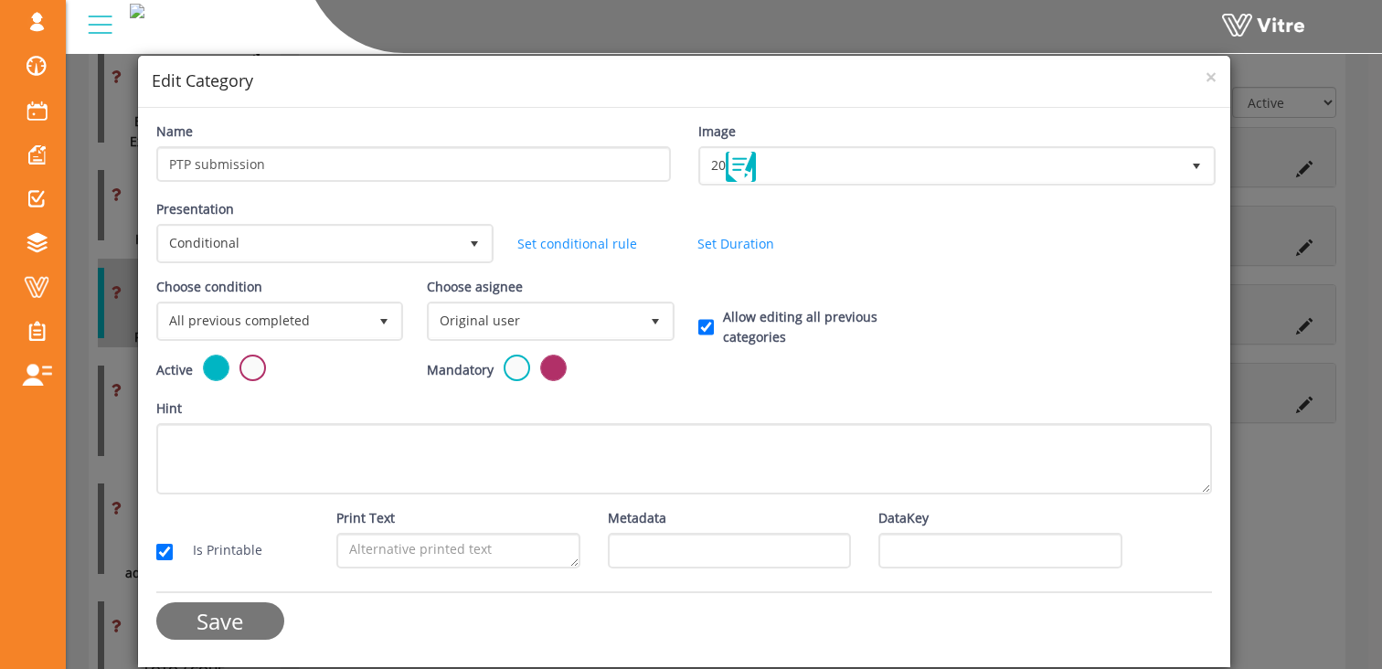
click at [239, 622] on input "Save" at bounding box center [220, 620] width 128 height 37
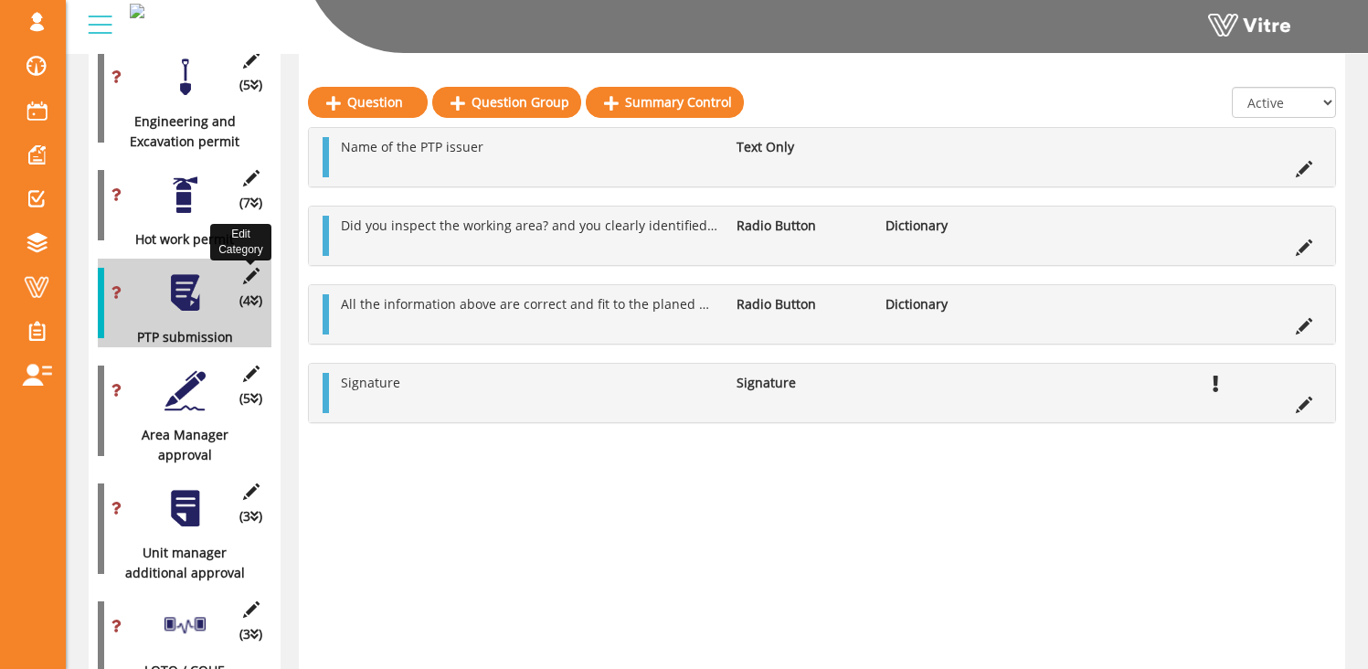
click at [253, 268] on icon at bounding box center [250, 276] width 23 height 16
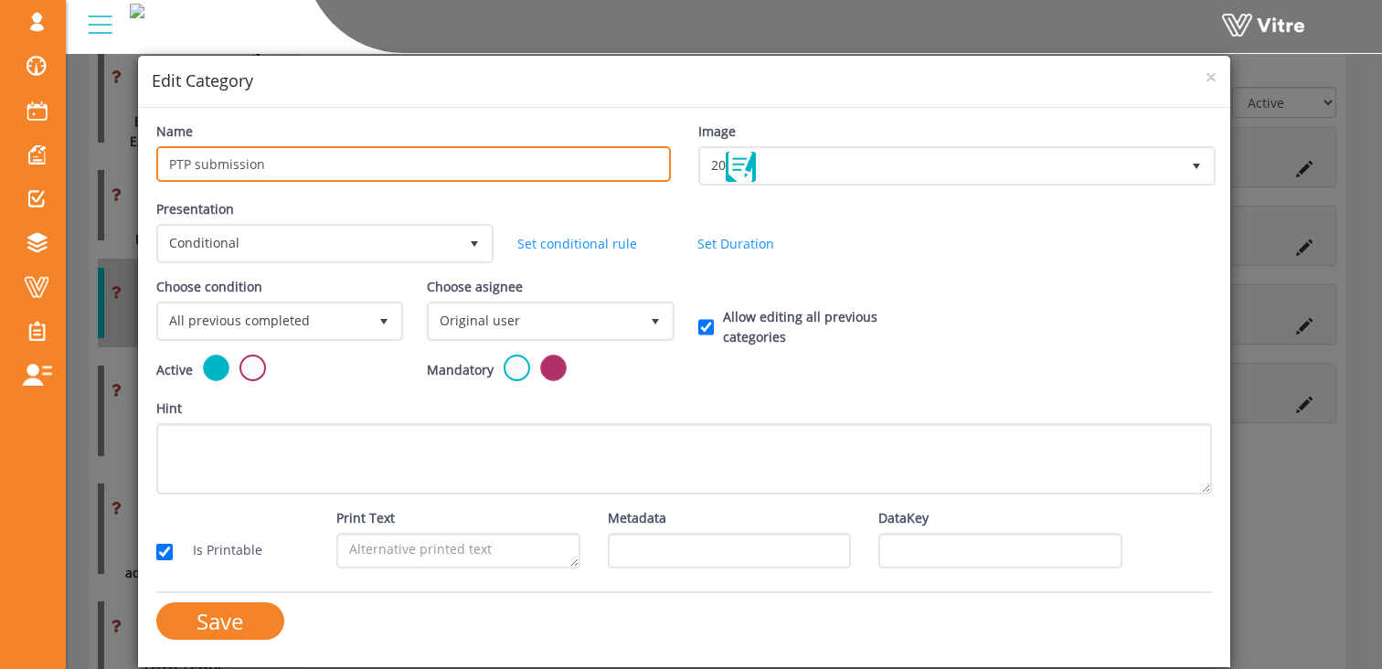
click at [177, 165] on input "PTP submission" at bounding box center [413, 164] width 515 height 36
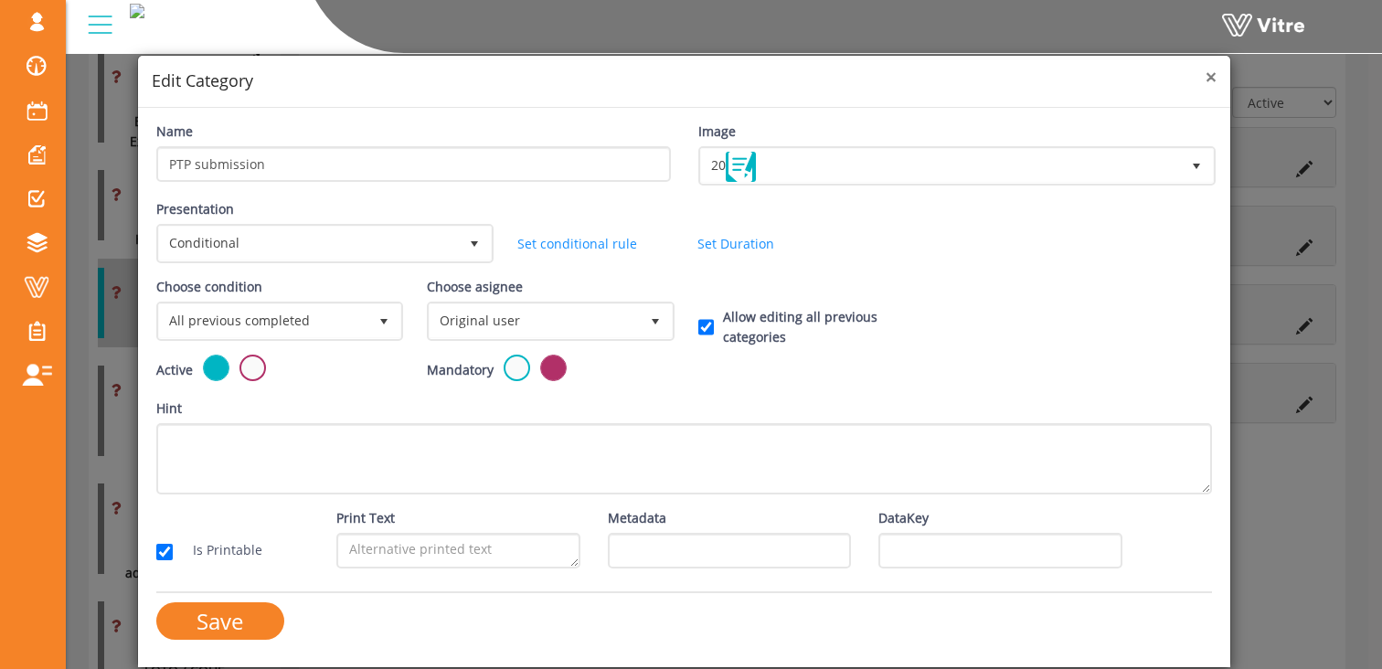
click at [1212, 77] on span "×" at bounding box center [1210, 77] width 11 height 26
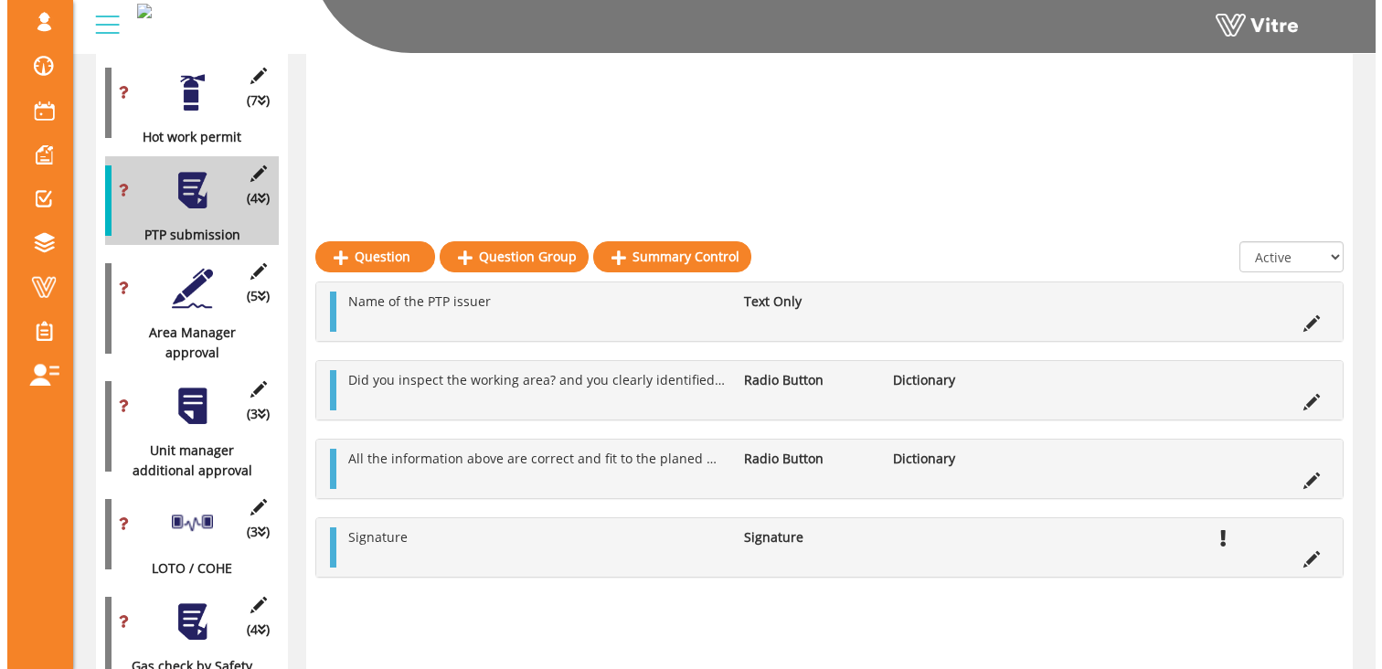
scroll to position [1628, 0]
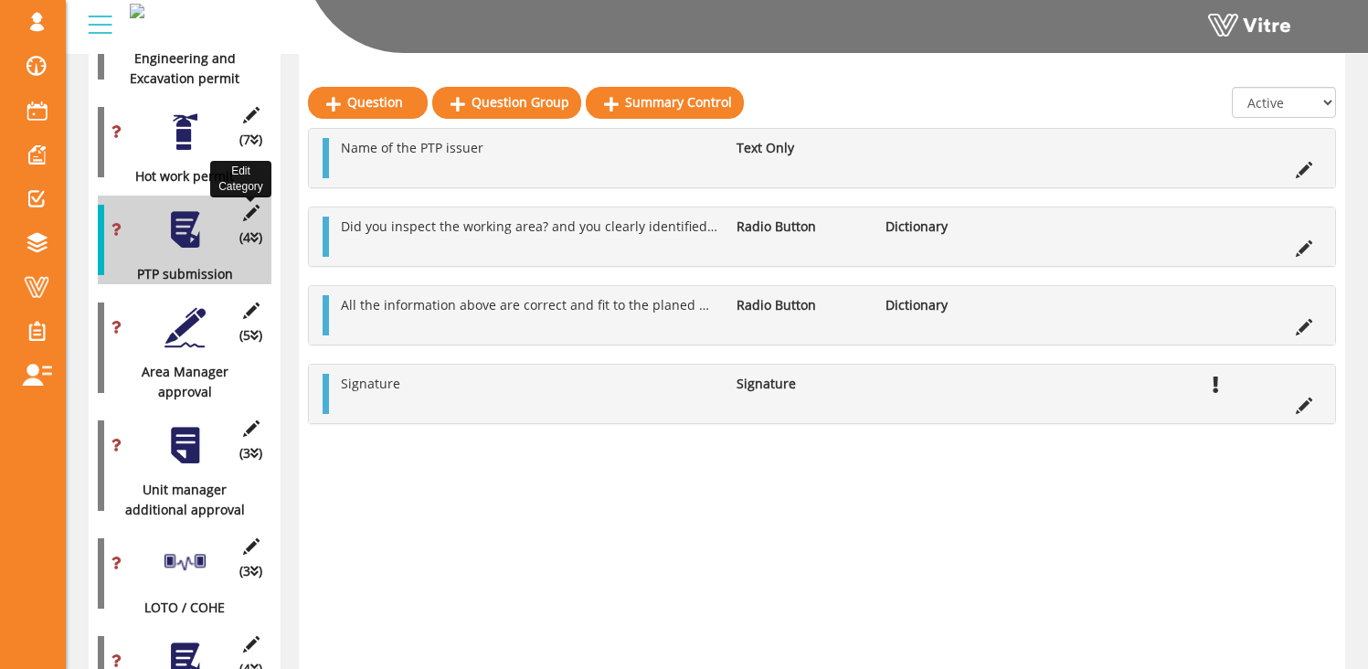
click at [252, 205] on icon at bounding box center [250, 213] width 23 height 16
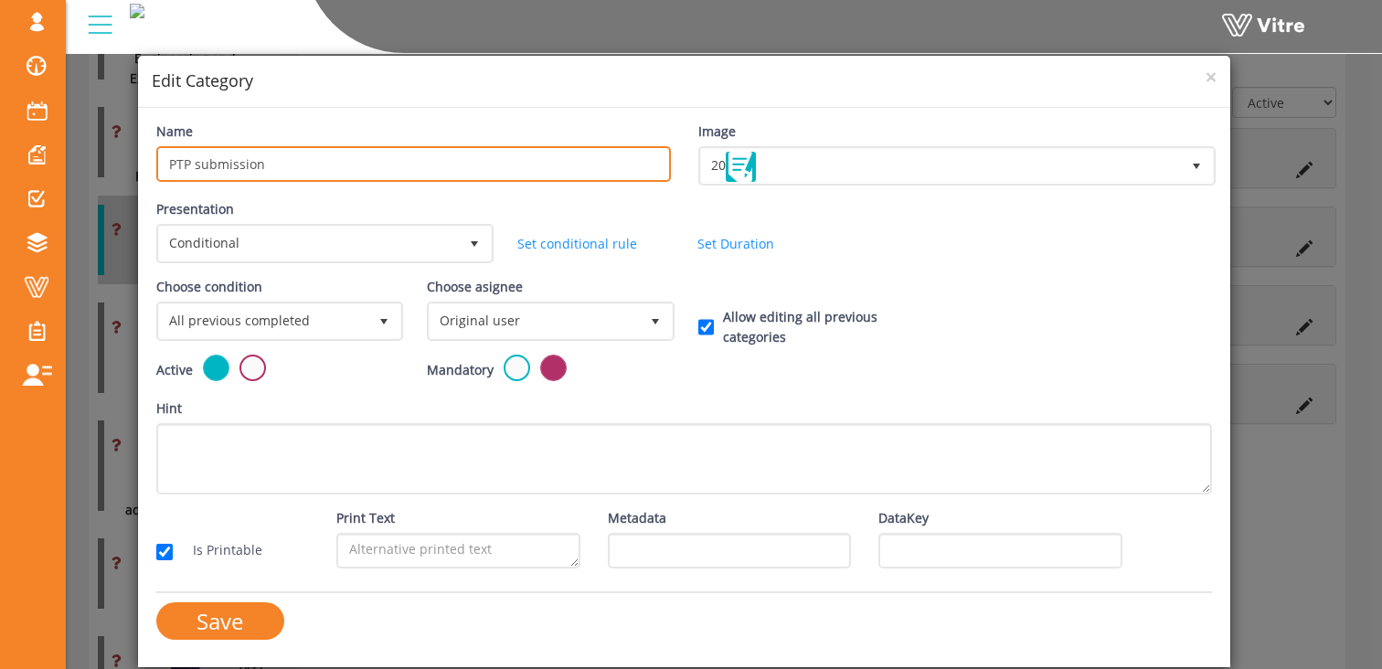
click at [183, 161] on input "PTP submission" at bounding box center [413, 164] width 515 height 36
click at [185, 168] on input "Forman submission" at bounding box center [413, 164] width 515 height 36
click at [189, 167] on input "Forman submission" at bounding box center [413, 164] width 515 height 36
click at [236, 166] on input "Foreman submission" at bounding box center [413, 164] width 515 height 36
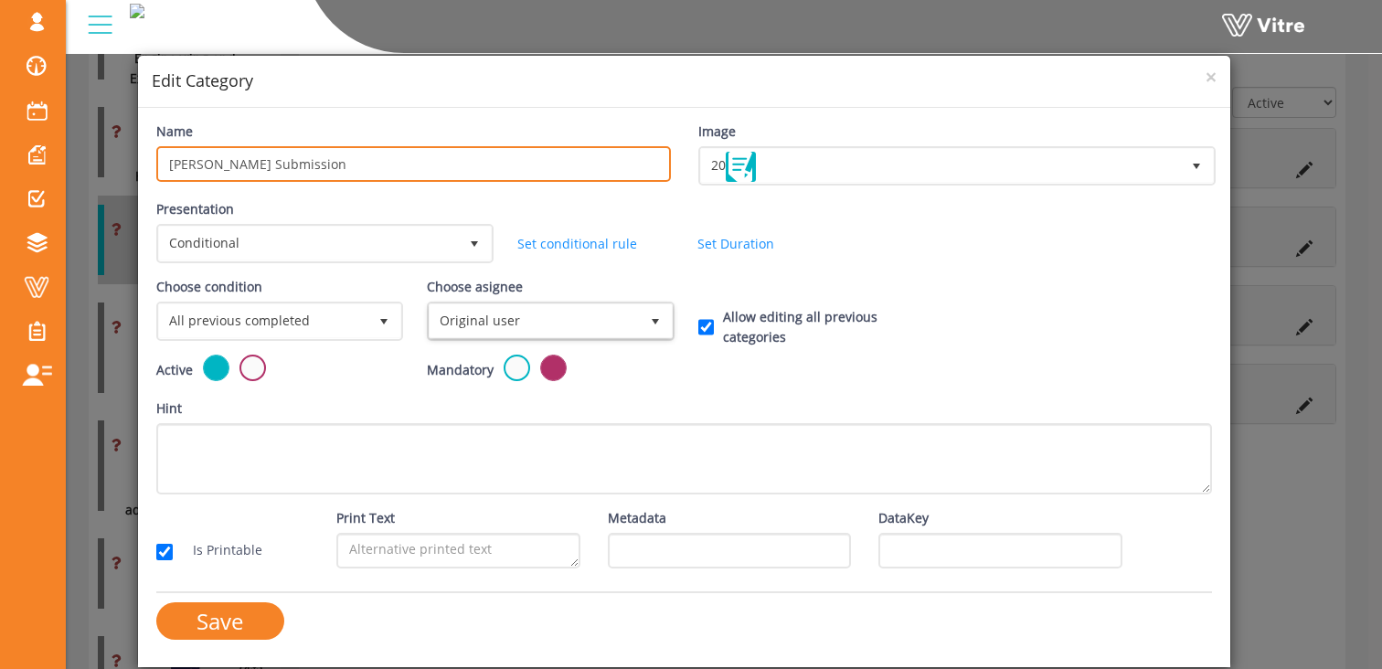
type input "Foreman Submission"
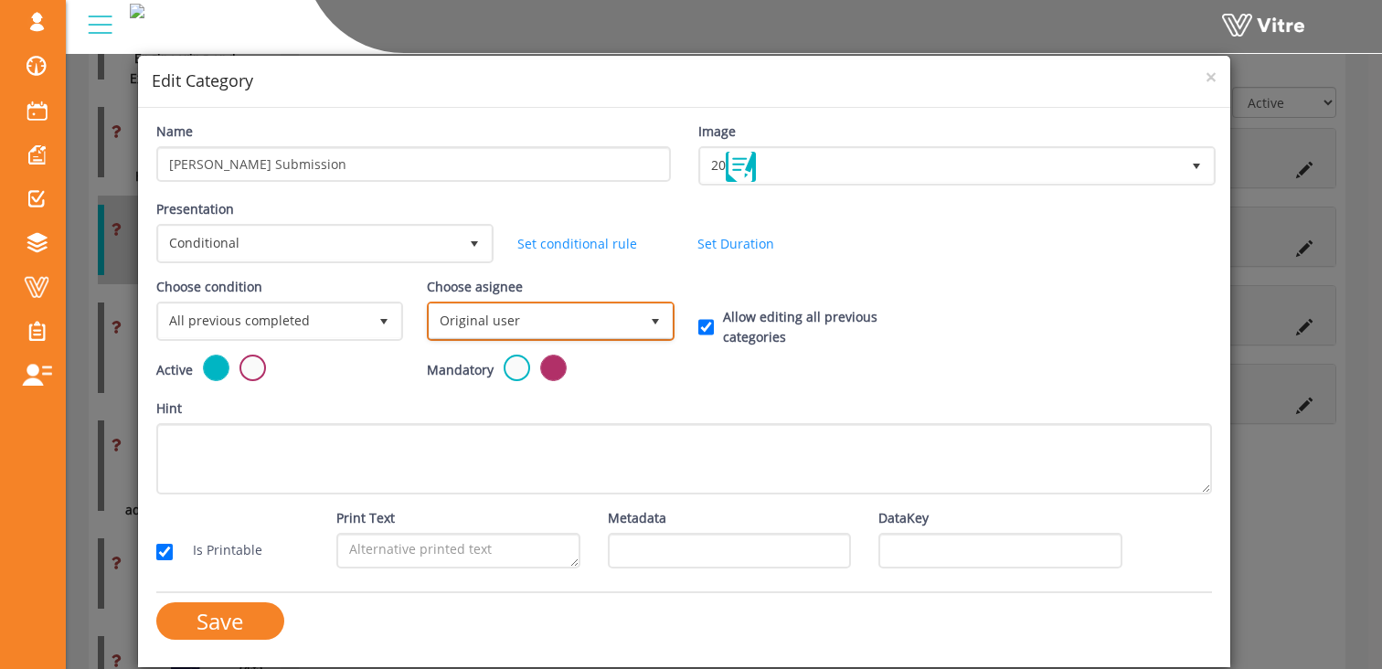
click at [551, 325] on span "Original user" at bounding box center [534, 320] width 208 height 33
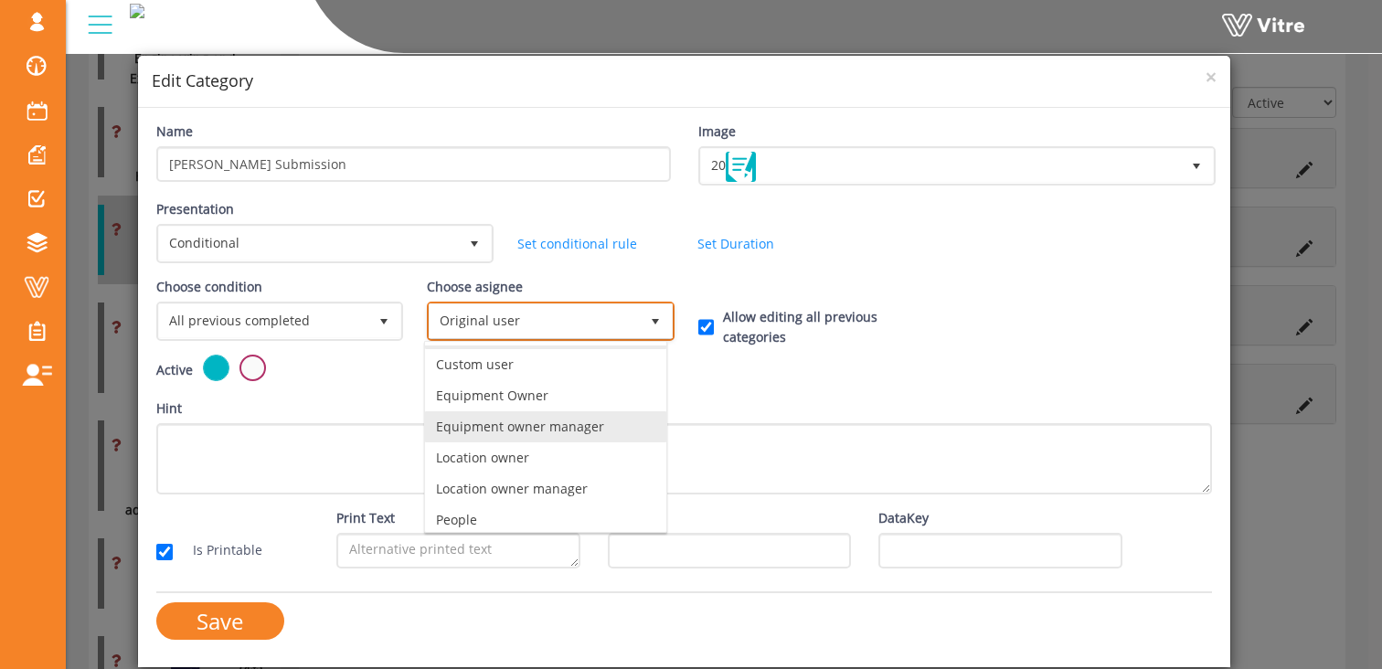
scroll to position [0, 0]
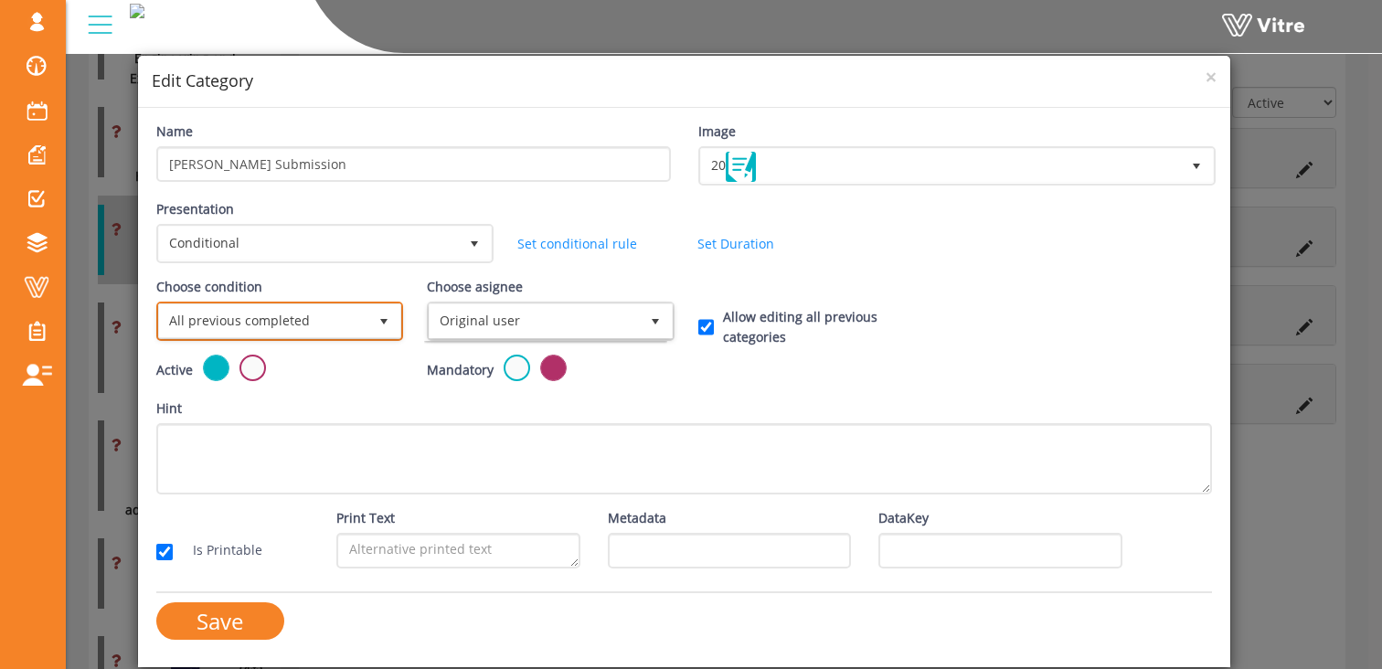
click at [285, 320] on span "All previous completed" at bounding box center [263, 320] width 208 height 33
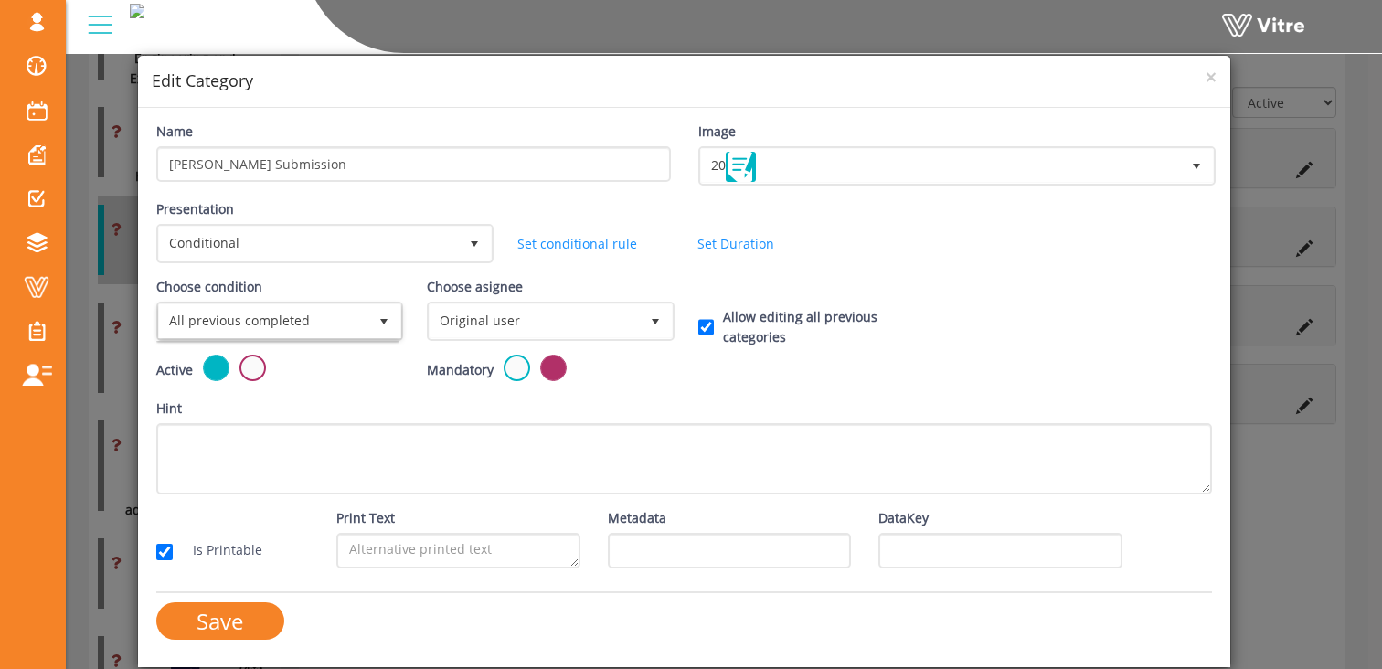
click at [624, 283] on div "Choose asignee Original user 0" at bounding box center [548, 309] width 243 height 64
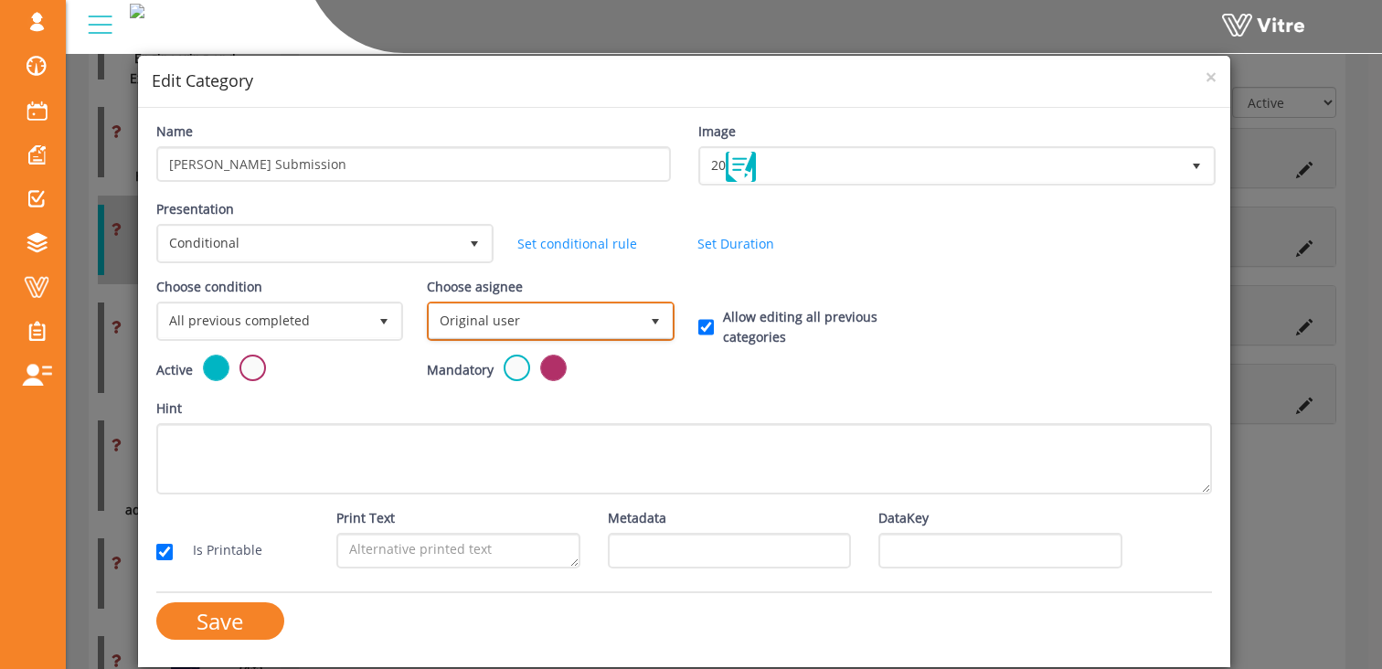
click at [509, 330] on span "Original user" at bounding box center [534, 320] width 208 height 33
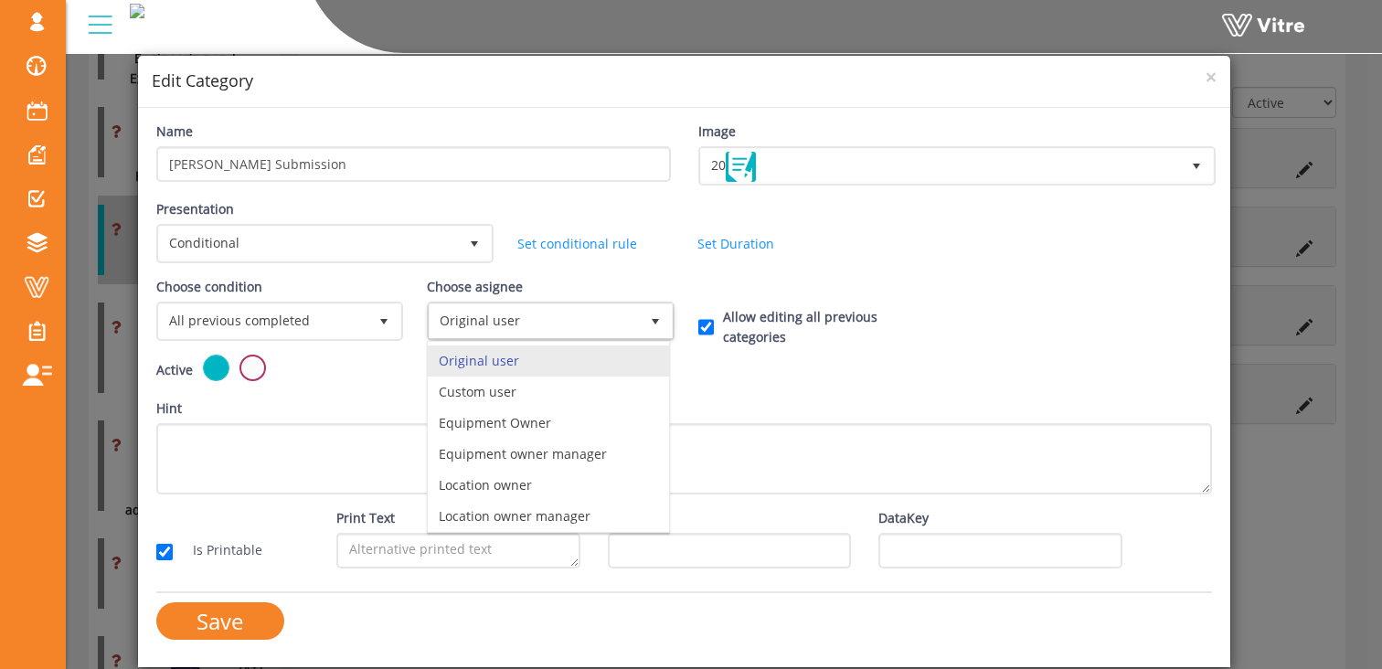
click at [632, 274] on div "Presentation Conditional 5 Set Duration Minutes 0 Set conditional rule Set Dura…" at bounding box center [685, 238] width 1084 height 78
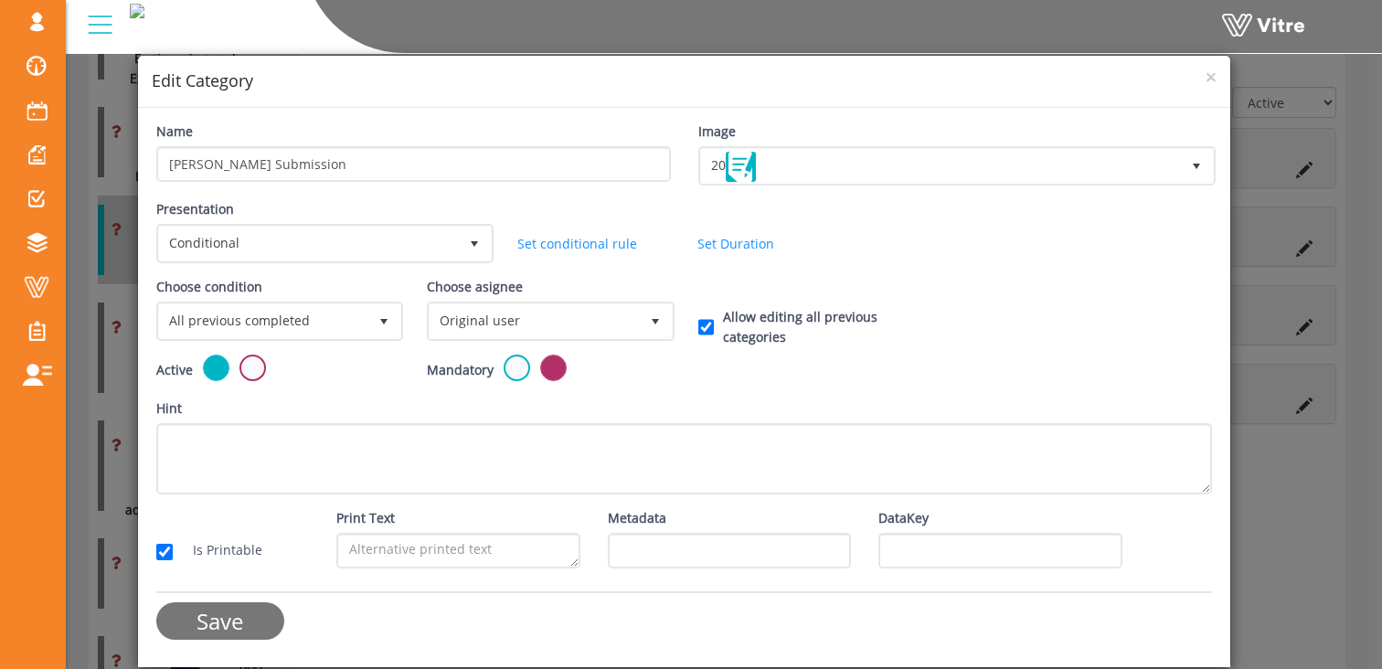
click at [246, 621] on input "Save" at bounding box center [220, 620] width 128 height 37
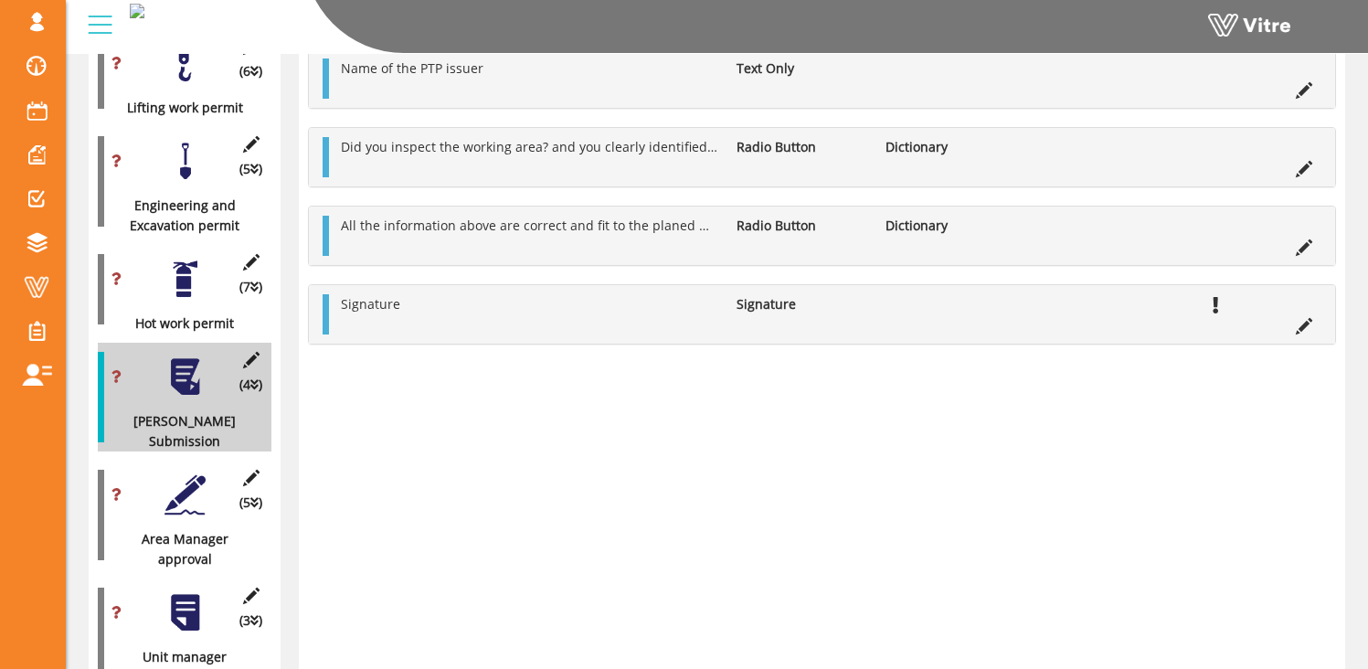
scroll to position [1365, 0]
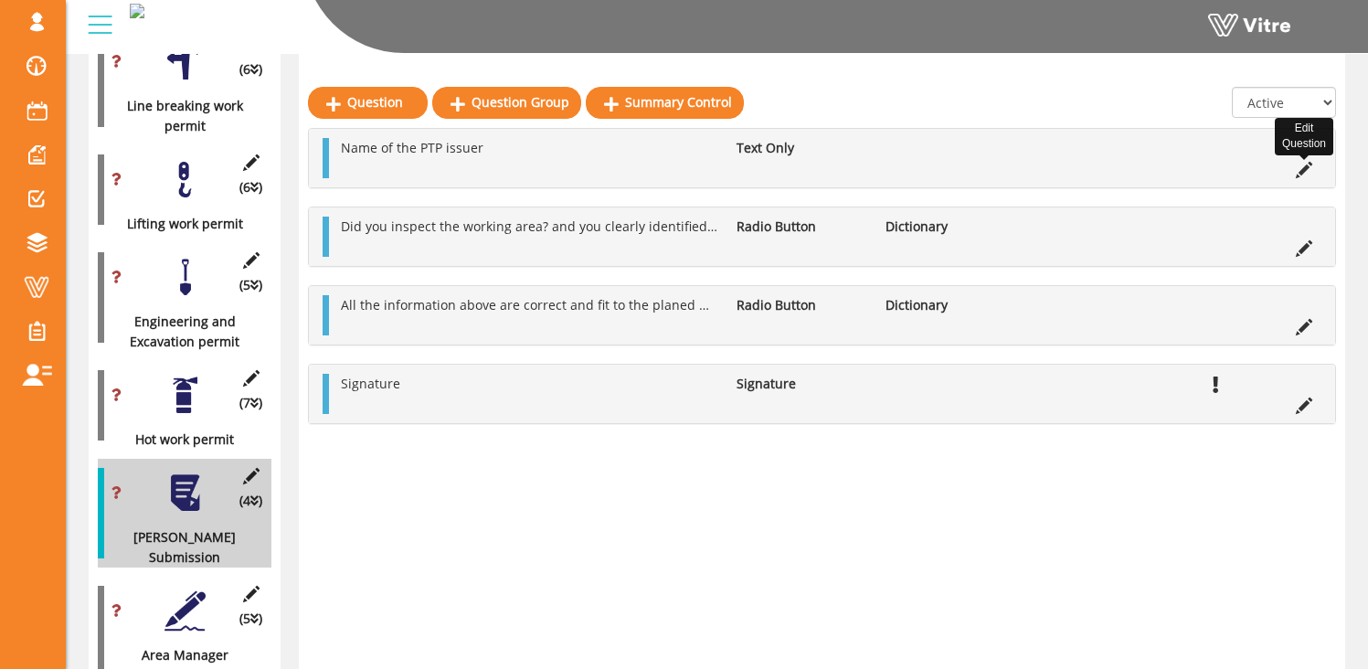
click at [1310, 165] on icon at bounding box center [1304, 170] width 16 height 16
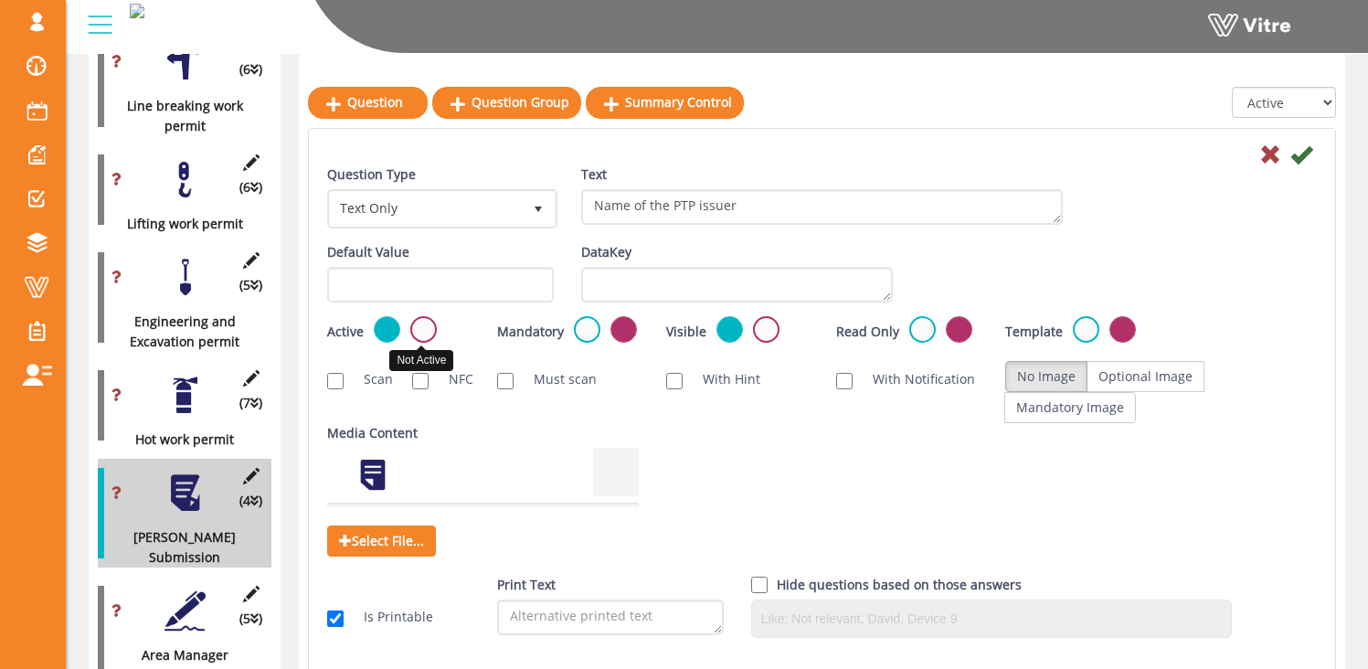
click at [412, 324] on label at bounding box center [423, 329] width 27 height 27
click at [0, 0] on input "radio" at bounding box center [0, 0] width 0 height 0
click at [1307, 151] on icon at bounding box center [1301, 154] width 22 height 22
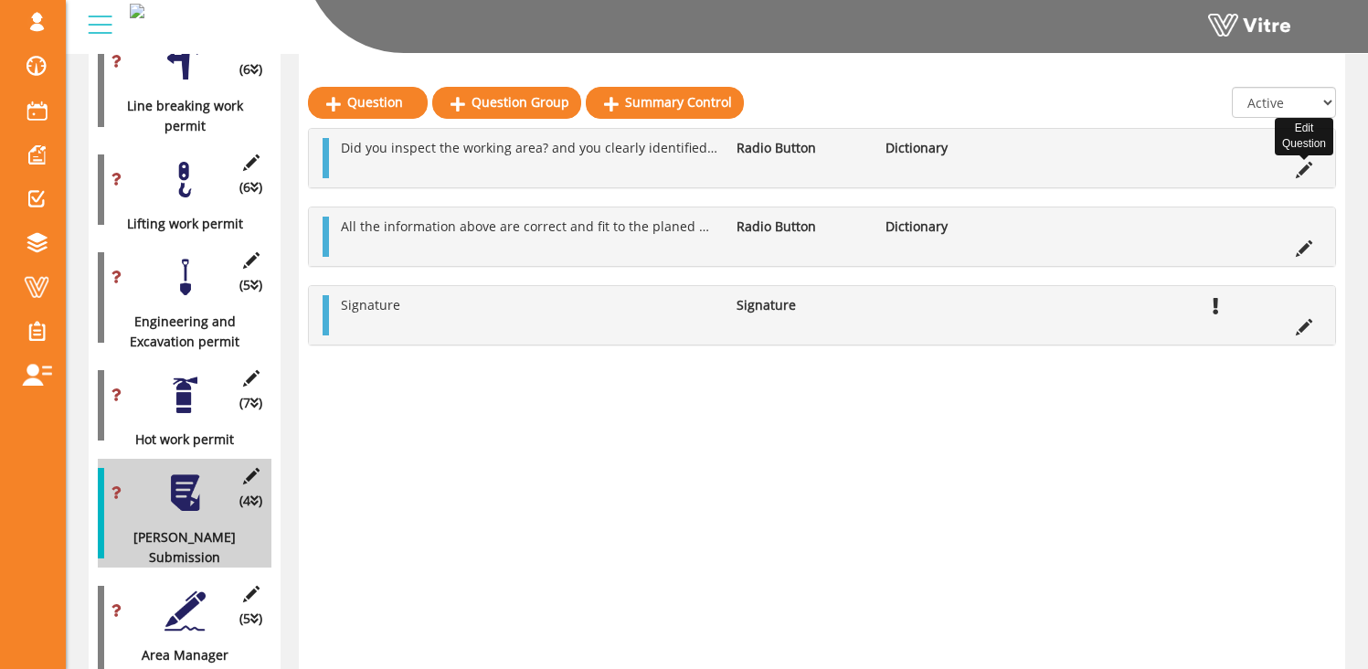
click at [1309, 167] on icon at bounding box center [1304, 170] width 16 height 16
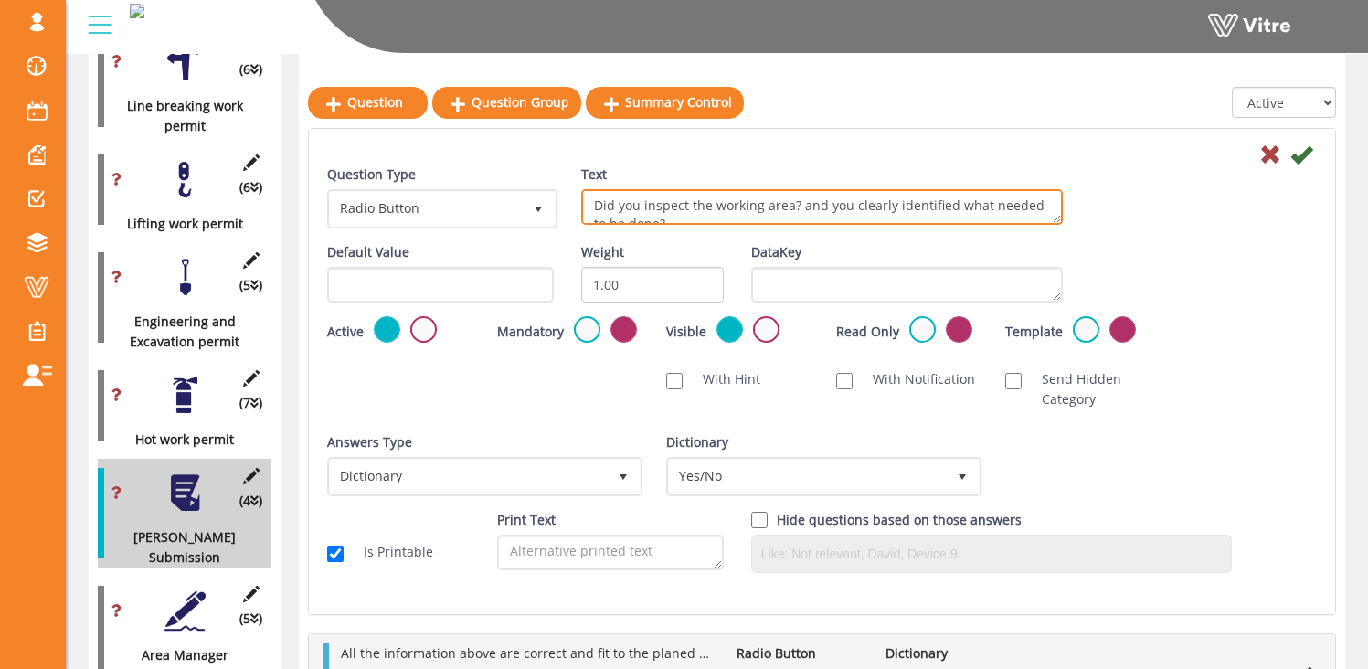
scroll to position [16, 0]
drag, startPoint x: 897, startPoint y: 207, endPoint x: 1020, endPoint y: 225, distance: 124.6
click at [1020, 225] on div "Text Did you inspect the working area? and you clearly identified what needed t…" at bounding box center [822, 202] width 509 height 74
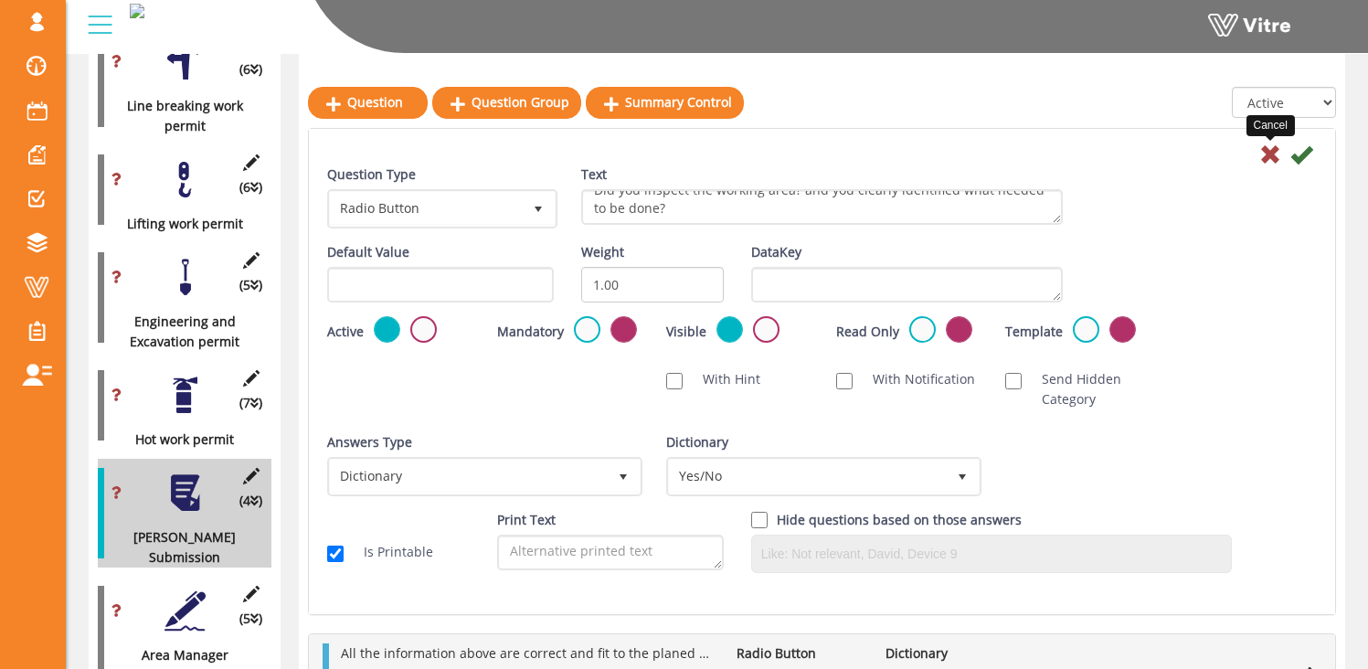
click at [1273, 153] on icon at bounding box center [1270, 154] width 22 height 22
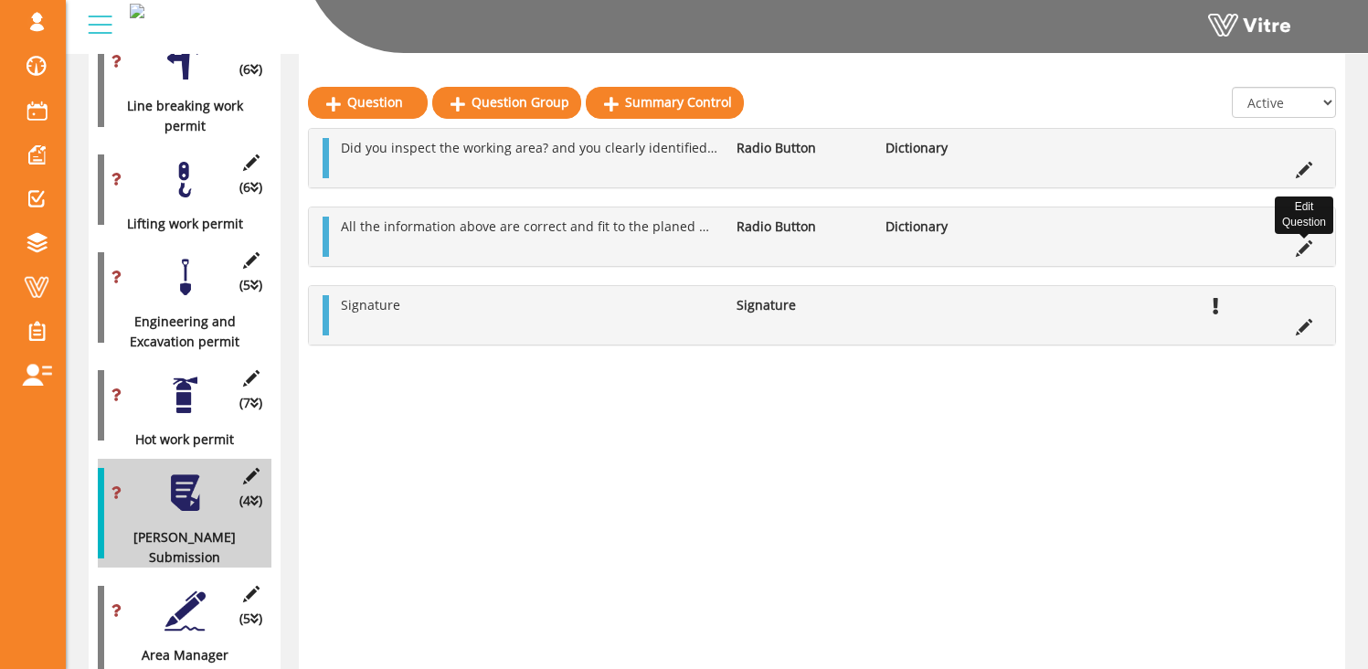
click at [1298, 249] on icon at bounding box center [1304, 248] width 16 height 16
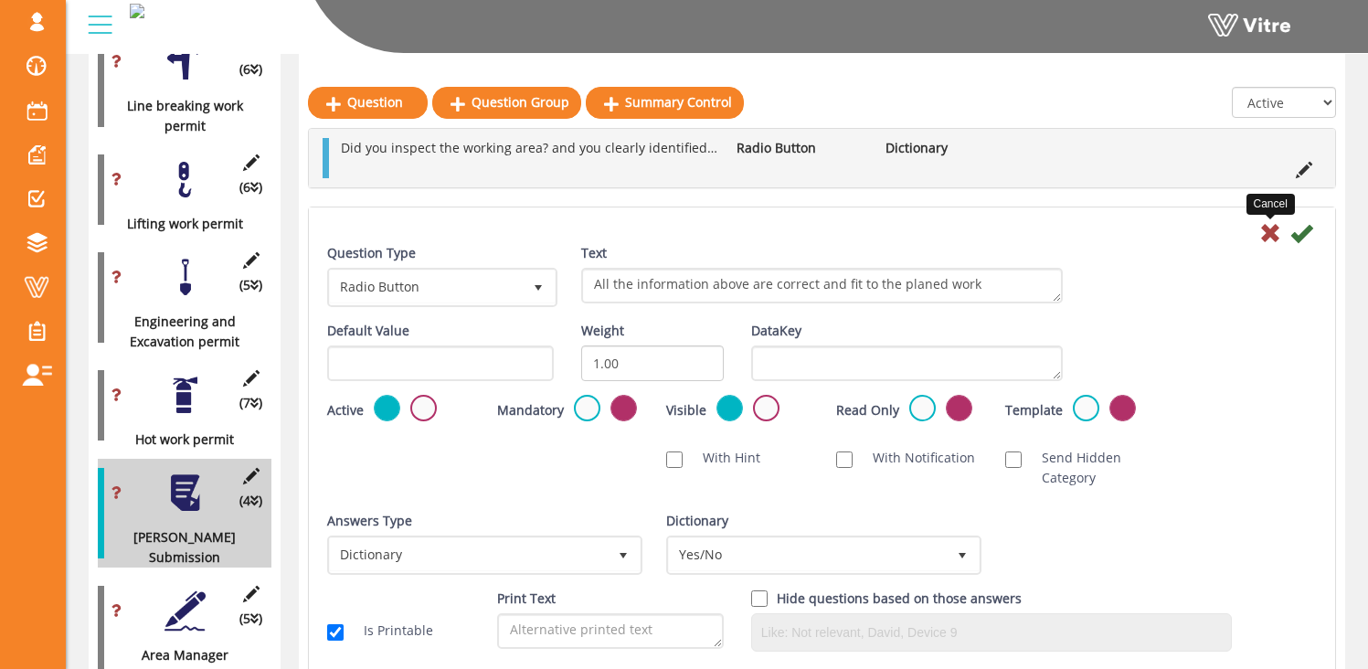
click at [1269, 231] on icon at bounding box center [1270, 233] width 22 height 22
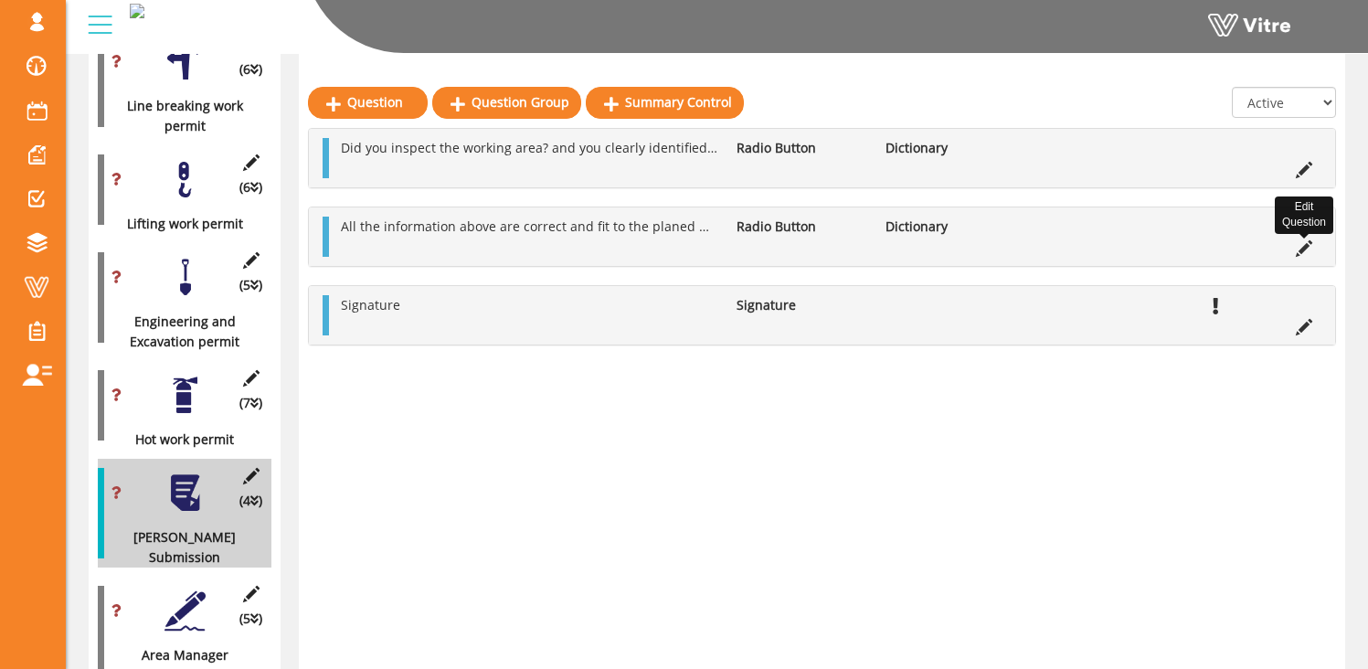
click at [1302, 249] on icon at bounding box center [1304, 248] width 16 height 16
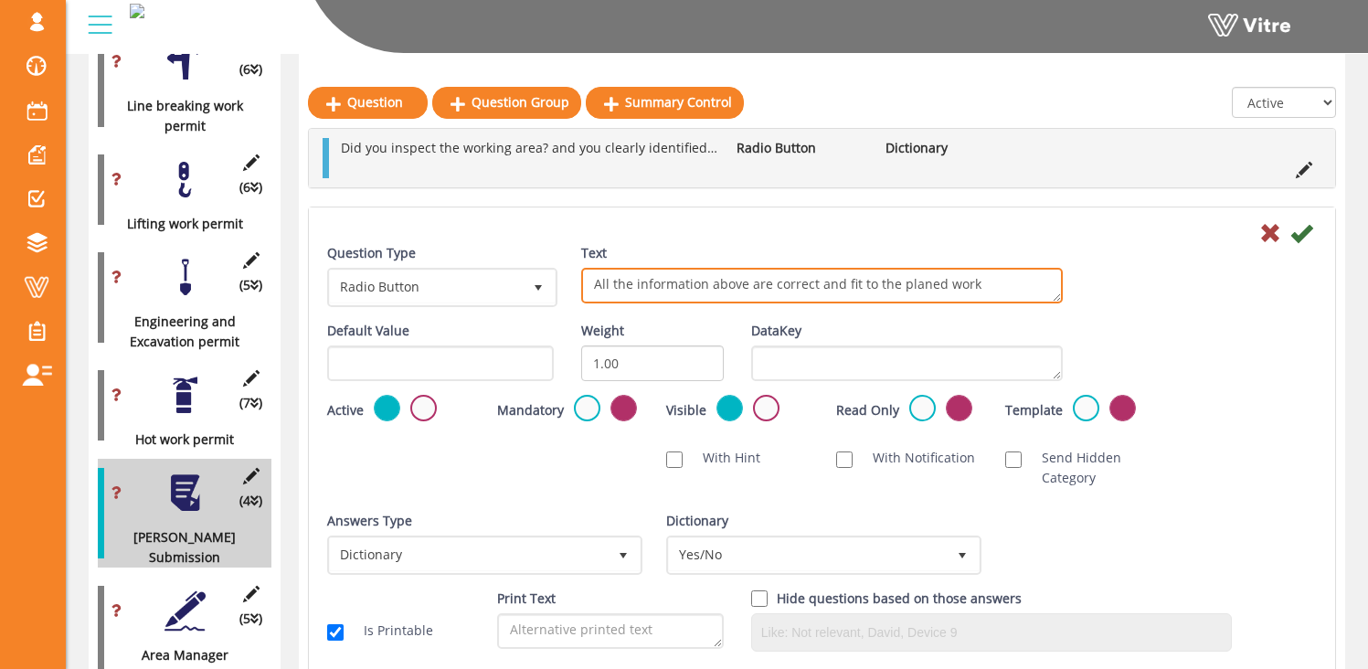
click at [925, 286] on textarea "All the information above are correct and fit to the planed work" at bounding box center [822, 286] width 482 height 36
type textarea "All the information above are correct and fit to the planned work"
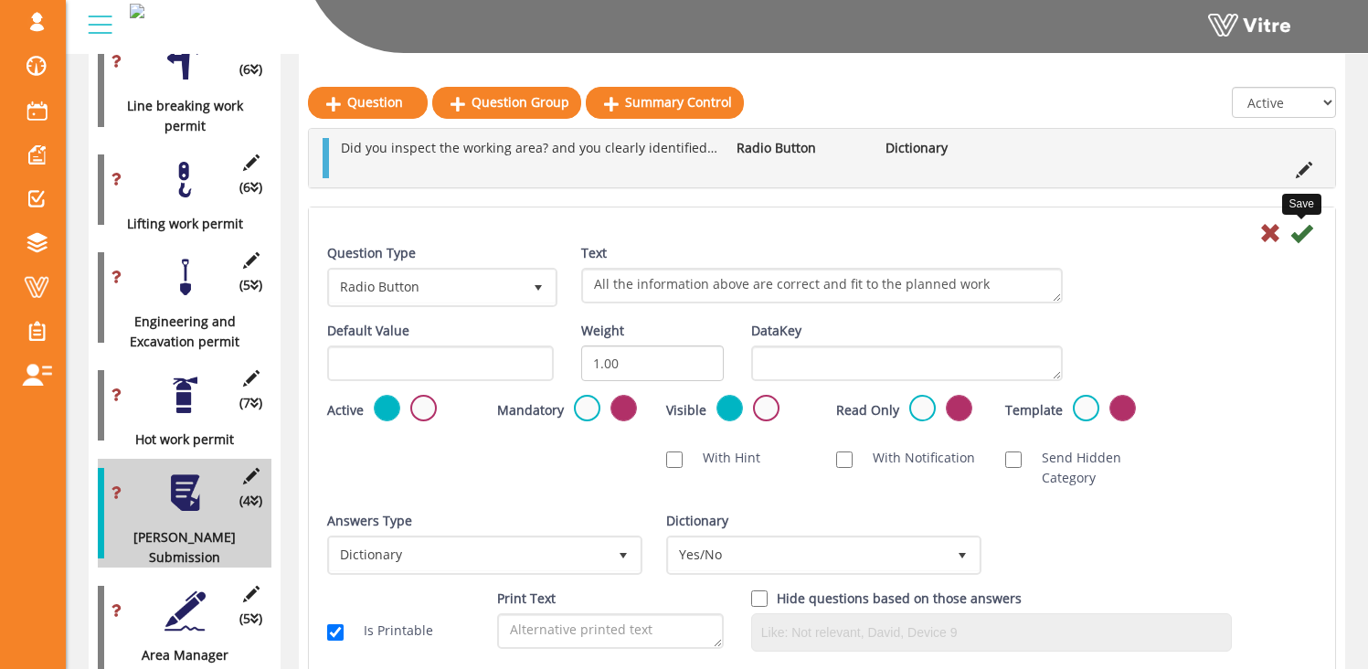
click at [1302, 231] on icon at bounding box center [1301, 233] width 22 height 22
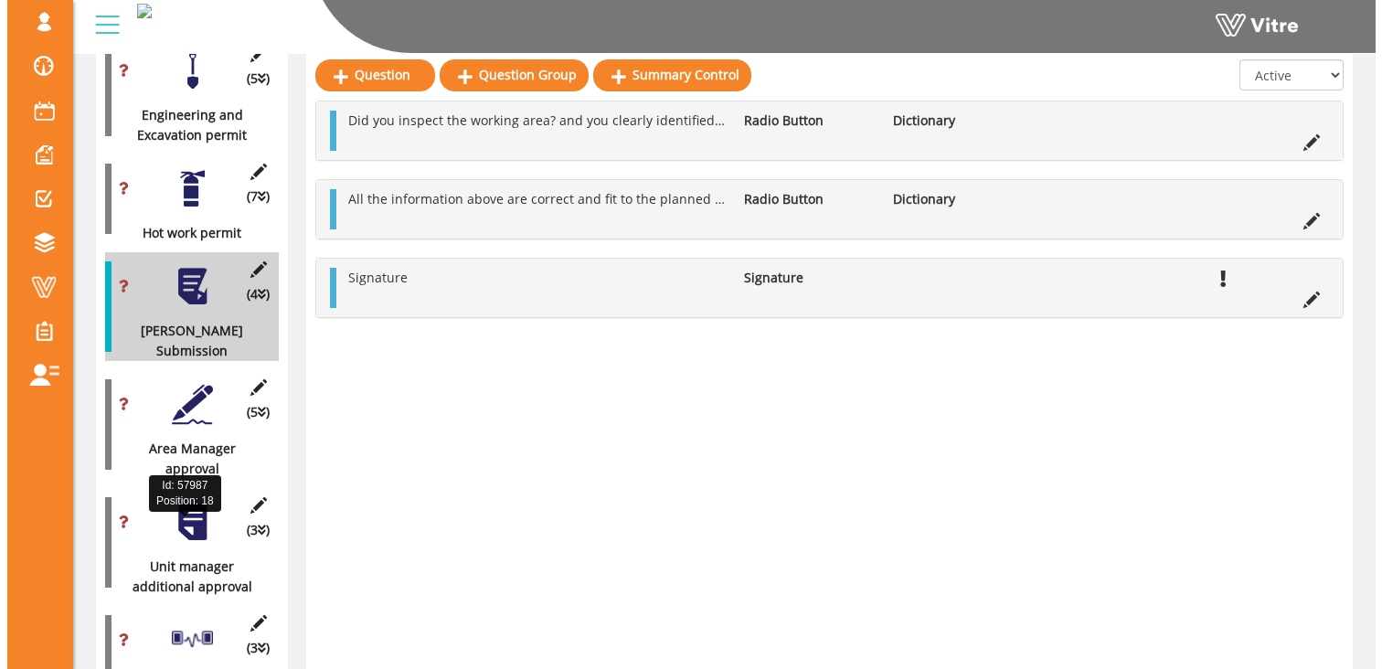
scroll to position [1602, 0]
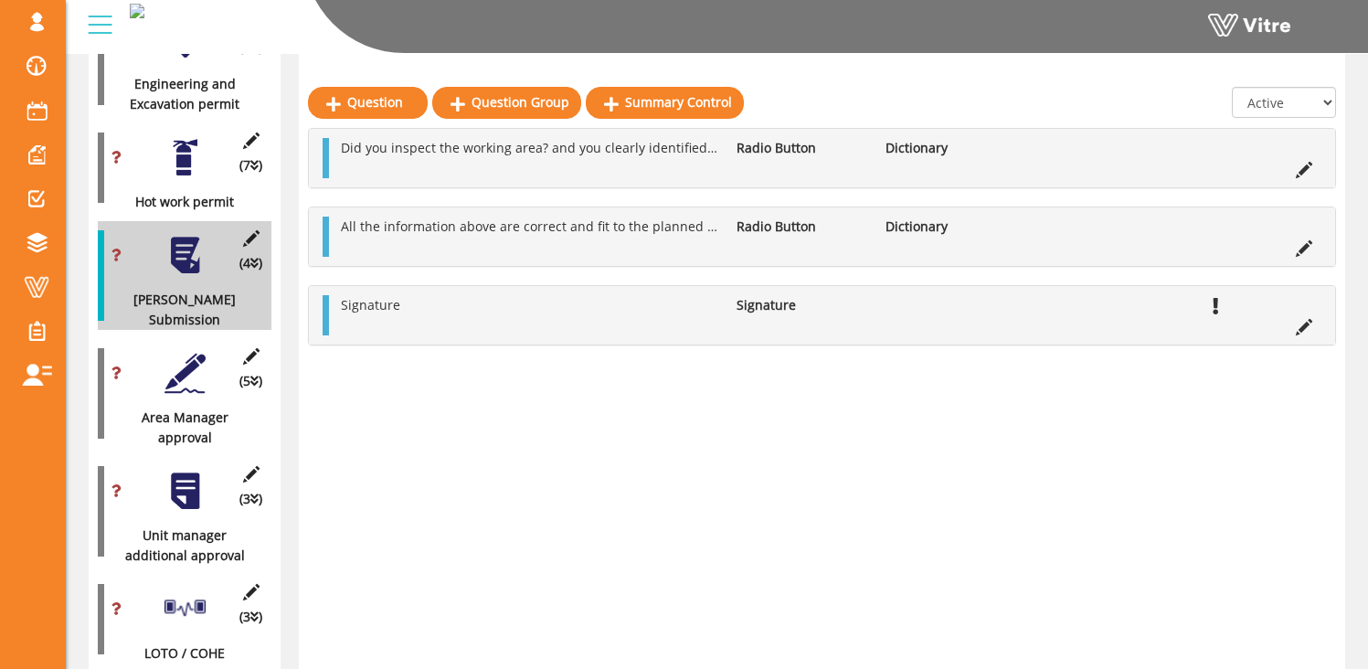
click at [182, 353] on div at bounding box center [185, 373] width 41 height 41
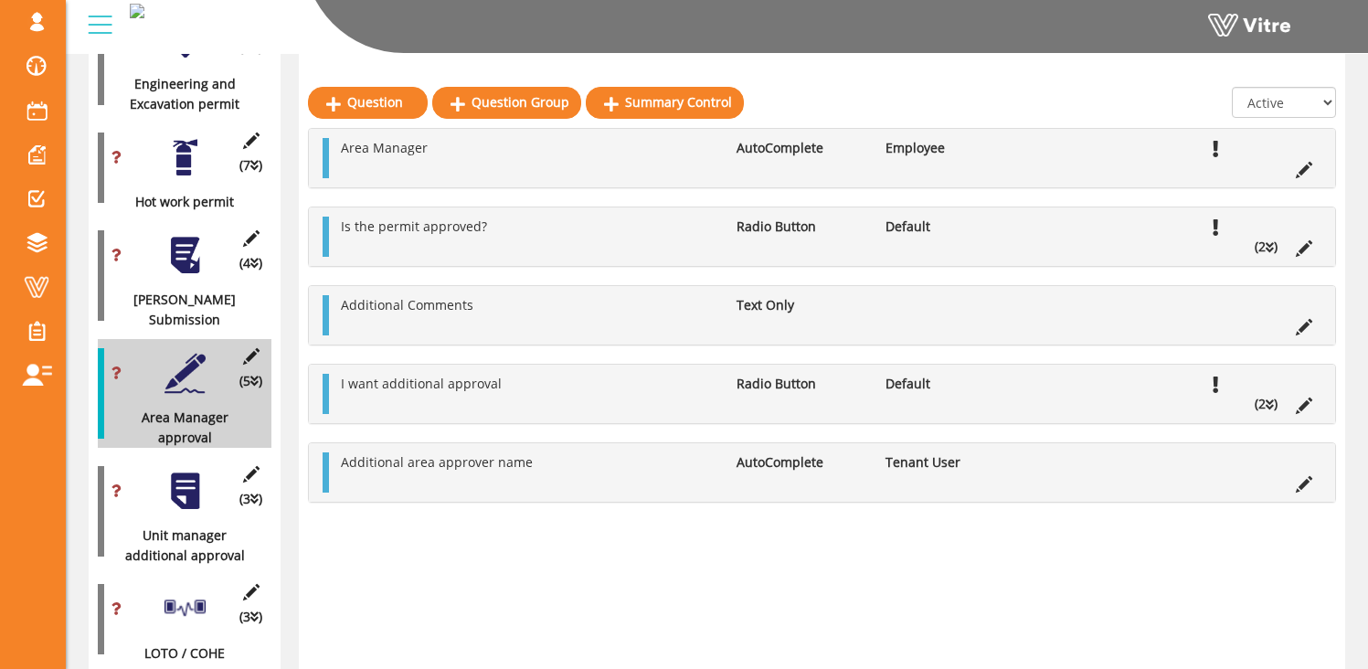
click at [179, 471] on div at bounding box center [185, 491] width 41 height 41
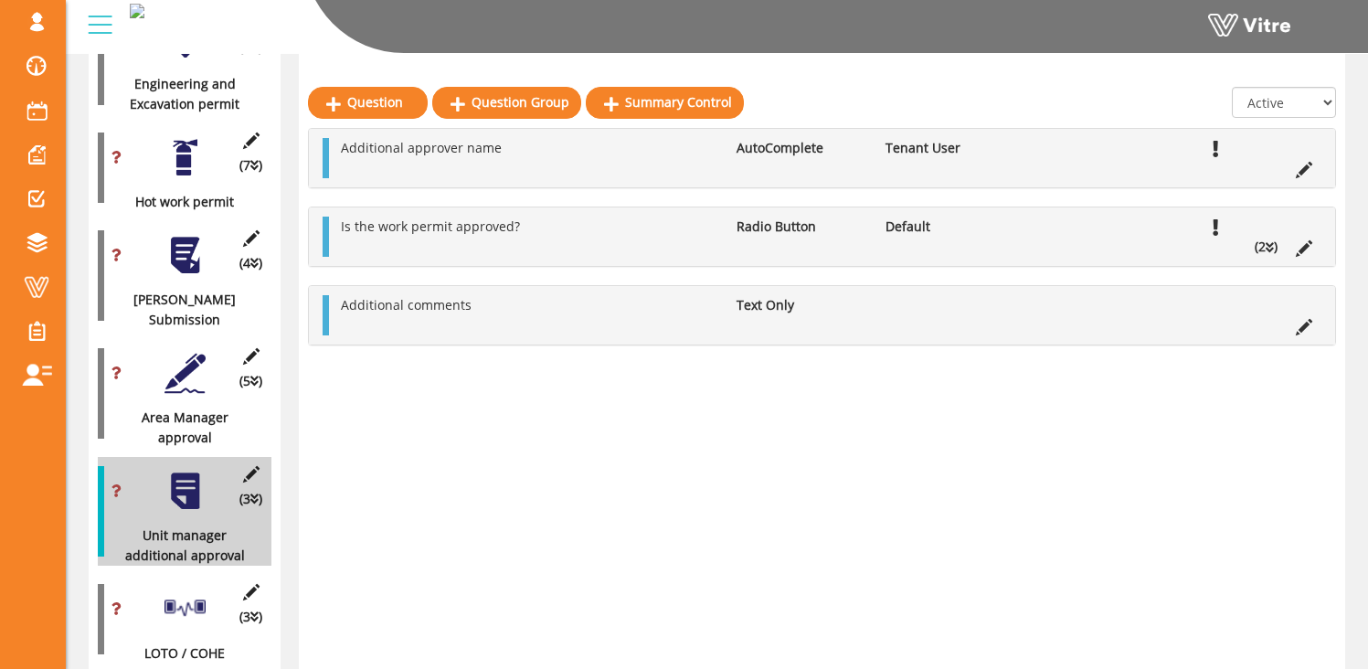
click at [187, 354] on div at bounding box center [185, 373] width 41 height 41
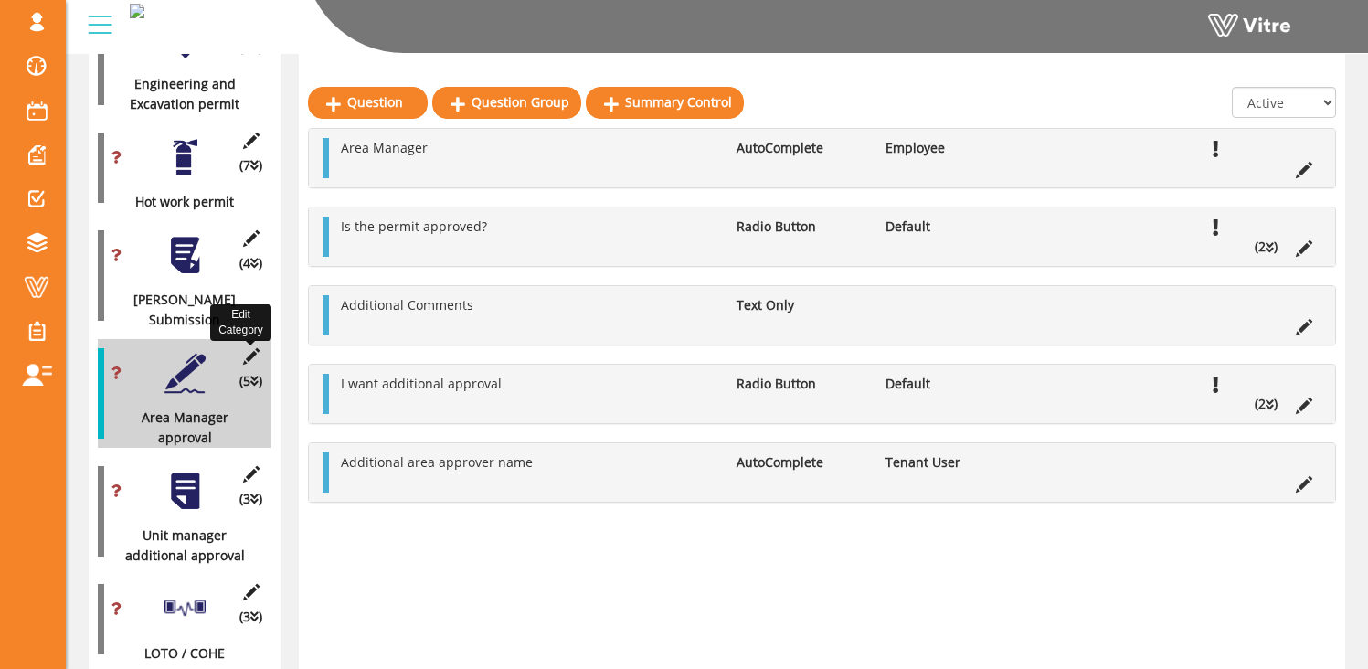
click at [249, 348] on icon at bounding box center [250, 356] width 23 height 16
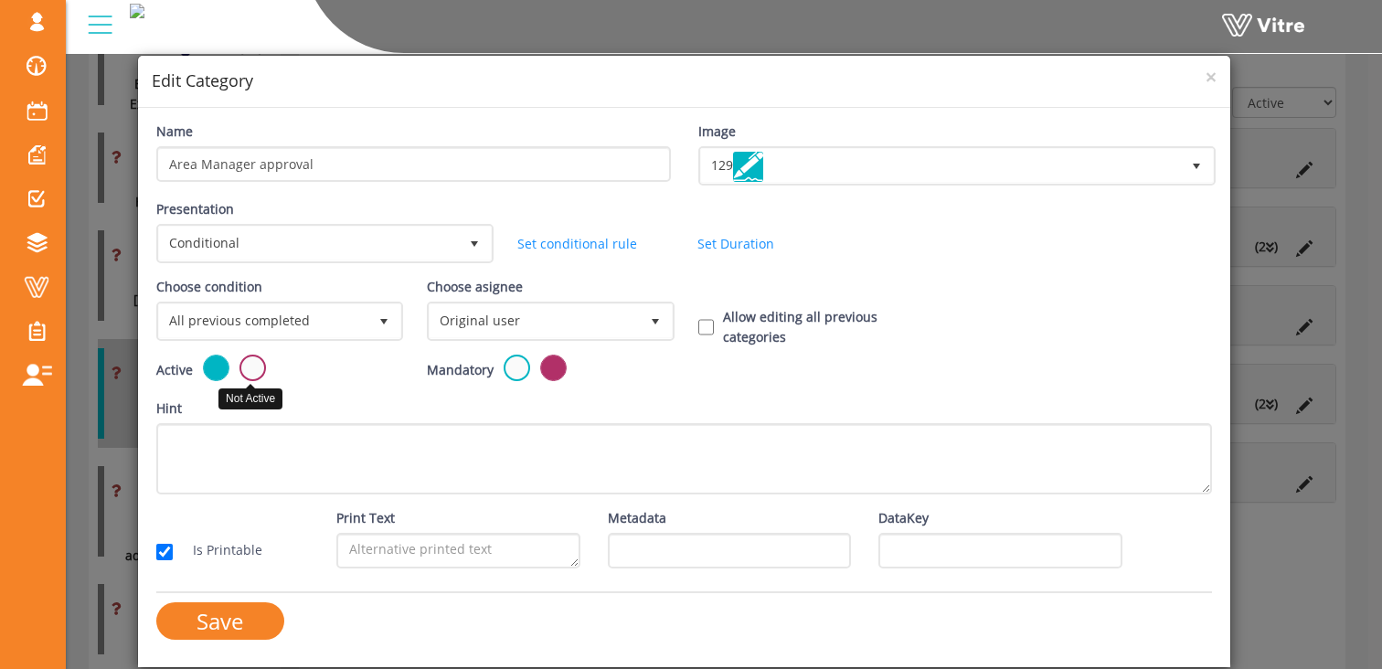
drag, startPoint x: 251, startPoint y: 369, endPoint x: 305, endPoint y: 399, distance: 61.8
click at [251, 369] on label at bounding box center [252, 368] width 27 height 27
click at [0, 0] on input "radio" at bounding box center [0, 0] width 0 height 0
click at [217, 619] on input "Save" at bounding box center [220, 620] width 128 height 37
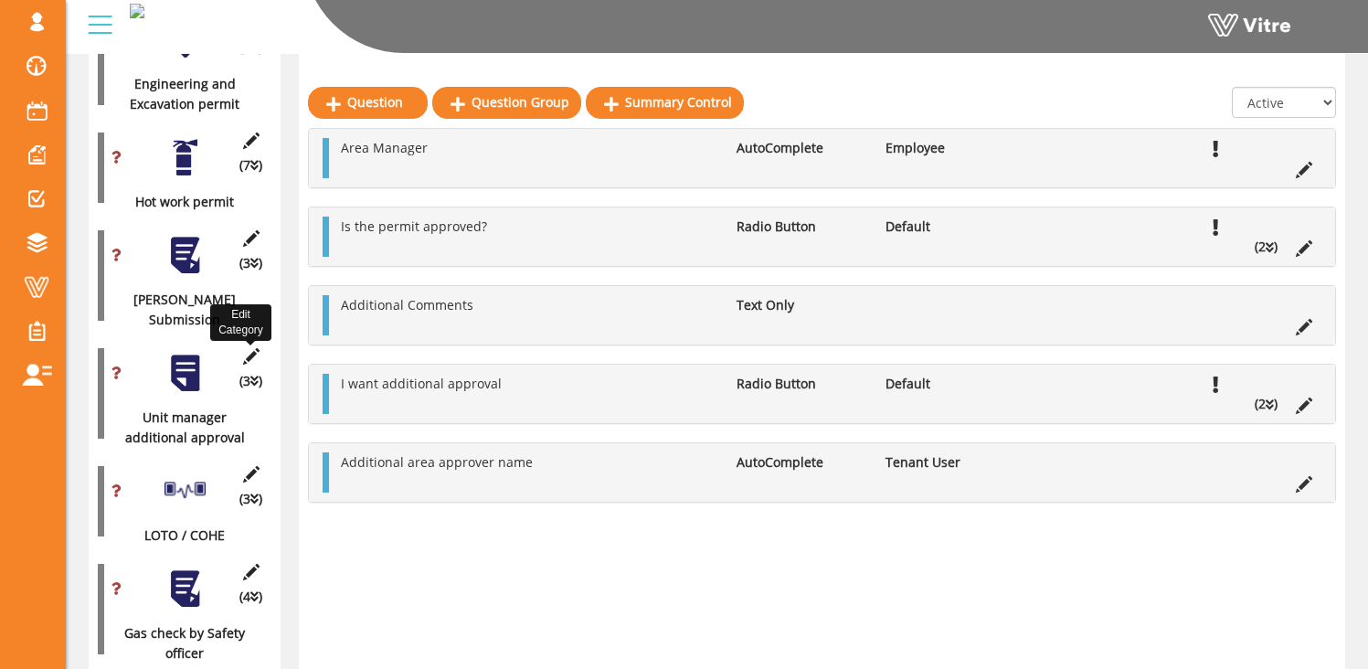
click at [250, 348] on icon at bounding box center [250, 356] width 23 height 16
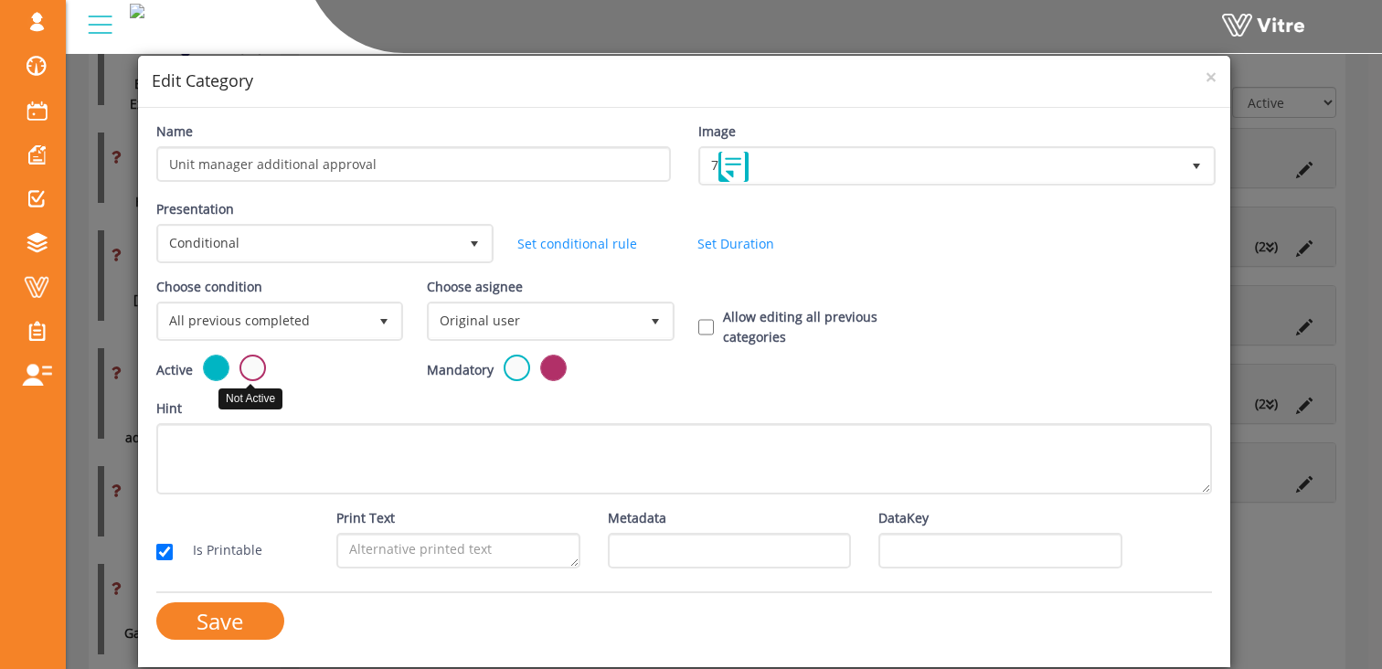
click at [256, 365] on label at bounding box center [252, 368] width 27 height 27
click at [0, 0] on input "radio" at bounding box center [0, 0] width 0 height 0
click at [239, 621] on input "Save" at bounding box center [220, 620] width 128 height 37
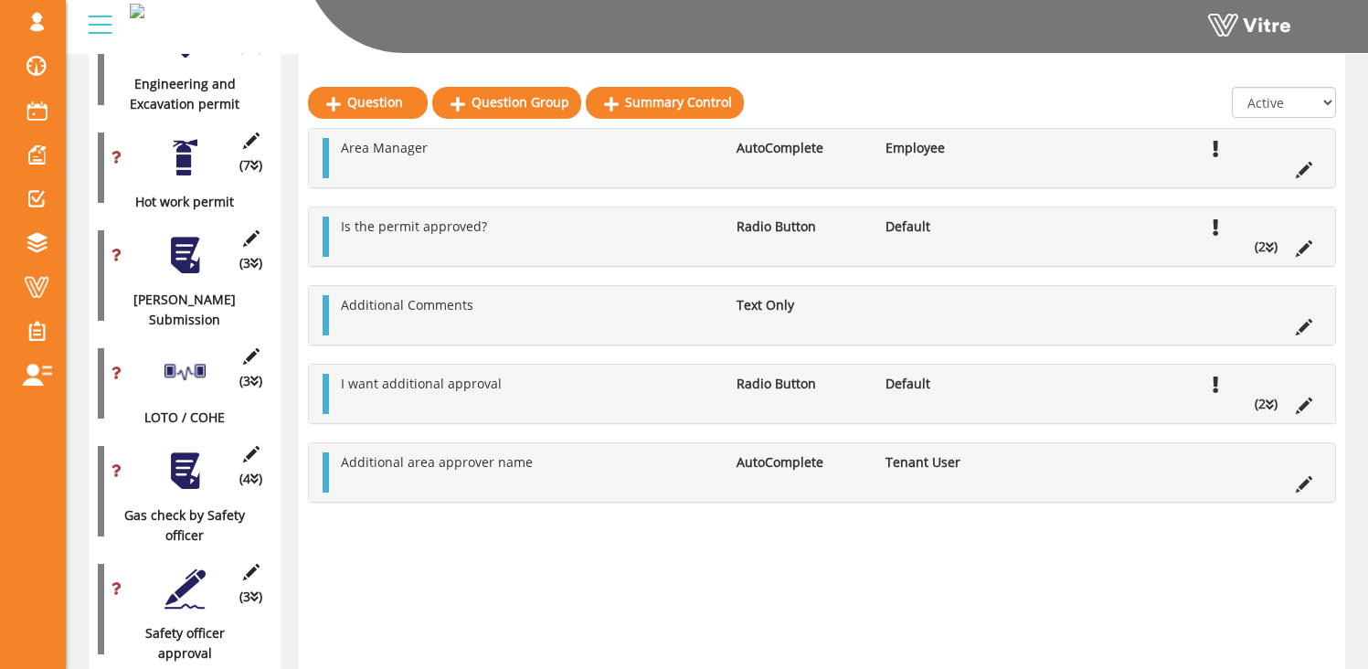
click at [182, 364] on div "(3 ) LOTO / COHE" at bounding box center [185, 383] width 174 height 89
click at [185, 353] on div at bounding box center [185, 373] width 41 height 41
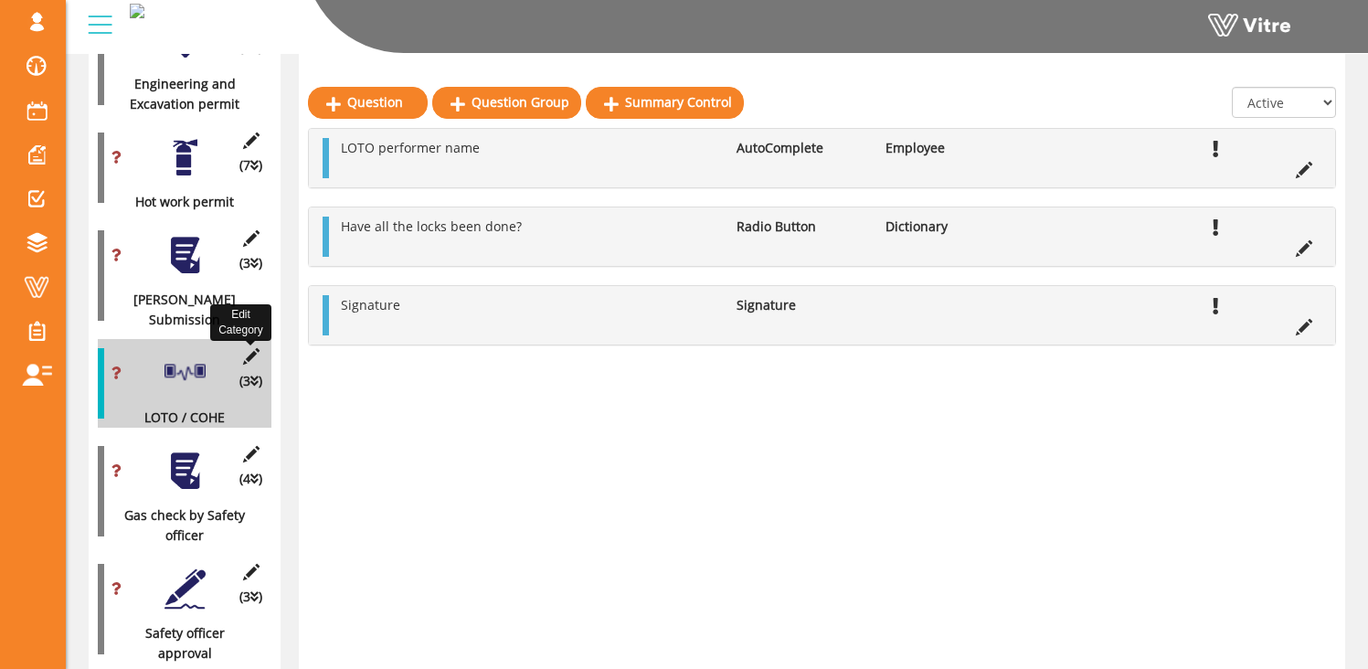
click at [252, 348] on icon at bounding box center [250, 356] width 23 height 16
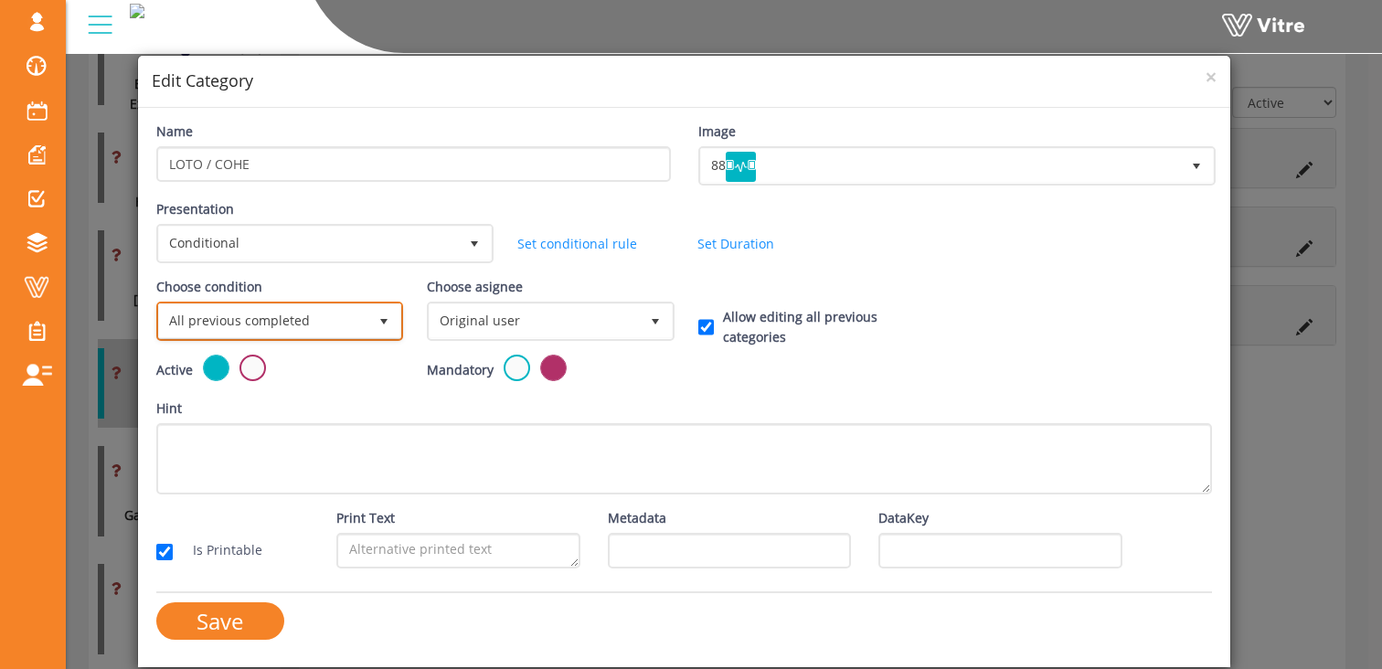
click at [321, 324] on span "All previous completed" at bounding box center [263, 320] width 208 height 33
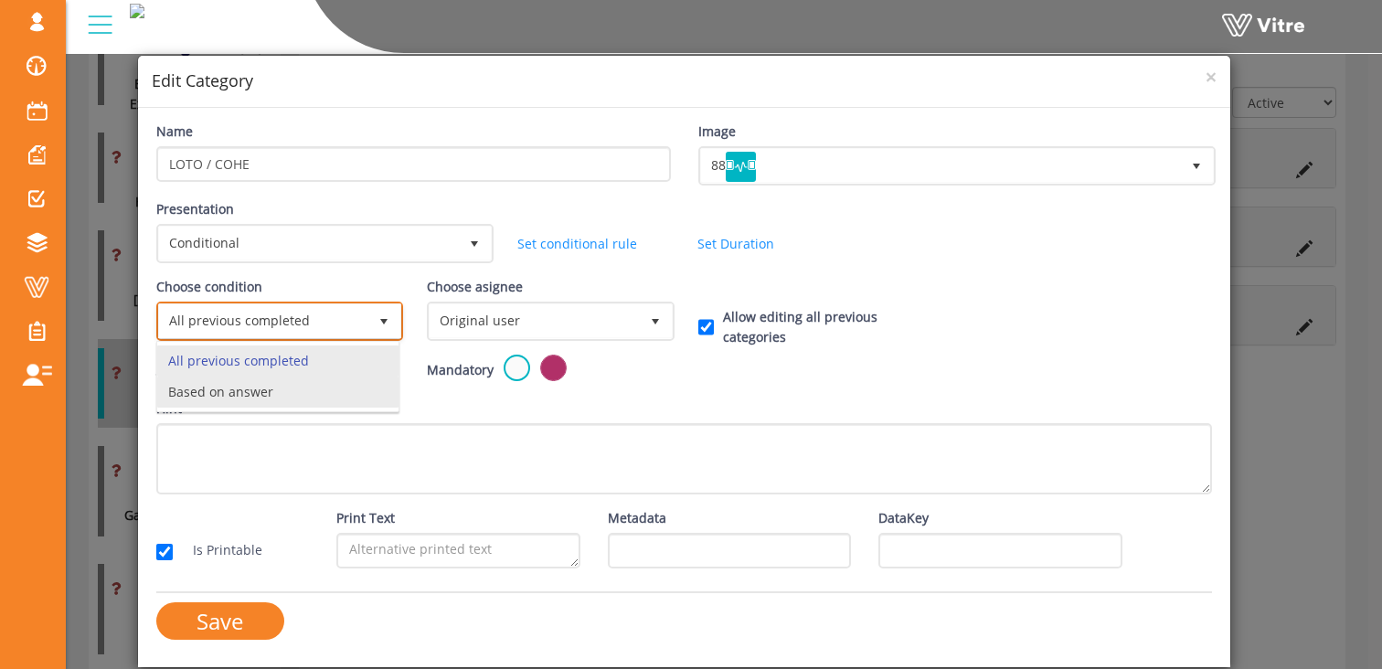
click at [281, 391] on li "Based on answer" at bounding box center [277, 392] width 241 height 31
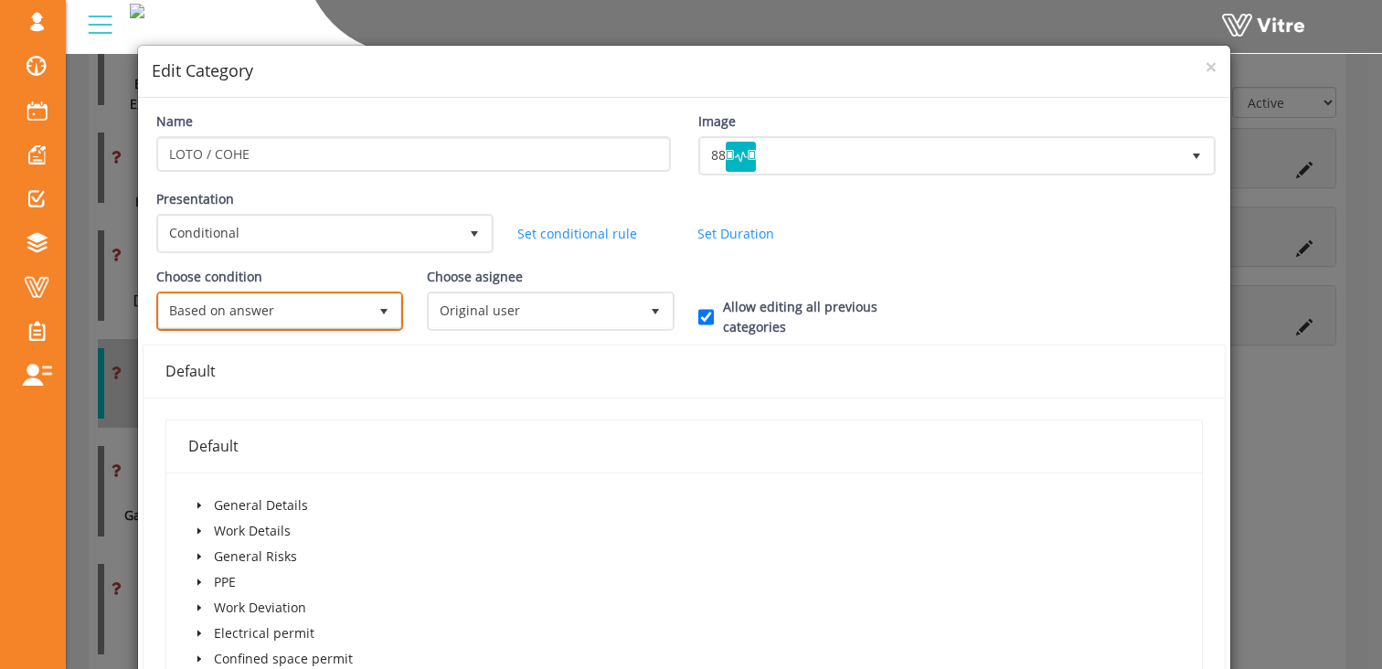
scroll to position [113, 0]
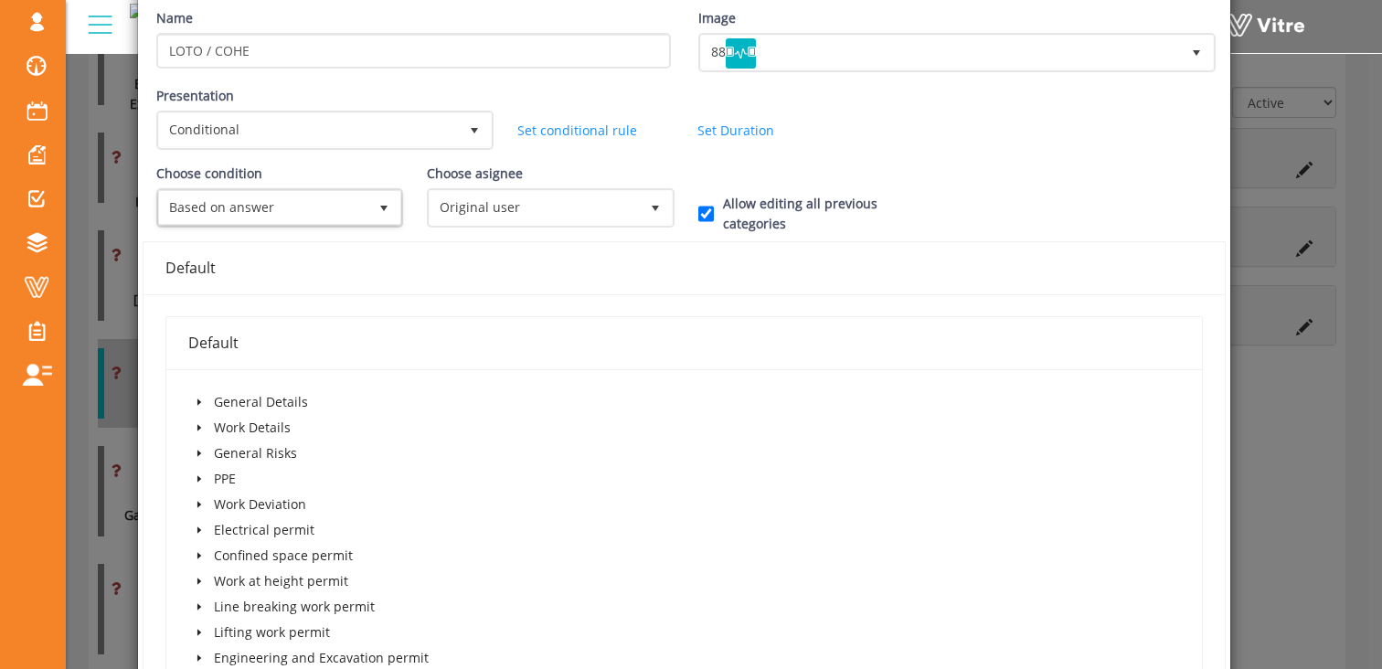
click at [199, 445] on span at bounding box center [199, 453] width 22 height 22
click at [198, 423] on icon "caret-down" at bounding box center [199, 427] width 9 height 9
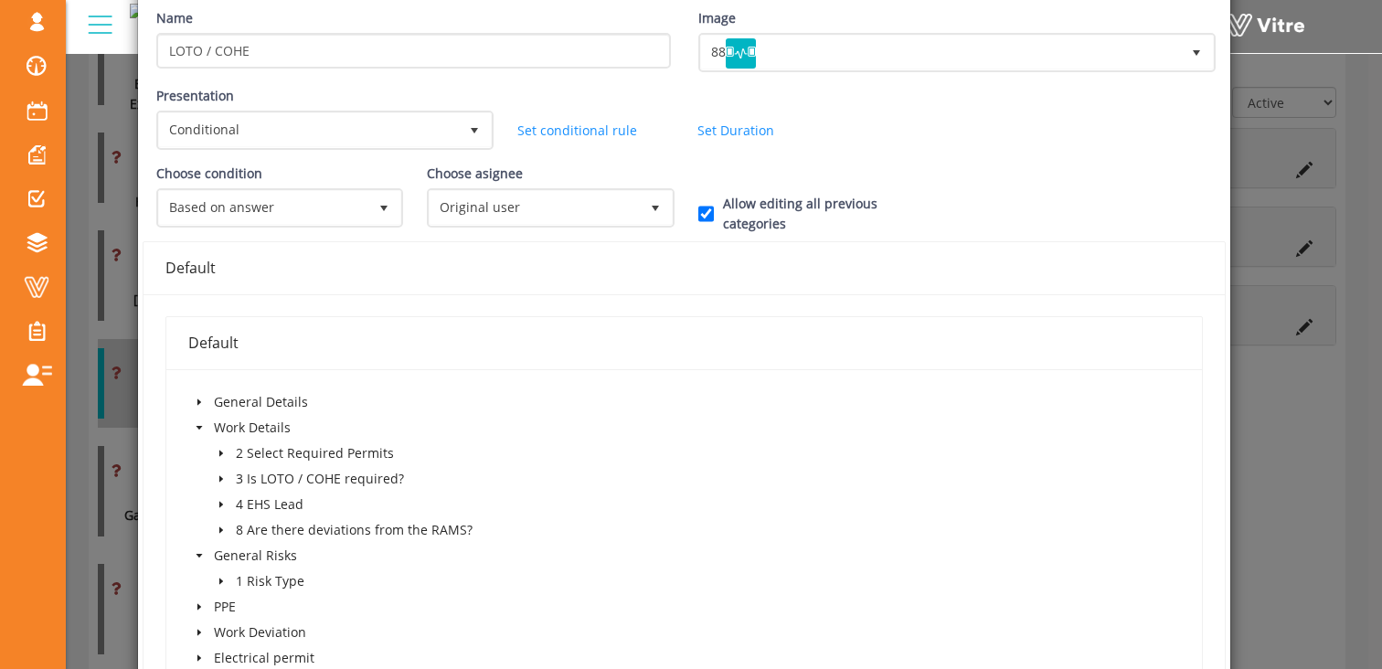
click at [218, 483] on icon "caret-down" at bounding box center [221, 478] width 9 height 9
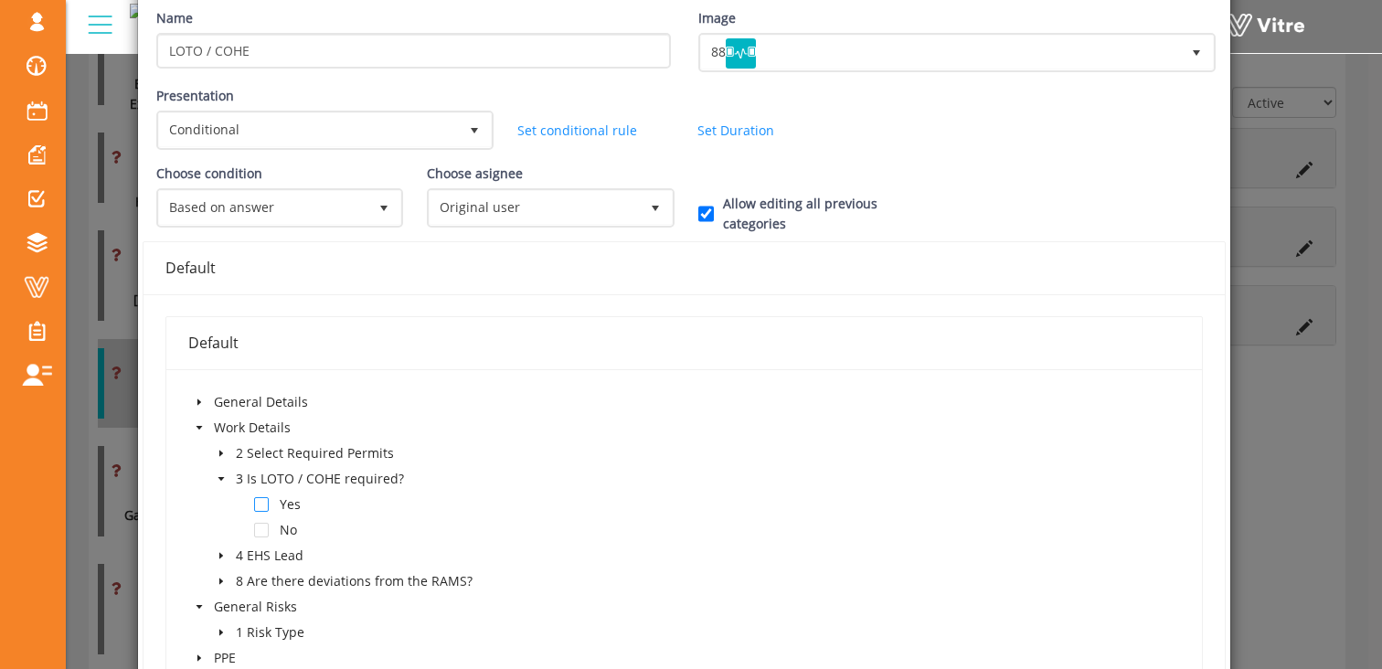
click at [260, 503] on span at bounding box center [261, 504] width 15 height 15
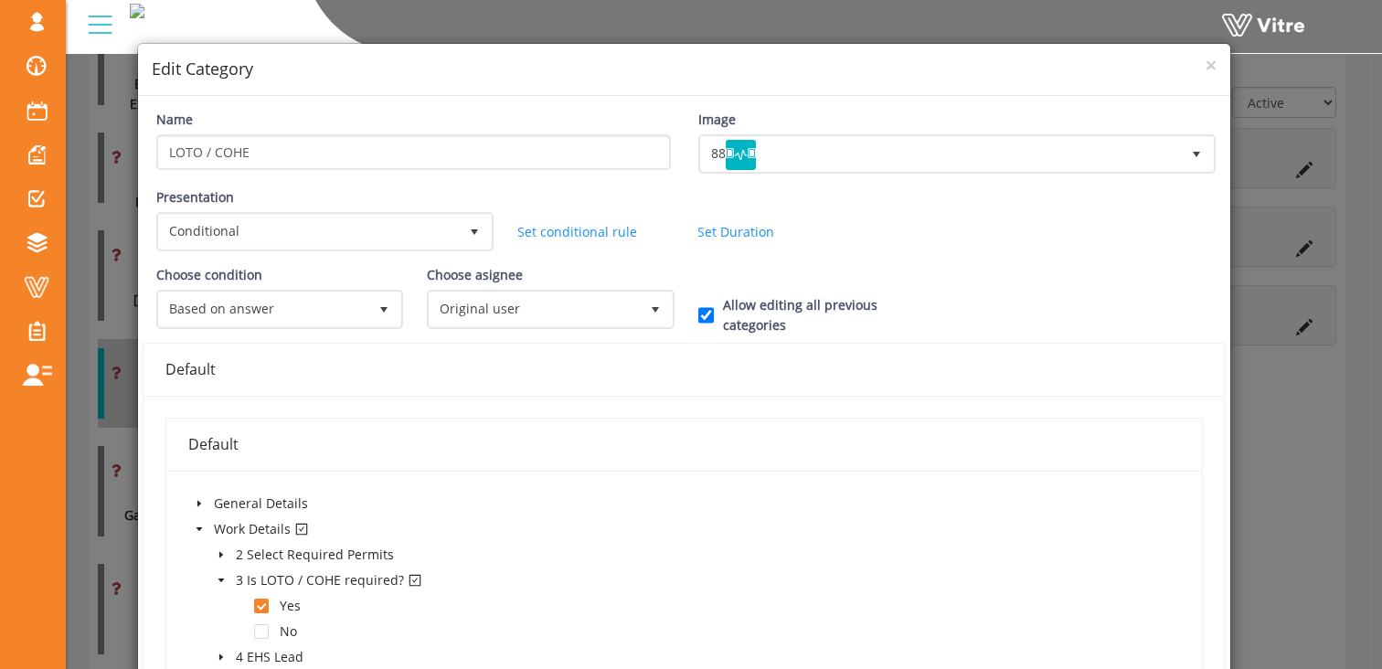
scroll to position [0, 0]
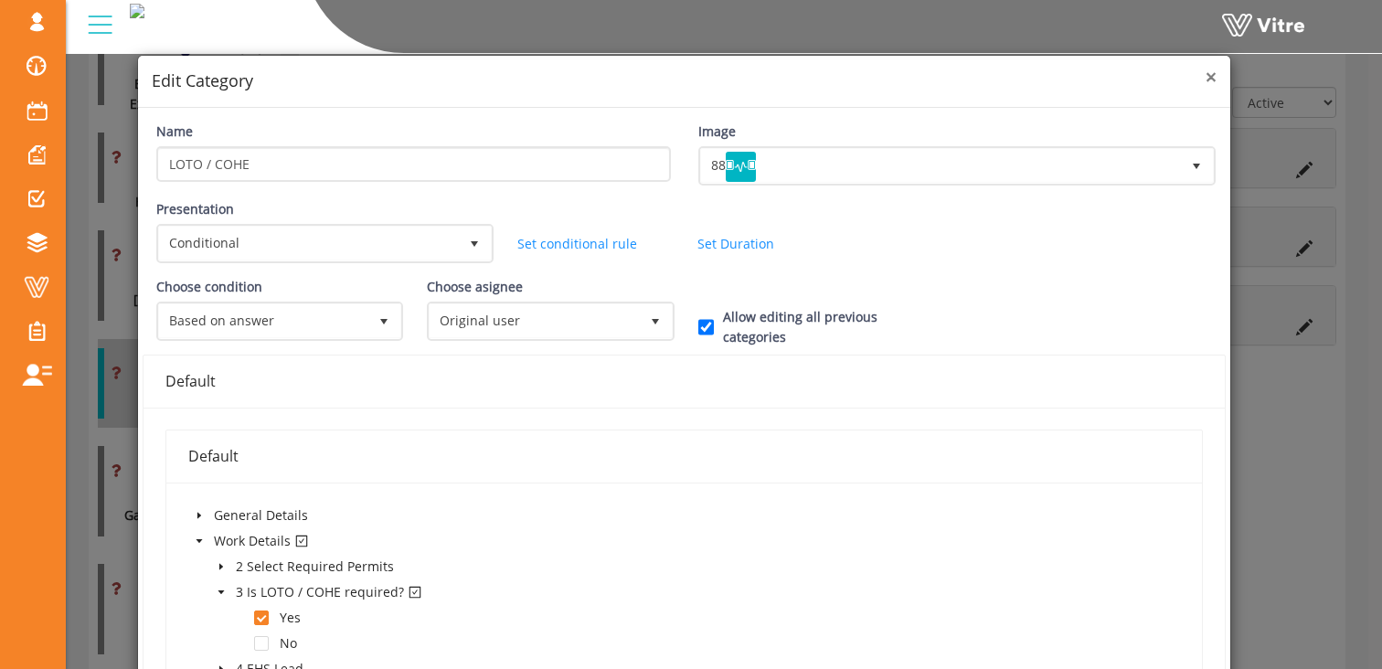
click at [1205, 76] on span "×" at bounding box center [1210, 77] width 11 height 26
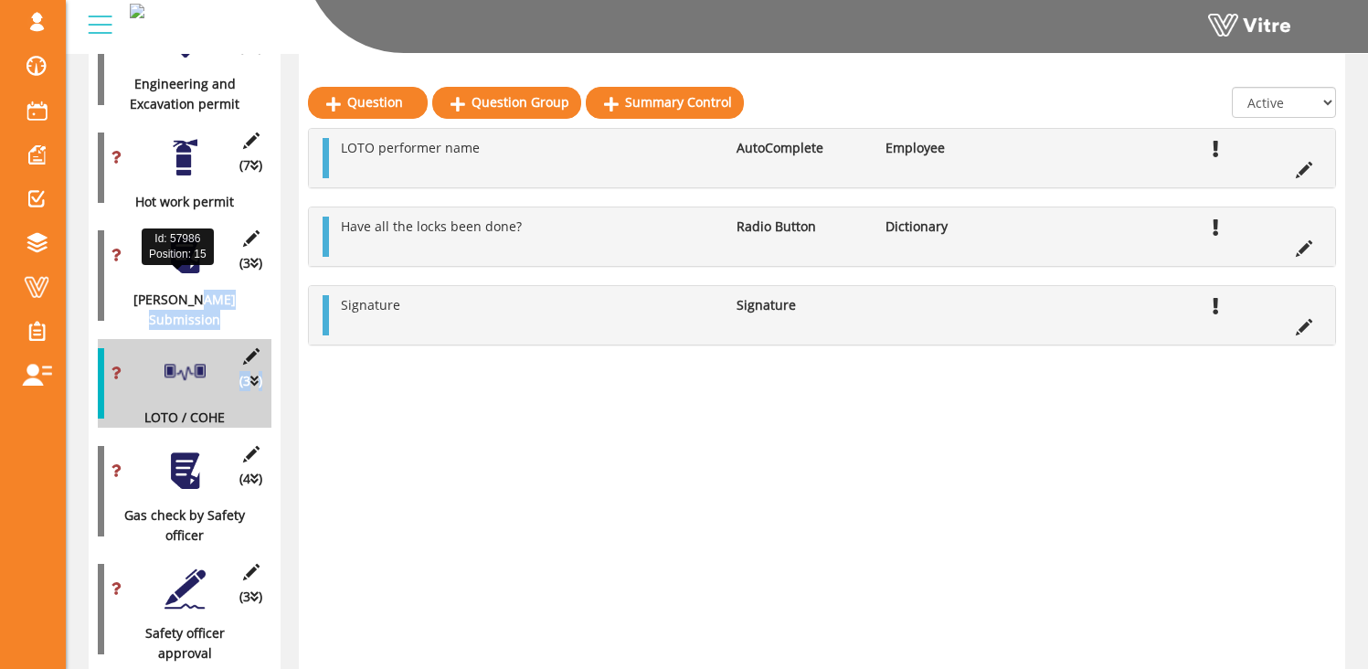
drag, startPoint x: 185, startPoint y: 324, endPoint x: 186, endPoint y: 283, distance: 41.2
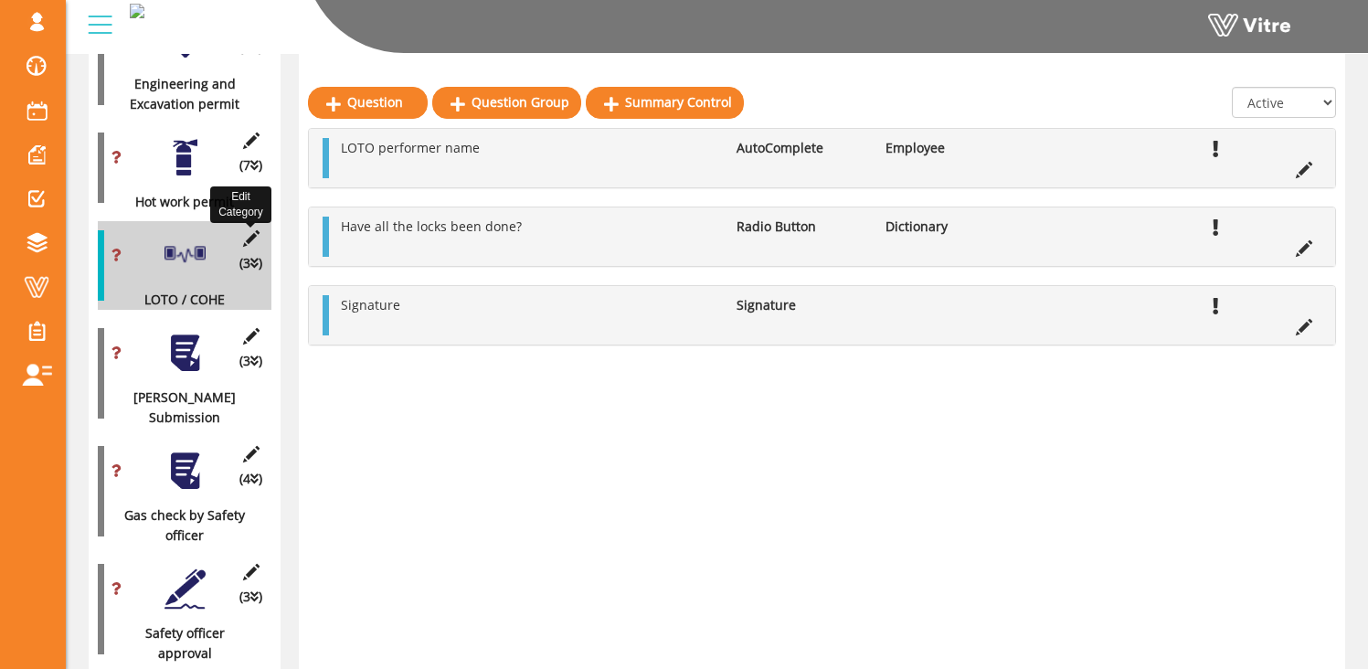
click at [250, 230] on icon at bounding box center [250, 238] width 23 height 16
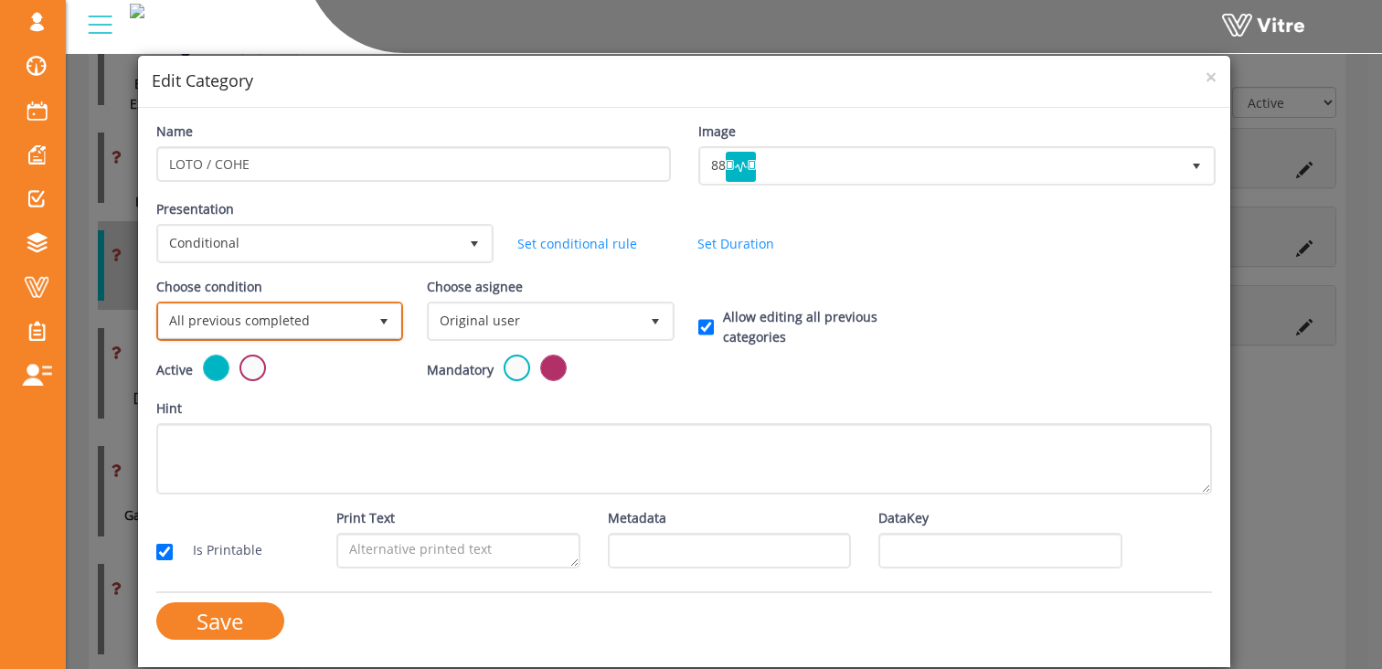
click at [307, 321] on span "All previous completed" at bounding box center [263, 320] width 208 height 33
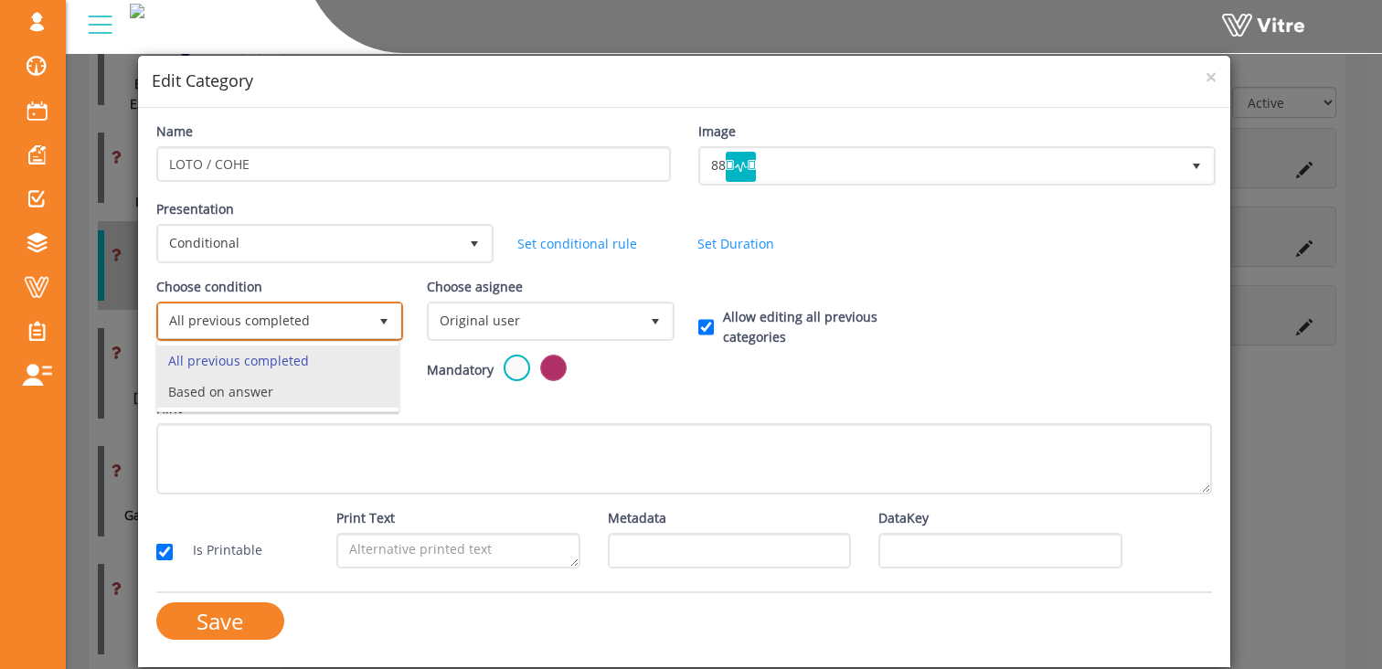
click at [288, 389] on li "Based on answer" at bounding box center [277, 392] width 241 height 31
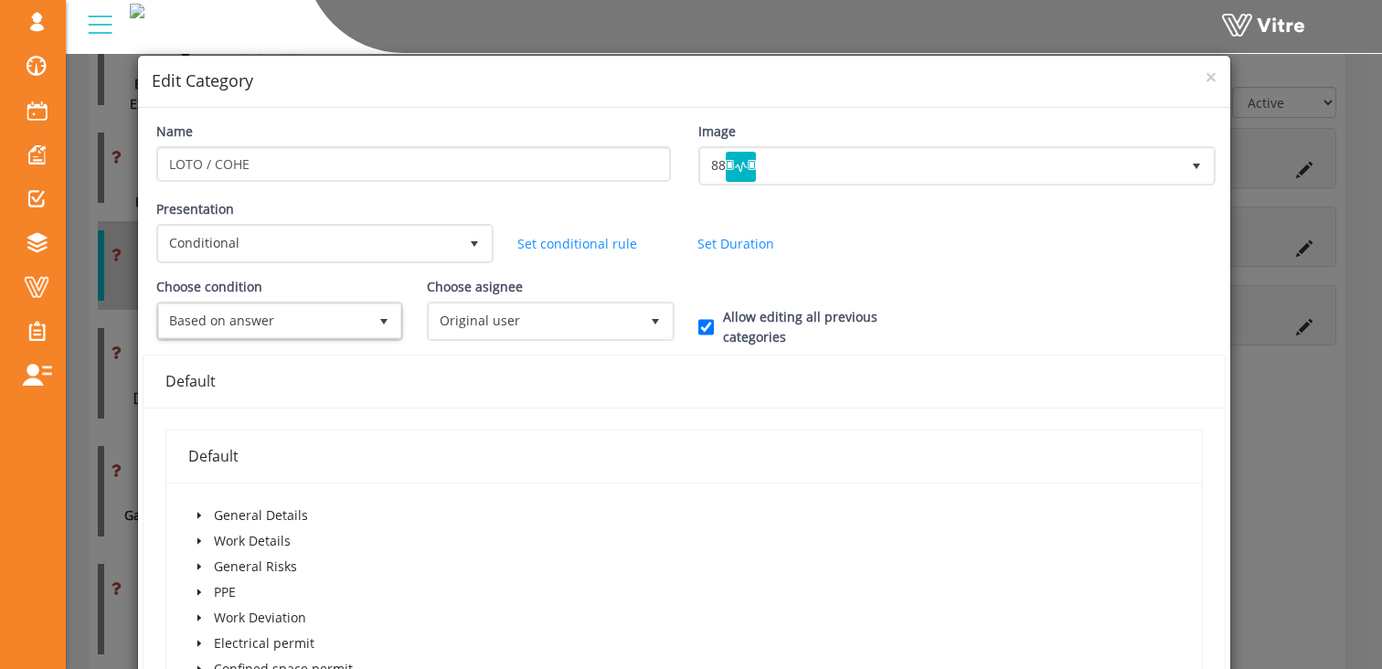
click at [195, 515] on icon "caret-down" at bounding box center [199, 515] width 9 height 9
drag, startPoint x: 203, startPoint y: 593, endPoint x: 214, endPoint y: 598, distance: 11.9
click at [203, 593] on span at bounding box center [199, 592] width 22 height 22
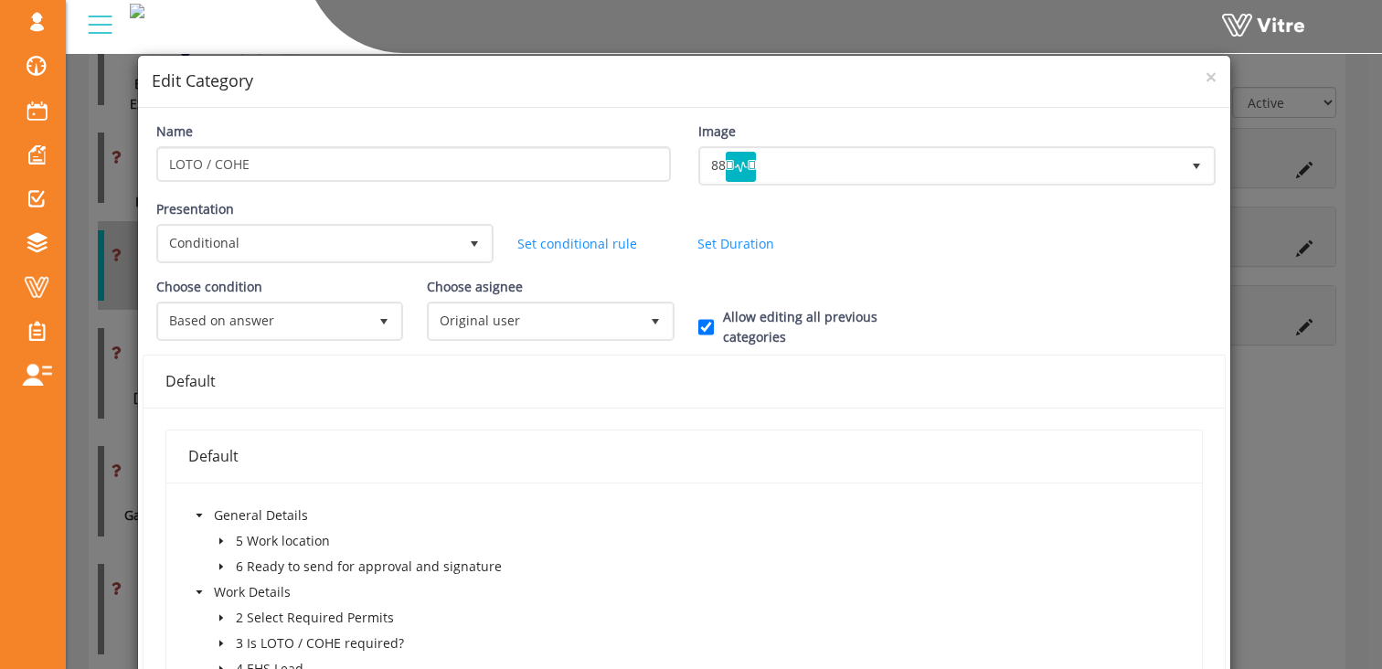
click at [224, 643] on span at bounding box center [221, 643] width 22 height 22
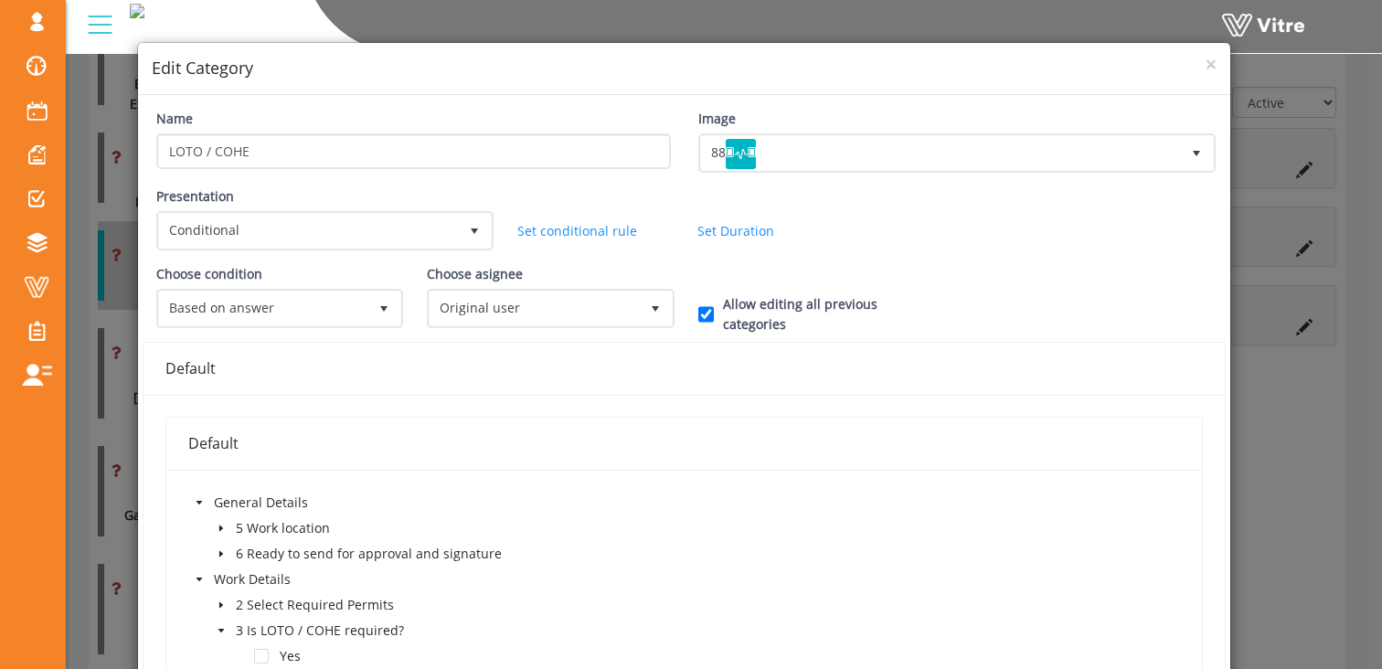
scroll to position [126, 0]
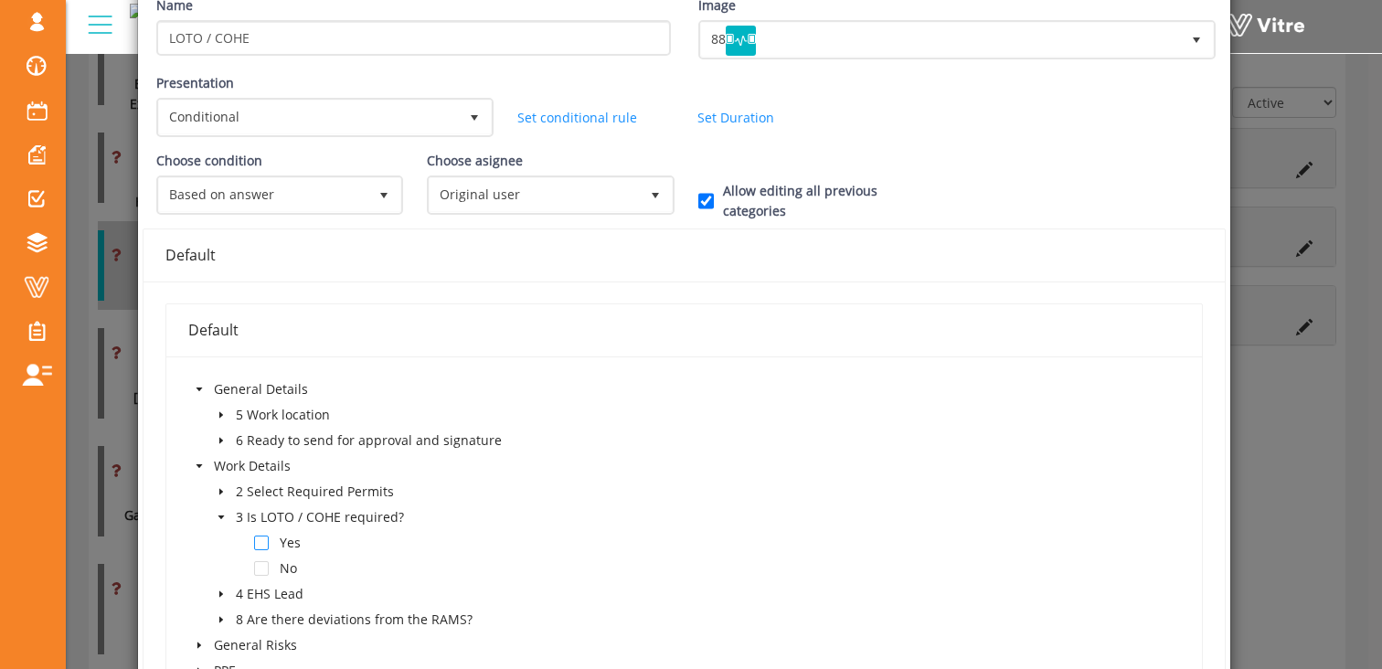
click at [259, 543] on span at bounding box center [261, 543] width 15 height 15
click at [495, 203] on span "Original user" at bounding box center [534, 194] width 208 height 33
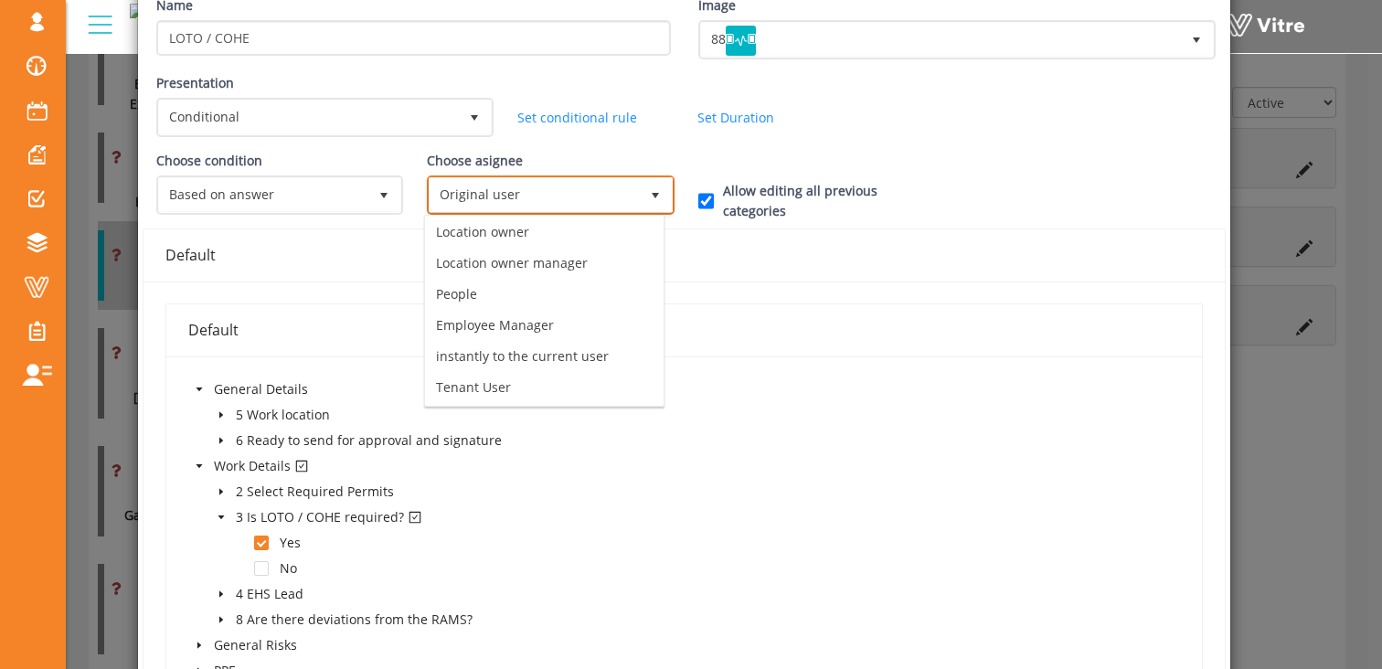
scroll to position [128, 0]
click at [562, 360] on li "instantly to the current user" at bounding box center [544, 355] width 239 height 31
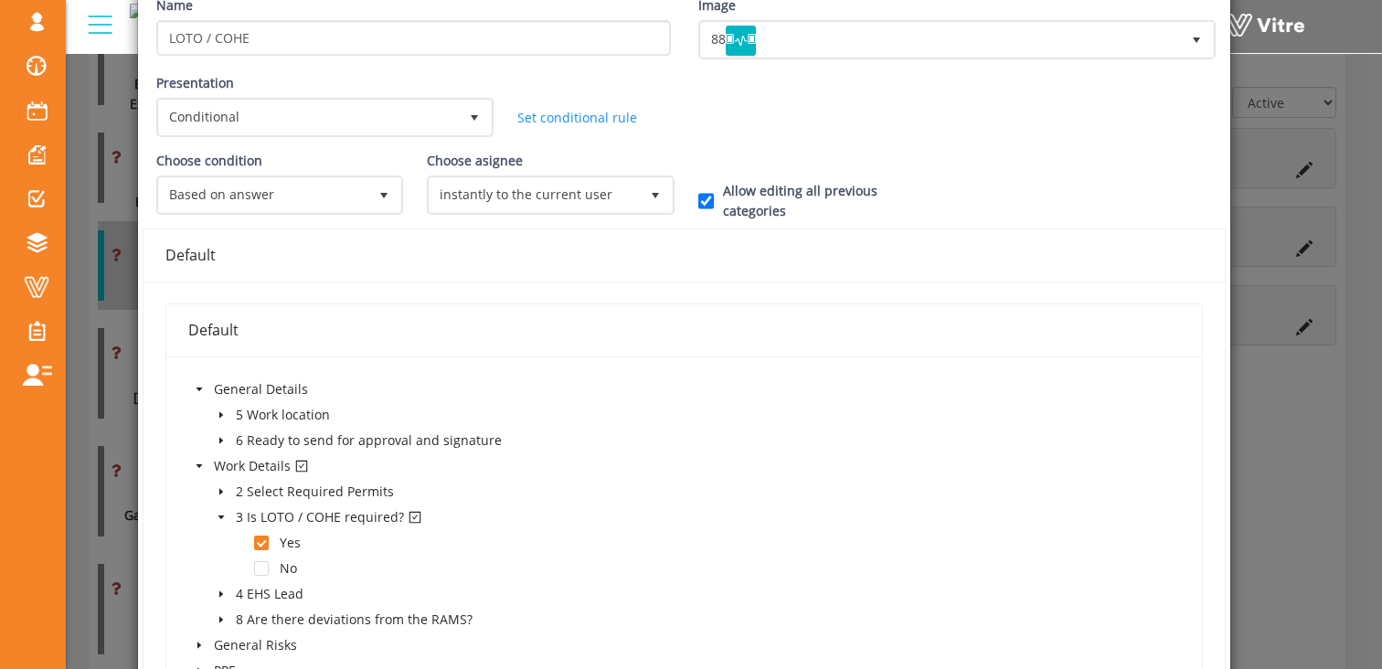
click at [938, 116] on div "Presentation Conditional 5 Set Duration Minutes 0 Set conditional rule Set Dura…" at bounding box center [685, 112] width 1084 height 78
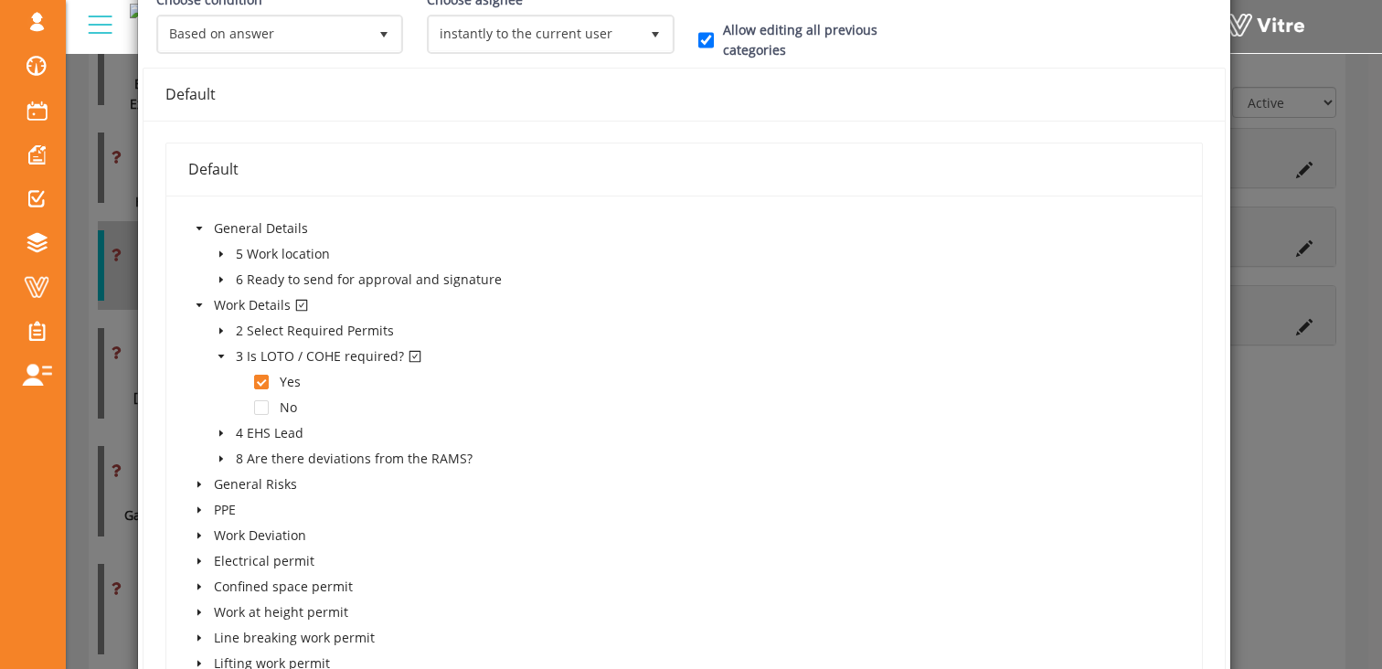
scroll to position [707, 0]
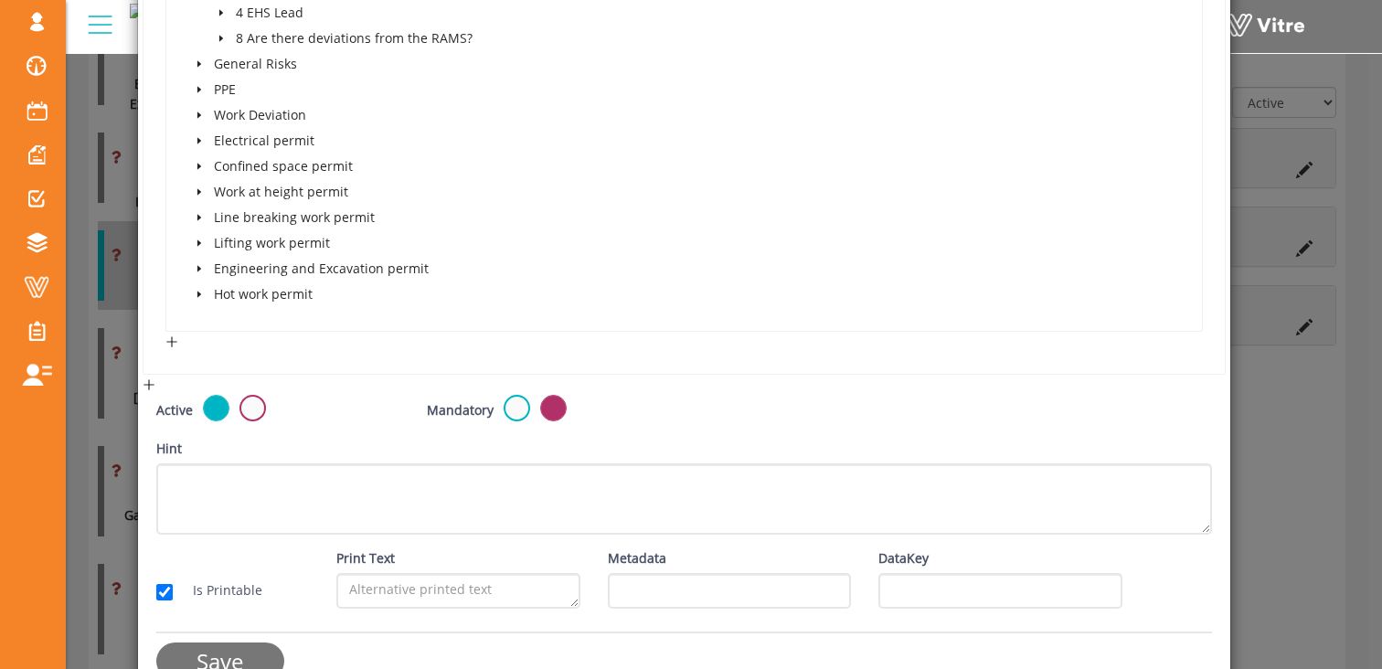
click at [230, 662] on input "Save" at bounding box center [220, 661] width 128 height 37
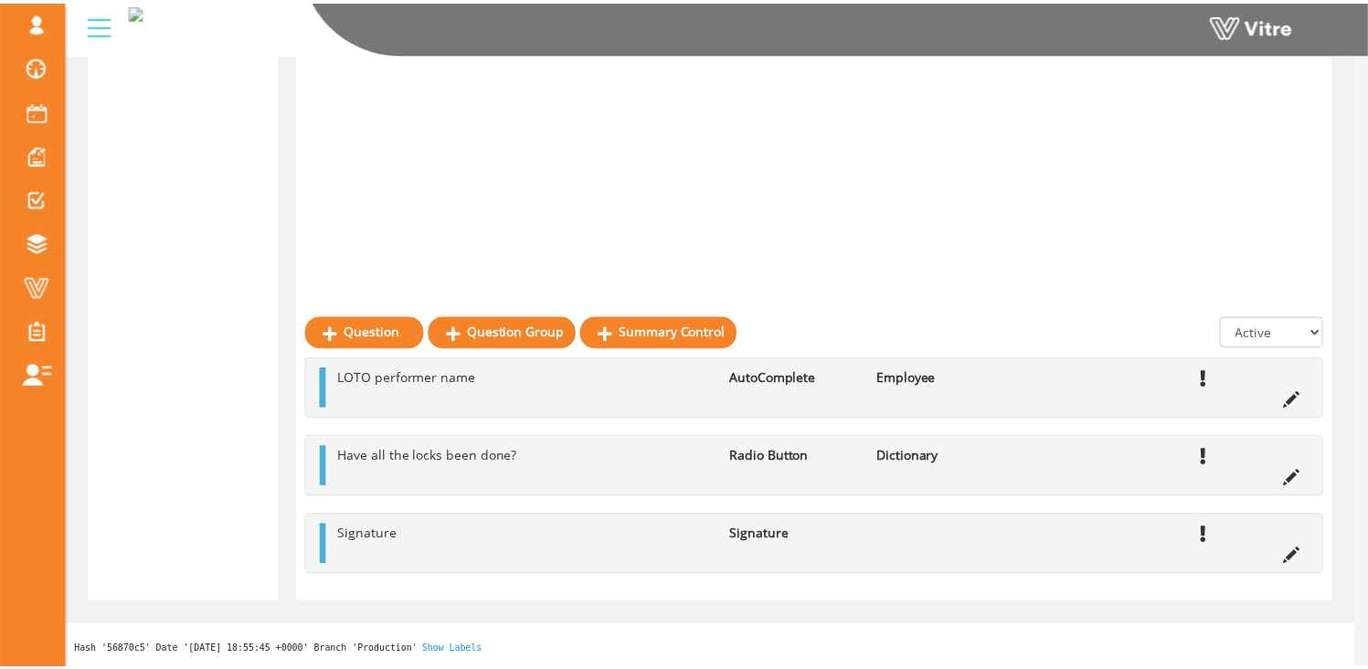
scroll to position [1602, 0]
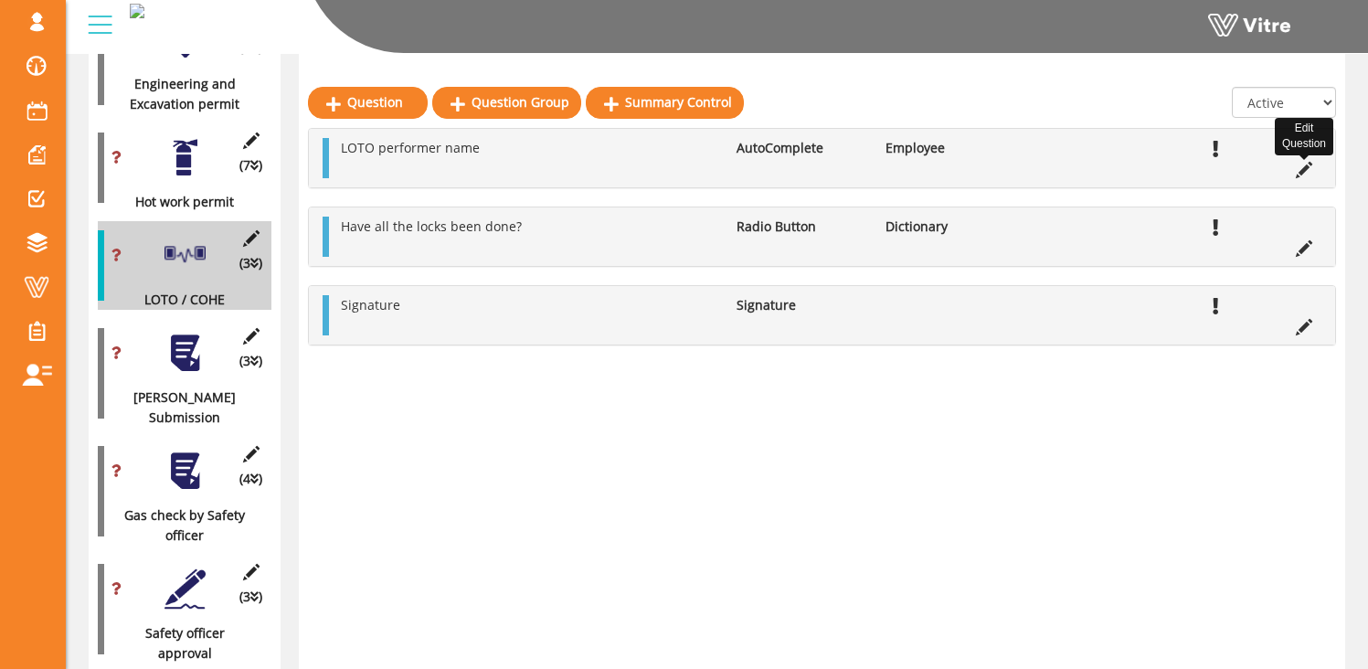
click at [1303, 170] on icon at bounding box center [1304, 170] width 16 height 16
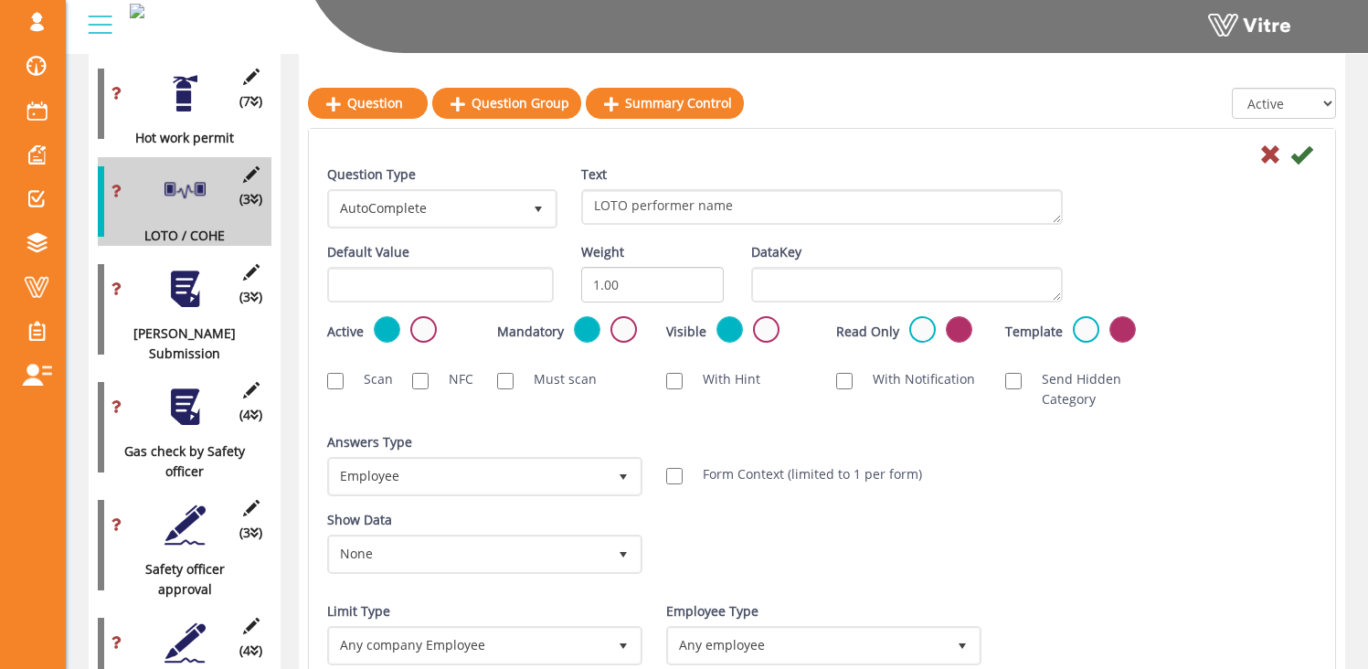
scroll to position [1667, 0]
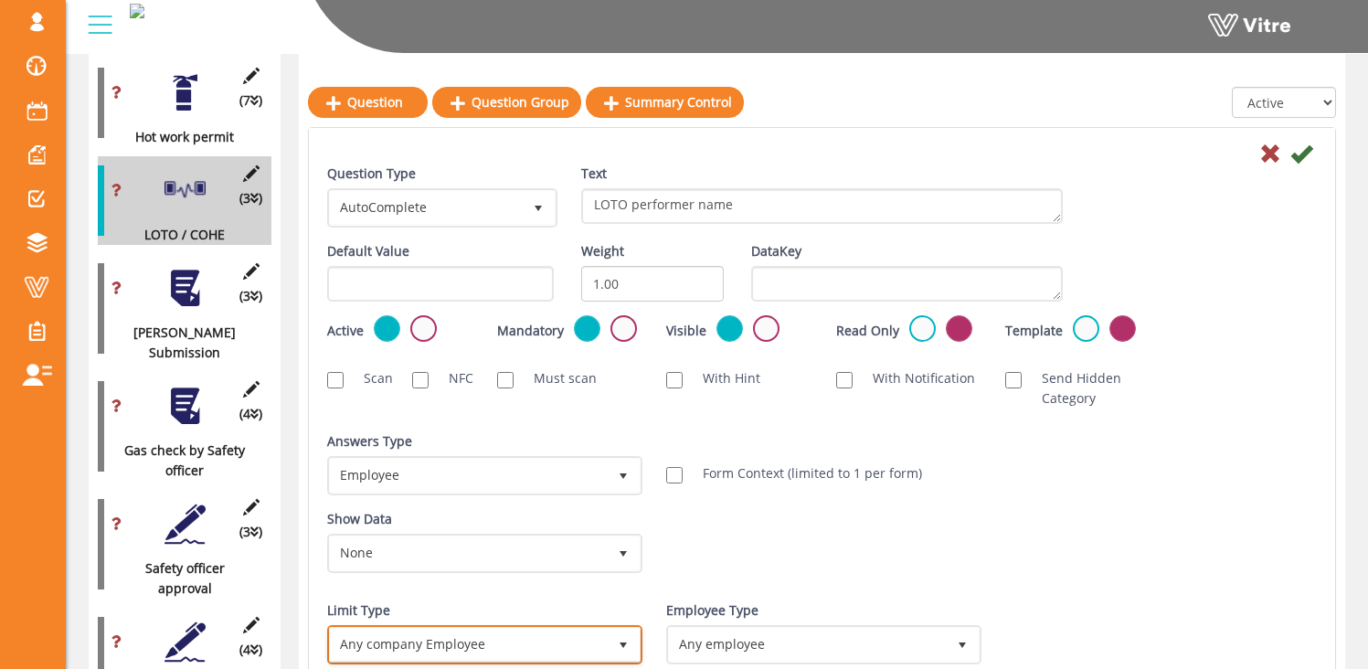
click at [608, 643] on span "select" at bounding box center [623, 644] width 33 height 33
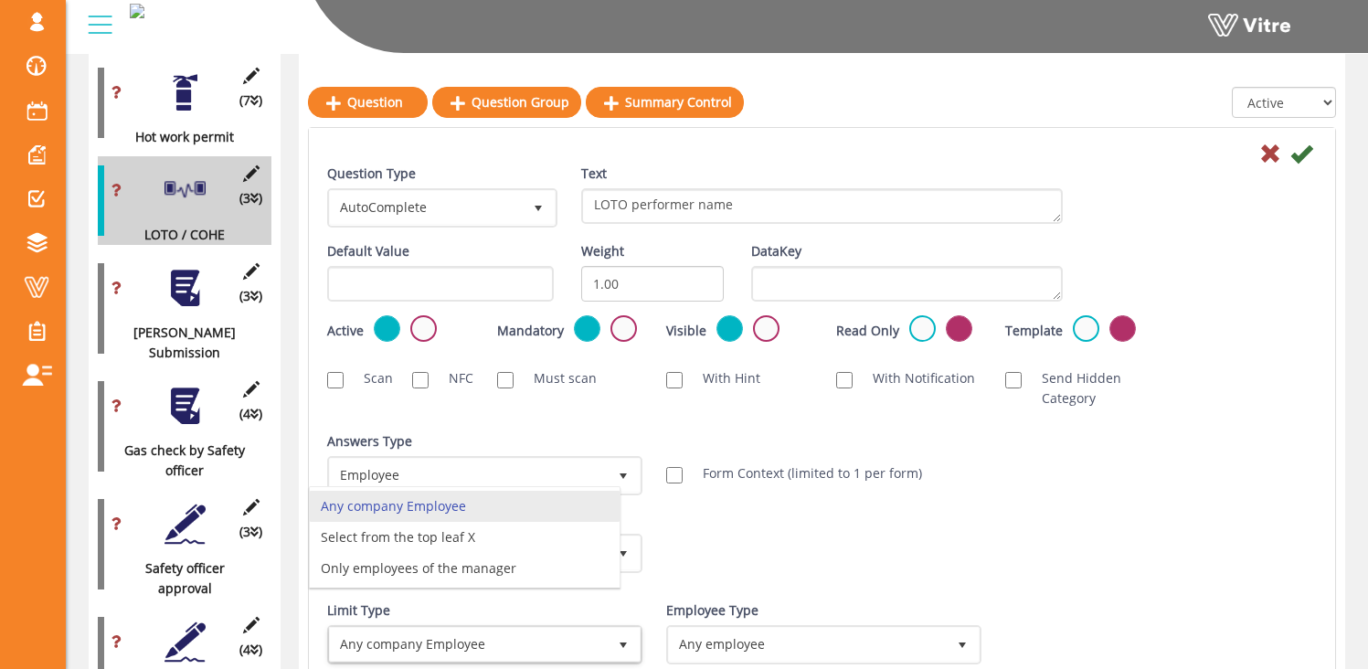
click at [756, 563] on div "Show Data None 0 Certificates Fall Protection Forklift (Warehouse) Forklift (Te…" at bounding box center [821, 548] width 1017 height 78
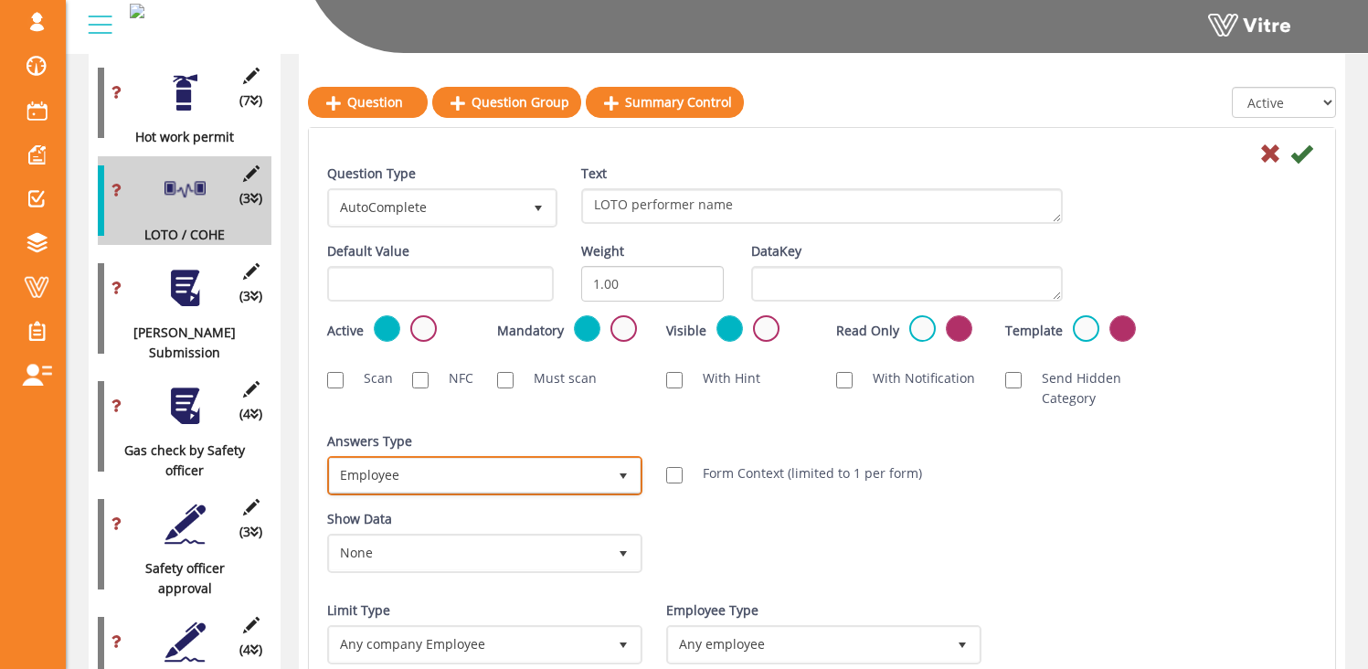
click at [441, 474] on span "Employee" at bounding box center [468, 475] width 277 height 33
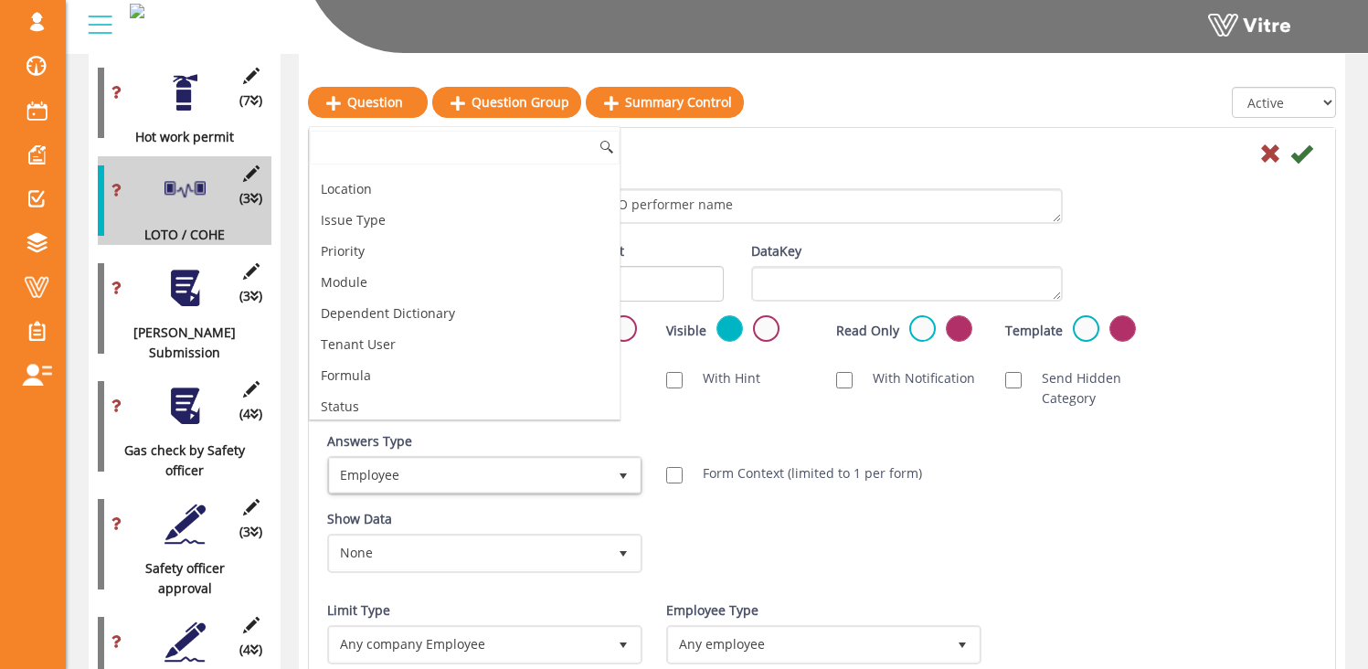
scroll to position [0, 0]
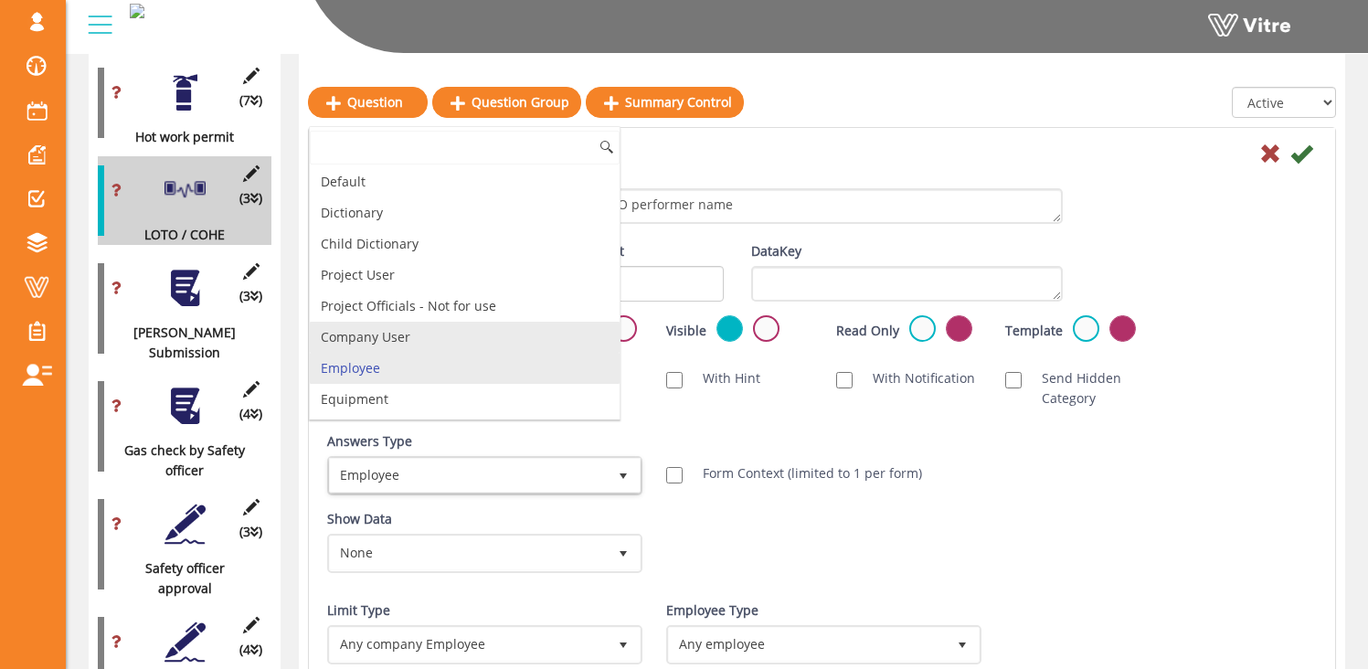
click at [399, 336] on li "Company User" at bounding box center [465, 337] width 310 height 31
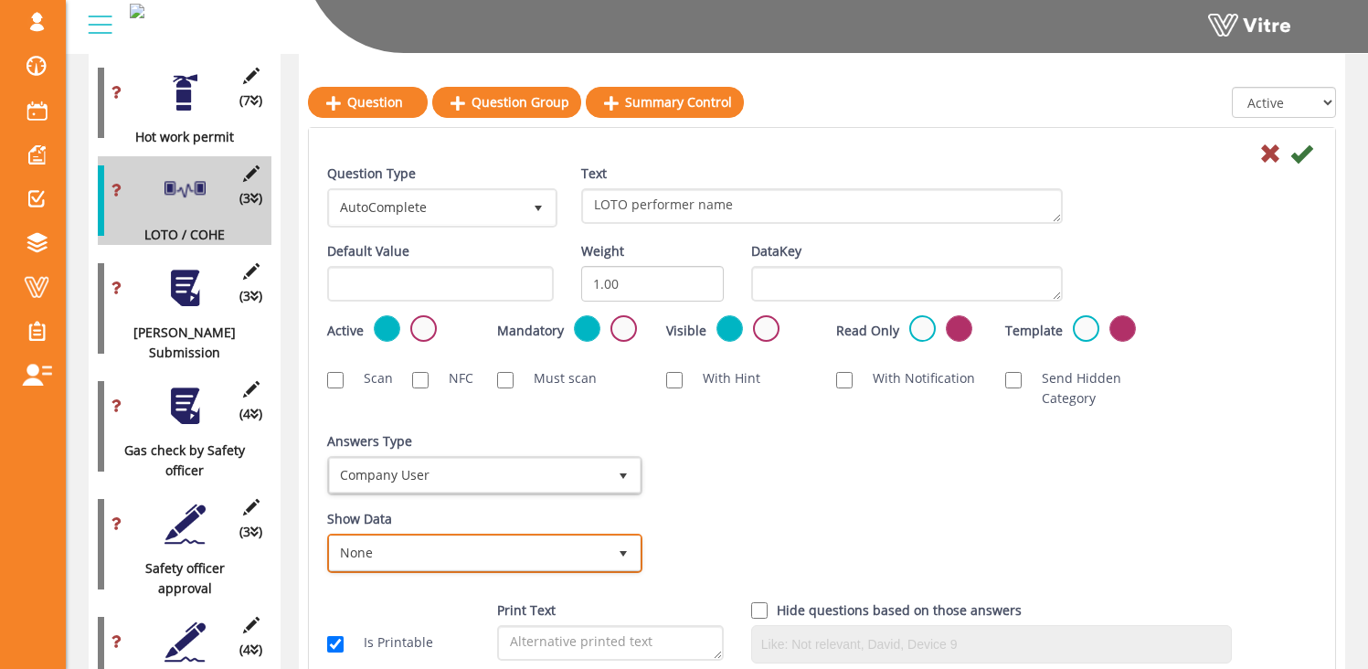
click at [490, 562] on span "None" at bounding box center [468, 552] width 277 height 33
drag, startPoint x: 708, startPoint y: 526, endPoint x: 590, endPoint y: 493, distance: 122.7
click at [708, 526] on div "Show Data None 0 Certificates Fall Protection Forklift (Warehouse) Forklift (Te…" at bounding box center [821, 548] width 1017 height 78
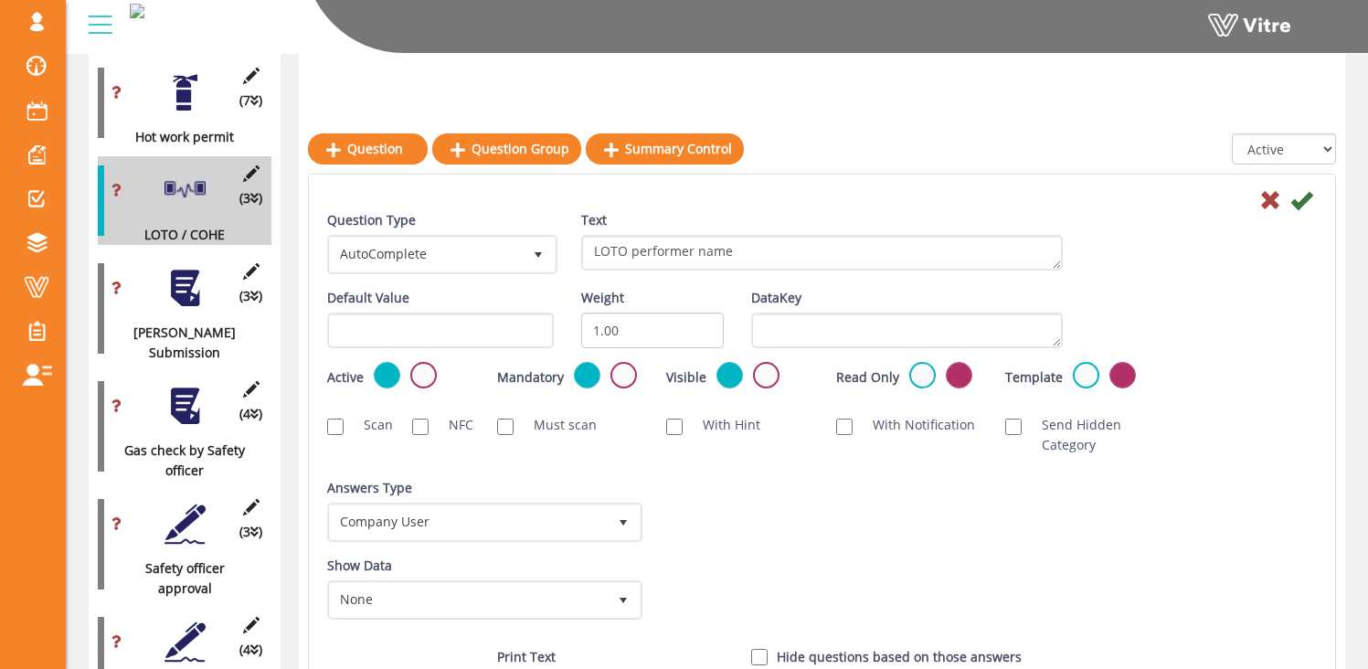
scroll to position [1988, 0]
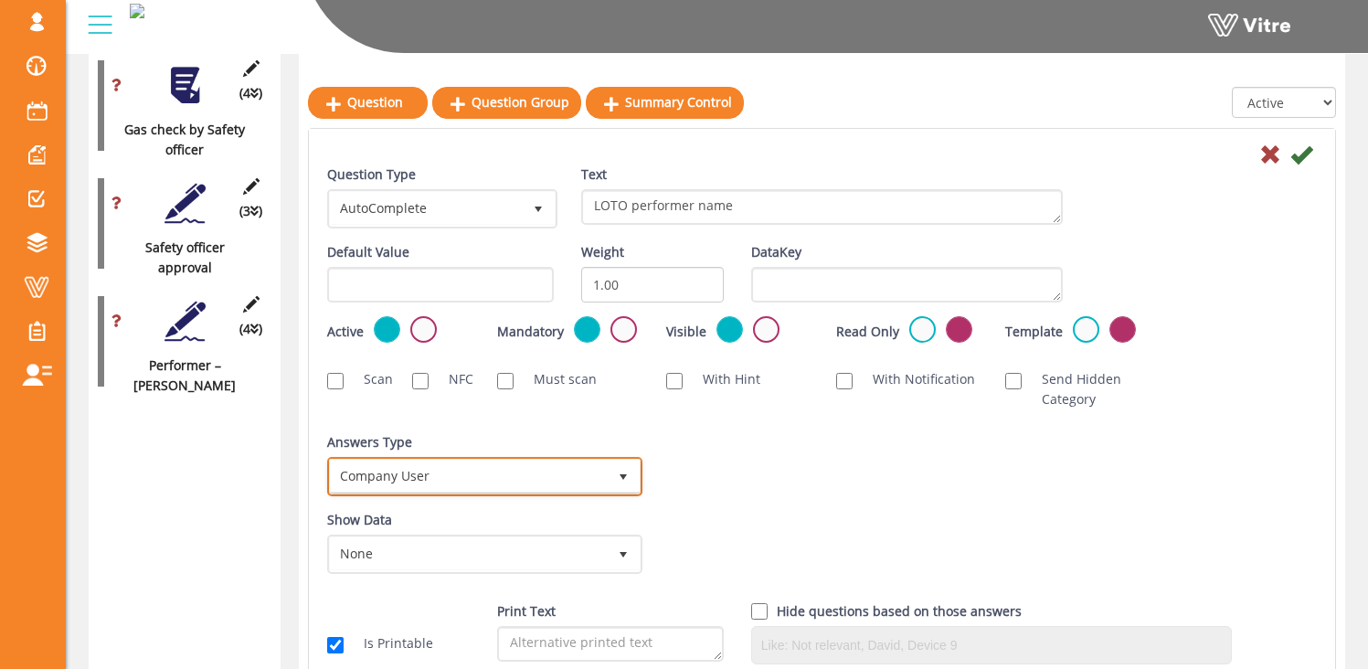
click at [510, 459] on span "Company User" at bounding box center [485, 476] width 312 height 35
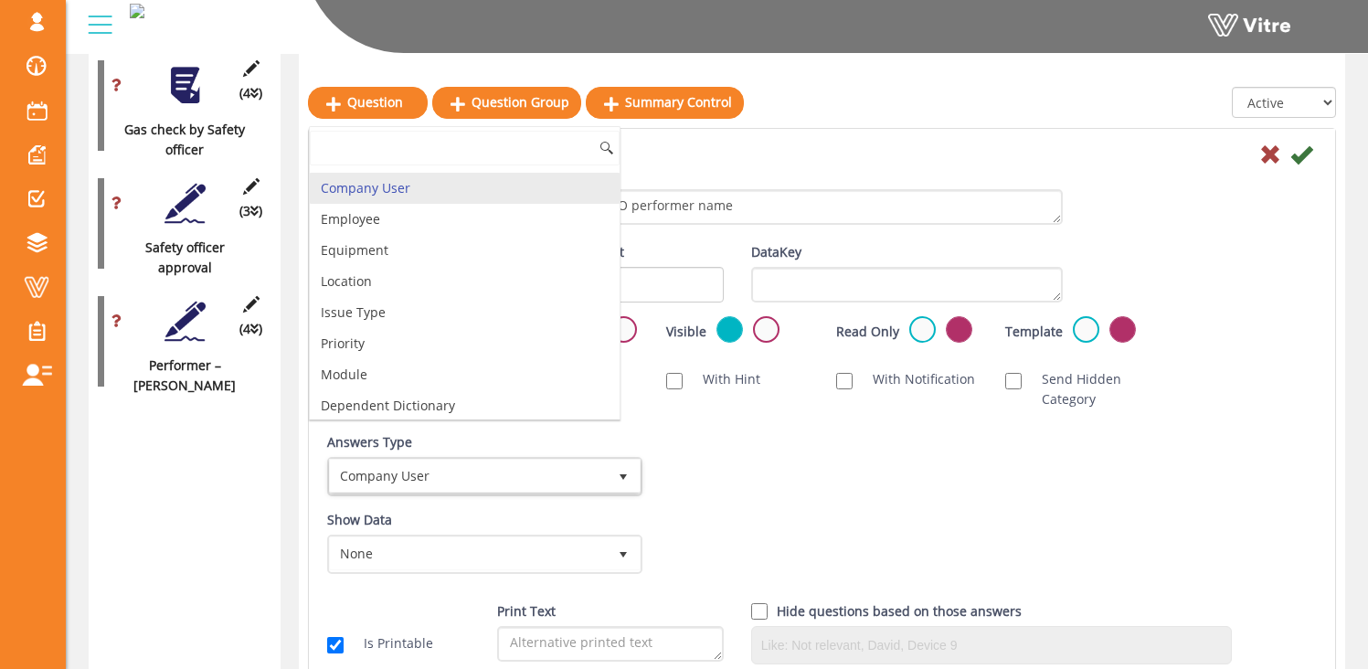
scroll to position [149, 0]
click at [372, 225] on li "Employee" at bounding box center [465, 220] width 310 height 31
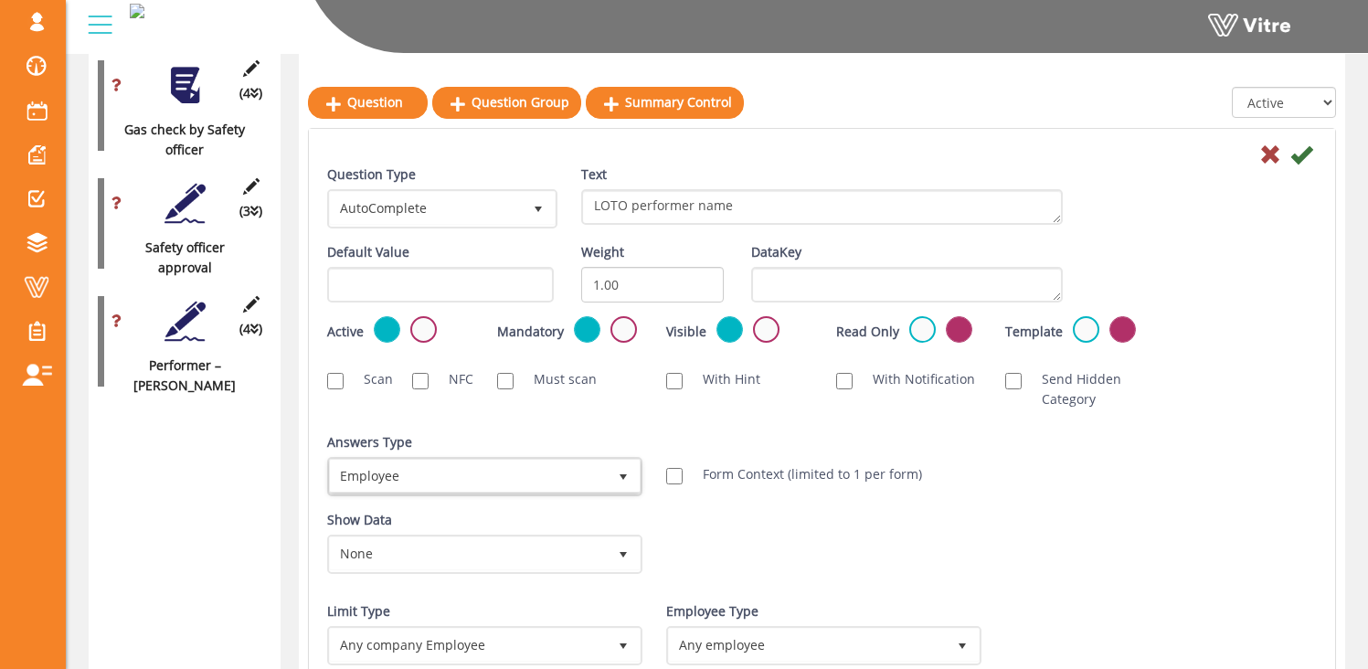
click at [729, 565] on div "Show Data None 0 Certificates Fall Protection Forklift (Warehouse) Forklift (Te…" at bounding box center [821, 549] width 1017 height 78
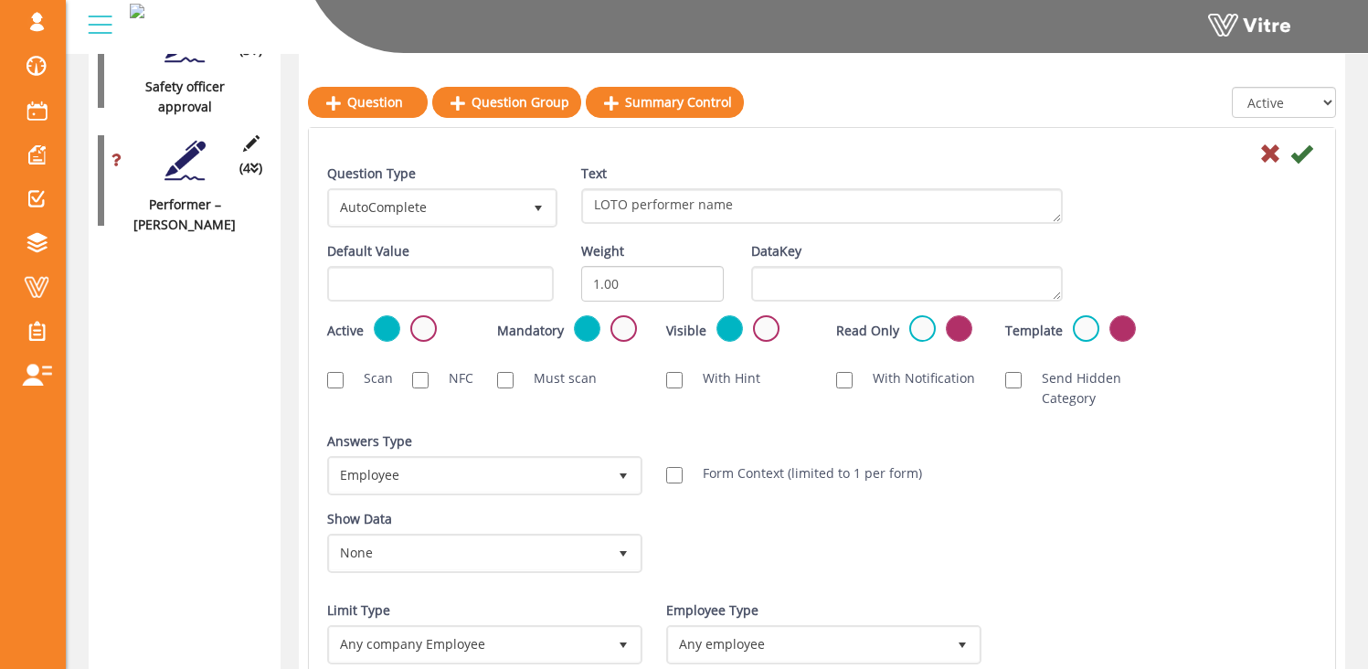
scroll to position [2252, 0]
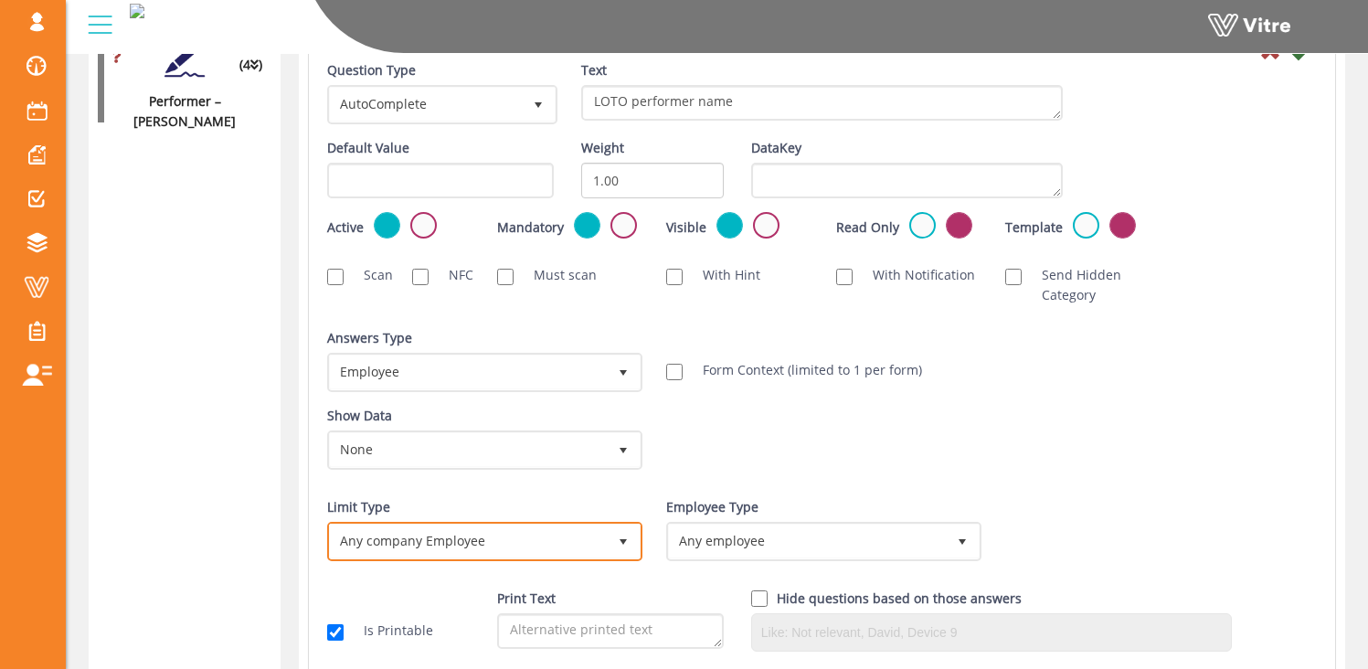
click at [494, 546] on span "Any company Employee" at bounding box center [468, 541] width 277 height 33
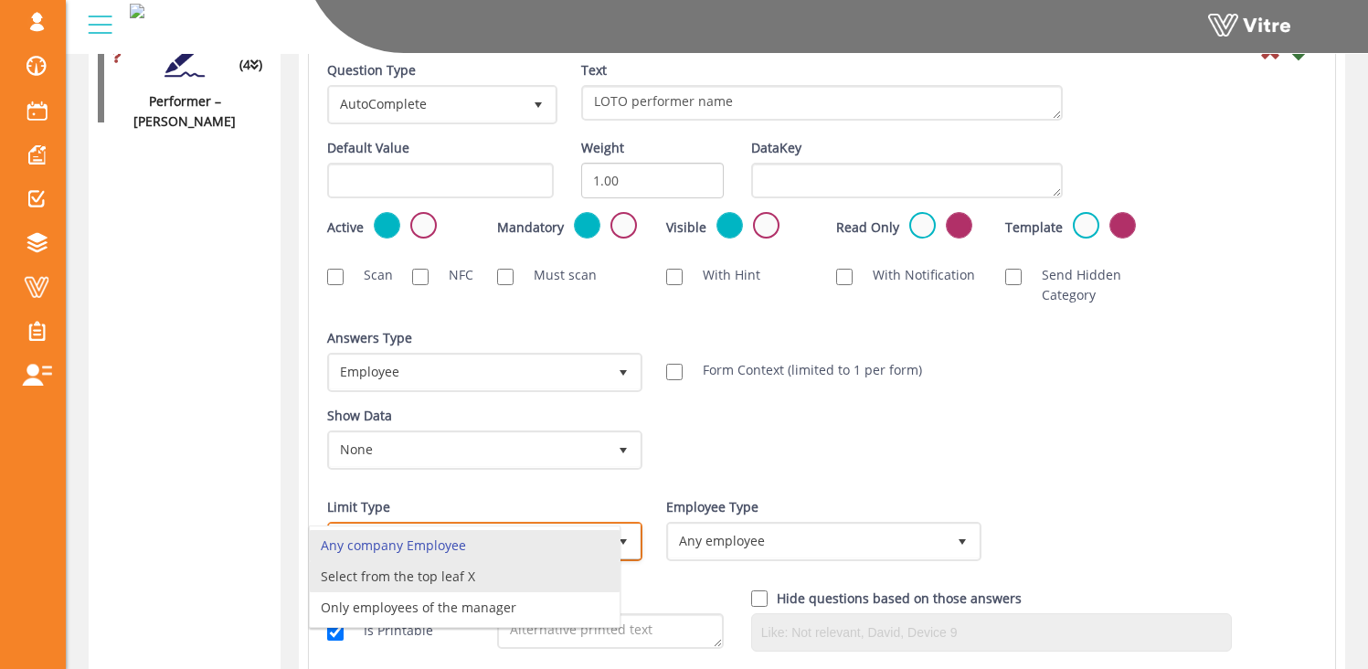
click at [490, 579] on li "Select from the top leaf X" at bounding box center [465, 576] width 310 height 31
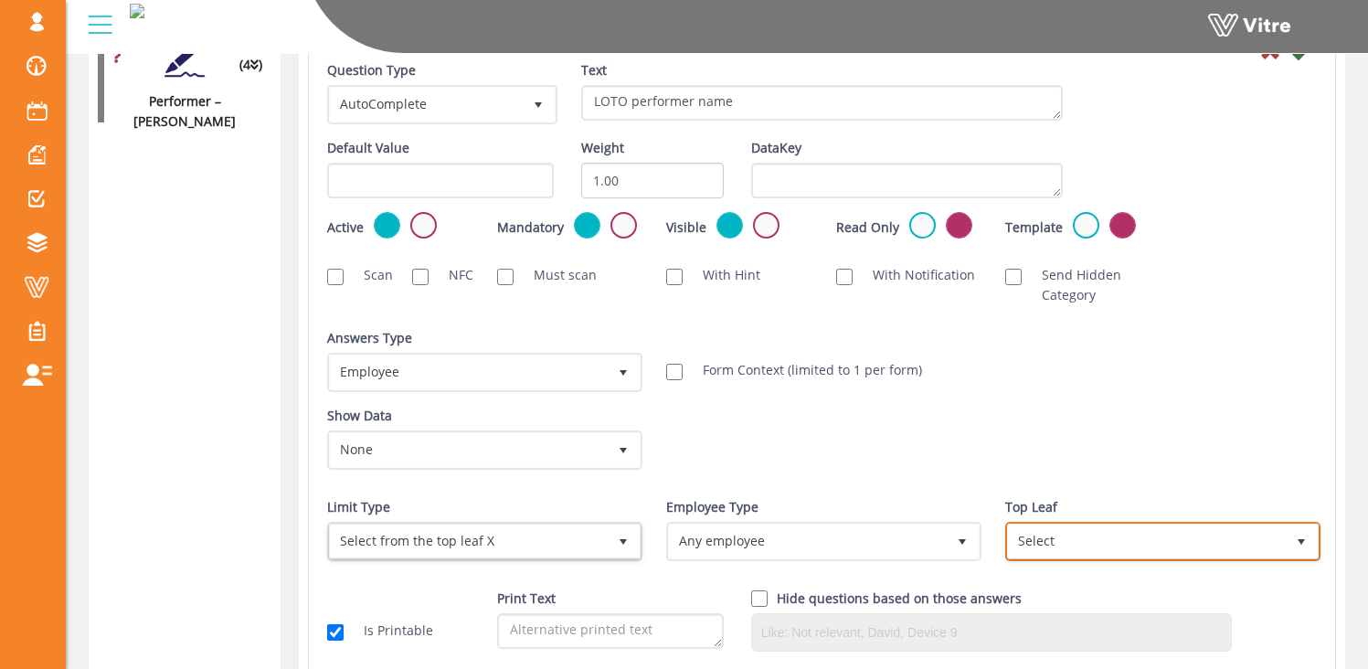
click at [1042, 532] on span "Select" at bounding box center [1146, 541] width 277 height 33
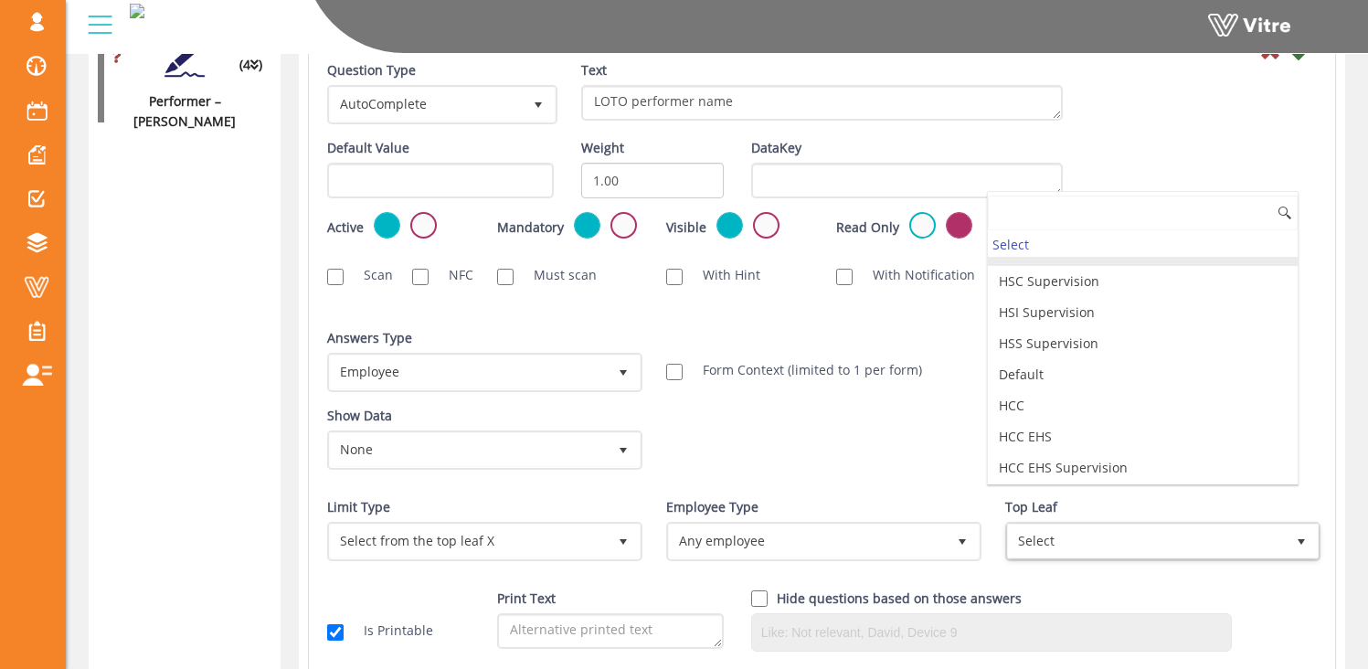
scroll to position [135, 0]
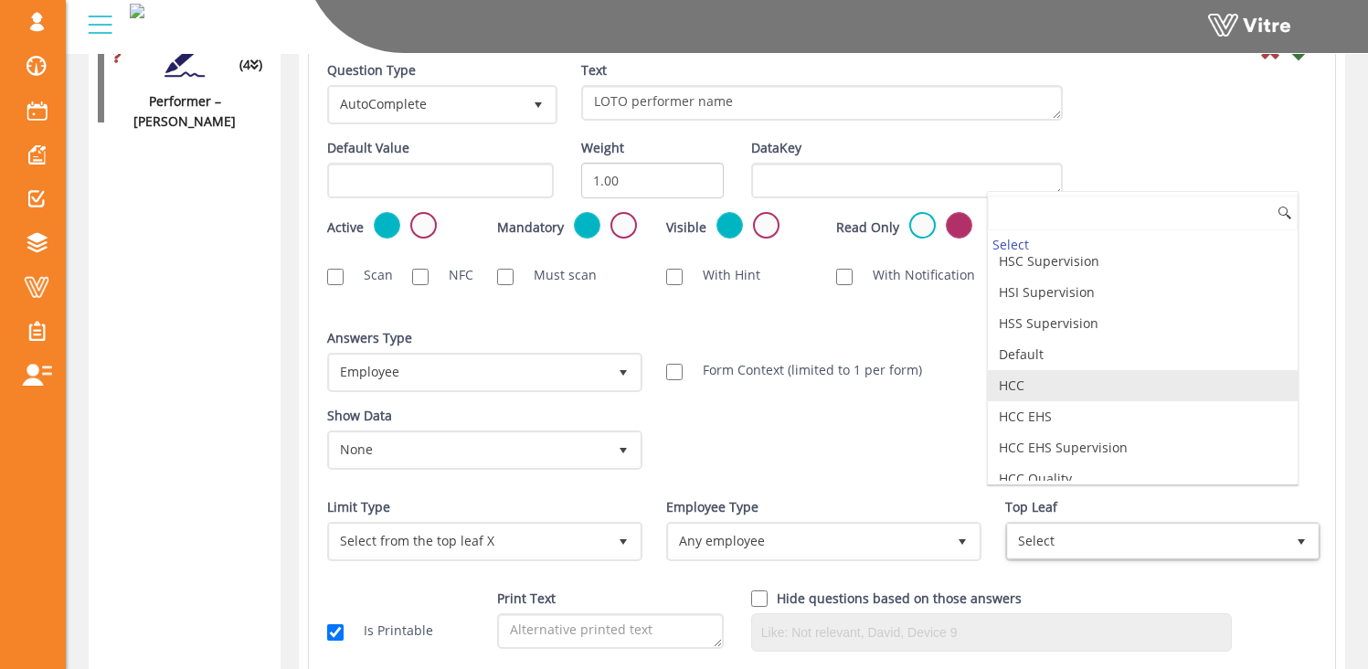
click at [1072, 388] on li "HCC" at bounding box center [1143, 385] width 310 height 31
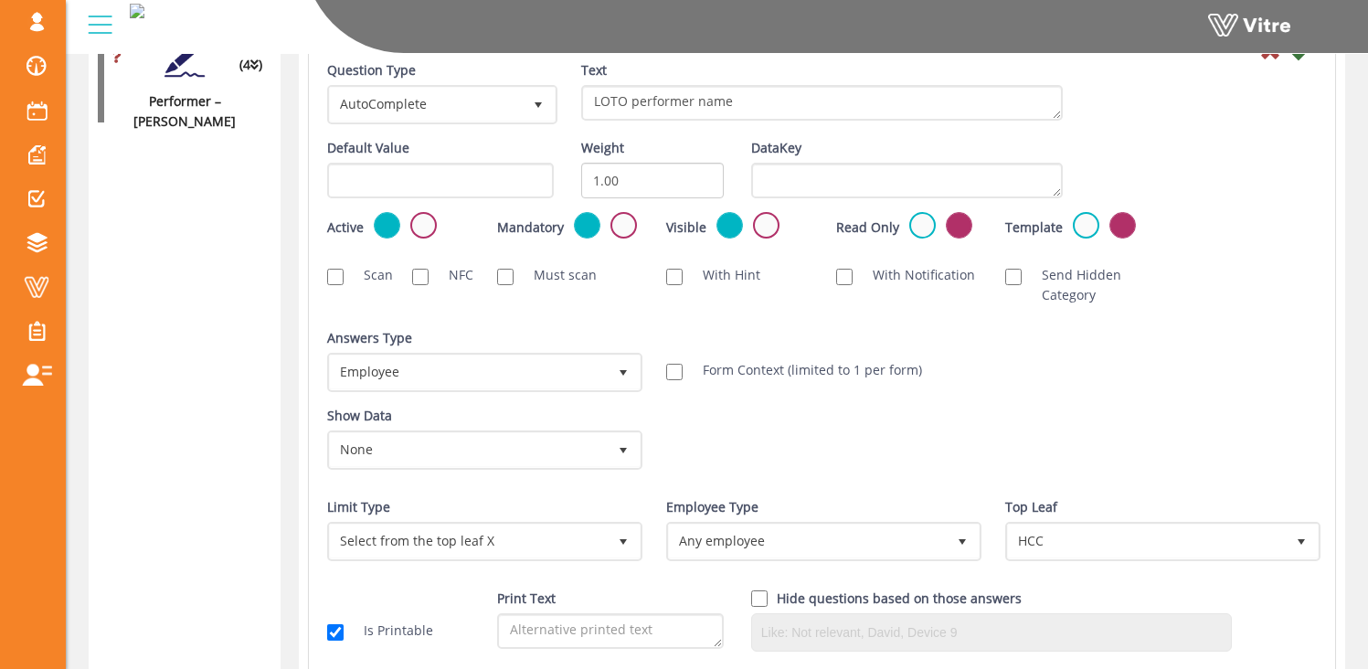
click at [1237, 330] on div "Answers Type Default 0 Answers Type Employee 6 Module Select Form Context (limi…" at bounding box center [821, 367] width 1017 height 78
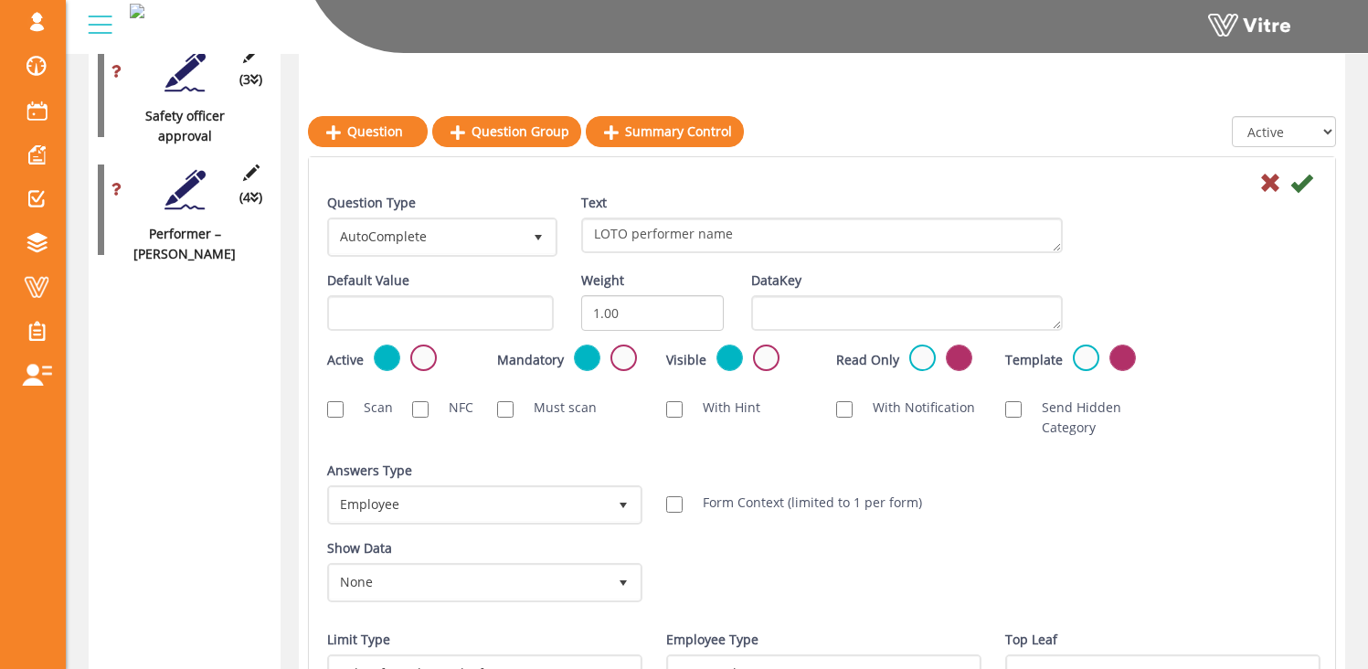
scroll to position [2113, 0]
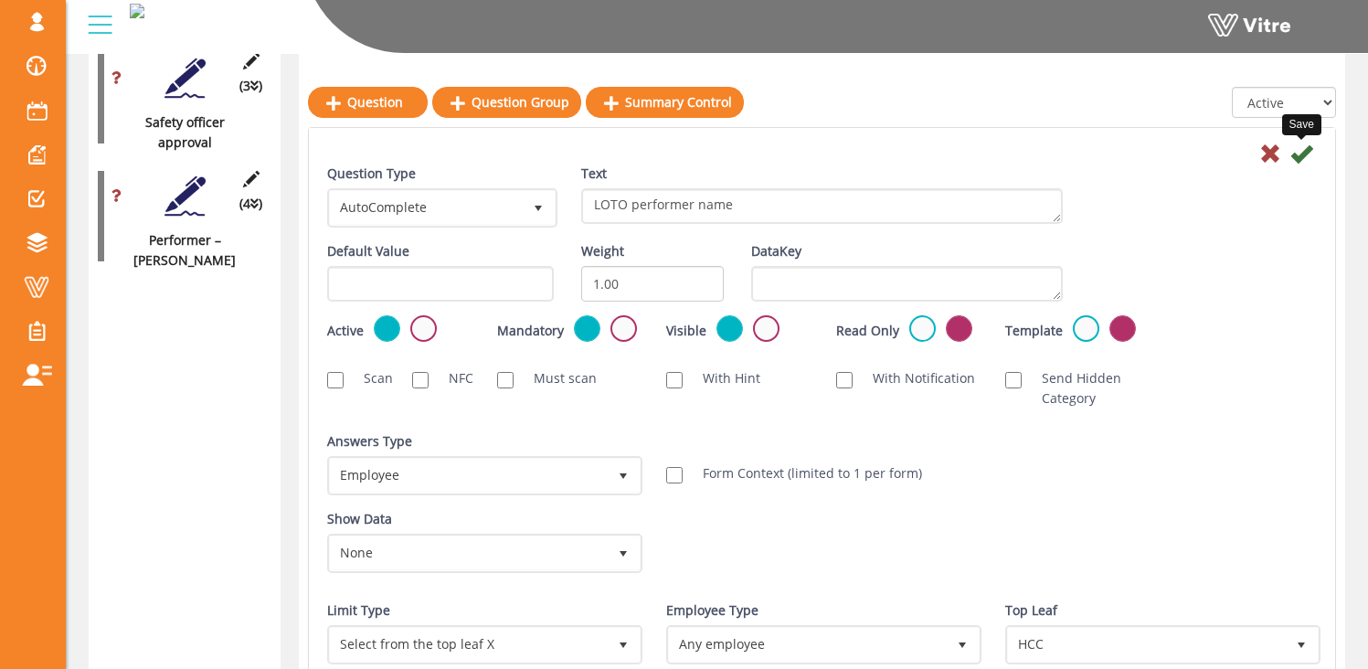
click at [1300, 150] on icon at bounding box center [1301, 154] width 22 height 22
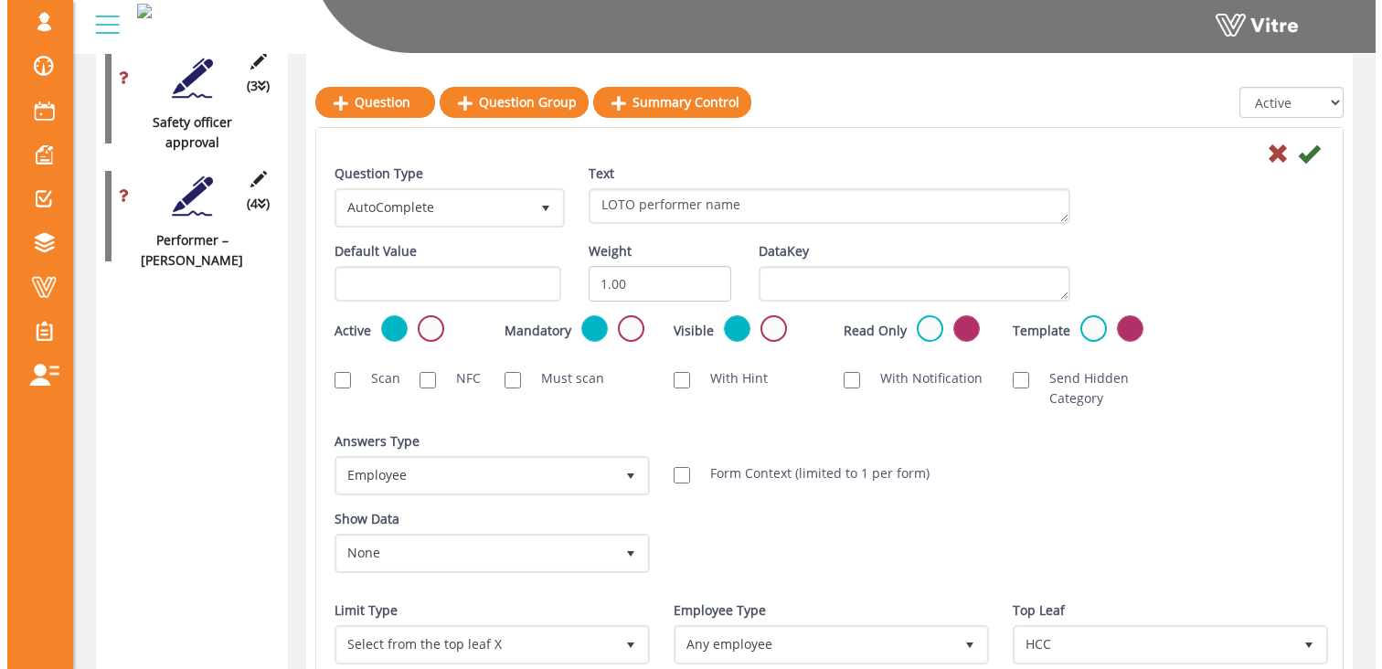
scroll to position [1762, 0]
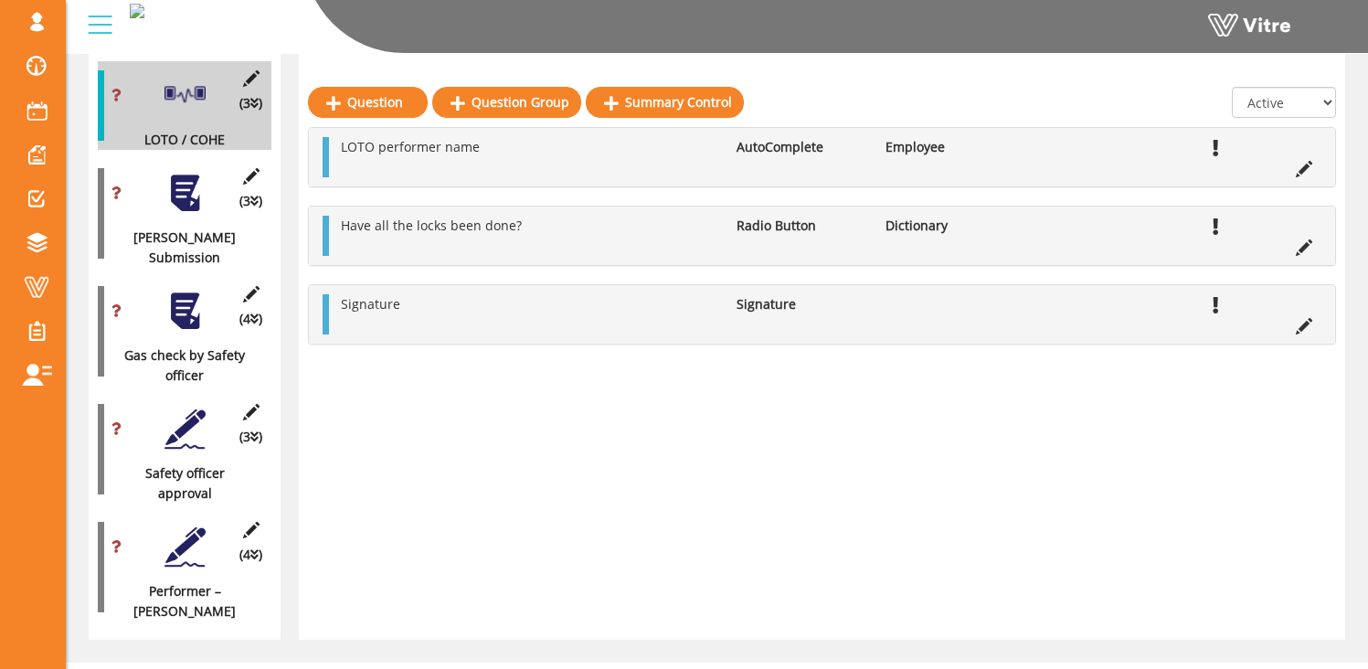
click at [181, 173] on div at bounding box center [185, 193] width 41 height 41
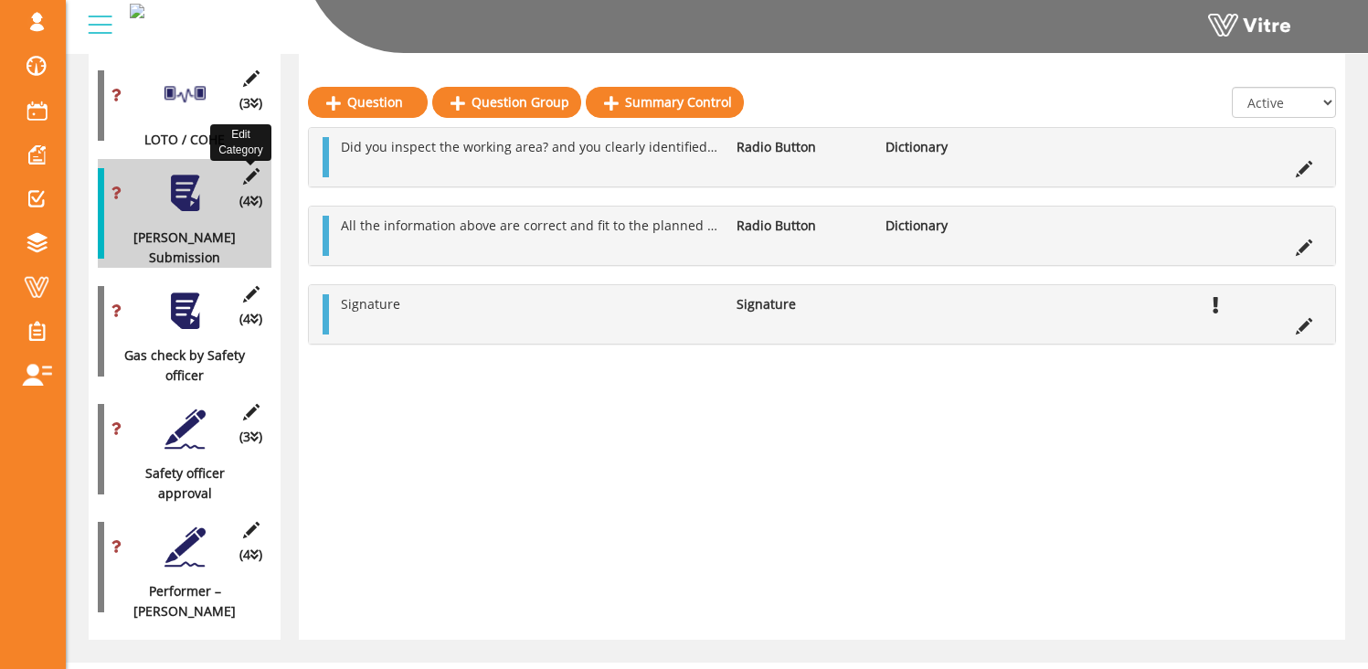
click at [251, 168] on icon at bounding box center [250, 176] width 23 height 16
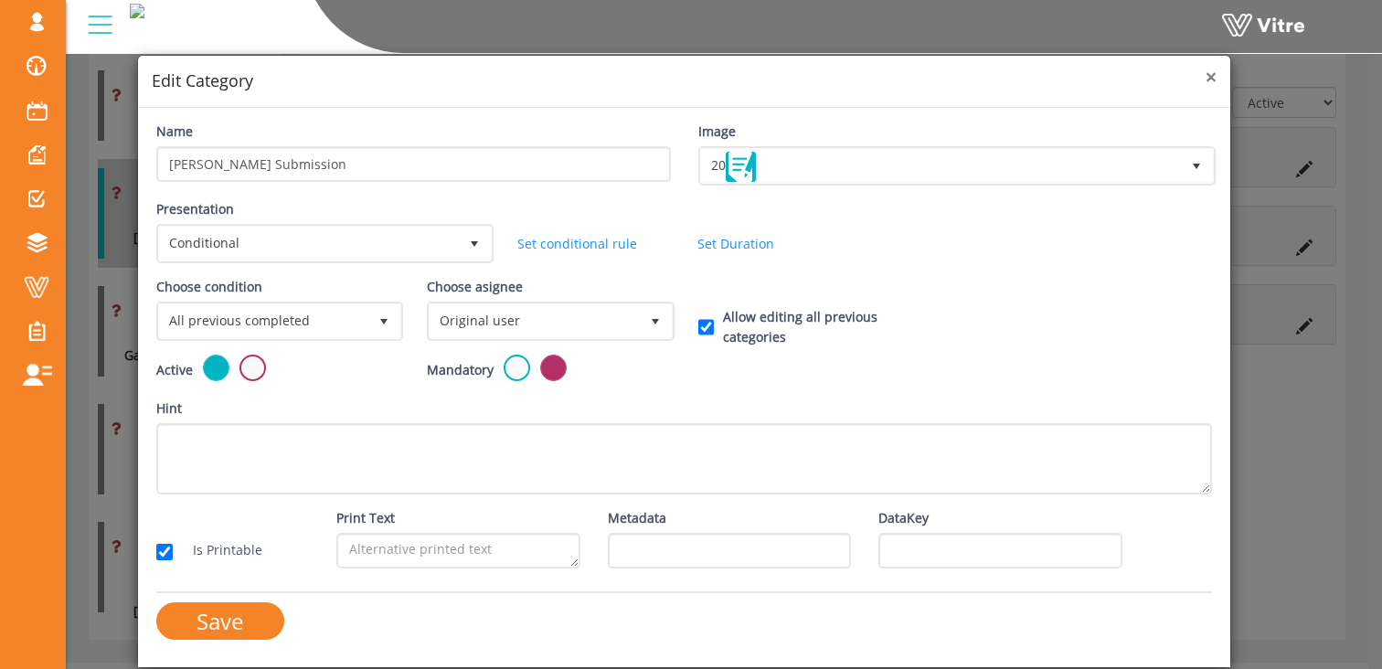
drag, startPoint x: 1213, startPoint y: 79, endPoint x: 1140, endPoint y: 93, distance: 74.6
click at [1212, 78] on span "×" at bounding box center [1210, 77] width 11 height 26
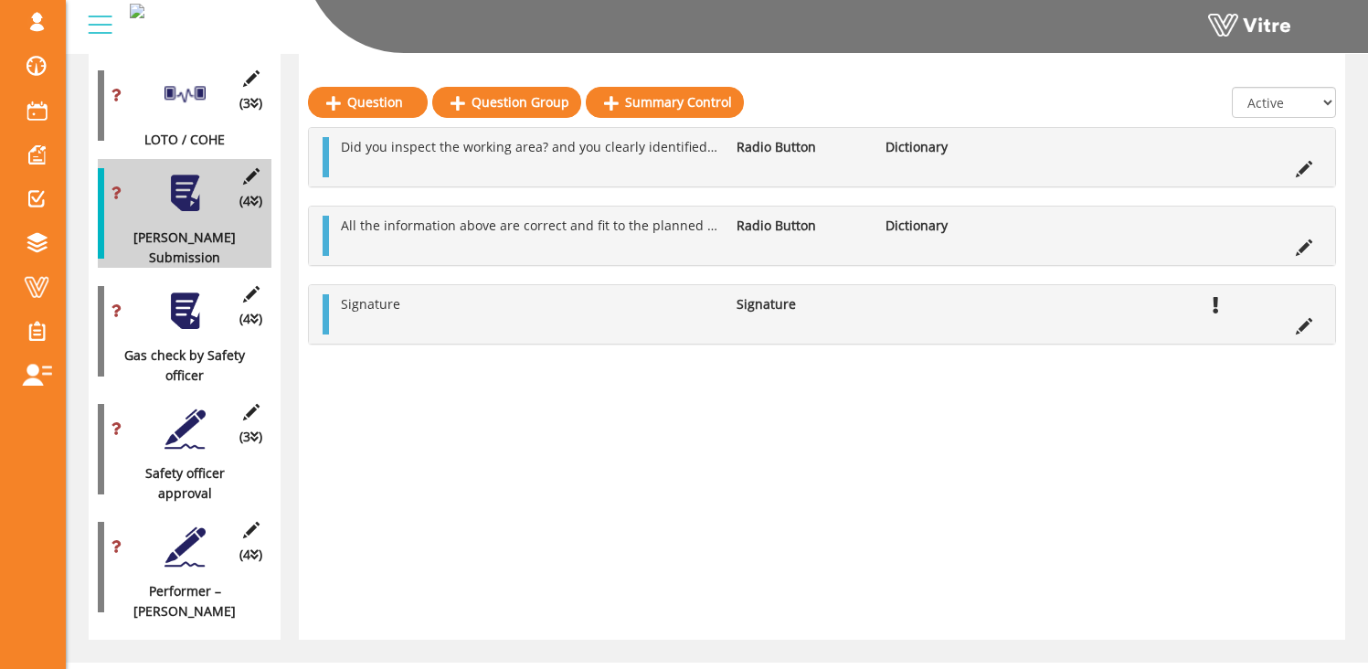
click at [179, 291] on div at bounding box center [185, 311] width 41 height 41
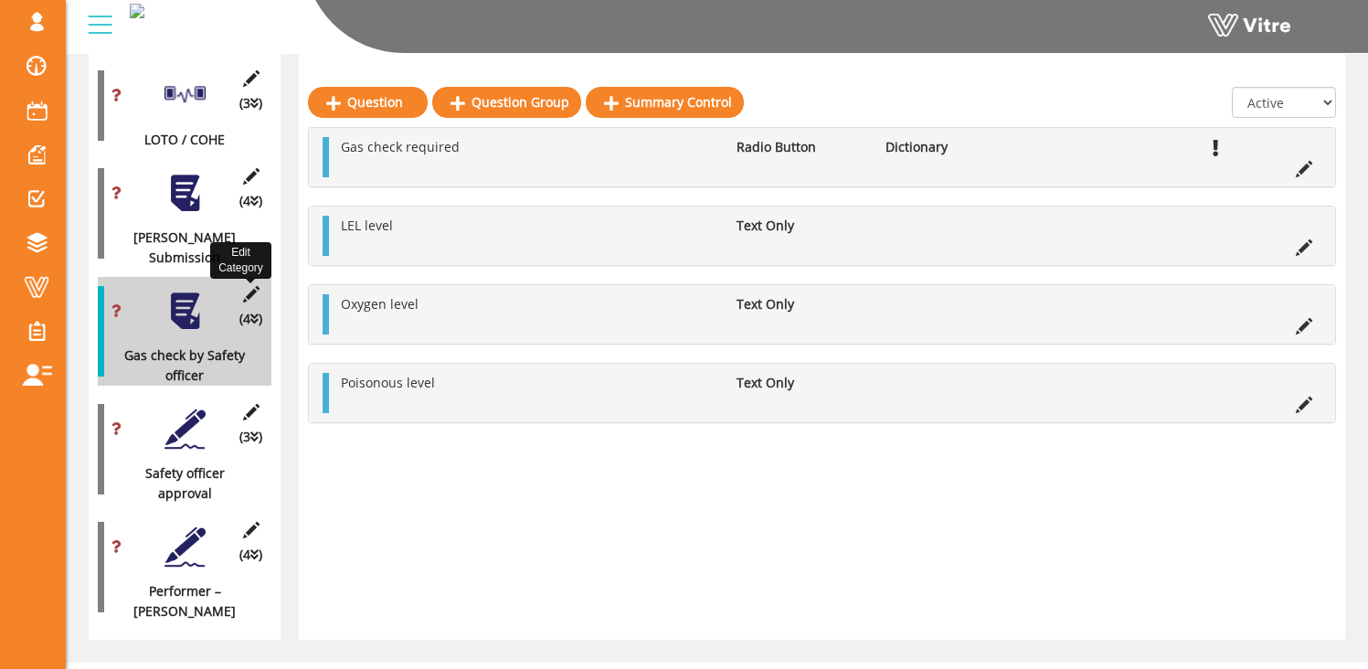
click at [248, 286] on icon at bounding box center [250, 294] width 23 height 16
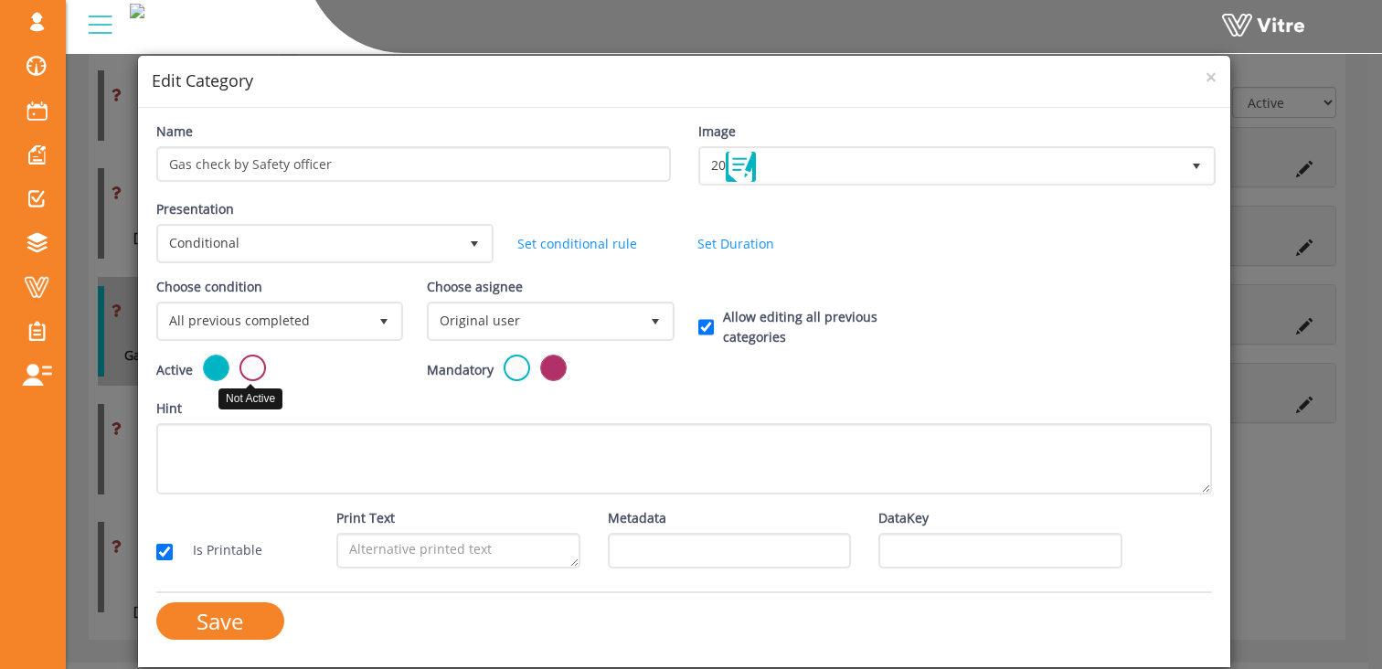
click at [251, 363] on label at bounding box center [252, 368] width 27 height 27
click at [0, 0] on input "radio" at bounding box center [0, 0] width 0 height 0
click at [237, 621] on input "Save" at bounding box center [220, 620] width 128 height 37
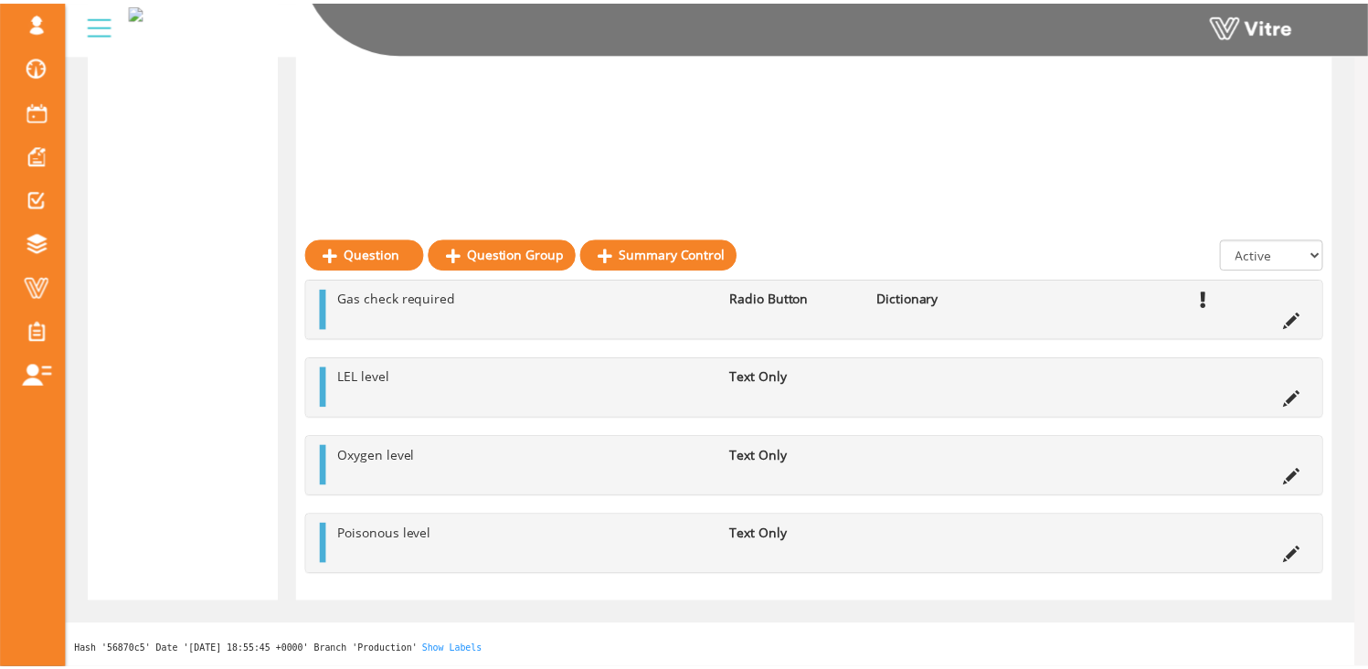
scroll to position [1644, 0]
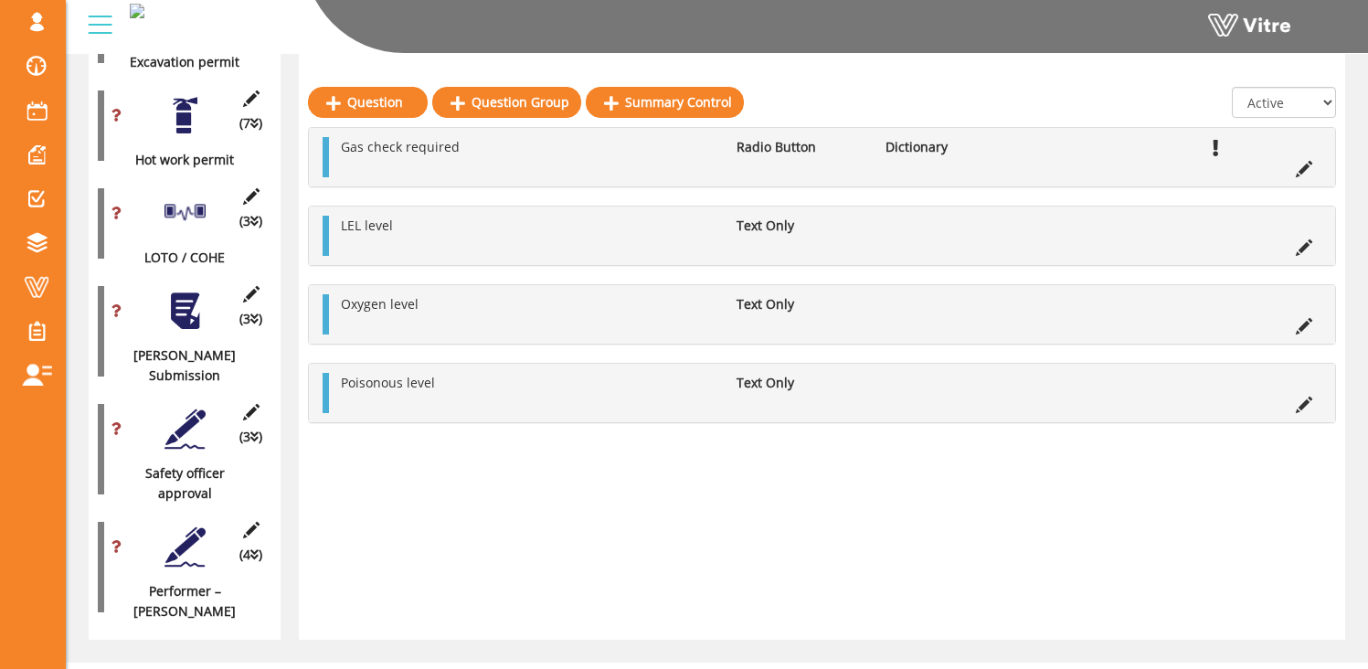
click at [192, 409] on div at bounding box center [185, 429] width 41 height 41
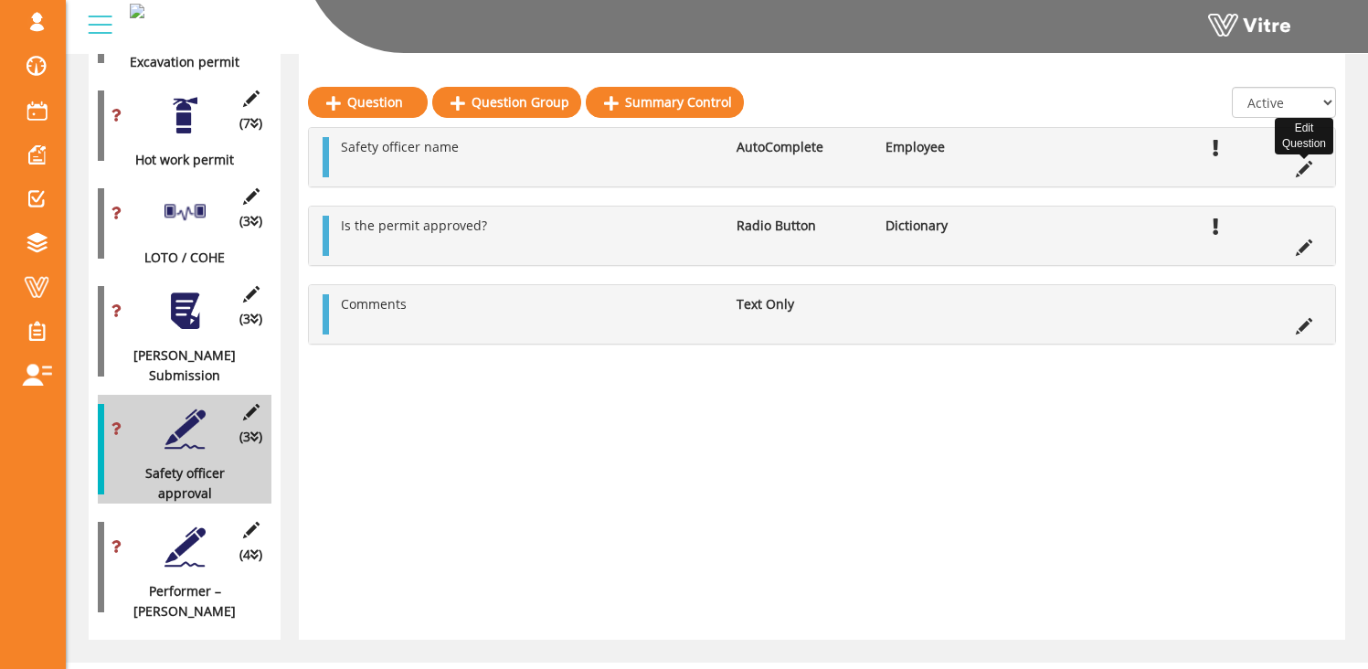
click at [1304, 170] on icon at bounding box center [1304, 169] width 16 height 16
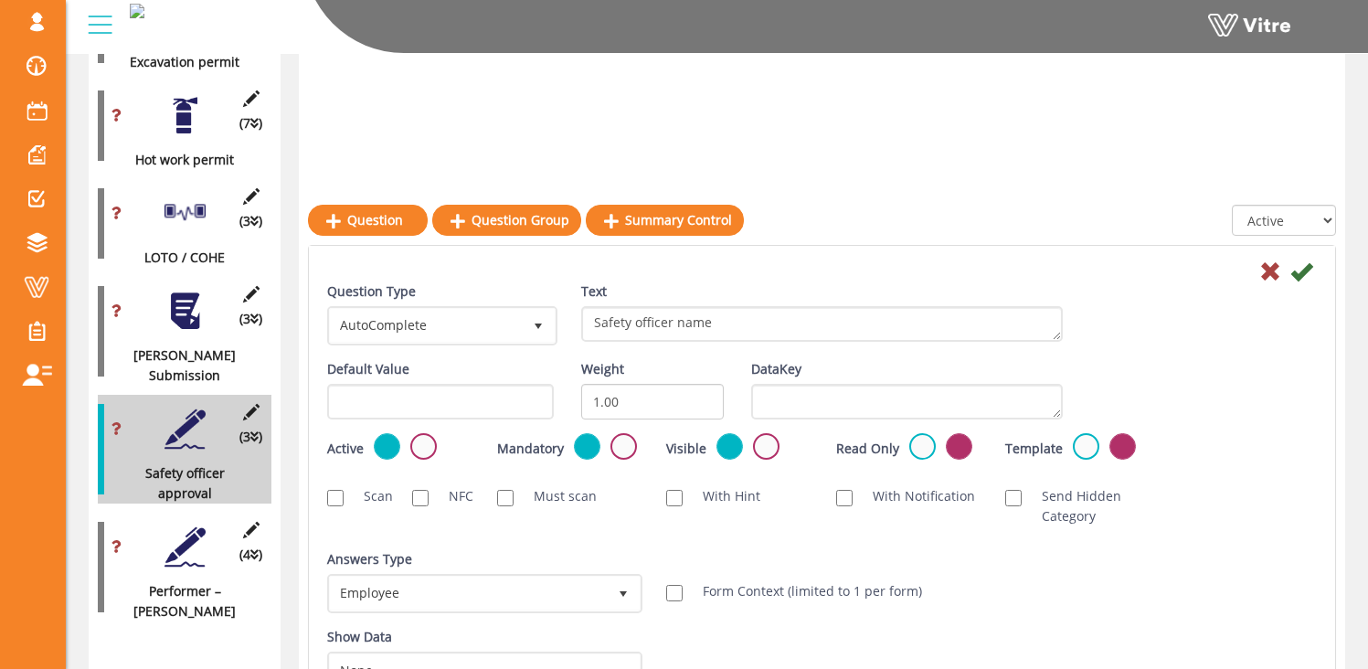
scroll to position [1762, 0]
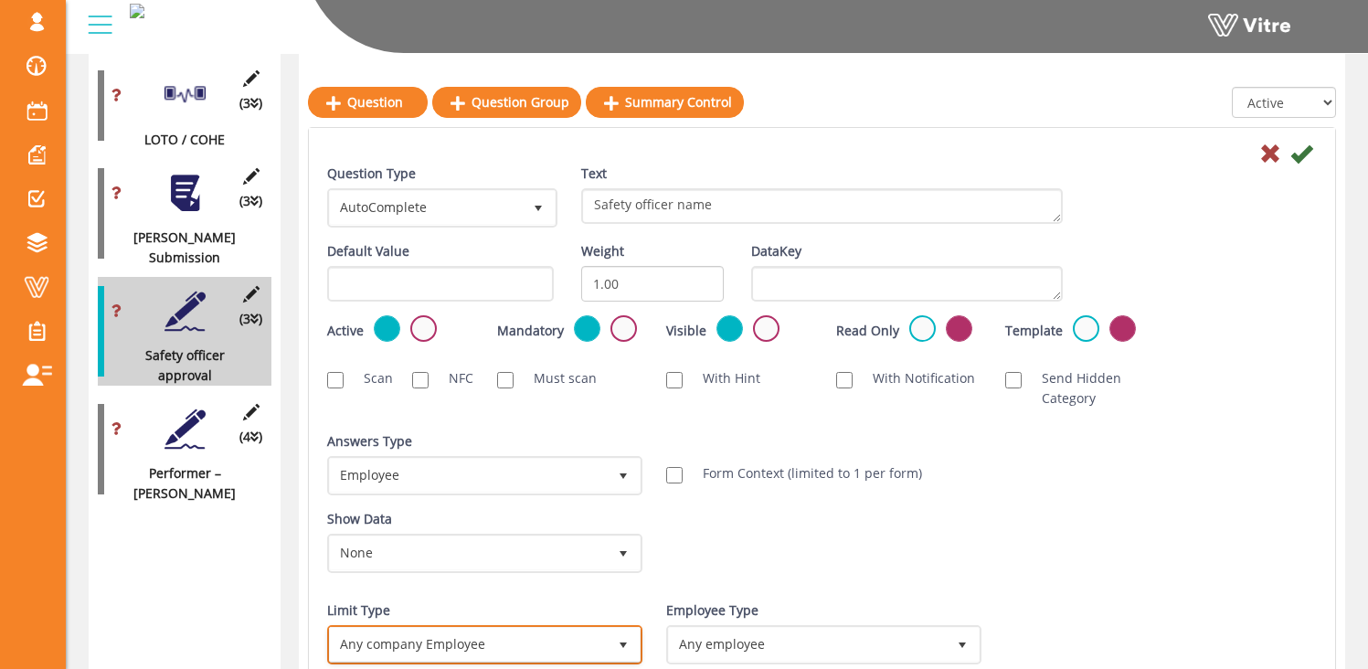
click at [504, 647] on span "Any company Employee" at bounding box center [468, 644] width 277 height 33
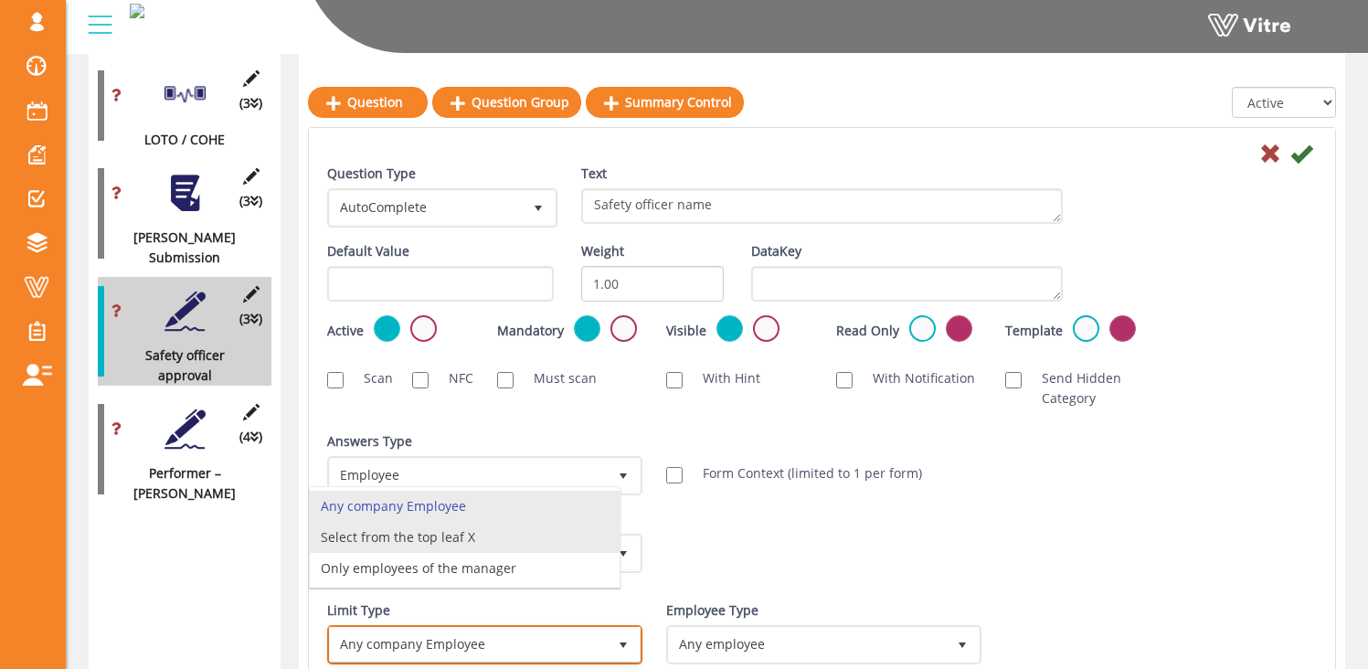
click at [476, 533] on li "Select from the top leaf X" at bounding box center [465, 537] width 310 height 31
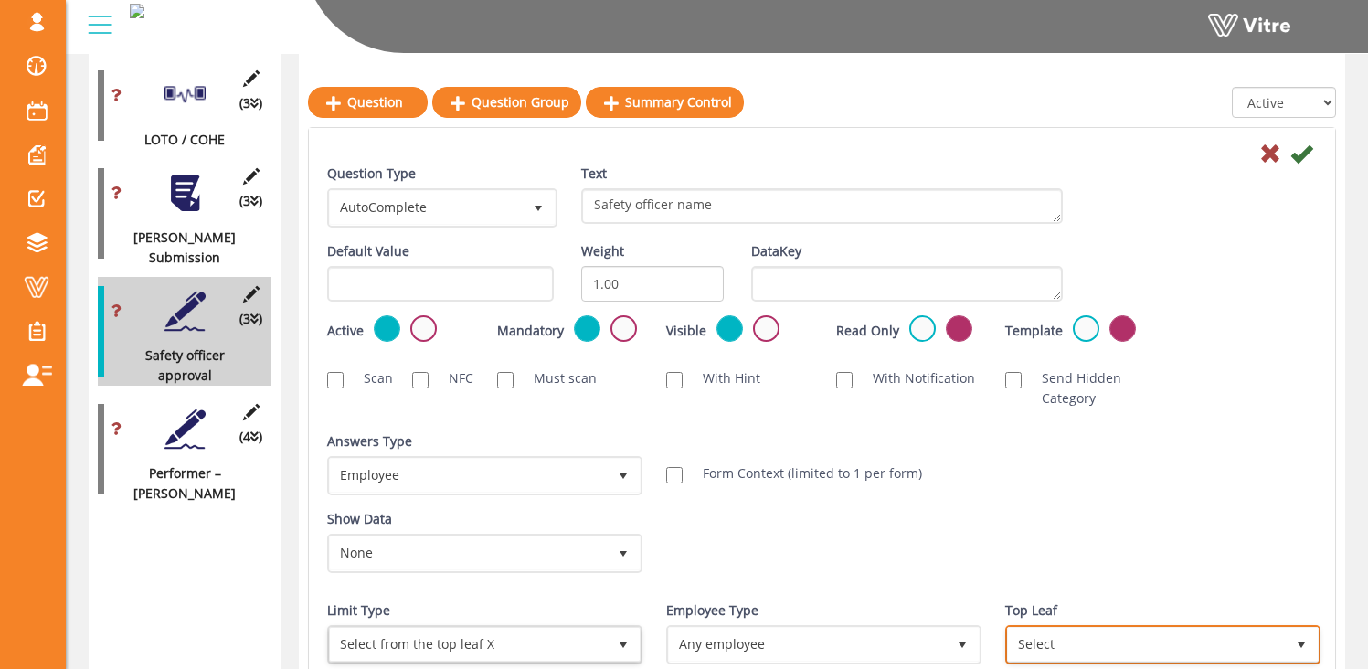
click at [1032, 637] on span "Select" at bounding box center [1146, 644] width 277 height 33
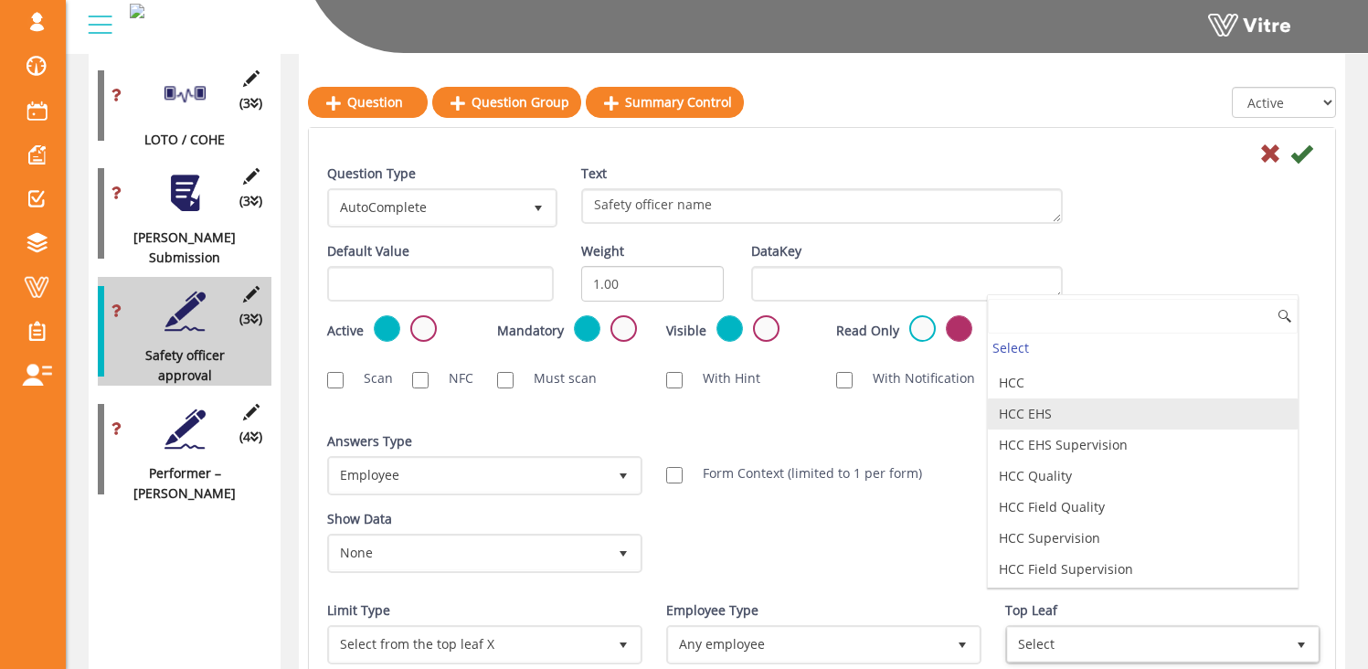
scroll to position [240, 0]
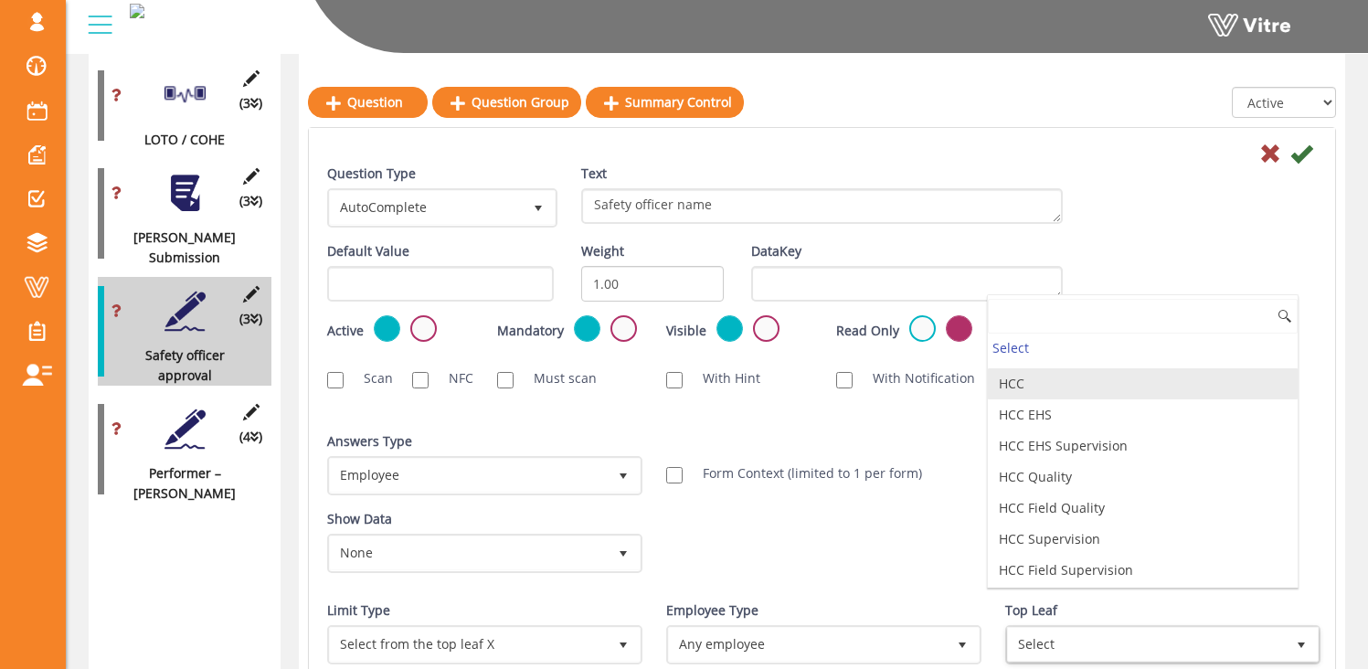
click at [1064, 380] on li "HCC" at bounding box center [1143, 383] width 310 height 31
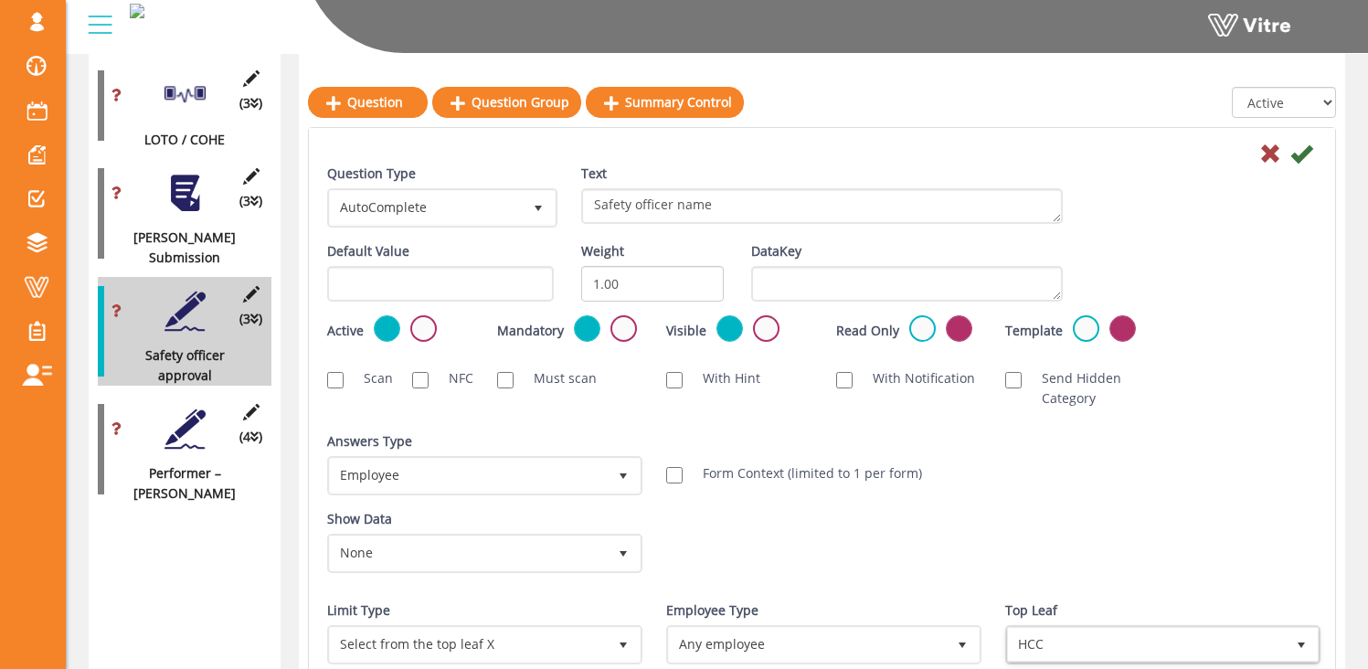
click at [954, 541] on div "Show Data None 0 Certificates Fall Protection Forklift (Warehouse) Forklift (Te…" at bounding box center [821, 548] width 1017 height 78
click at [1304, 147] on icon at bounding box center [1301, 154] width 22 height 22
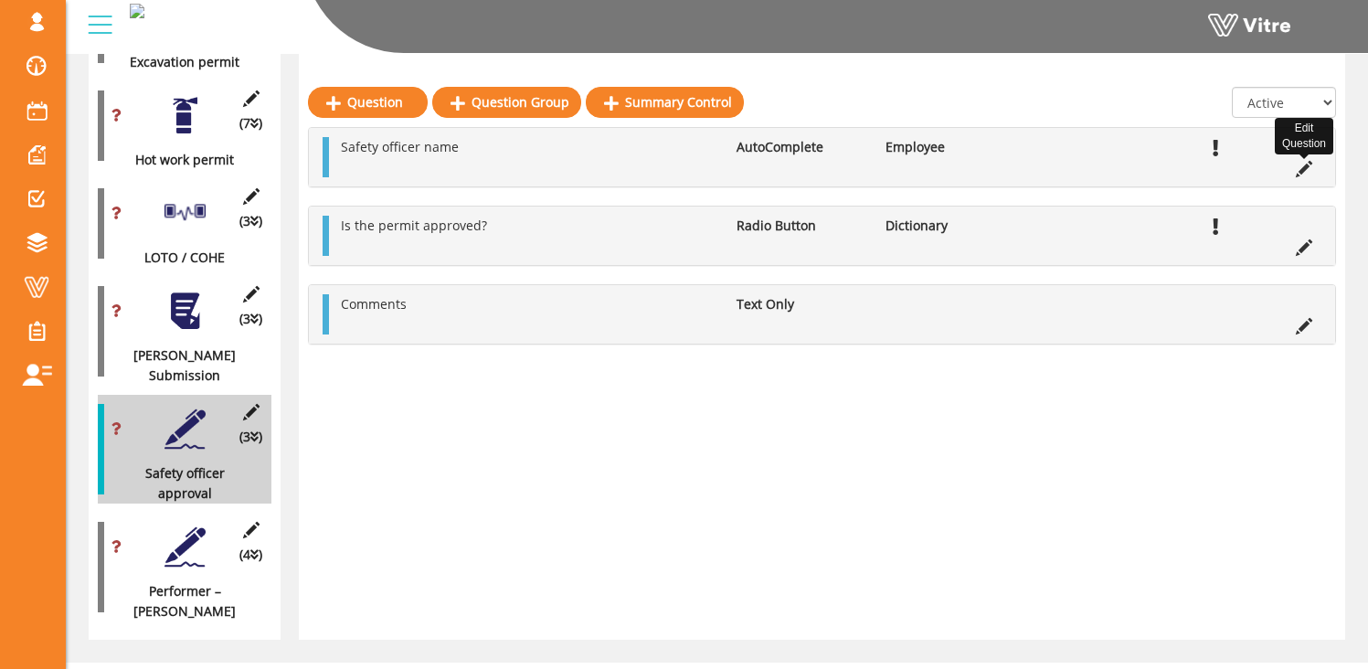
click at [1306, 169] on icon at bounding box center [1304, 169] width 16 height 16
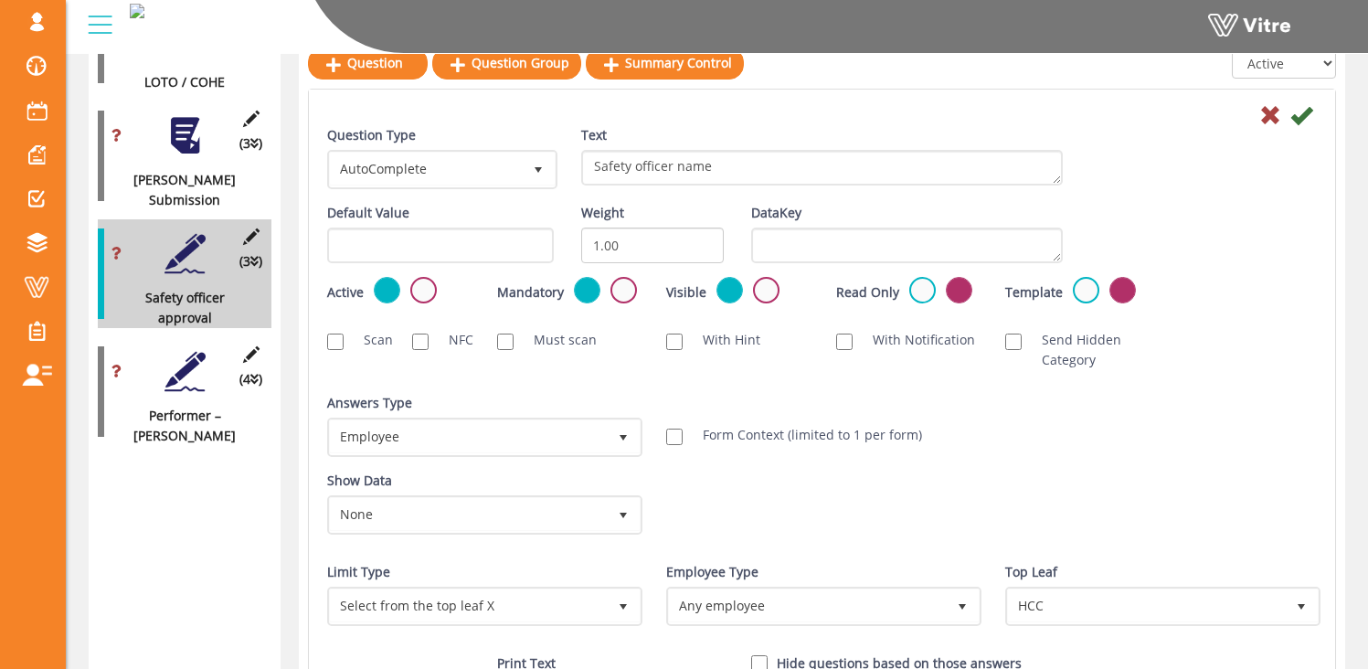
scroll to position [1877, 0]
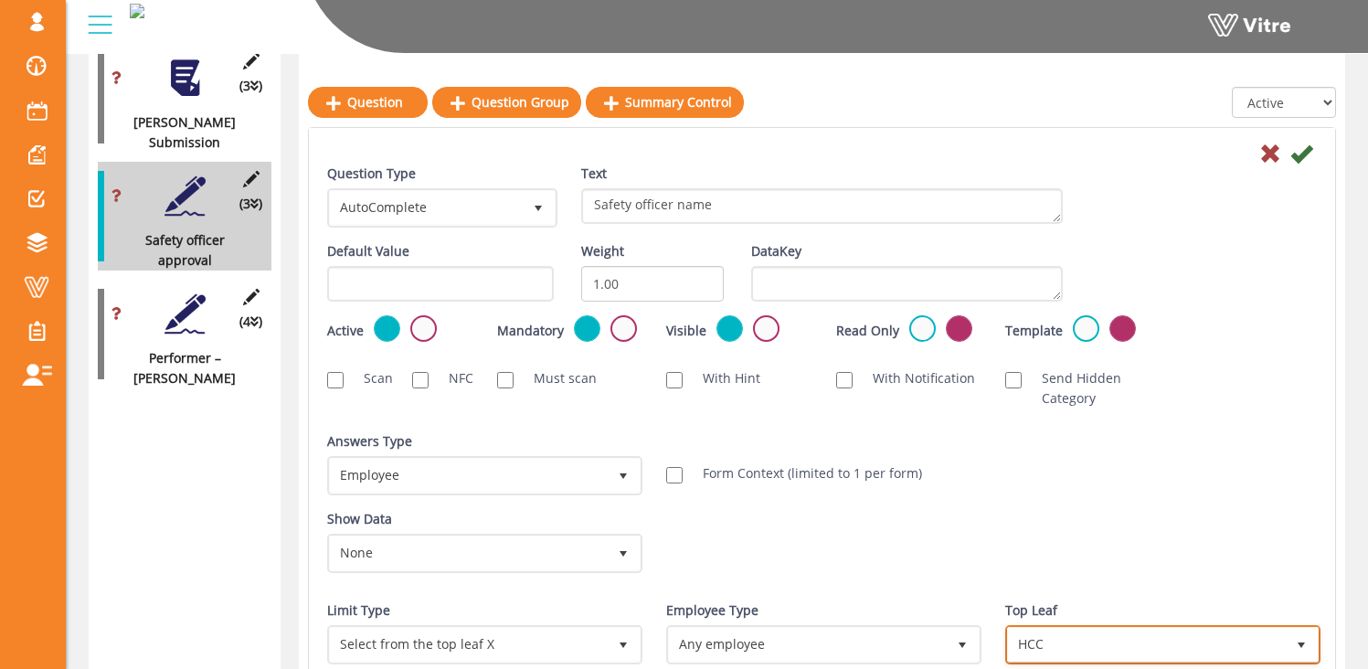
click at [1030, 644] on span "HCC" at bounding box center [1146, 644] width 277 height 33
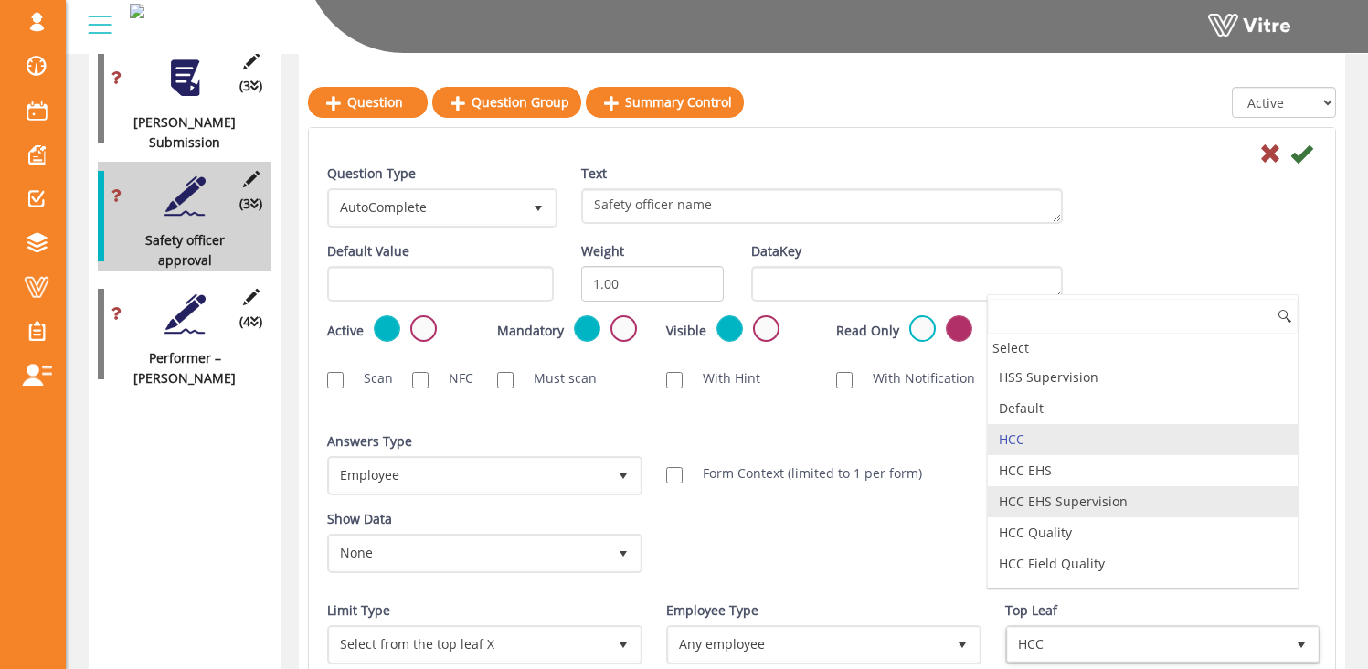
scroll to position [186, 0]
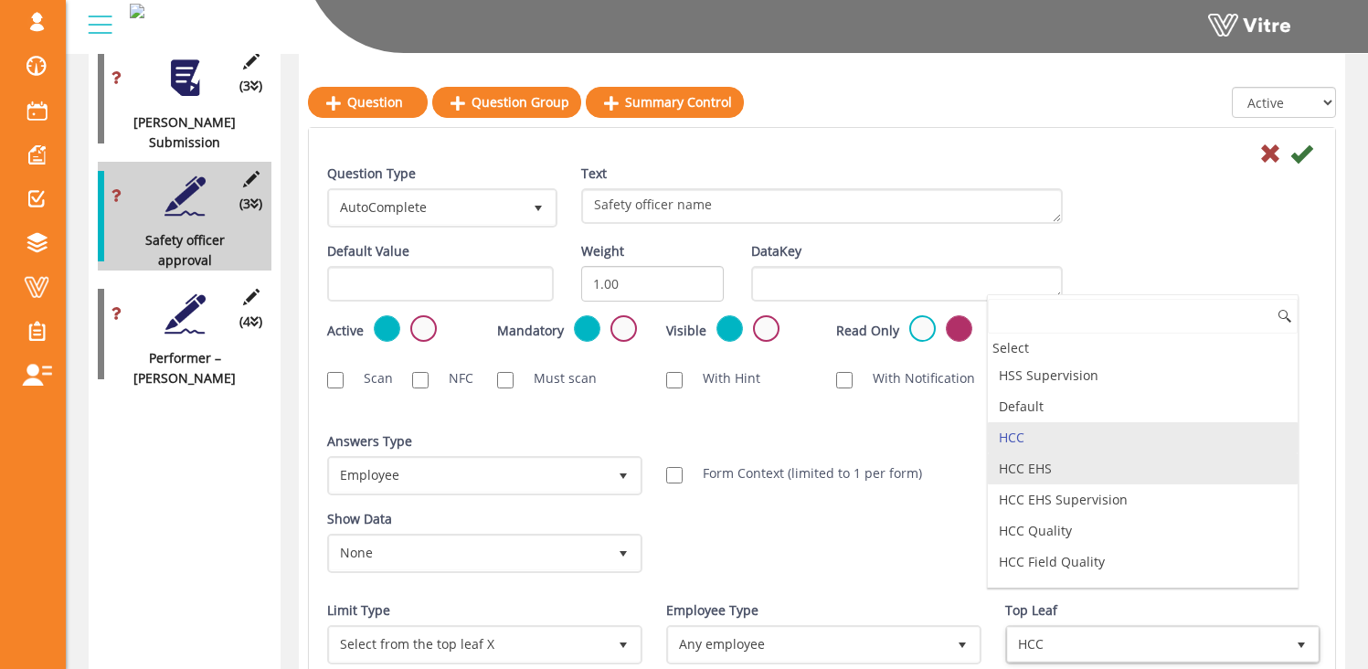
click at [1059, 471] on li "HCC EHS" at bounding box center [1143, 468] width 310 height 31
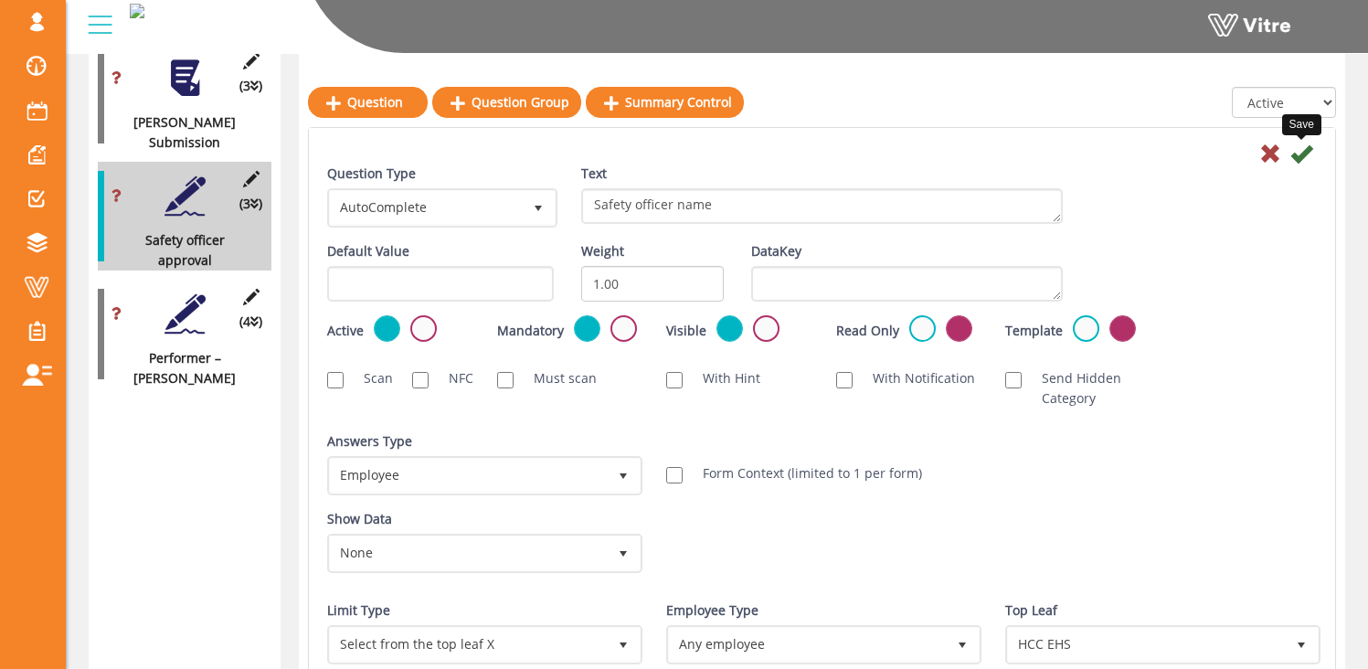
click at [1299, 153] on icon at bounding box center [1301, 154] width 22 height 22
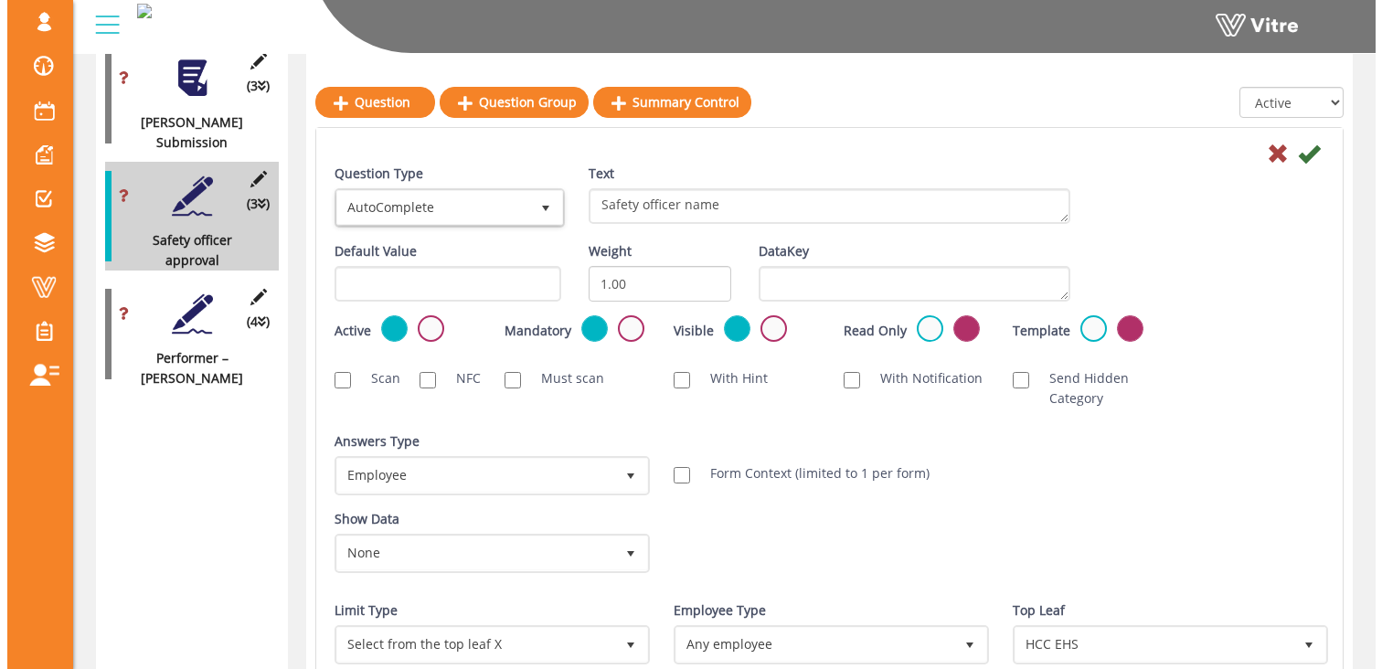
scroll to position [1644, 0]
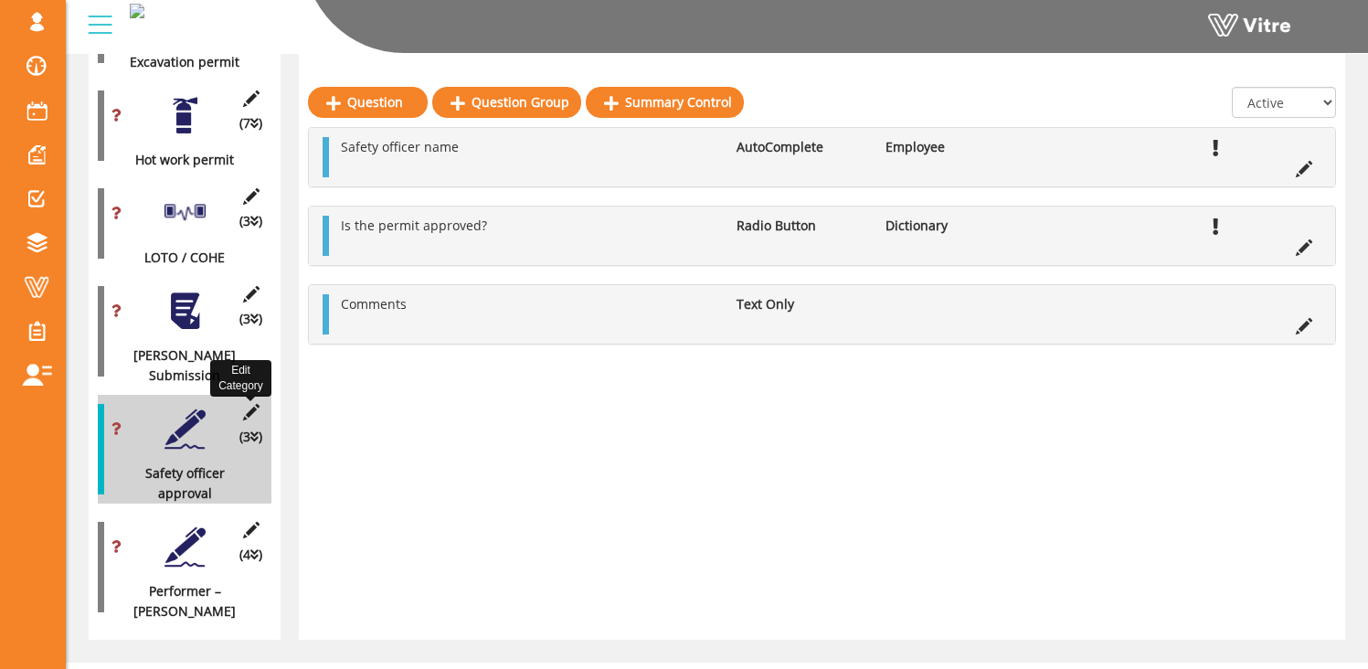
click at [251, 404] on icon at bounding box center [250, 412] width 23 height 16
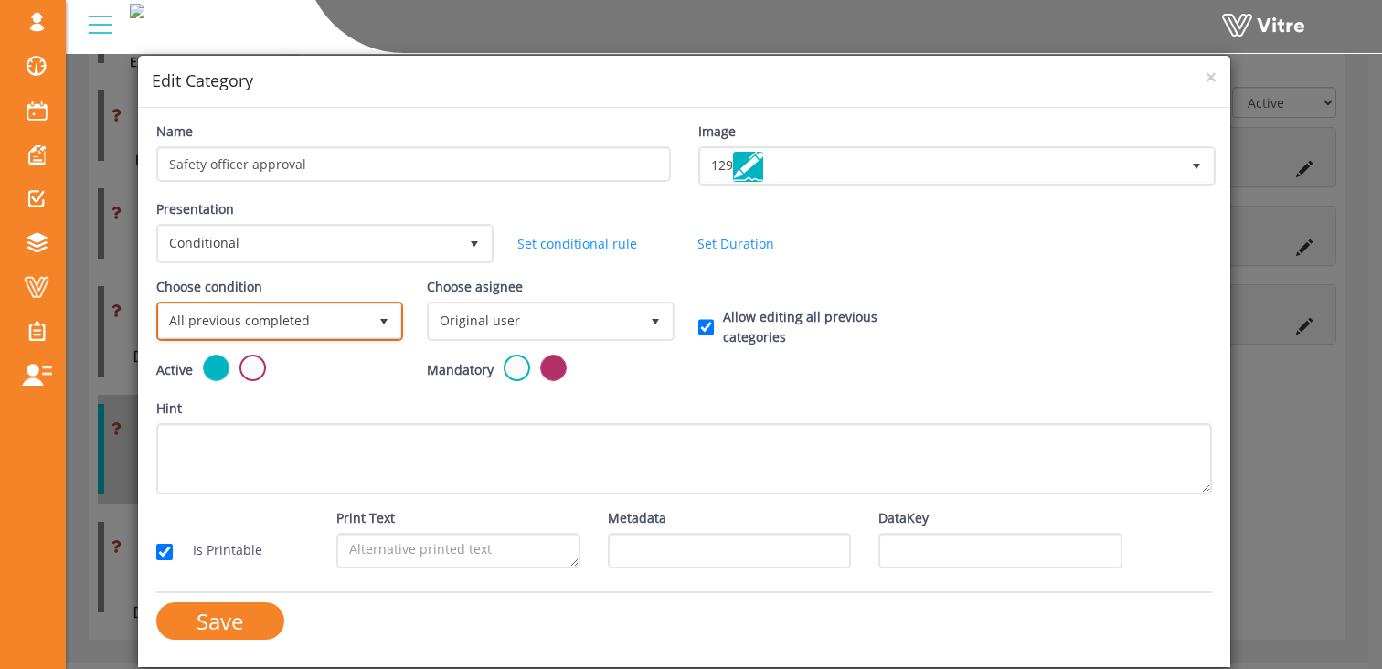
click at [313, 319] on span "All previous completed" at bounding box center [263, 320] width 208 height 33
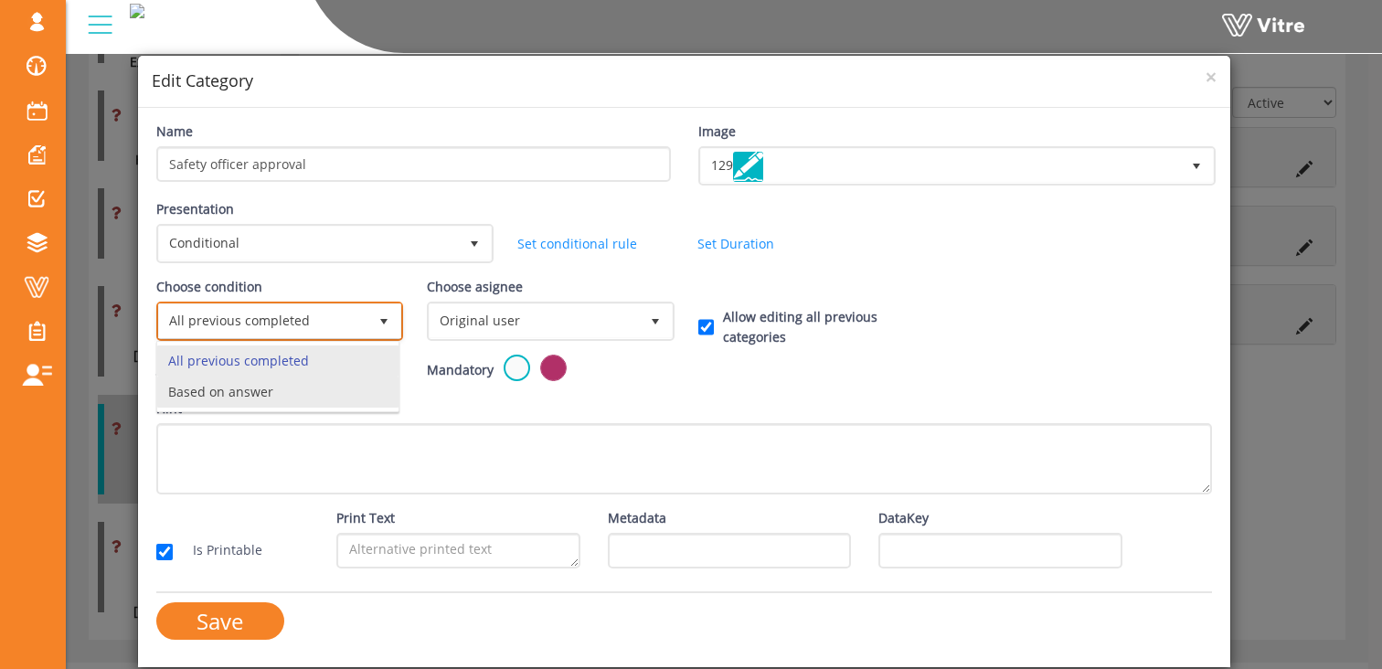
click at [230, 394] on li "Based on answer" at bounding box center [277, 392] width 241 height 31
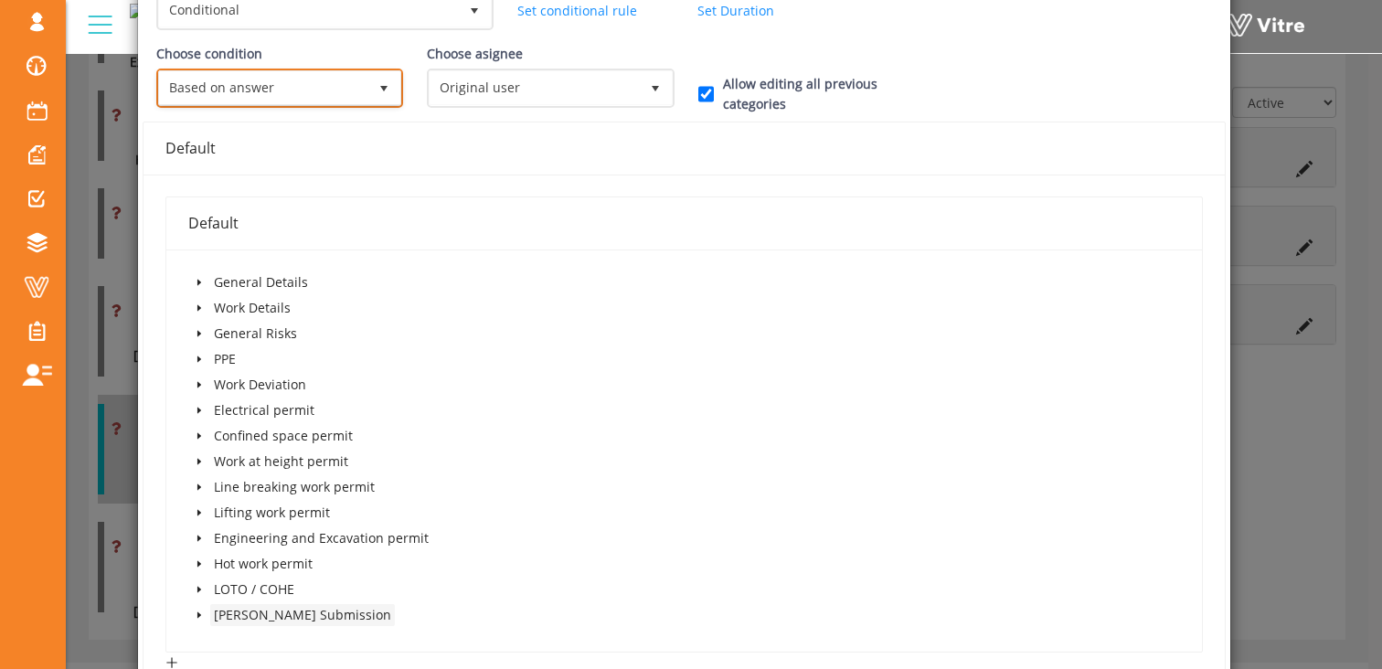
scroll to position [253, 0]
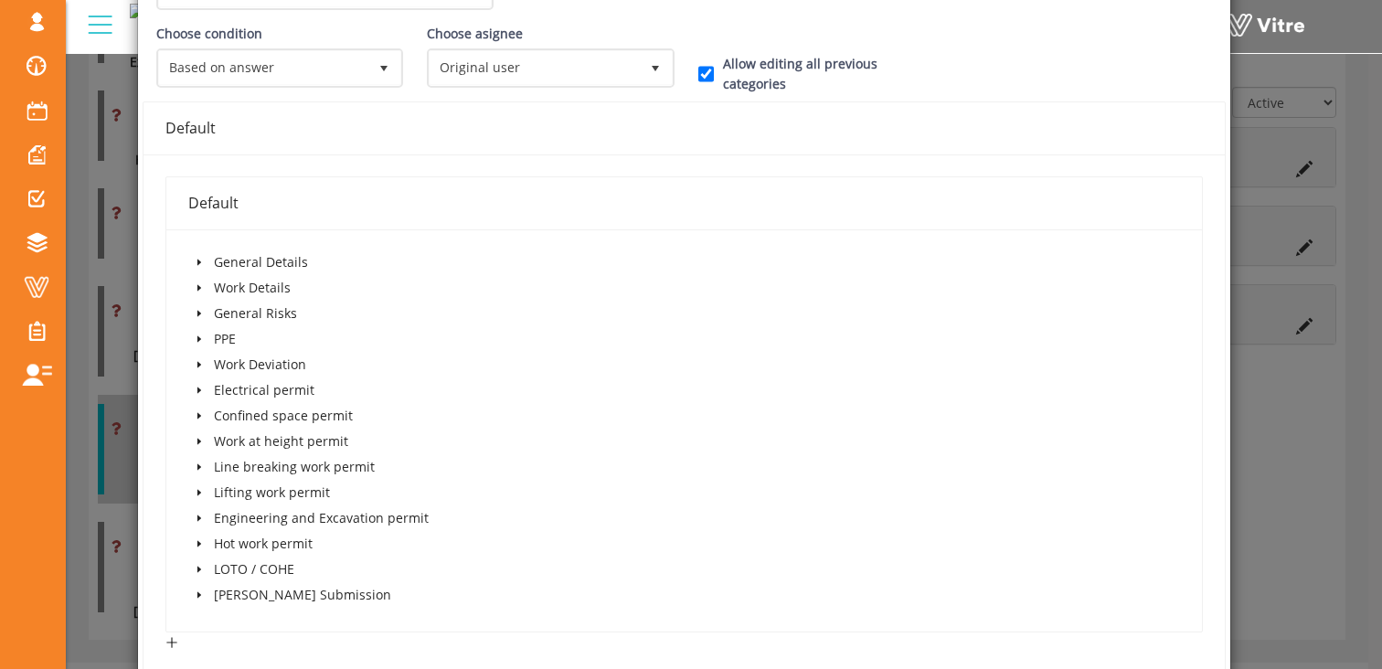
click at [198, 598] on icon "caret-down" at bounding box center [199, 594] width 9 height 9
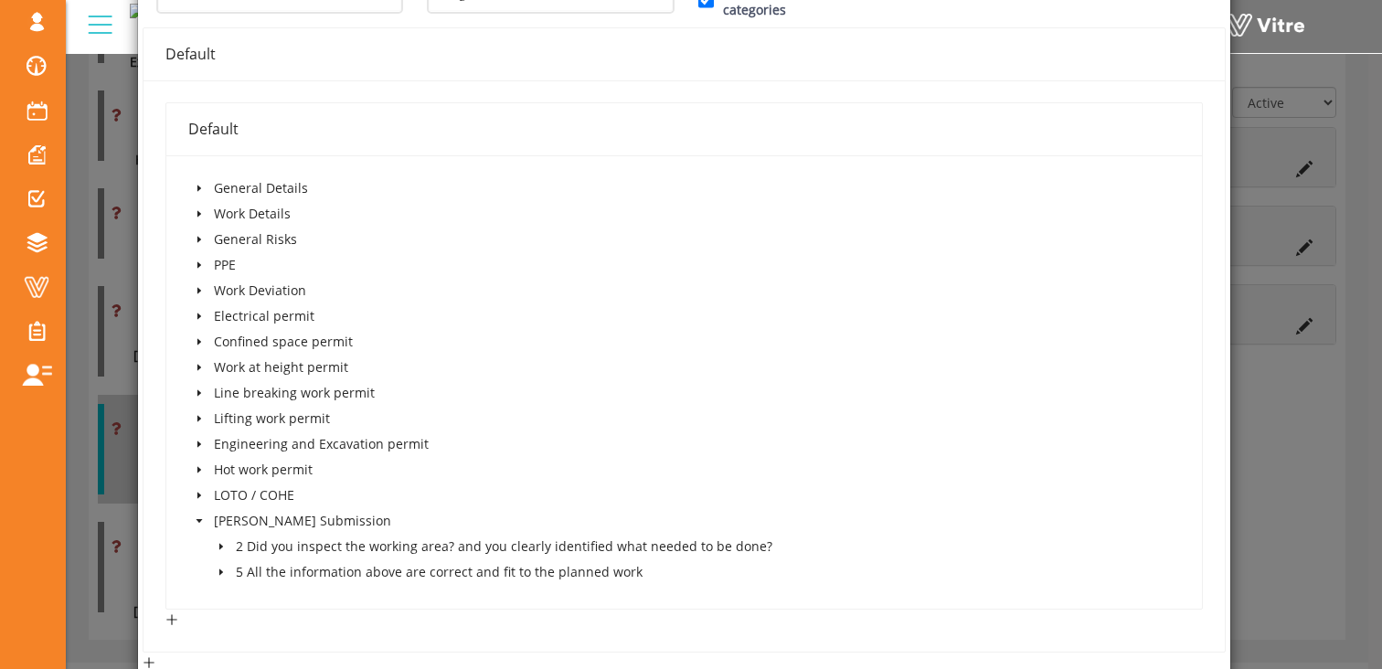
scroll to position [368, 0]
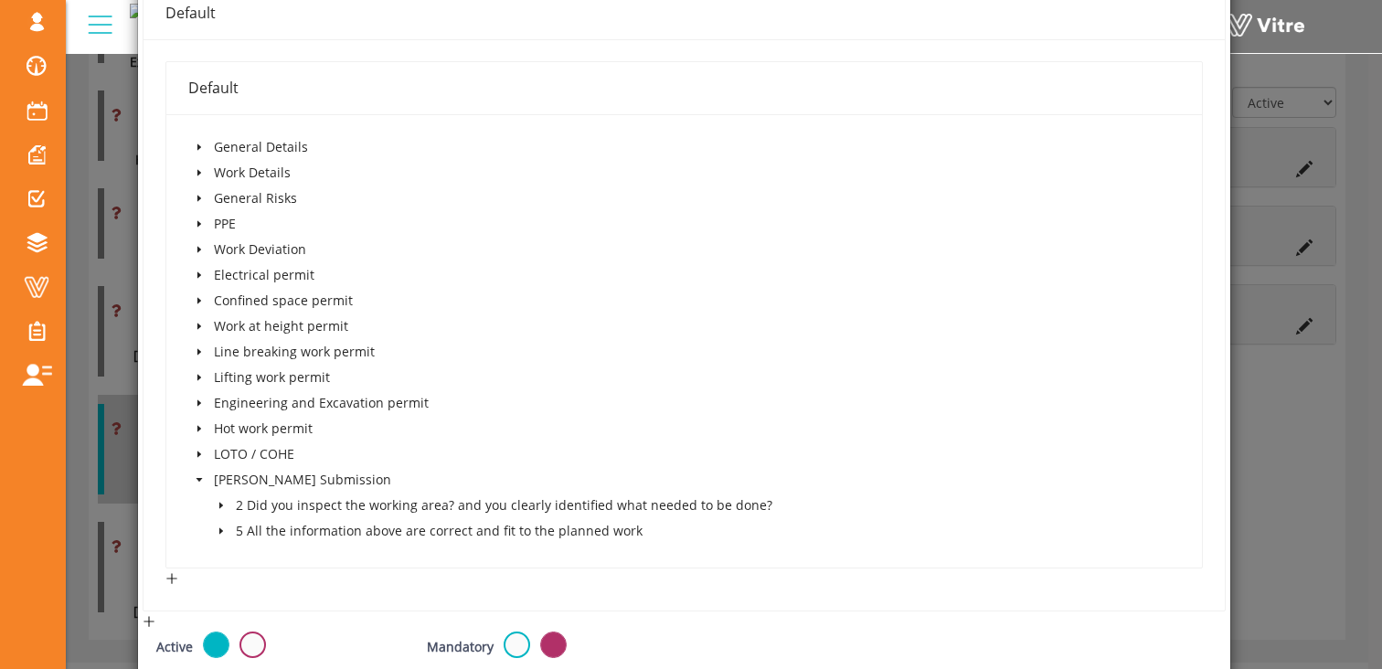
click at [217, 529] on icon "caret-down" at bounding box center [221, 530] width 9 height 9
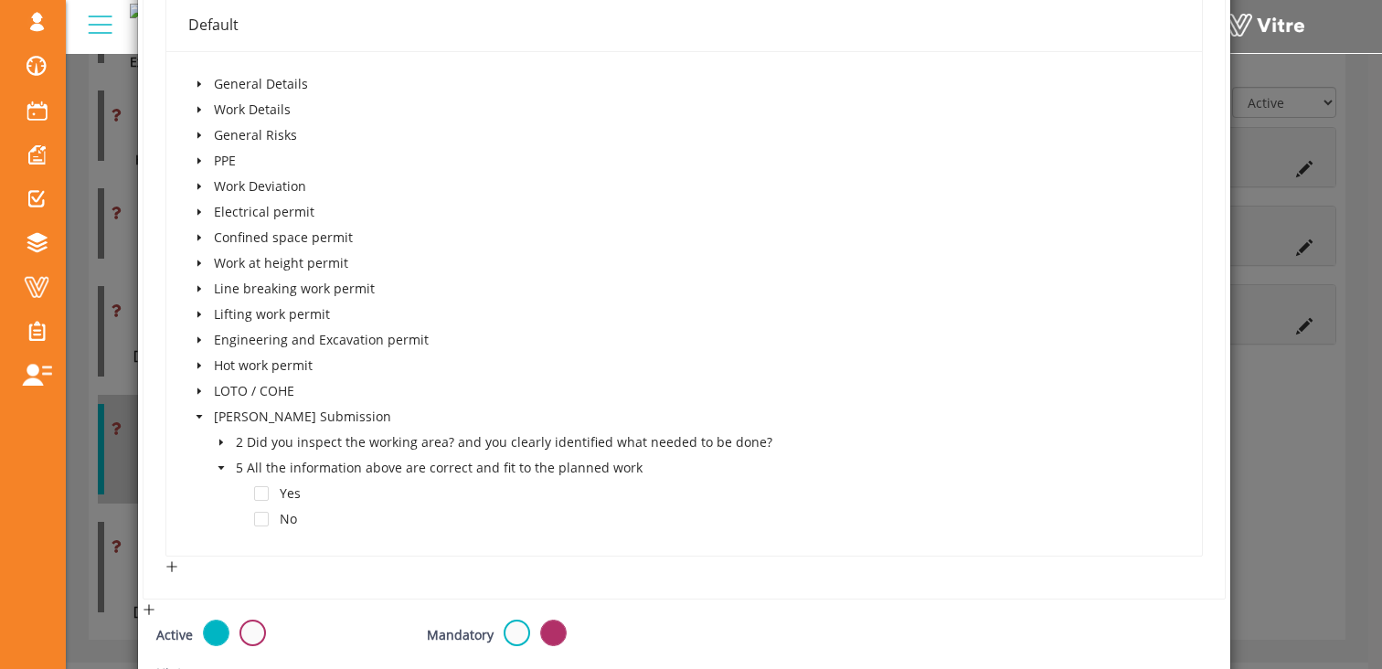
scroll to position [435, 0]
click at [217, 436] on icon "caret-down" at bounding box center [221, 438] width 9 height 9
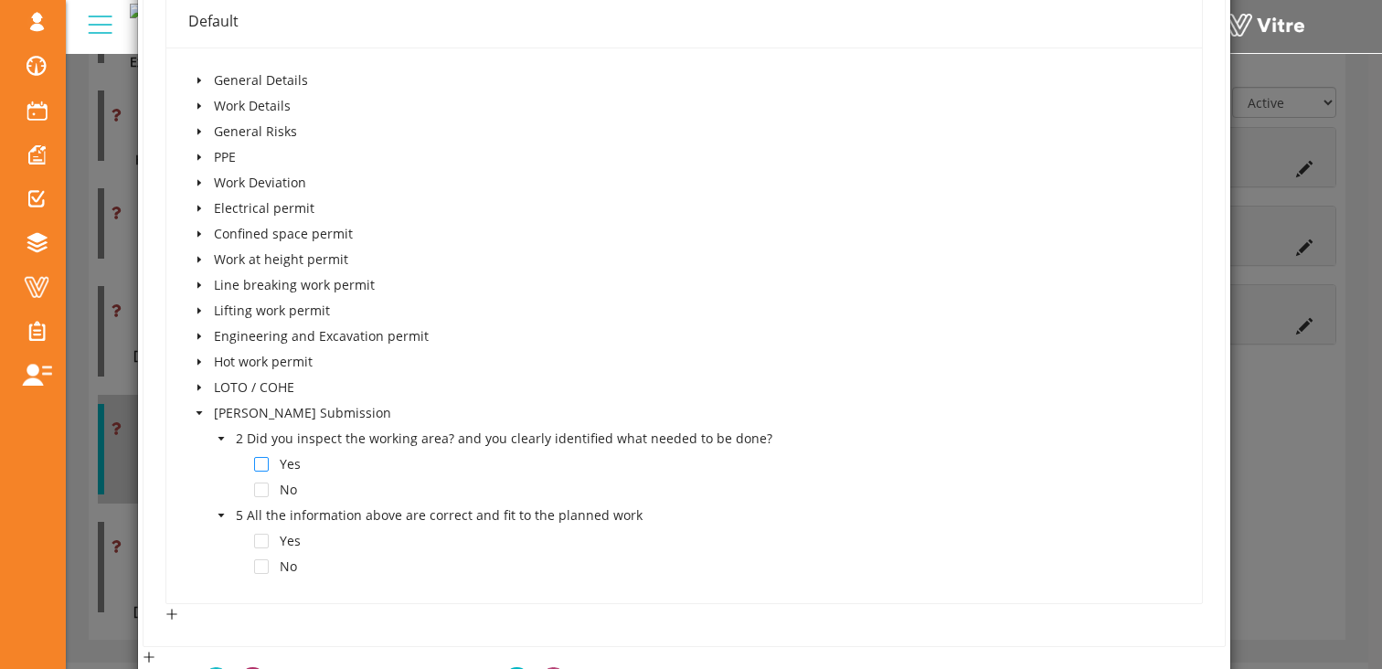
click at [255, 462] on span at bounding box center [261, 464] width 15 height 15
drag, startPoint x: 257, startPoint y: 544, endPoint x: 527, endPoint y: 540, distance: 270.6
click at [257, 544] on span at bounding box center [261, 541] width 15 height 15
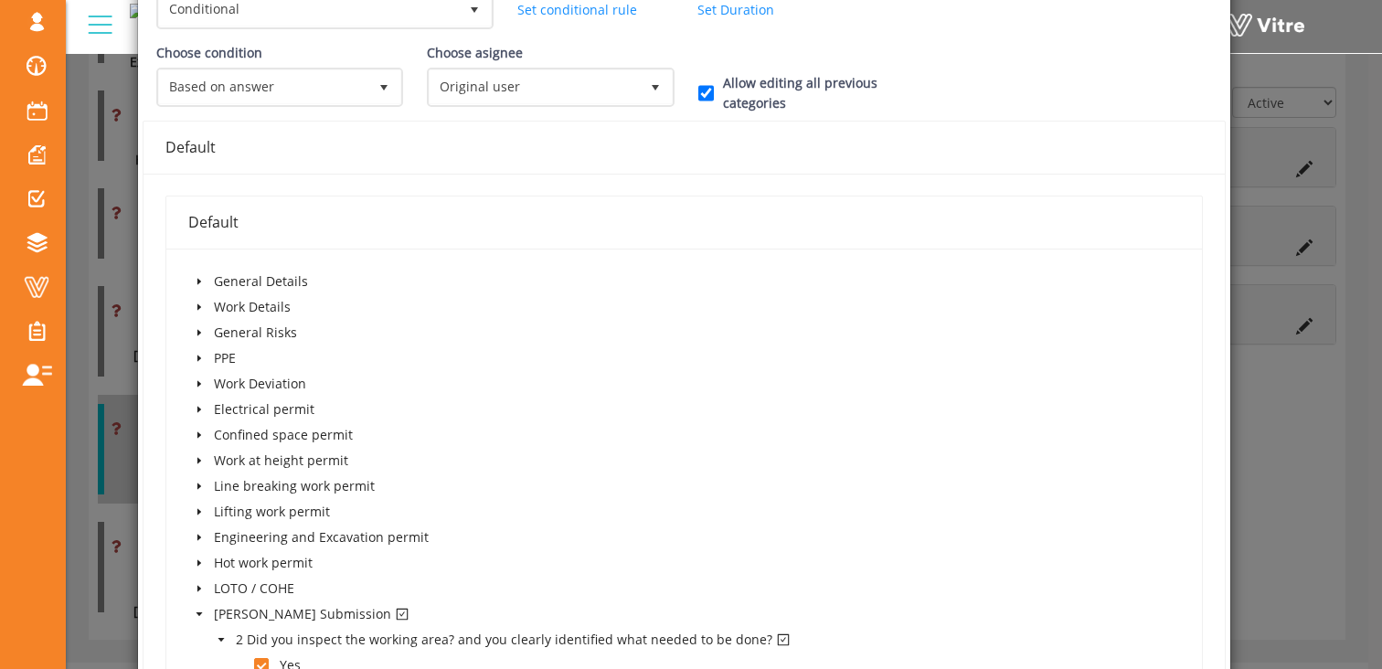
scroll to position [114, 0]
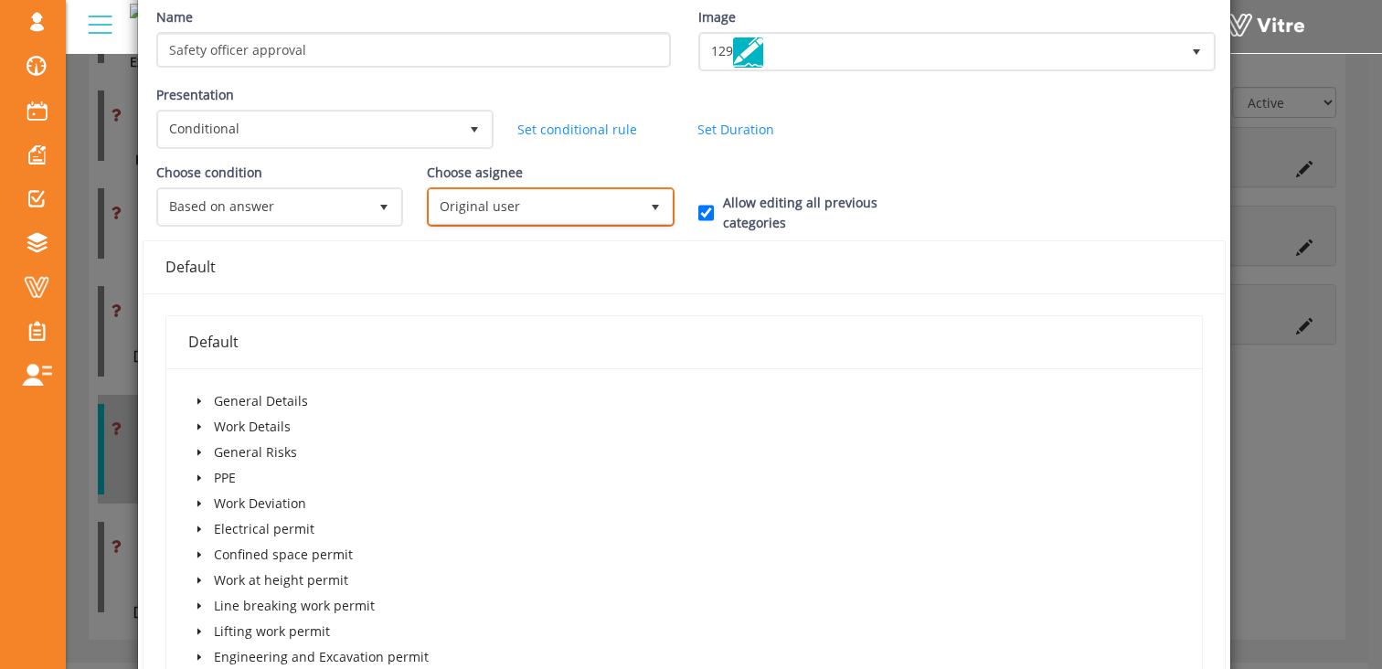
click at [471, 205] on span "Original user" at bounding box center [534, 206] width 208 height 33
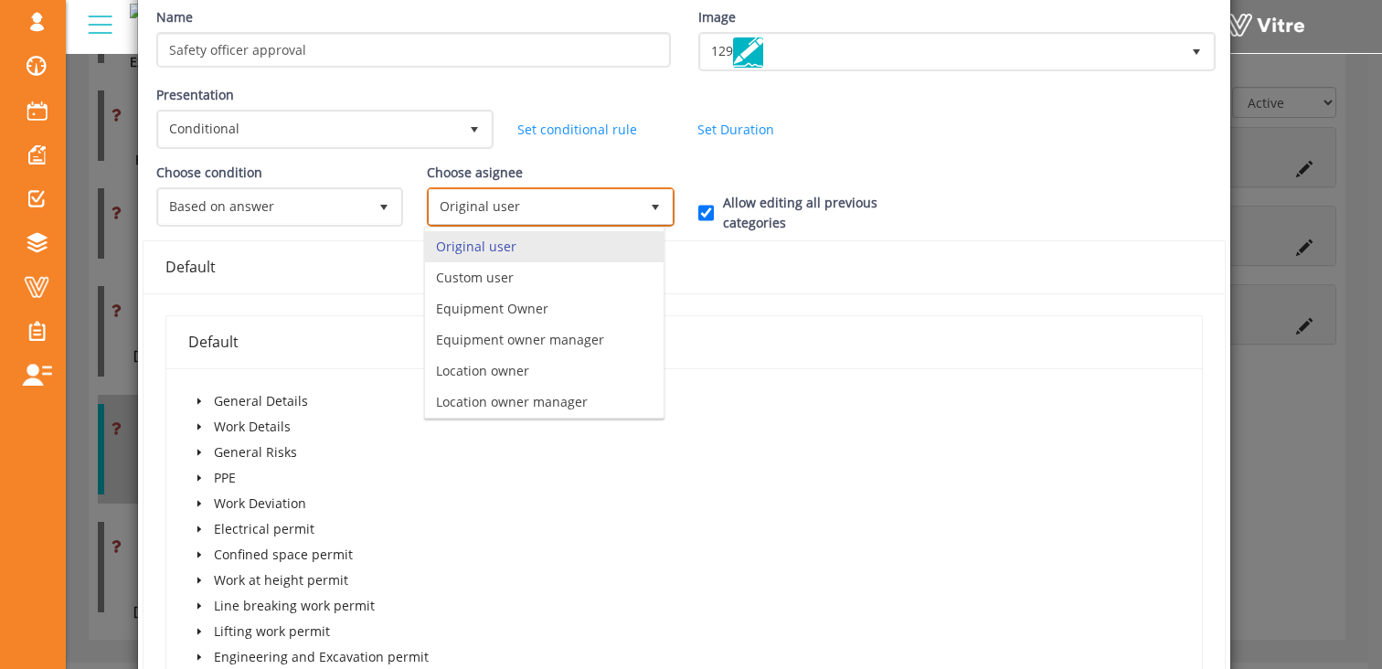
scroll to position [0, 0]
click at [527, 370] on li "Location owner" at bounding box center [544, 371] width 239 height 31
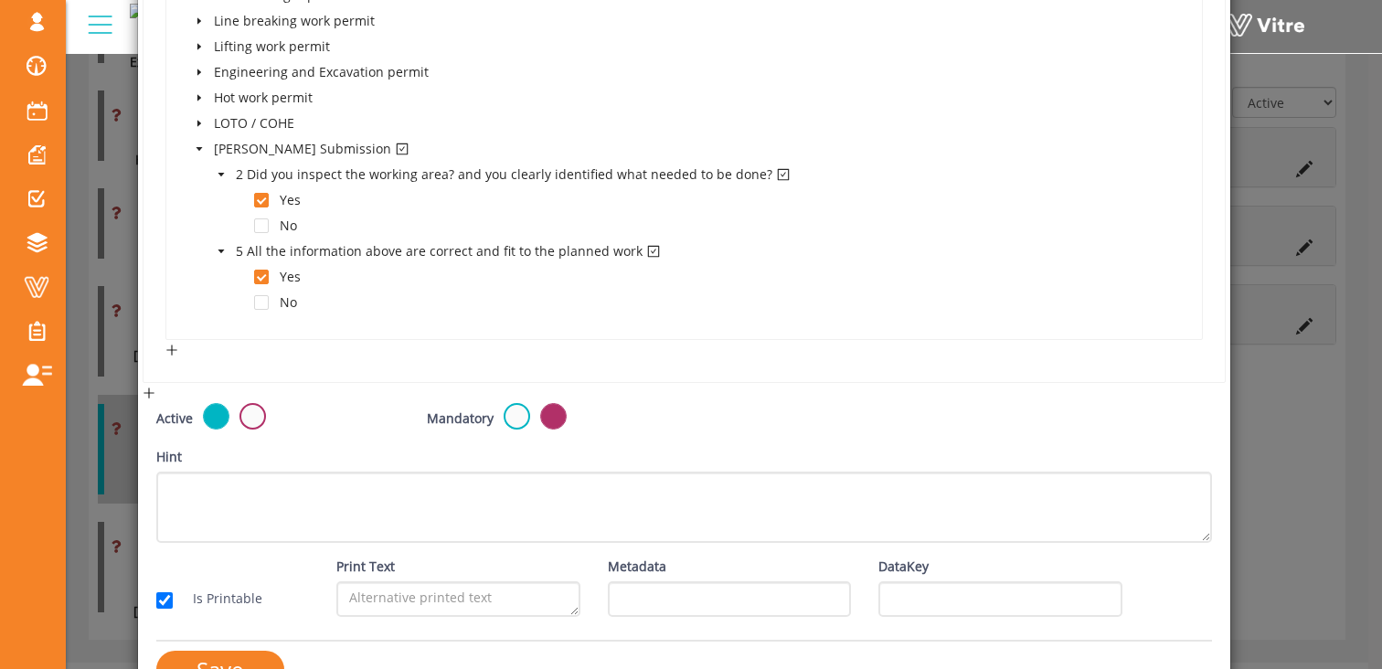
scroll to position [746, 0]
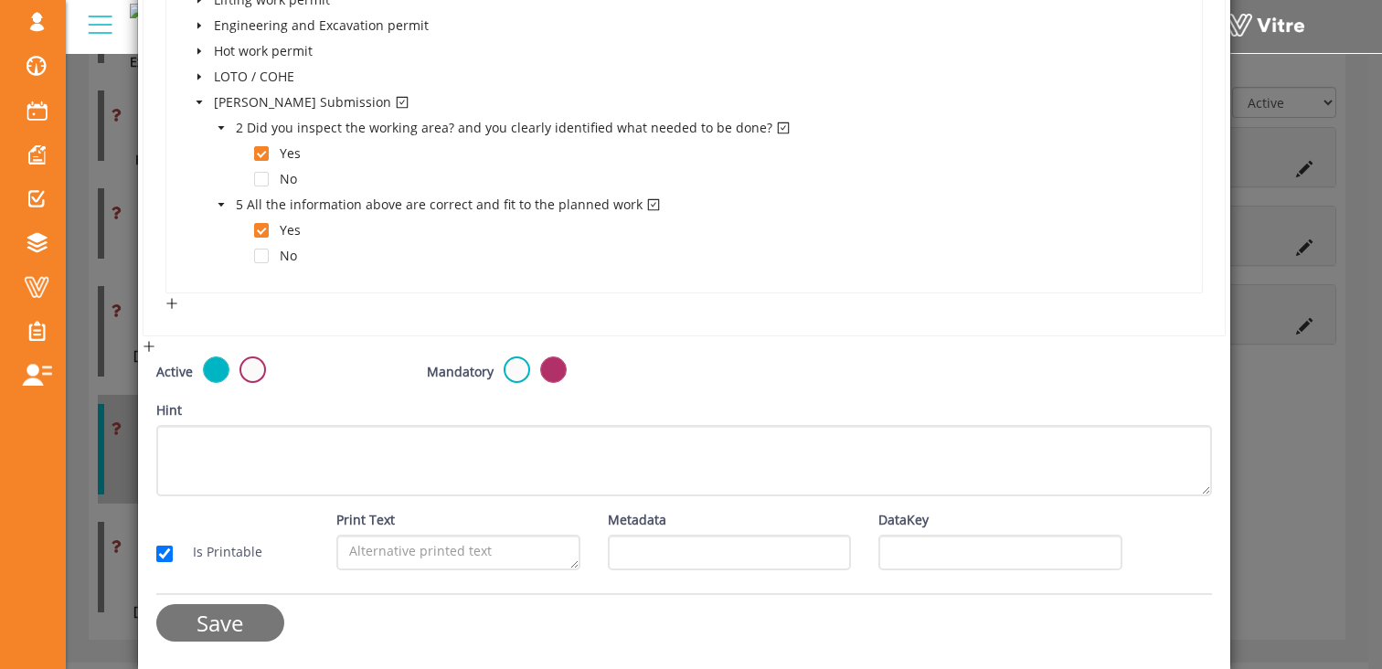
click at [220, 621] on input "Save" at bounding box center [220, 622] width 128 height 37
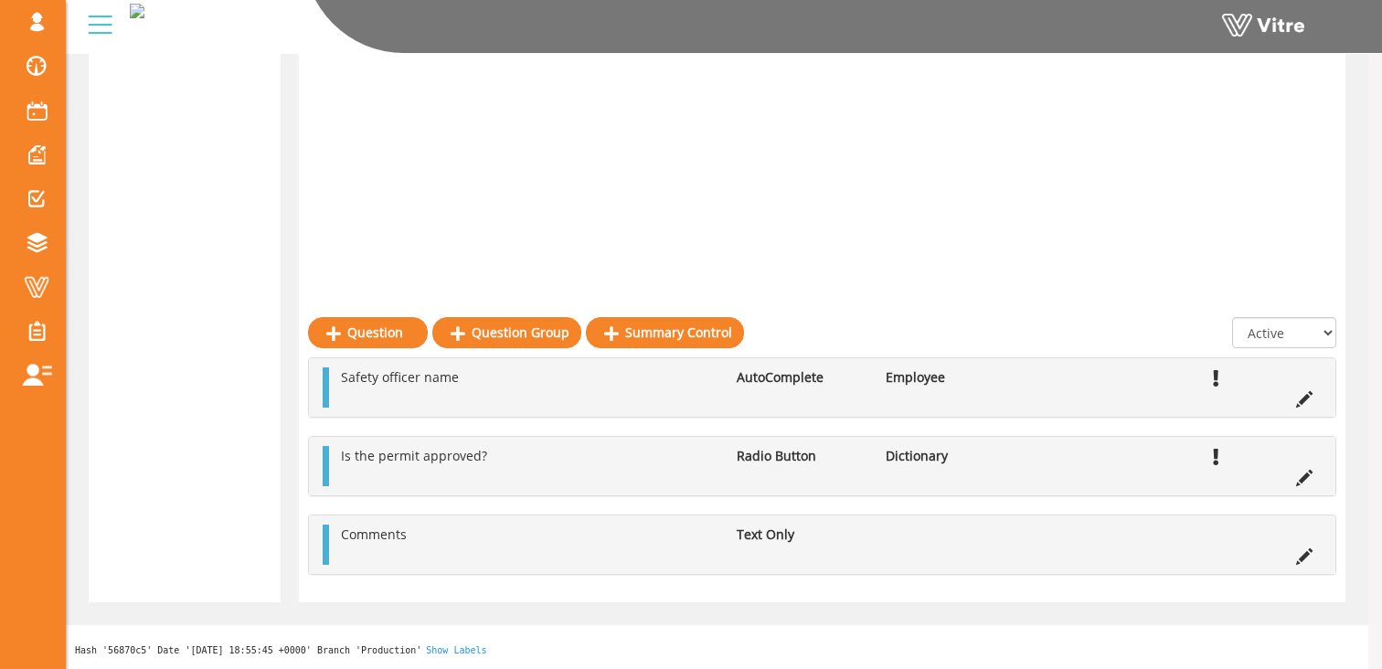
scroll to position [1644, 0]
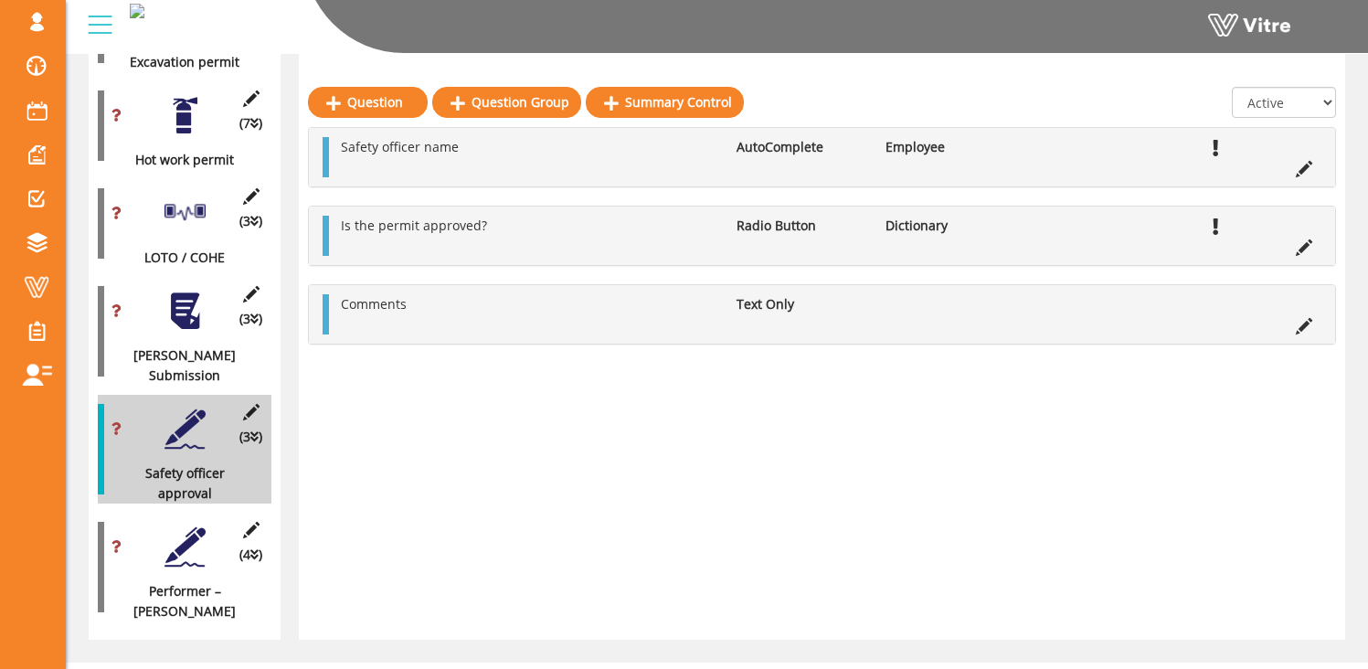
click at [180, 526] on div at bounding box center [185, 546] width 41 height 41
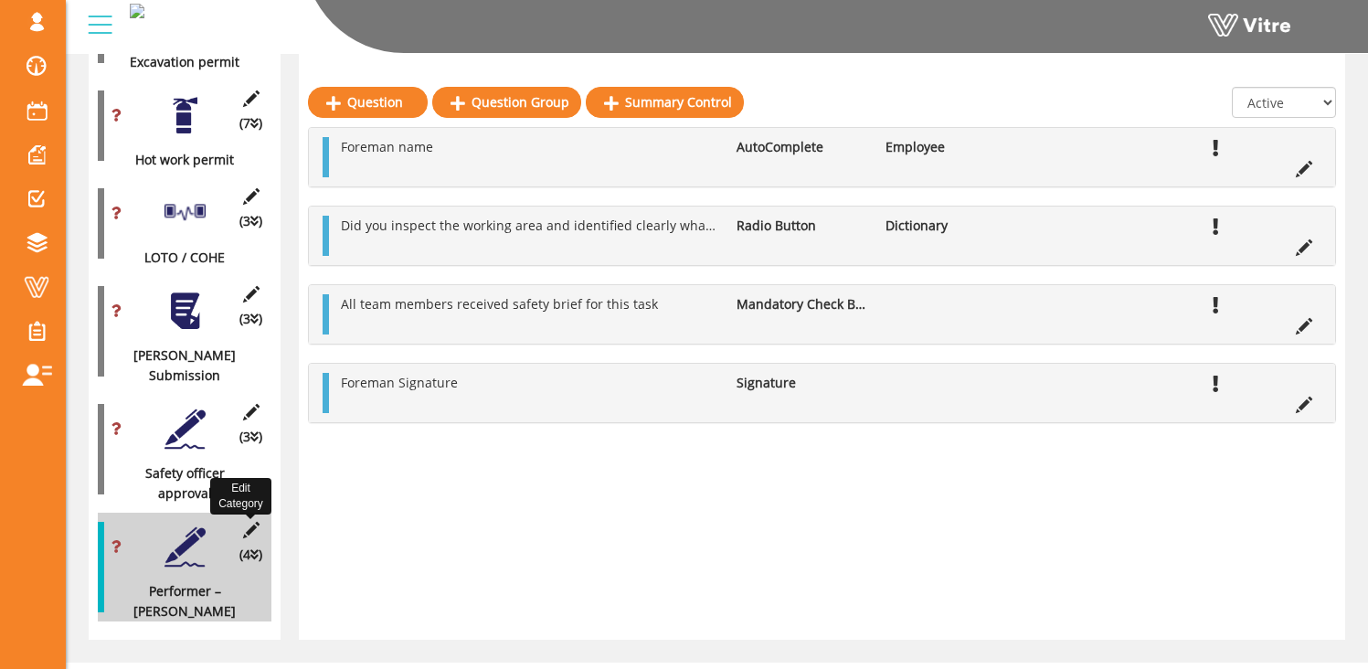
click at [248, 522] on icon at bounding box center [250, 530] width 23 height 16
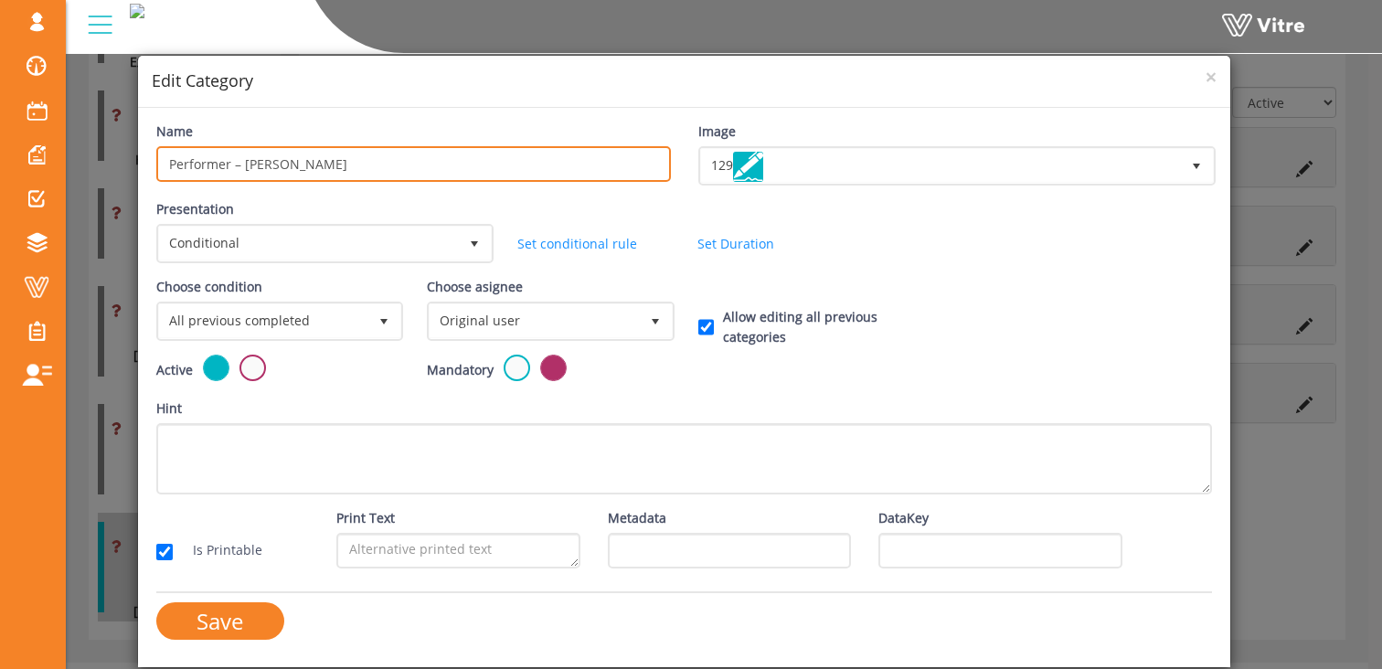
drag, startPoint x: 301, startPoint y: 167, endPoint x: 64, endPoint y: 162, distance: 236.8
click at [64, 162] on div "× Edit Category Name Performer – Foreman Image 129 129 Presentation Conditional…" at bounding box center [691, 334] width 1382 height 669
click at [168, 163] on input "Superintendent Approval" at bounding box center [413, 164] width 515 height 36
type input "Hoffman Superintendent Approval"
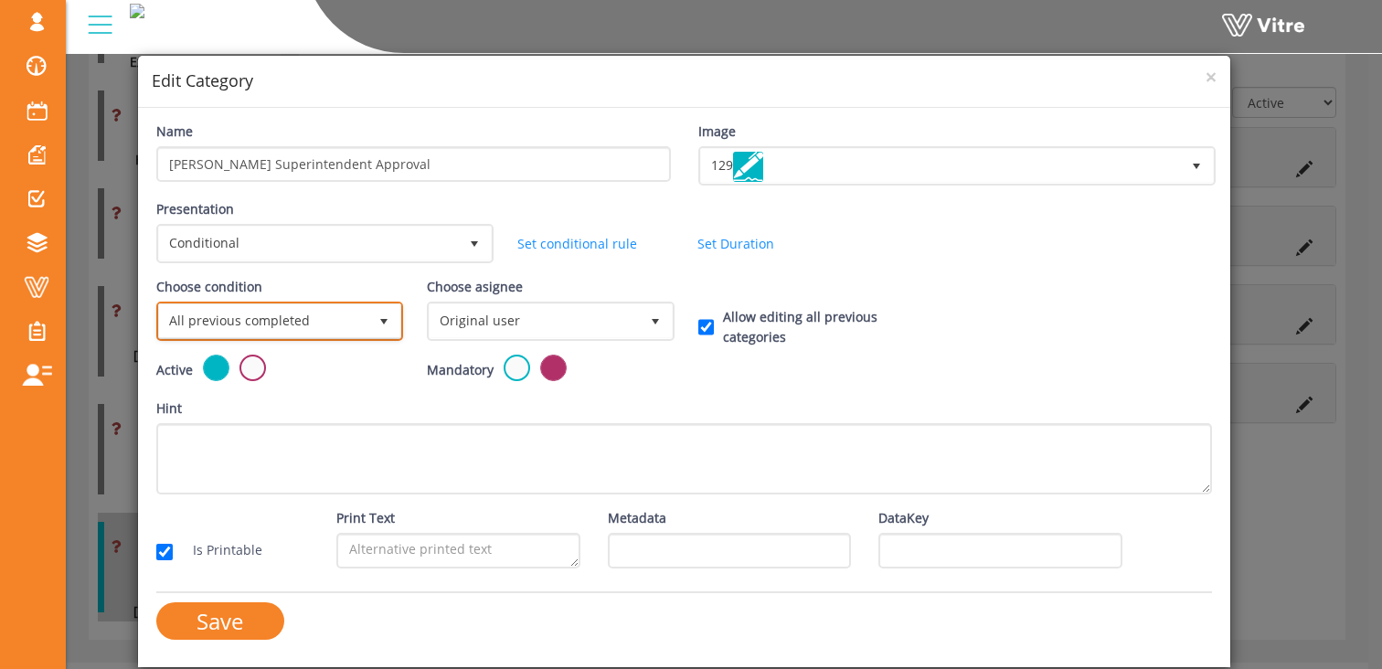
click at [324, 326] on span "All previous completed" at bounding box center [263, 320] width 208 height 33
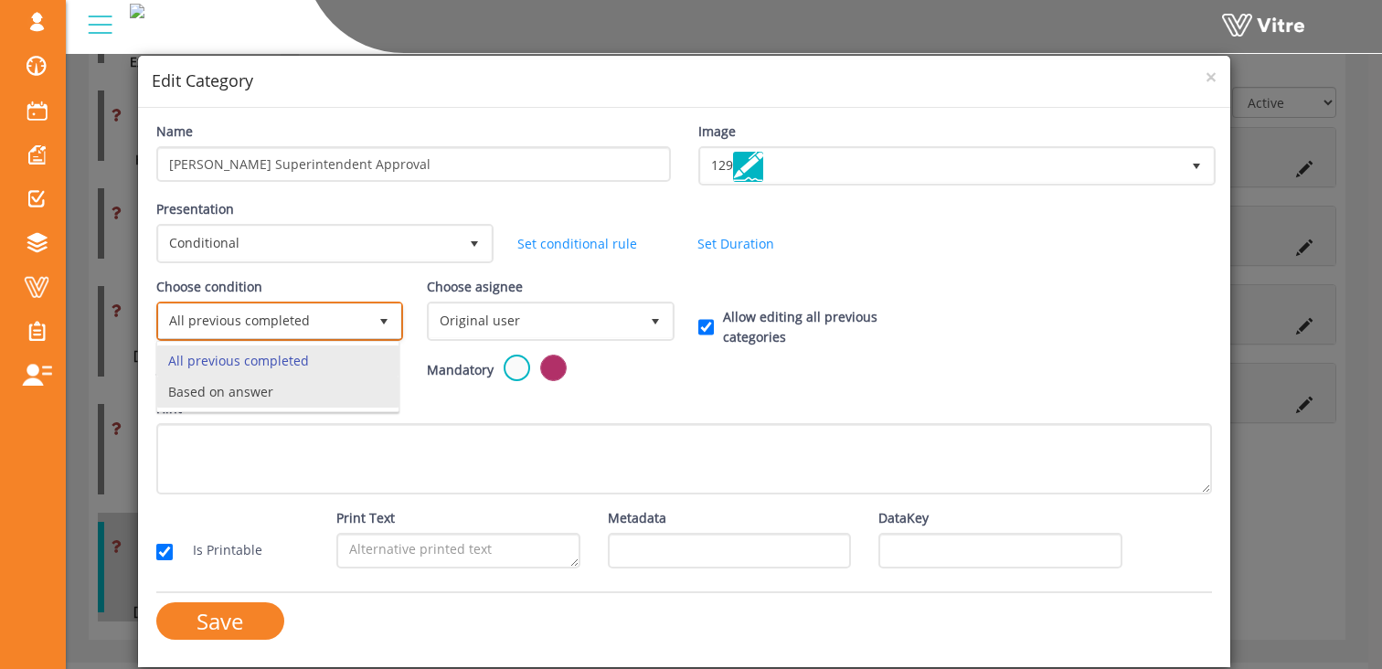
click at [274, 395] on li "Based on answer" at bounding box center [277, 392] width 241 height 31
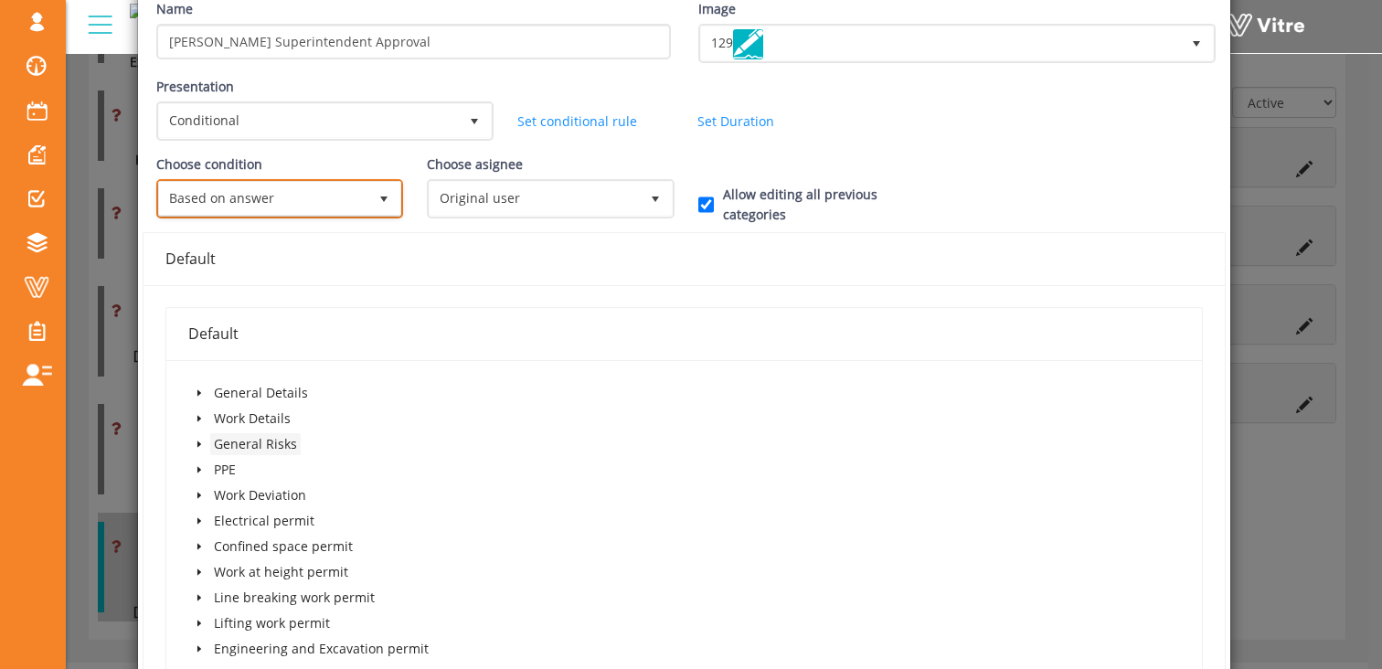
scroll to position [133, 0]
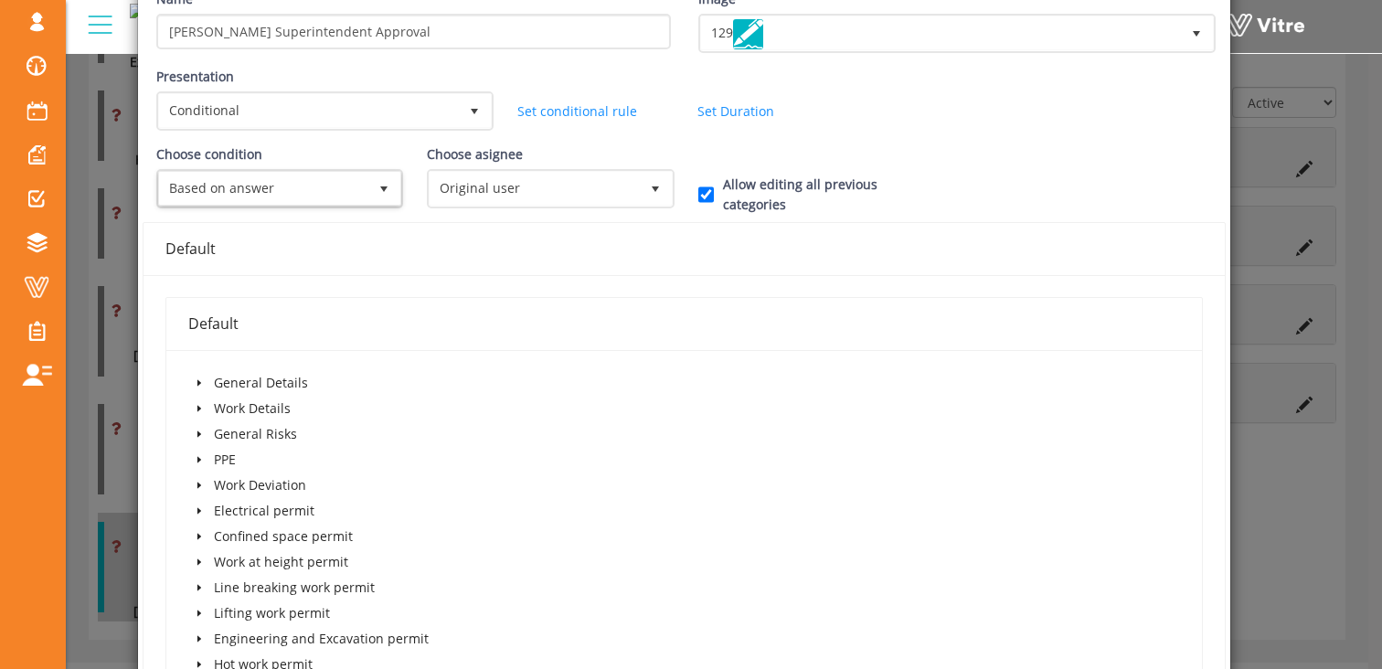
click at [195, 385] on icon "caret-down" at bounding box center [199, 382] width 9 height 9
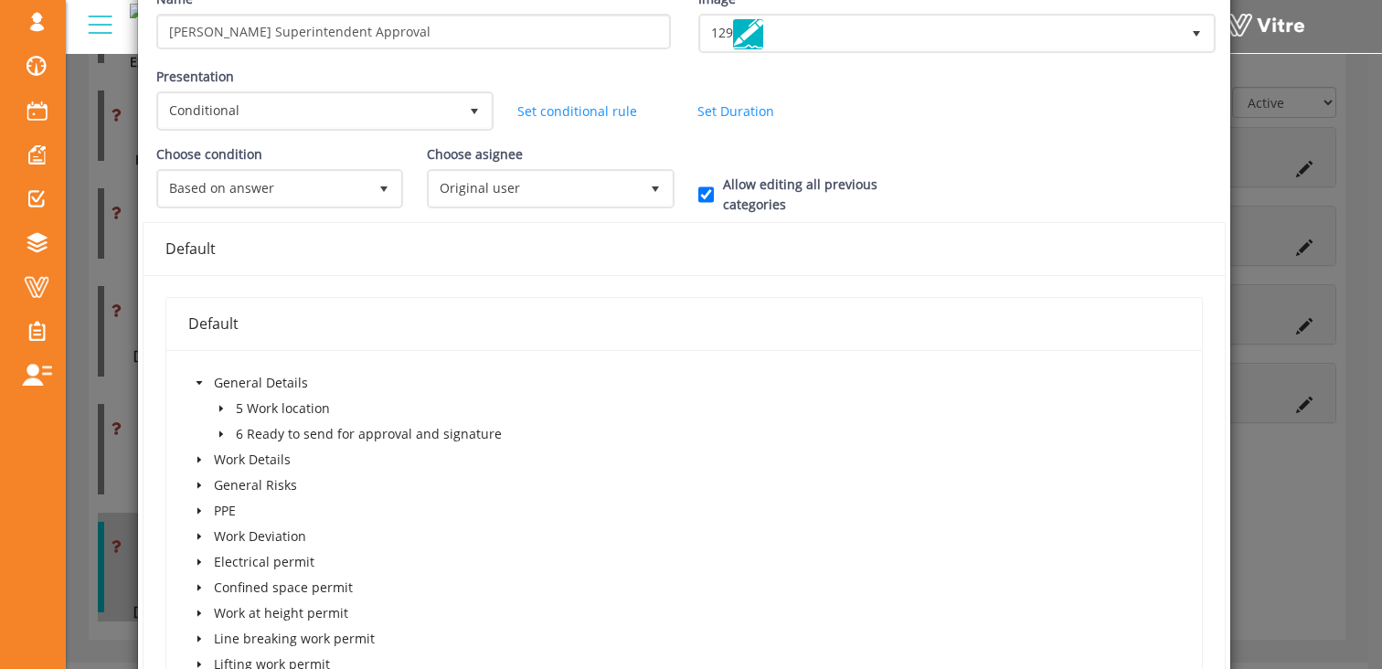
click at [201, 384] on icon "caret-down" at bounding box center [199, 382] width 9 height 9
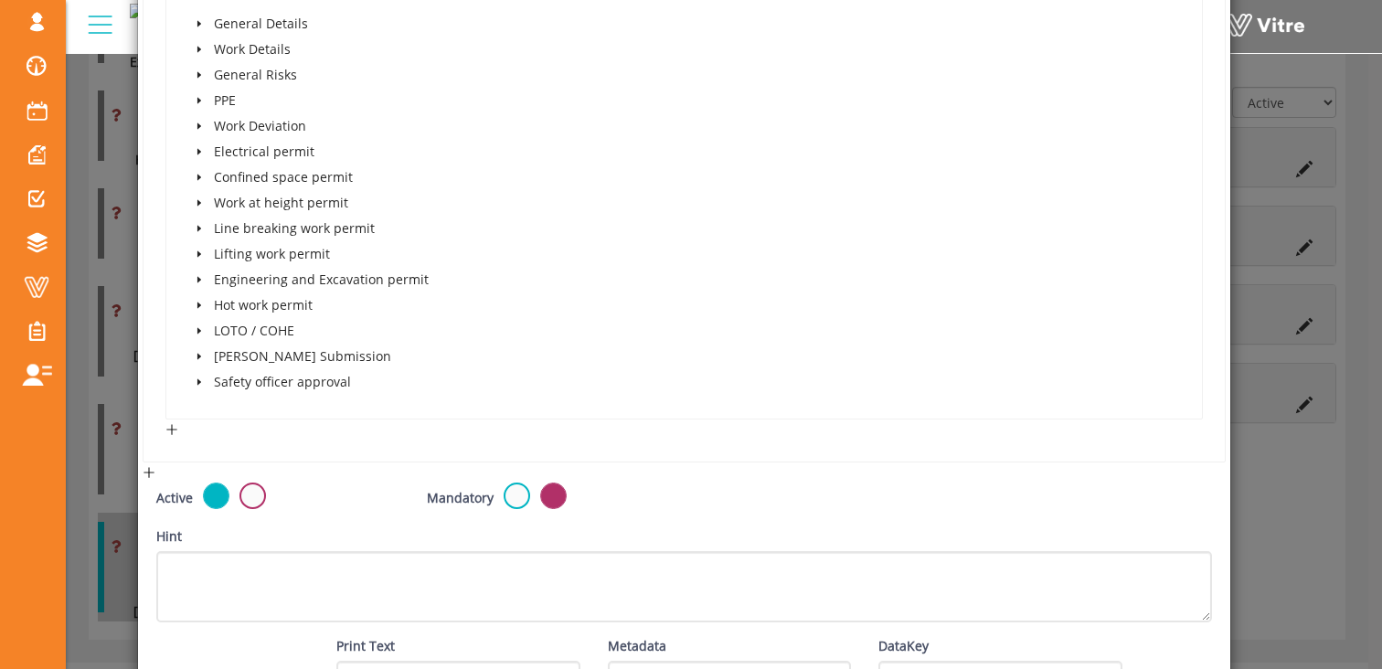
scroll to position [494, 0]
click at [203, 377] on span at bounding box center [199, 379] width 22 height 22
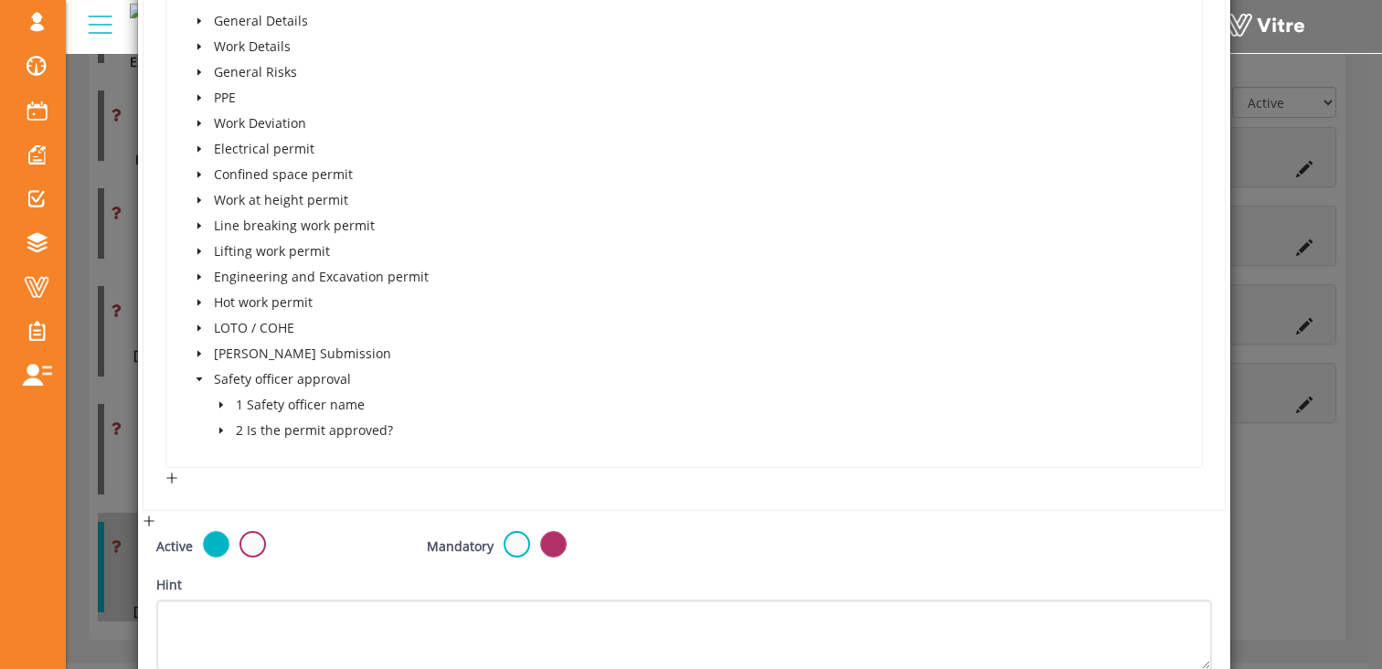
click at [217, 405] on icon "caret-down" at bounding box center [221, 404] width 9 height 9
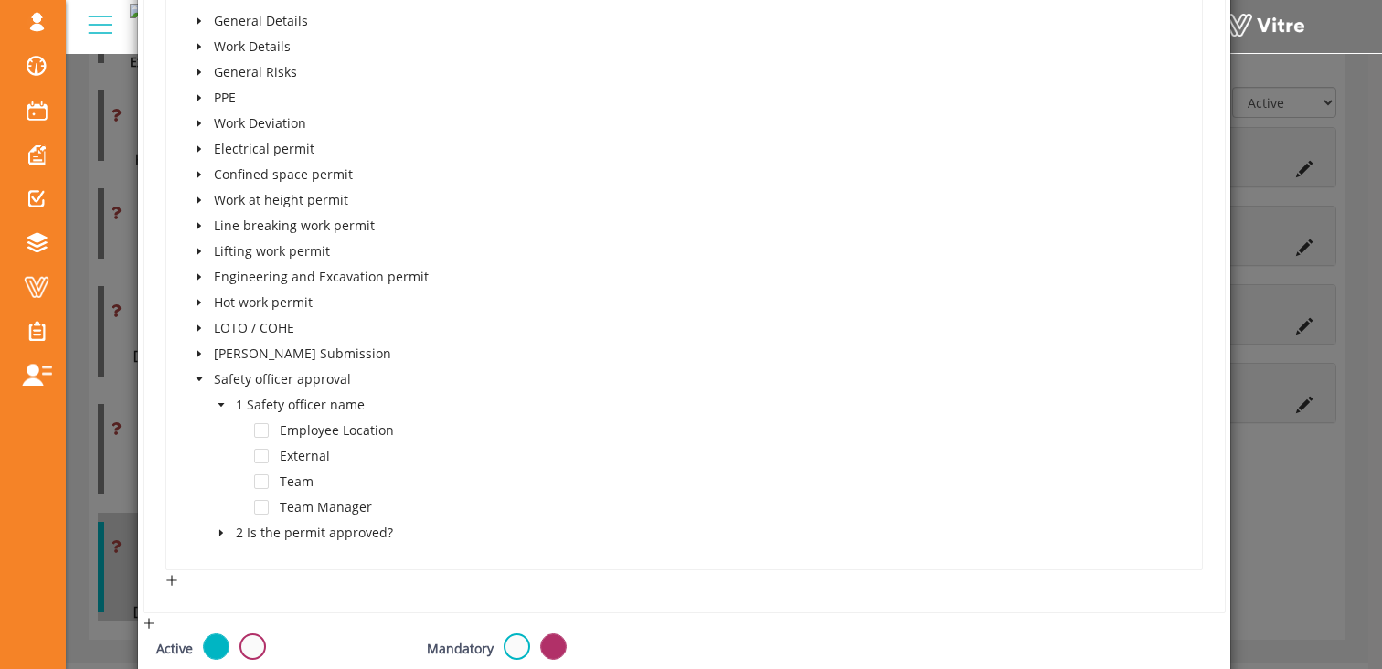
click at [220, 403] on icon "caret-down" at bounding box center [221, 405] width 6 height 4
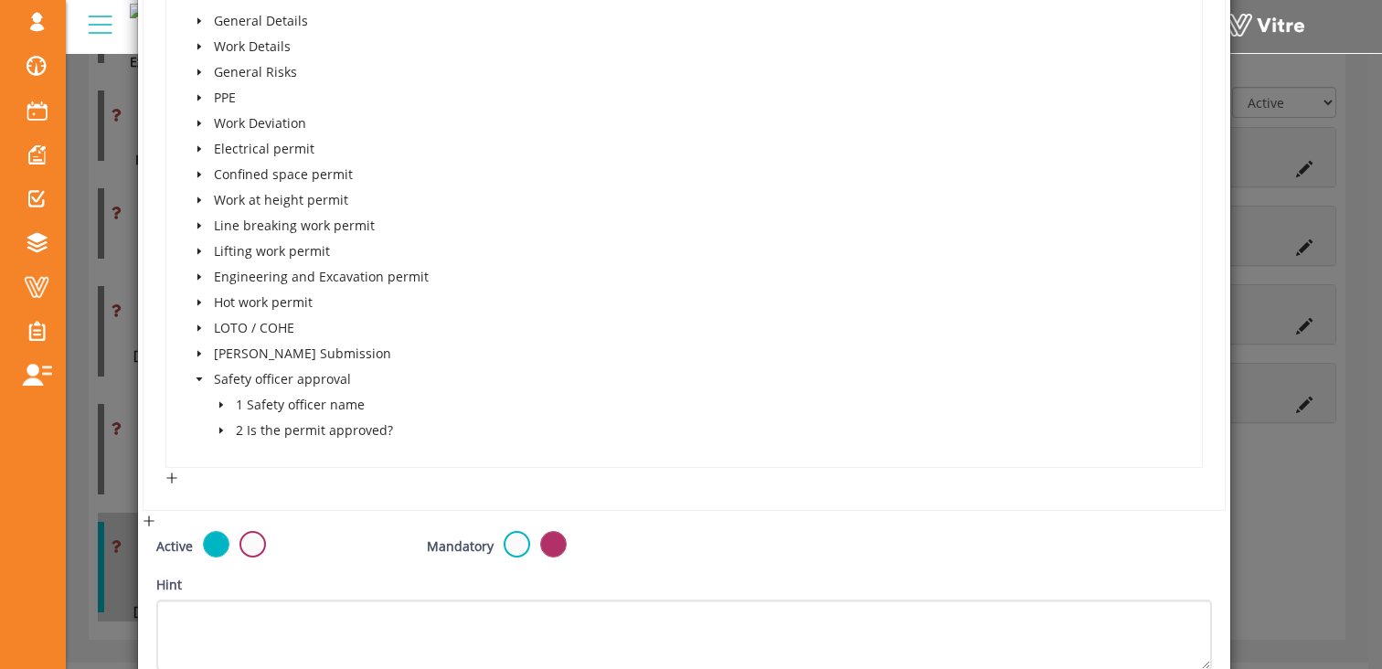
click at [220, 426] on icon "caret-down" at bounding box center [221, 430] width 9 height 9
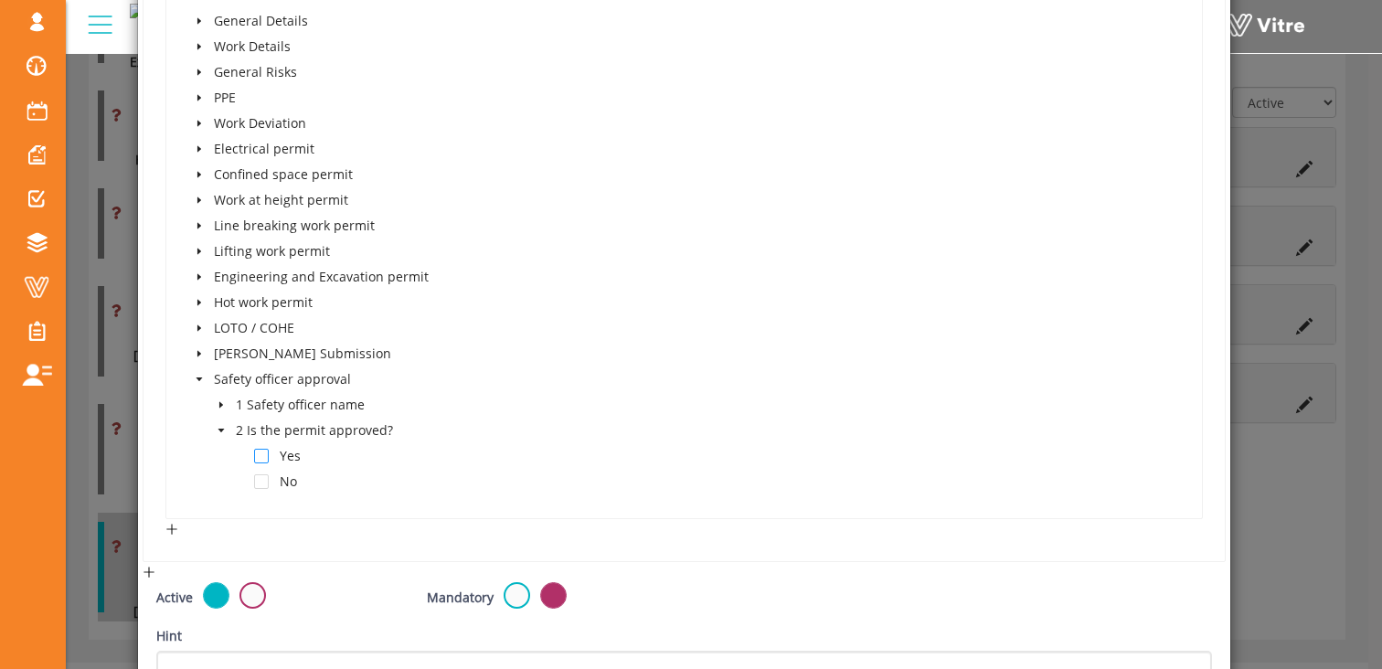
click at [257, 454] on span at bounding box center [261, 456] width 15 height 15
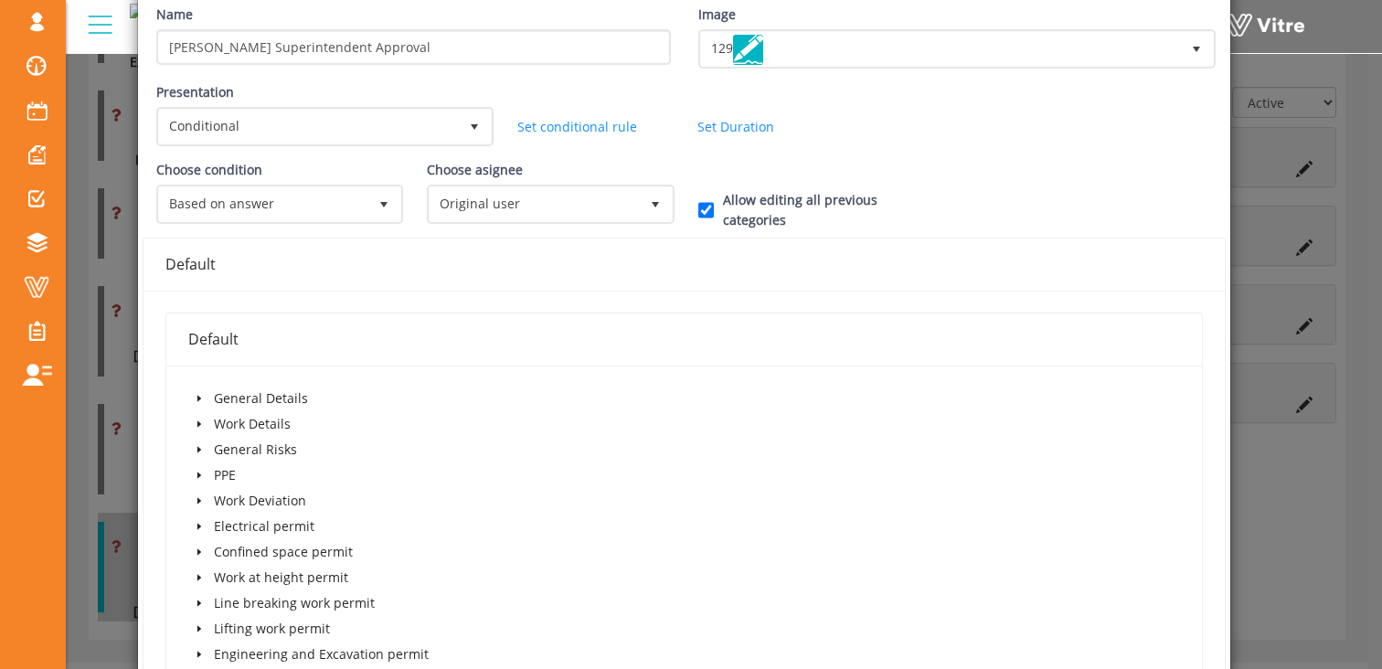
scroll to position [114, 0]
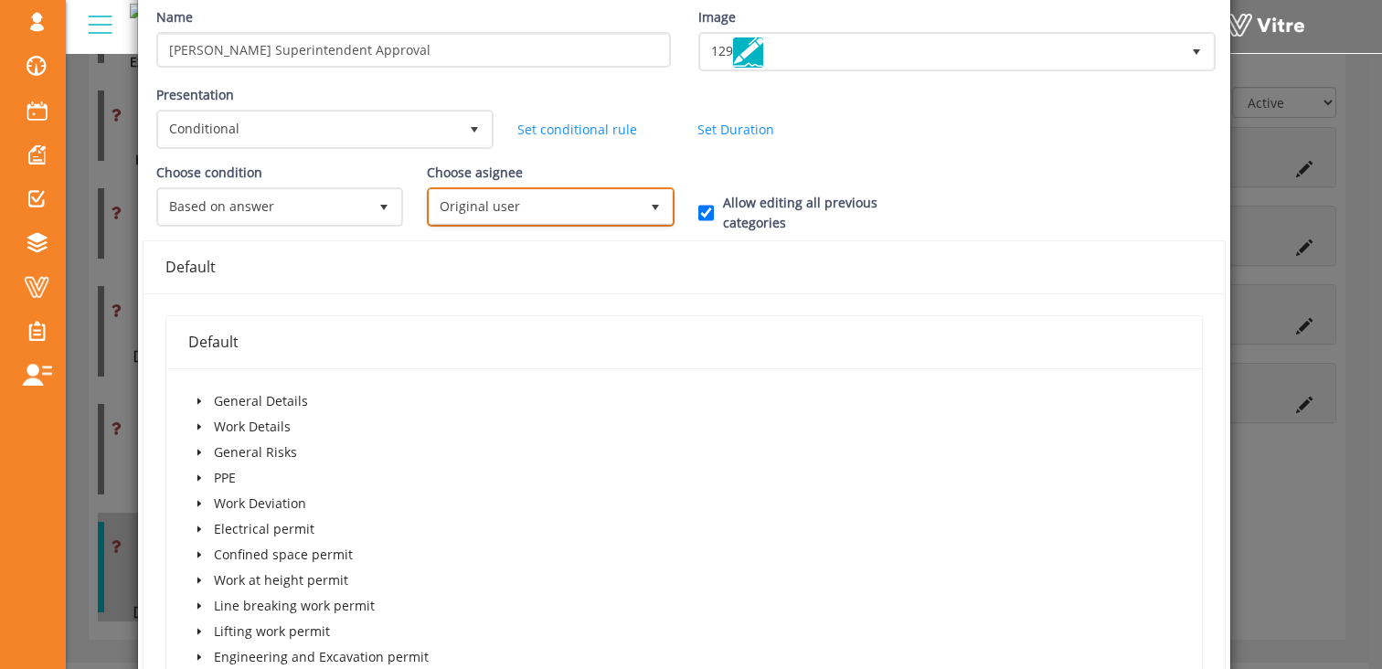
click at [512, 207] on span "Original user" at bounding box center [534, 206] width 208 height 33
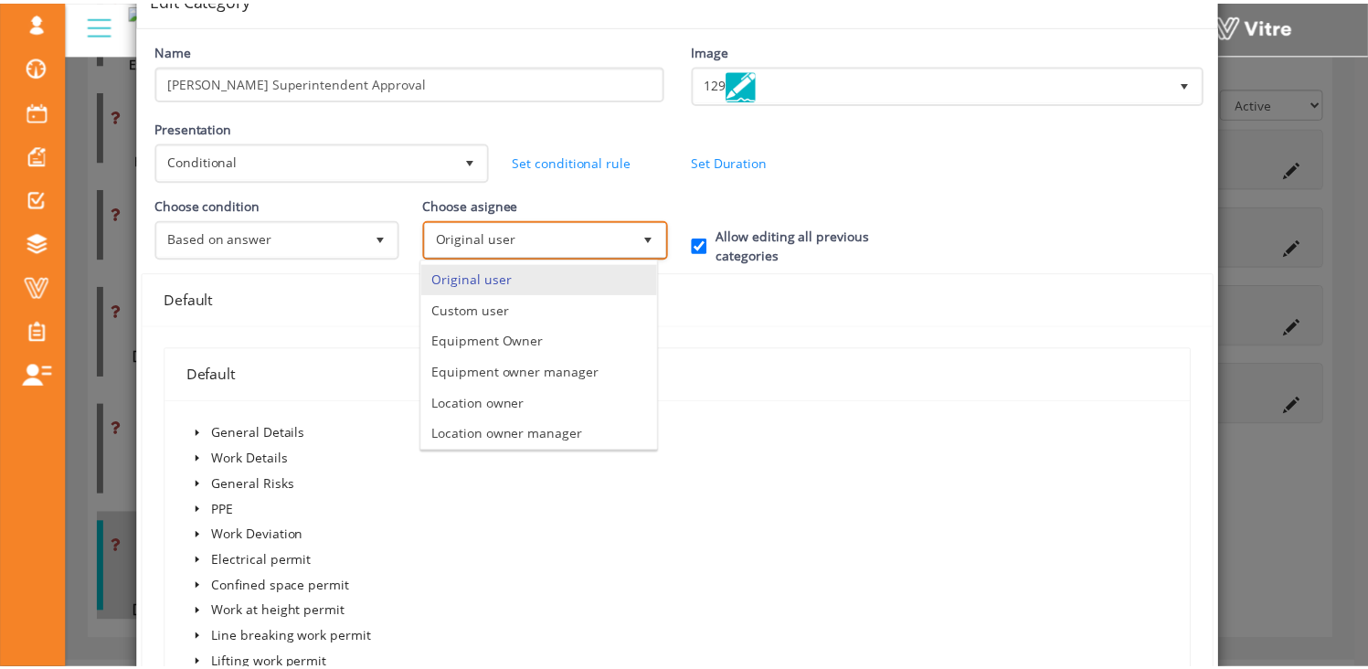
scroll to position [0, 0]
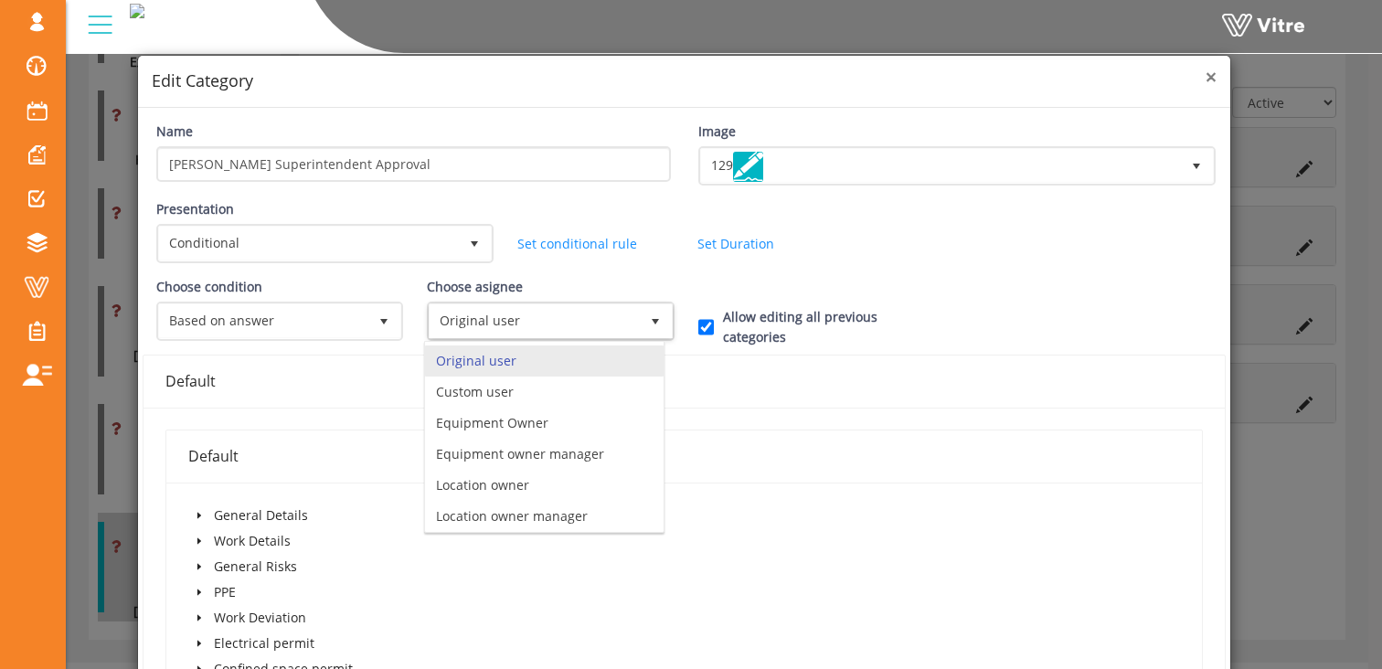
click at [1205, 76] on span "×" at bounding box center [1210, 77] width 11 height 26
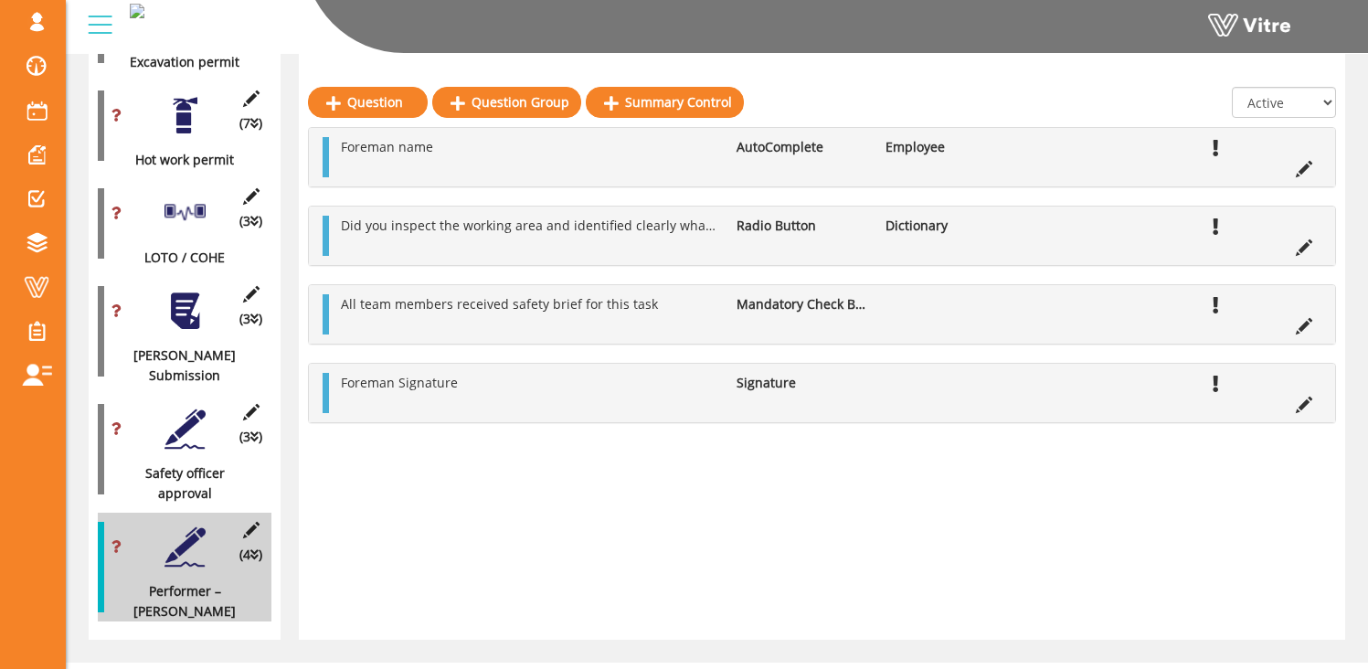
click at [173, 409] on div at bounding box center [185, 429] width 41 height 41
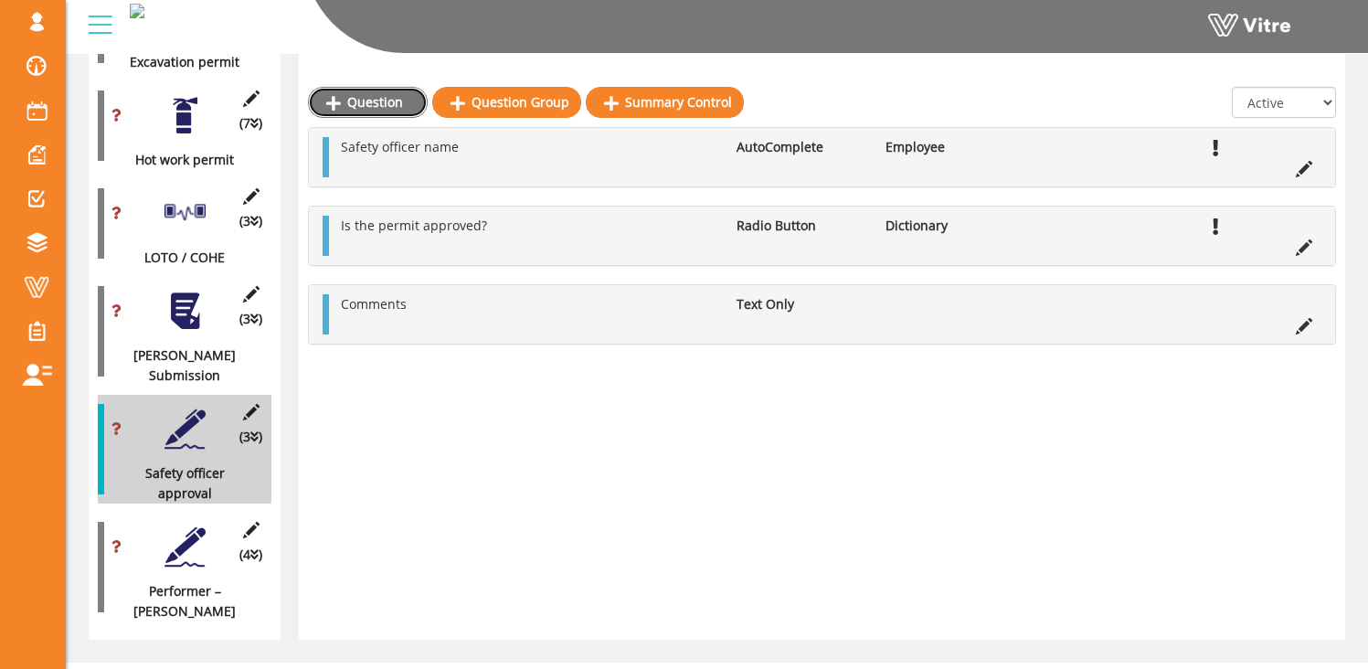
click at [378, 101] on link "Question" at bounding box center [368, 102] width 120 height 31
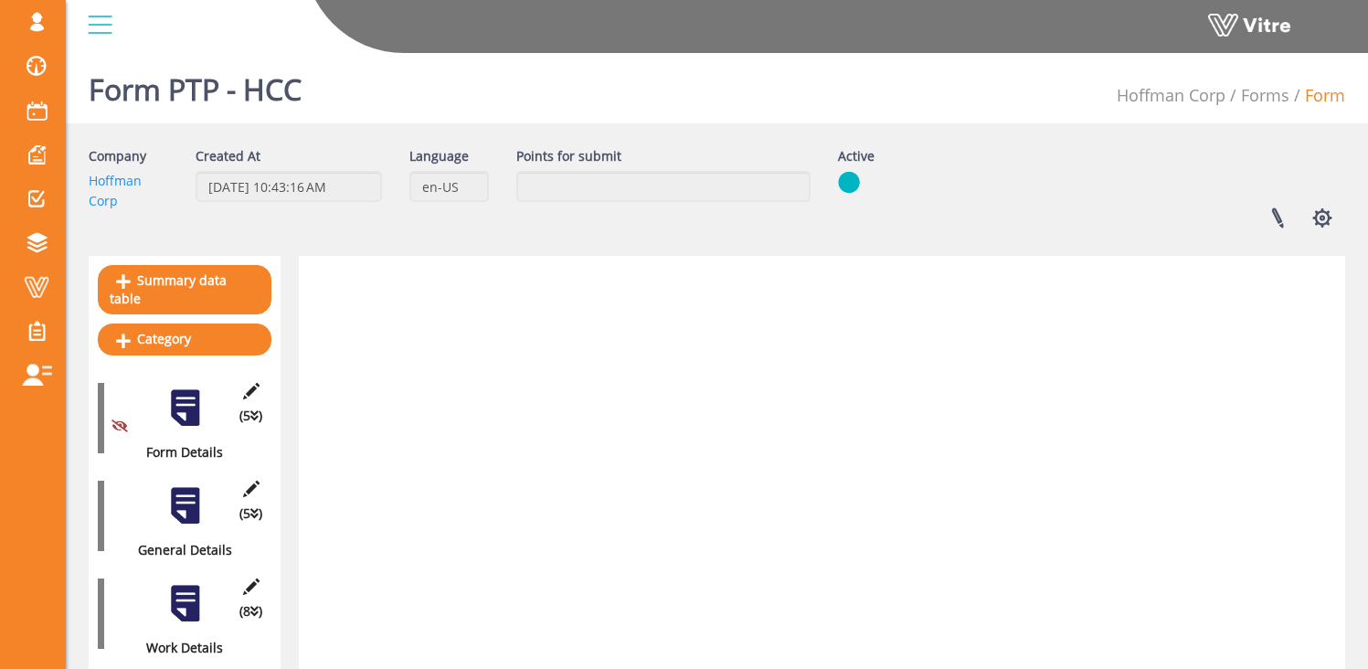
scroll to position [1644, 0]
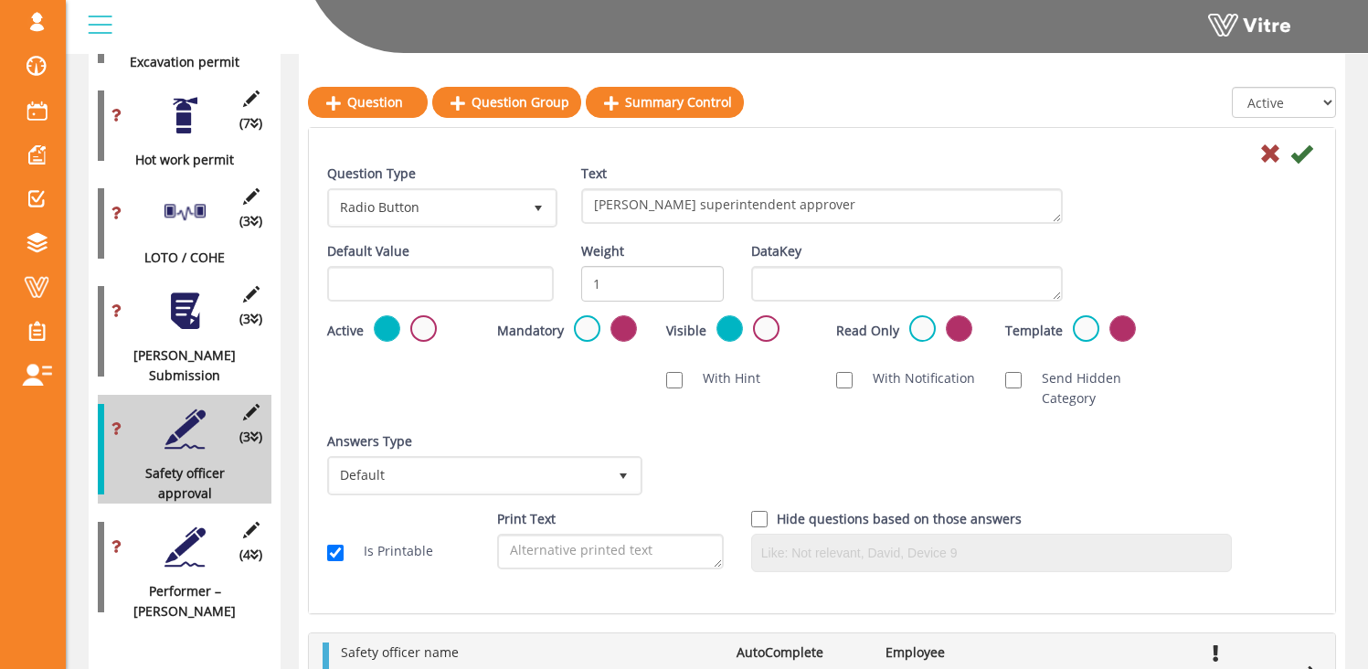
click at [654, 207] on textarea "Hoffman superintendent approver" at bounding box center [822, 206] width 482 height 36
click at [751, 207] on textarea "Hoffman Superintendent approver" at bounding box center [822, 206] width 482 height 36
type textarea "Hoffman Superintendent Approver"
click at [464, 212] on span "Radio Button" at bounding box center [426, 207] width 192 height 33
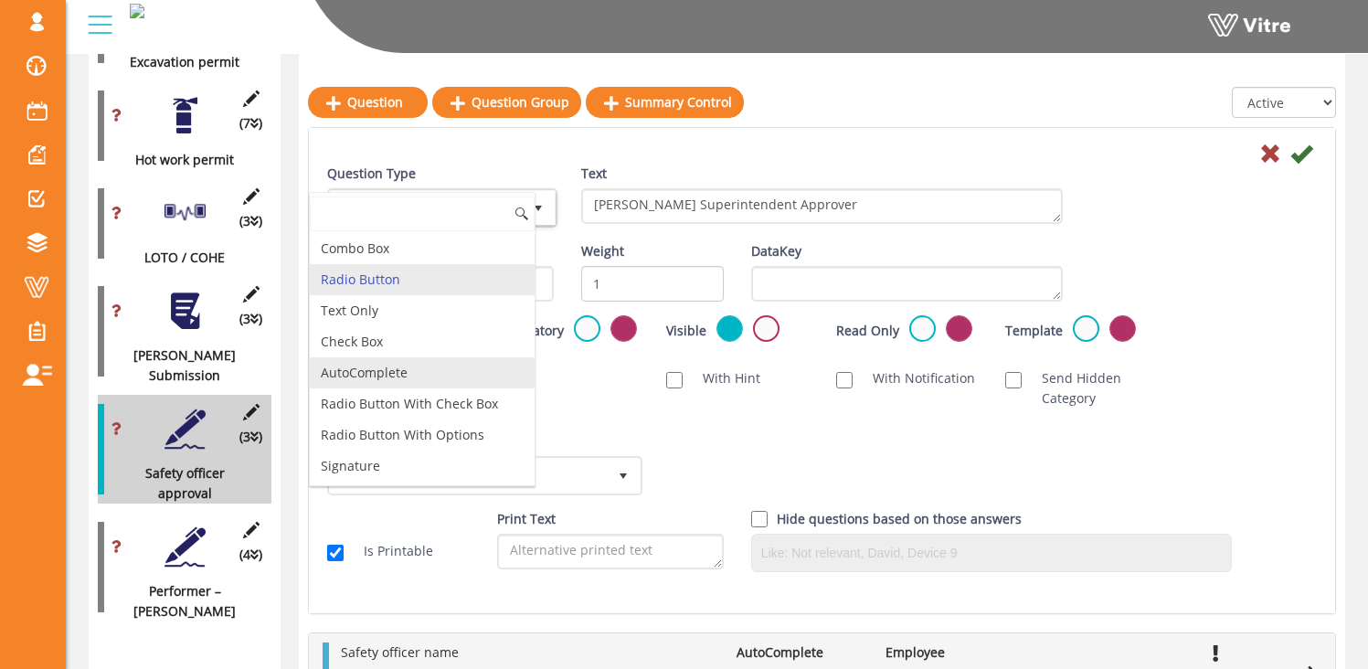
click at [396, 378] on li "AutoComplete" at bounding box center [422, 372] width 225 height 31
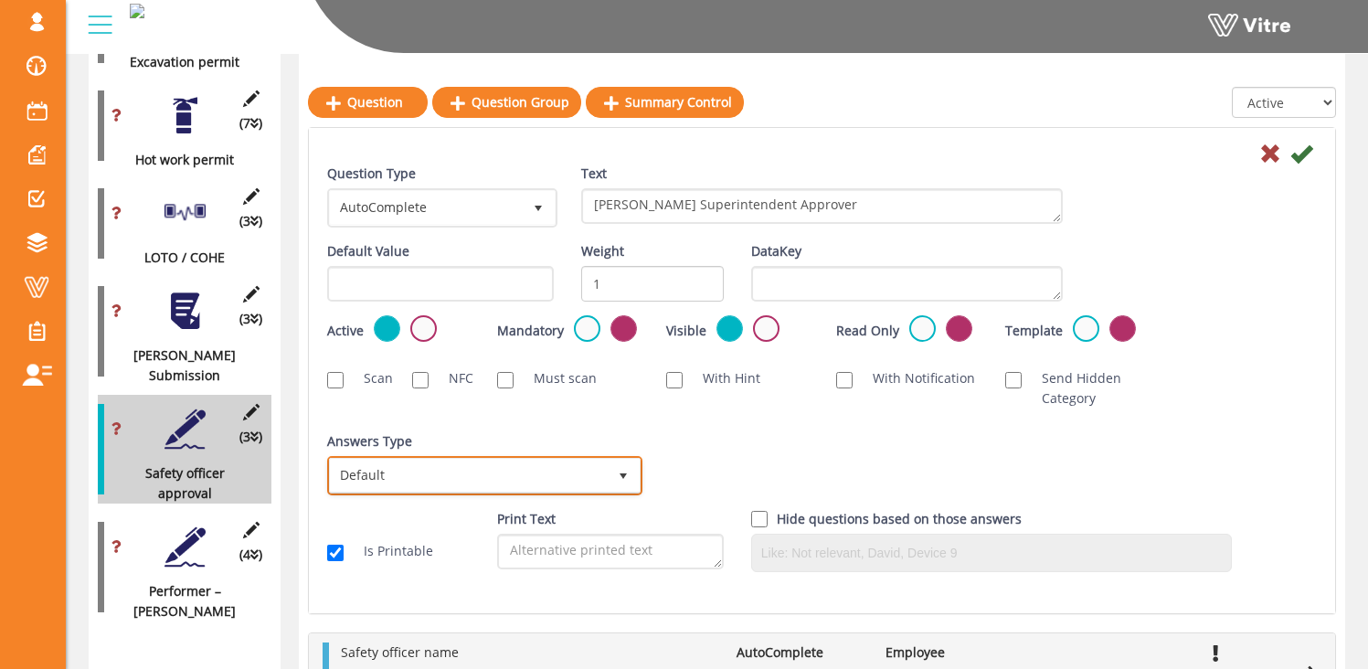
click at [458, 476] on span "Default" at bounding box center [468, 475] width 277 height 33
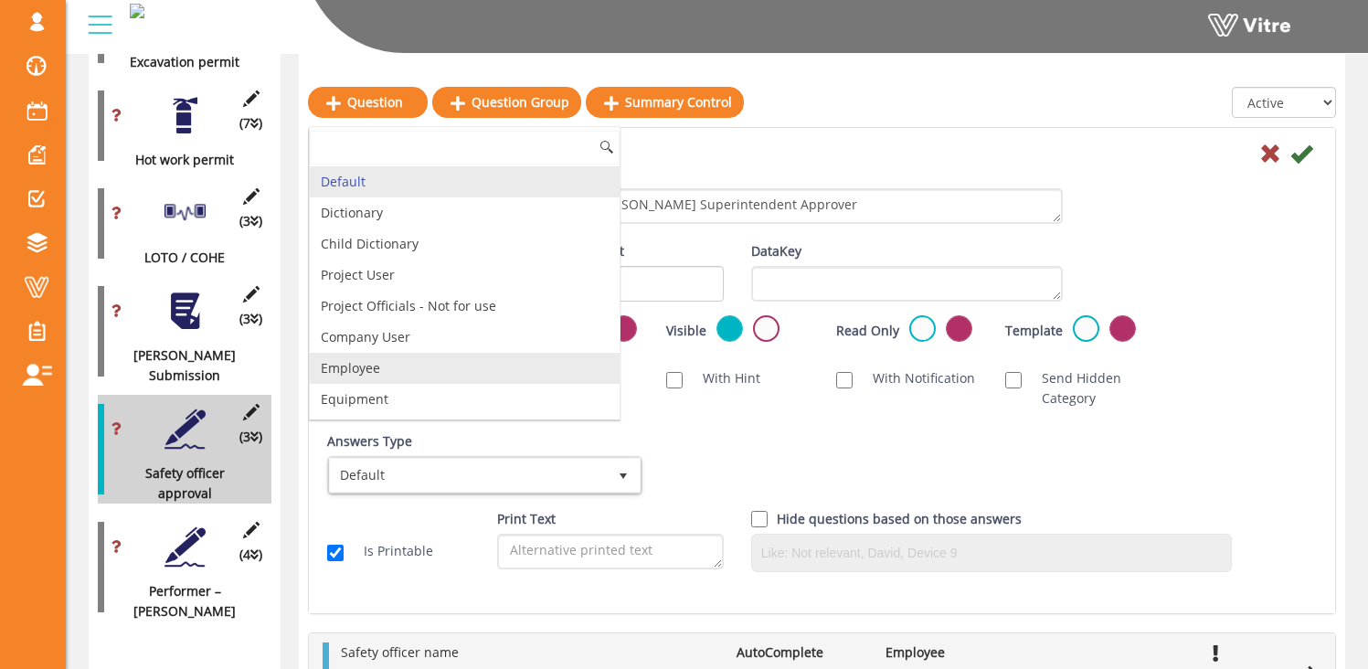
click at [412, 372] on li "Employee" at bounding box center [465, 368] width 310 height 31
checkbox input "true"
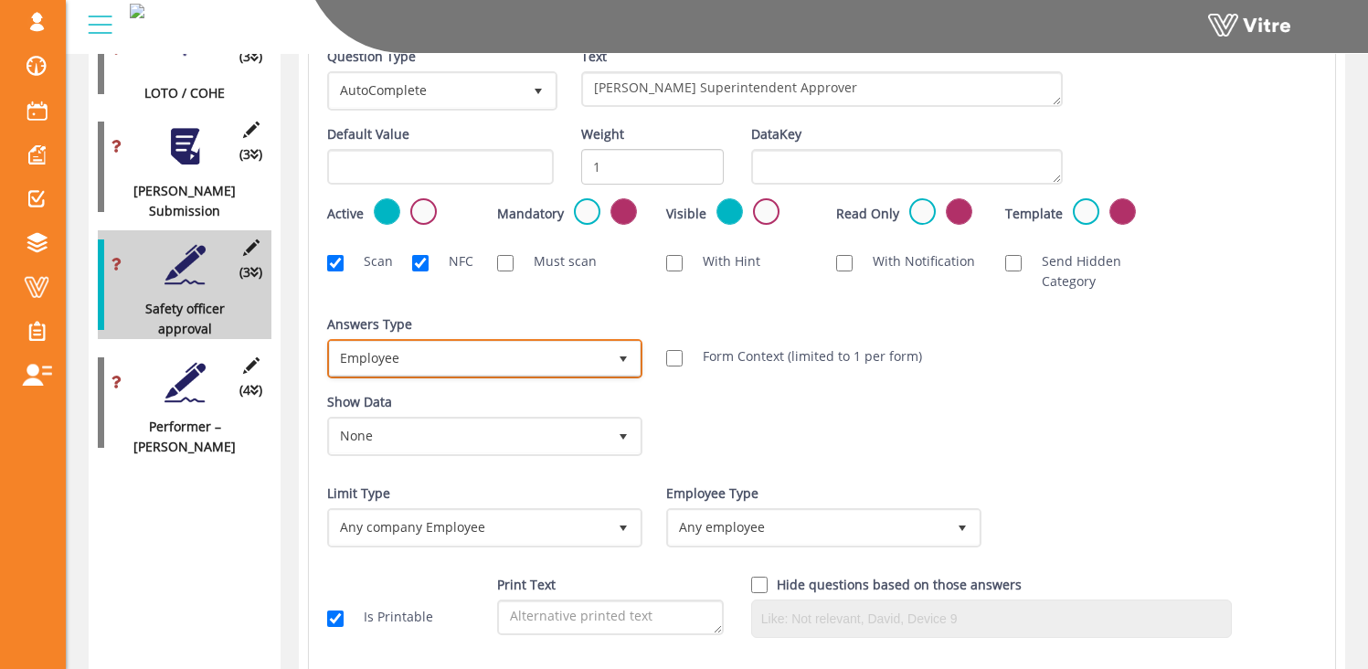
scroll to position [1822, 0]
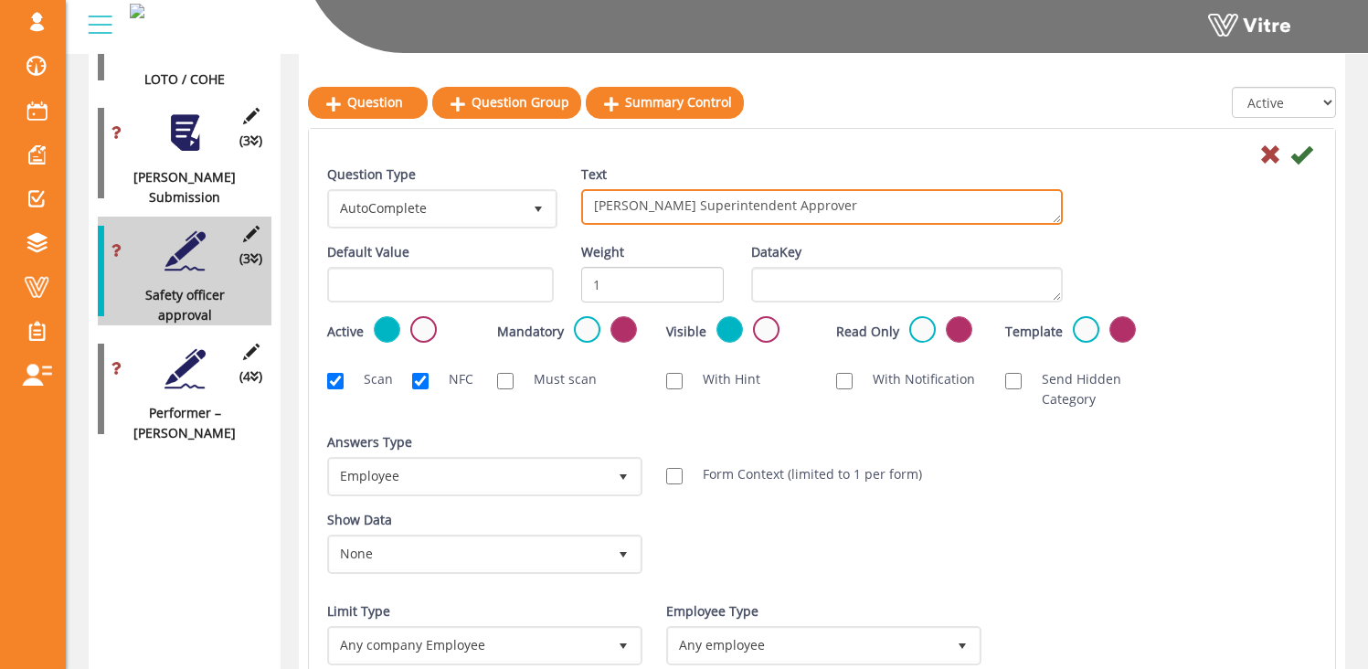
drag, startPoint x: 832, startPoint y: 200, endPoint x: 742, endPoint y: 209, distance: 90.0
click at [742, 209] on textarea "Hoffman Superintendent Approver" at bounding box center [822, 207] width 482 height 36
type textarea "Hoffman Superintendent"
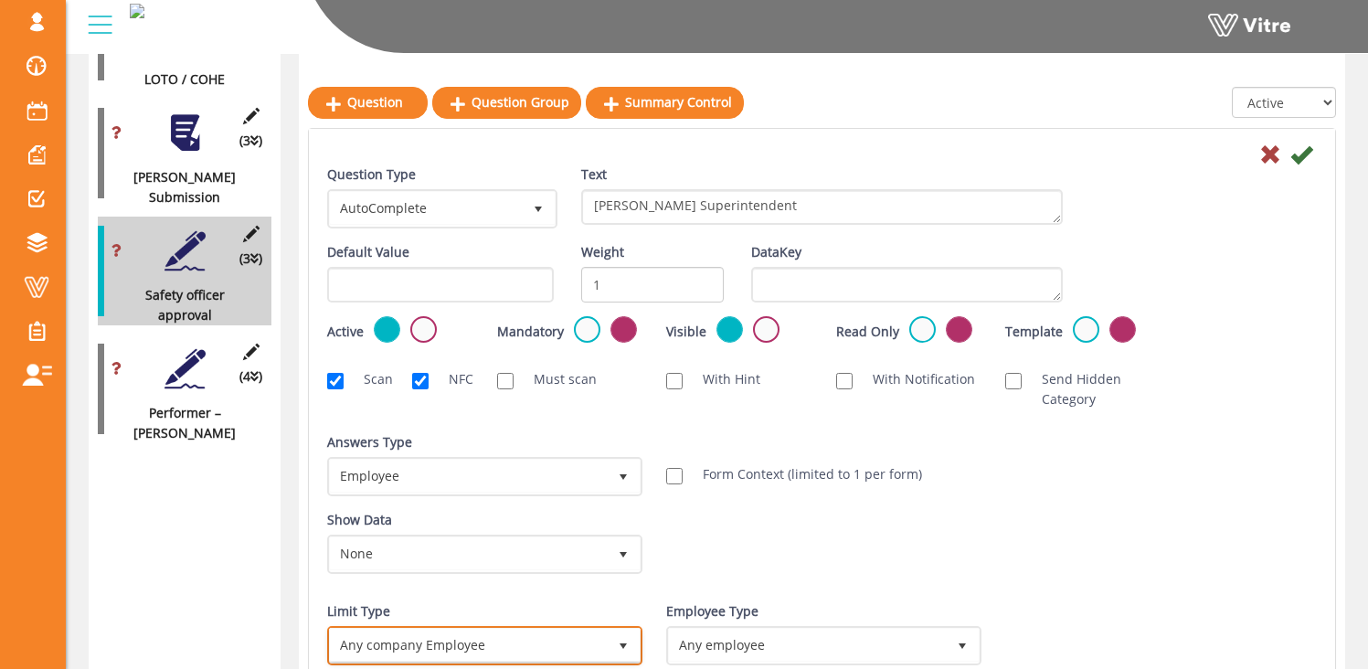
click at [563, 643] on span "Any company Employee" at bounding box center [468, 645] width 277 height 33
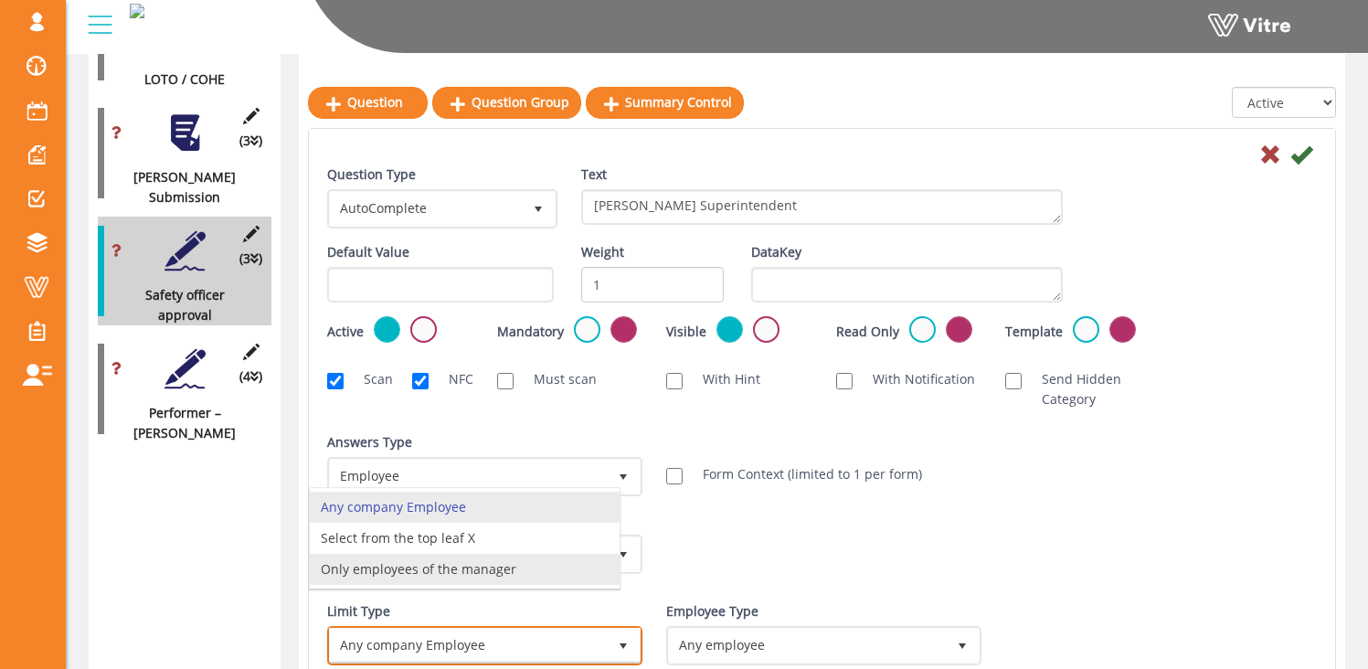
click at [502, 576] on li "Only employees of the manager" at bounding box center [465, 569] width 310 height 31
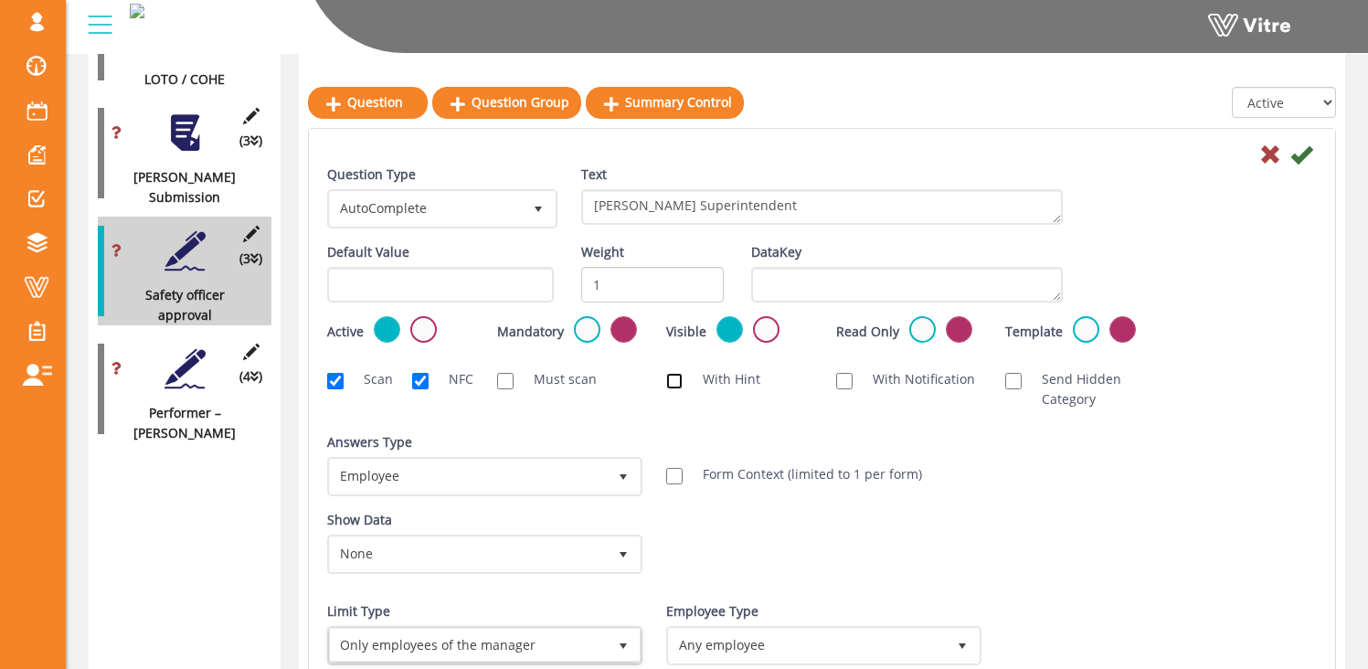
click at [676, 379] on input "With Hint" at bounding box center [674, 381] width 16 height 16
checkbox input "true"
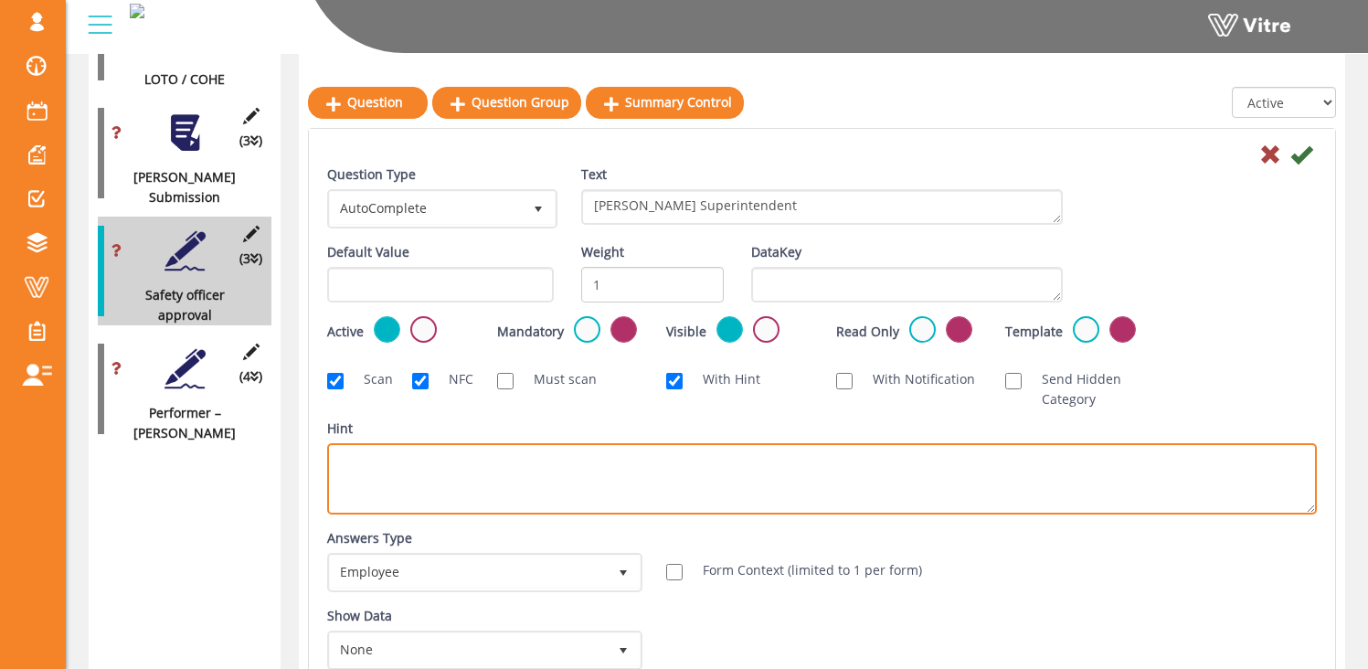
click at [425, 462] on textarea "Hint" at bounding box center [822, 478] width 990 height 71
click at [571, 504] on textarea "Select your area counterpart" at bounding box center [822, 478] width 990 height 71
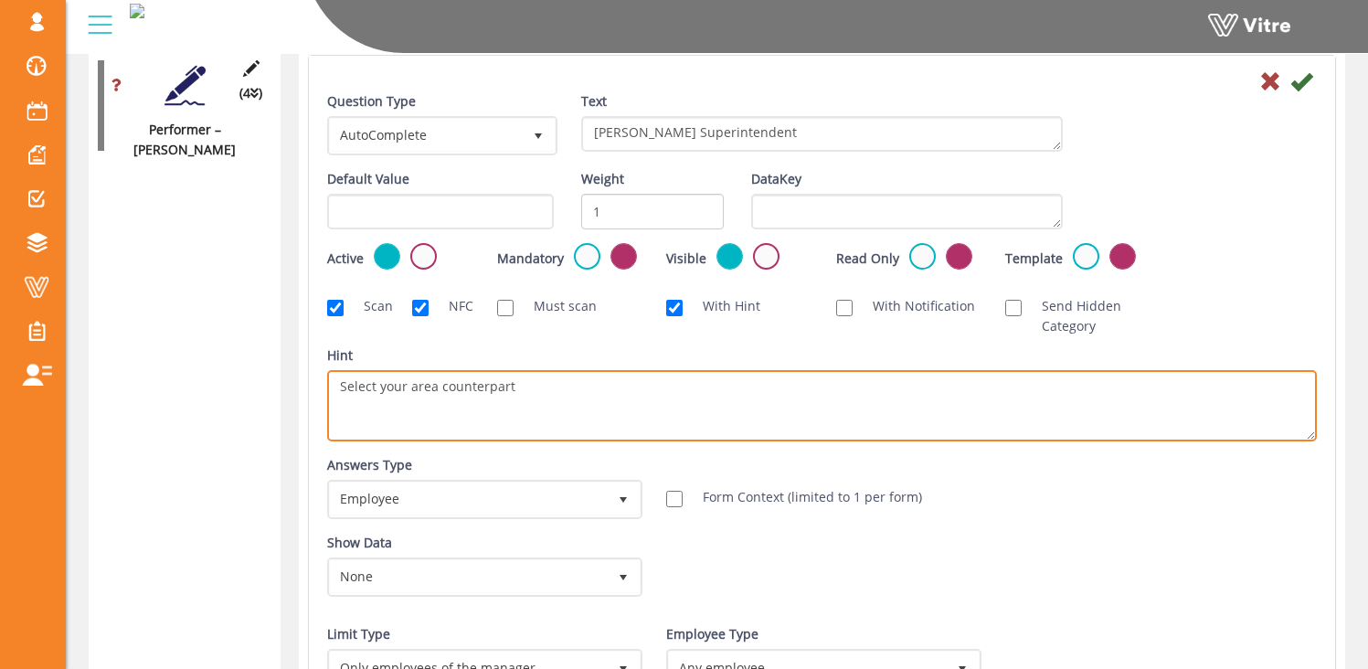
scroll to position [2220, 0]
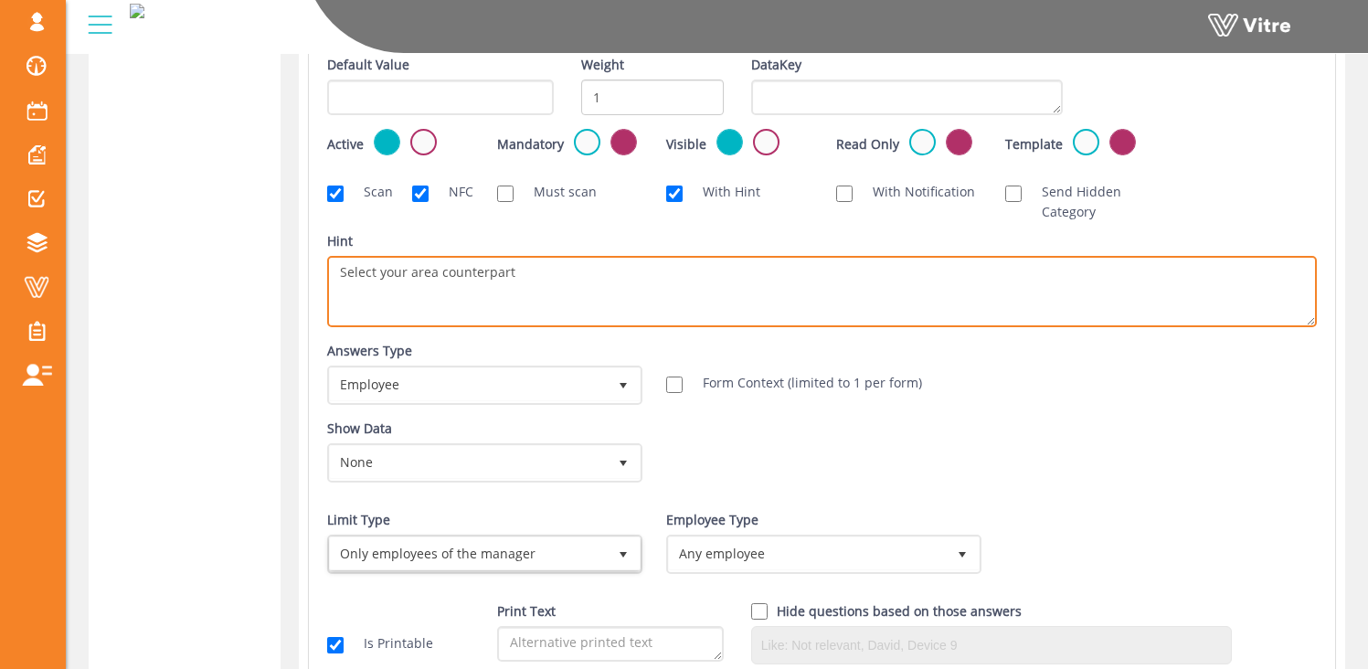
type textarea "Select your area counterpart"
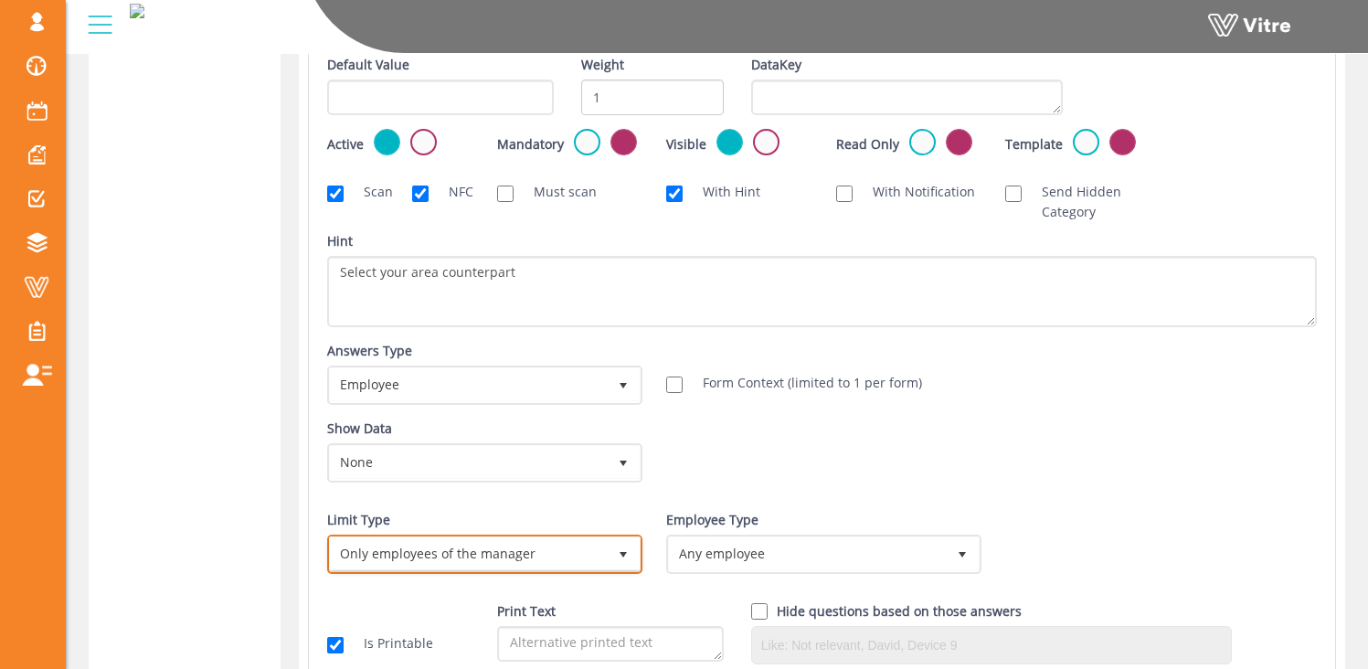
click at [567, 558] on span "Only employees of the manager" at bounding box center [468, 553] width 277 height 33
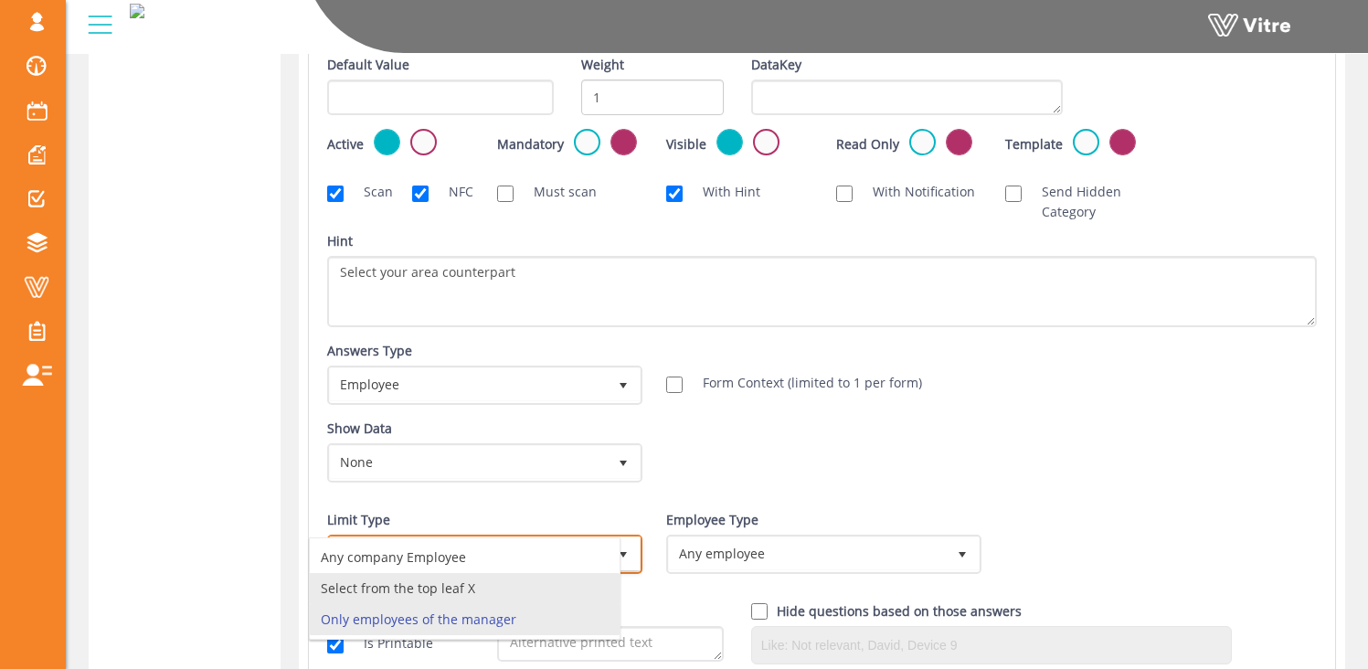
click at [491, 590] on li "Select from the top leaf X" at bounding box center [465, 588] width 310 height 31
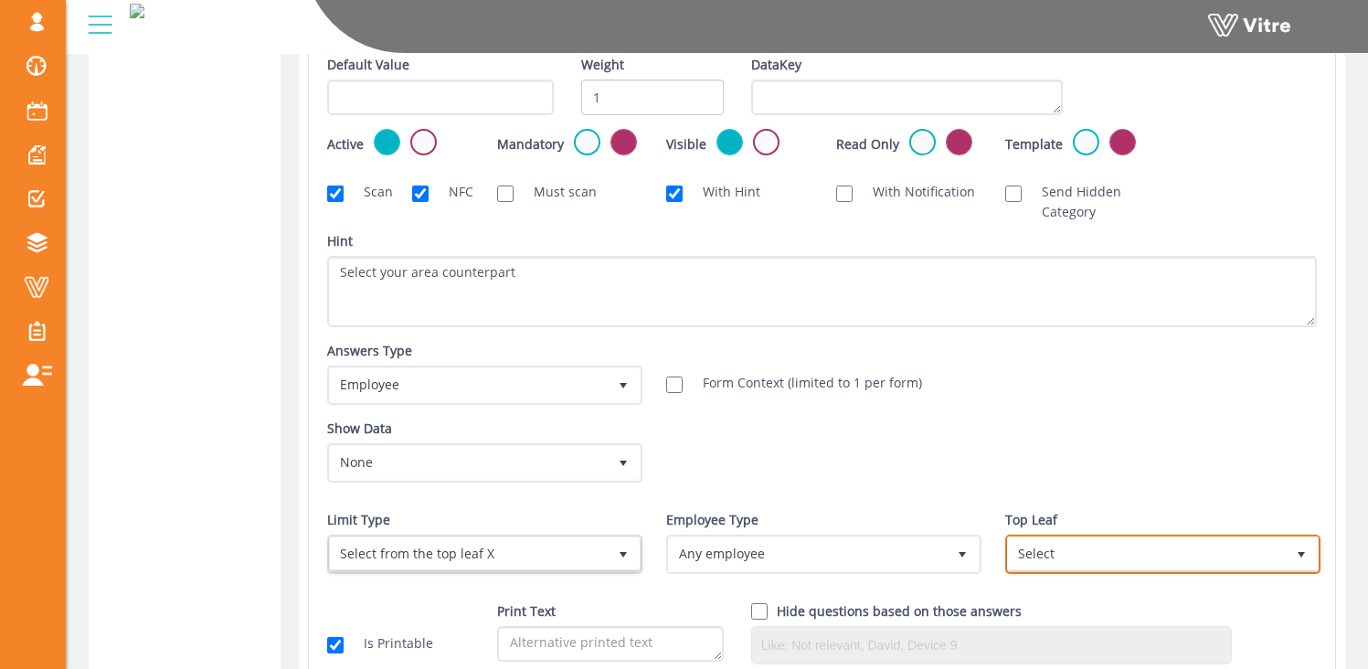
click at [1054, 560] on span "Select" at bounding box center [1146, 553] width 277 height 33
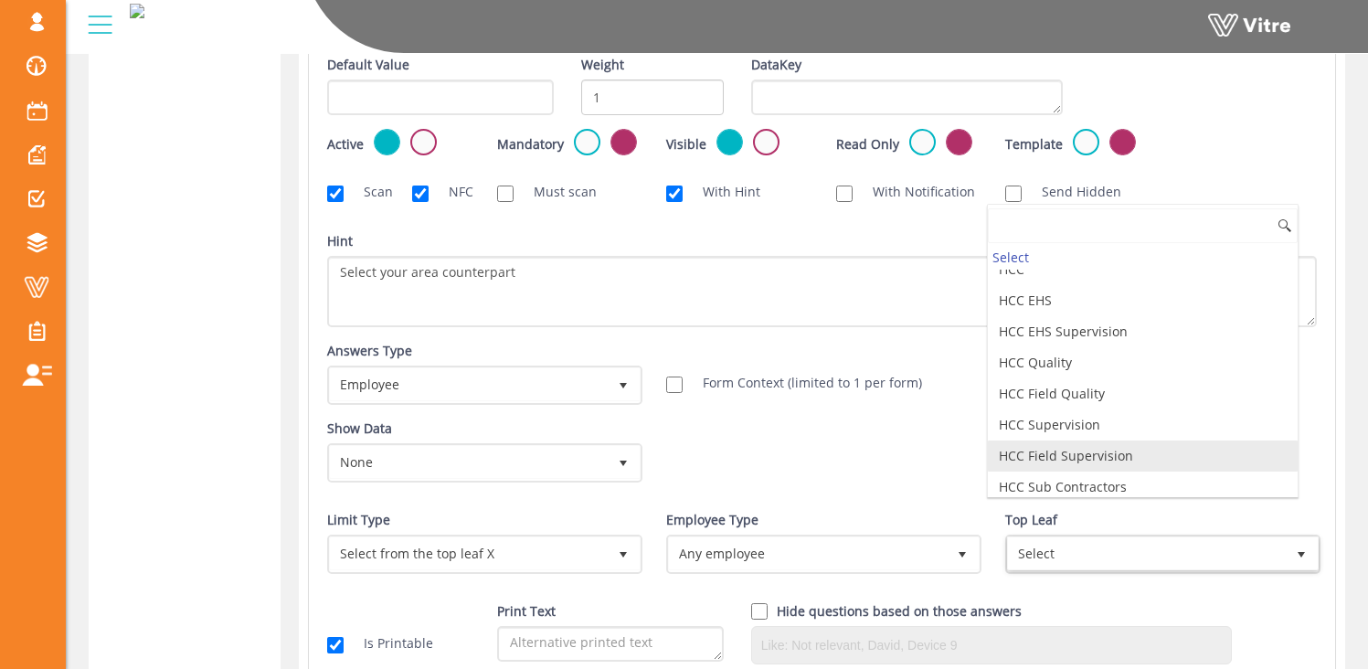
scroll to position [273, 0]
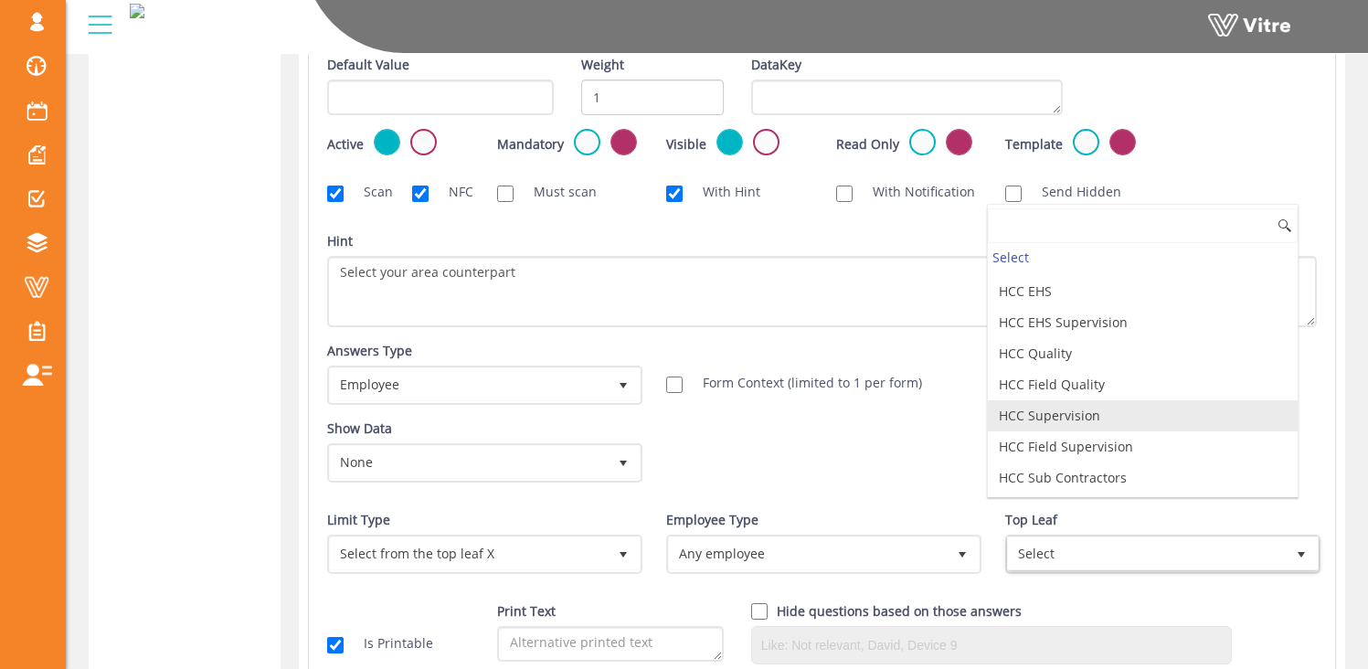
click at [1043, 420] on li "HCC Supervision" at bounding box center [1143, 415] width 310 height 31
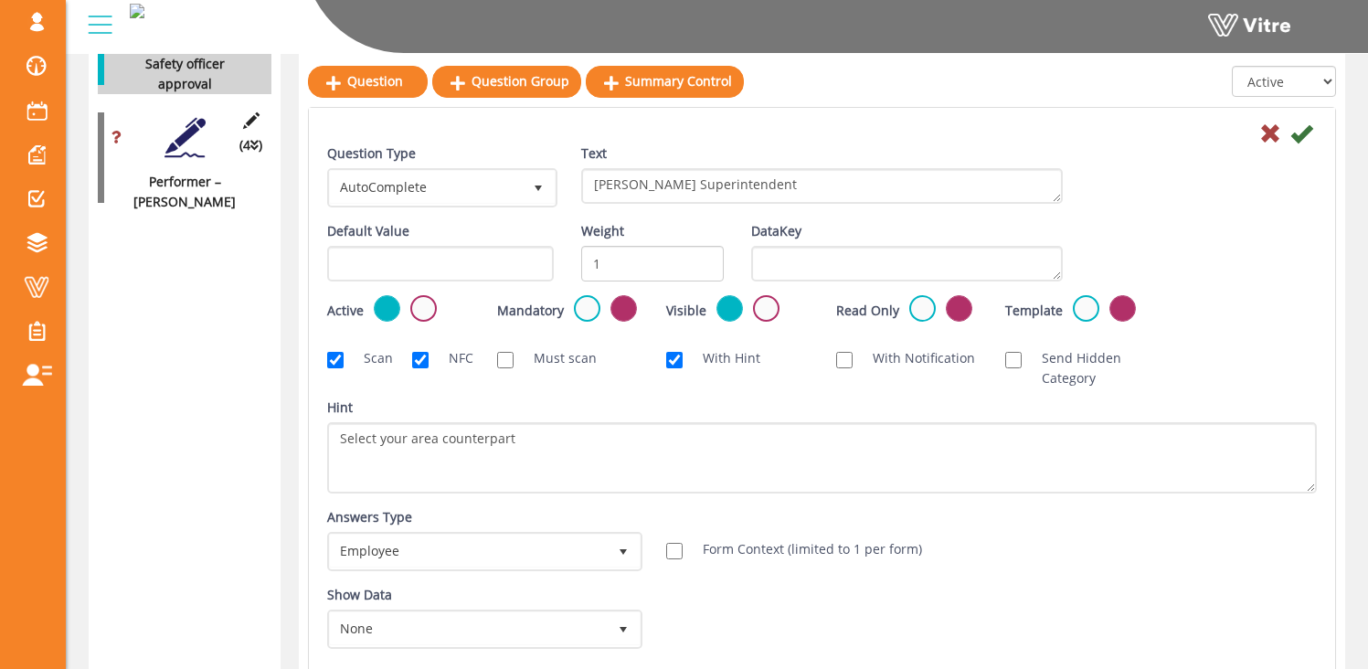
scroll to position [2046, 0]
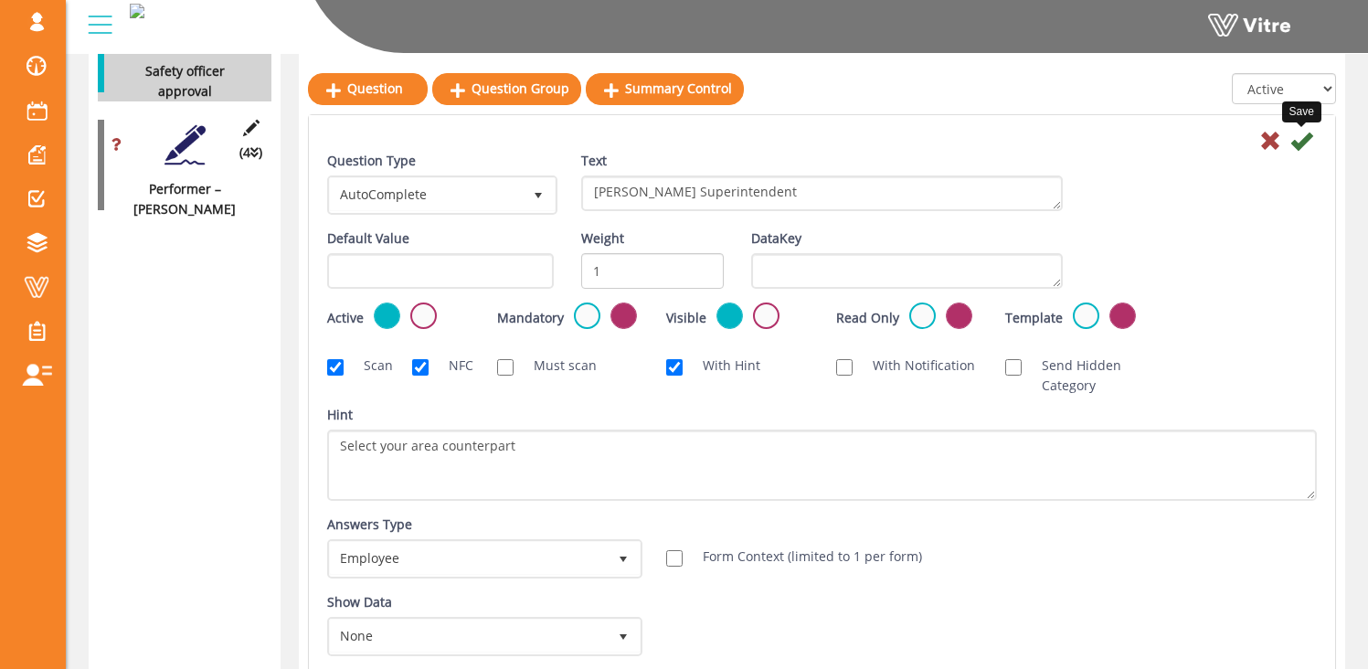
click at [1303, 139] on icon at bounding box center [1301, 141] width 22 height 22
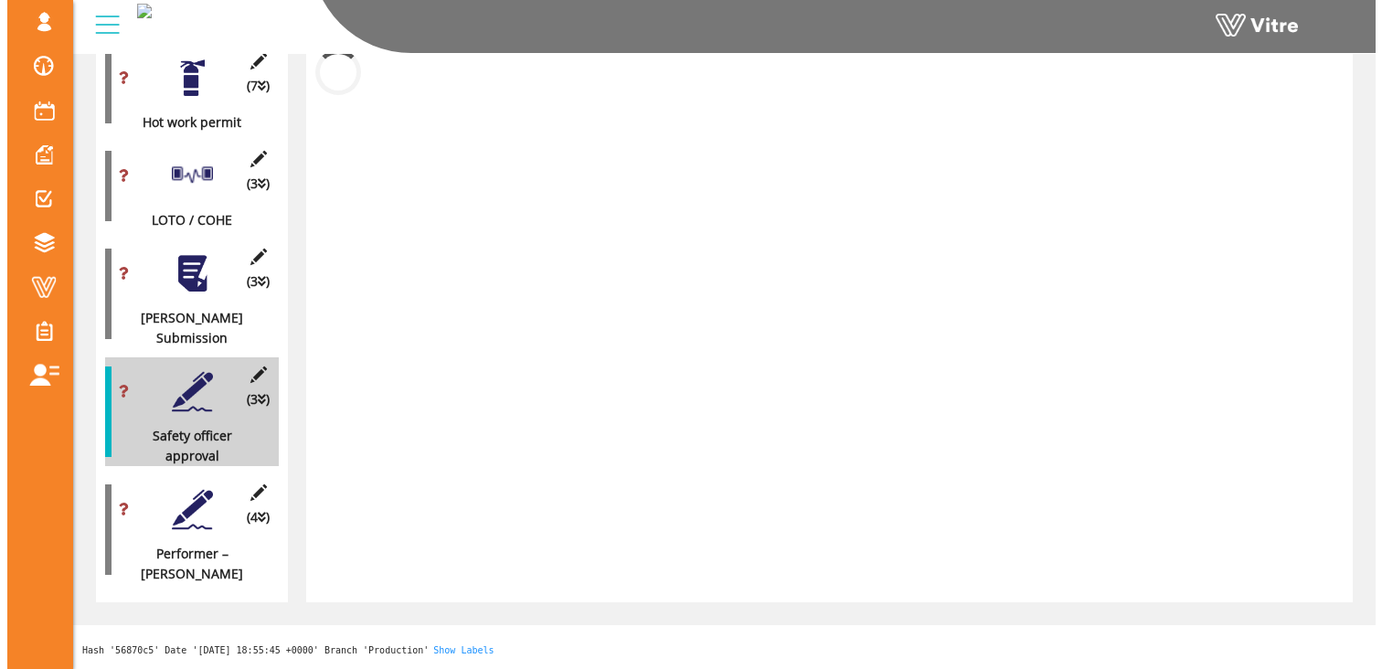
scroll to position [1644, 0]
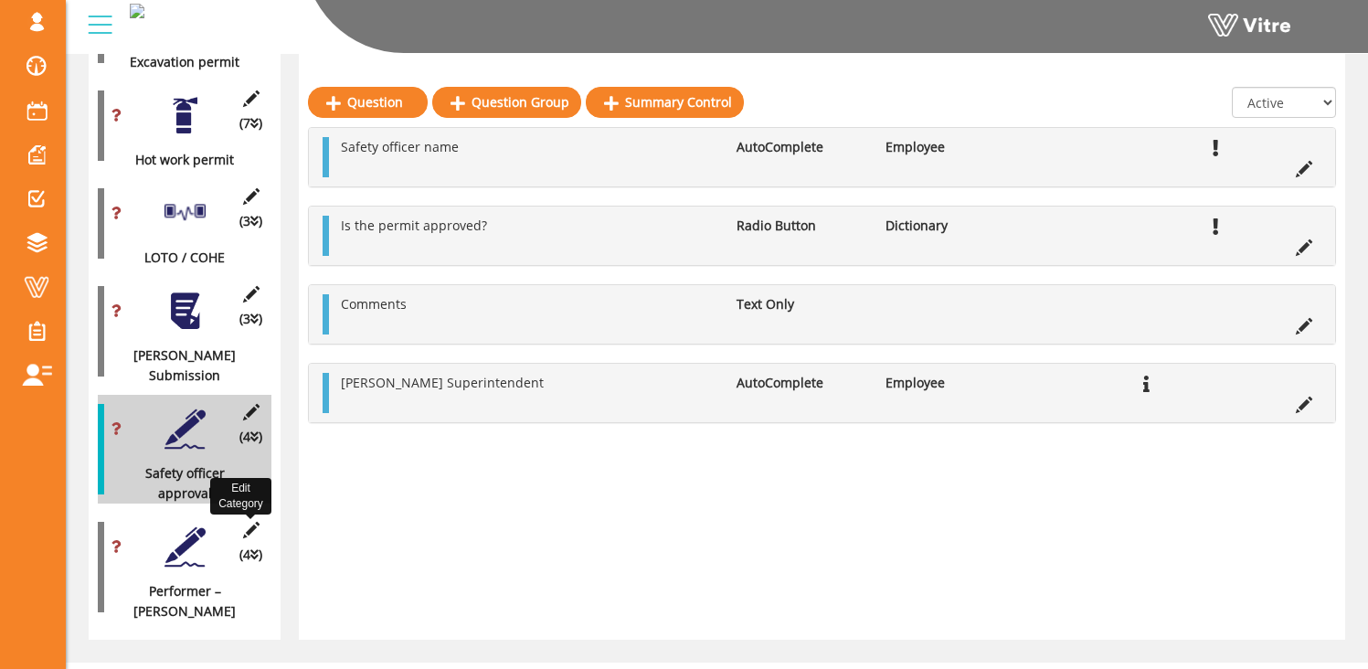
click at [250, 522] on icon at bounding box center [250, 530] width 23 height 16
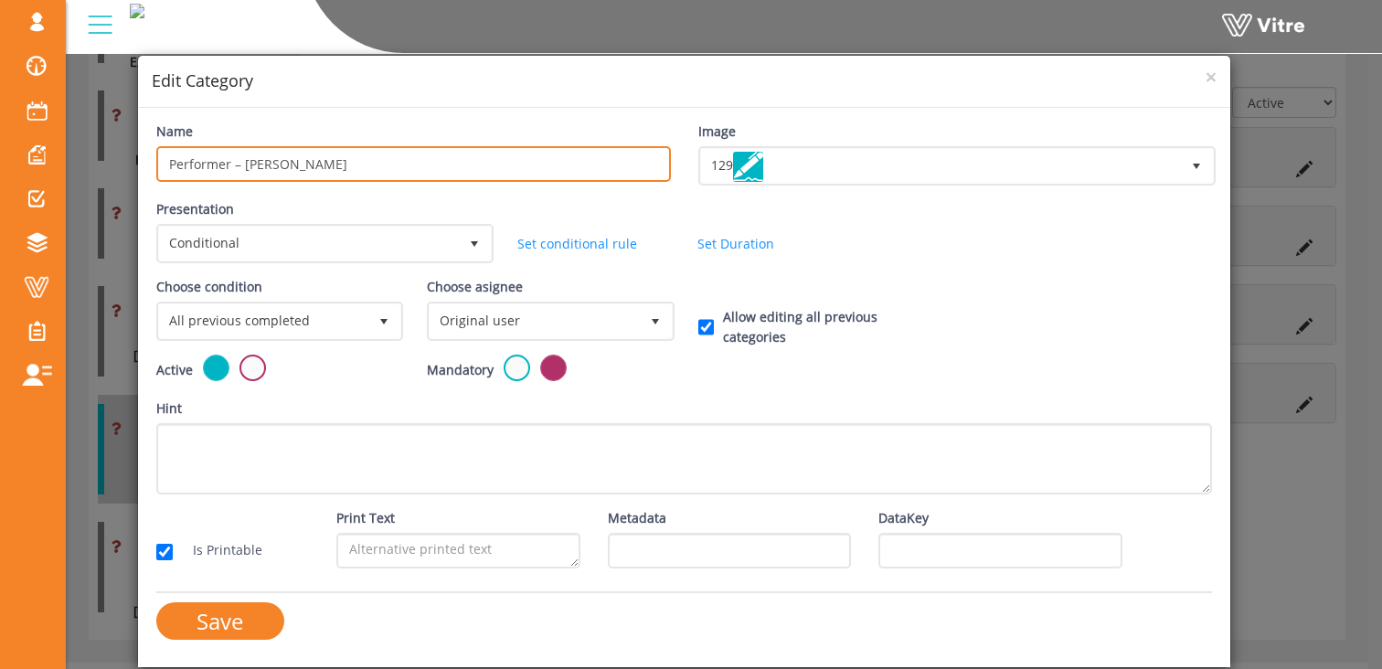
drag, startPoint x: 293, startPoint y: 163, endPoint x: 86, endPoint y: 159, distance: 207.5
click at [86, 159] on div "× Edit Category Name Performer – Foreman Image 129 129 Presentation Conditional…" at bounding box center [691, 334] width 1382 height 669
click at [194, 171] on input "Hoofman Superintendent" at bounding box center [413, 164] width 515 height 36
click at [370, 165] on input "Hoffman Superintendent" at bounding box center [413, 164] width 515 height 36
type input "Hoffman Superintendent Approval"
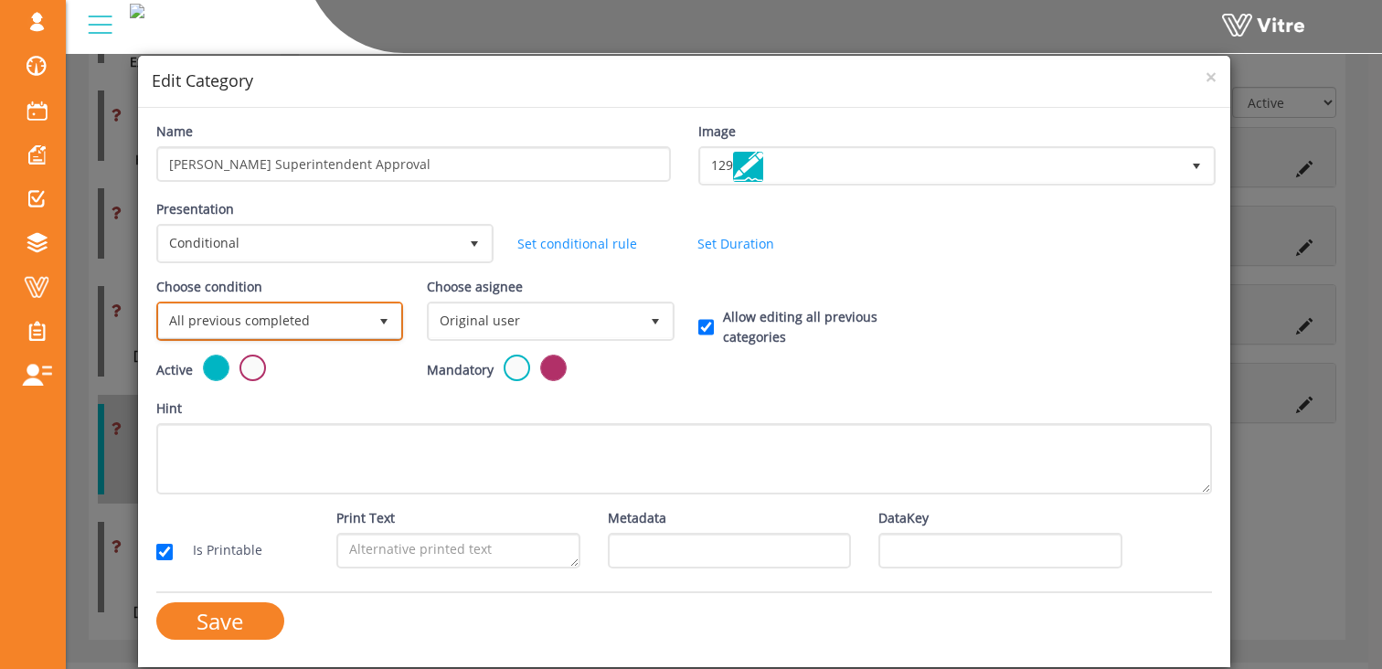
click at [300, 308] on span "All previous completed" at bounding box center [263, 320] width 208 height 33
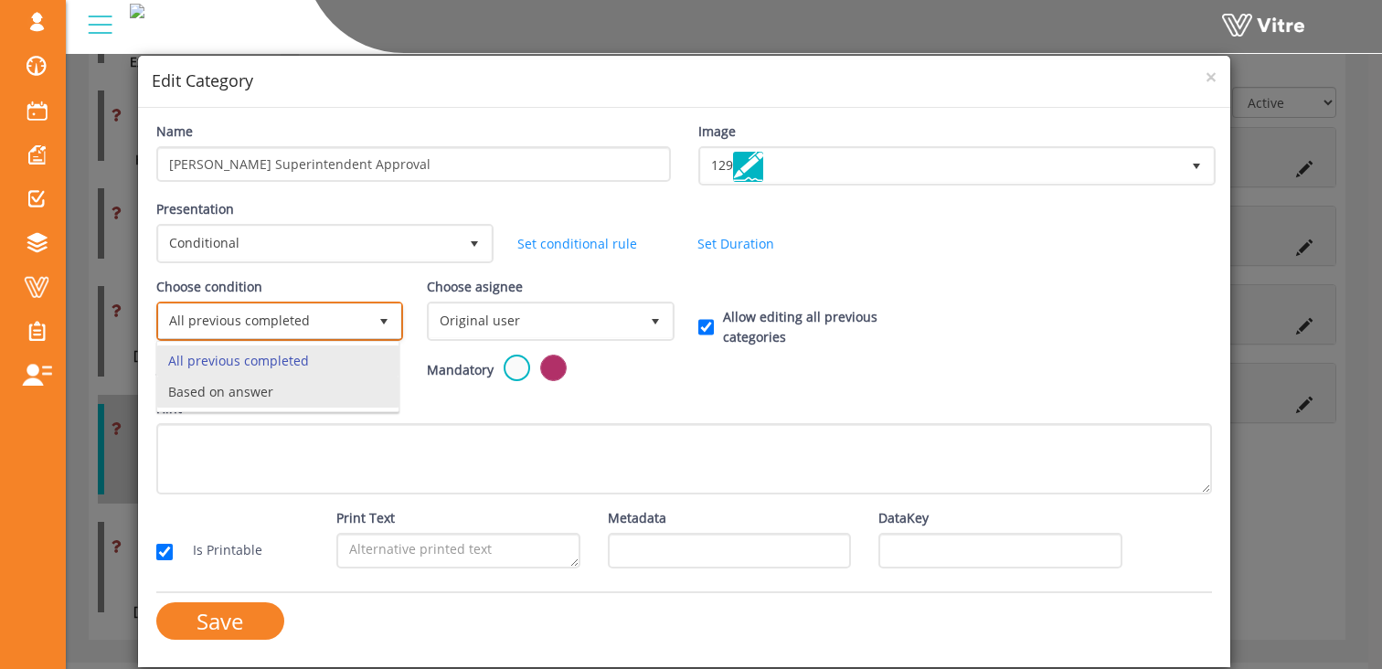
click at [297, 393] on li "Based on answer" at bounding box center [277, 392] width 241 height 31
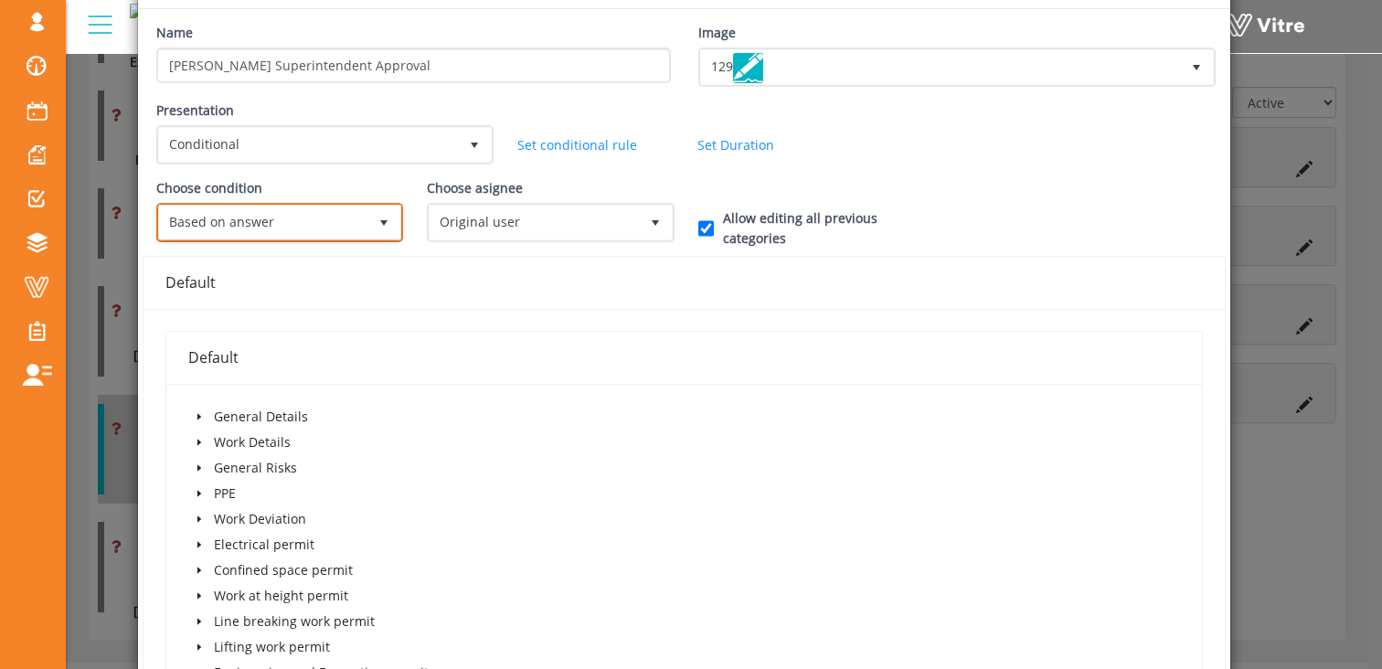
scroll to position [356, 0]
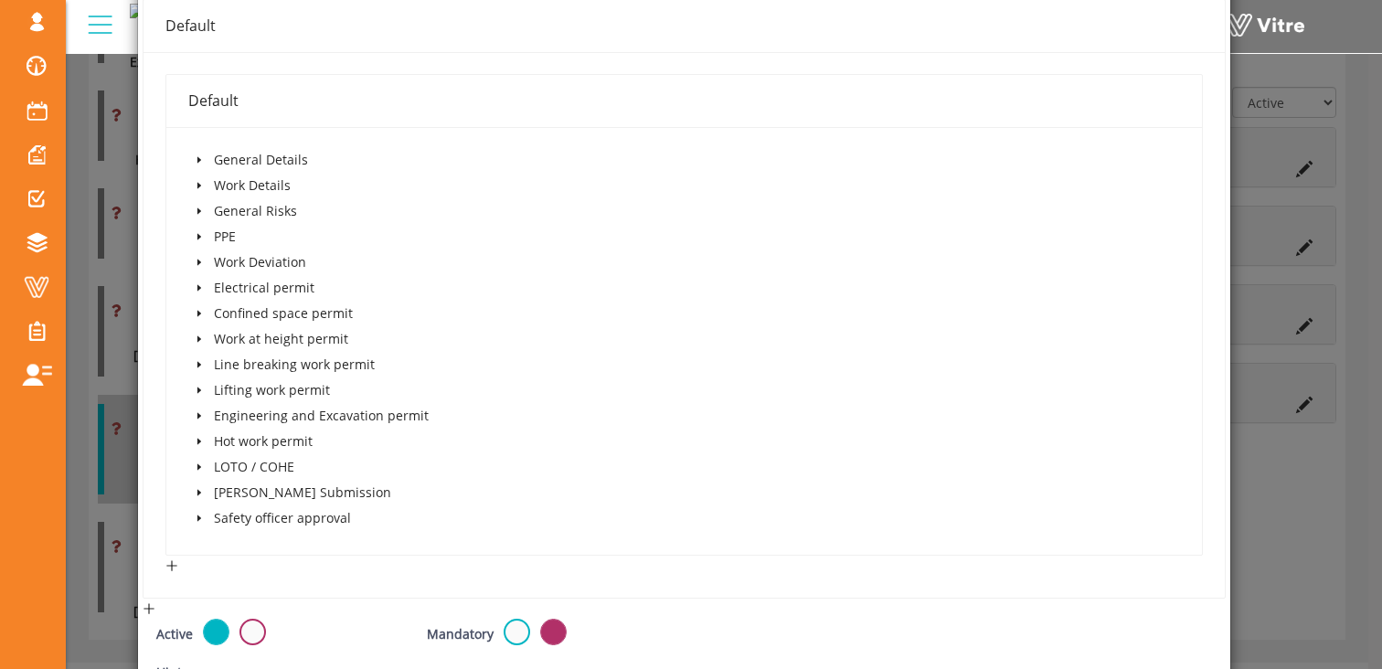
click at [201, 521] on icon "caret-down" at bounding box center [199, 518] width 9 height 9
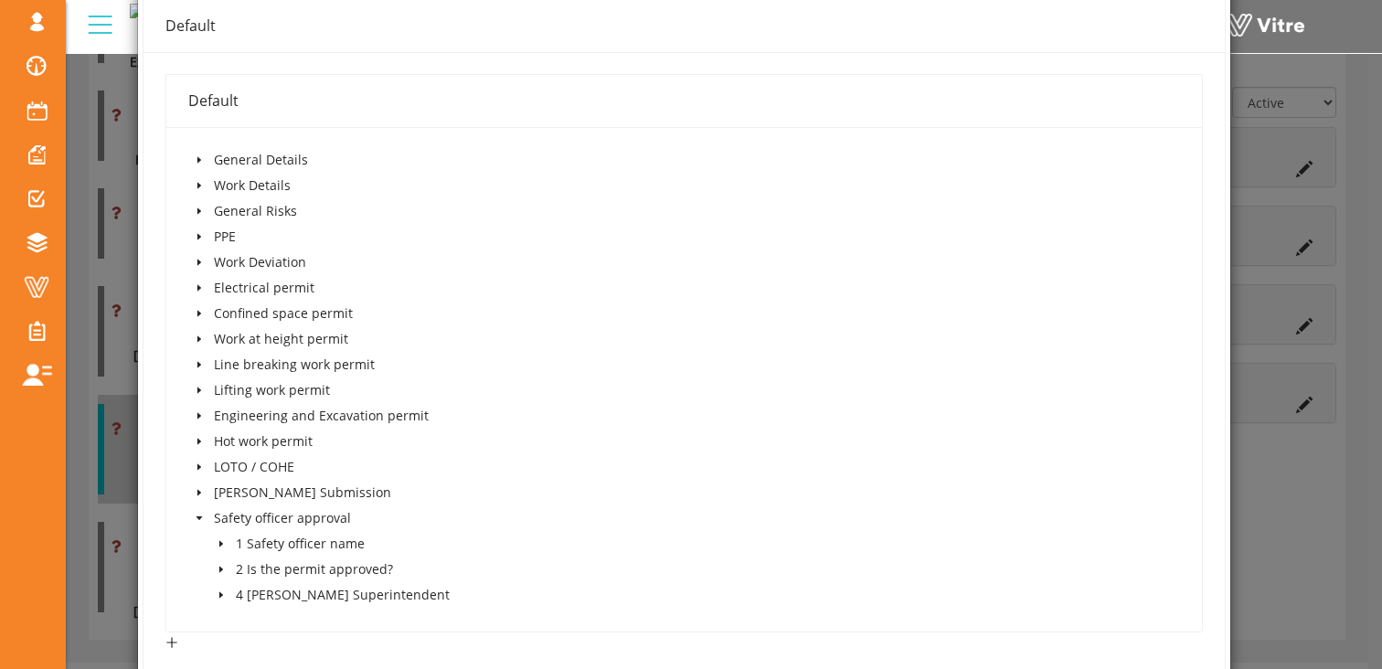
drag, startPoint x: 218, startPoint y: 569, endPoint x: 256, endPoint y: 581, distance: 39.3
click at [219, 569] on icon "caret-down" at bounding box center [221, 570] width 4 height 6
click at [260, 594] on span at bounding box center [261, 595] width 15 height 15
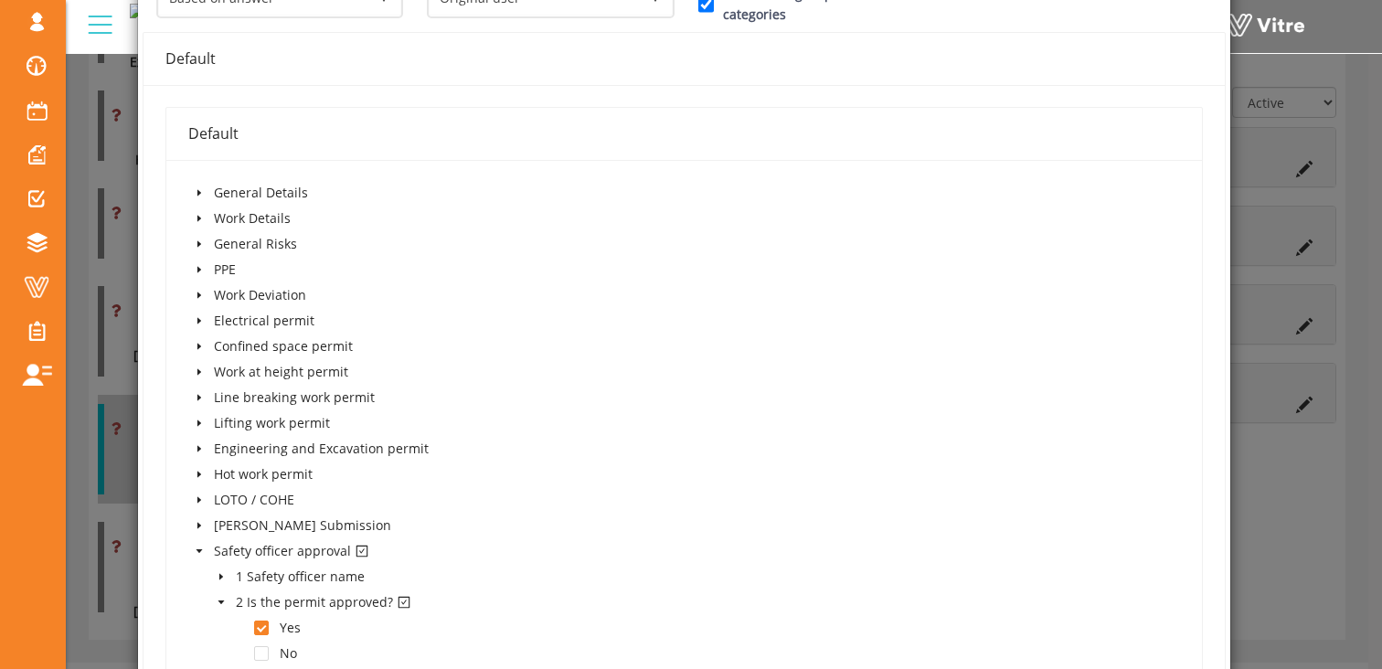
scroll to position [44, 0]
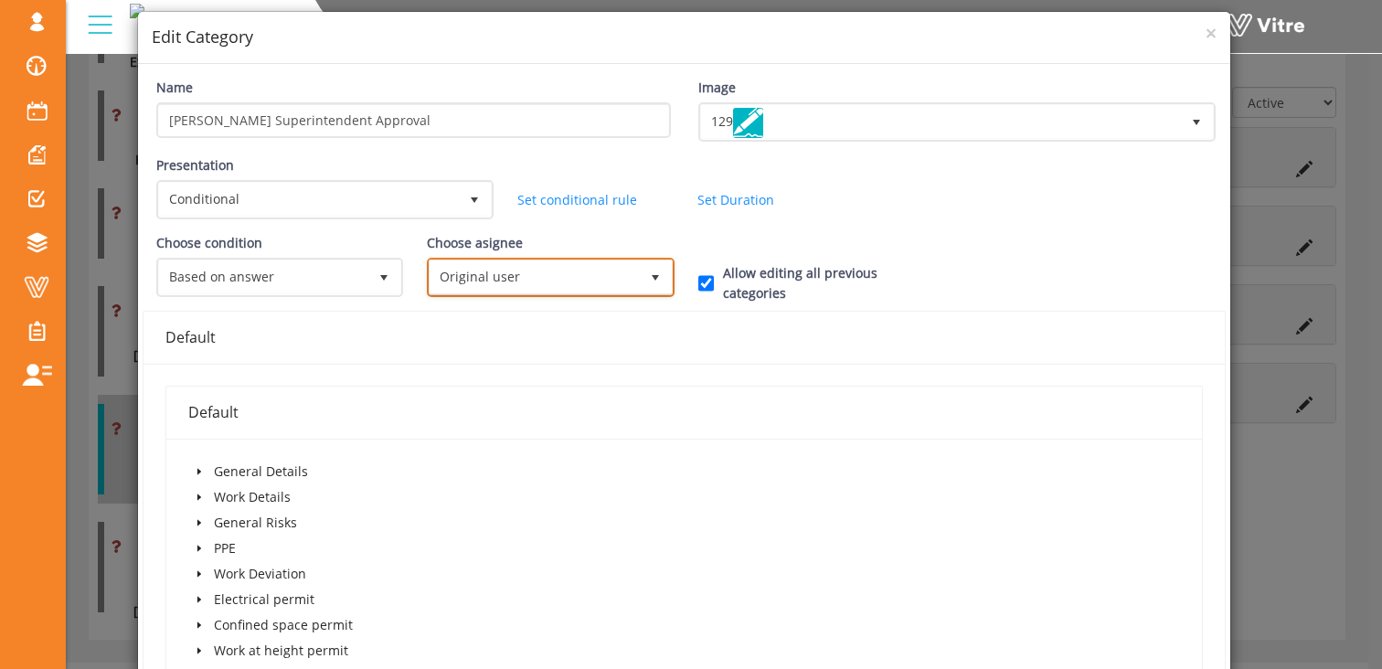
click at [536, 273] on span "Original user" at bounding box center [534, 276] width 208 height 33
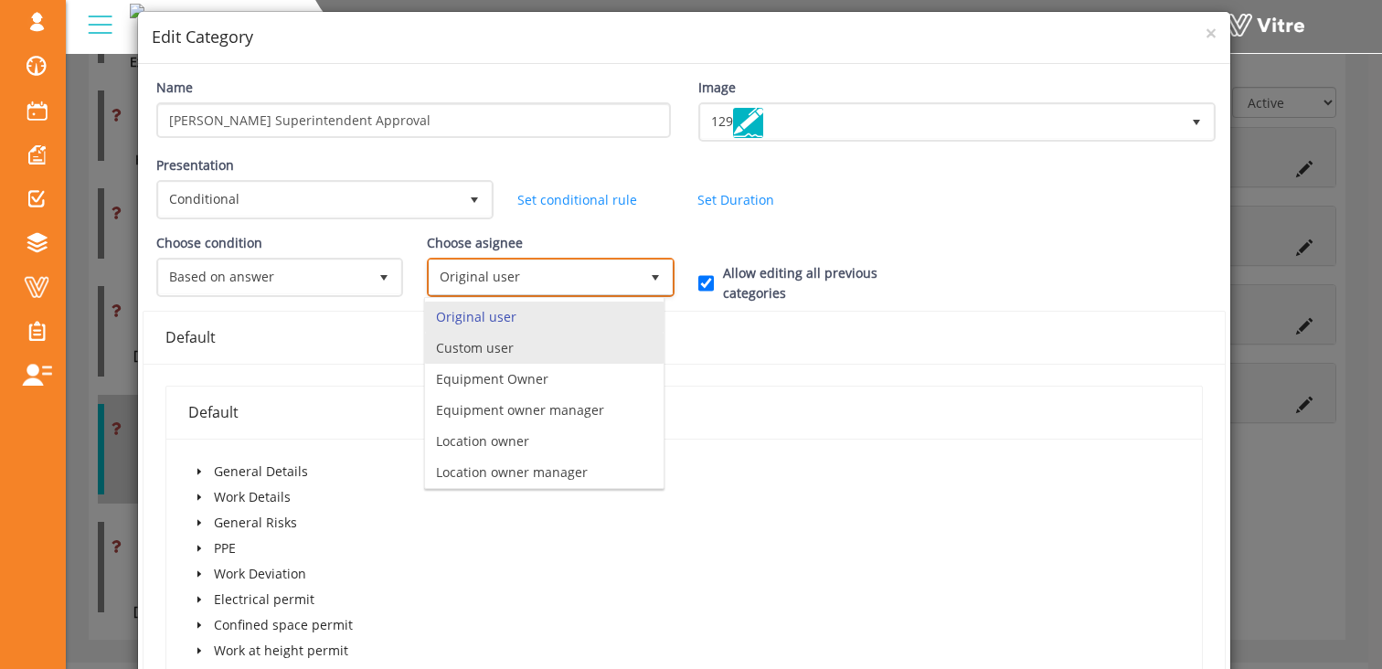
click at [515, 353] on li "Custom user" at bounding box center [544, 348] width 239 height 31
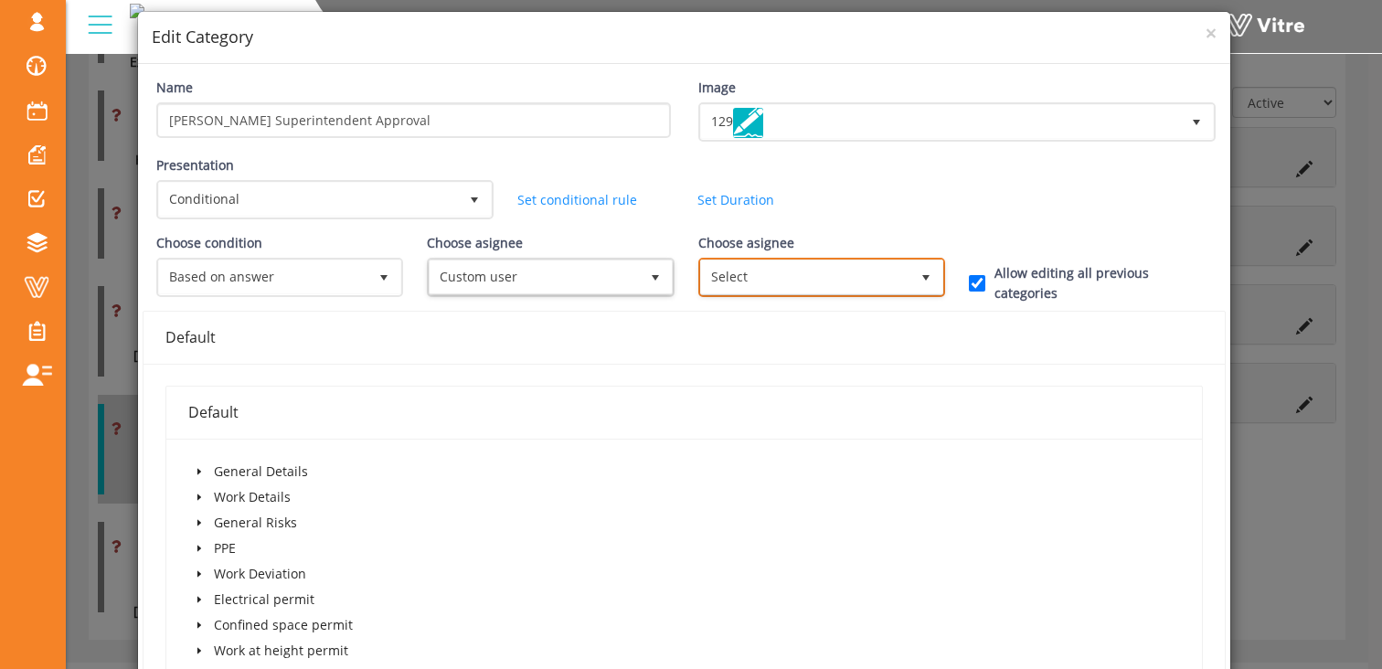
click at [749, 287] on span "Select" at bounding box center [805, 276] width 208 height 33
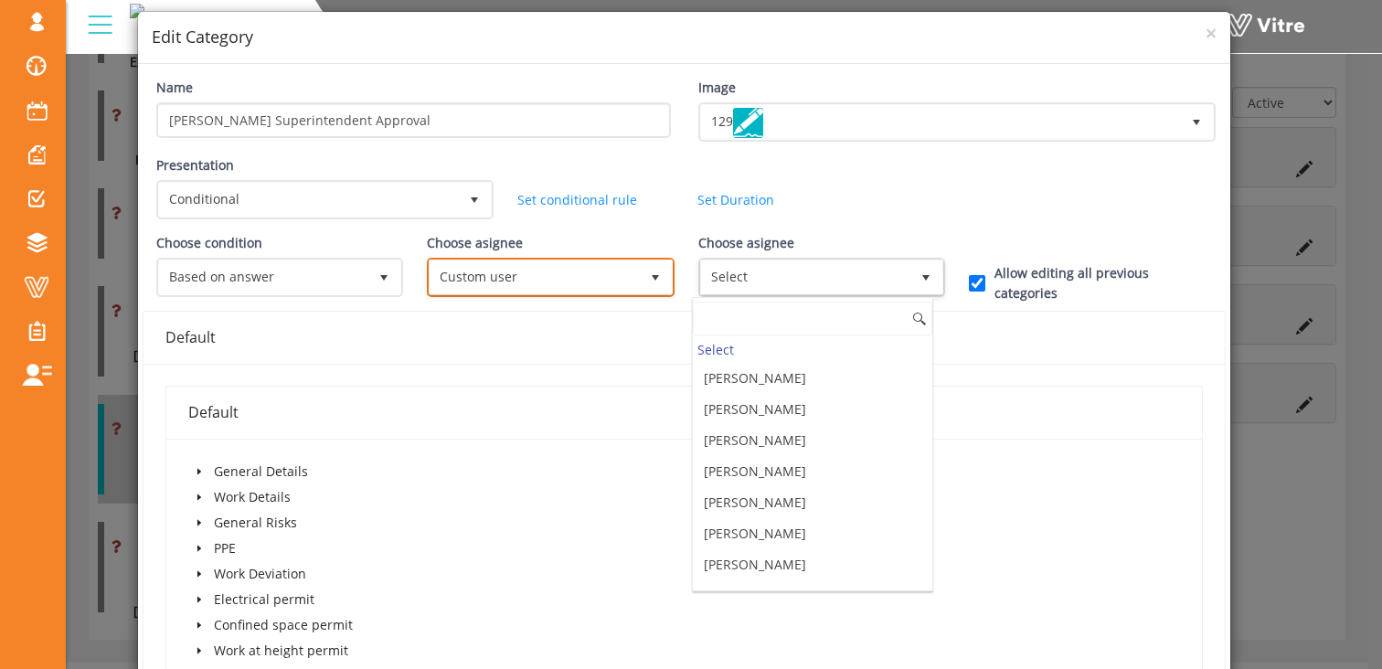
click at [573, 278] on span "Custom user" at bounding box center [534, 276] width 208 height 33
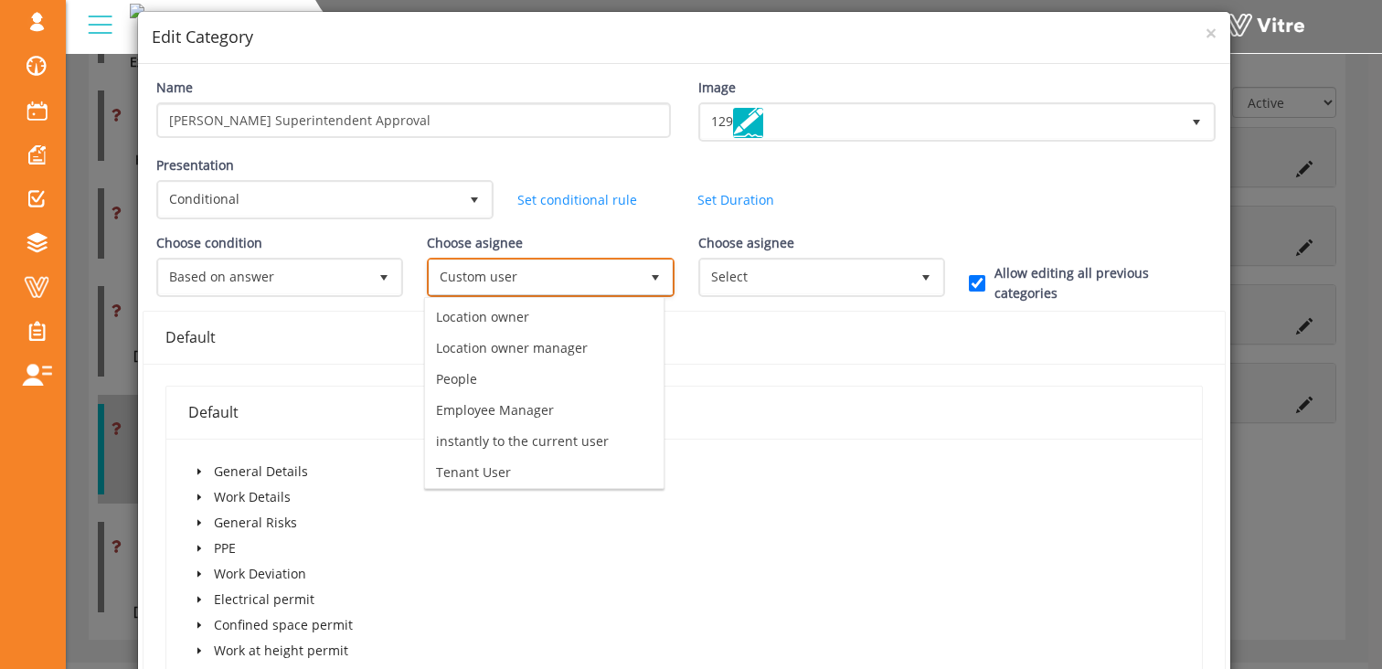
scroll to position [128, 0]
click at [581, 375] on li "People" at bounding box center [544, 375] width 239 height 31
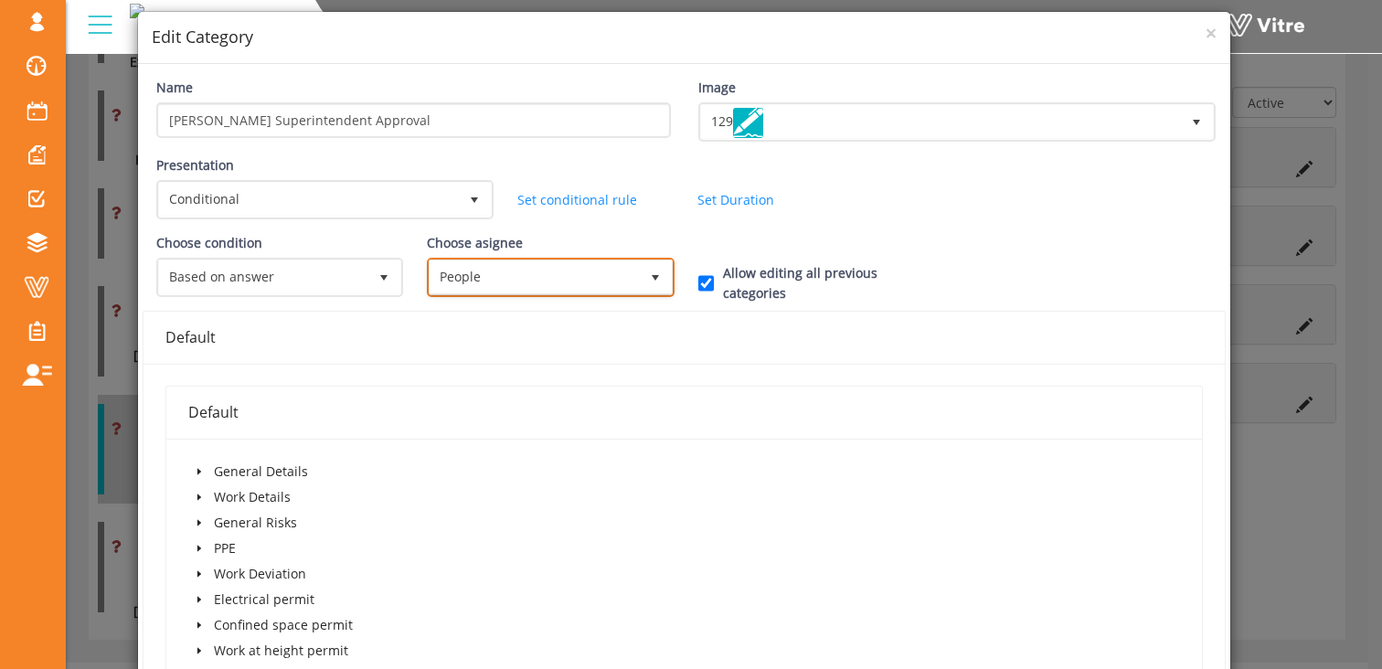
click at [570, 284] on span "People" at bounding box center [534, 276] width 208 height 33
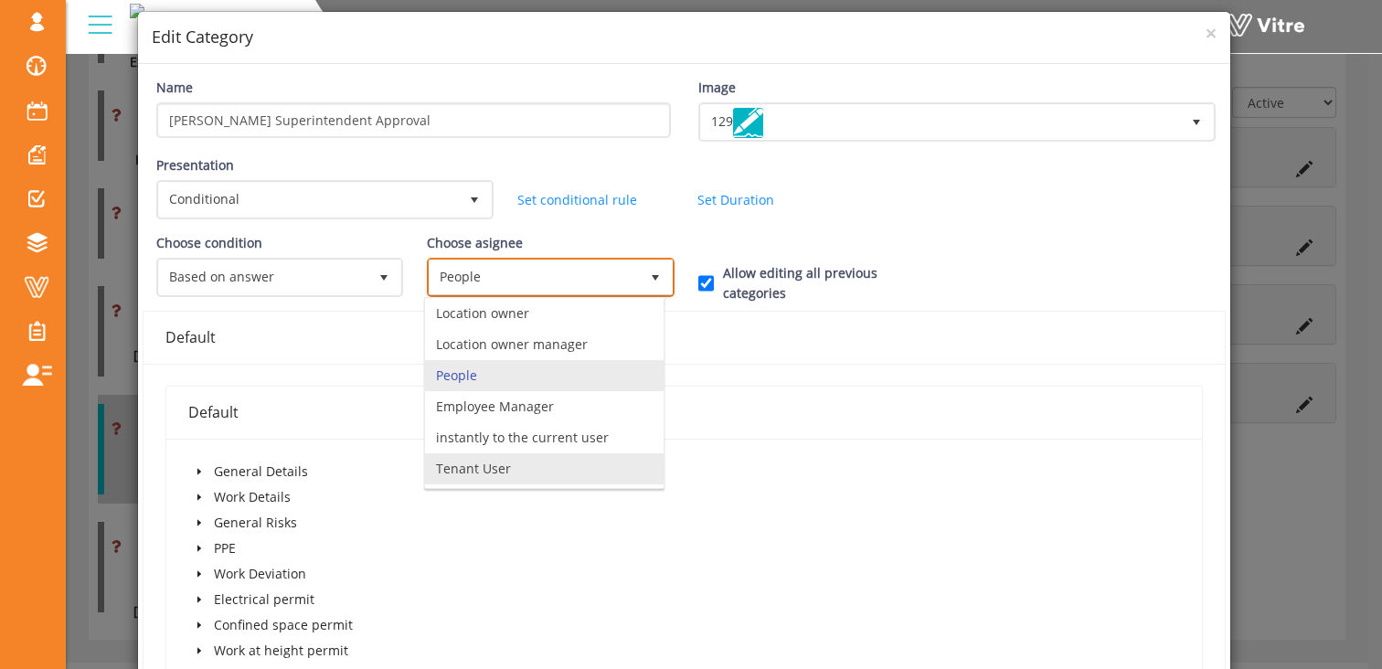
click at [542, 476] on li "Tenant User" at bounding box center [544, 468] width 239 height 31
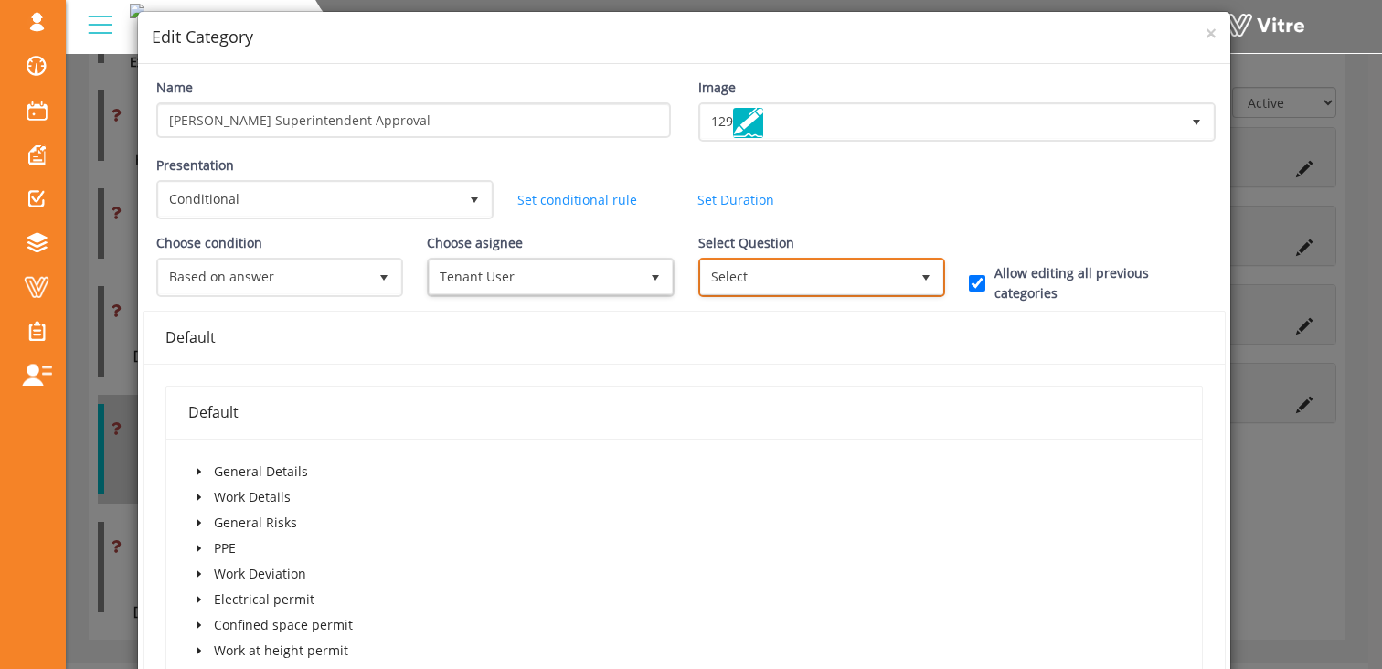
click at [744, 277] on span "Select" at bounding box center [805, 276] width 208 height 33
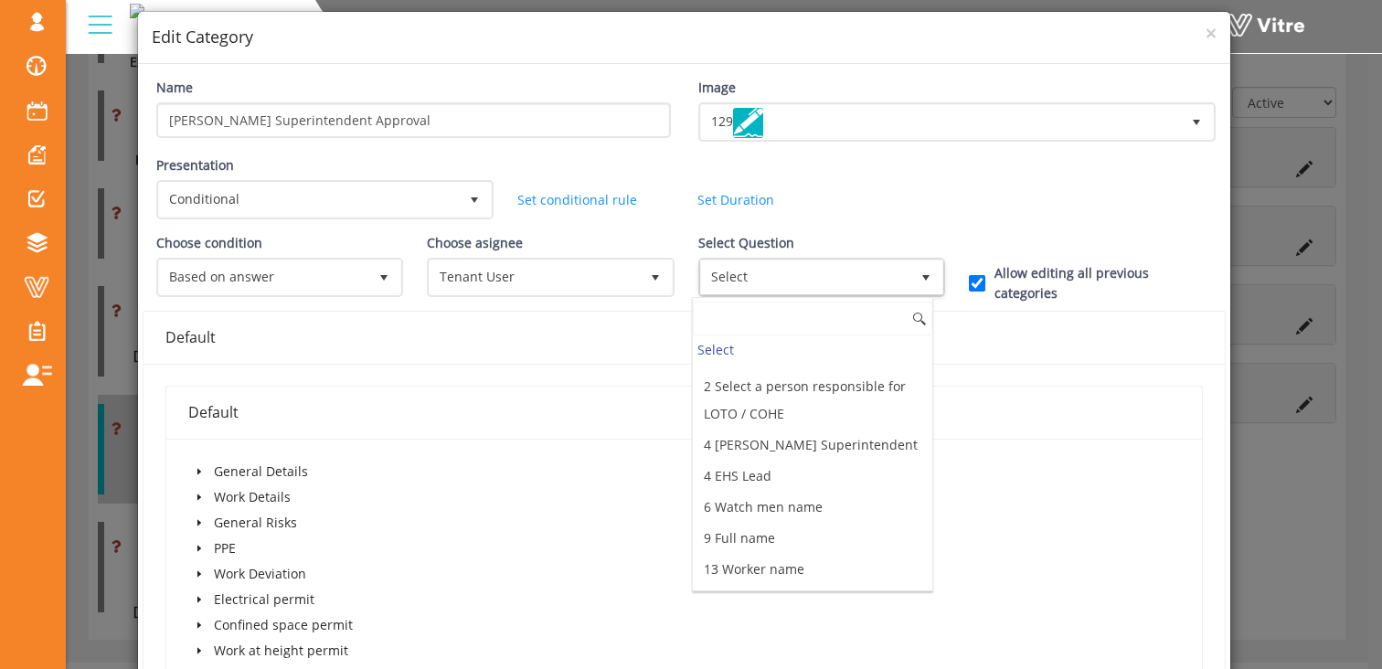
scroll to position [114, 0]
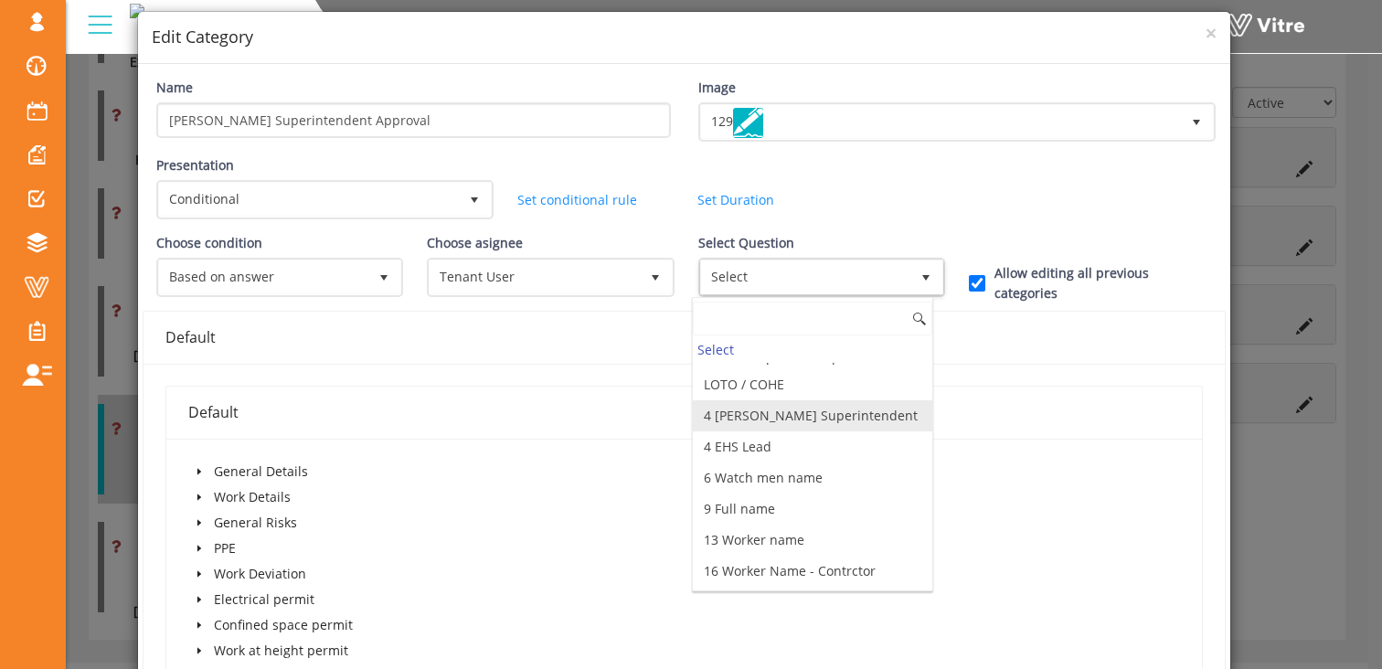
click at [811, 414] on li "4 Hoffman Superintendent" at bounding box center [812, 415] width 239 height 31
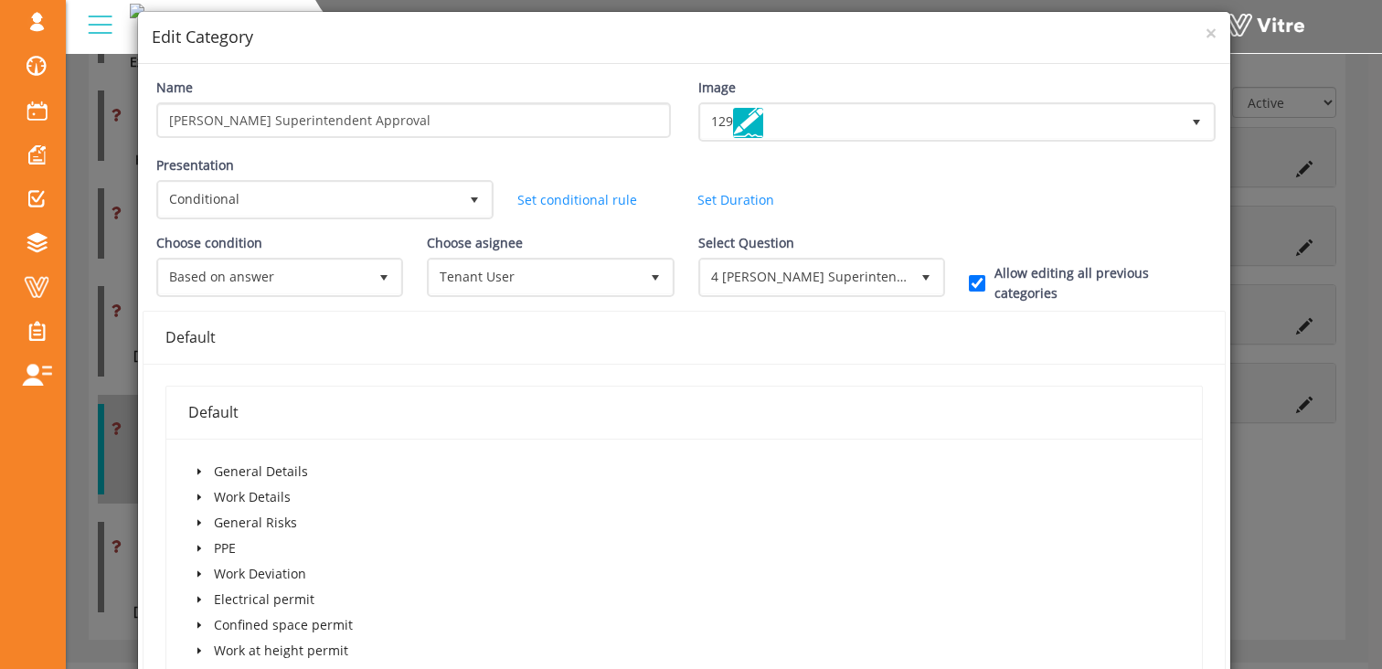
click at [1054, 214] on div "Presentation Conditional 5 Set Duration Minutes 0 Set conditional rule Set Dura…" at bounding box center [685, 194] width 1084 height 78
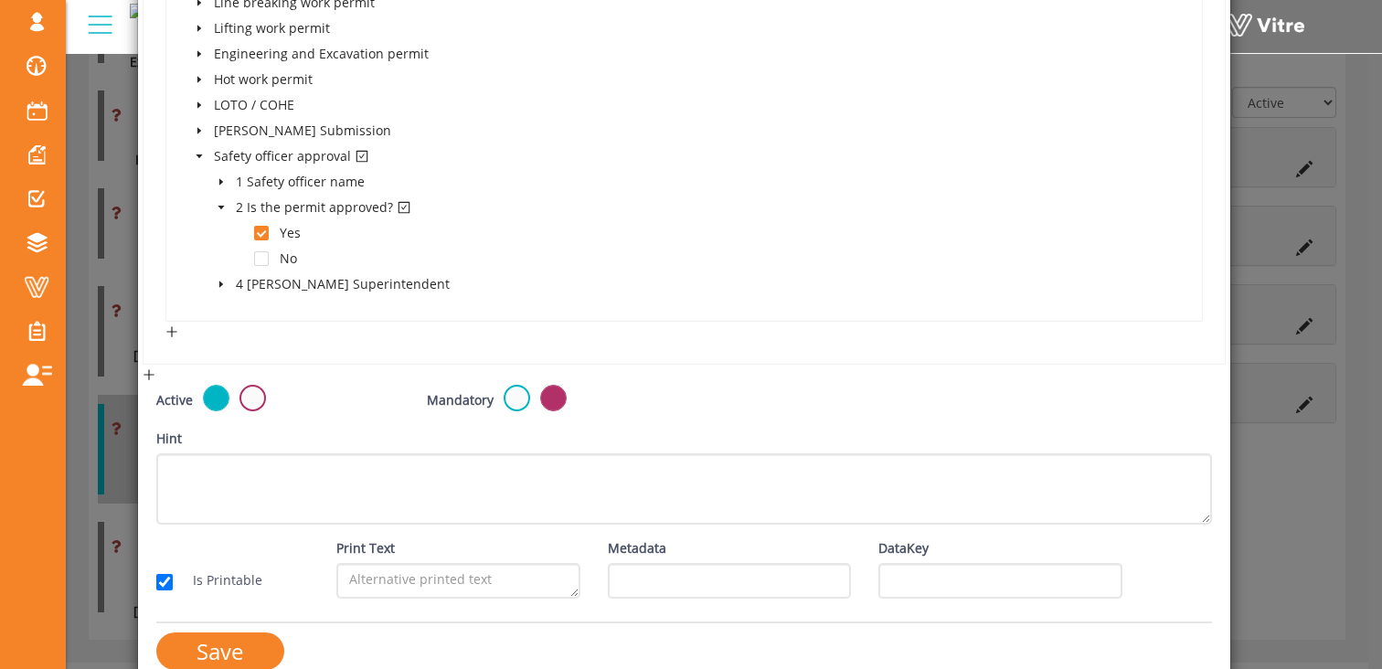
scroll to position [716, 0]
click at [213, 647] on input "Save" at bounding box center [220, 652] width 128 height 37
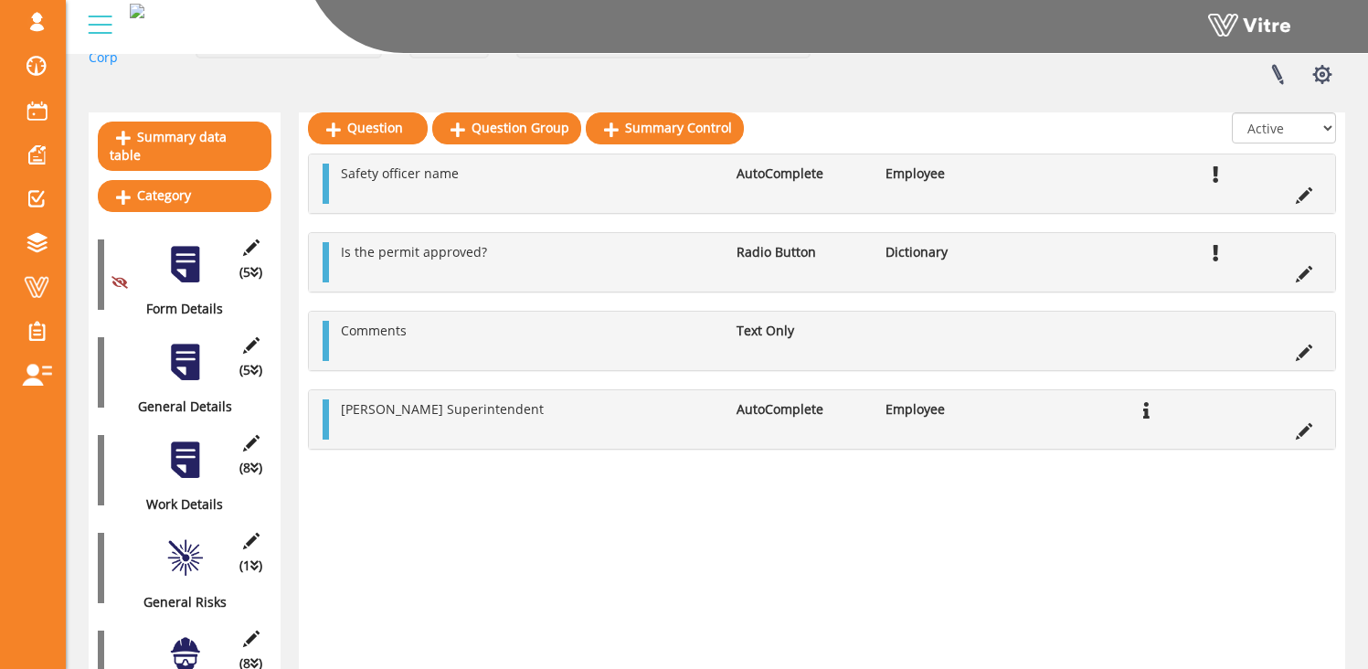
scroll to position [200, 0]
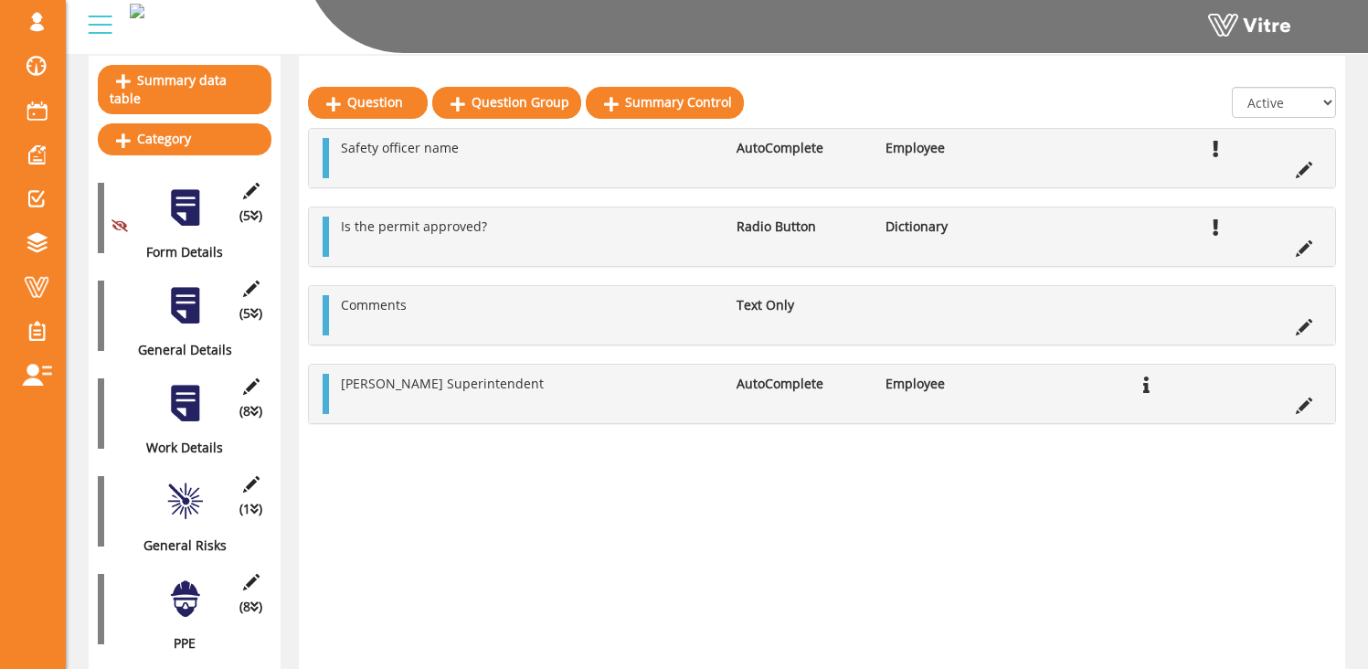
click at [175, 289] on div at bounding box center [185, 305] width 41 height 41
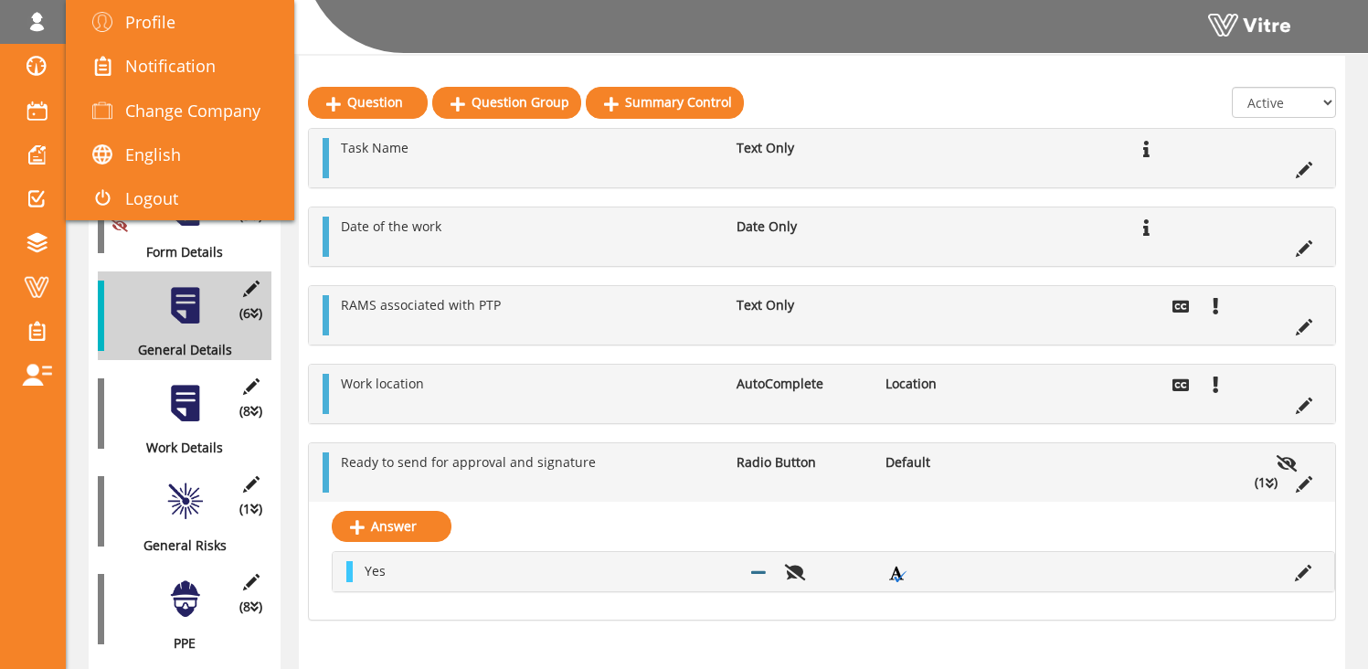
click at [32, 18] on span at bounding box center [37, 22] width 46 height 22
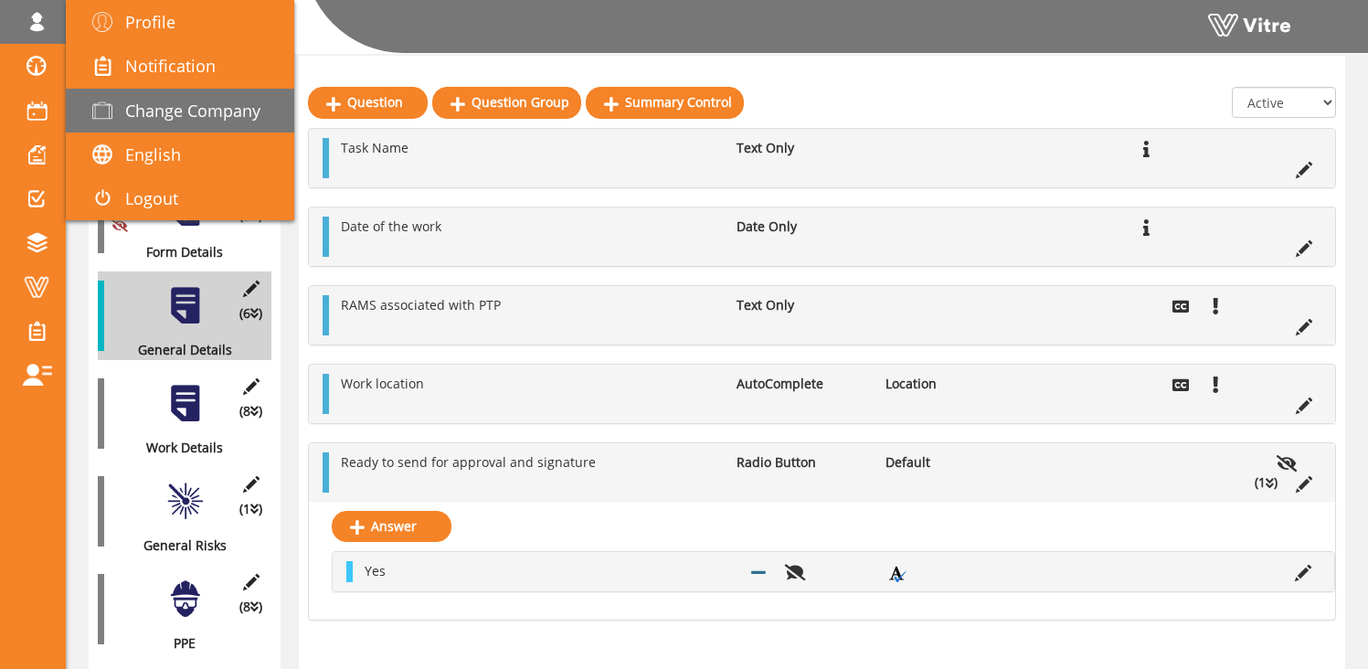
scroll to position [0, 0]
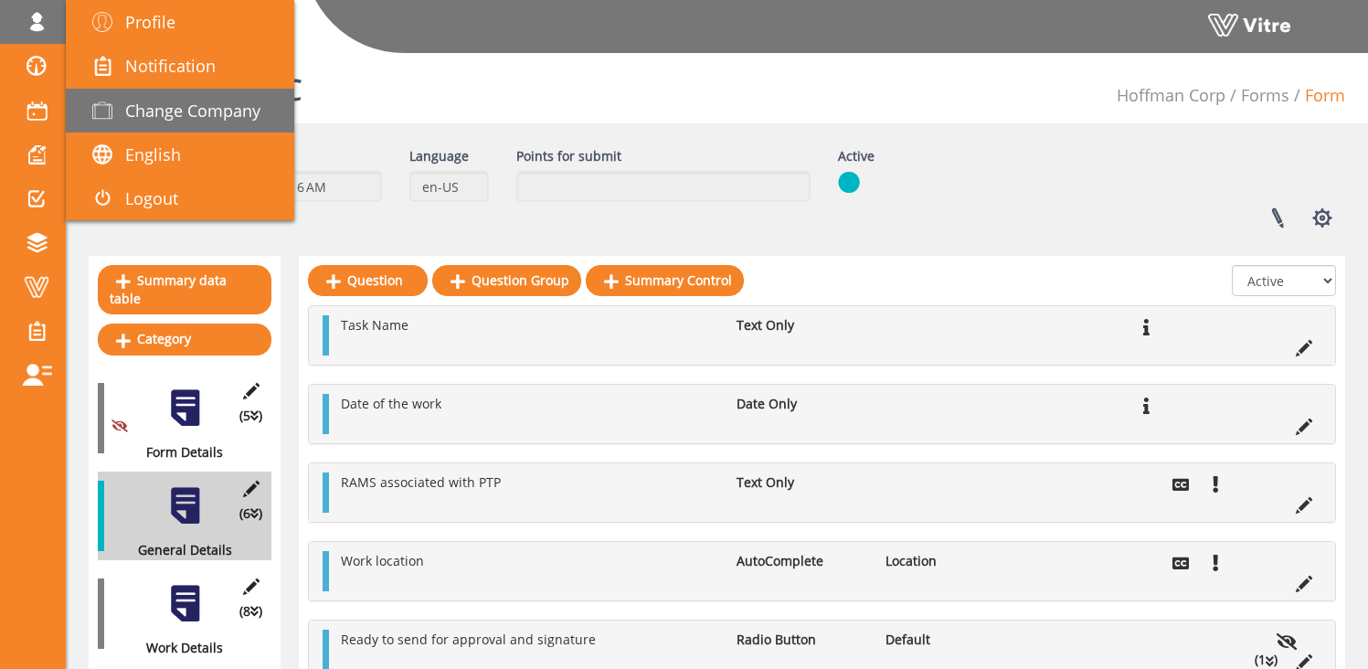
click at [219, 118] on span "Change Company" at bounding box center [192, 111] width 135 height 22
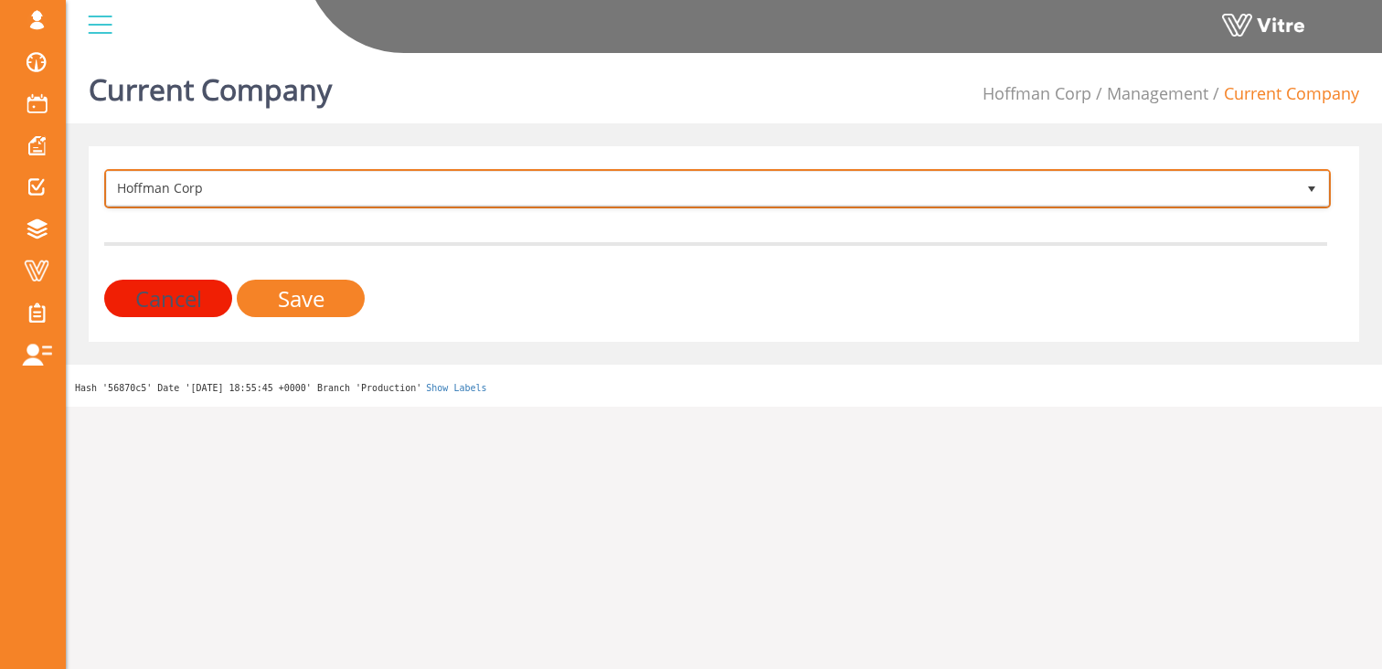
click at [218, 192] on span "Hoffman Corp" at bounding box center [701, 188] width 1188 height 33
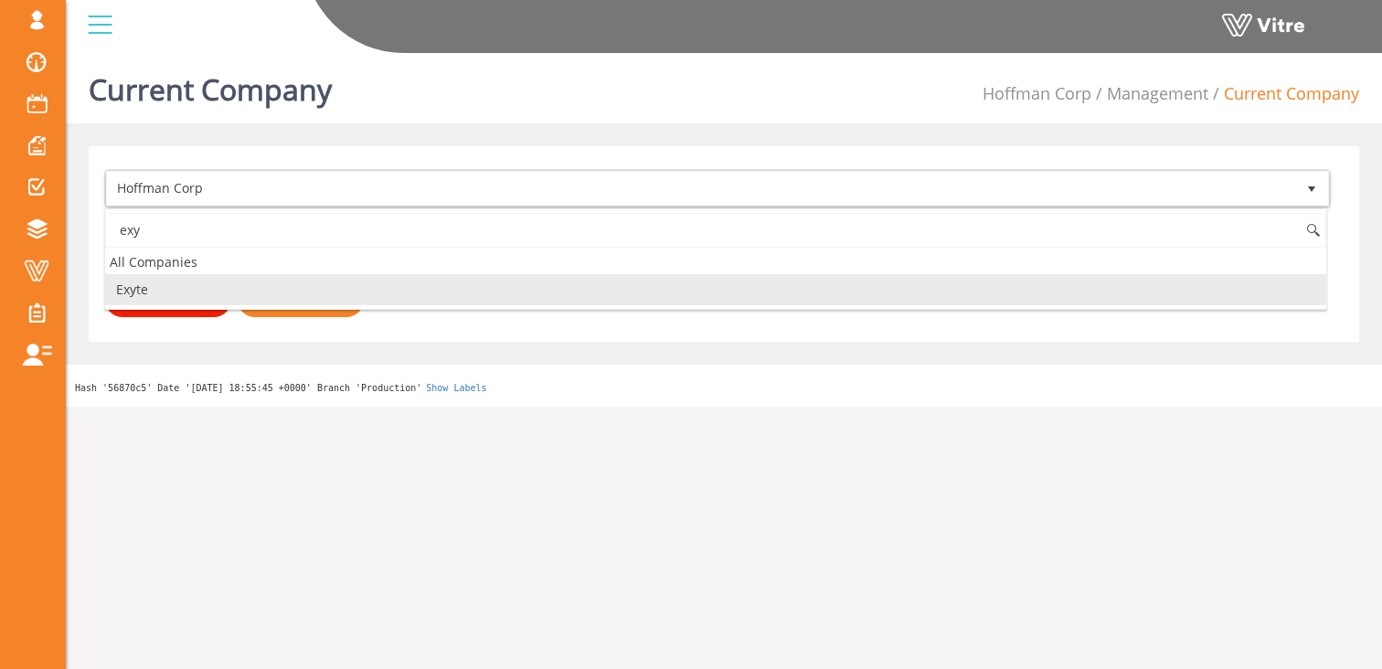
click at [193, 299] on li "Exyte" at bounding box center [715, 289] width 1221 height 31
type input "exy"
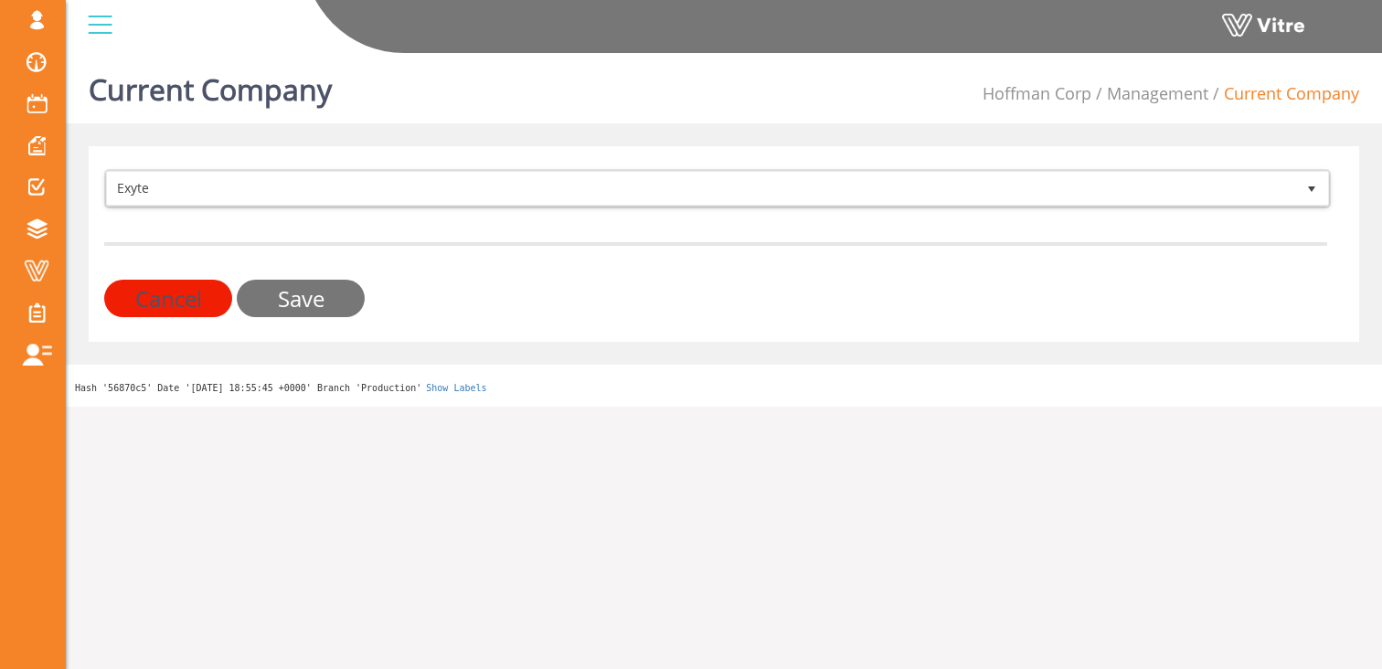
click at [272, 299] on input "Save" at bounding box center [301, 298] width 128 height 37
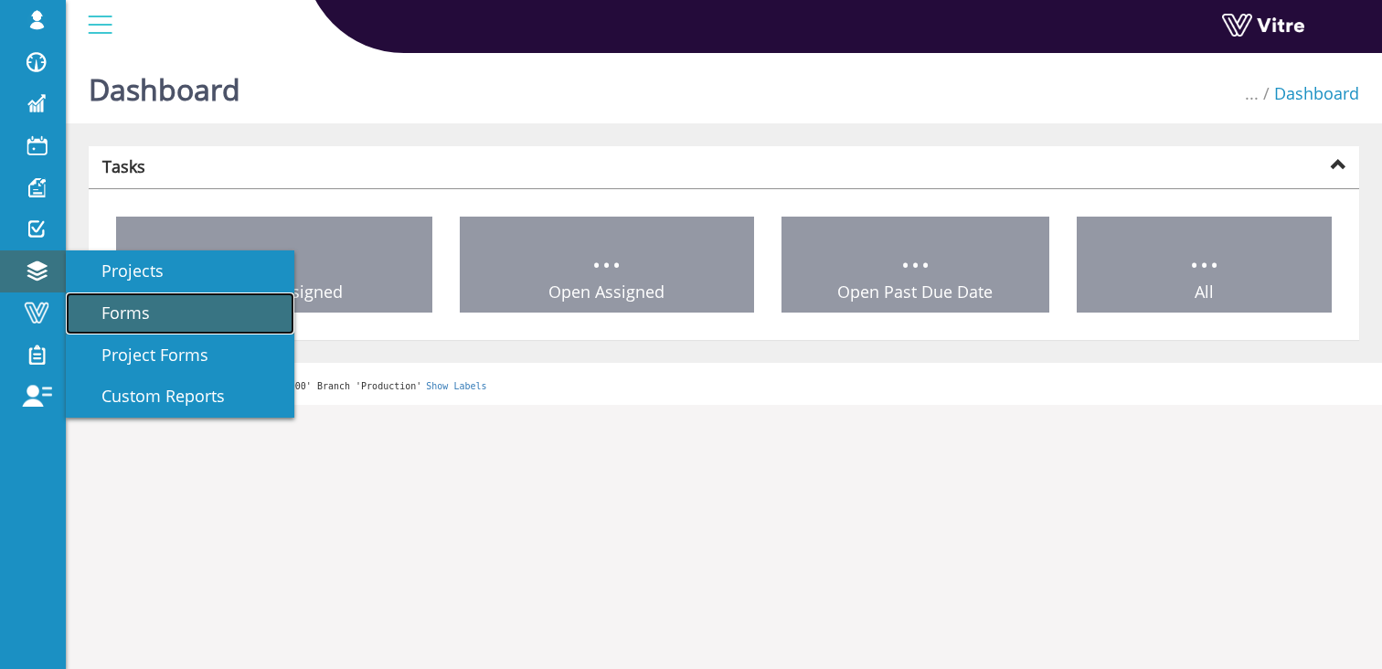
click at [112, 310] on span "Forms" at bounding box center [115, 313] width 70 height 22
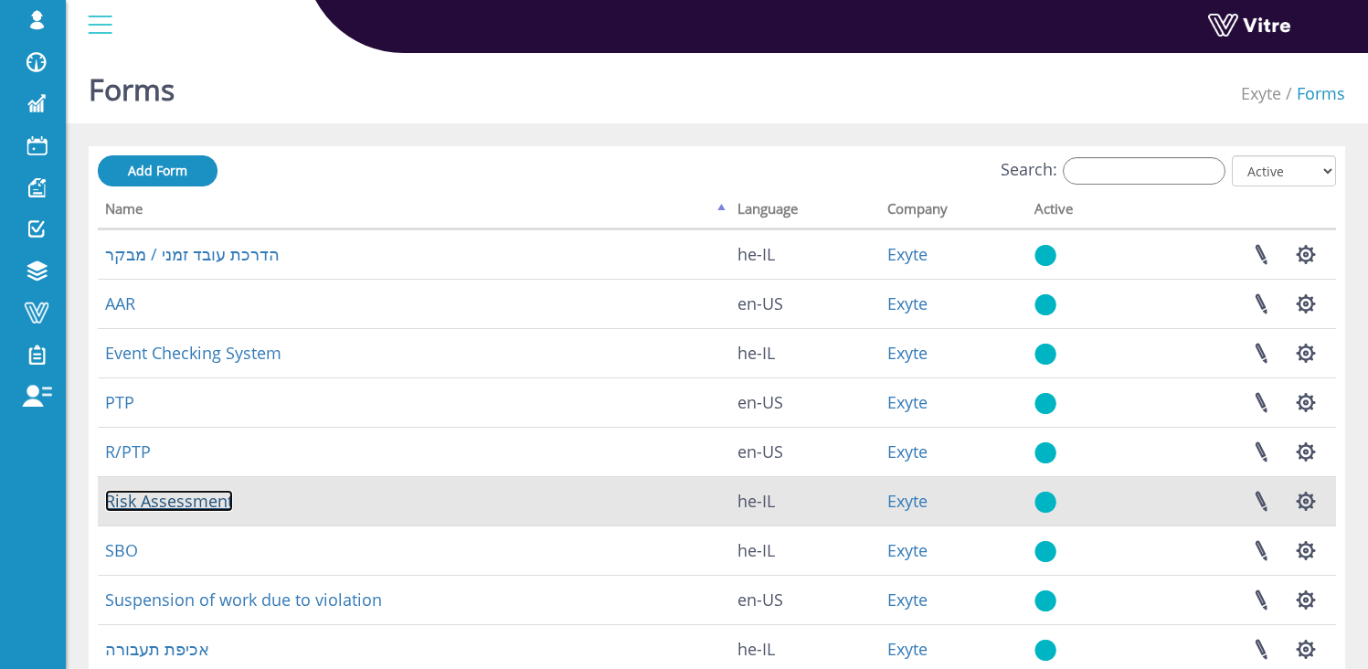
click at [162, 504] on link "Risk Assessment" at bounding box center [169, 501] width 128 height 22
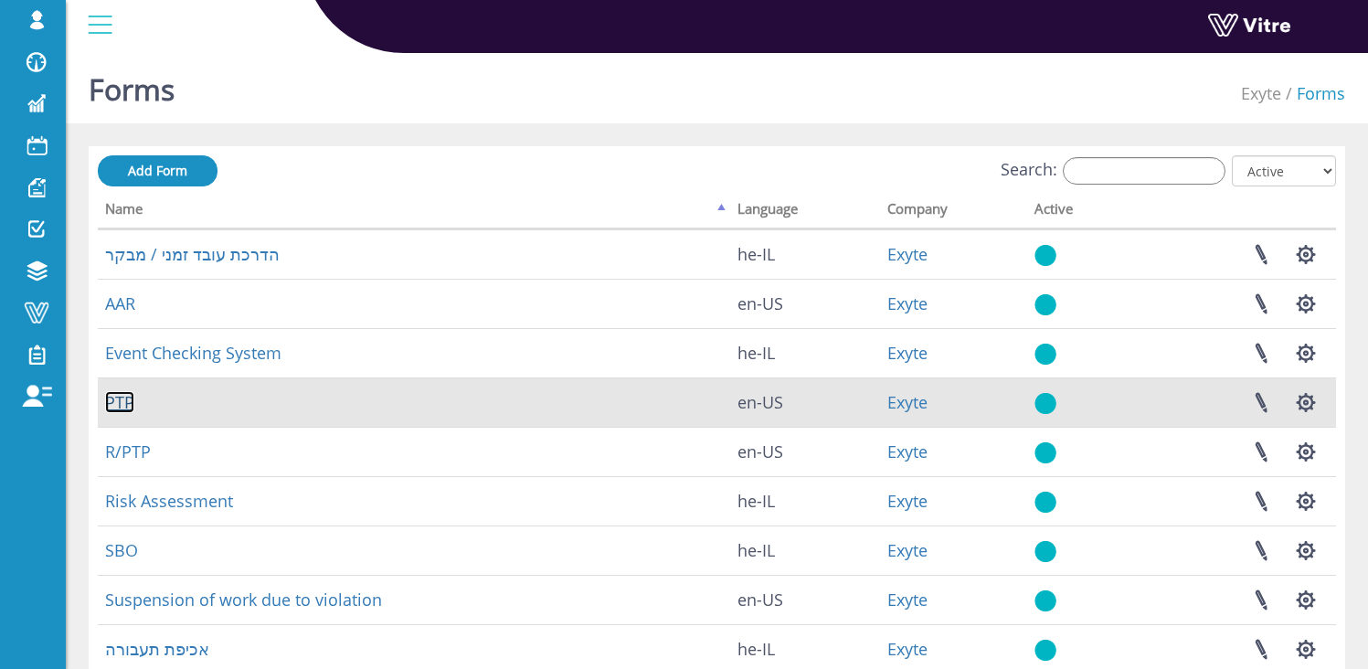
click at [120, 405] on link "PTP" at bounding box center [119, 402] width 29 height 22
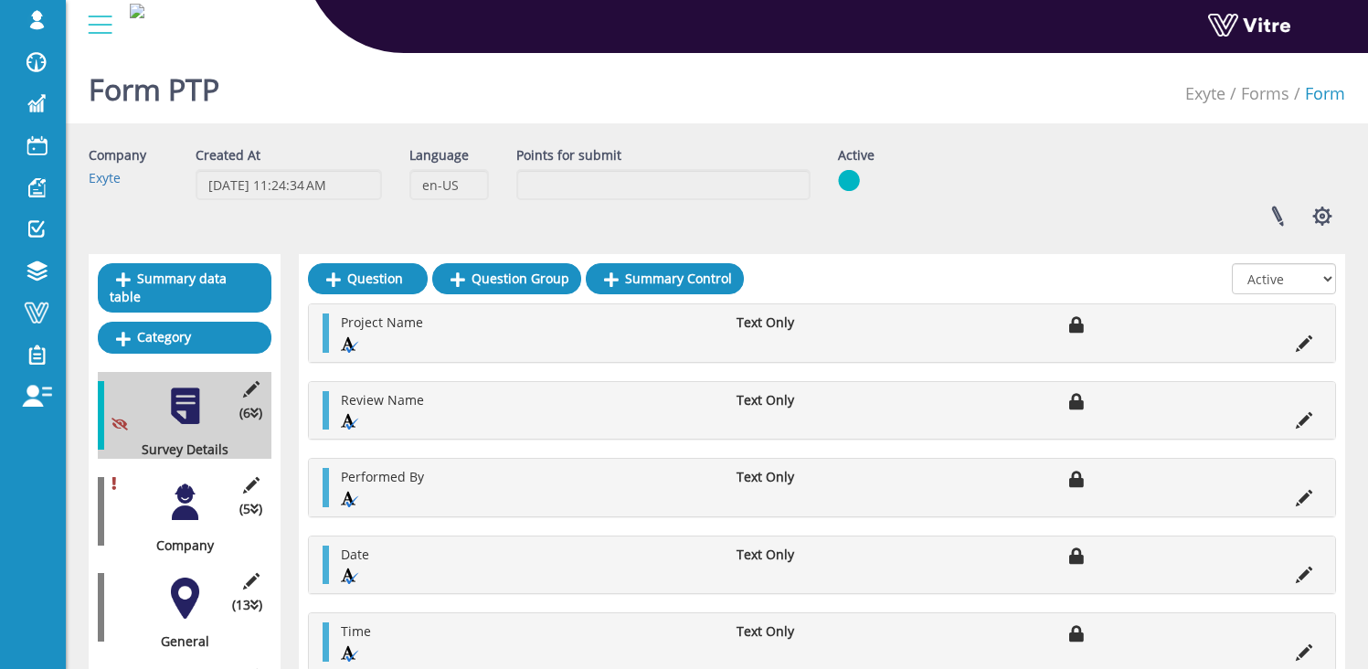
click at [185, 493] on div at bounding box center [185, 502] width 41 height 41
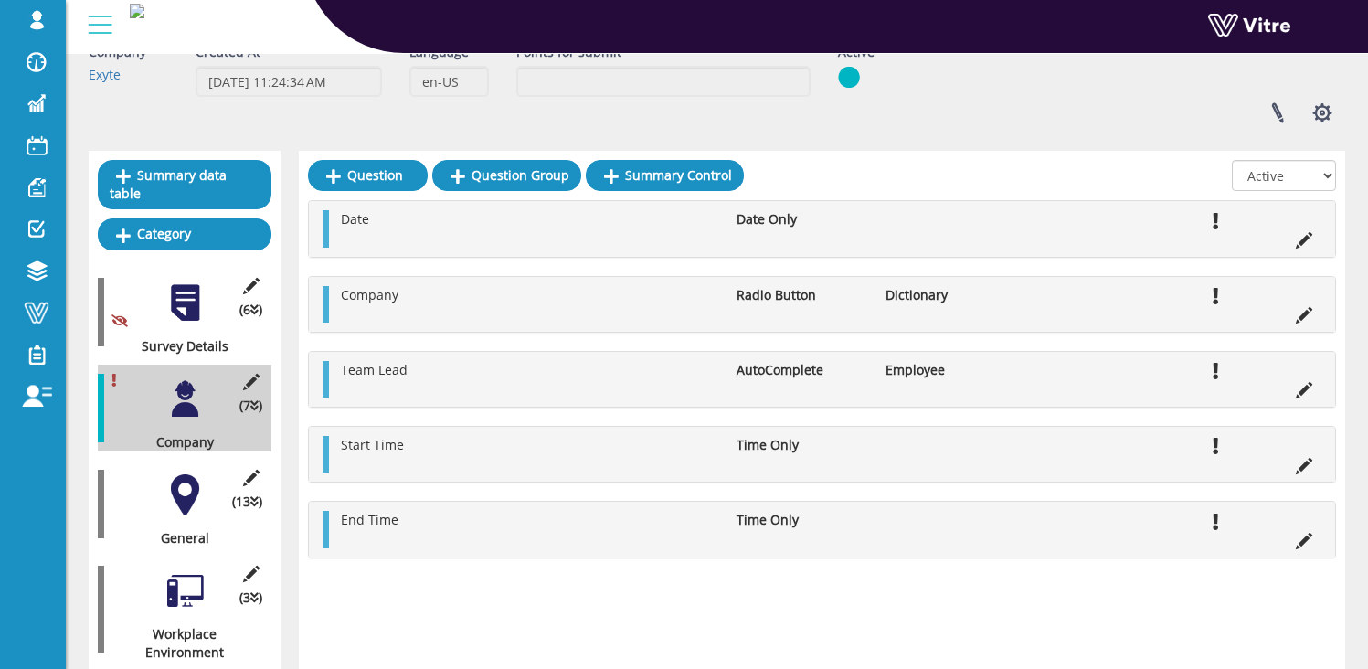
scroll to position [104, 0]
click at [199, 483] on div at bounding box center [185, 493] width 41 height 41
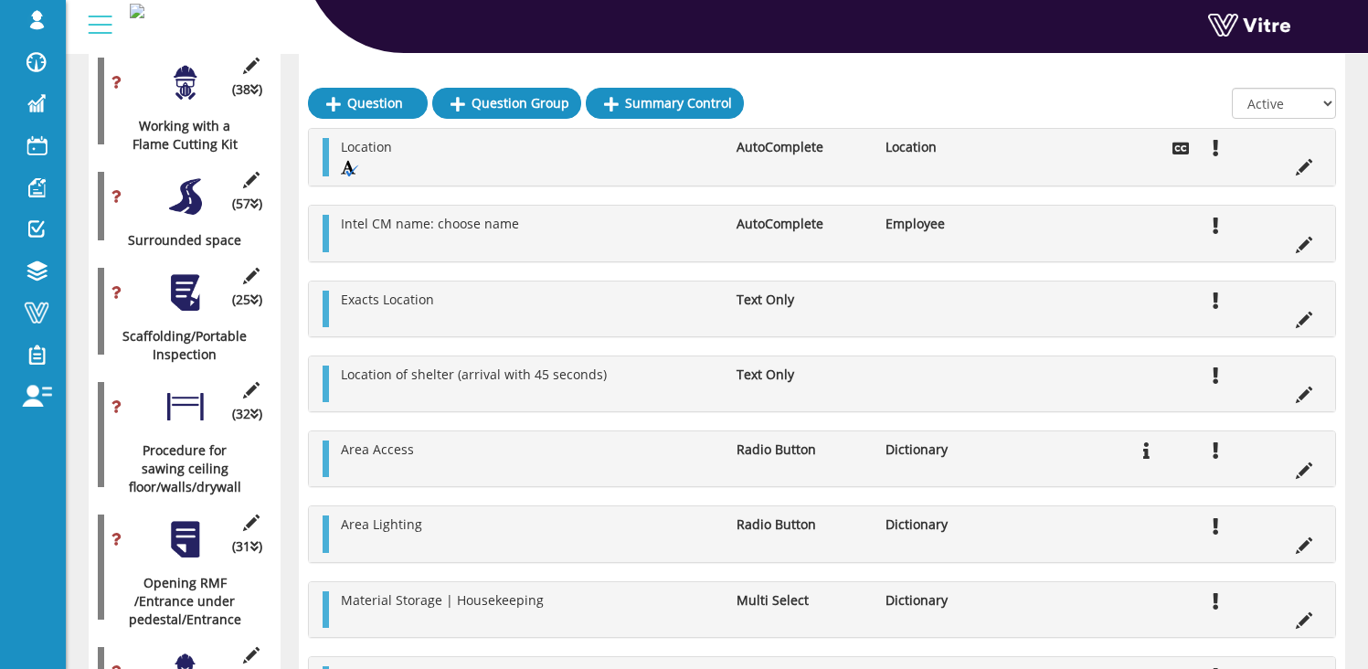
click at [632, 530] on li "Area Lighting" at bounding box center [530, 524] width 396 height 18
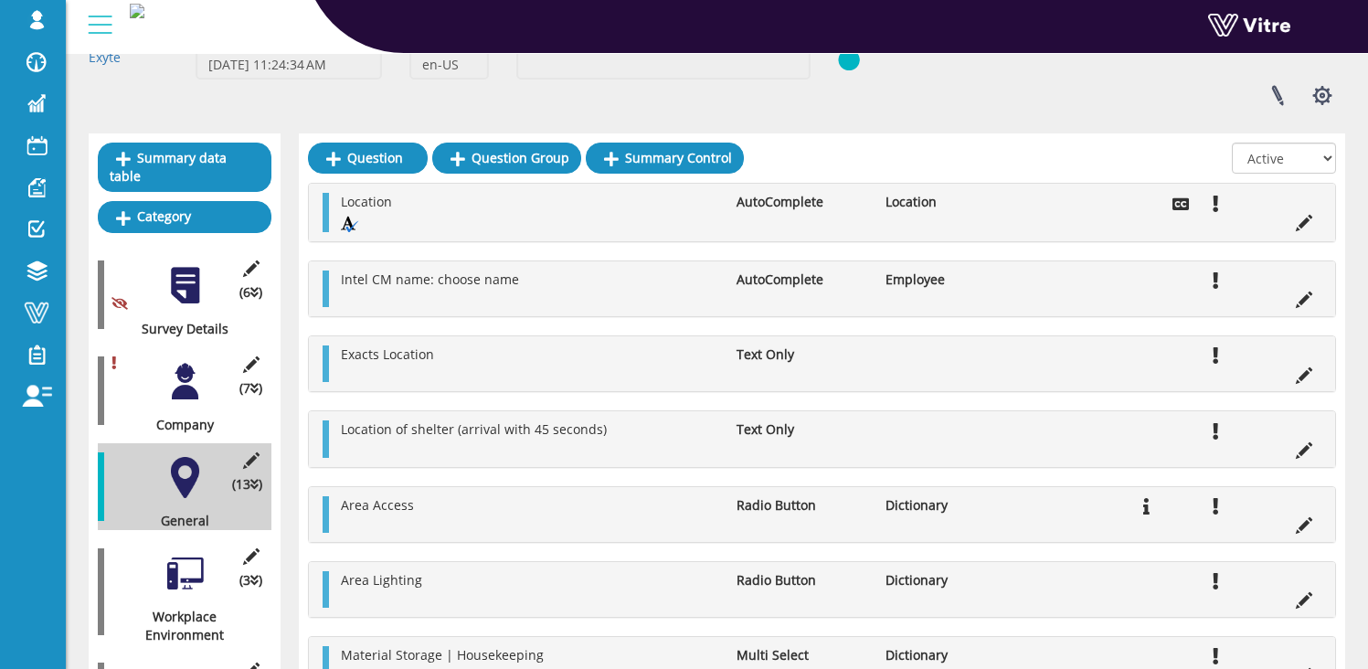
scroll to position [221, 0]
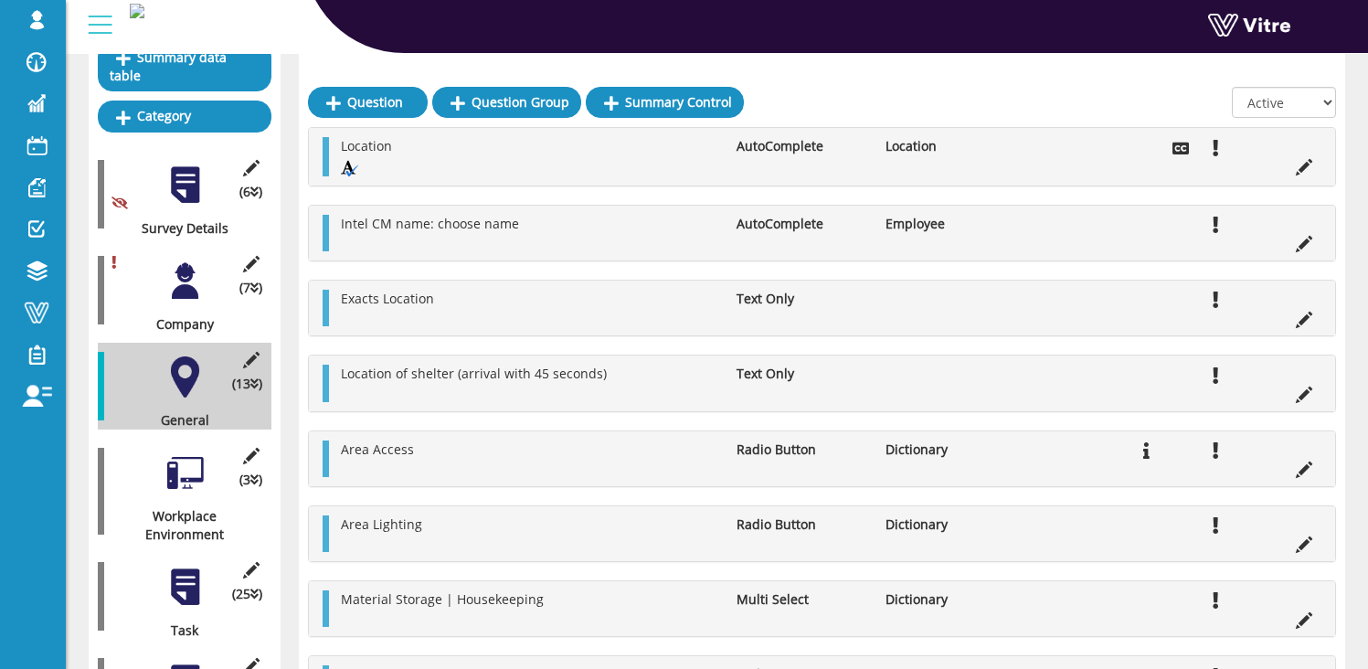
click at [186, 469] on div at bounding box center [185, 472] width 41 height 41
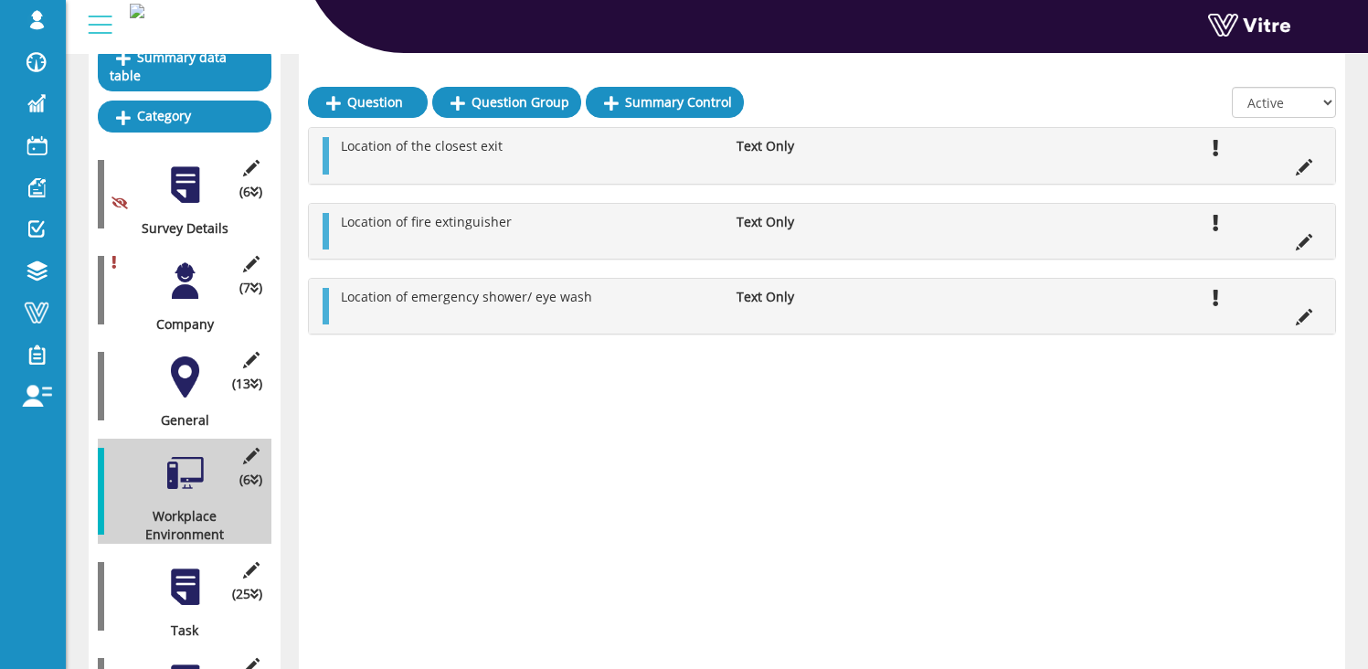
click at [165, 580] on div at bounding box center [185, 587] width 41 height 41
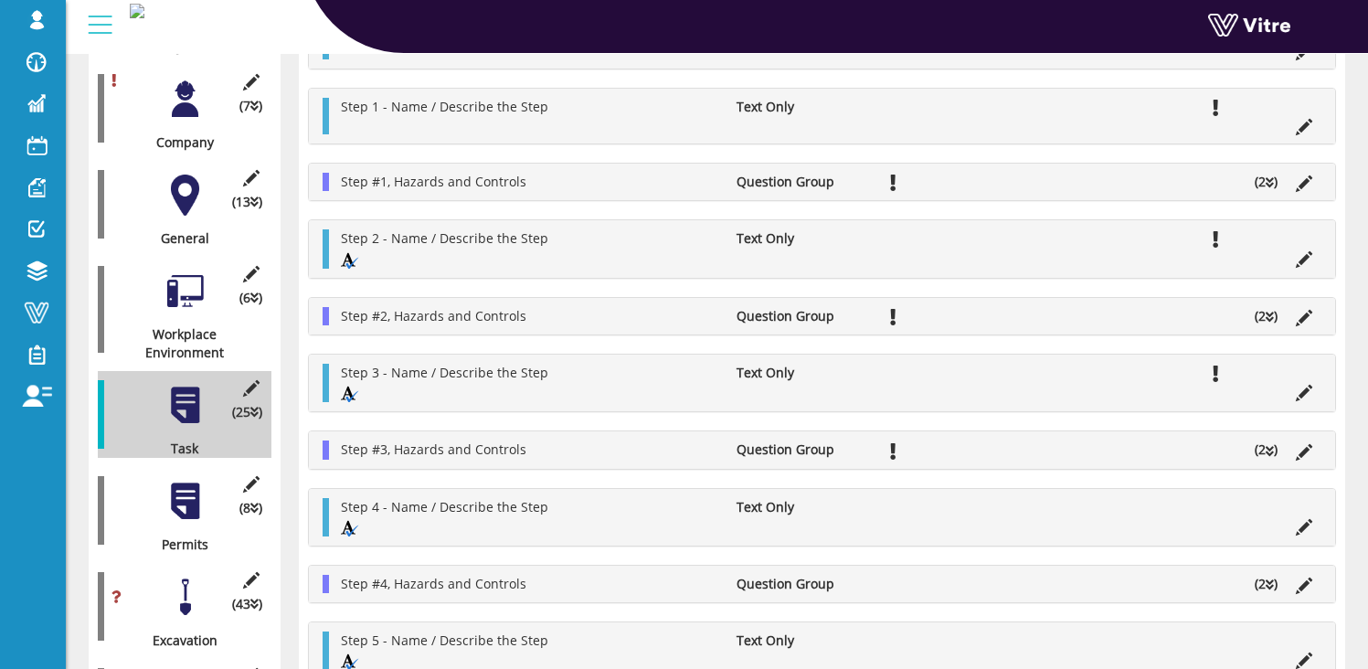
scroll to position [418, 0]
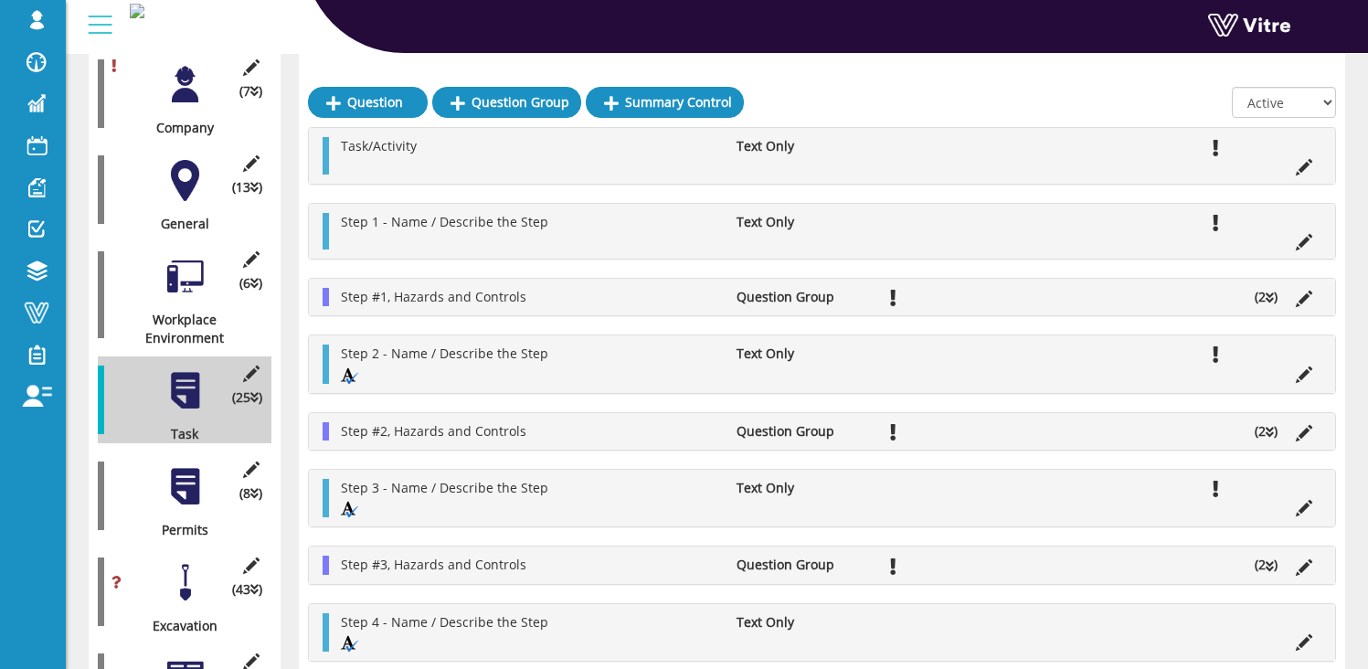
click at [196, 483] on div at bounding box center [185, 486] width 41 height 41
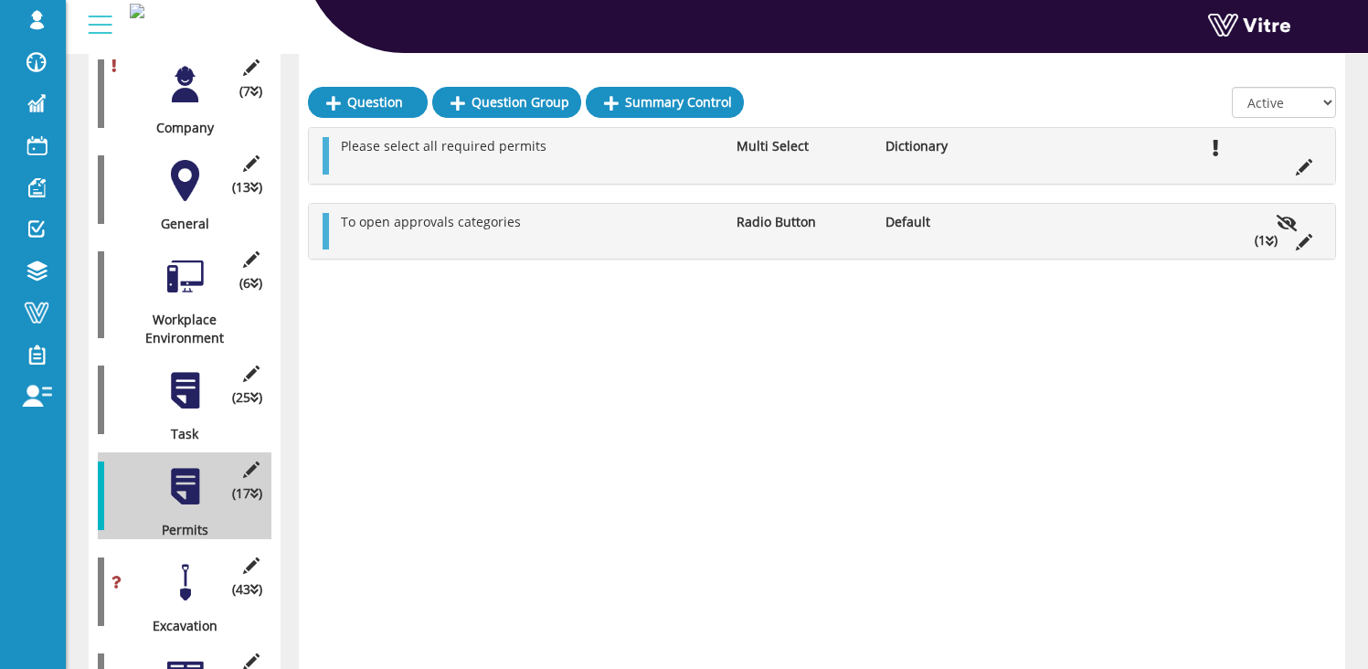
scroll to position [0, 0]
